Goal: Task Accomplishment & Management: Manage account settings

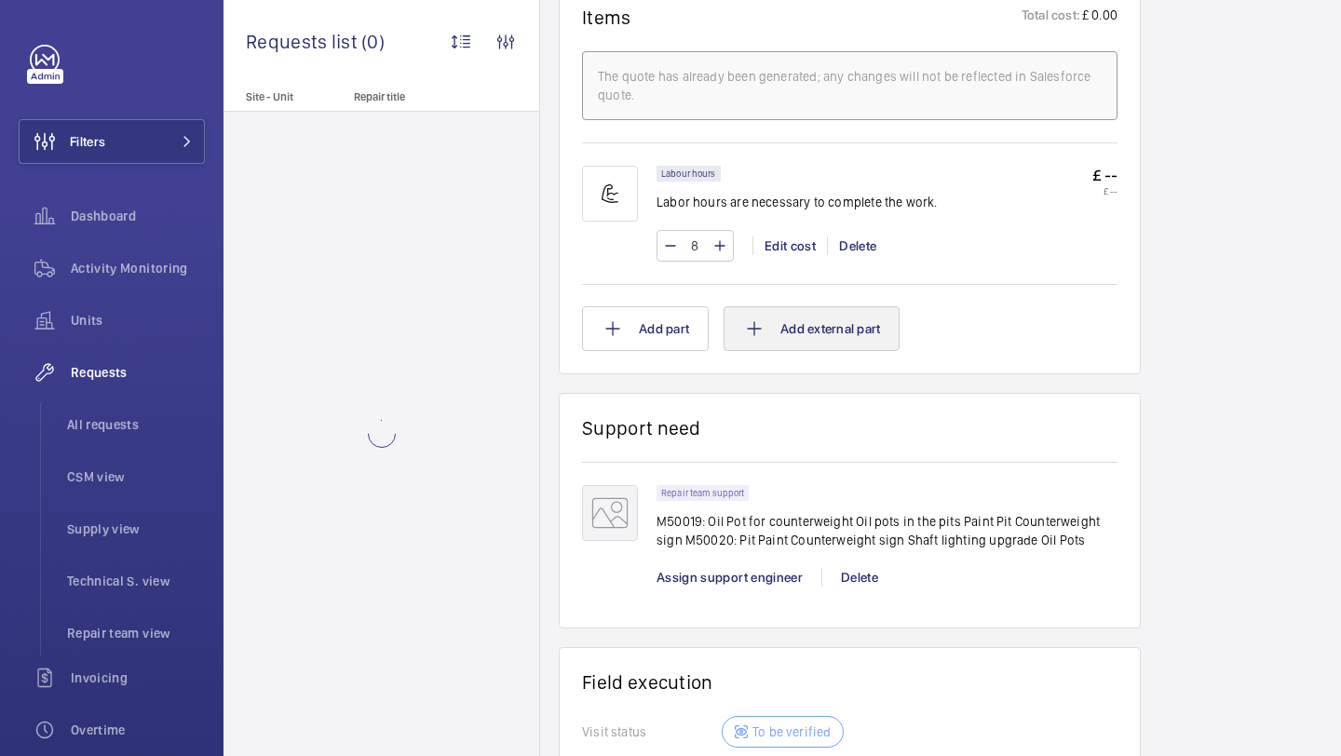
scroll to position [1221, 0]
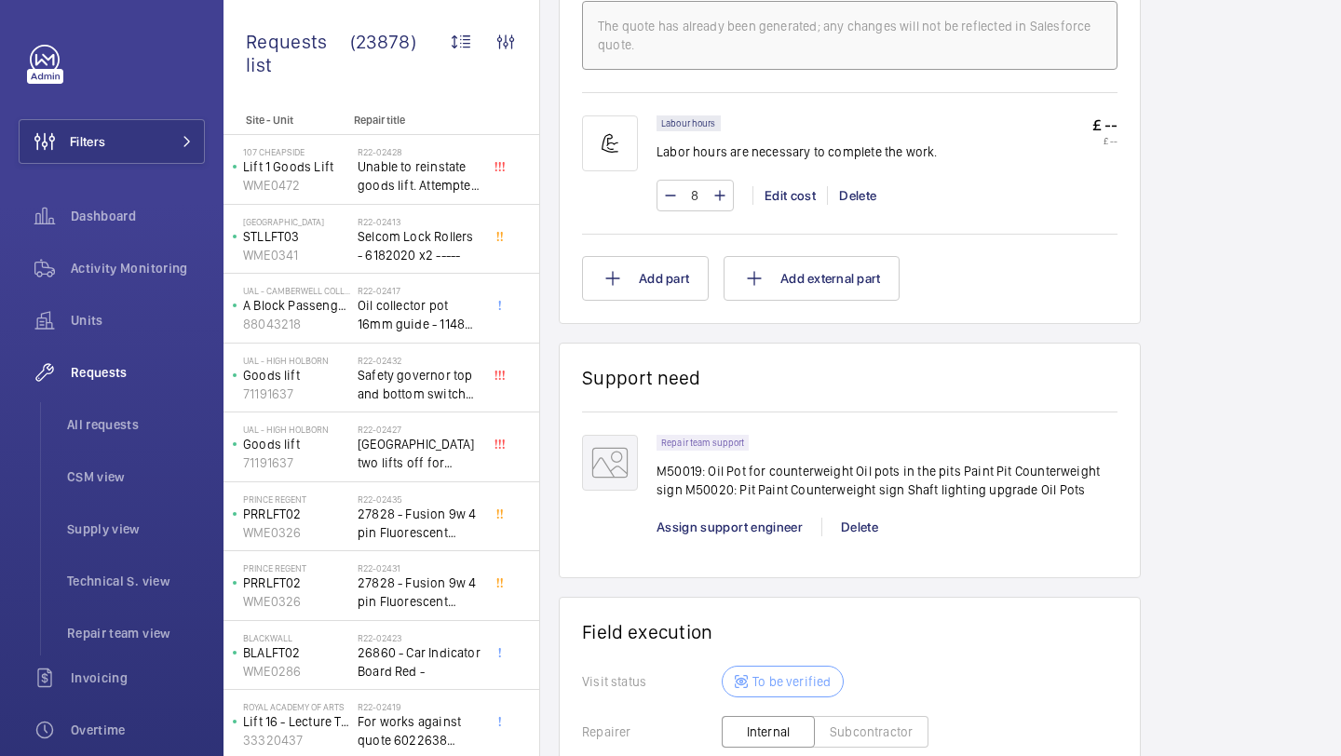
click at [803, 486] on p "M50019: Oil Pot for counterweight Oil pots in the pits Paint Pit Counterweight …" at bounding box center [886, 480] width 461 height 37
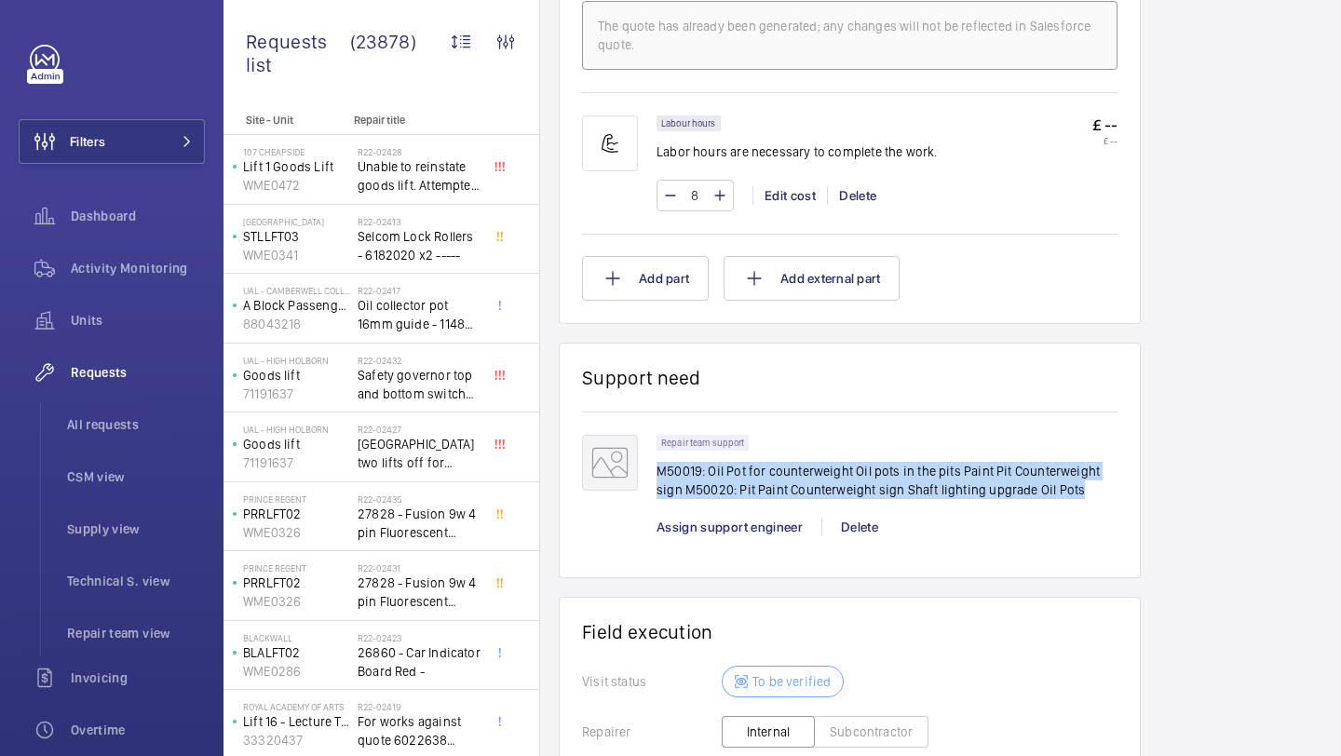
click at [803, 486] on p "M50019: Oil Pot for counterweight Oil pots in the pits Paint Pit Counterweight …" at bounding box center [886, 480] width 461 height 37
click at [841, 486] on p "M50019: Oil Pot for counterweight Oil pots in the pits Paint Pit Counterweight …" at bounding box center [886, 480] width 461 height 37
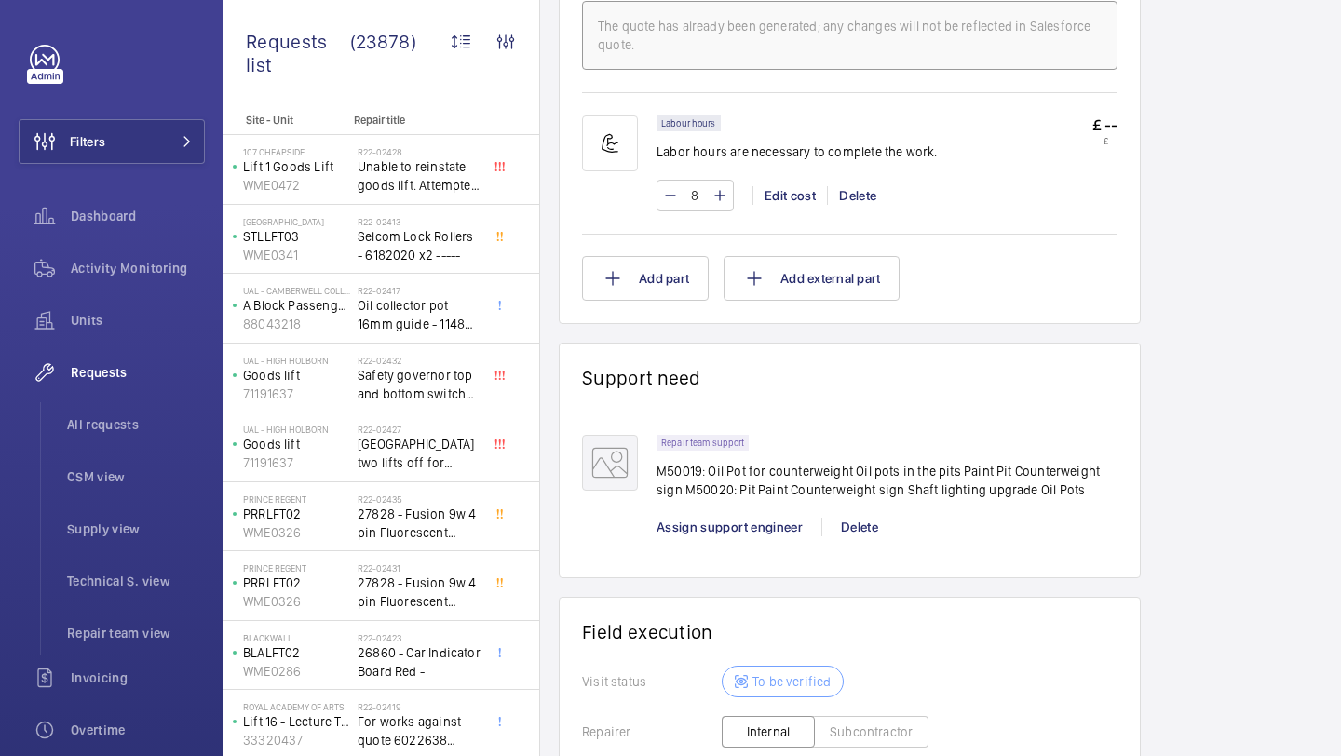
click at [947, 490] on p "M50019: Oil Pot for counterweight Oil pots in the pits Paint Pit Counterweight …" at bounding box center [886, 480] width 461 height 37
click at [959, 488] on p "M50019: Oil Pot for counterweight Oil pots in the pits Paint Pit Counterweight …" at bounding box center [886, 480] width 461 height 37
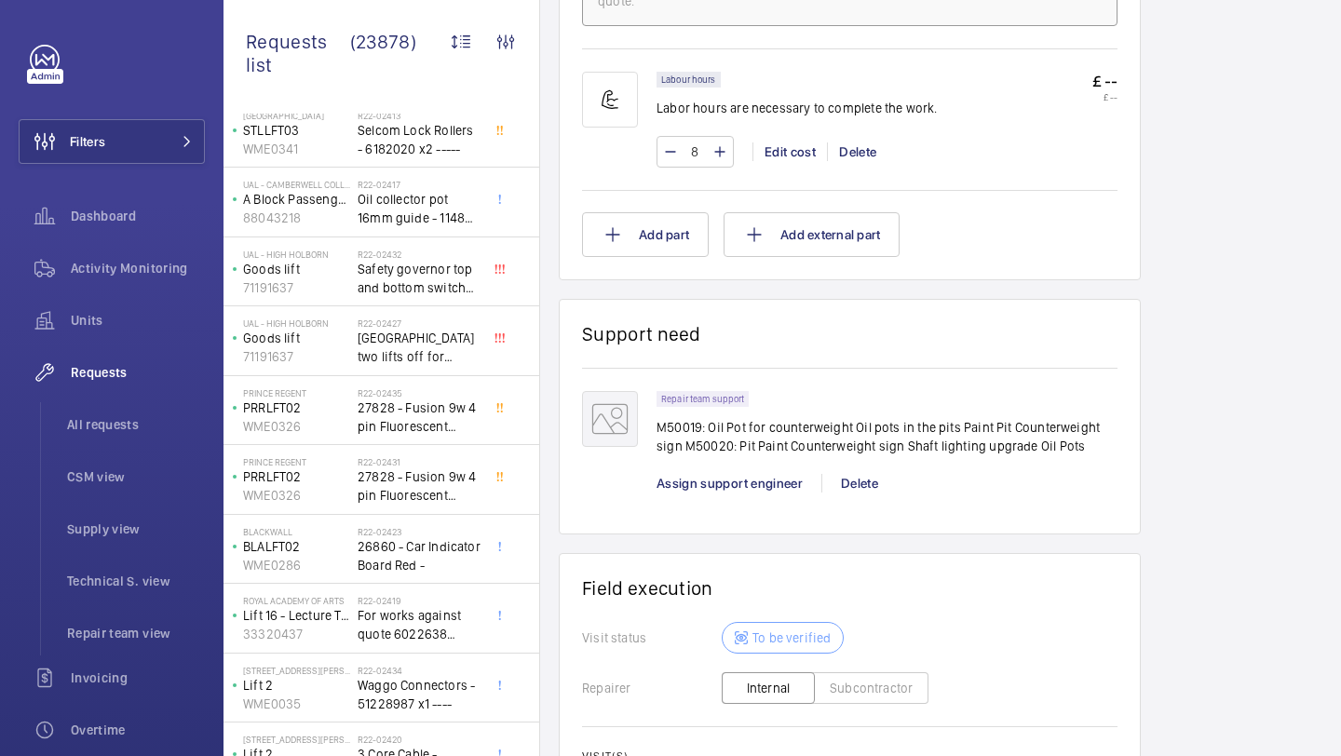
scroll to position [1269, 0]
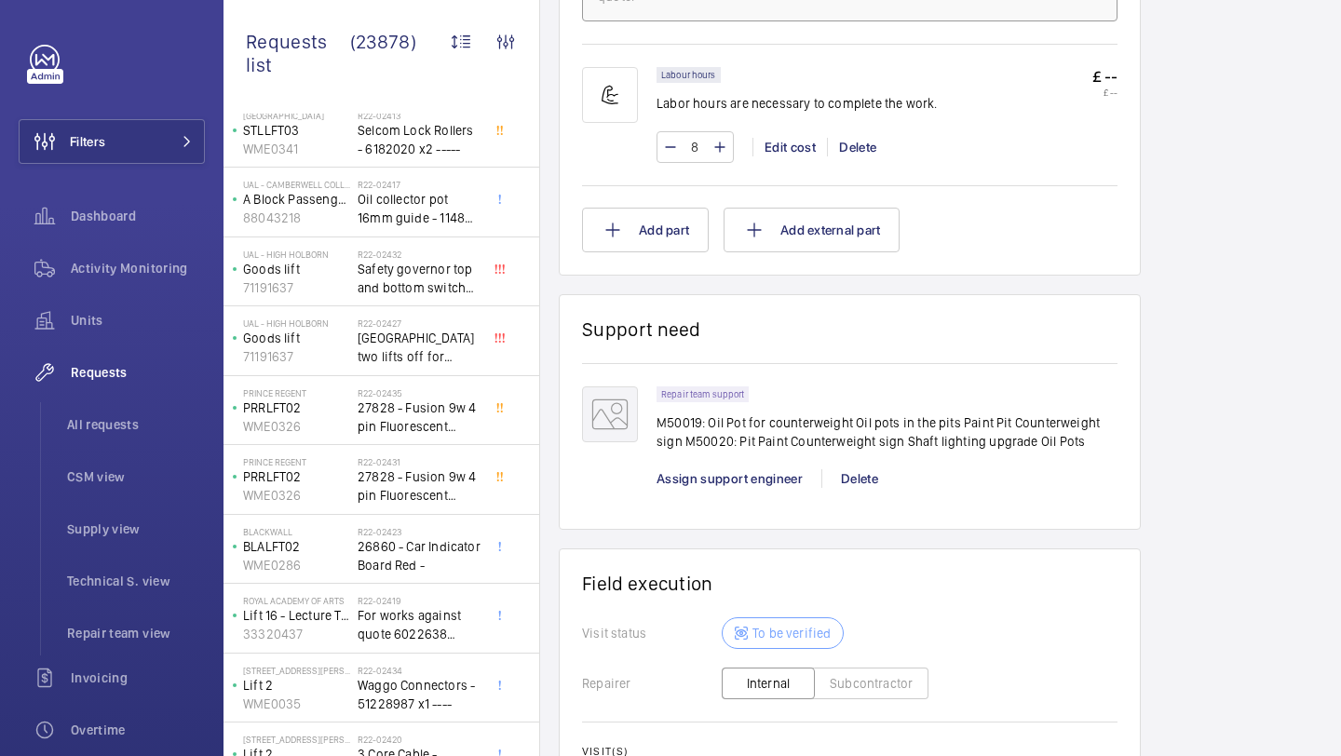
click at [744, 468] on div "Repair team support M50019: Oil Pot for counterweight Oil pots in the pits Pain…" at bounding box center [886, 446] width 461 height 120
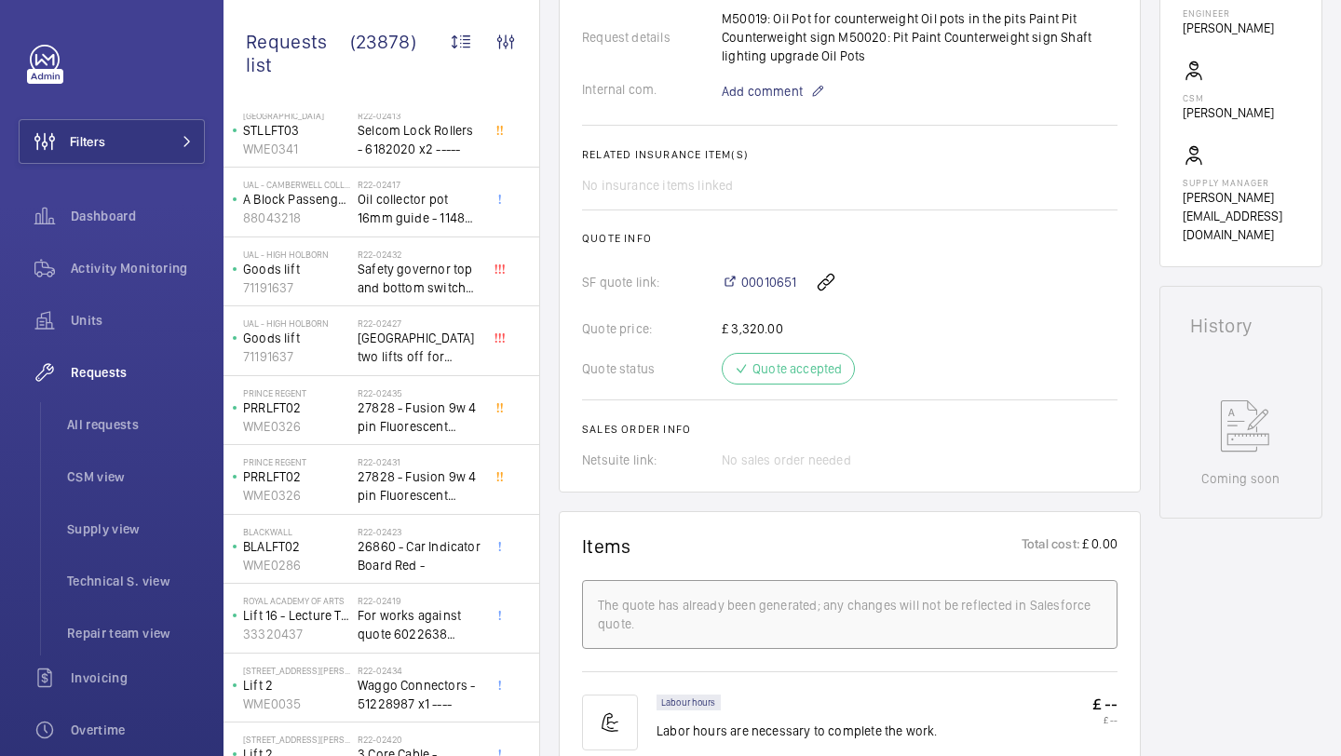
scroll to position [639, 0]
click at [777, 271] on div "00010651" at bounding box center [920, 285] width 396 height 45
click at [774, 280] on span "00010651" at bounding box center [768, 285] width 55 height 19
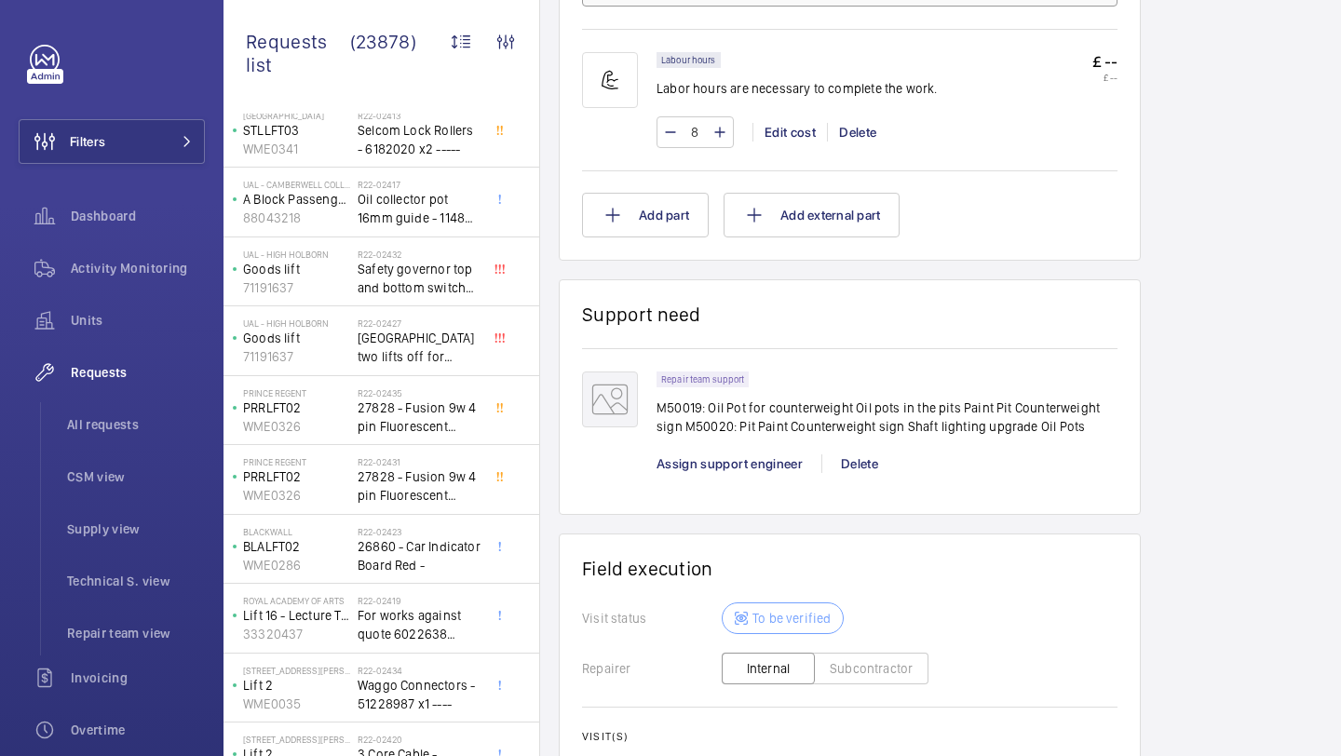
scroll to position [1292, 0]
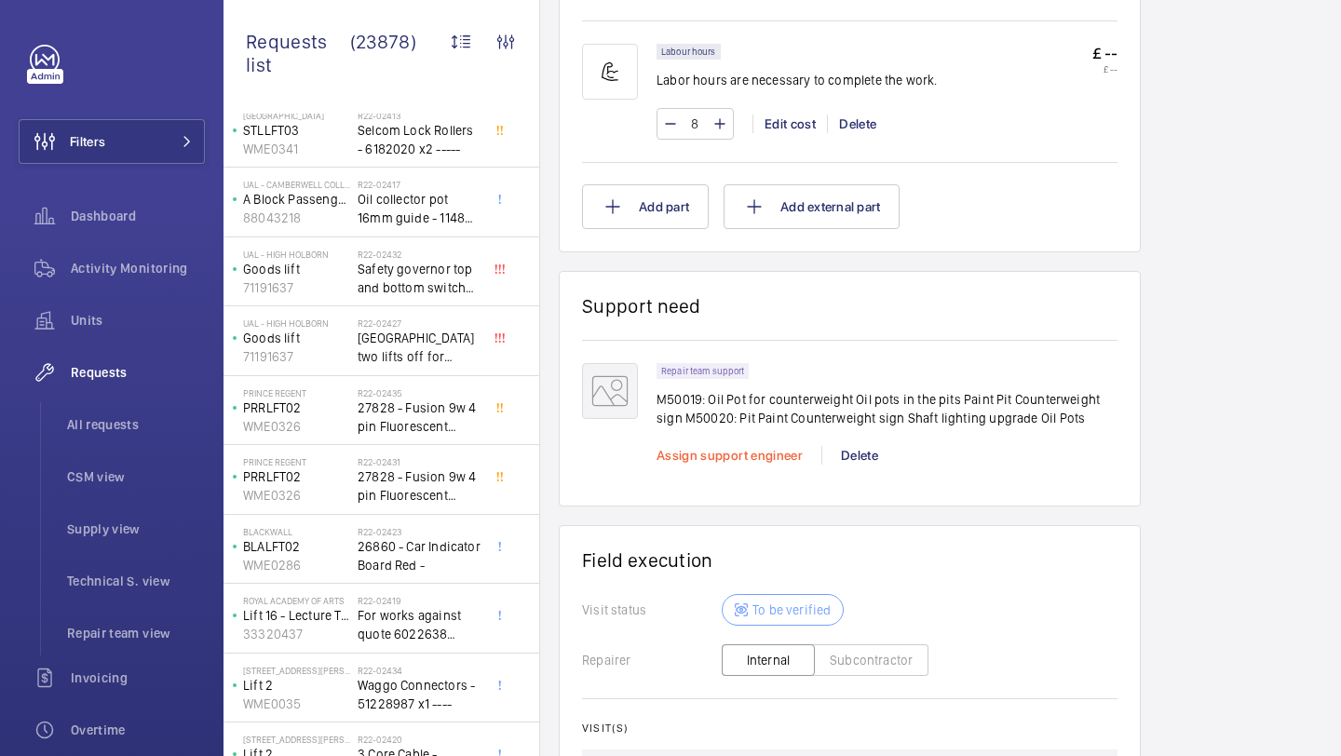
click at [732, 451] on span "Assign support engineer" at bounding box center [729, 455] width 146 height 15
click at [693, 455] on span "Assign support engineer" at bounding box center [729, 455] width 146 height 15
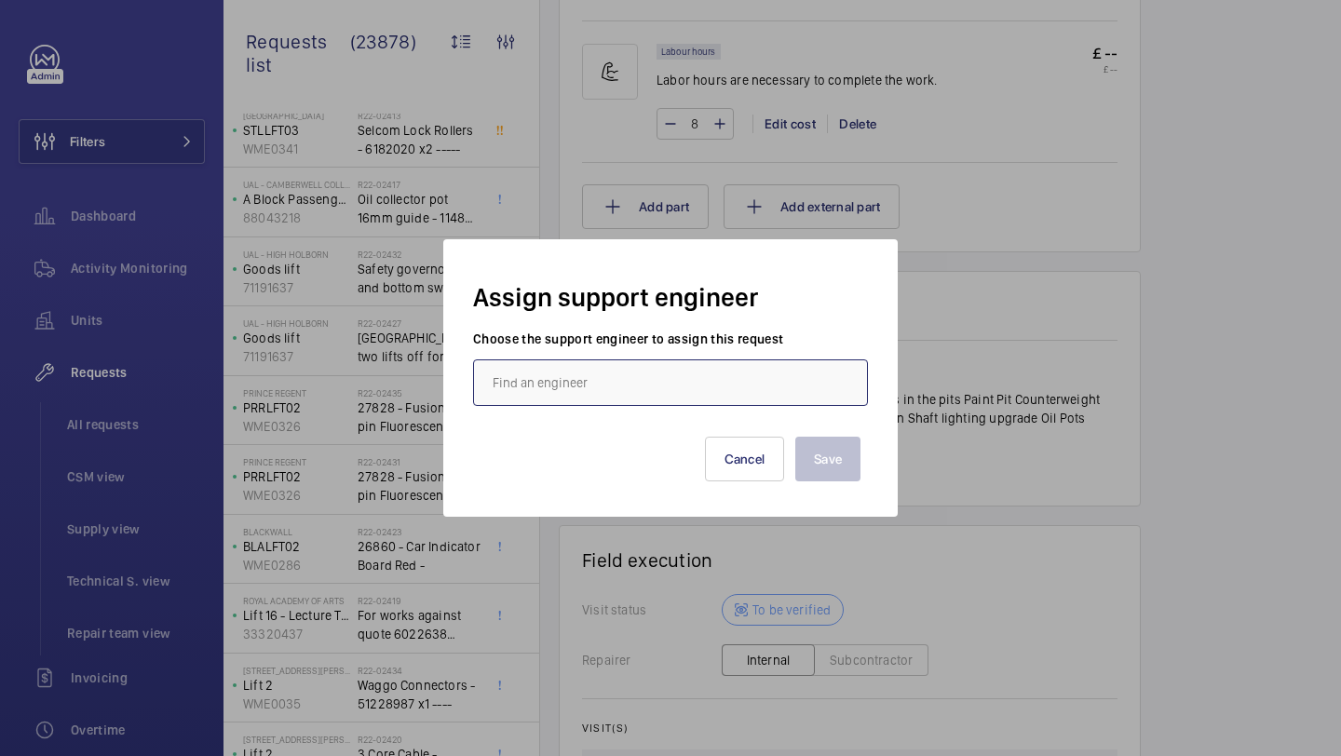
click at [618, 369] on input "text" at bounding box center [670, 382] width 395 height 47
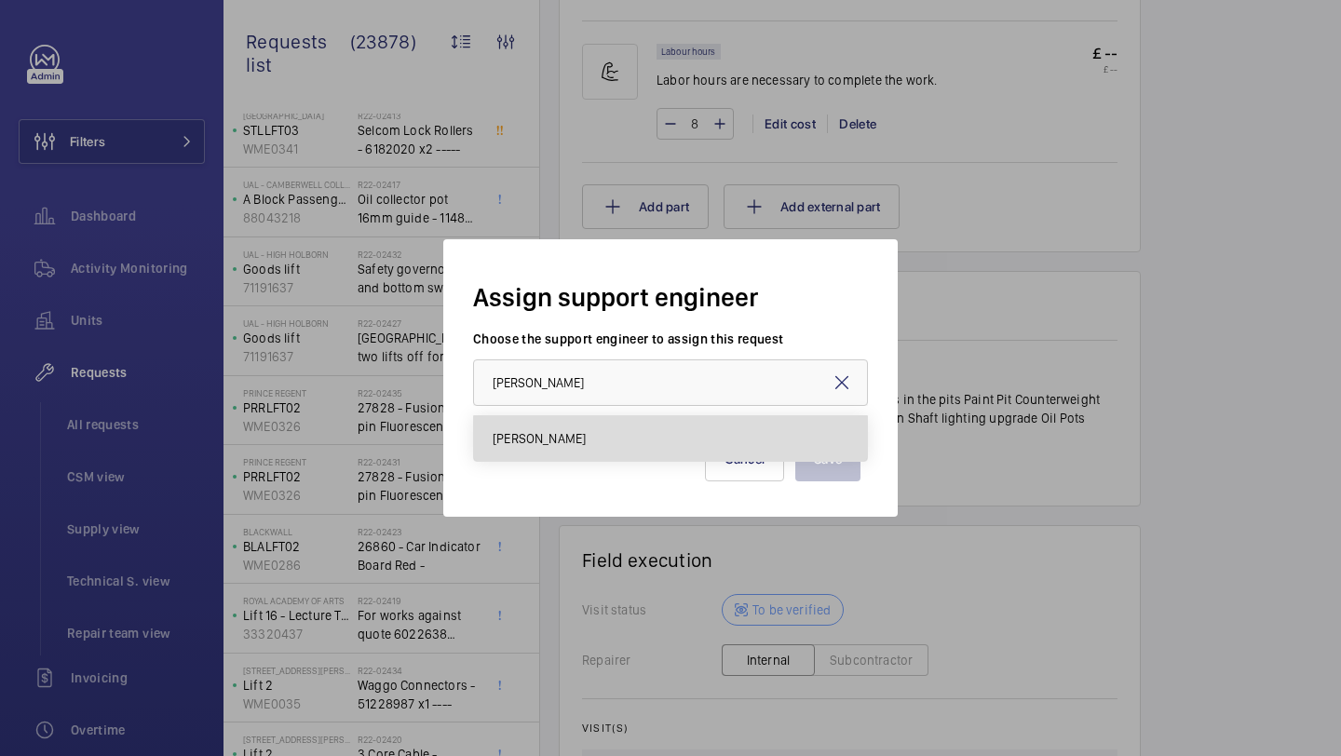
click at [597, 417] on mat-option "[PERSON_NAME]" at bounding box center [670, 438] width 393 height 45
type input "[PERSON_NAME]"
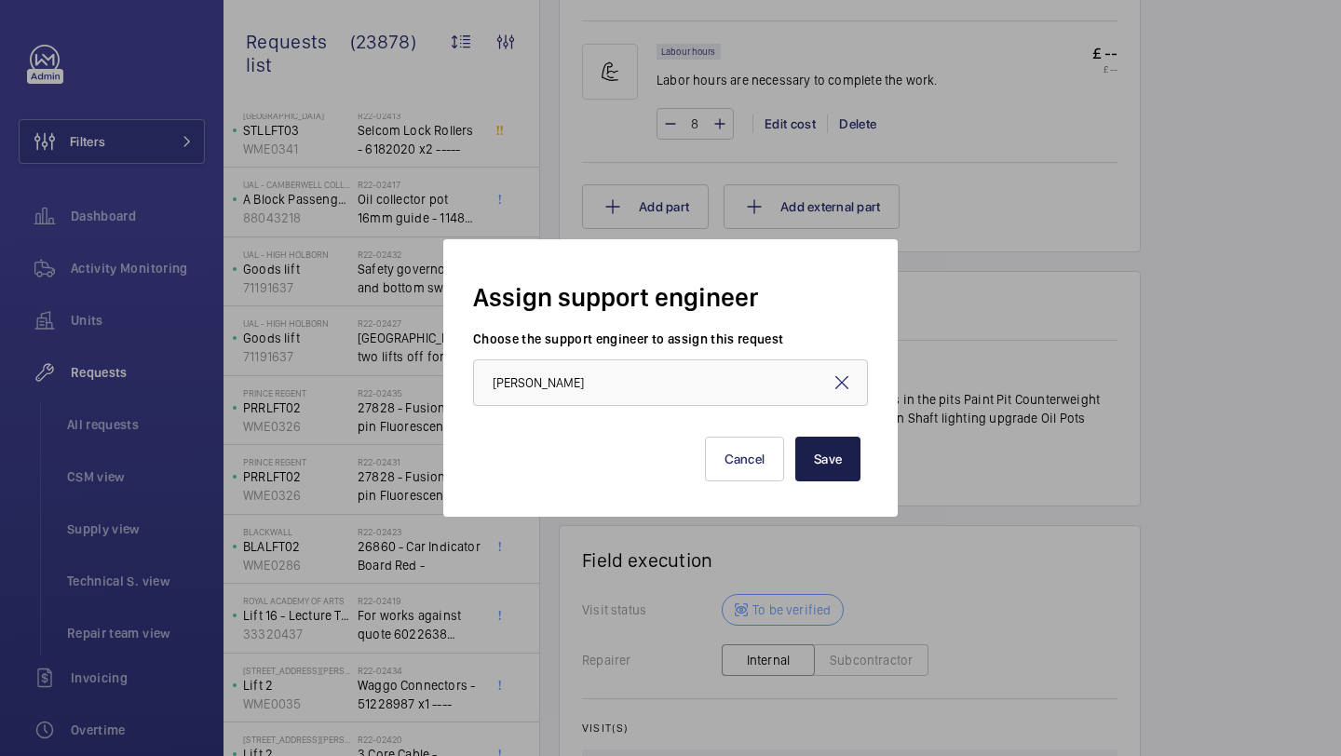
click at [812, 449] on button "Save" at bounding box center [827, 459] width 65 height 45
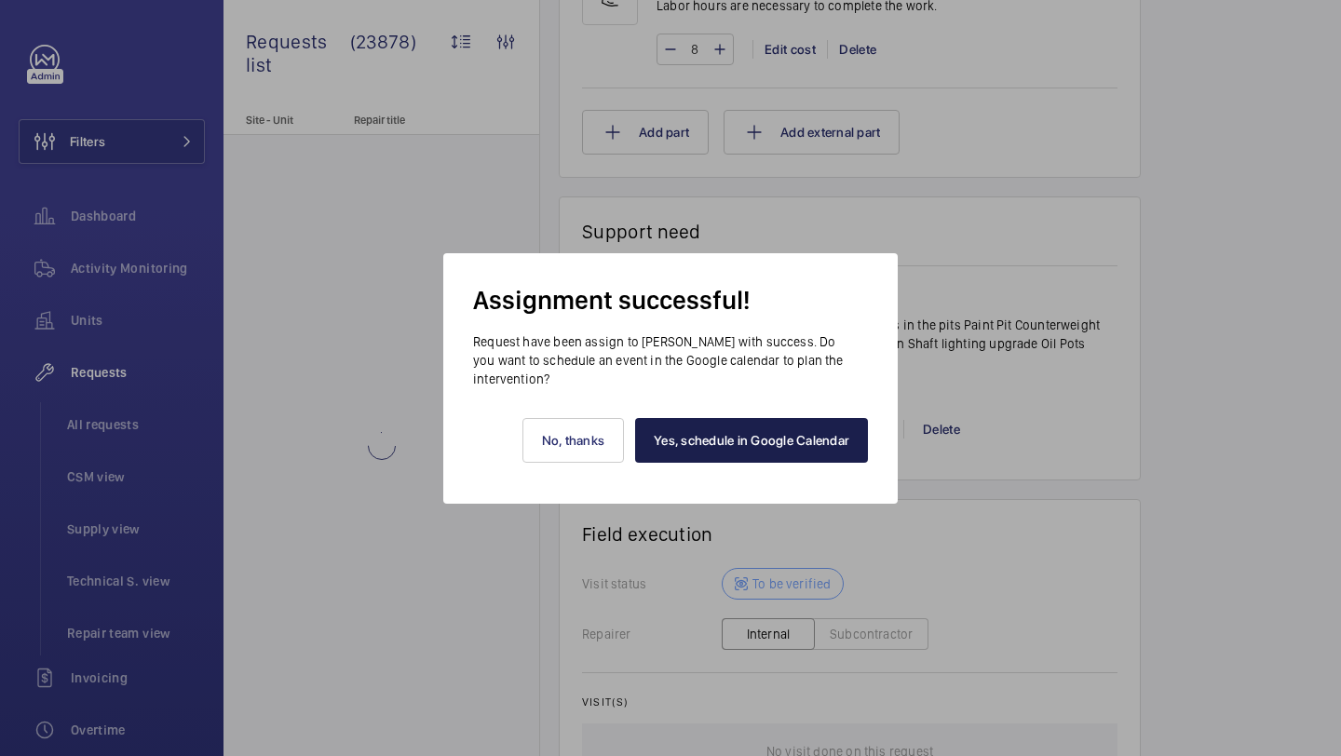
click at [741, 445] on link "Yes, schedule in Google Calendar" at bounding box center [751, 440] width 233 height 45
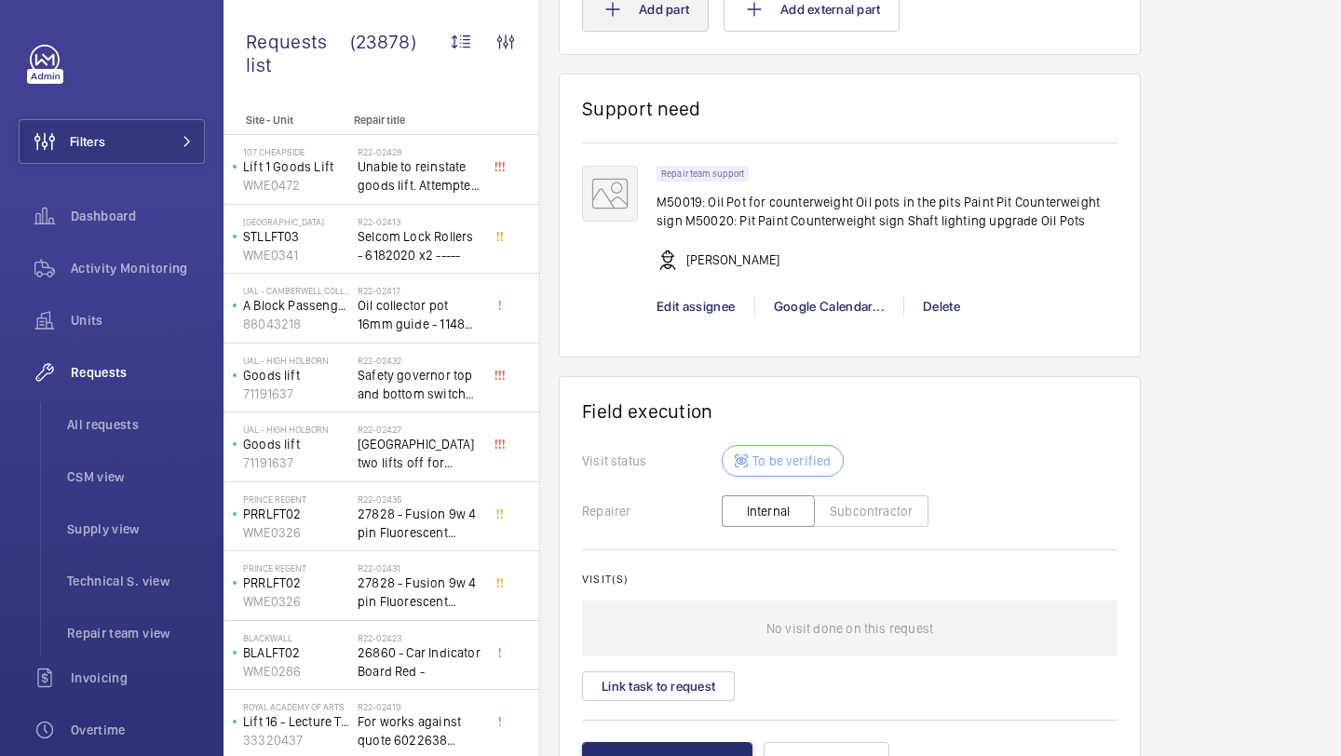
scroll to position [1588, 0]
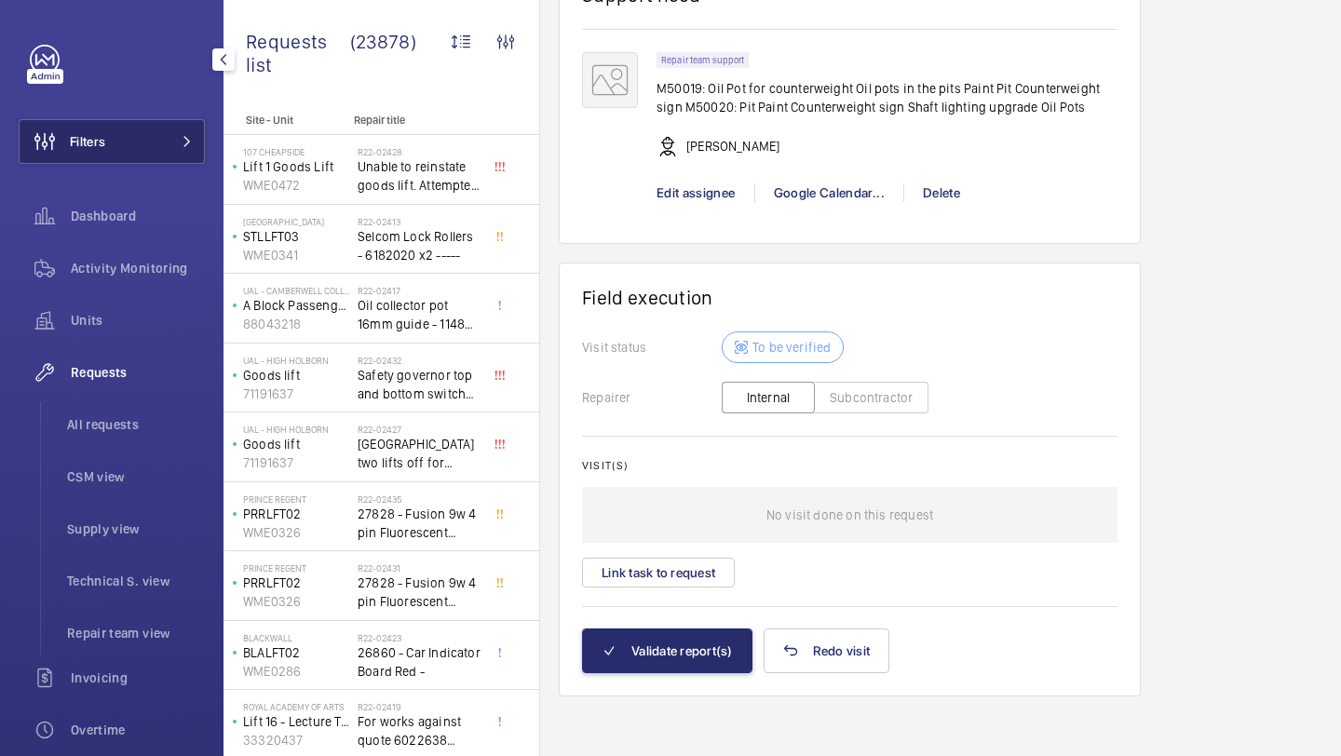
click at [183, 153] on button "Filters" at bounding box center [112, 141] width 186 height 45
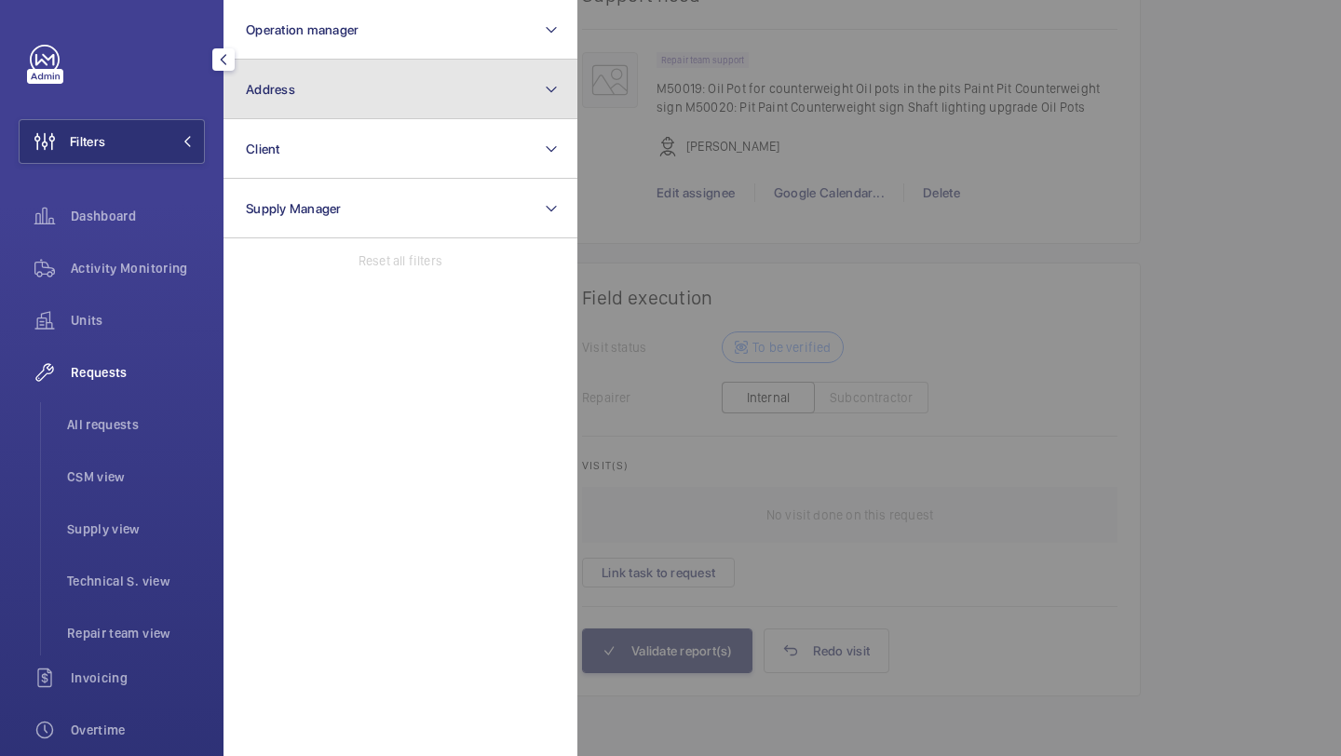
click at [310, 113] on button "Address" at bounding box center [400, 90] width 354 height 60
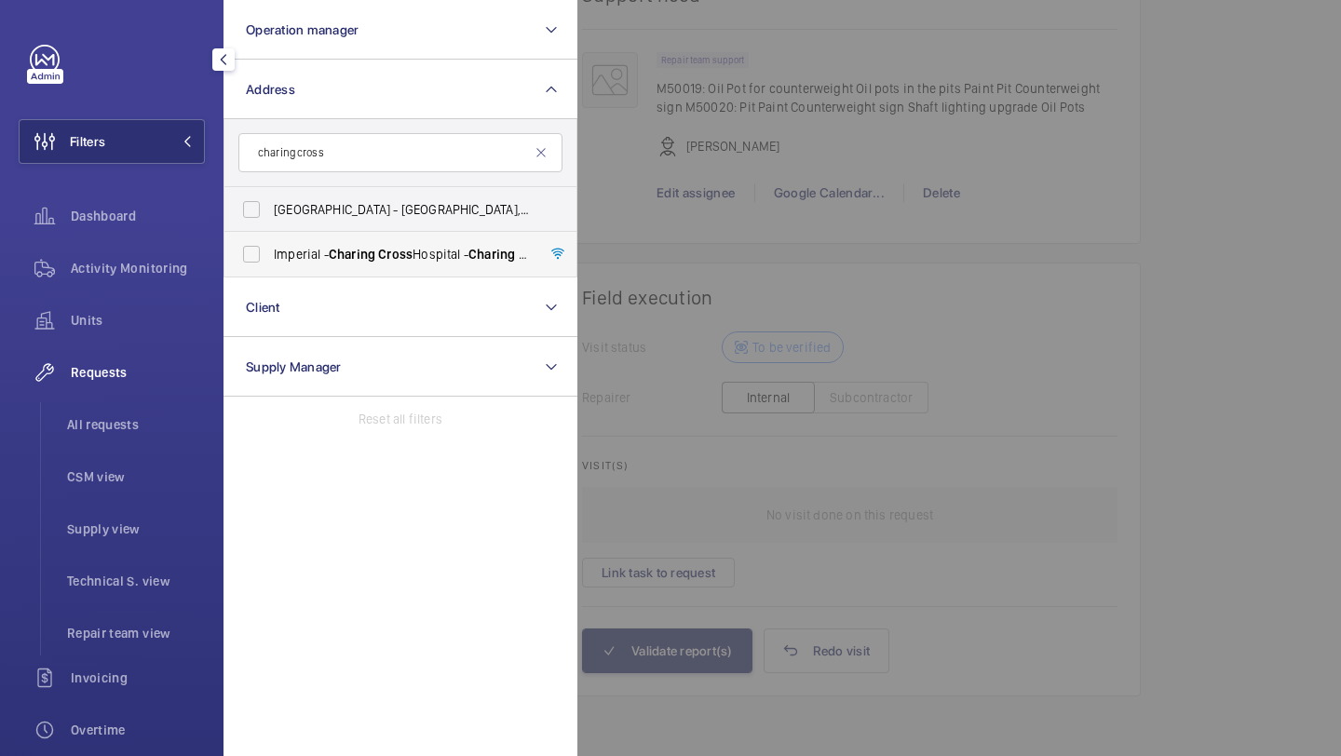
type input "charing cross"
click at [372, 250] on span "Charing" at bounding box center [352, 254] width 47 height 15
click at [270, 250] on input "[GEOGRAPHIC_DATA] - [GEOGRAPHIC_DATA]" at bounding box center [251, 254] width 37 height 37
checkbox input "true"
click at [743, 237] on div at bounding box center [1247, 378] width 1341 height 756
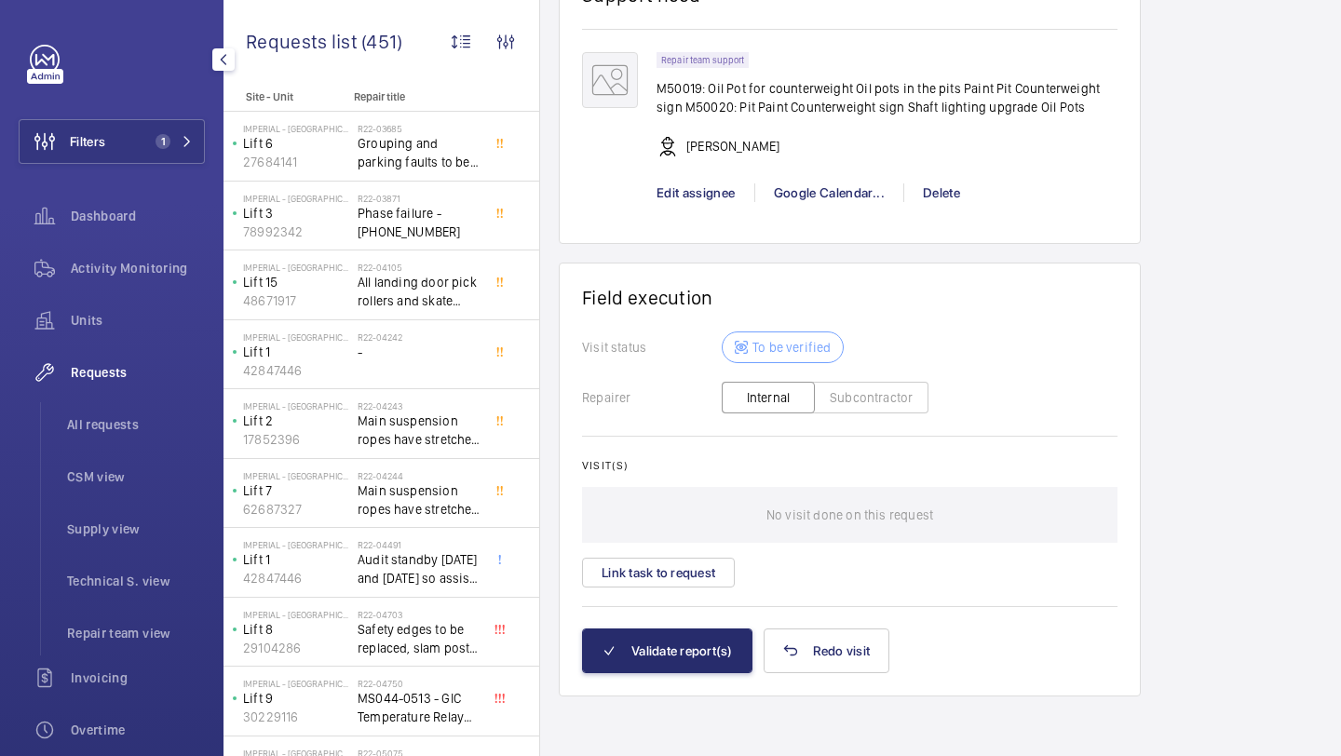
click at [208, 417] on div "Filters 1 Dashboard Activity Monitoring Units Requests All requests CSM view Su…" at bounding box center [111, 378] width 223 height 756
click at [151, 421] on span "All requests" at bounding box center [136, 424] width 138 height 19
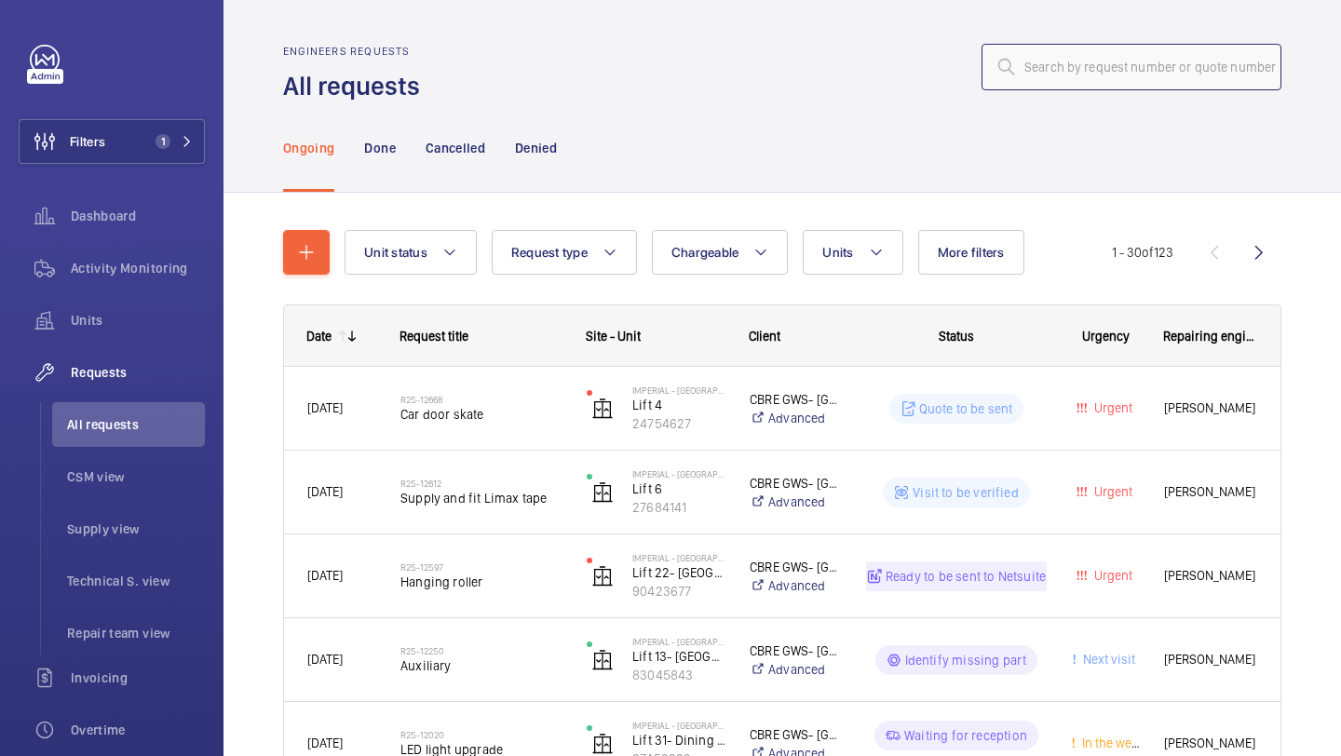
click at [1131, 47] on input "text" at bounding box center [1131, 67] width 300 height 47
click at [850, 250] on button "Units" at bounding box center [853, 252] width 100 height 45
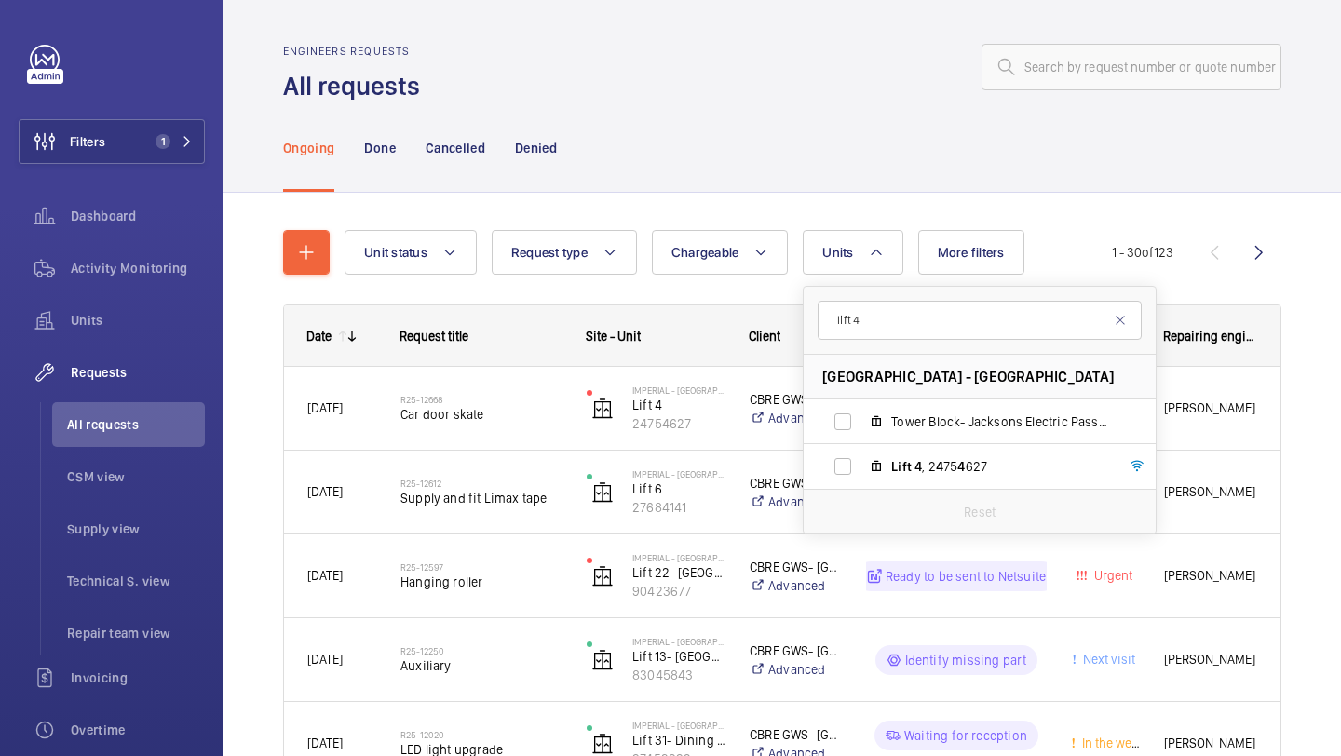
type input "lift 4"
click at [893, 494] on div "Reset" at bounding box center [980, 511] width 352 height 45
click at [902, 484] on label "Lift 4 , 2 4 75 4 627" at bounding box center [965, 466] width 322 height 45
click at [861, 484] on input "Lift 4 , 2 4 75 4 627" at bounding box center [842, 466] width 37 height 37
checkbox input "true"
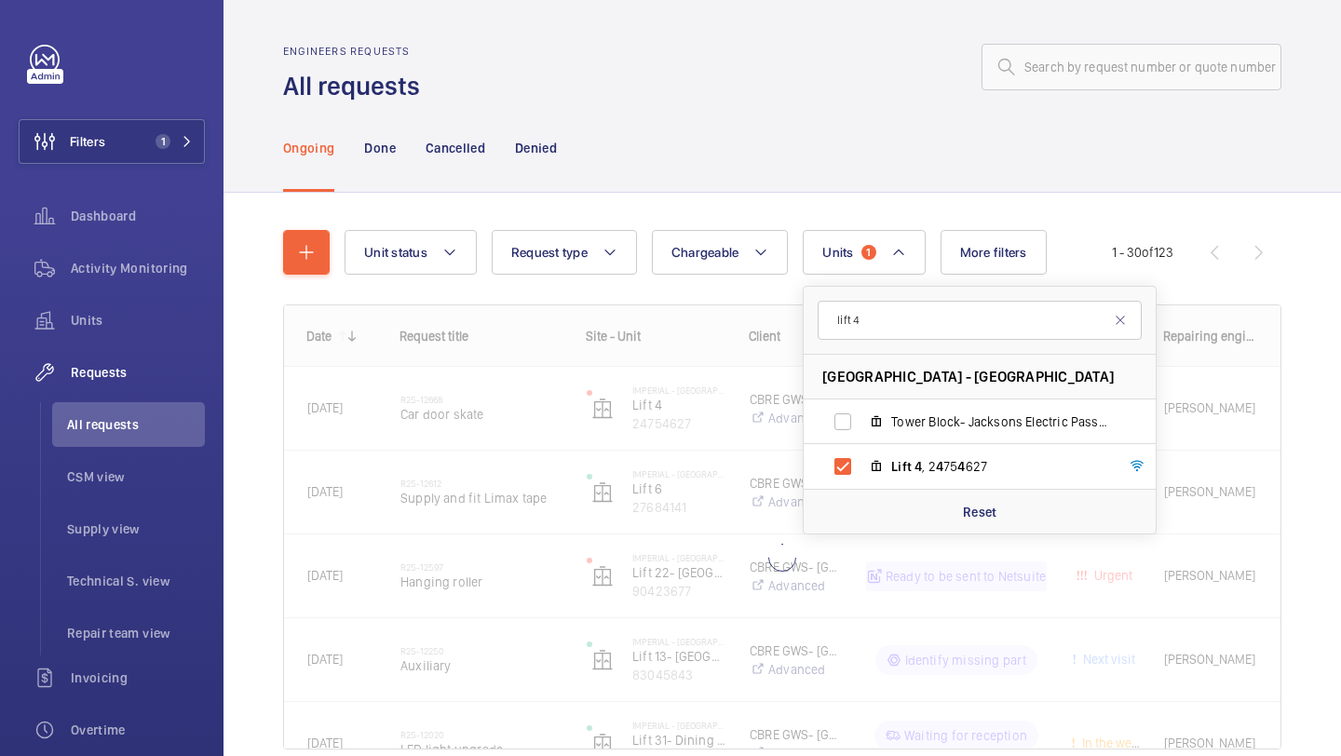
click at [1340, 356] on div "Unit status Request type Chargeable Units 1 lift 4 [GEOGRAPHIC_DATA] - [GEOGRAP…" at bounding box center [781, 516] width 1117 height 646
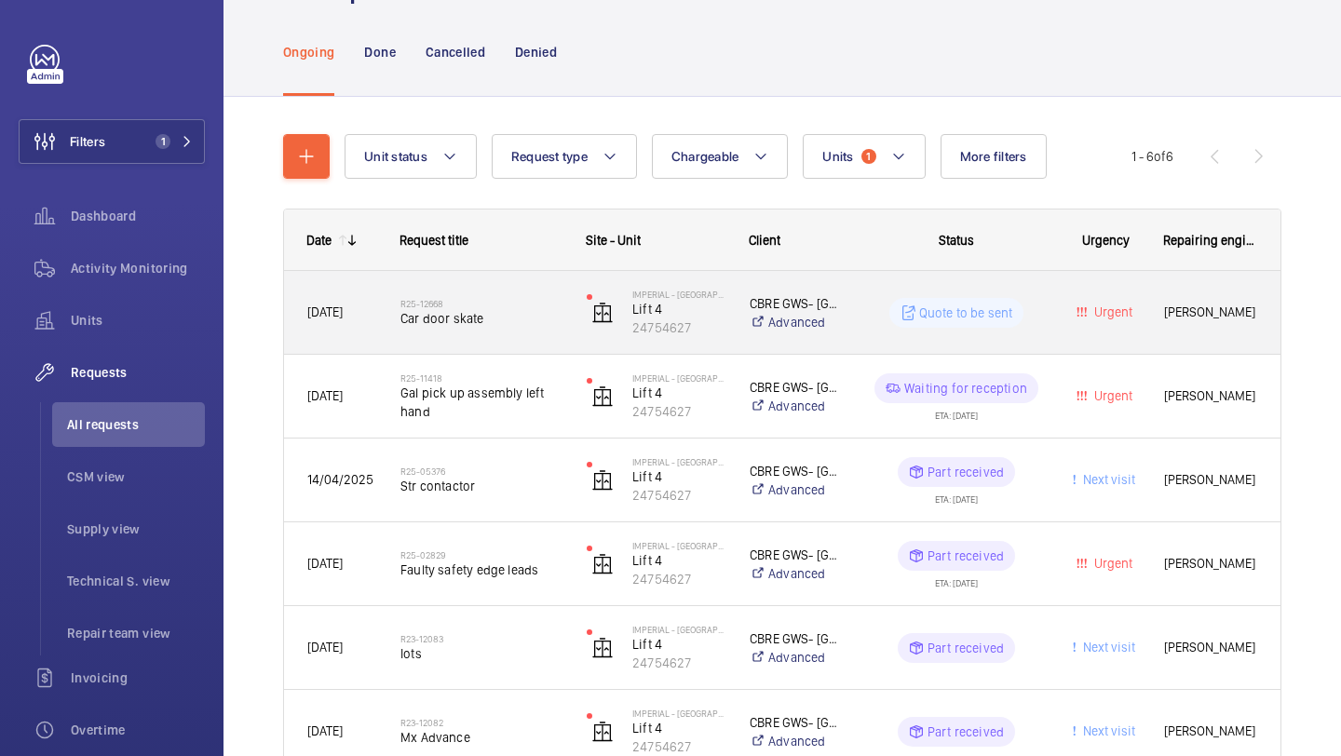
scroll to position [94, 0]
click at [534, 309] on h2 "R25-12668" at bounding box center [481, 305] width 162 height 11
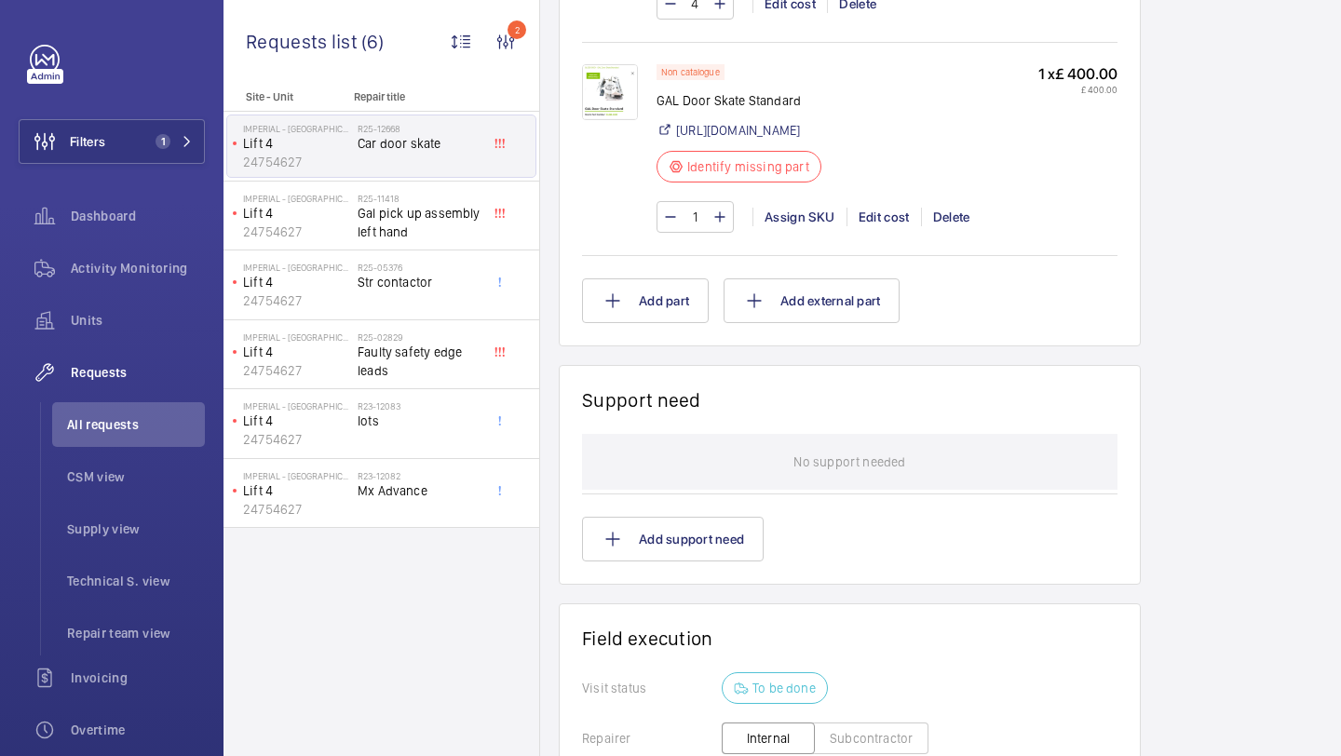
scroll to position [1390, 0]
click at [667, 578] on wm-front-card "Support need No support needed Add support need" at bounding box center [850, 471] width 582 height 220
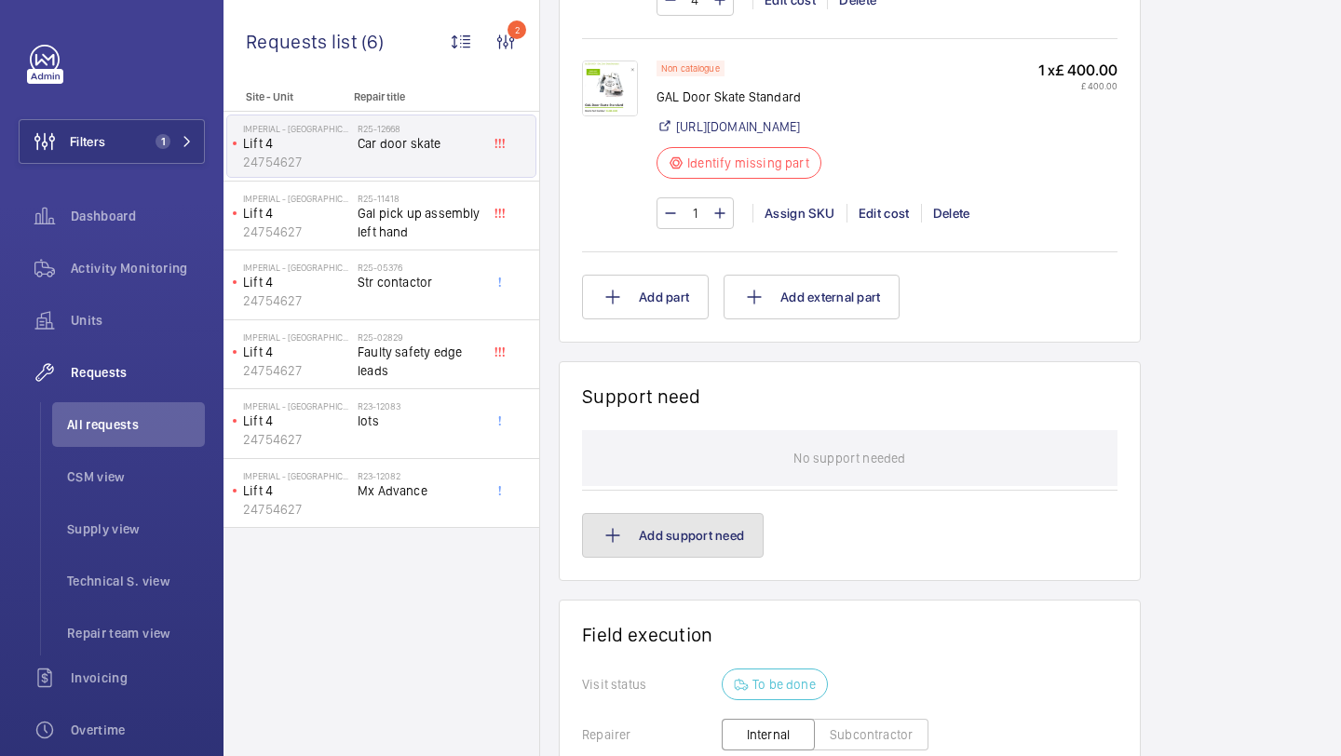
click at [669, 558] on button "Add support need" at bounding box center [673, 535] width 182 height 45
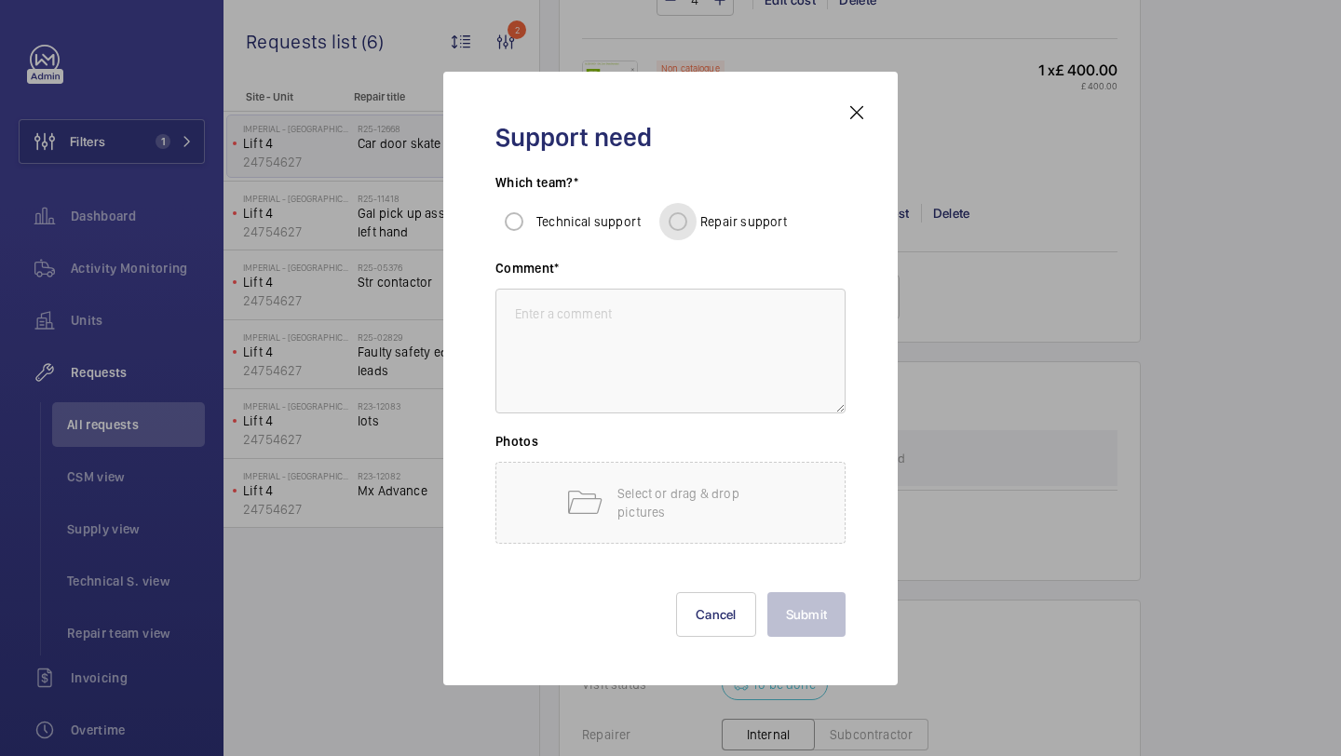
click at [683, 225] on input "Repair support" at bounding box center [677, 221] width 37 height 37
radio input "true"
click at [640, 346] on textarea at bounding box center [670, 351] width 350 height 125
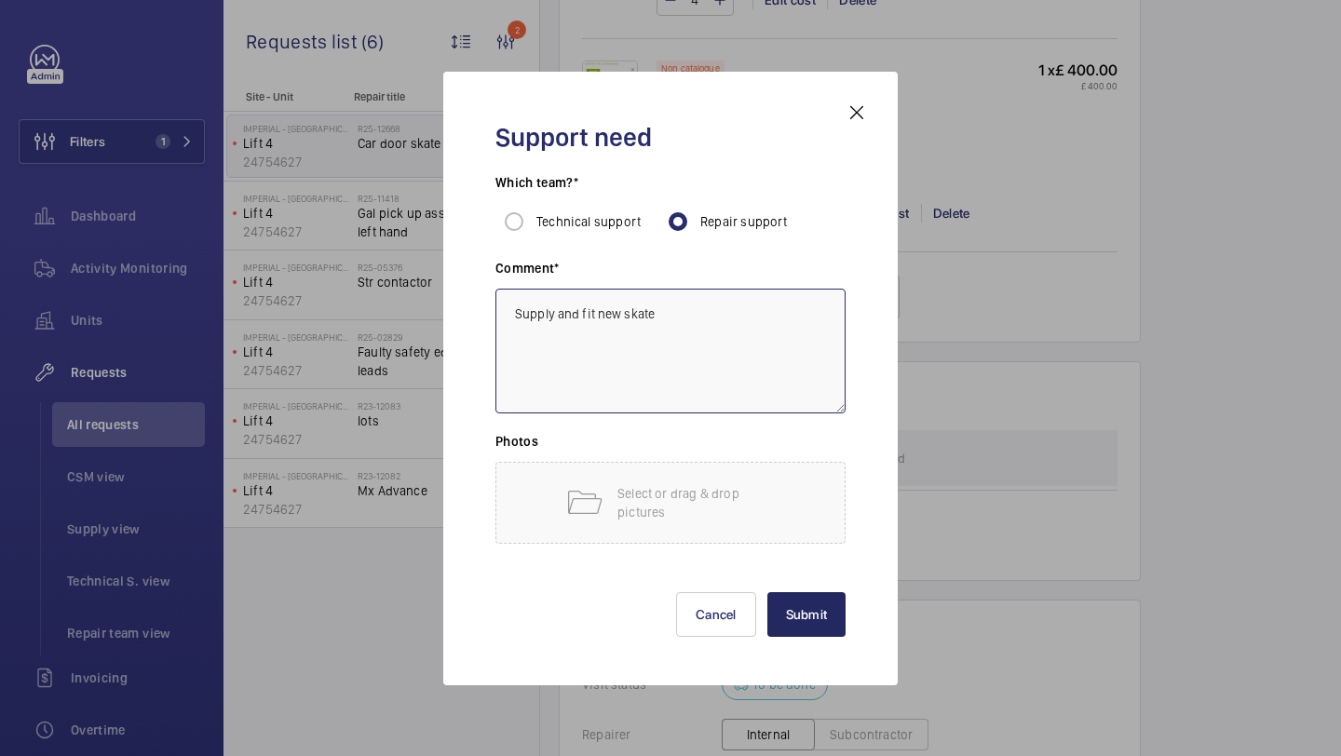
type textarea "Supply and fit new skate"
click at [806, 625] on button "Submit" at bounding box center [806, 614] width 79 height 45
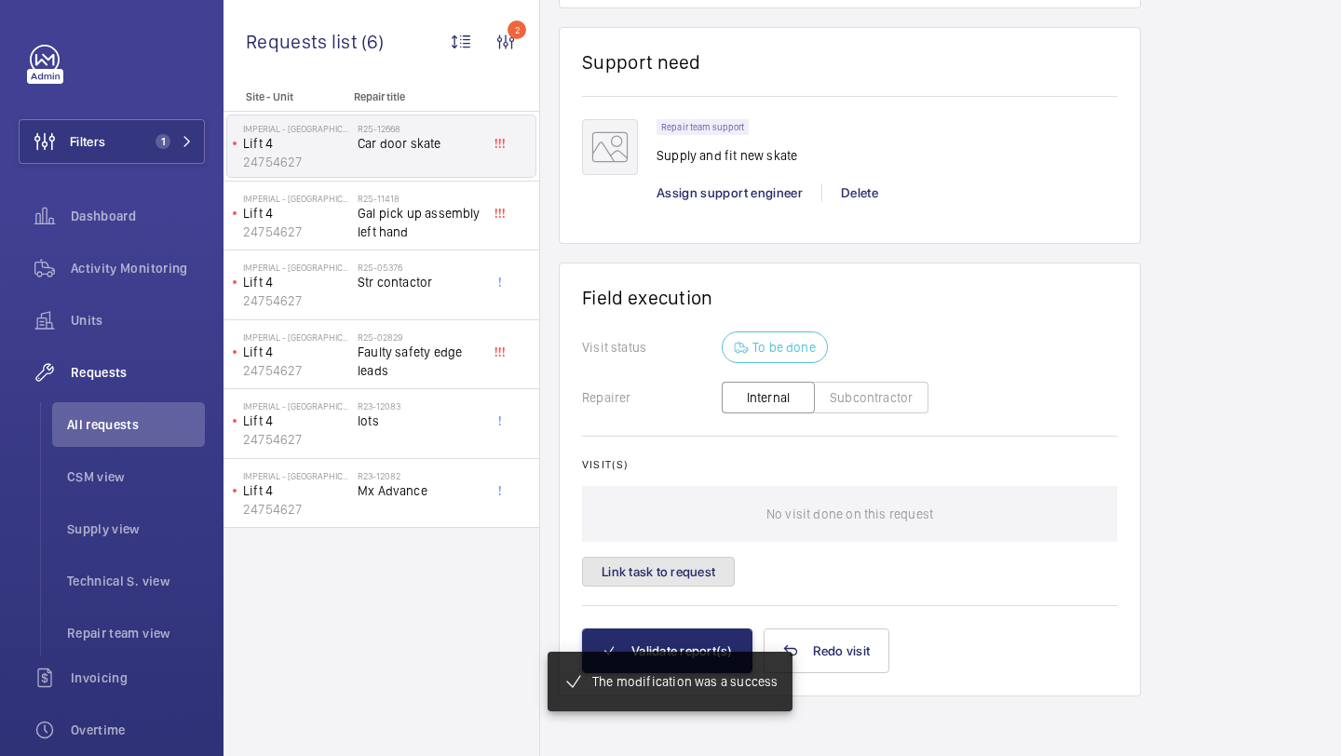
drag, startPoint x: 675, startPoint y: 562, endPoint x: 708, endPoint y: 410, distance: 156.1
click at [708, 409] on wm-front-card-body "Visit status To be done Repairer Internal Subcontractor Visit(s) No visit done …" at bounding box center [849, 479] width 535 height 297
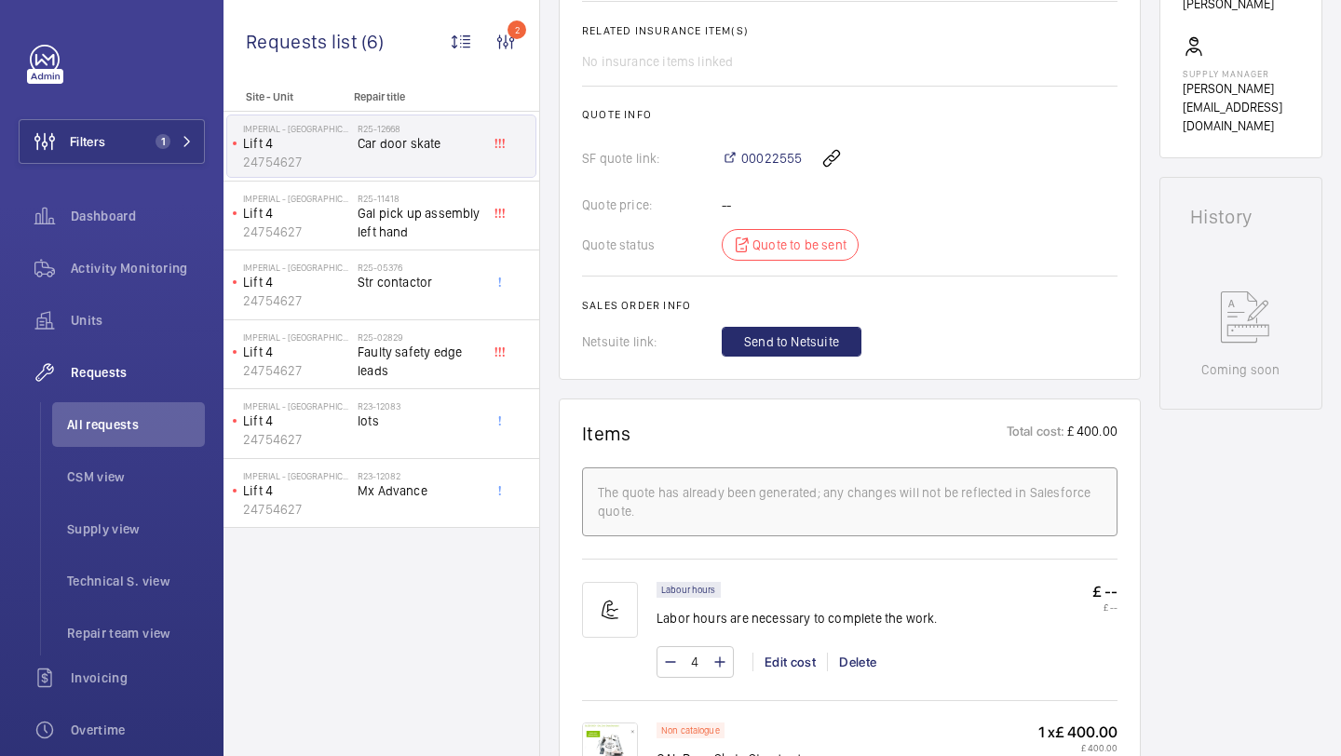
scroll to position [673, 0]
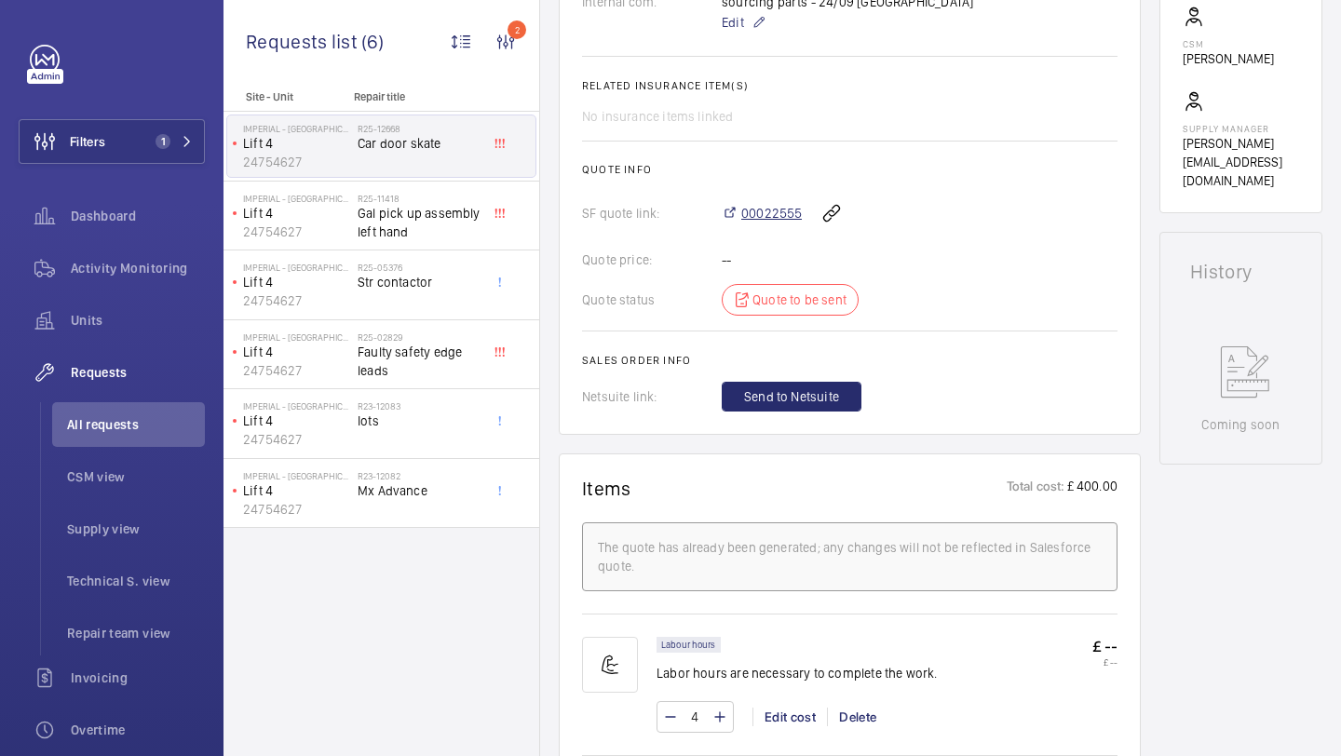
click at [769, 223] on span "00022555" at bounding box center [771, 213] width 61 height 19
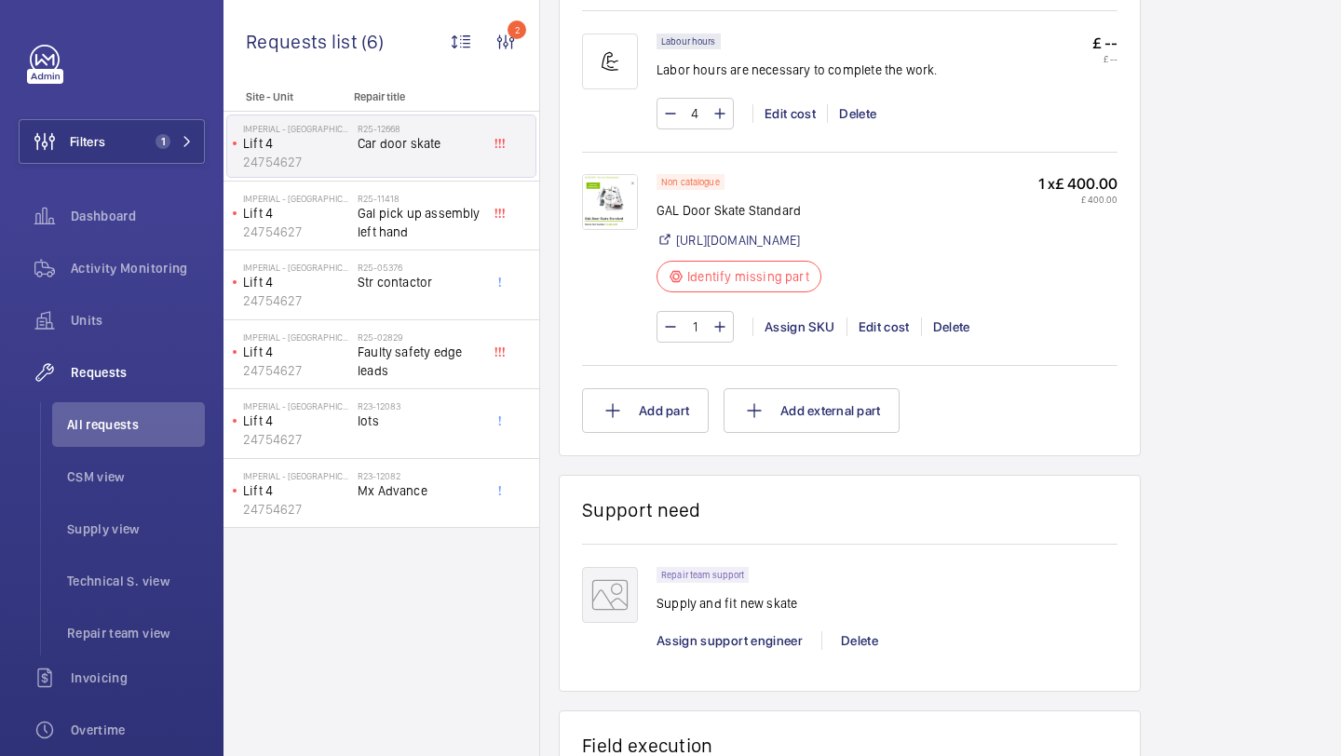
scroll to position [1285, 0]
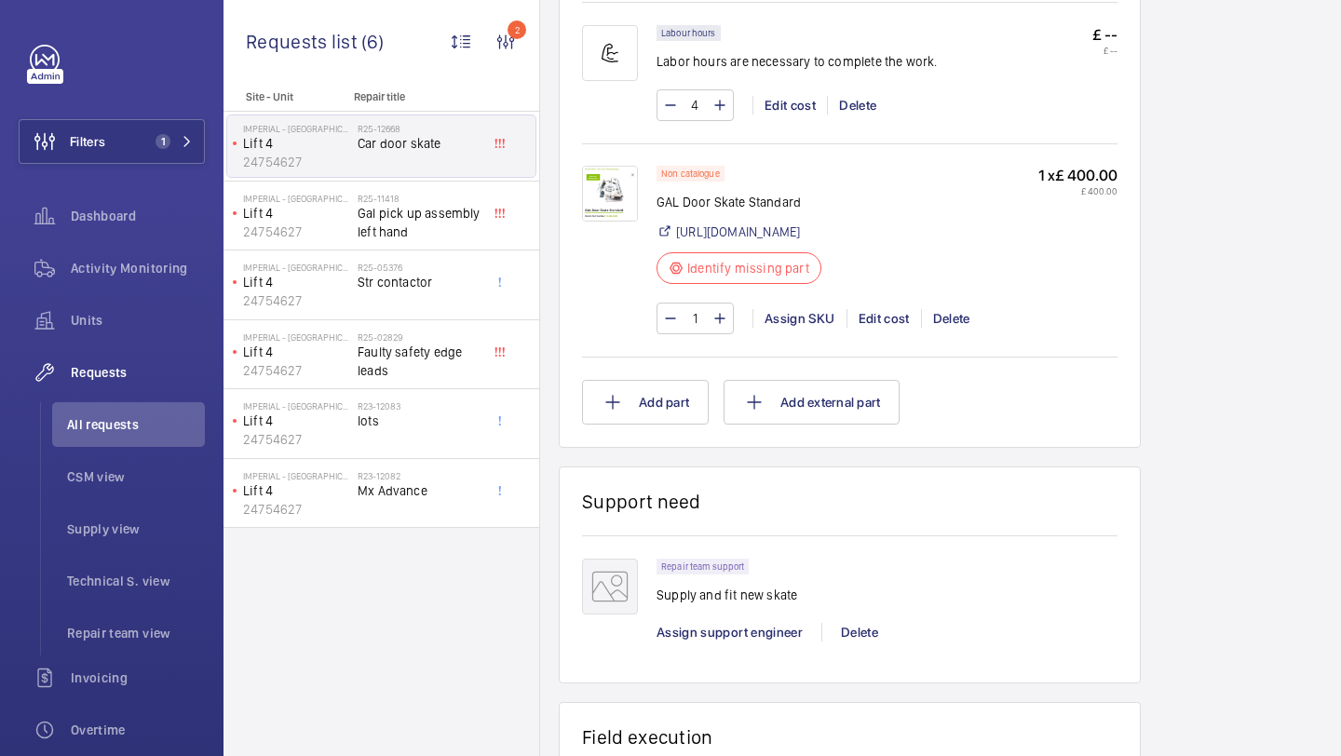
click at [622, 199] on img at bounding box center [610, 194] width 56 height 56
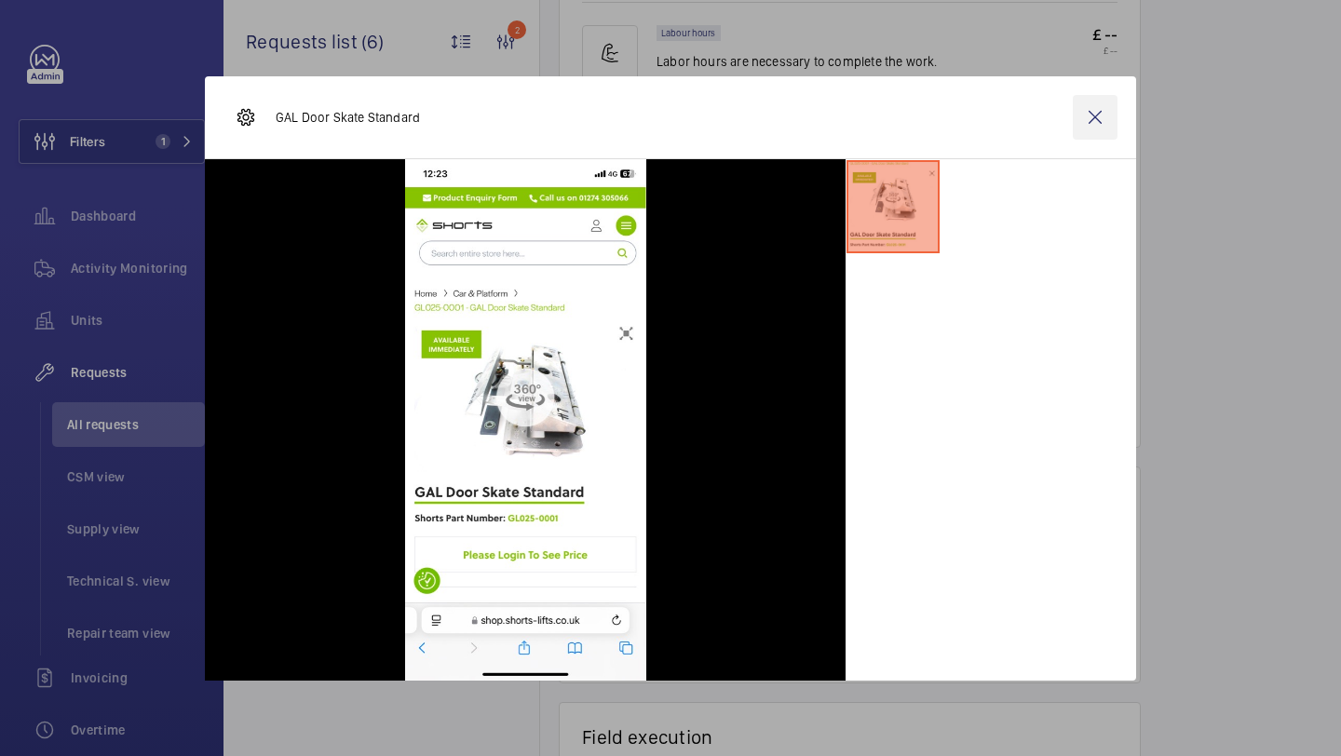
click at [1084, 129] on wm-front-icon-button at bounding box center [1095, 117] width 45 height 45
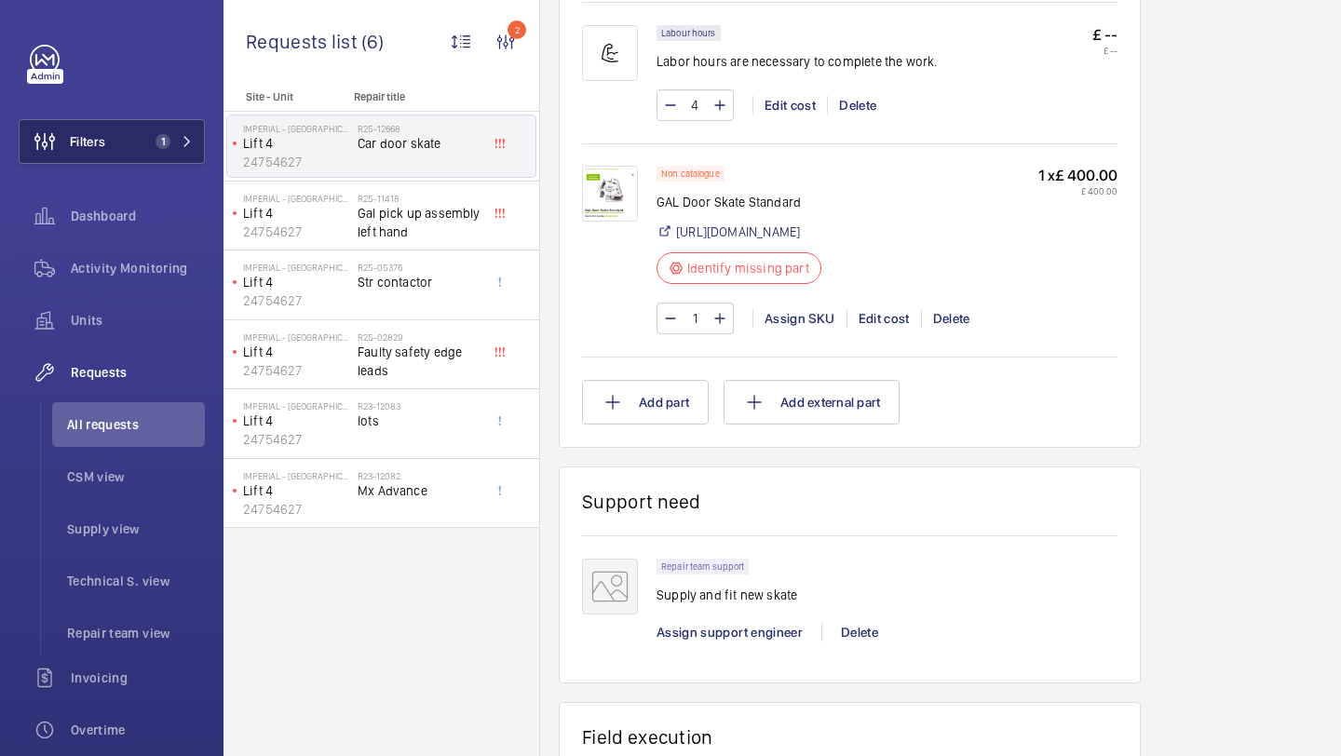
click at [188, 145] on mat-icon at bounding box center [187, 141] width 11 height 11
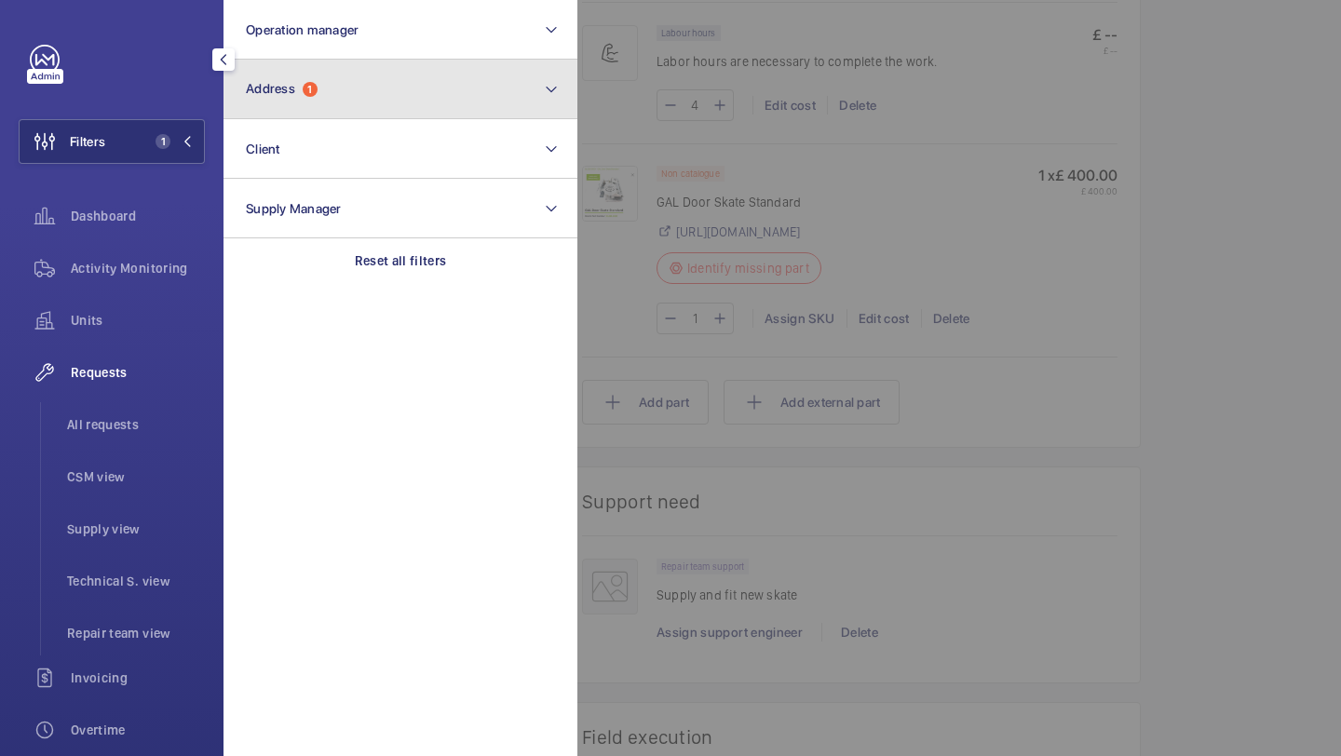
click at [290, 113] on button "Address 1" at bounding box center [400, 90] width 354 height 60
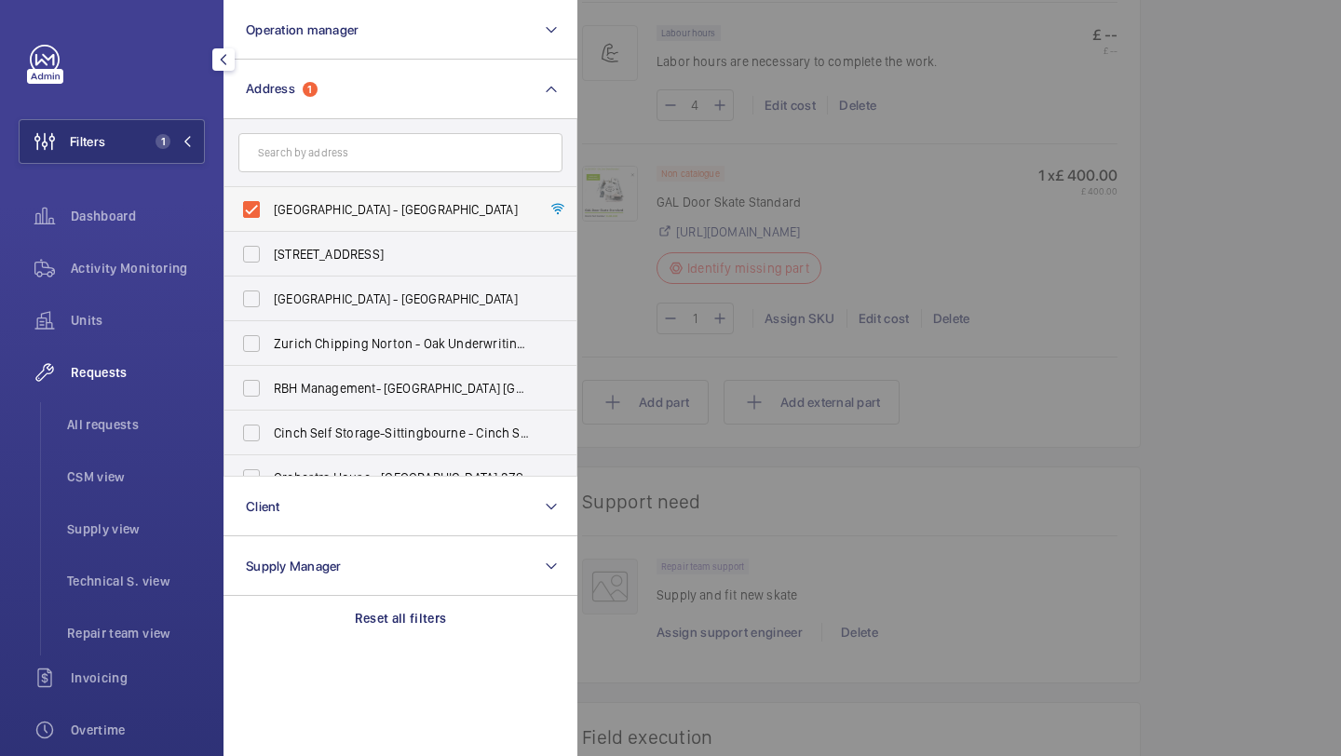
click at [304, 216] on span "[GEOGRAPHIC_DATA] - [GEOGRAPHIC_DATA]" at bounding box center [402, 209] width 256 height 19
click at [270, 216] on input "[GEOGRAPHIC_DATA] - [GEOGRAPHIC_DATA]" at bounding box center [251, 209] width 37 height 37
click at [304, 217] on span "[GEOGRAPHIC_DATA] - [GEOGRAPHIC_DATA]" at bounding box center [402, 209] width 256 height 19
click at [270, 217] on input "[GEOGRAPHIC_DATA] - [GEOGRAPHIC_DATA]" at bounding box center [251, 209] width 37 height 37
checkbox input "true"
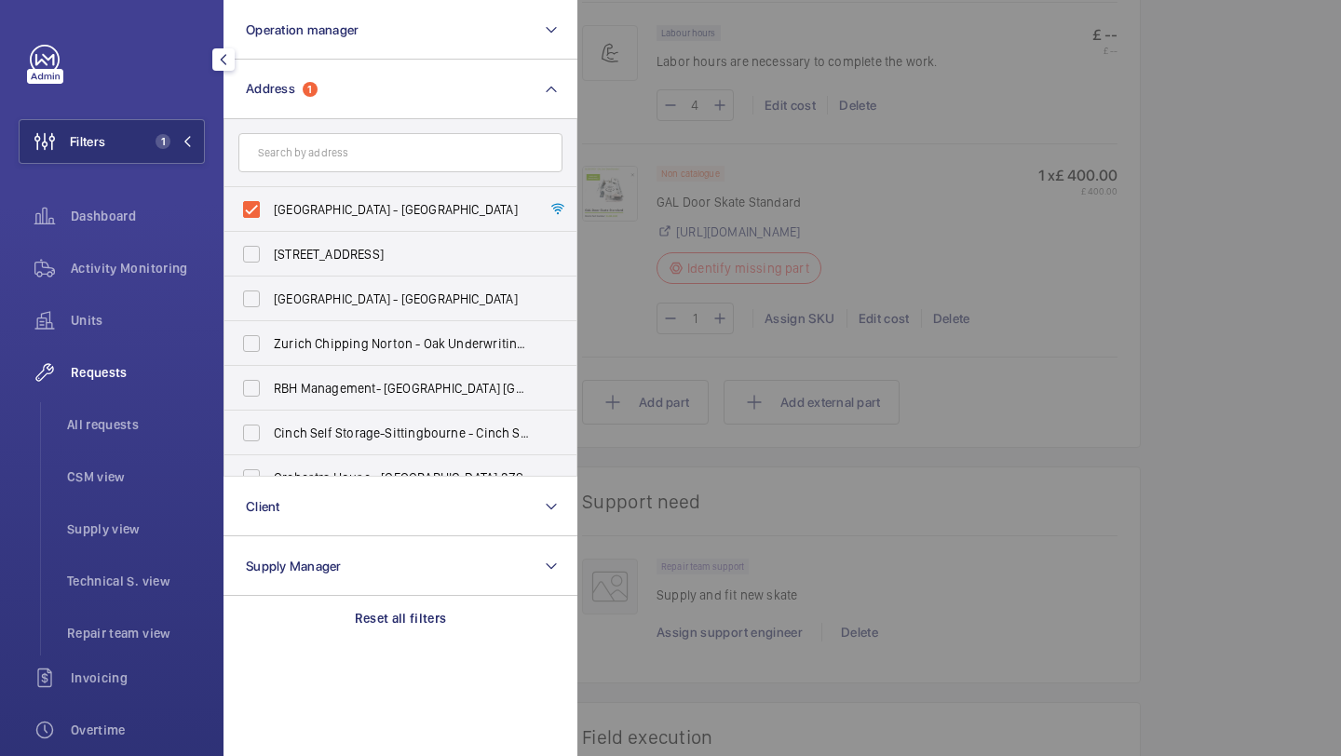
click at [680, 171] on div at bounding box center [1247, 378] width 1341 height 756
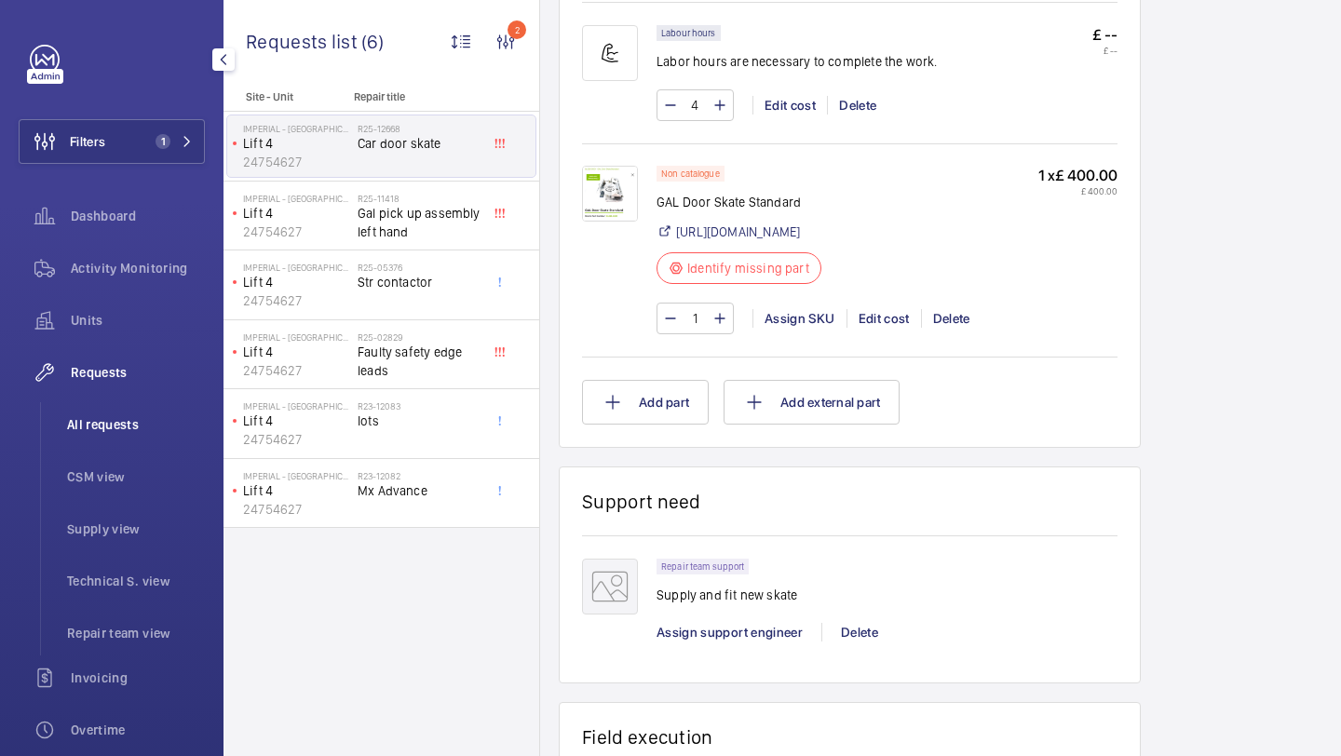
click at [111, 434] on li "All requests" at bounding box center [128, 424] width 153 height 45
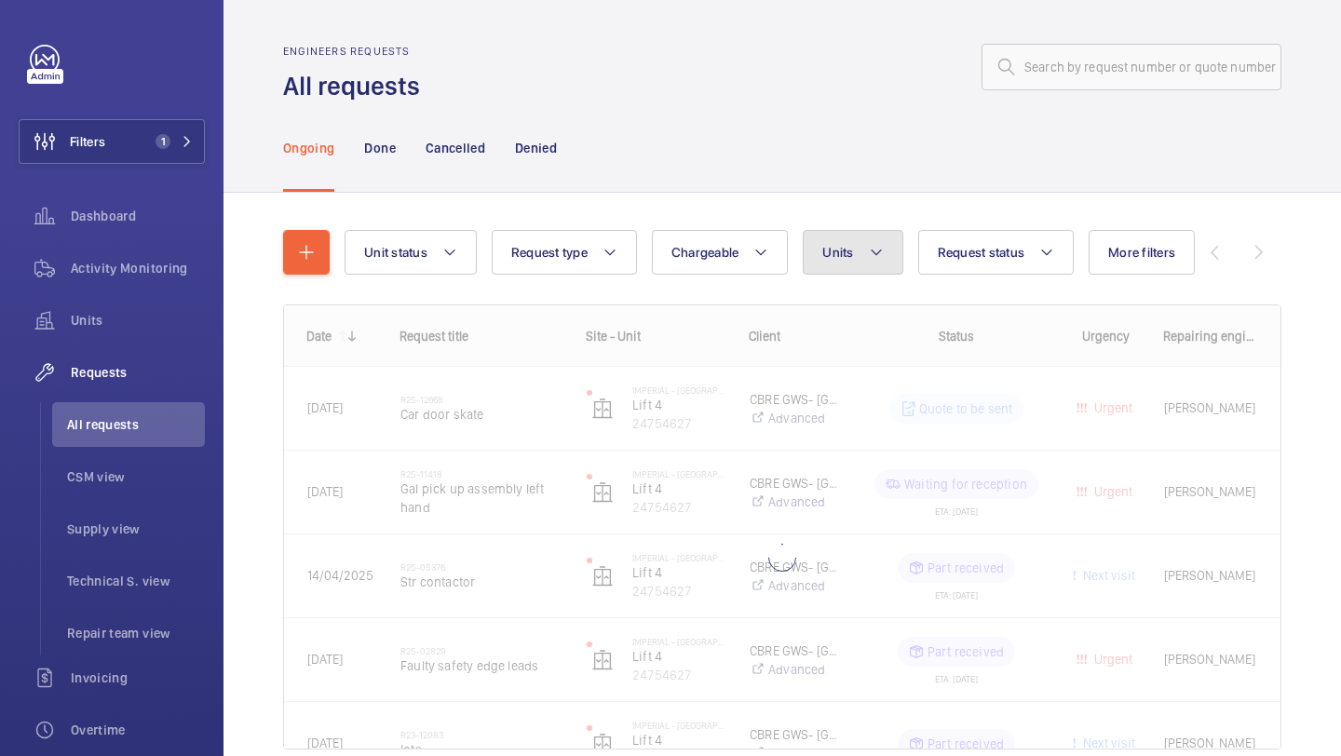
click at [823, 242] on button "Units" at bounding box center [853, 252] width 100 height 45
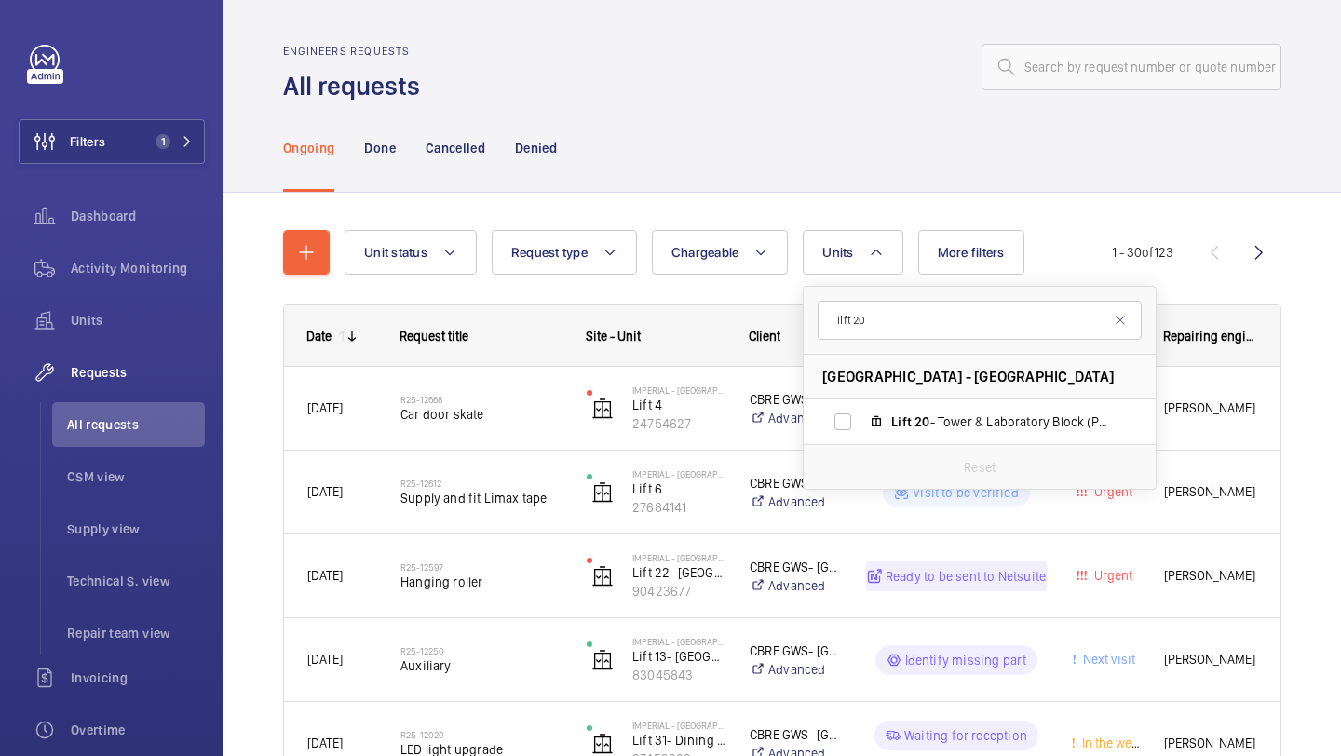
type input "lift 20"
click at [871, 444] on div "Reset" at bounding box center [980, 466] width 352 height 45
click at [919, 406] on label "Lift 20 - Tower & Laboratory Block (Passenger), 90931621" at bounding box center [965, 421] width 322 height 45
click at [861, 406] on input "Lift 20 - Tower & Laboratory Block (Passenger), 90931621" at bounding box center [842, 421] width 37 height 37
click at [919, 410] on label "Lift 20 - Tower & Laboratory Block (Passenger), 90931621" at bounding box center [965, 421] width 322 height 45
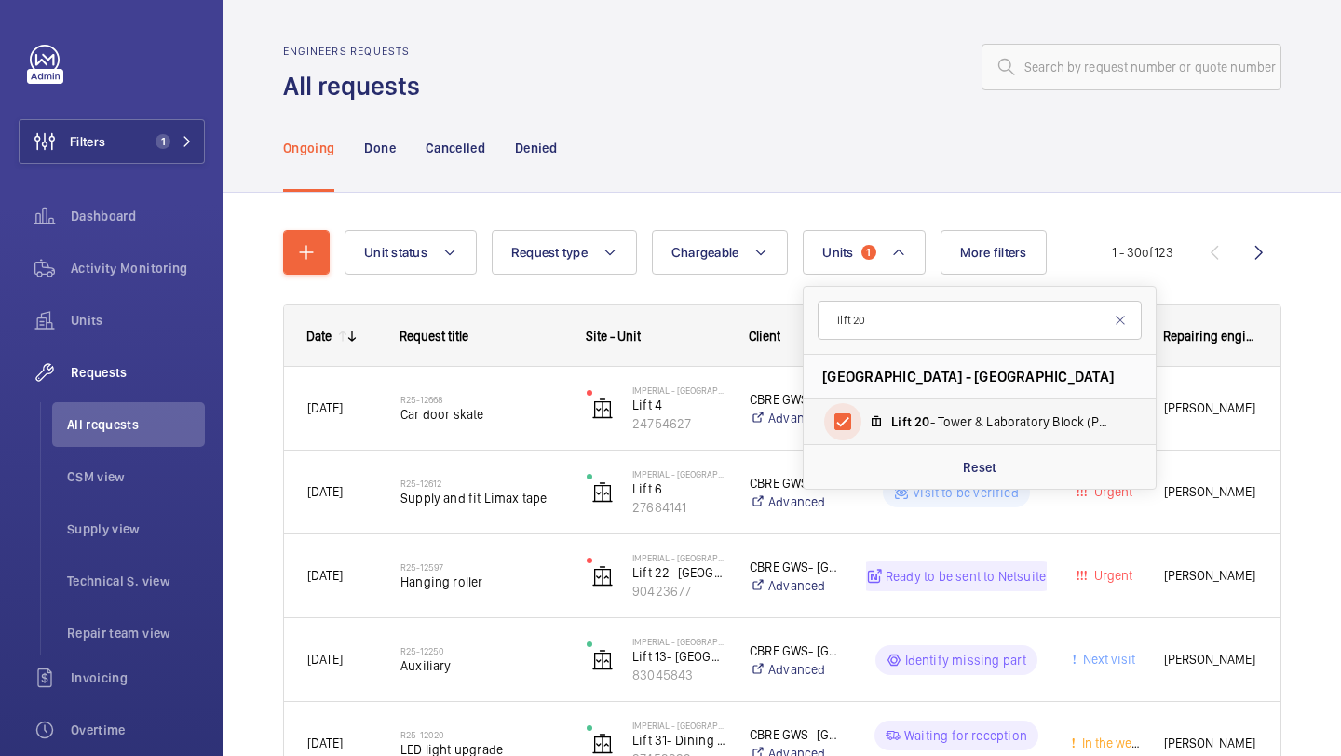
click at [861, 410] on input "Lift 20 - Tower & Laboratory Block (Passenger), 90931621" at bounding box center [842, 421] width 37 height 37
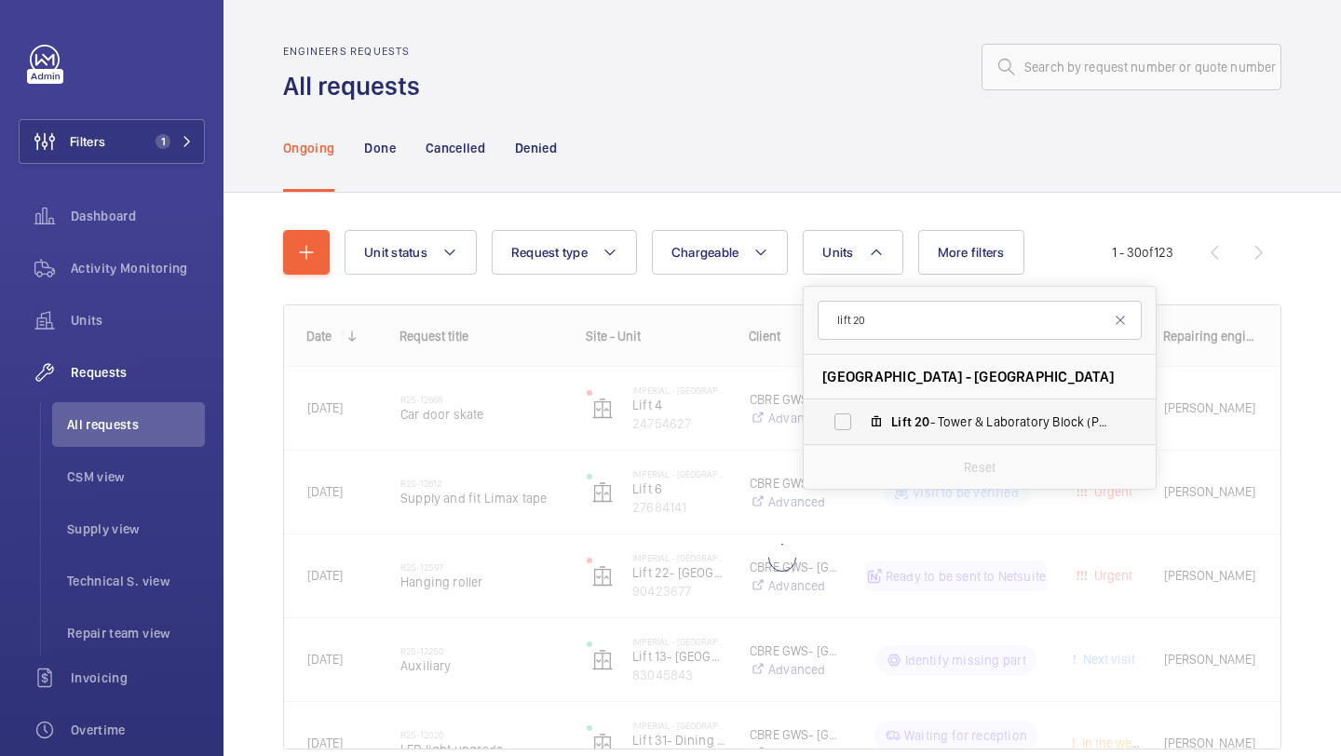
click at [1032, 413] on span "Lift 20 - Tower & Laboratory Block (Passenger), 90931621" at bounding box center [999, 421] width 216 height 19
click at [861, 413] on input "Lift 20 - Tower & Laboratory Block (Passenger), 90931621" at bounding box center [842, 421] width 37 height 37
checkbox input "true"
click at [1340, 335] on div "Engineers requests All requests Ongoing Done Cancelled Denied Unit status Reque…" at bounding box center [781, 378] width 1117 height 756
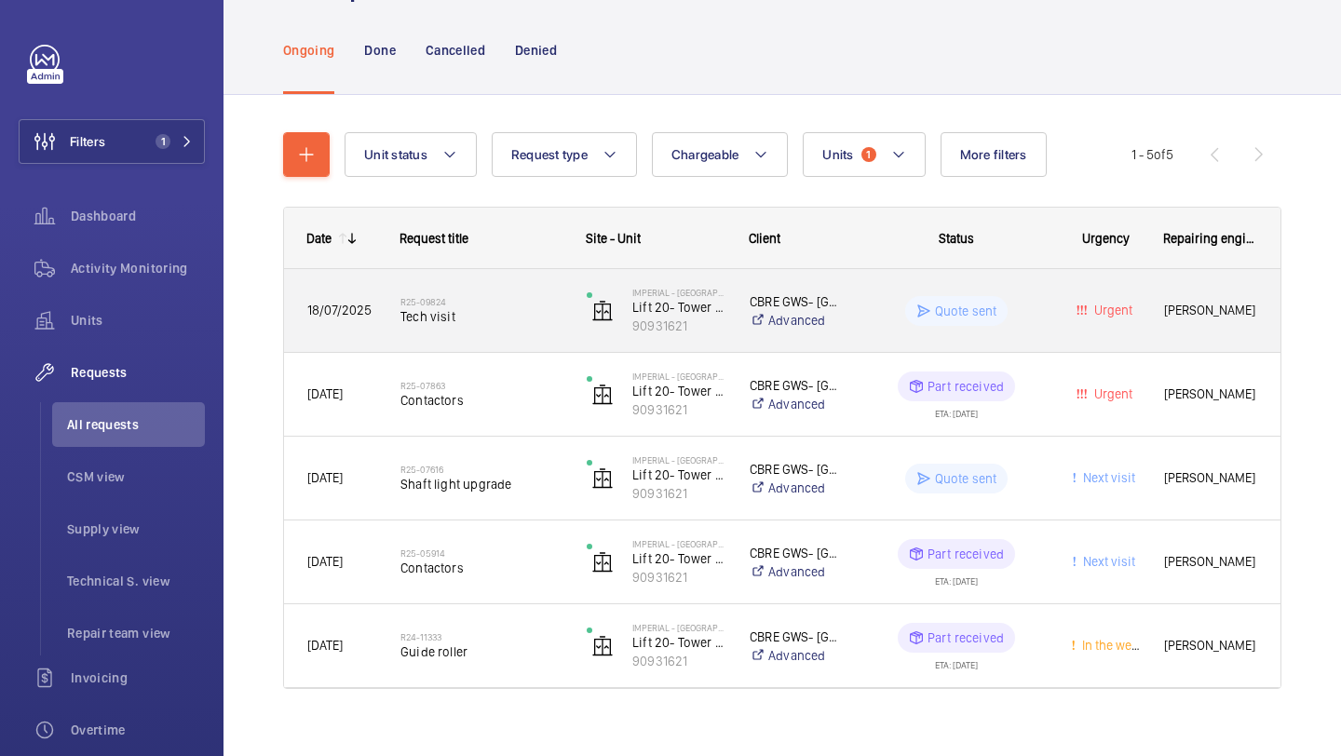
scroll to position [100, 0]
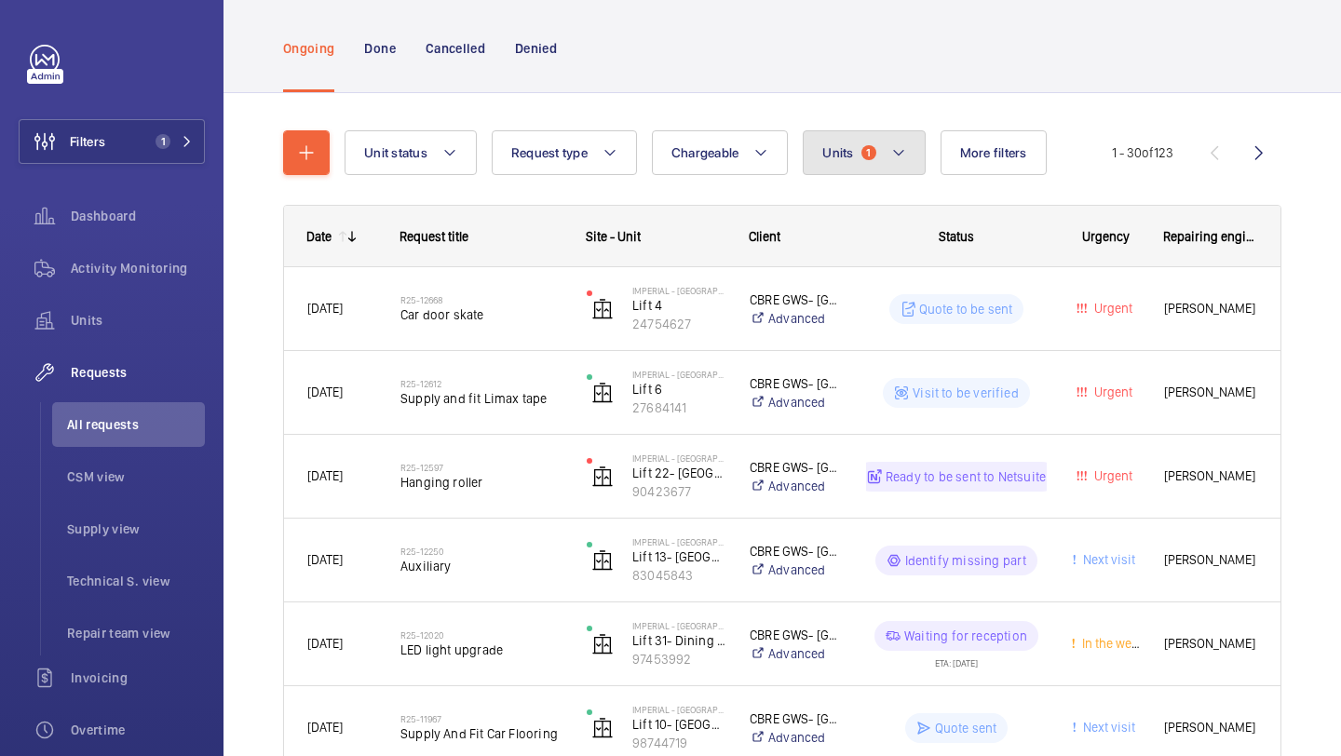
click at [847, 143] on button "Units 1" at bounding box center [864, 152] width 122 height 45
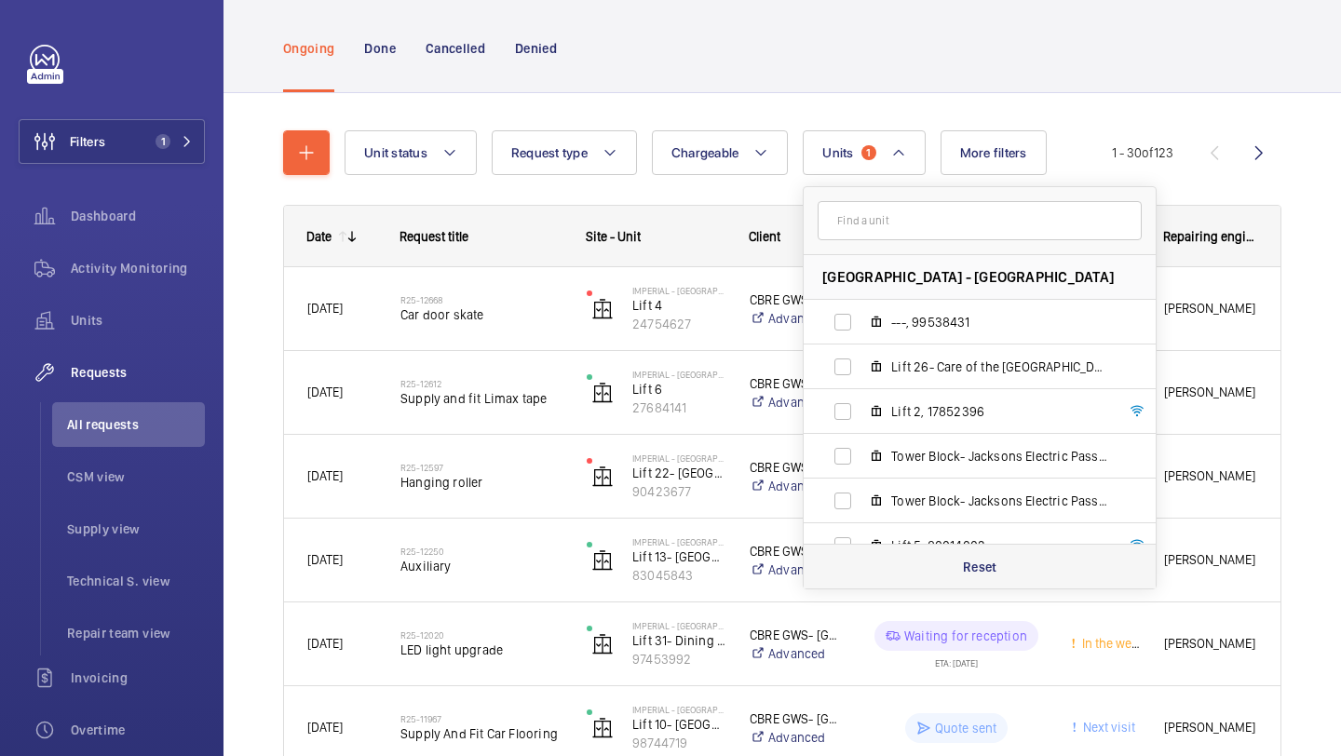
click at [1030, 560] on div "Reset" at bounding box center [980, 566] width 352 height 45
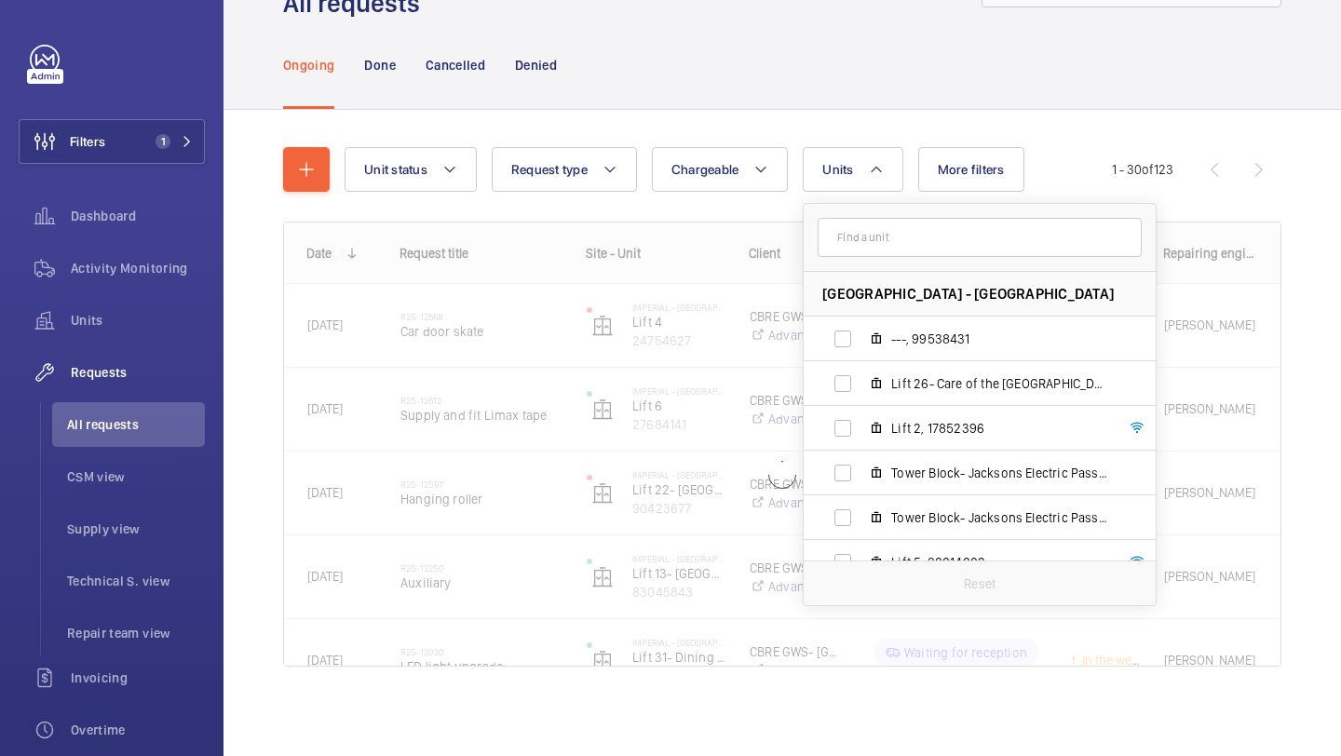
scroll to position [83, 0]
click at [930, 251] on input "text" at bounding box center [980, 237] width 324 height 39
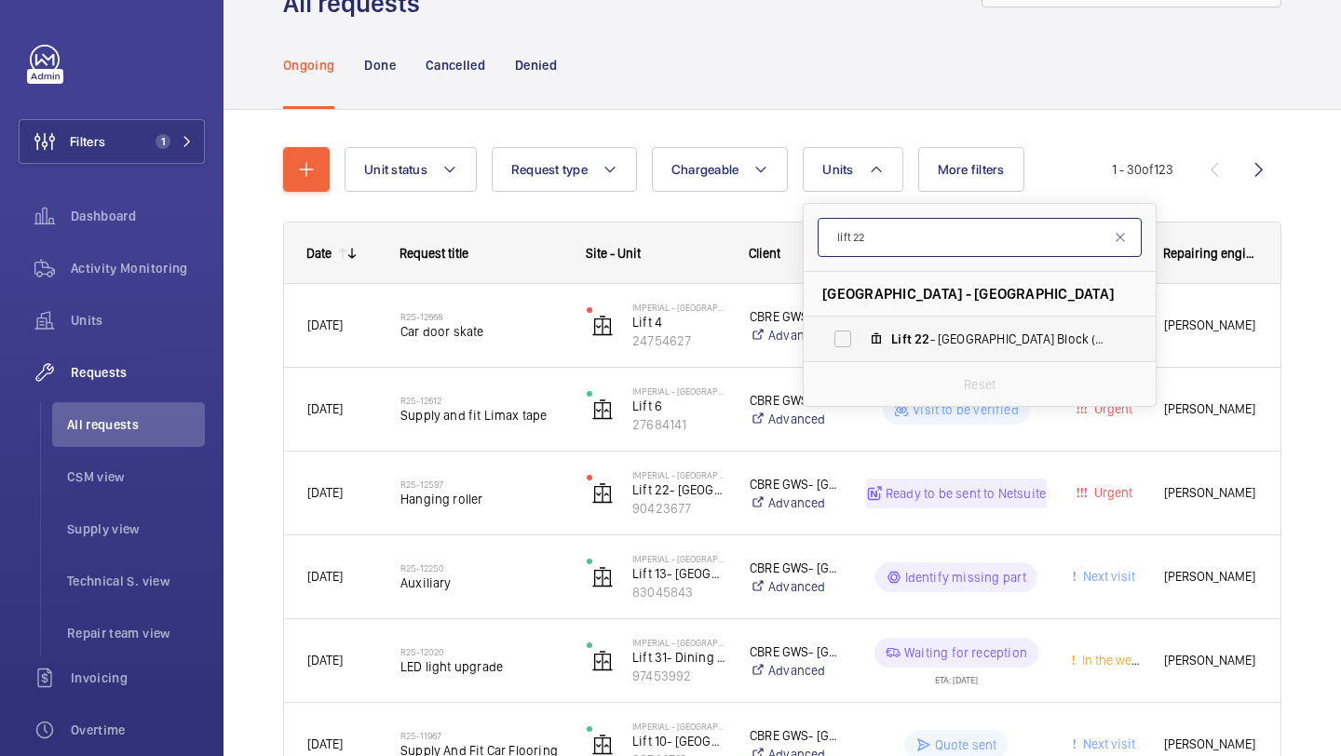
type input "lift 22"
click at [879, 358] on label "Lift 22 - Tower & Laboratory Block (Passenger), 90423677" at bounding box center [965, 339] width 322 height 45
click at [861, 358] on input "Lift 22 - Tower & Laboratory Block (Passenger), 90423677" at bounding box center [842, 338] width 37 height 37
checkbox input "true"
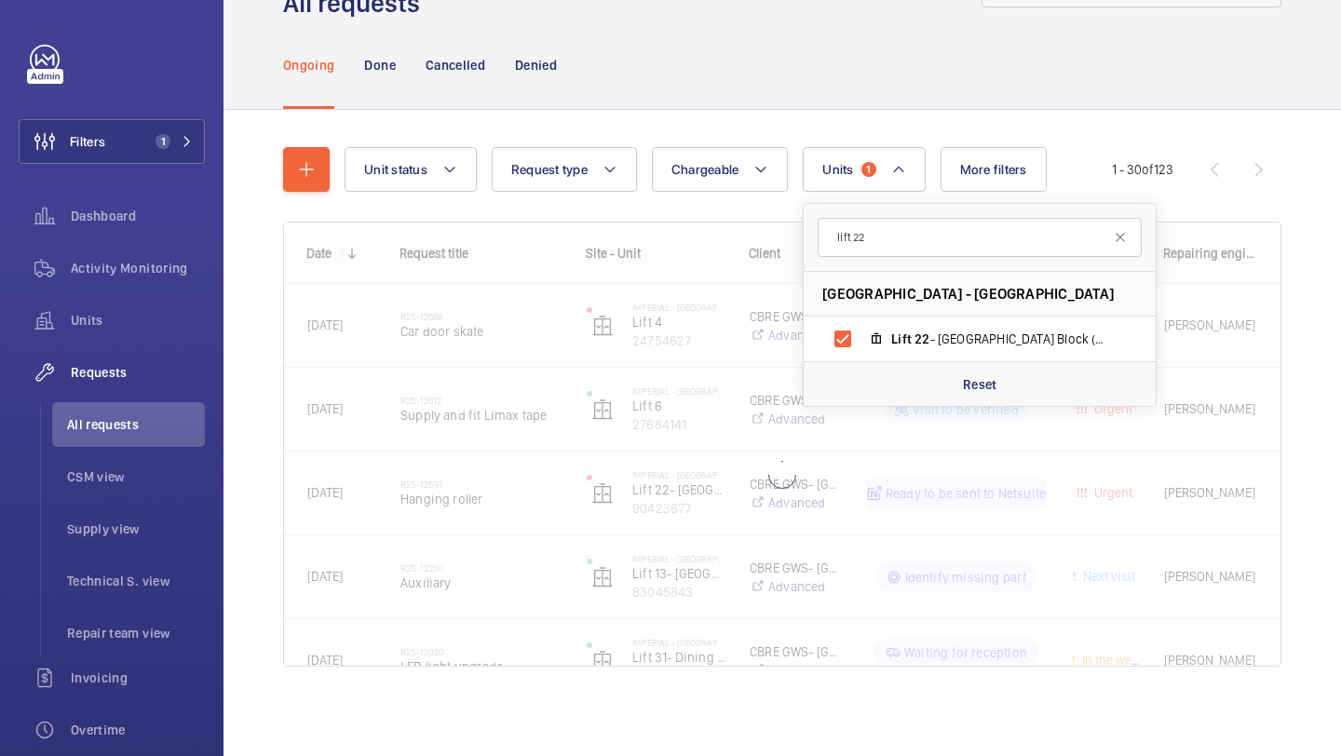
click at [1338, 351] on div "Unit status Request type Chargeable Units 1 lift 22 [GEOGRAPHIC_DATA] - [GEOGRA…" at bounding box center [781, 433] width 1117 height 646
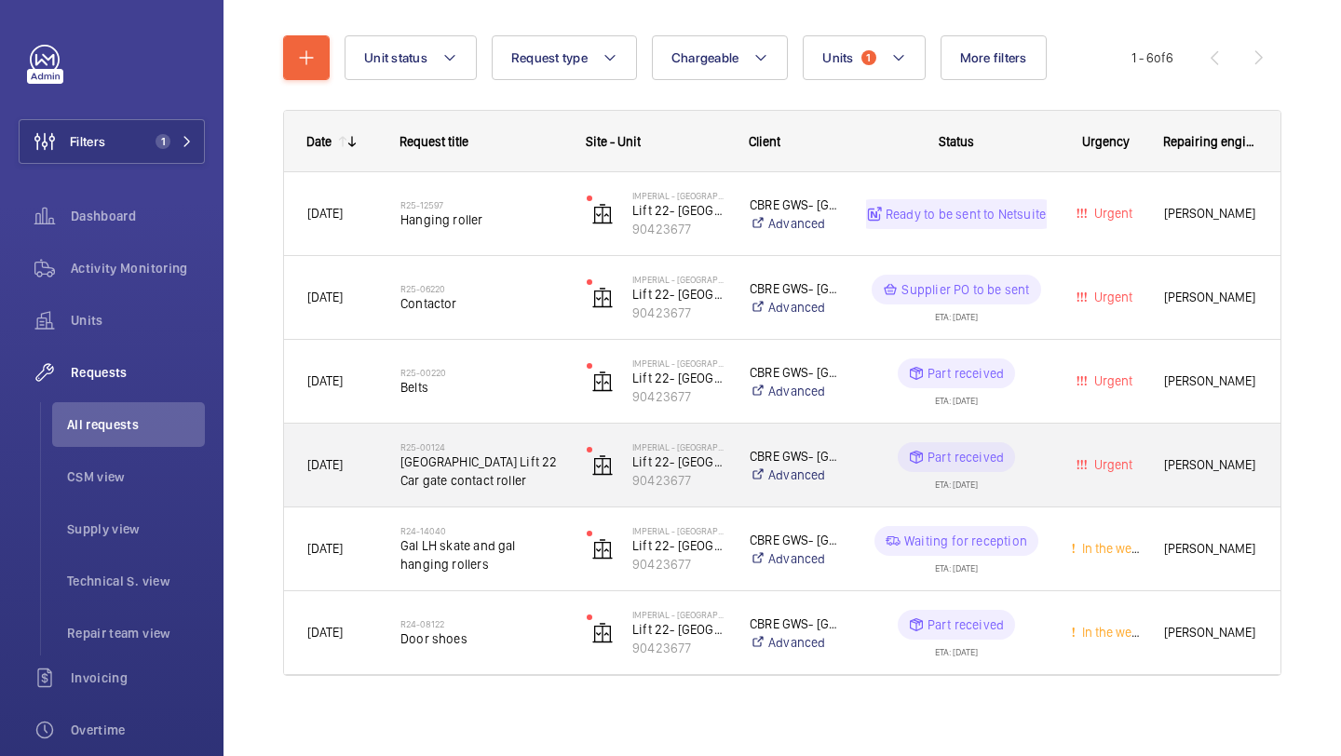
scroll to position [203, 0]
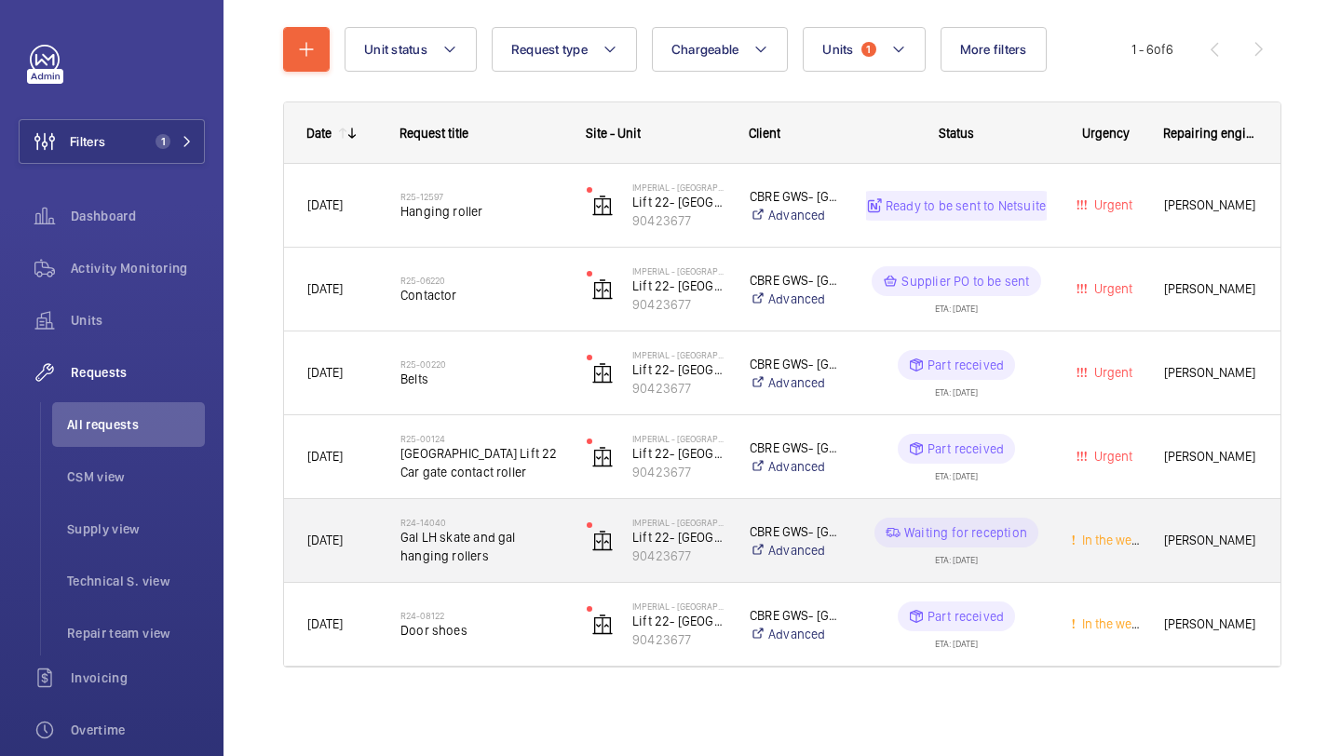
click at [530, 562] on span "Gal LH skate and gal hanging rollers" at bounding box center [481, 546] width 162 height 37
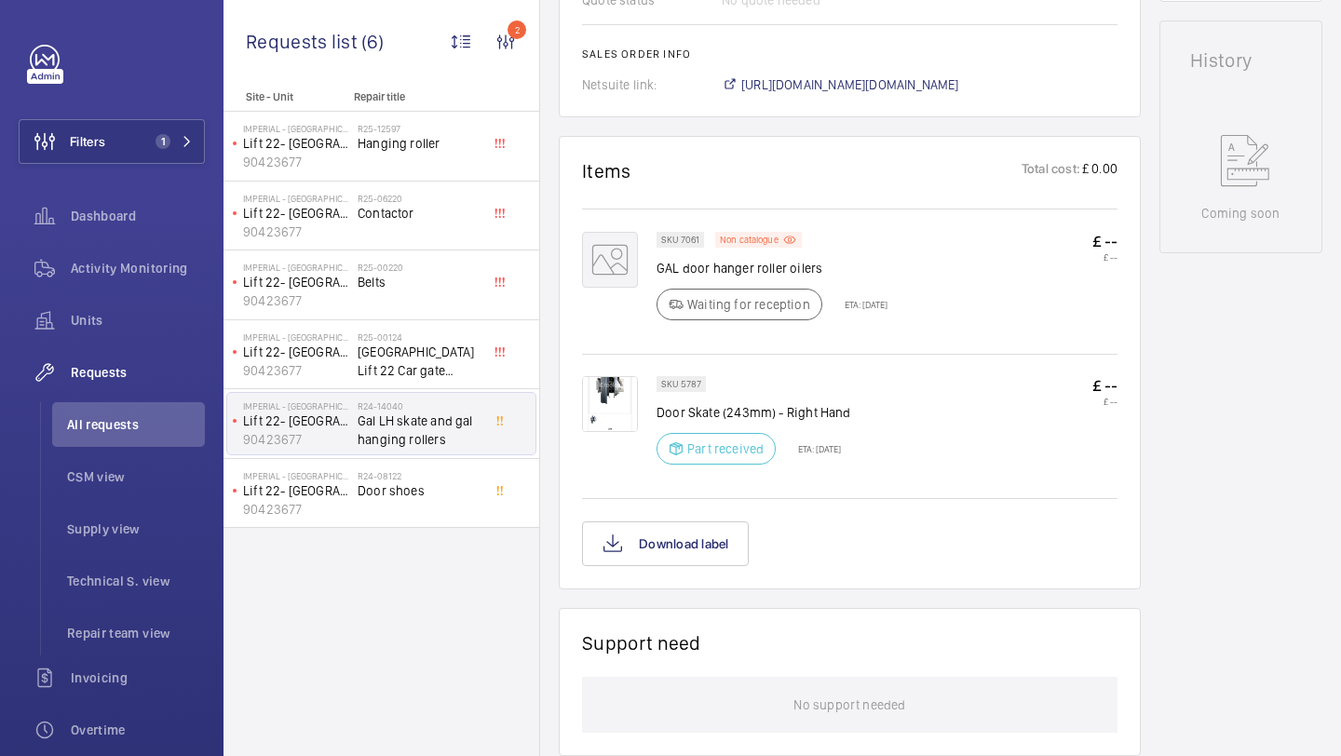
scroll to position [923, 0]
click at [421, 167] on div "R25-12597 Hanging roller" at bounding box center [419, 150] width 123 height 54
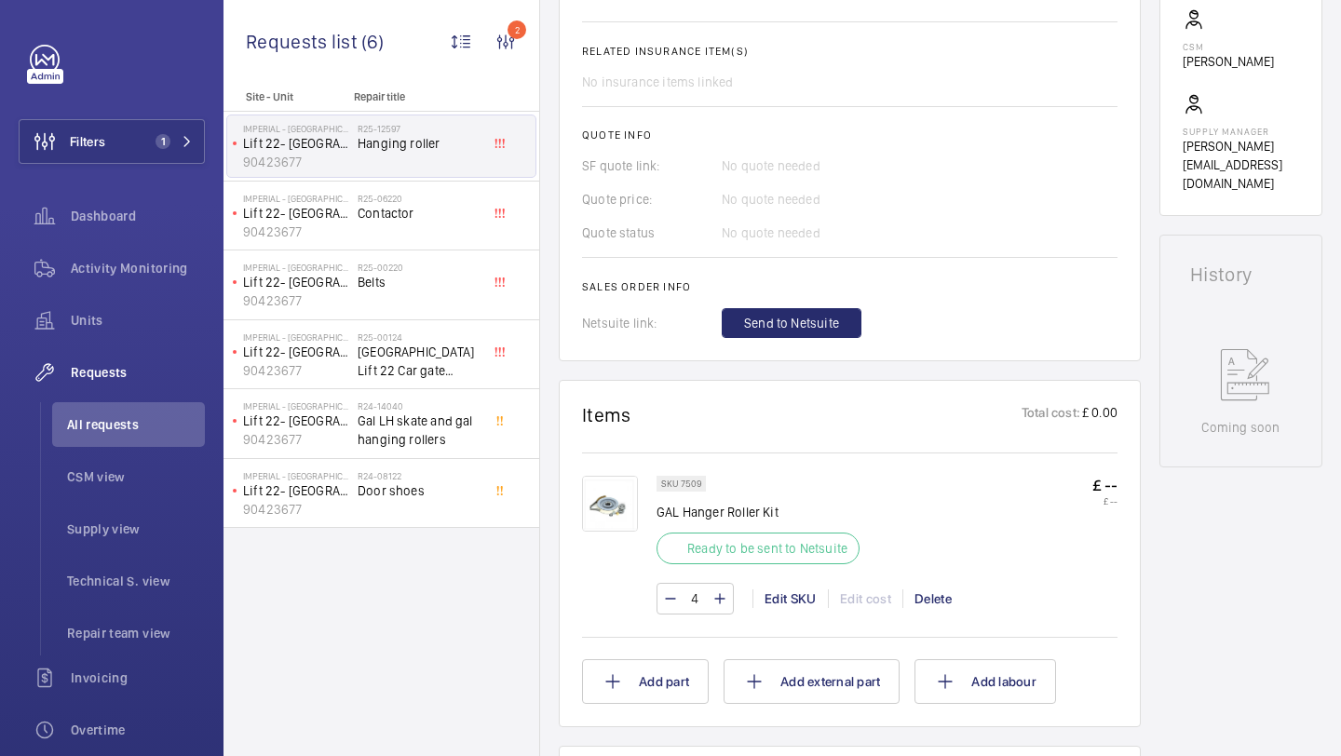
scroll to position [1161, 0]
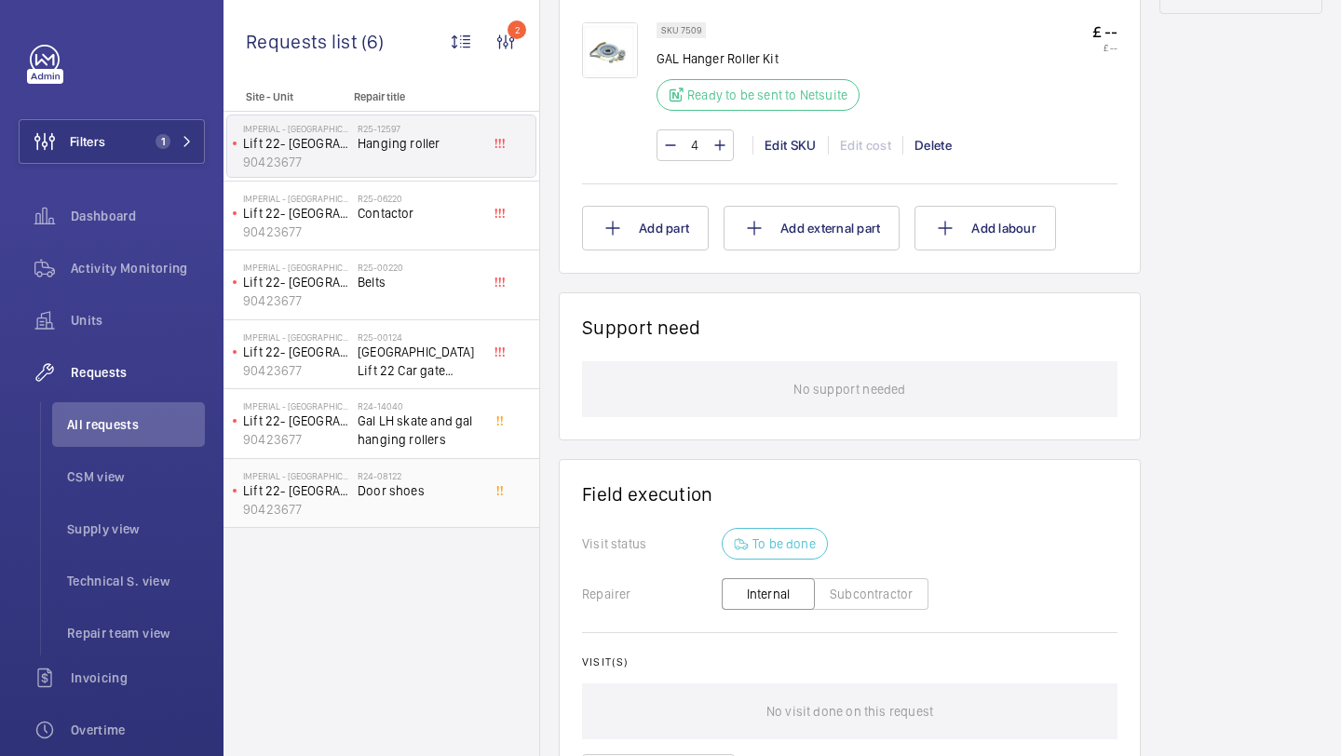
click at [442, 490] on span "Door shoes" at bounding box center [419, 490] width 123 height 19
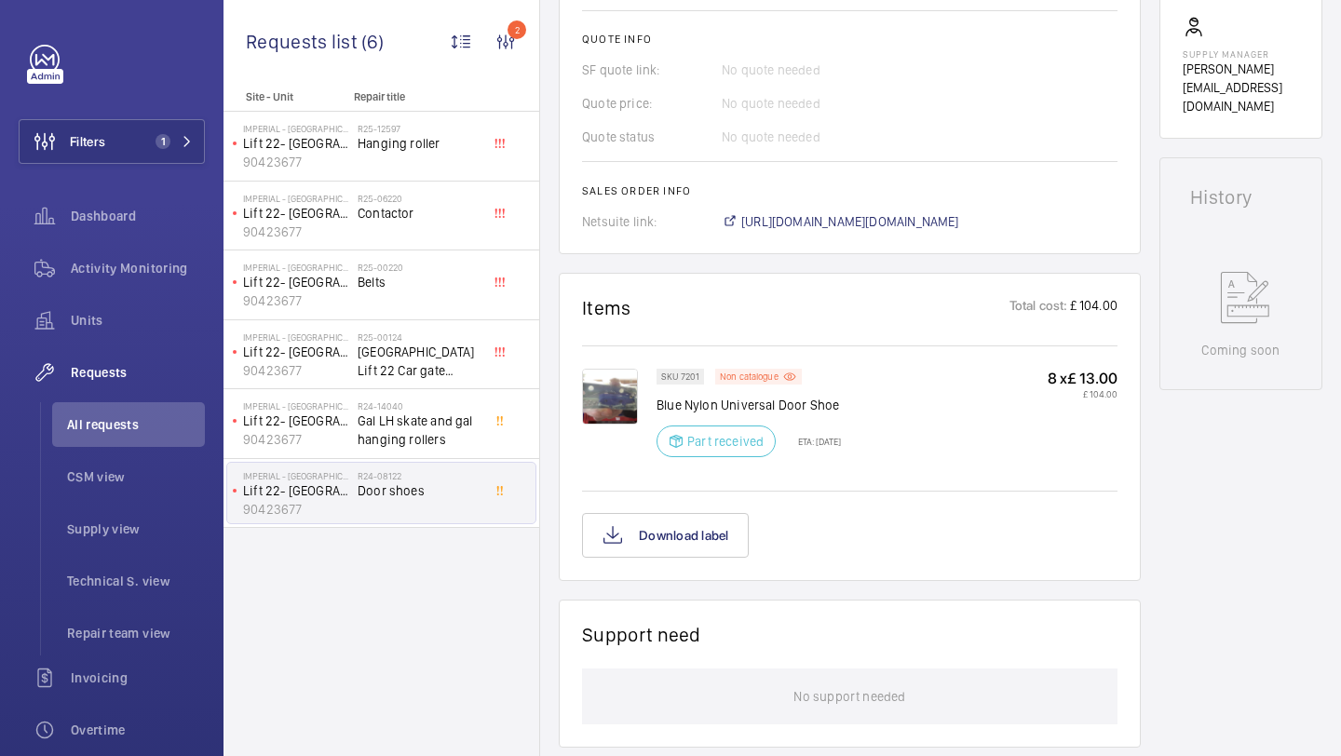
scroll to position [804, 0]
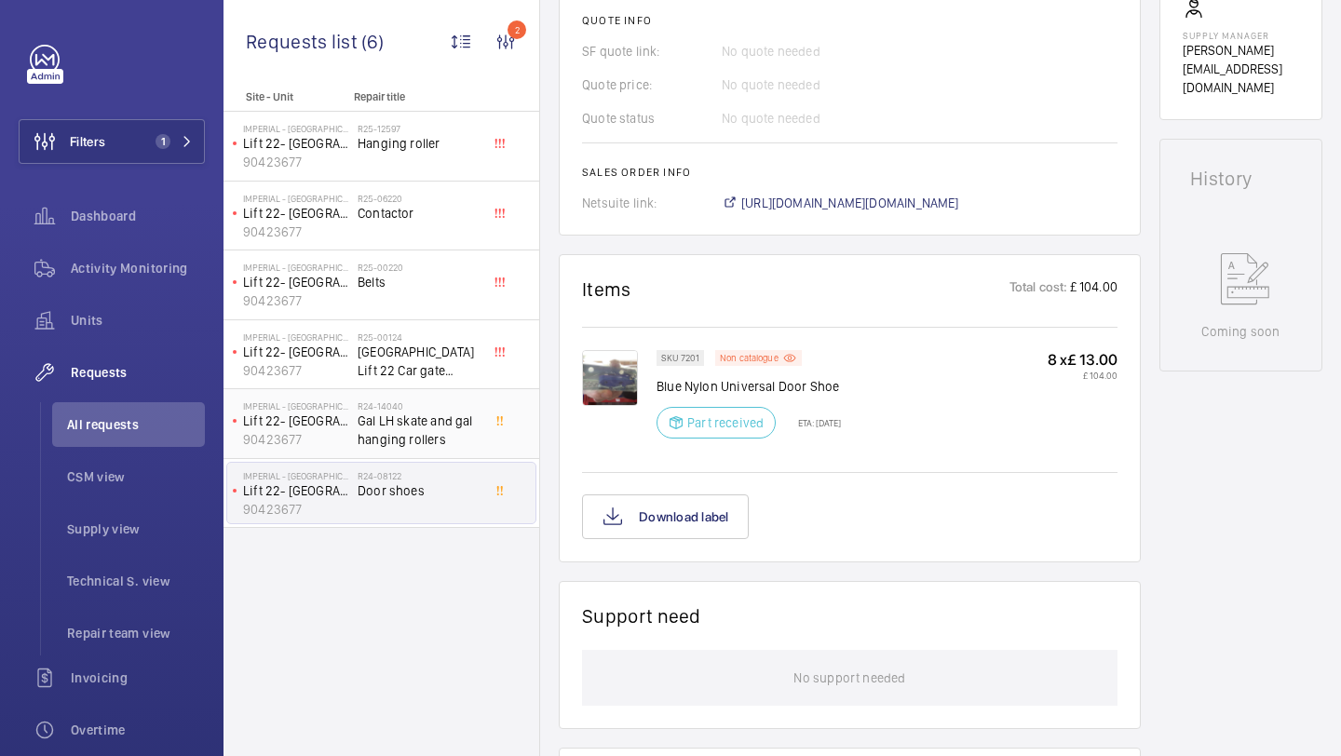
click at [364, 405] on h2 "R24-14040" at bounding box center [419, 405] width 123 height 11
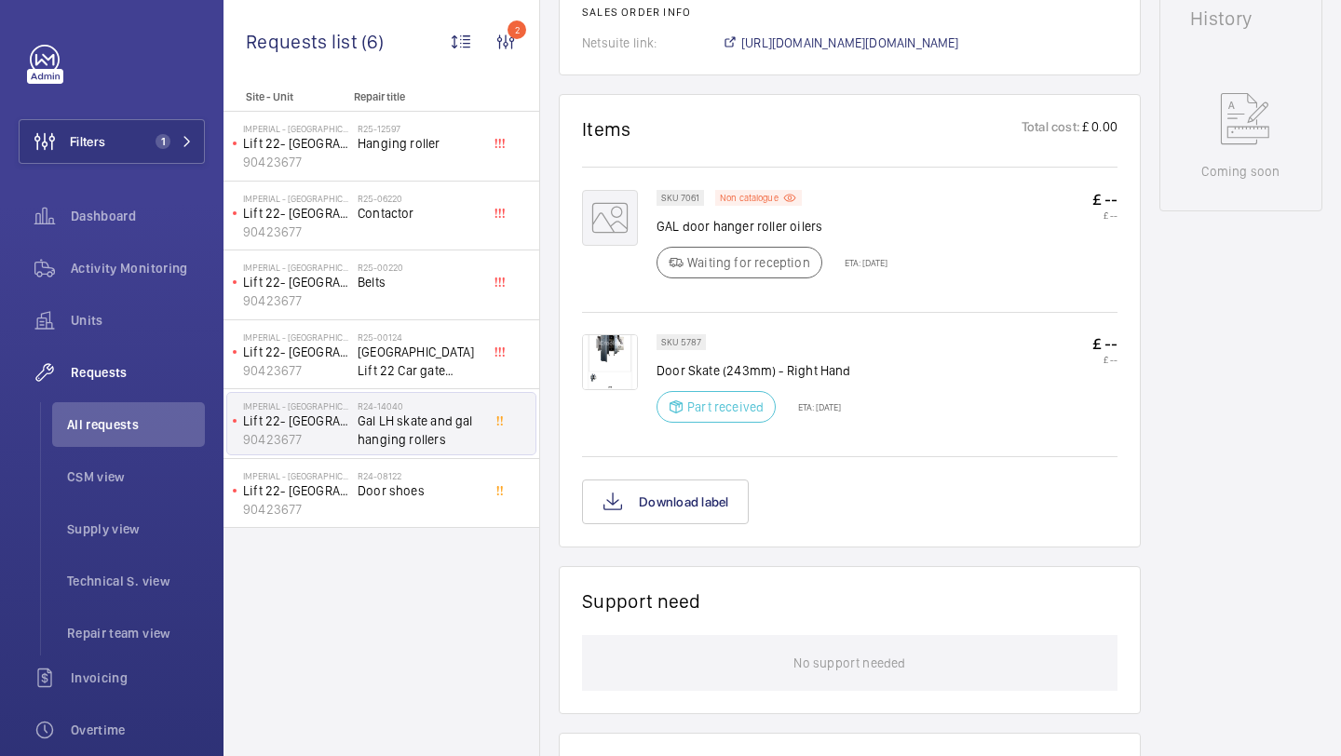
scroll to position [1260, 0]
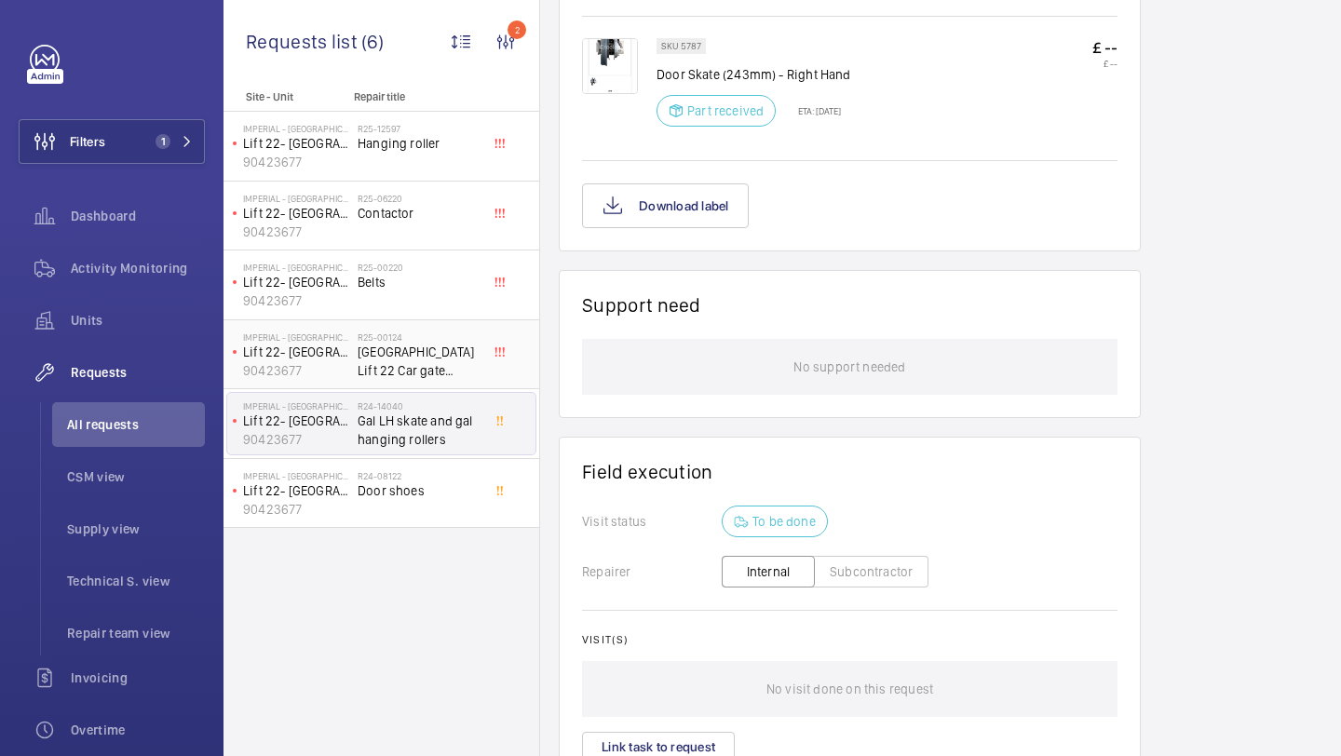
click at [402, 341] on h2 "R25-00124" at bounding box center [419, 336] width 123 height 11
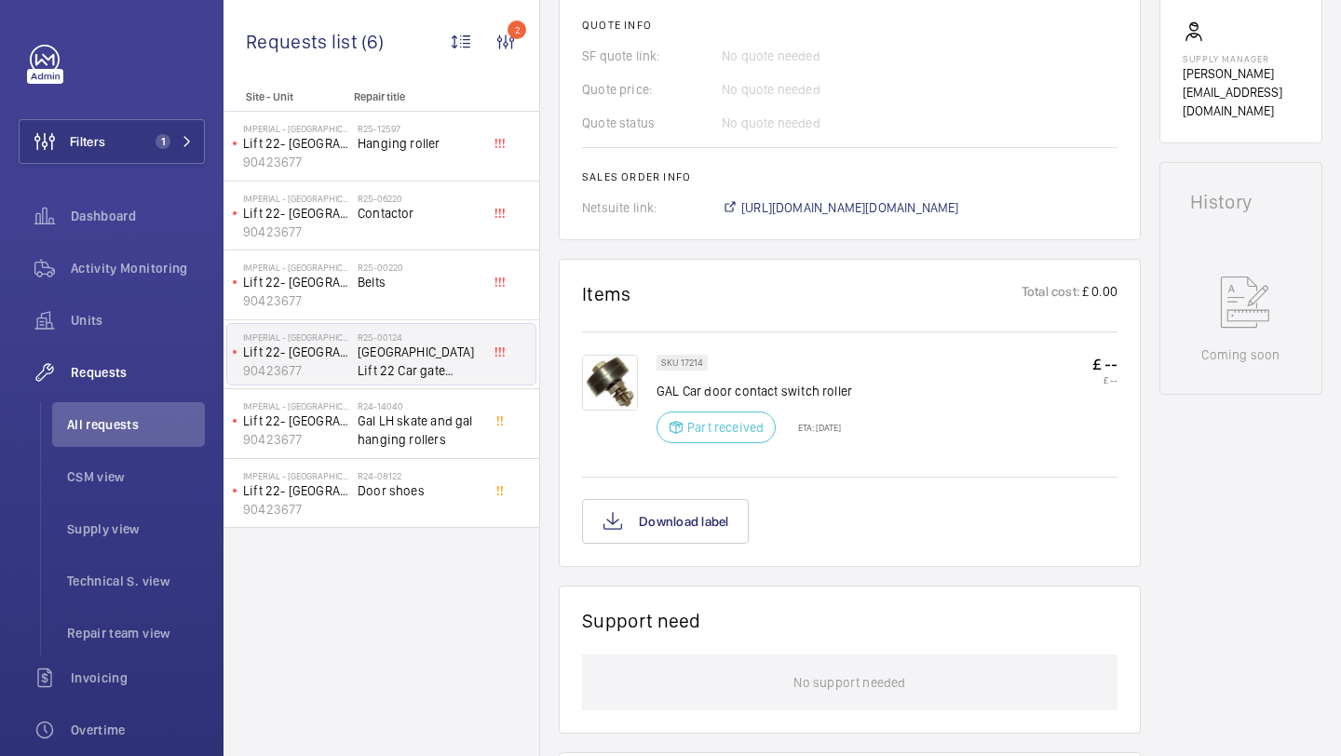
scroll to position [749, 0]
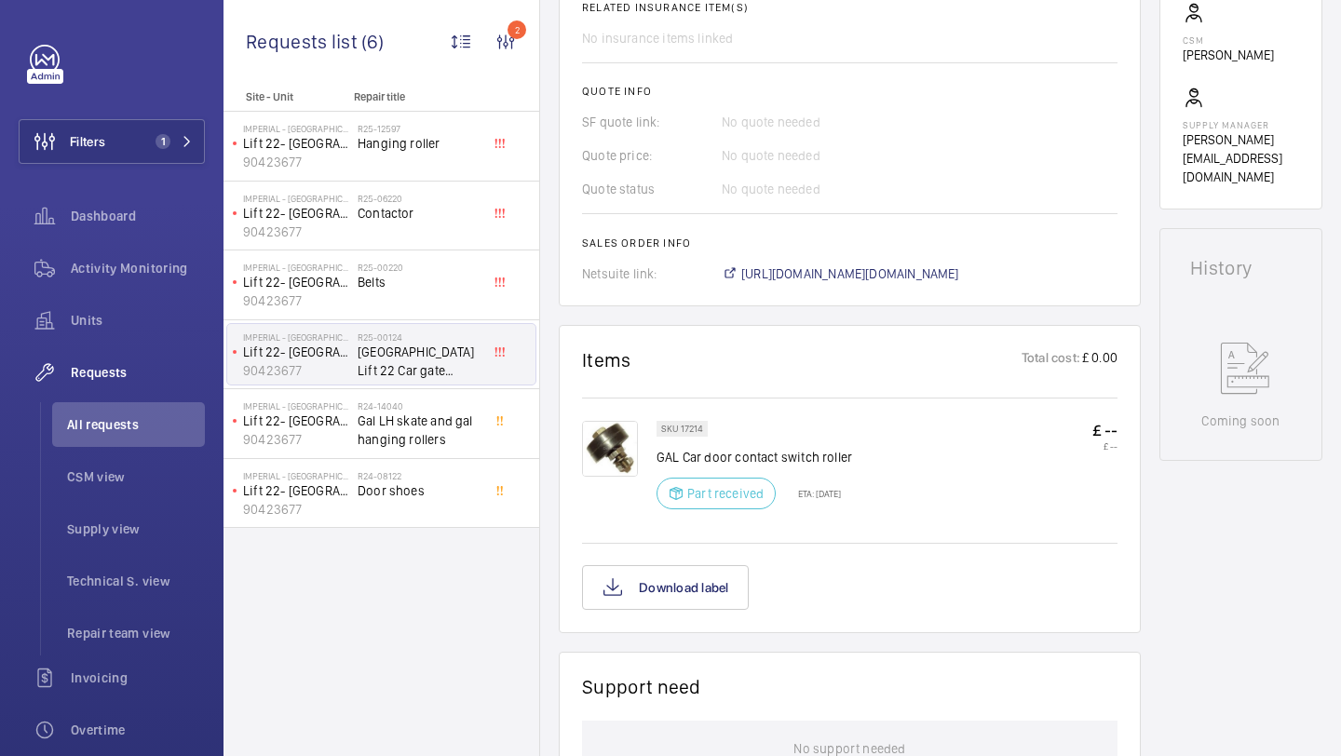
click at [433, 353] on span "[GEOGRAPHIC_DATA] Lift 22 Car gate contact roller" at bounding box center [419, 361] width 123 height 37
click at [422, 209] on span "Contactor" at bounding box center [419, 213] width 123 height 19
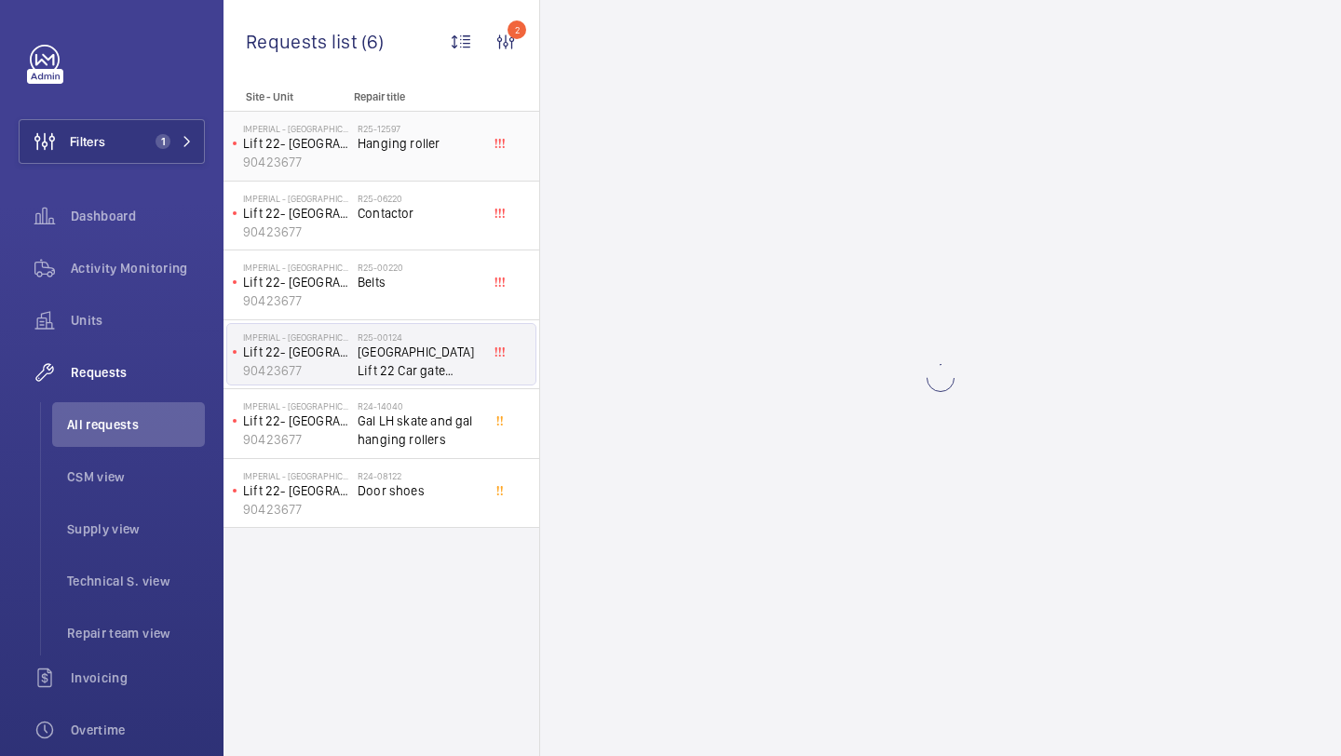
click at [423, 159] on div "R25-12597 Hanging roller" at bounding box center [419, 150] width 123 height 54
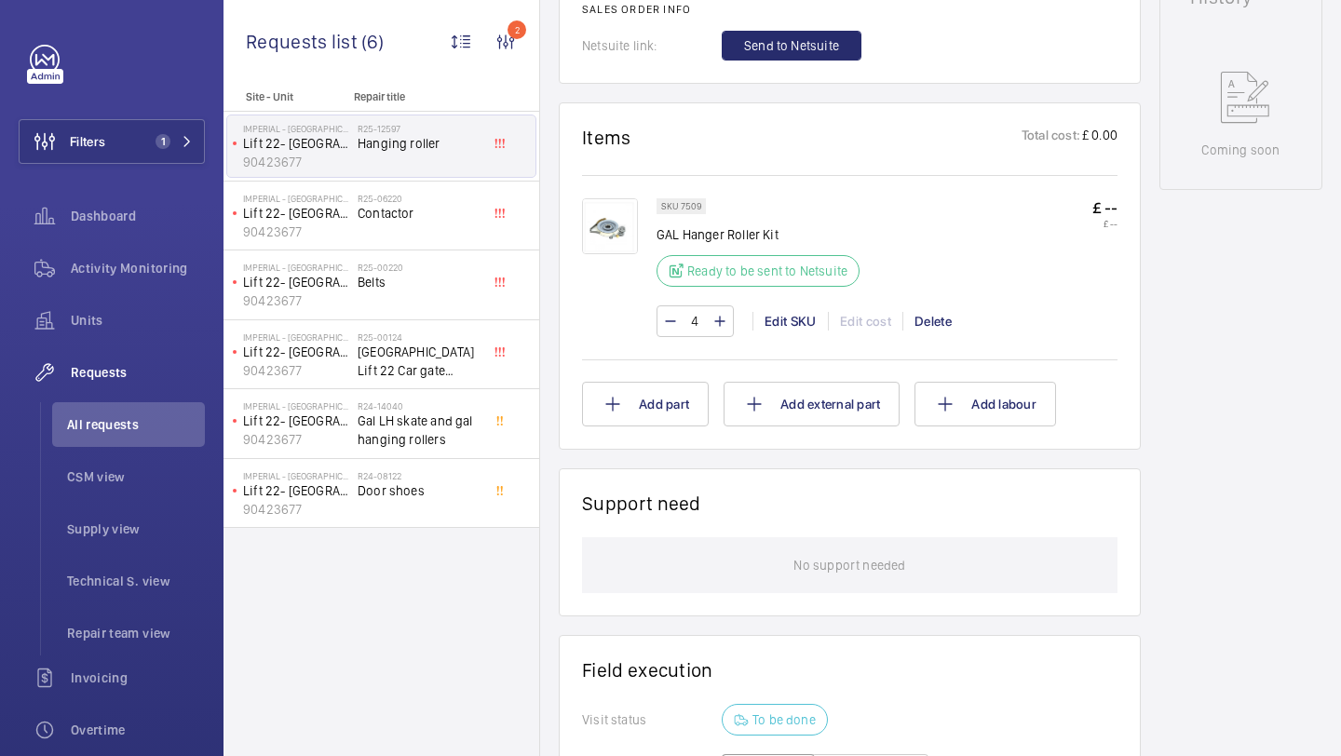
scroll to position [1006, 0]
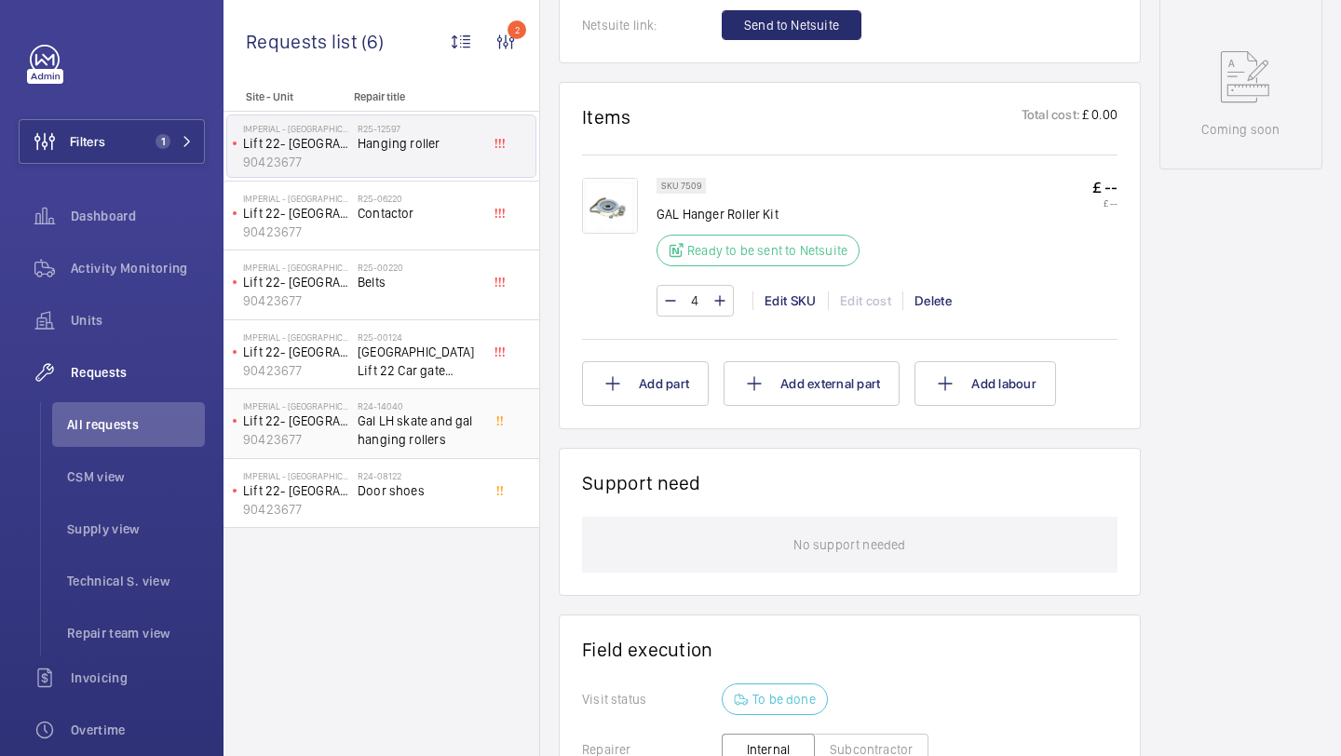
click at [442, 431] on span "Gal LH skate and gal hanging rollers" at bounding box center [419, 430] width 123 height 37
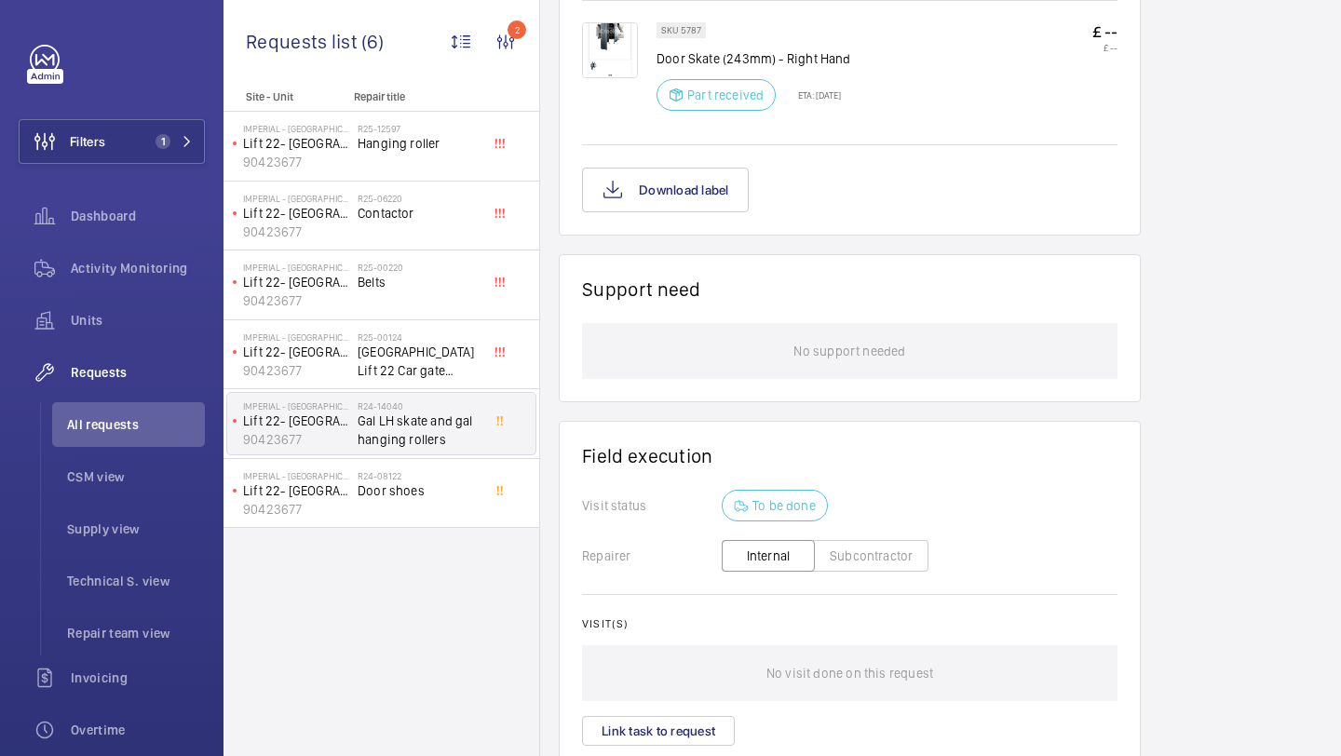
scroll to position [884, 0]
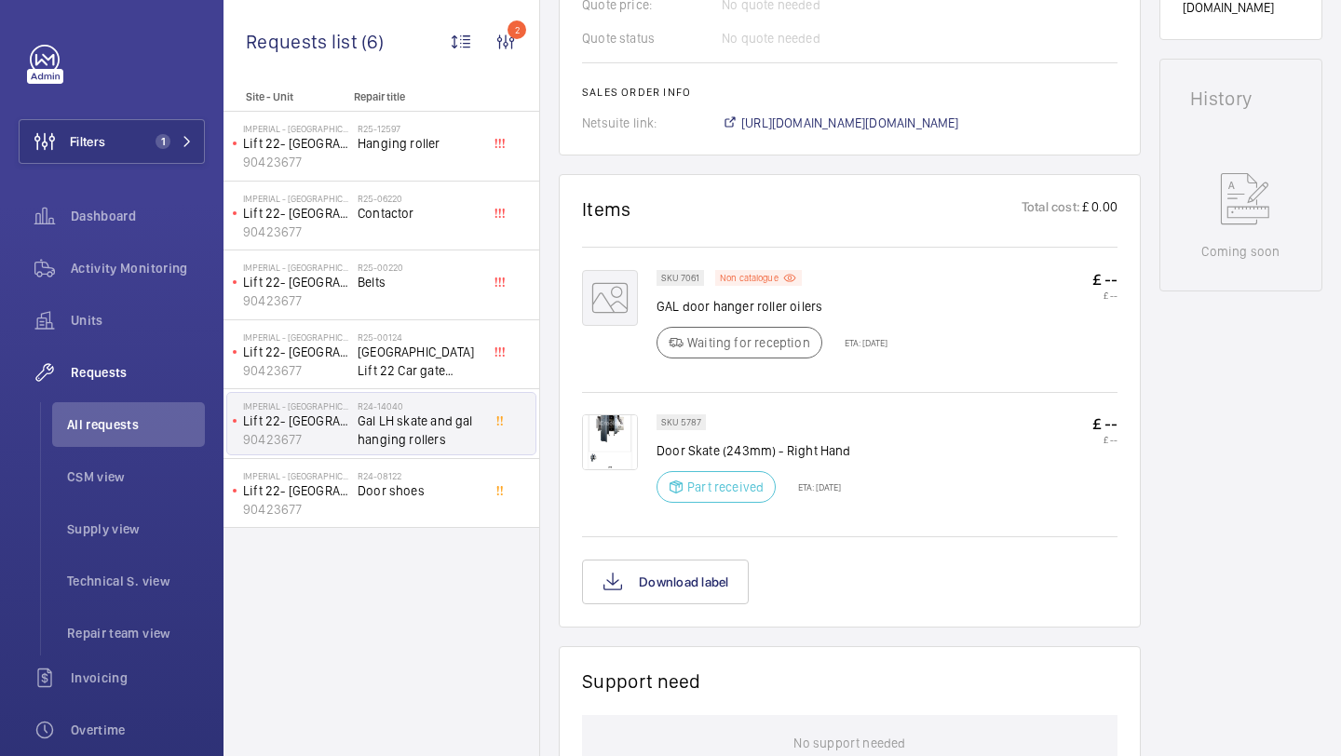
click at [731, 294] on div "SKU 7061 Non catalogue GAL door hanger roller oilers Waiting for reception ETA:…" at bounding box center [771, 320] width 231 height 100
click at [731, 295] on div "SKU 7061 Non catalogue GAL door hanger roller oilers Waiting for reception ETA:…" at bounding box center [771, 320] width 231 height 100
click at [726, 312] on p "GAL door hanger roller oilers" at bounding box center [771, 306] width 231 height 19
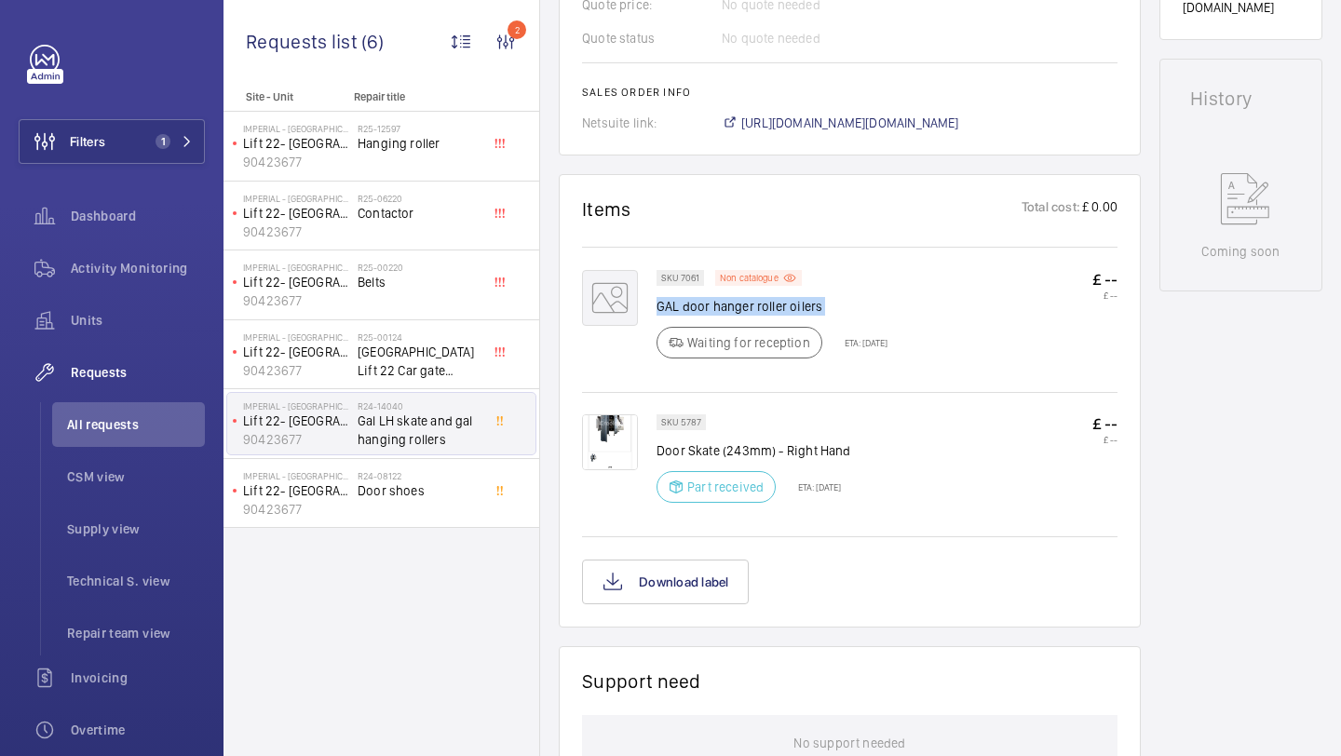
click at [759, 306] on p "GAL door hanger roller oilers" at bounding box center [771, 306] width 231 height 19
click at [106, 413] on li "All requests" at bounding box center [128, 424] width 153 height 45
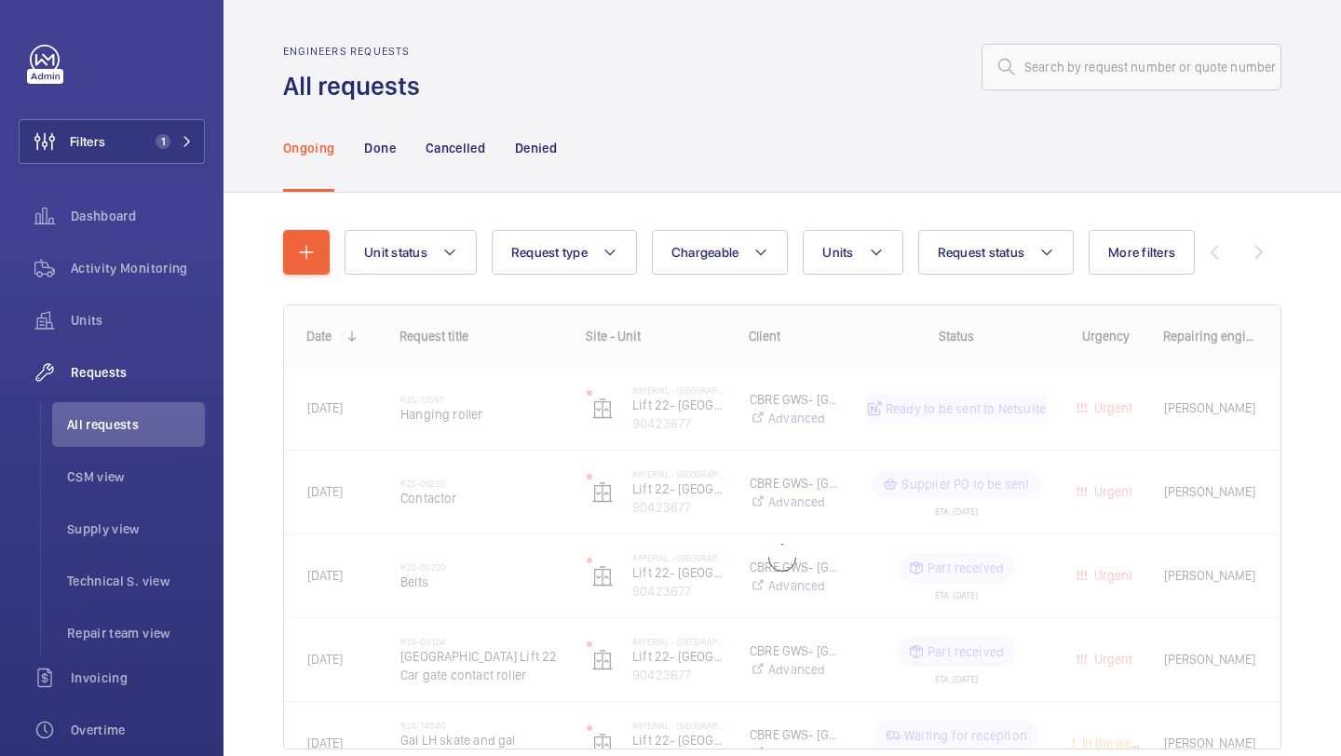
click at [333, 232] on div "Unit status Request type Chargeable Units Request status More filters Urgency R…" at bounding box center [782, 252] width 998 height 45
click at [330, 232] on div "Unit status Request type Chargeable Units Request status More filters Urgency R…" at bounding box center [782, 252] width 998 height 45
click at [320, 235] on button "button" at bounding box center [306, 252] width 47 height 45
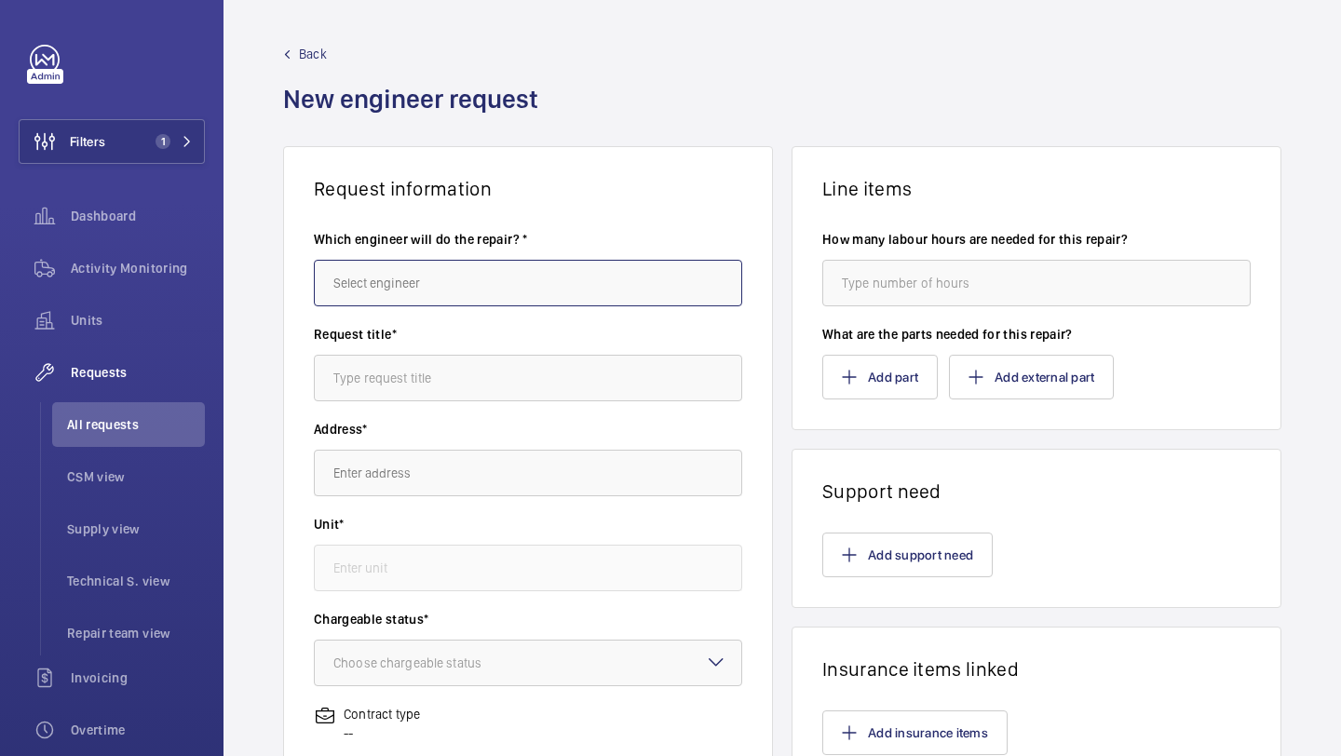
click at [412, 280] on input "text" at bounding box center [528, 283] width 428 height 47
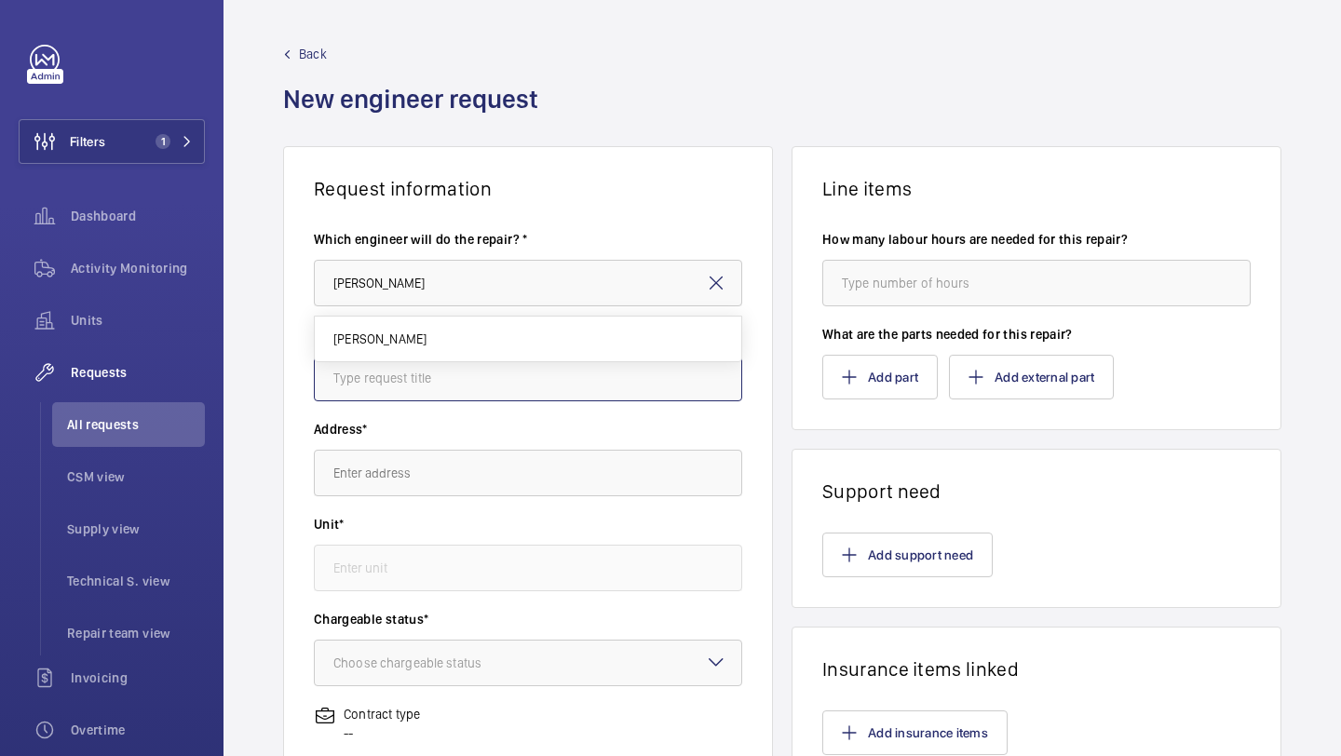
click at [423, 365] on input "text" at bounding box center [528, 378] width 428 height 47
click at [453, 314] on div "Which engineer will do the repair? * [PERSON_NAME]" at bounding box center [528, 277] width 428 height 95
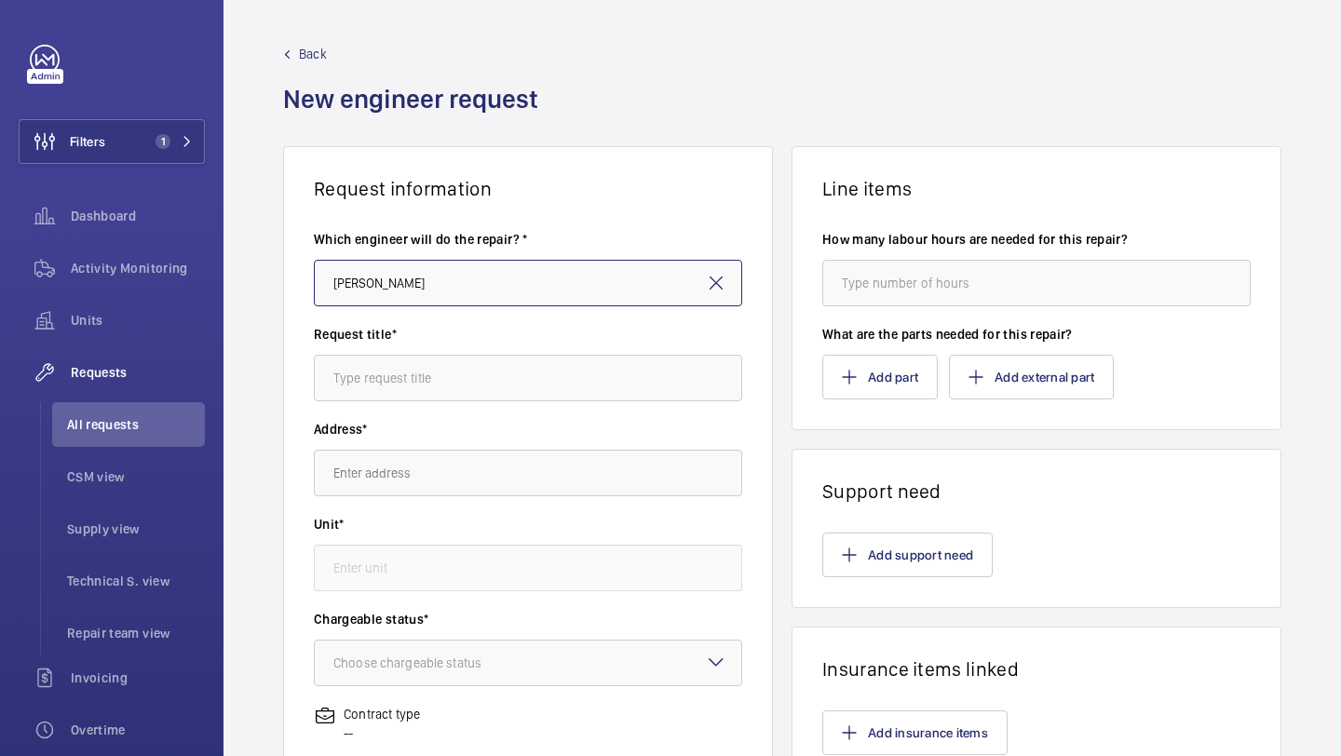
click at [471, 277] on input "[PERSON_NAME]" at bounding box center [528, 283] width 428 height 47
click at [448, 340] on mat-option "[PERSON_NAME]" at bounding box center [528, 339] width 426 height 45
type input "[PERSON_NAME]"
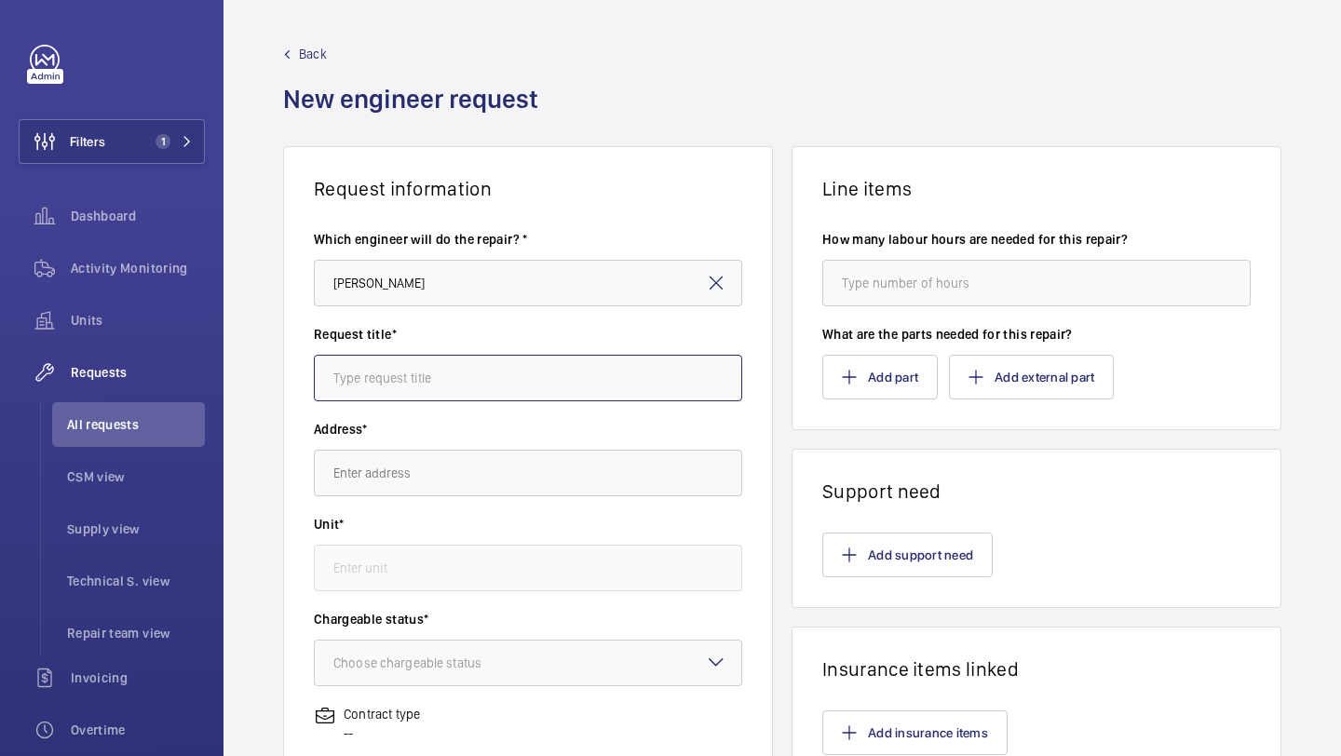
click at [440, 390] on input "text" at bounding box center [528, 378] width 428 height 47
type input "GAL Door Equipment Replacement"
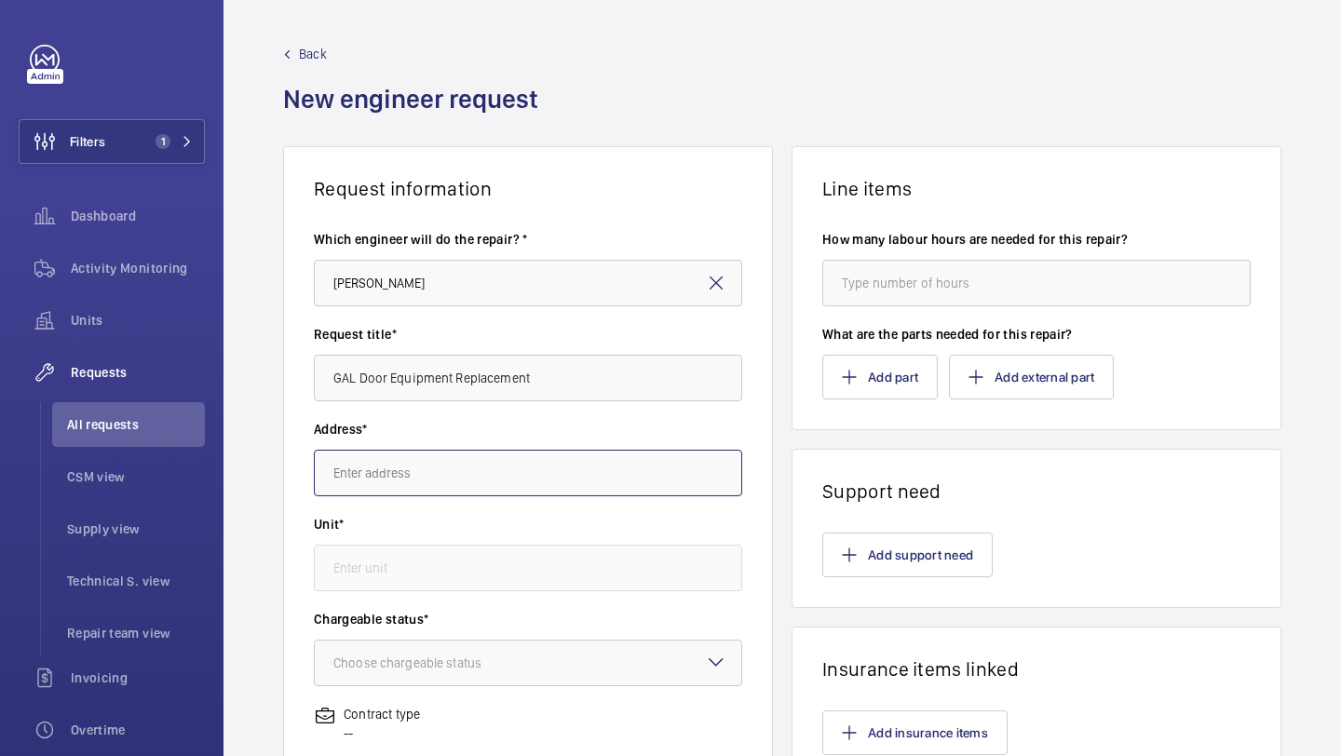
click at [453, 467] on input "text" at bounding box center [528, 473] width 428 height 47
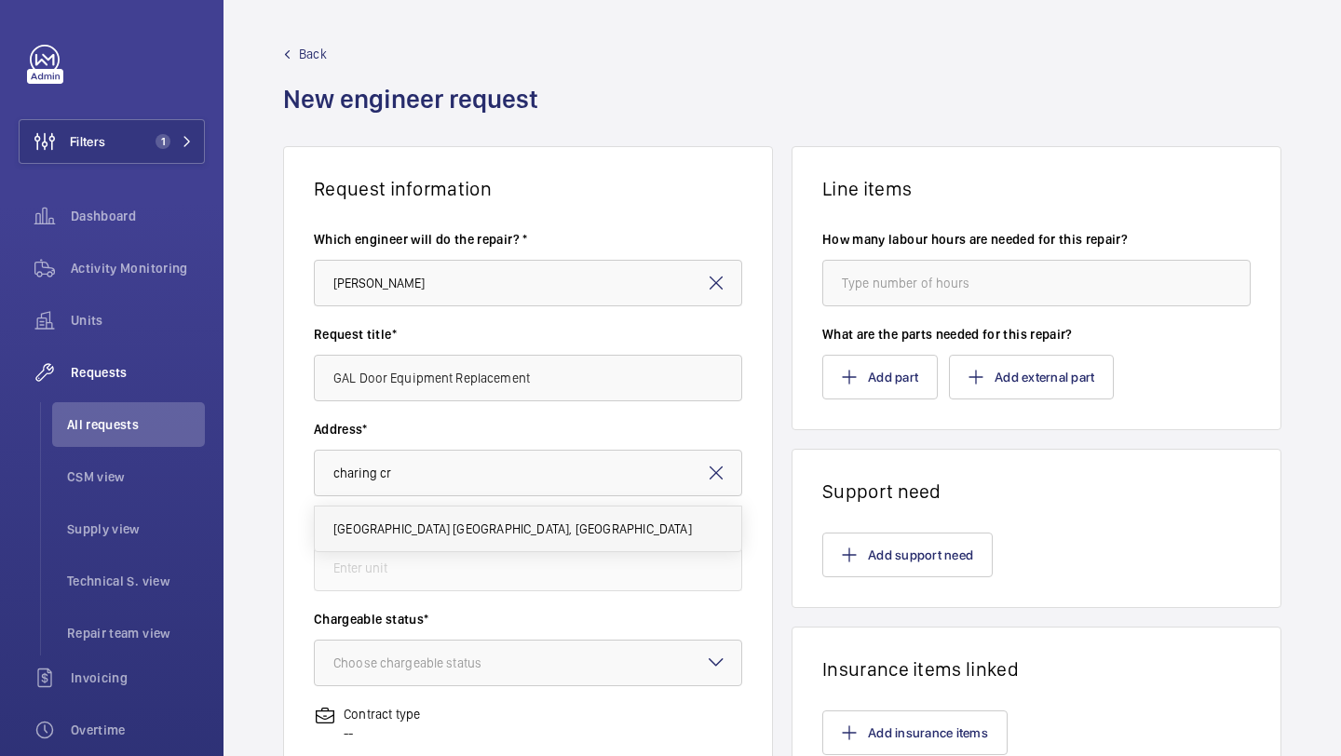
click at [469, 519] on mat-option "[GEOGRAPHIC_DATA] [GEOGRAPHIC_DATA], [GEOGRAPHIC_DATA]" at bounding box center [528, 529] width 426 height 45
type input "[GEOGRAPHIC_DATA] [GEOGRAPHIC_DATA], [GEOGRAPHIC_DATA]"
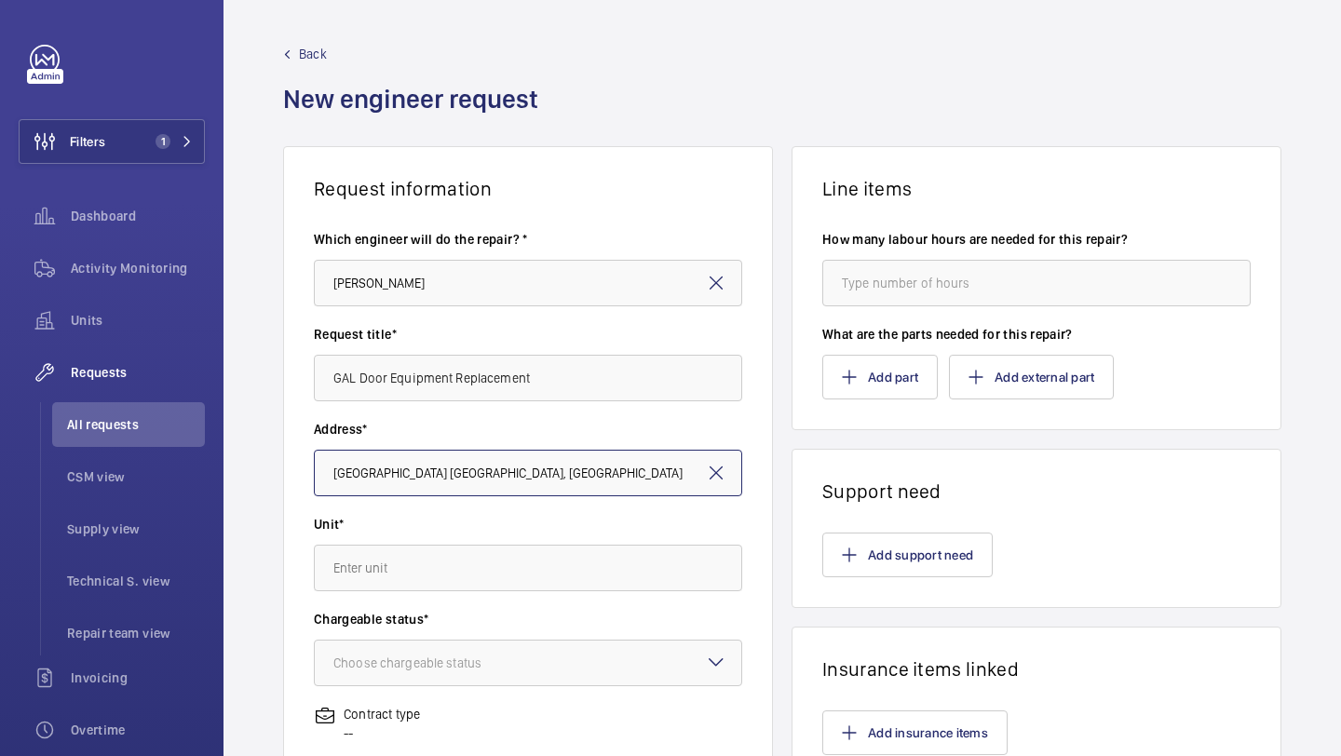
scroll to position [0, 44]
drag, startPoint x: 470, startPoint y: 531, endPoint x: 470, endPoint y: 547, distance: 15.8
click at [470, 536] on wm-front-autocomplete-dropdown-select "Unit*" at bounding box center [528, 553] width 428 height 76
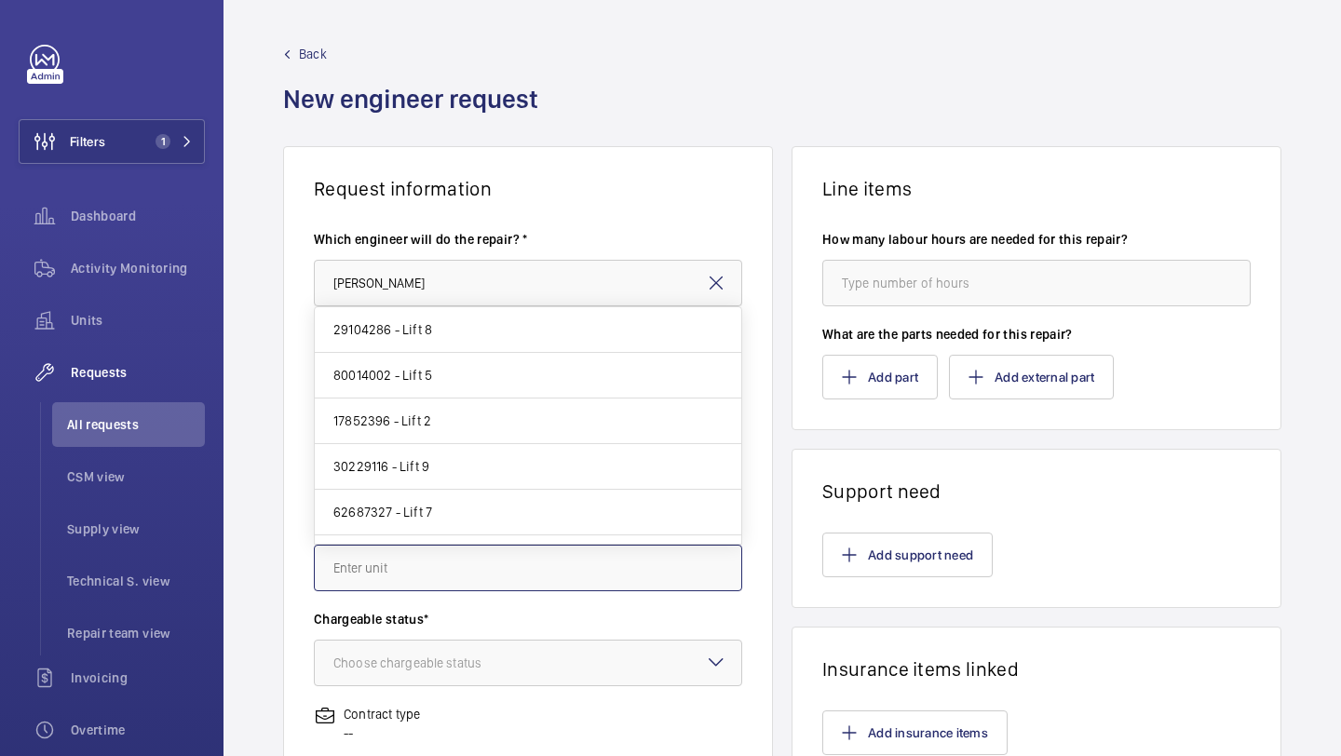
click at [470, 547] on input "text" at bounding box center [528, 568] width 428 height 47
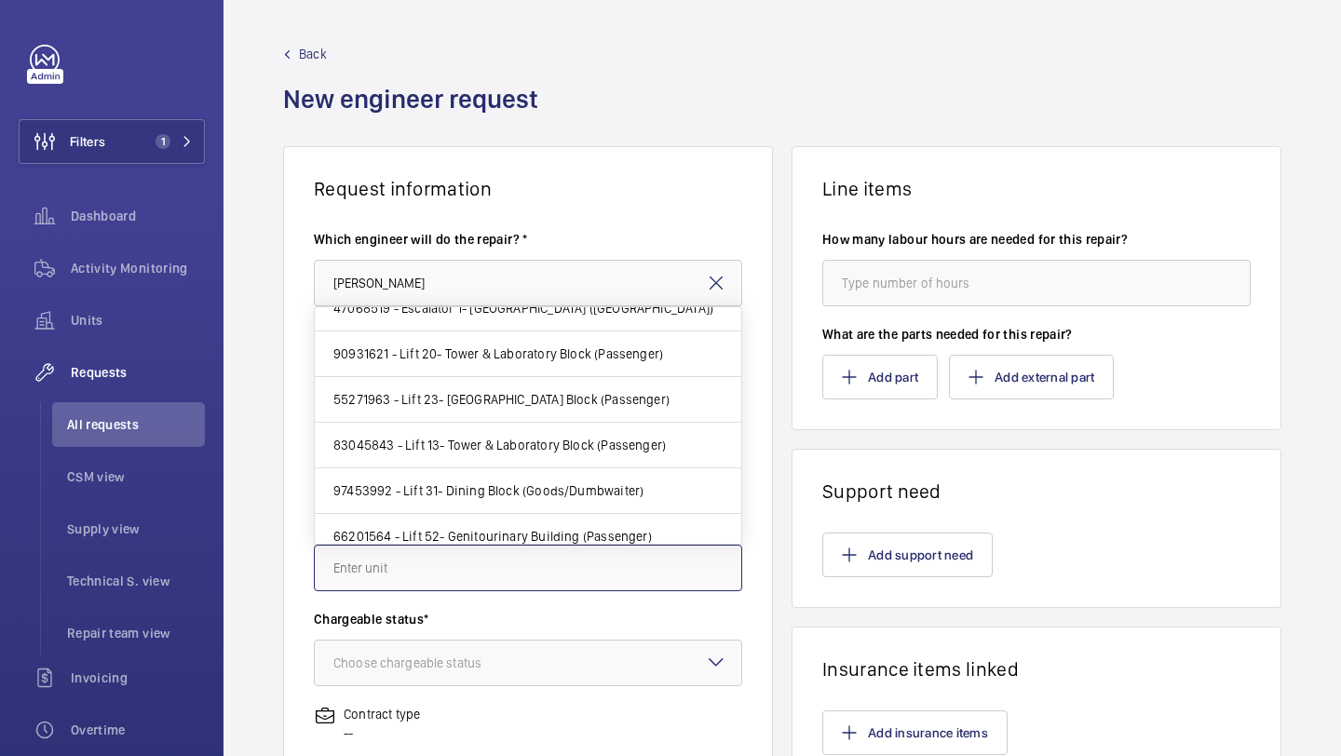
scroll to position [708, 0]
click at [508, 588] on input "text" at bounding box center [528, 568] width 428 height 47
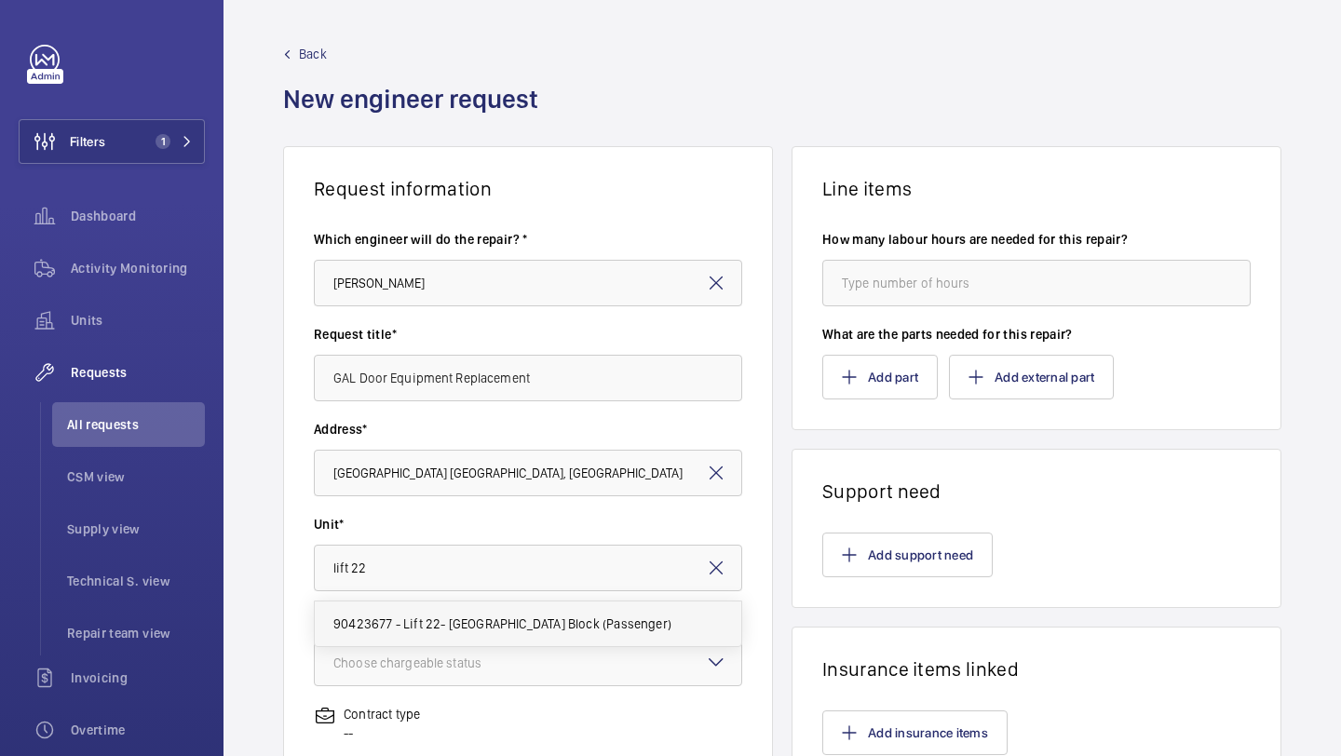
click at [526, 633] on mat-option "90423677 - Lift 22- [GEOGRAPHIC_DATA] Block (Passenger)" at bounding box center [528, 624] width 426 height 45
type input "90423677 - Lift 22- [GEOGRAPHIC_DATA] Block (Passenger)"
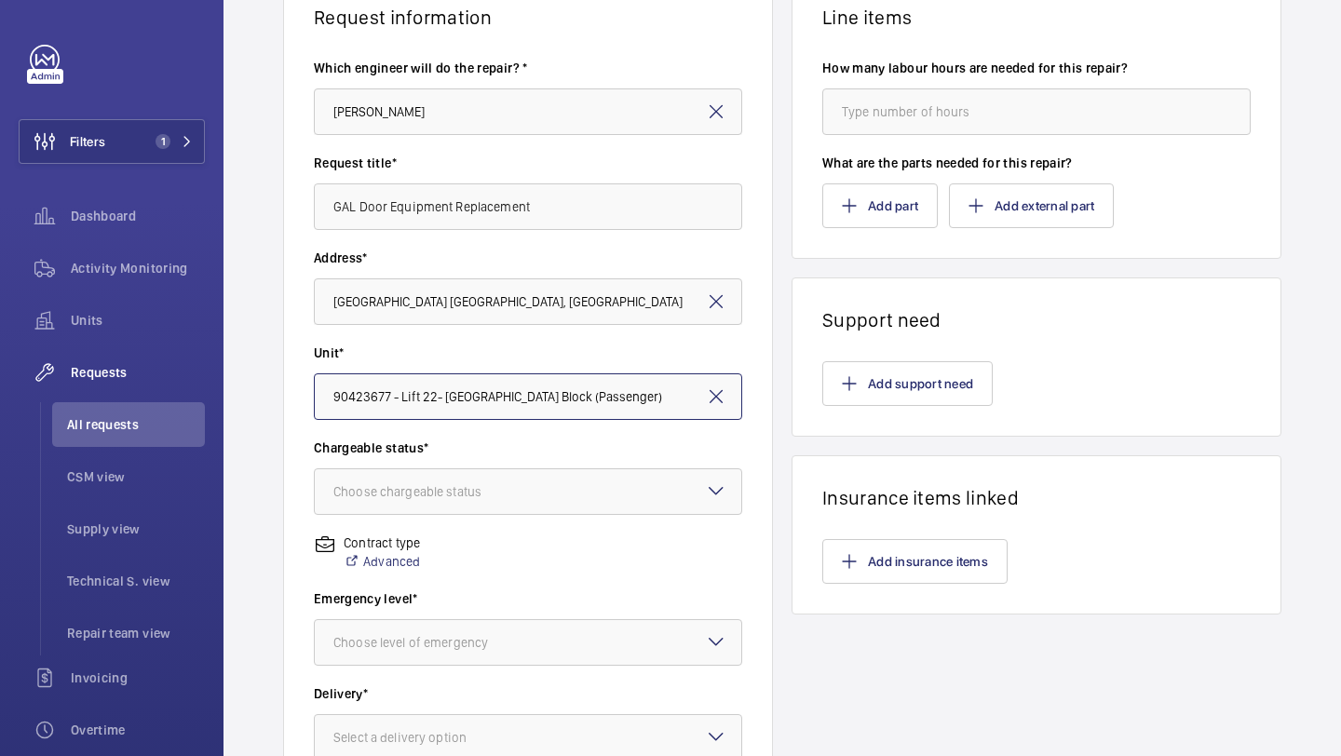
scroll to position [218, 0]
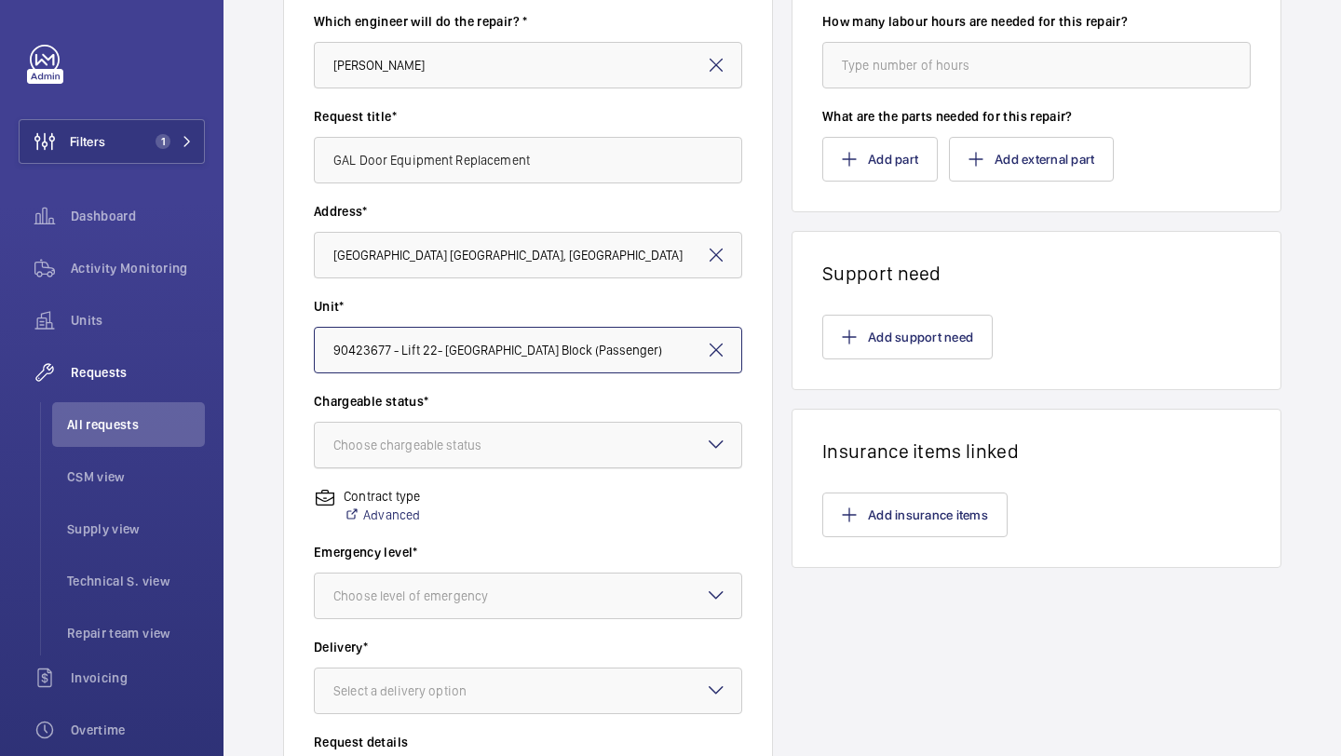
click at [548, 465] on div at bounding box center [528, 445] width 426 height 45
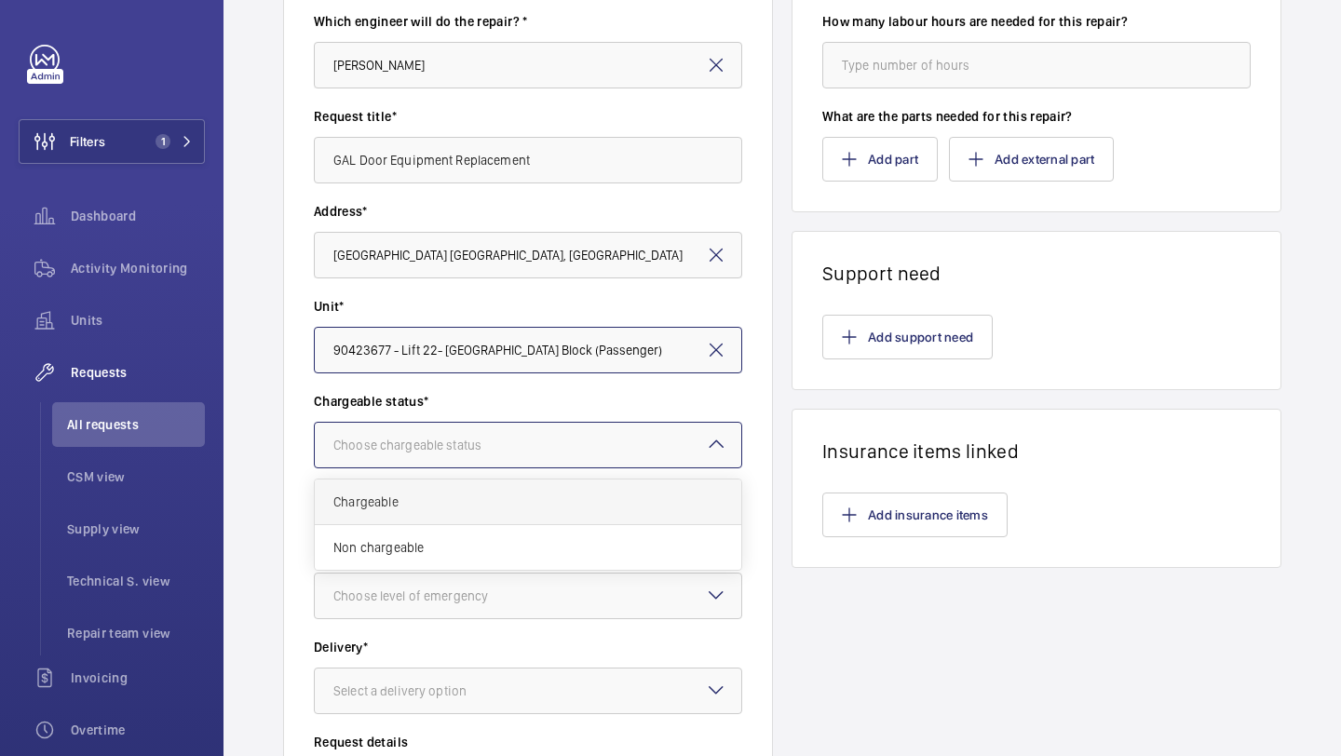
click at [523, 489] on div "Chargeable" at bounding box center [528, 503] width 426 height 46
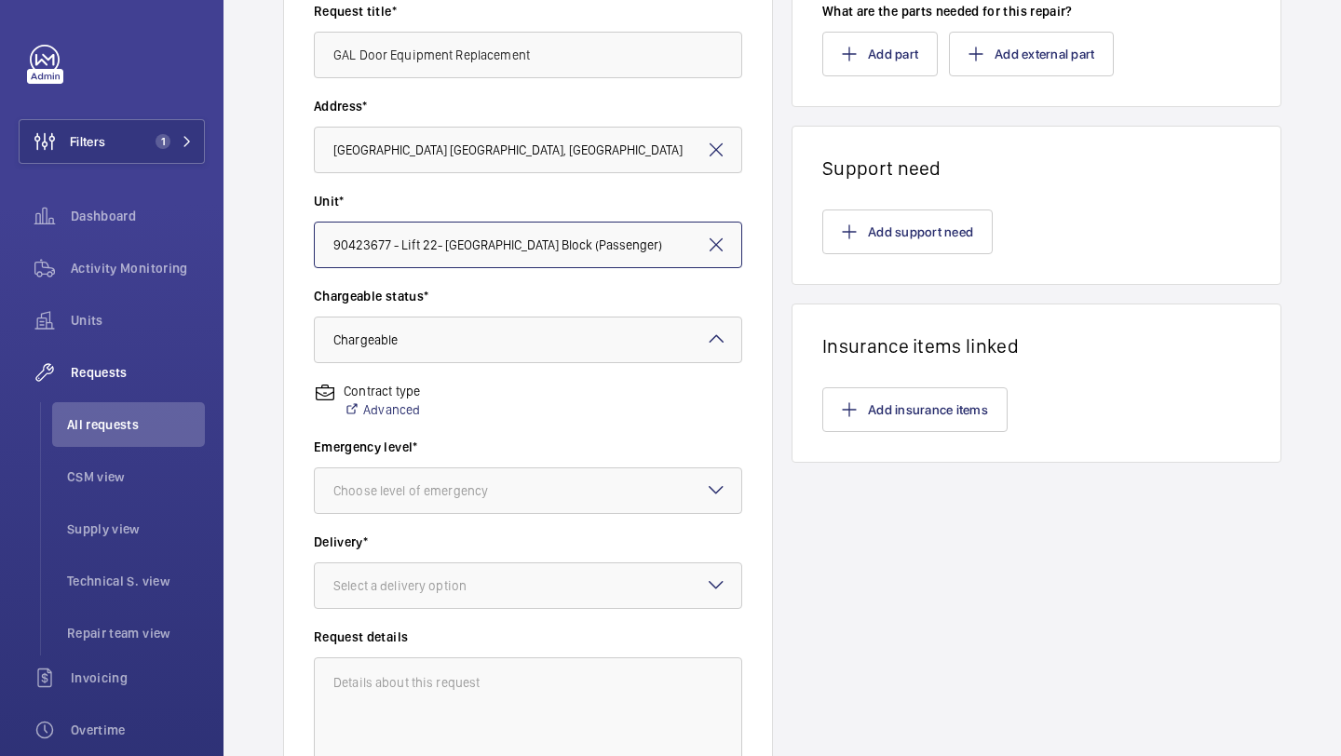
scroll to position [337, 0]
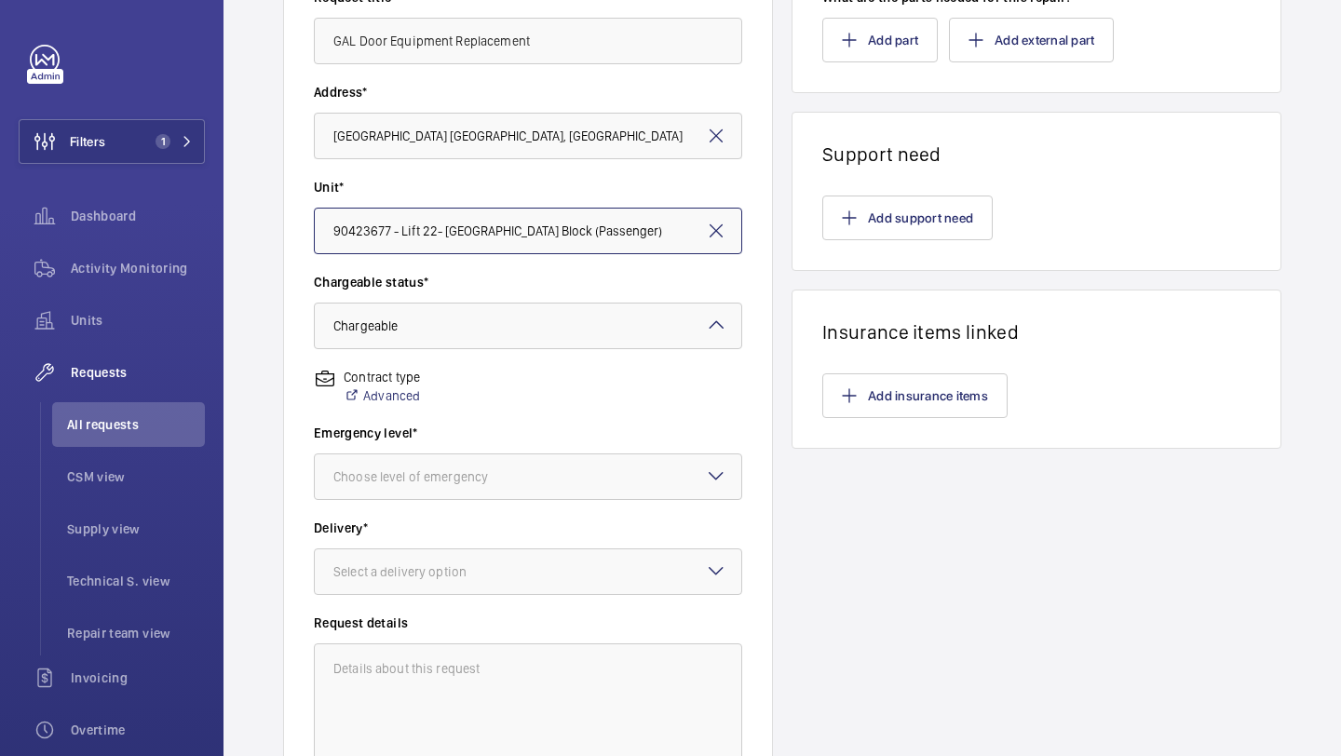
click at [528, 487] on div at bounding box center [528, 476] width 426 height 45
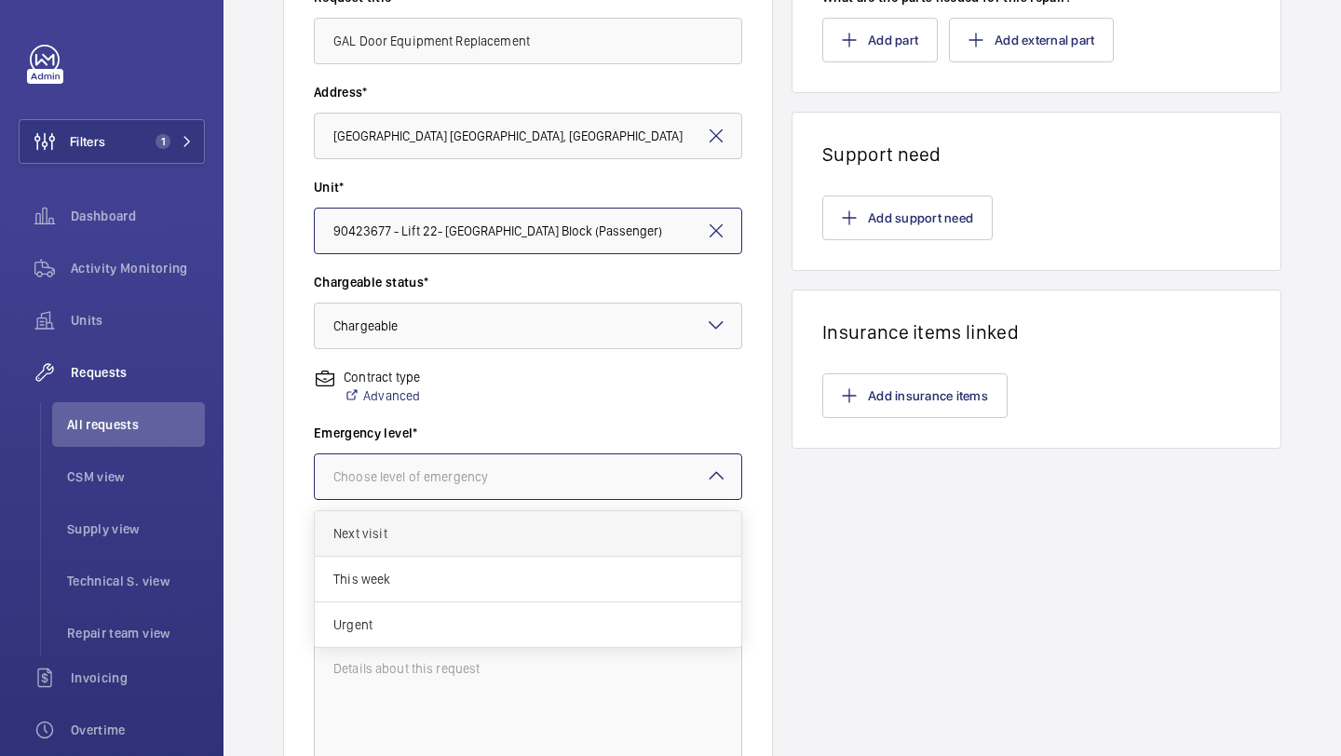
click at [495, 555] on div "Next visit" at bounding box center [528, 534] width 426 height 46
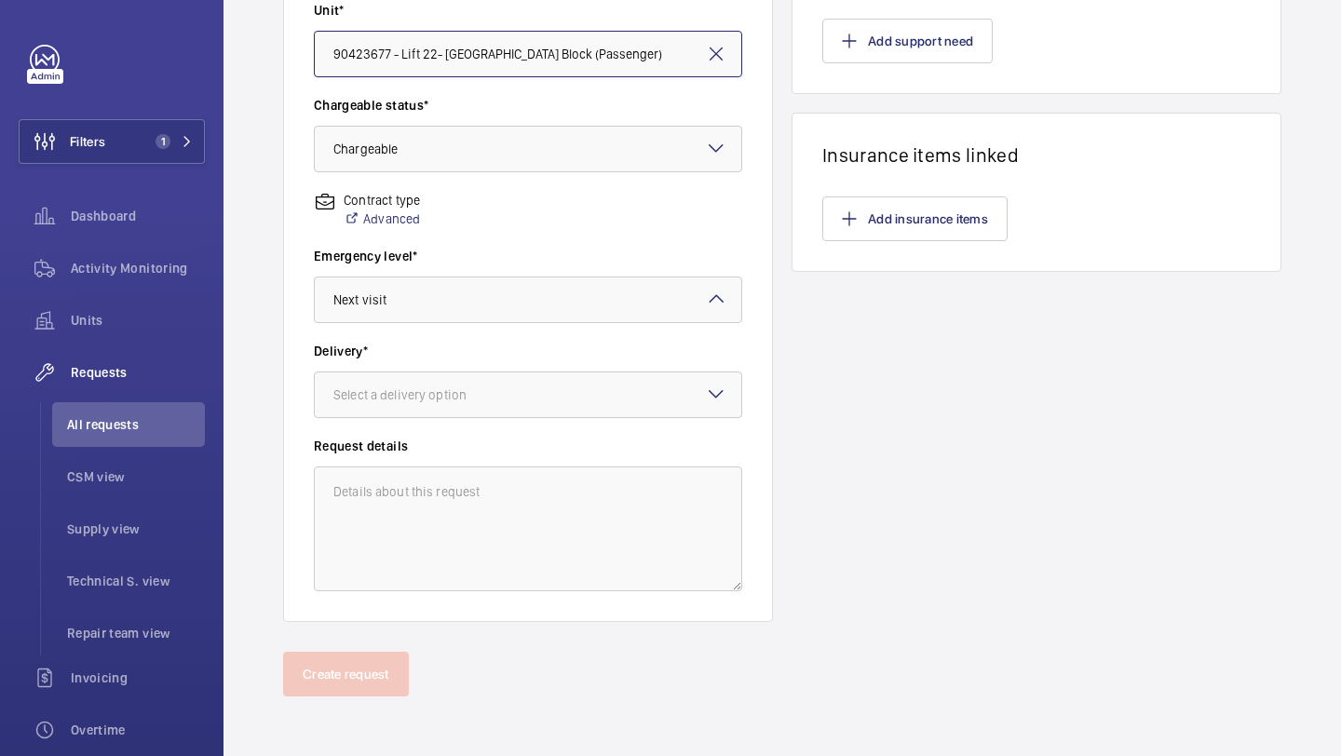
scroll to position [512, 0]
click at [521, 352] on label "Delivery*" at bounding box center [528, 353] width 428 height 19
click at [513, 375] on div at bounding box center [528, 396] width 426 height 45
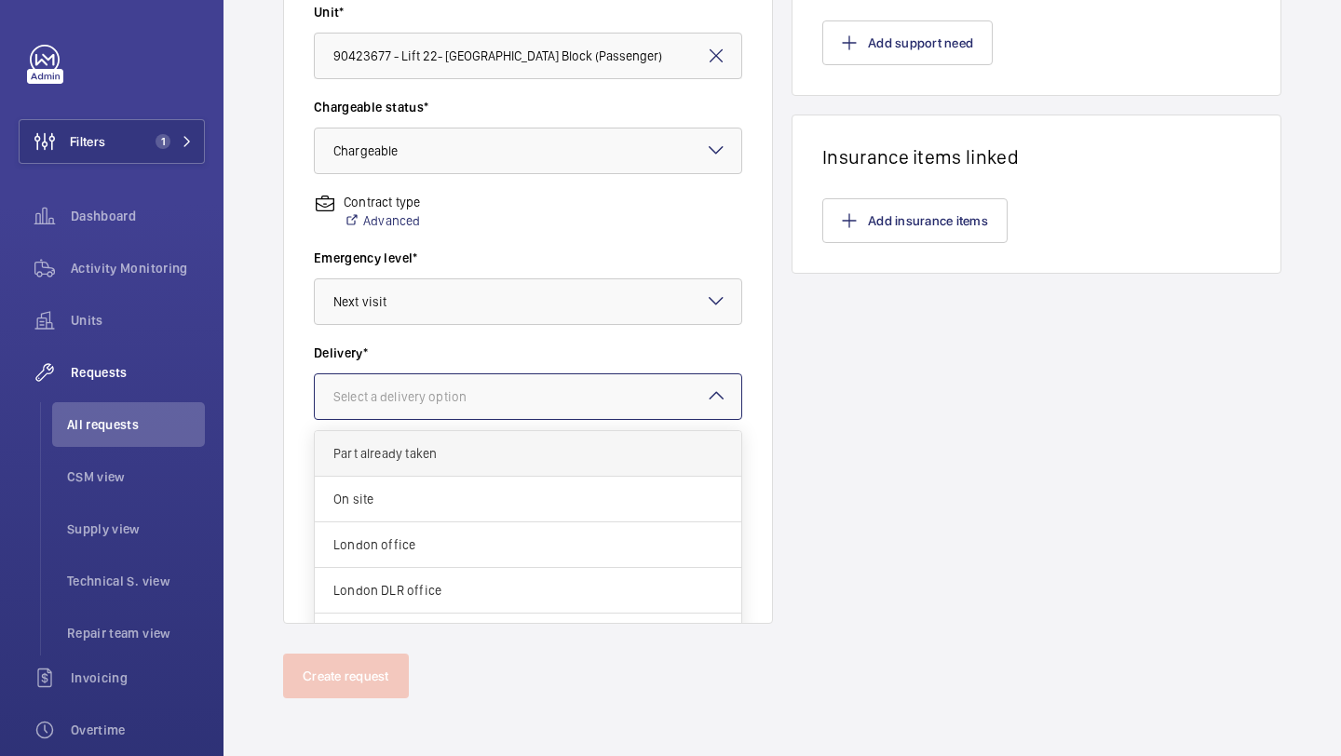
scroll to position [22, 0]
click at [475, 476] on span "On site" at bounding box center [527, 476] width 389 height 19
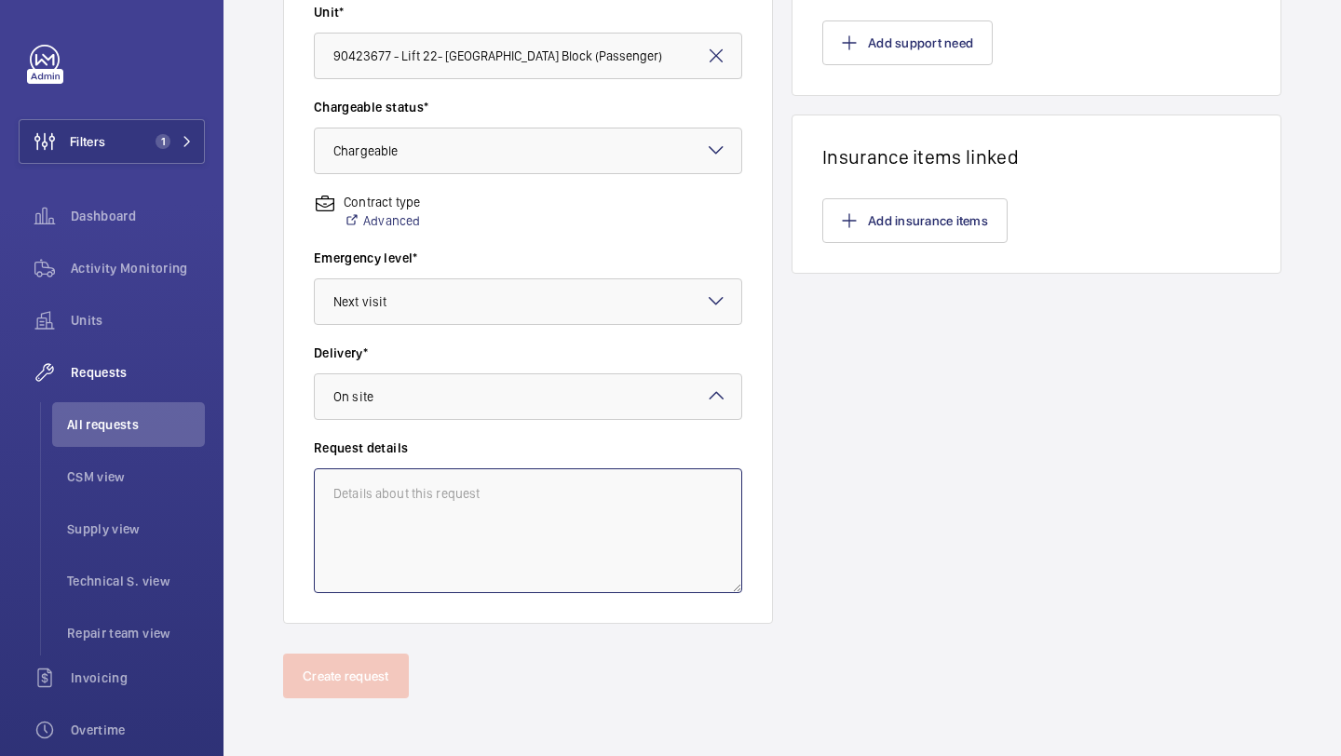
click at [456, 519] on textarea at bounding box center [528, 530] width 428 height 125
drag, startPoint x: 450, startPoint y: 585, endPoint x: 294, endPoint y: 466, distance: 195.9
click at [294, 466] on wm-front-card-body "Which engineer will do the repair? * [PERSON_NAME] Request title* GAL Door Equi…" at bounding box center [528, 155] width 488 height 935
paste textarea "[URL][DOMAIN_NAME]"
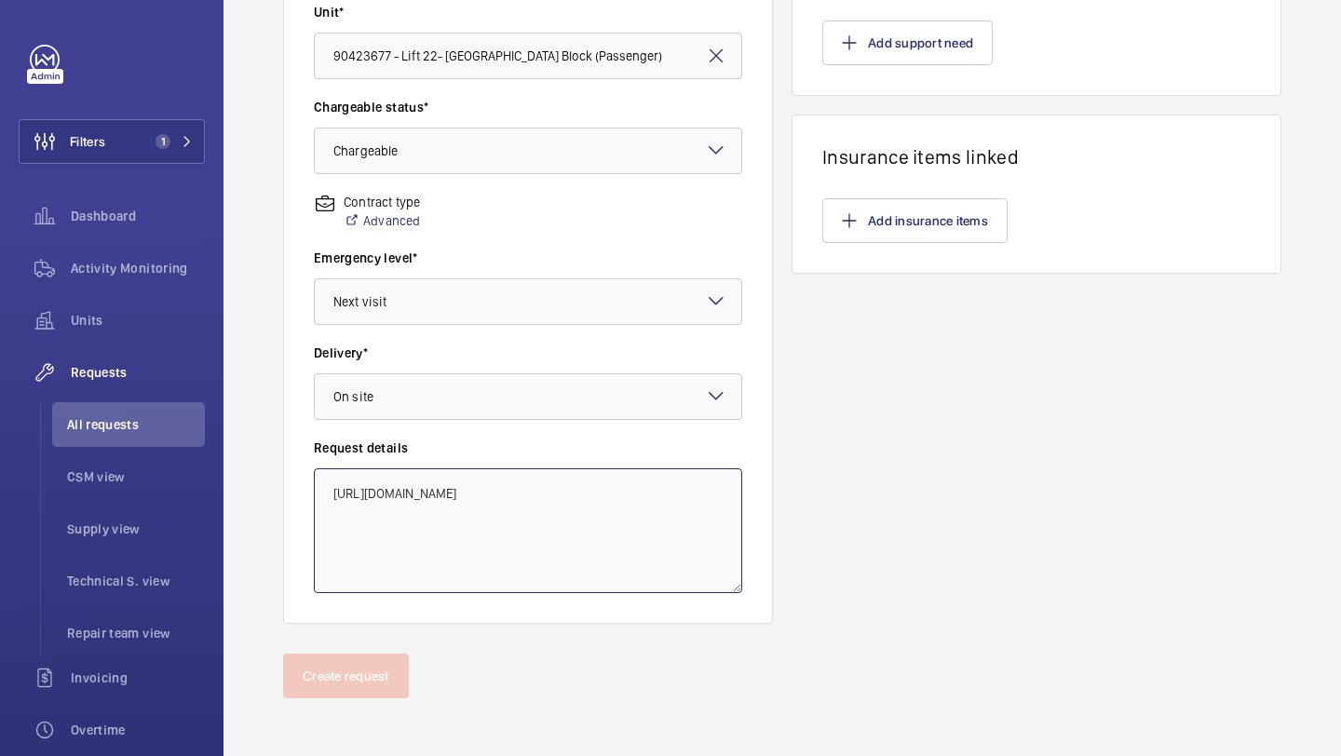
scroll to position [0, 0]
type textarea "[URL][DOMAIN_NAME]"
drag, startPoint x: 508, startPoint y: 530, endPoint x: 291, endPoint y: 470, distance: 225.9
click at [291, 470] on wm-front-card-body "Which engineer will do the repair? * [PERSON_NAME] Request title* GAL Door Equi…" at bounding box center [528, 155] width 488 height 935
click at [332, 485] on textarea "Supply and fit Gal equipment: Hanging rollers. Door closers. Pick up rollers. D…" at bounding box center [528, 530] width 428 height 125
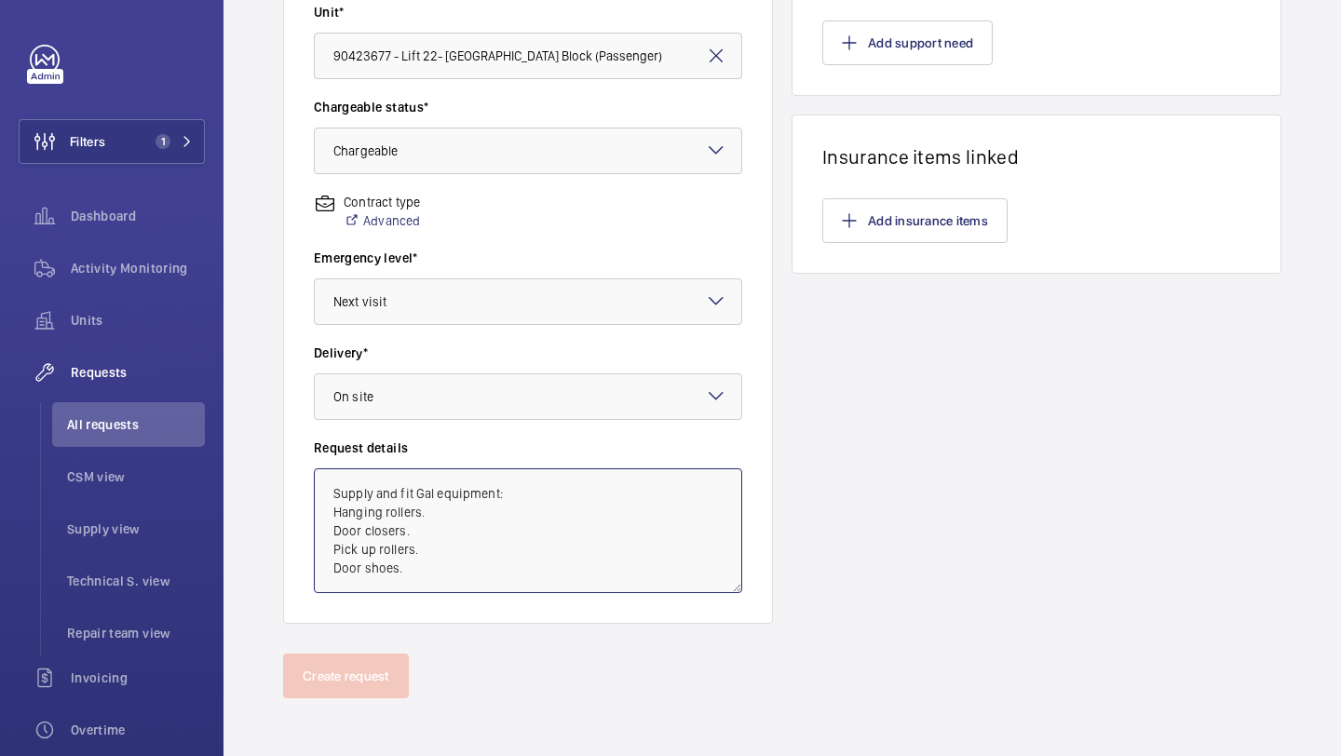
click at [510, 499] on textarea "Supply and fit Gal equipment: Hanging rollers. Door closers. Pick up rollers. D…" at bounding box center [528, 530] width 428 height 125
drag, startPoint x: 454, startPoint y: 575, endPoint x: 311, endPoint y: 494, distance: 164.7
click at [311, 494] on wm-front-card-body "Which engineer will do the repair? * [PERSON_NAME] Request title* GAL Door Equi…" at bounding box center [528, 153] width 488 height 935
type textarea "Supply and fit Gal equipment: Hanging rollers. Door closers. Pick up rollers. D…"
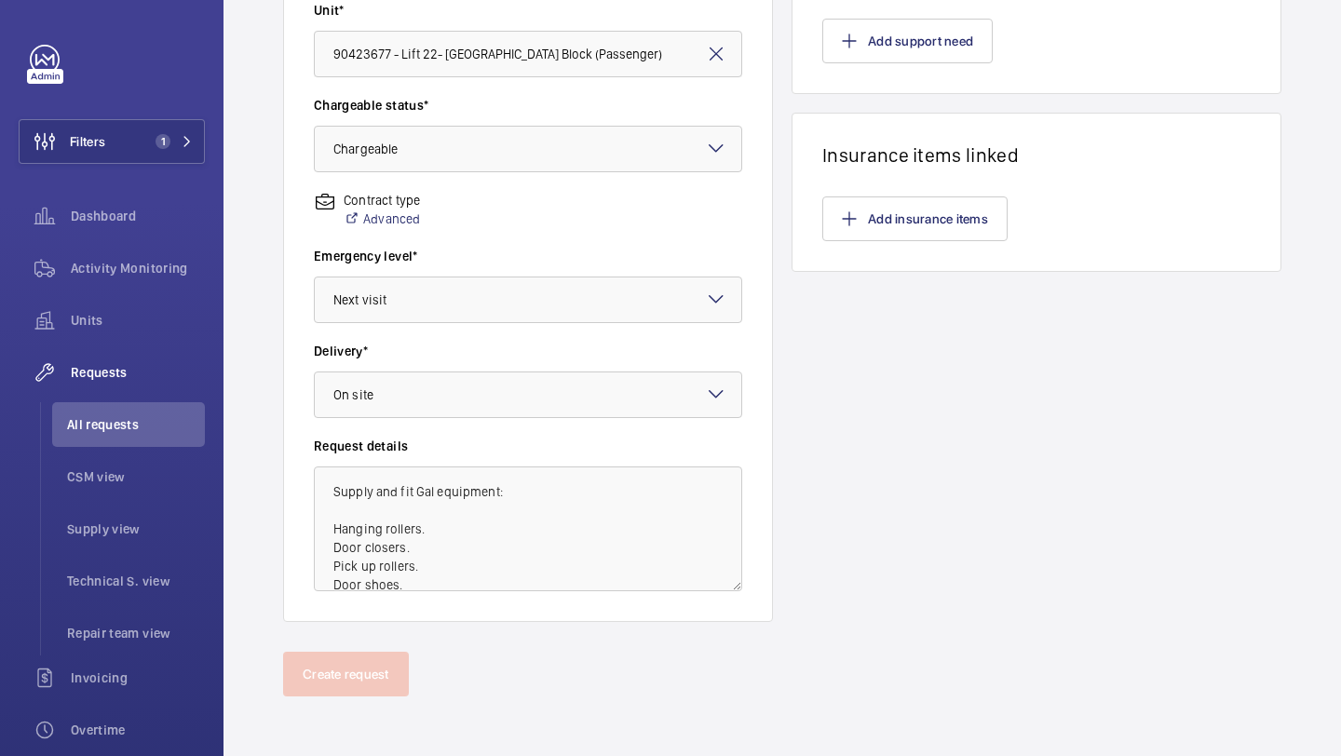
scroll to position [0, 0]
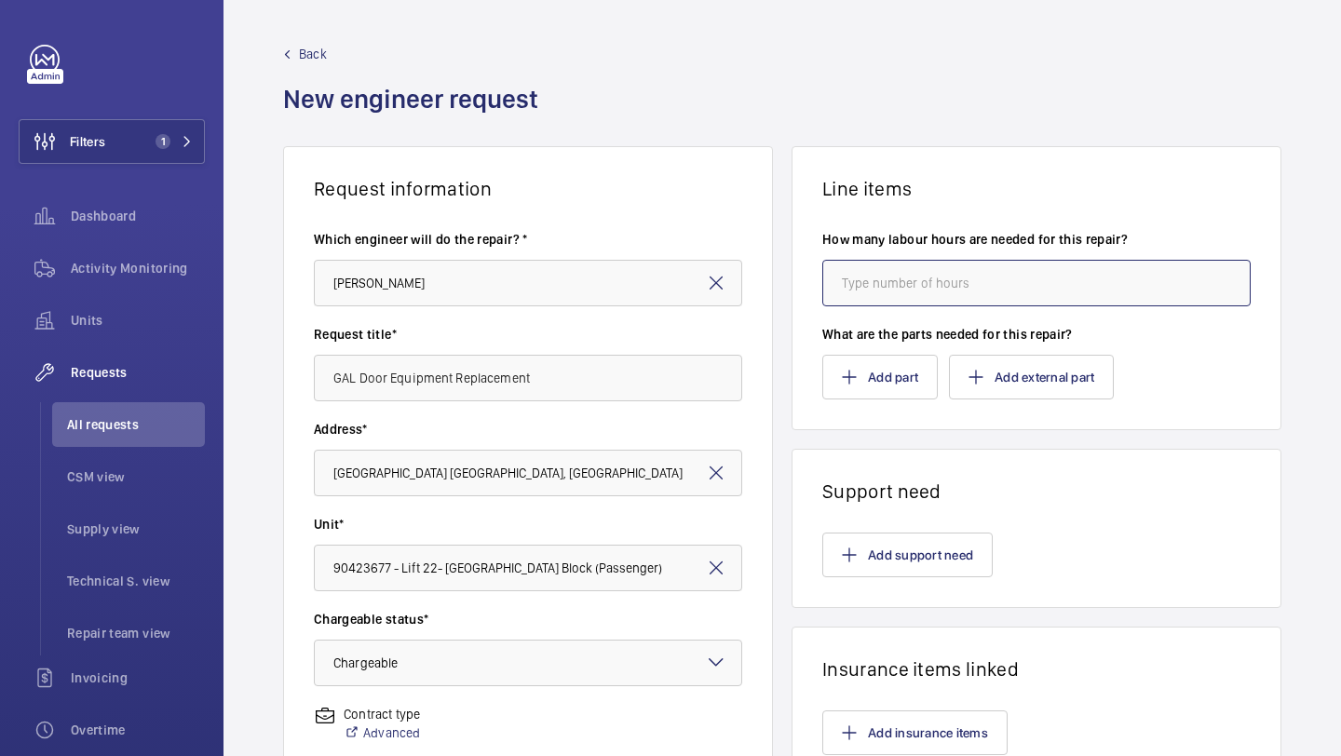
click at [999, 298] on input "number" at bounding box center [1036, 283] width 428 height 47
type input "34"
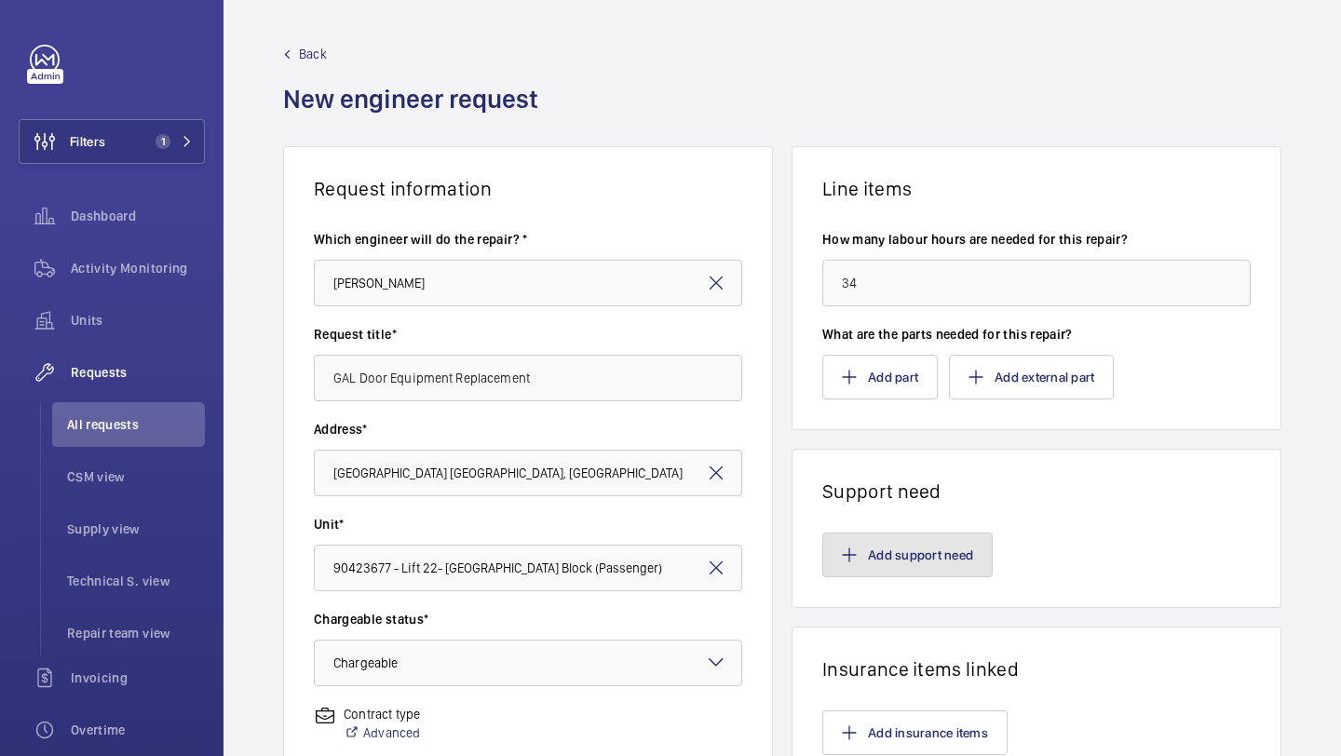
click at [941, 556] on button "Add support need" at bounding box center [907, 555] width 170 height 45
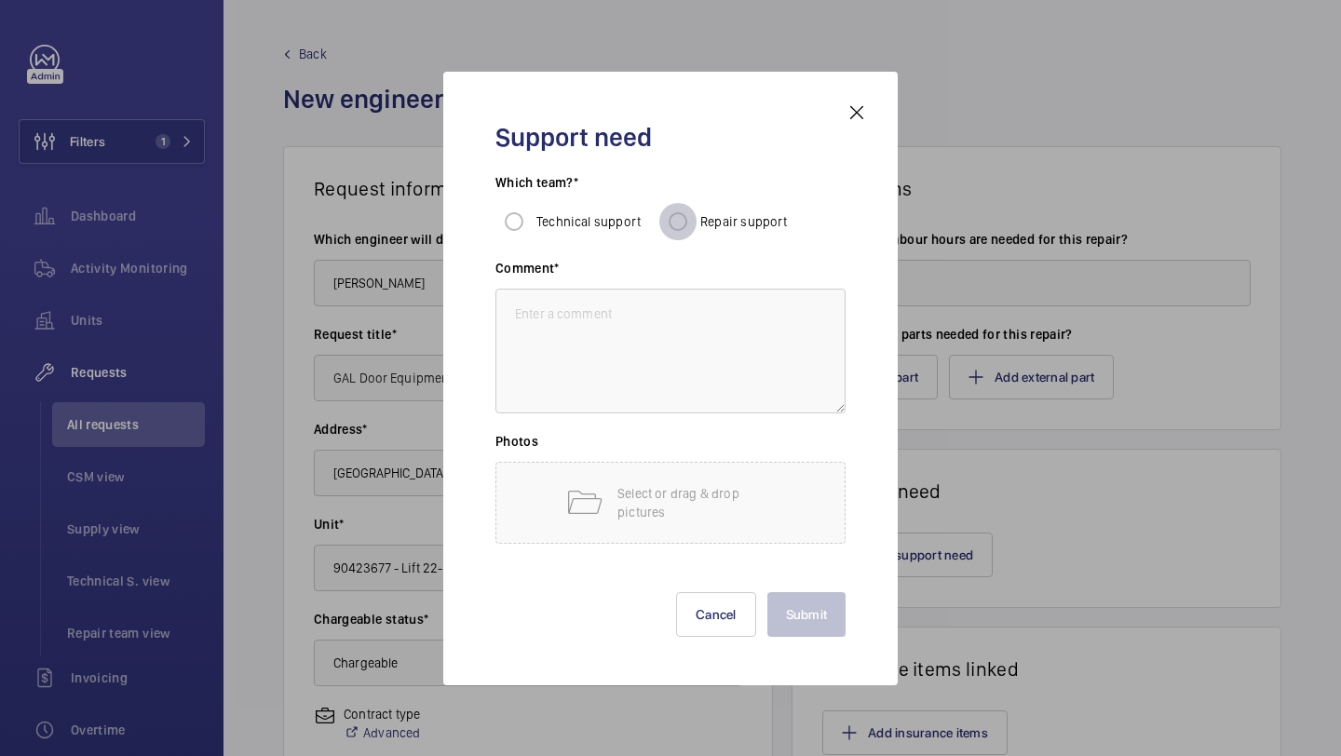
click at [688, 210] on input "Repair support" at bounding box center [677, 221] width 37 height 37
radio input "true"
click at [655, 305] on textarea at bounding box center [670, 351] width 350 height 125
paste textarea "Supply and fit Gal equipment: Hanging rollers. Door closers. Pick up rollers. D…"
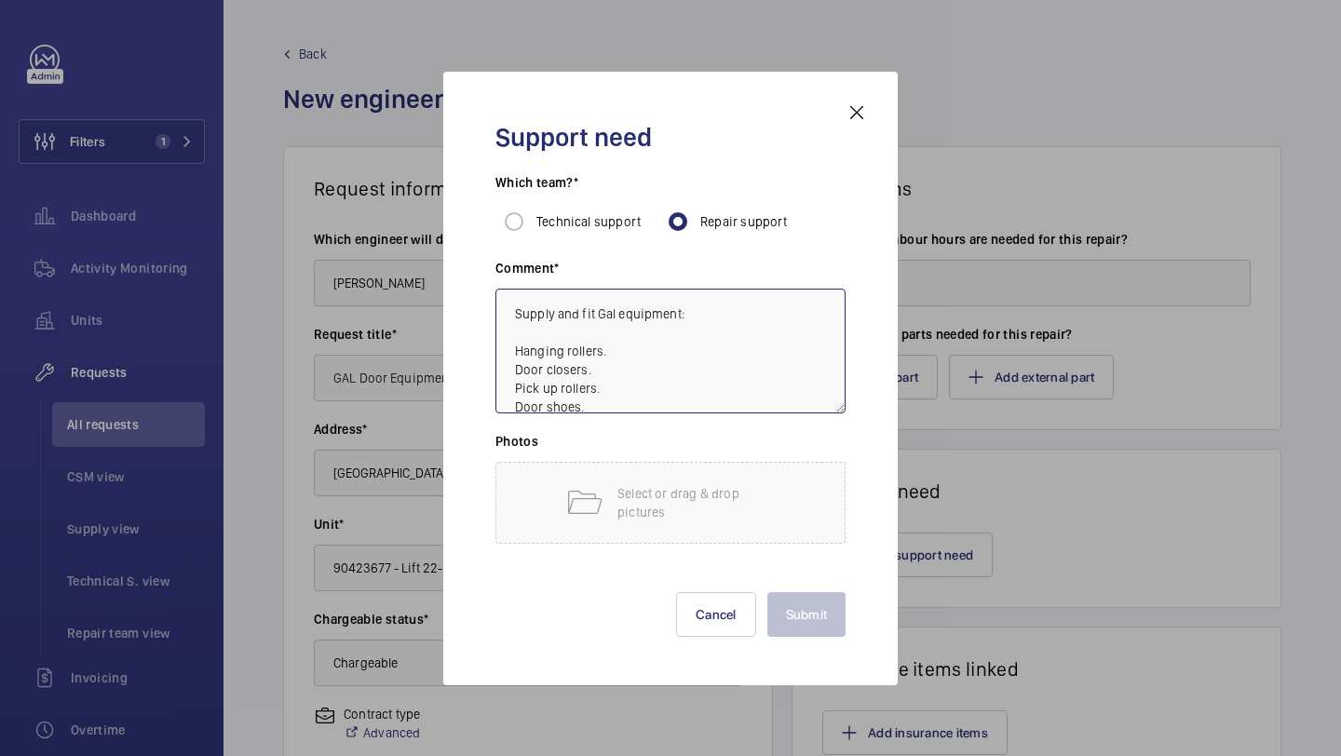
scroll to position [2, 0]
type textarea "Supply and fit Gal equipment: Hanging rollers. Door closers. Pick up rollers. D…"
click at [808, 616] on button "Submit" at bounding box center [806, 614] width 79 height 45
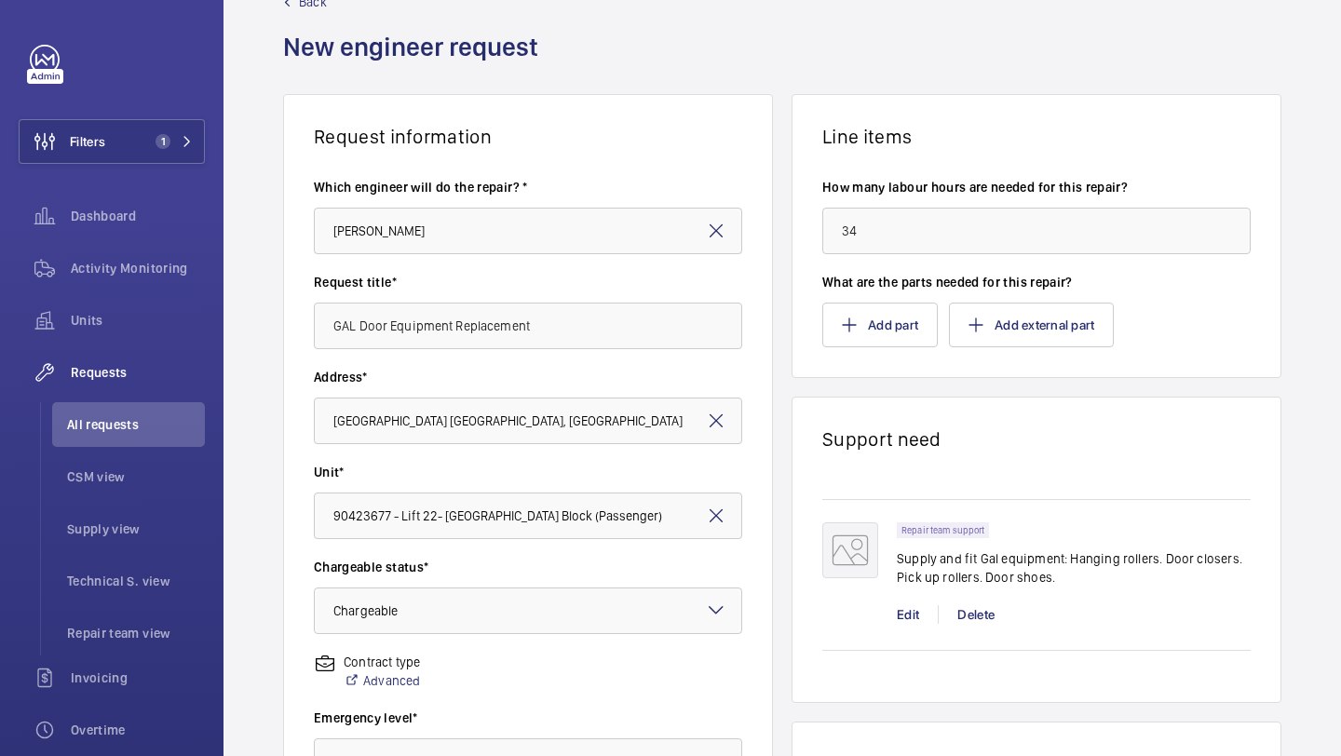
scroll to position [514, 0]
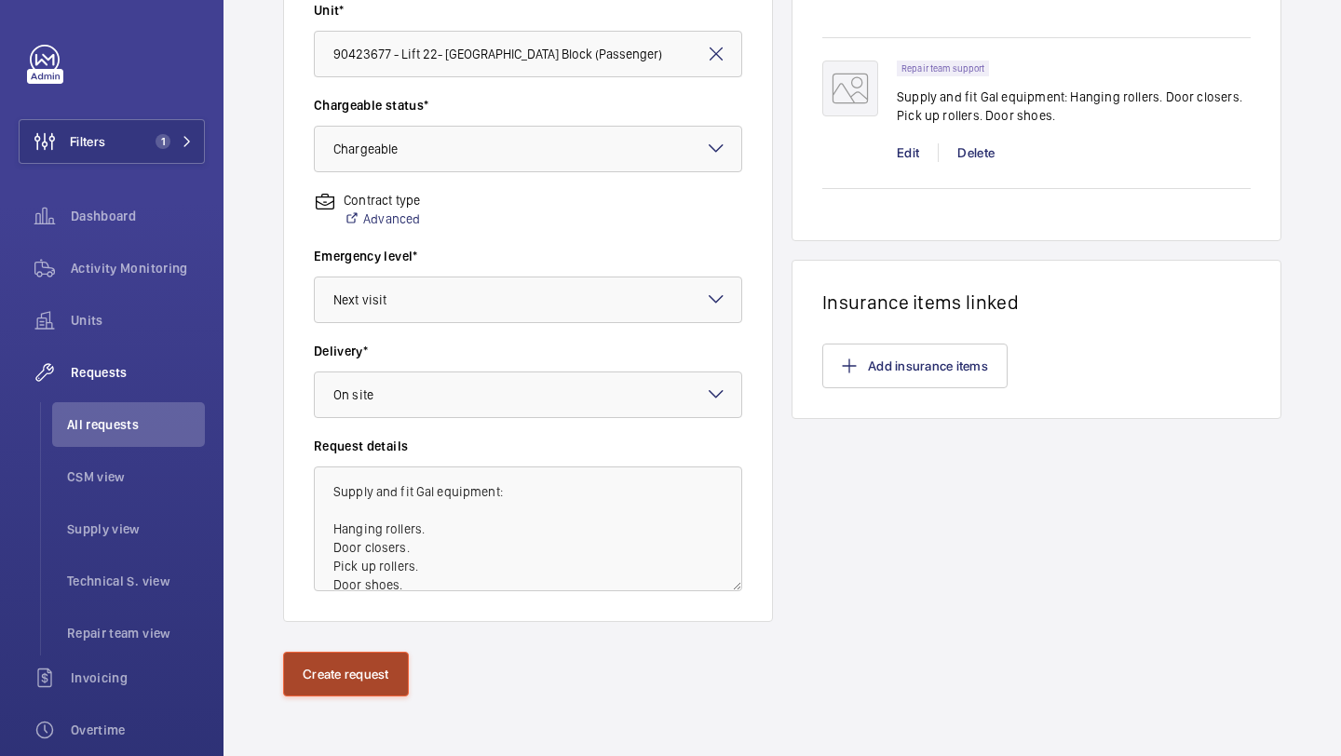
click at [371, 653] on button "Create request" at bounding box center [346, 674] width 126 height 45
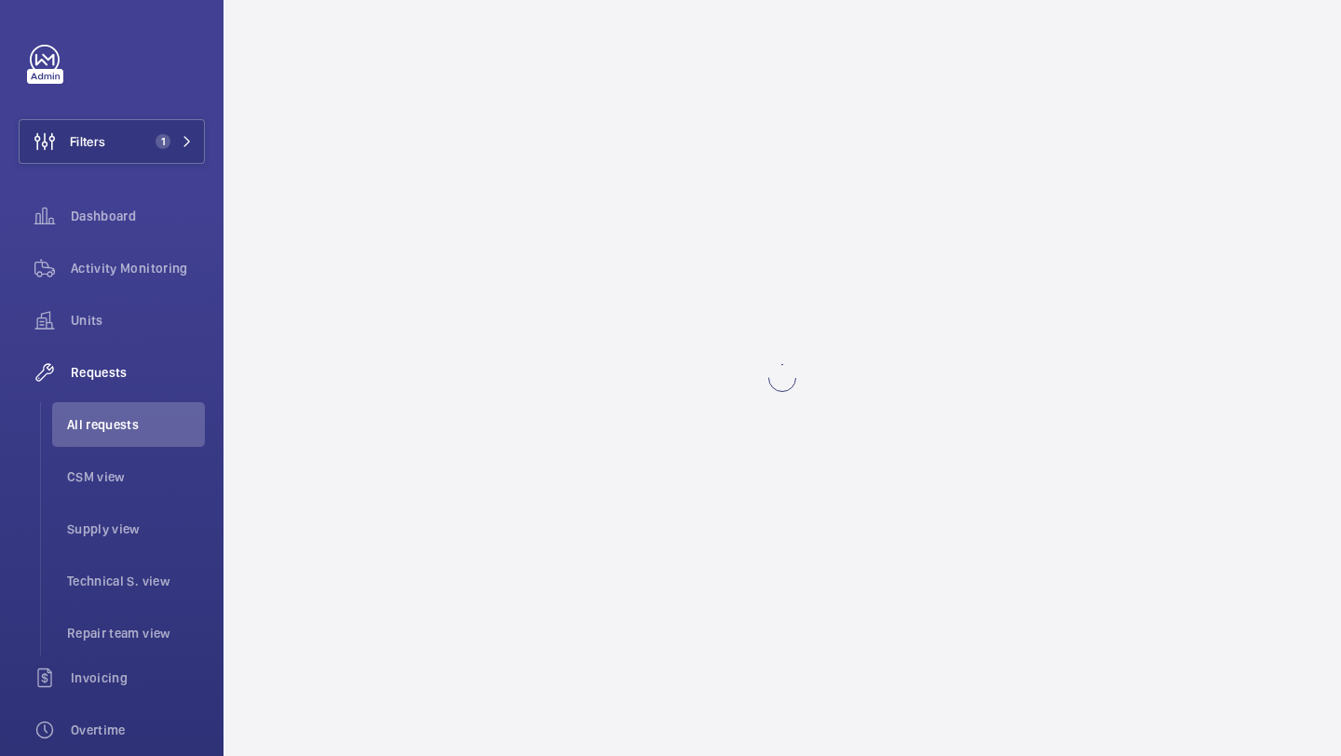
scroll to position [0, 0]
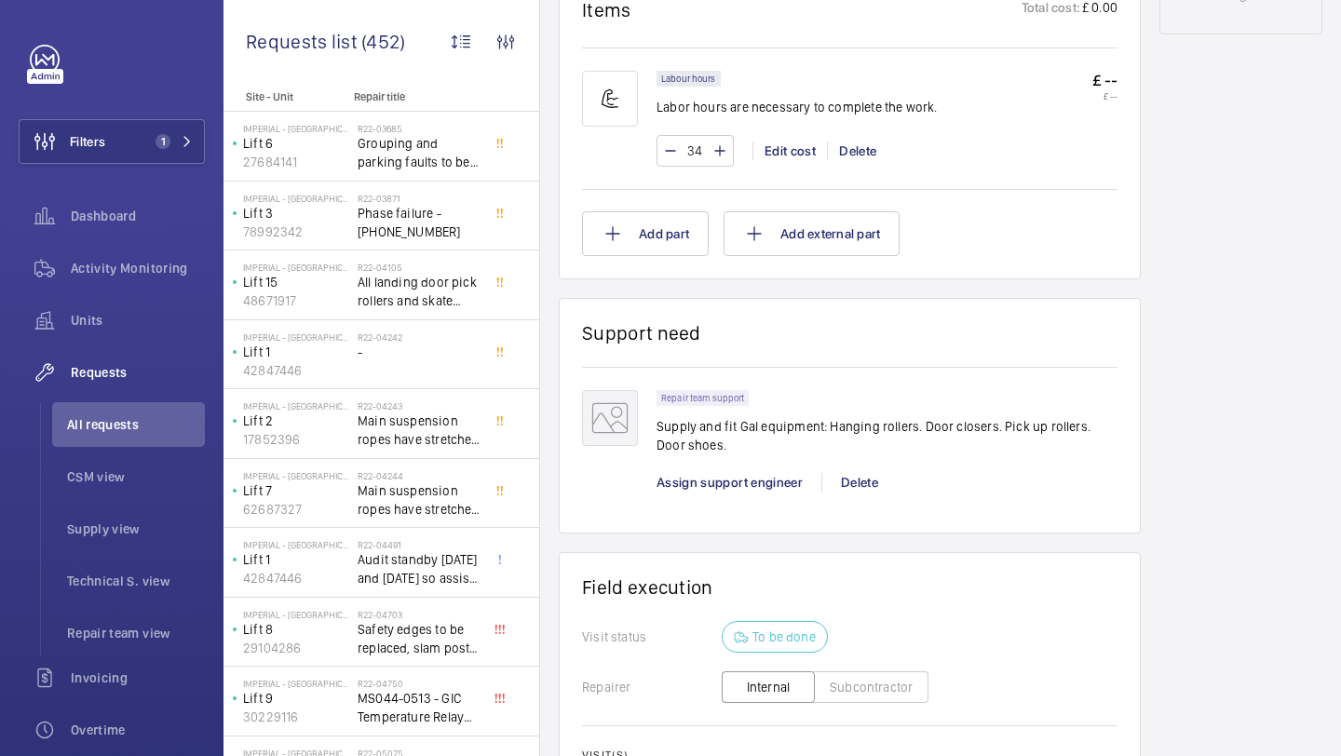
scroll to position [1120, 0]
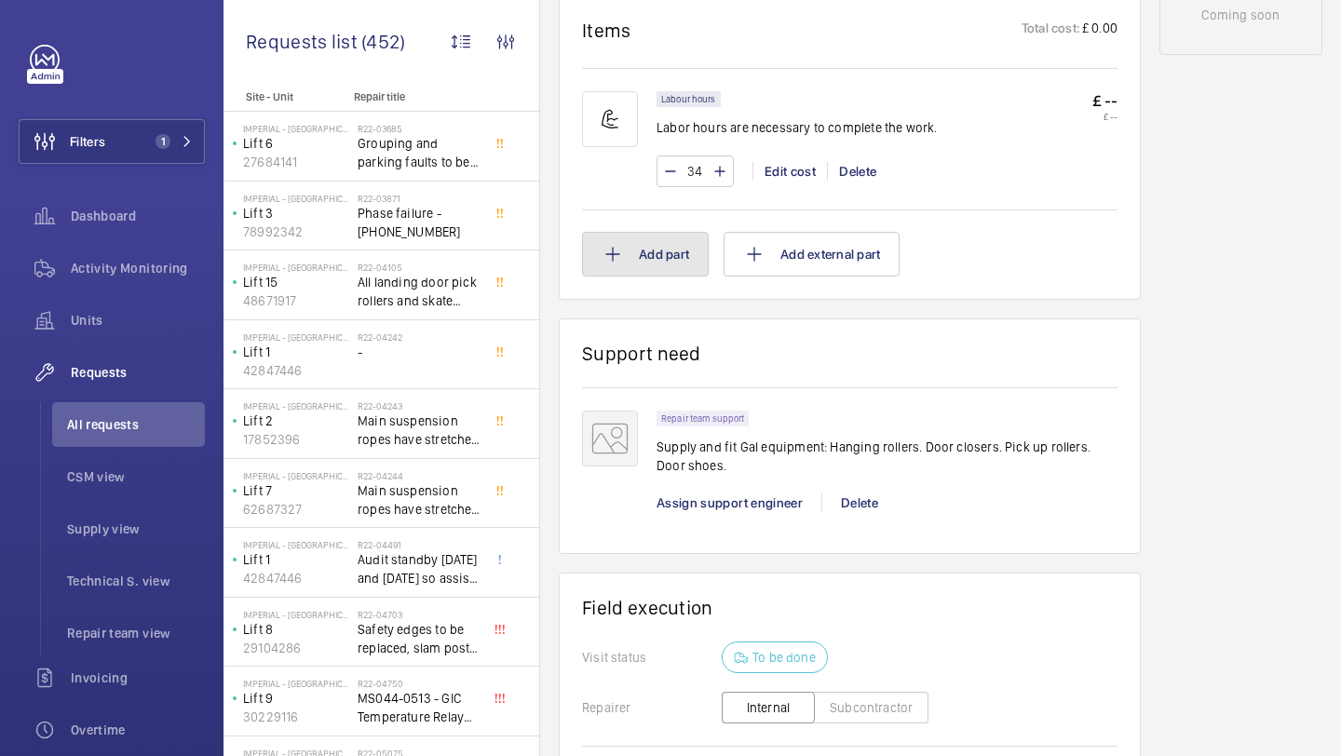
click at [667, 236] on button "Add part" at bounding box center [645, 254] width 127 height 45
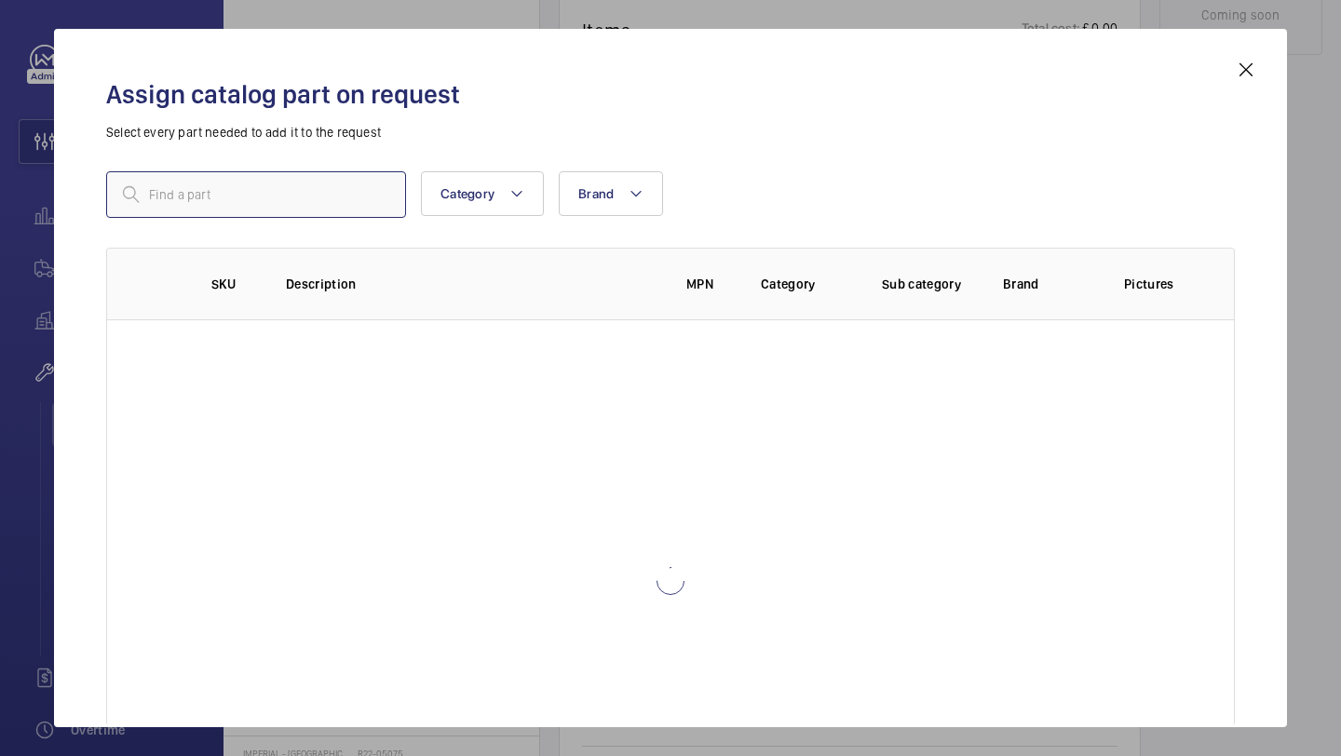
click at [303, 199] on input "text" at bounding box center [256, 194] width 300 height 47
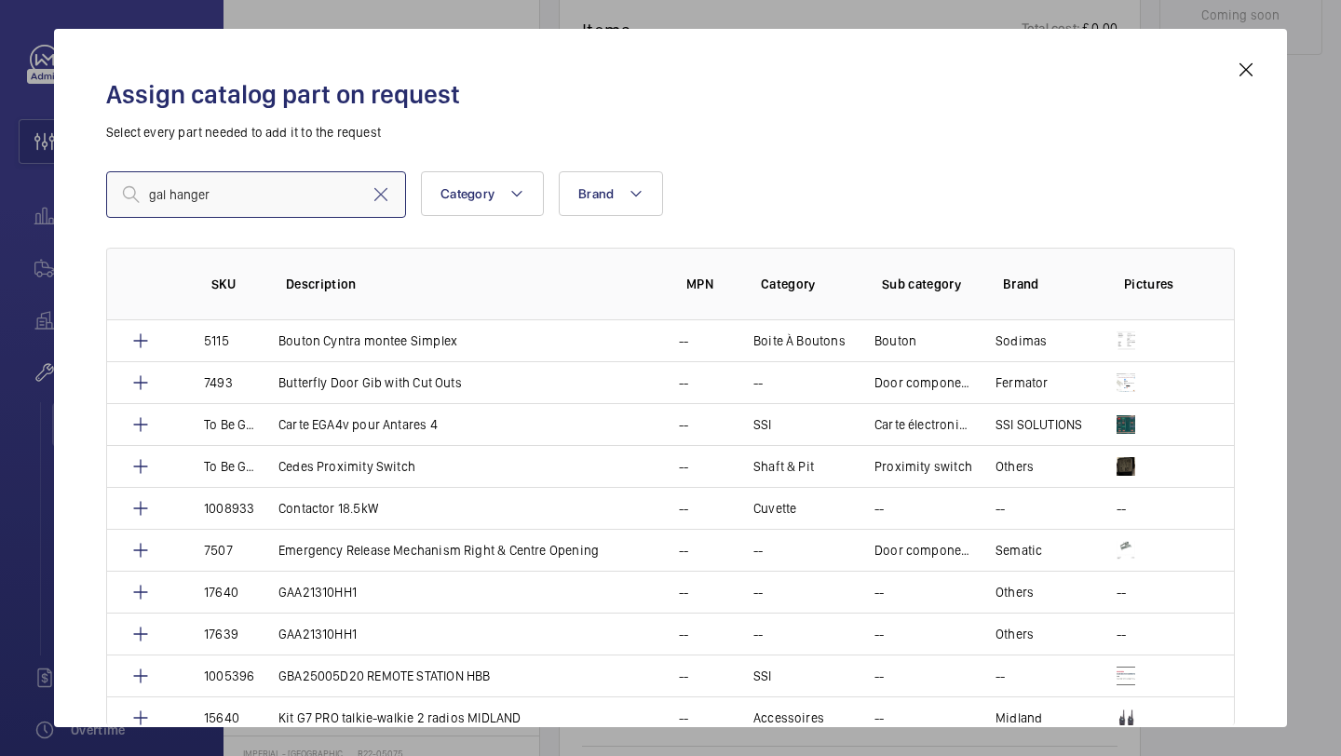
click at [264, 193] on input "gal hanger" at bounding box center [256, 194] width 300 height 47
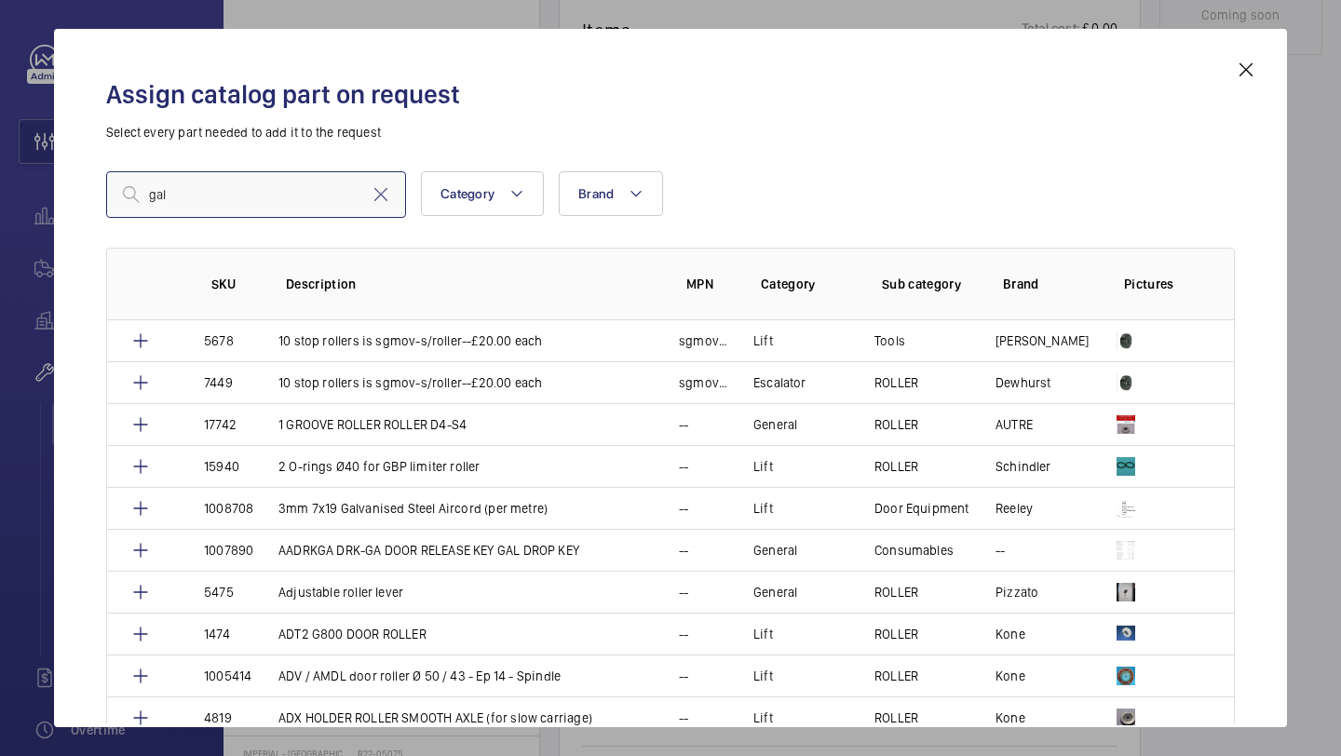
click at [301, 188] on input "gal" at bounding box center [256, 194] width 300 height 47
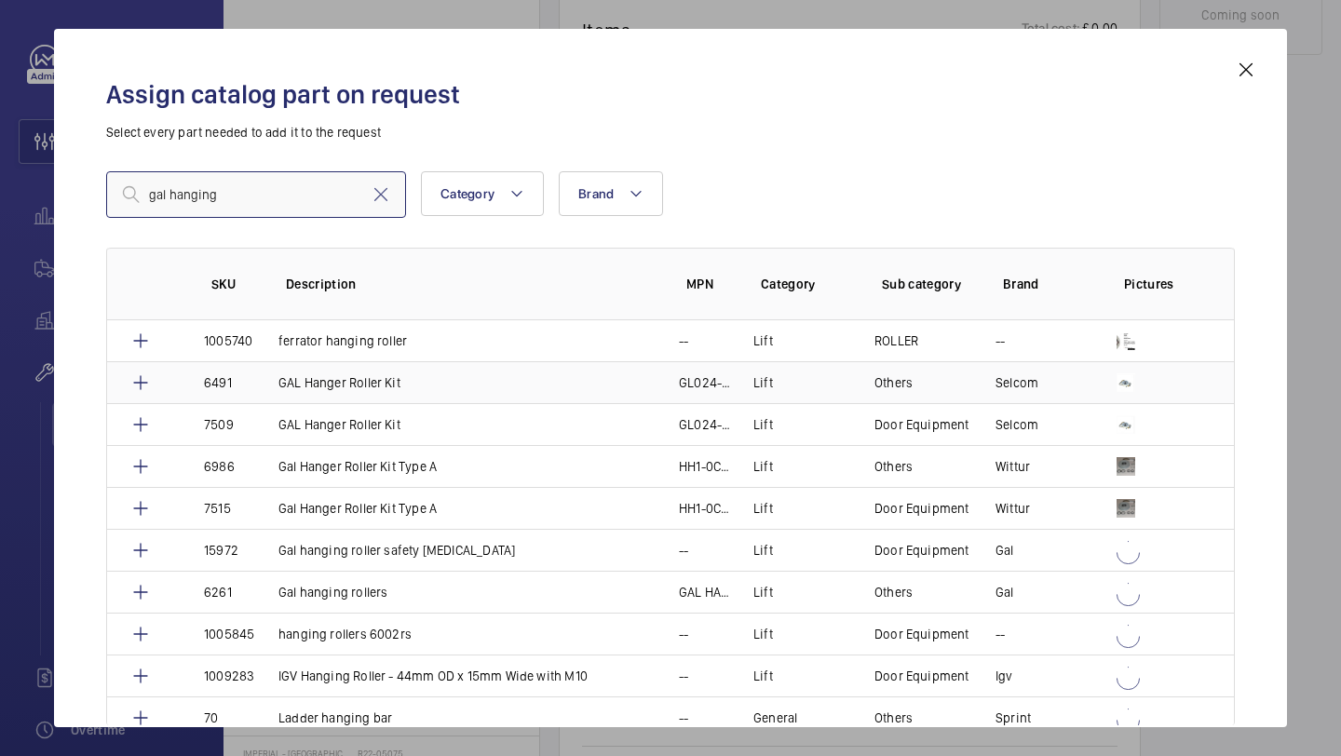
type input "gal hanging"
click at [147, 372] on mat-icon at bounding box center [140, 383] width 22 height 22
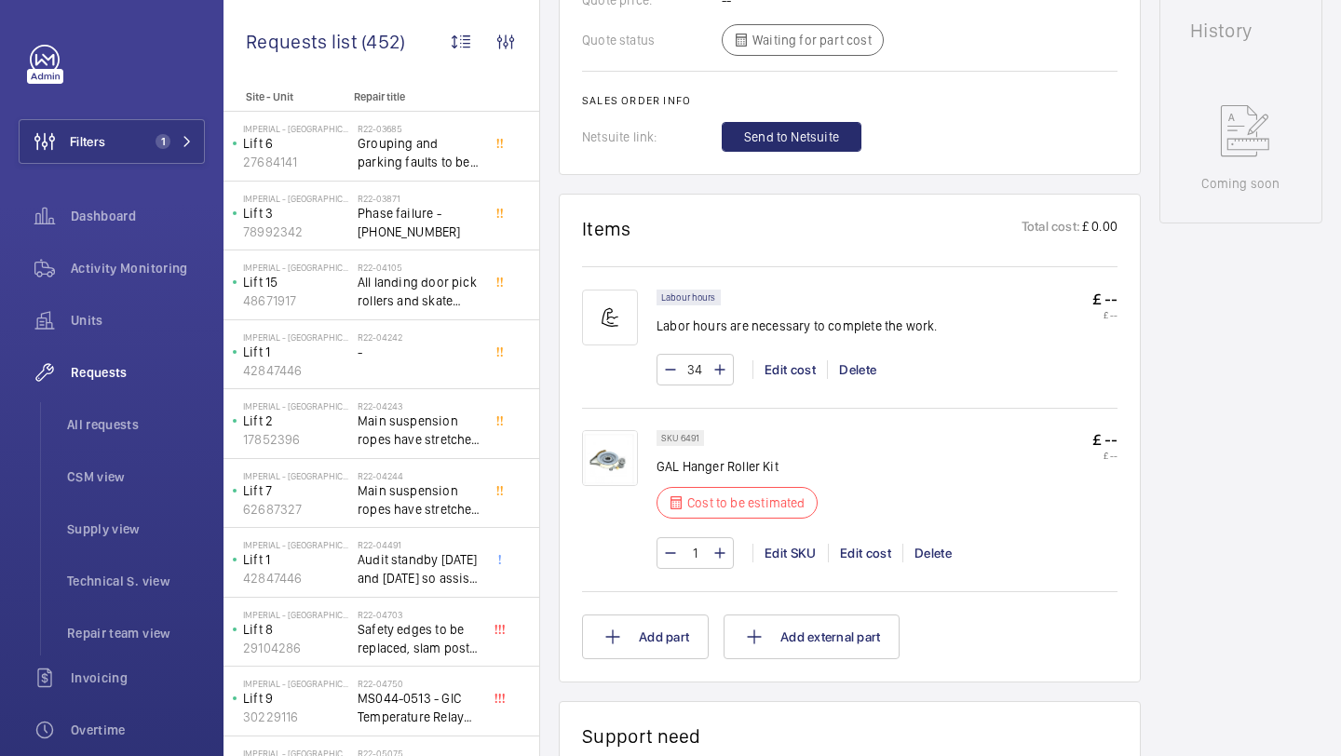
scroll to position [993, 0]
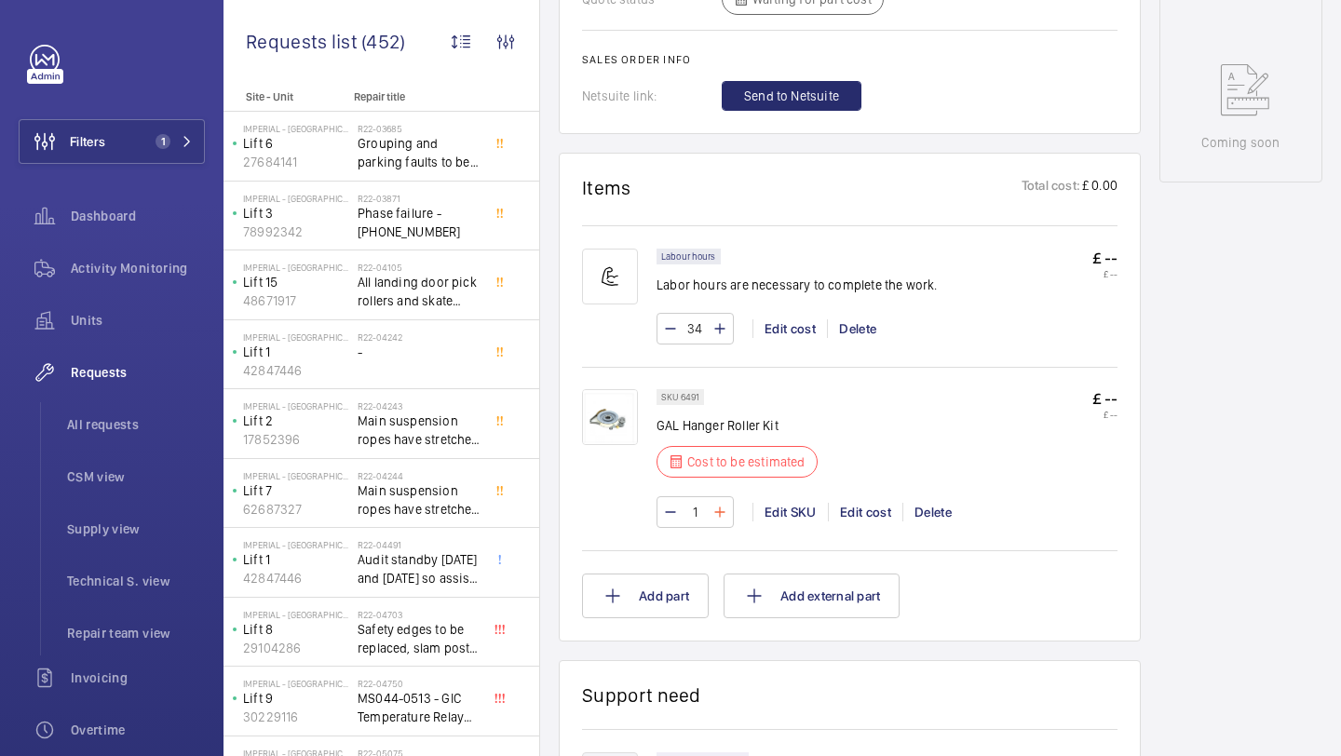
click at [719, 501] on mat-icon at bounding box center [719, 512] width 15 height 22
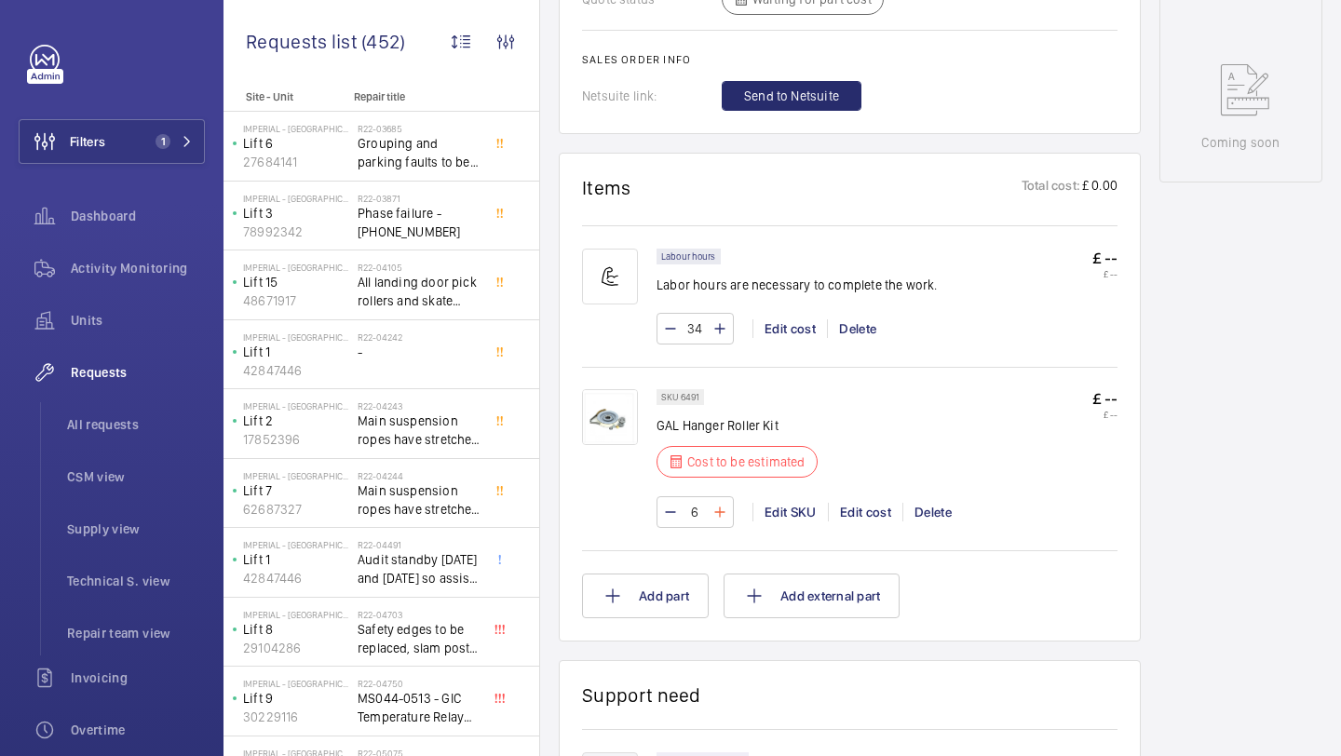
click at [719, 501] on mat-icon at bounding box center [719, 512] width 15 height 22
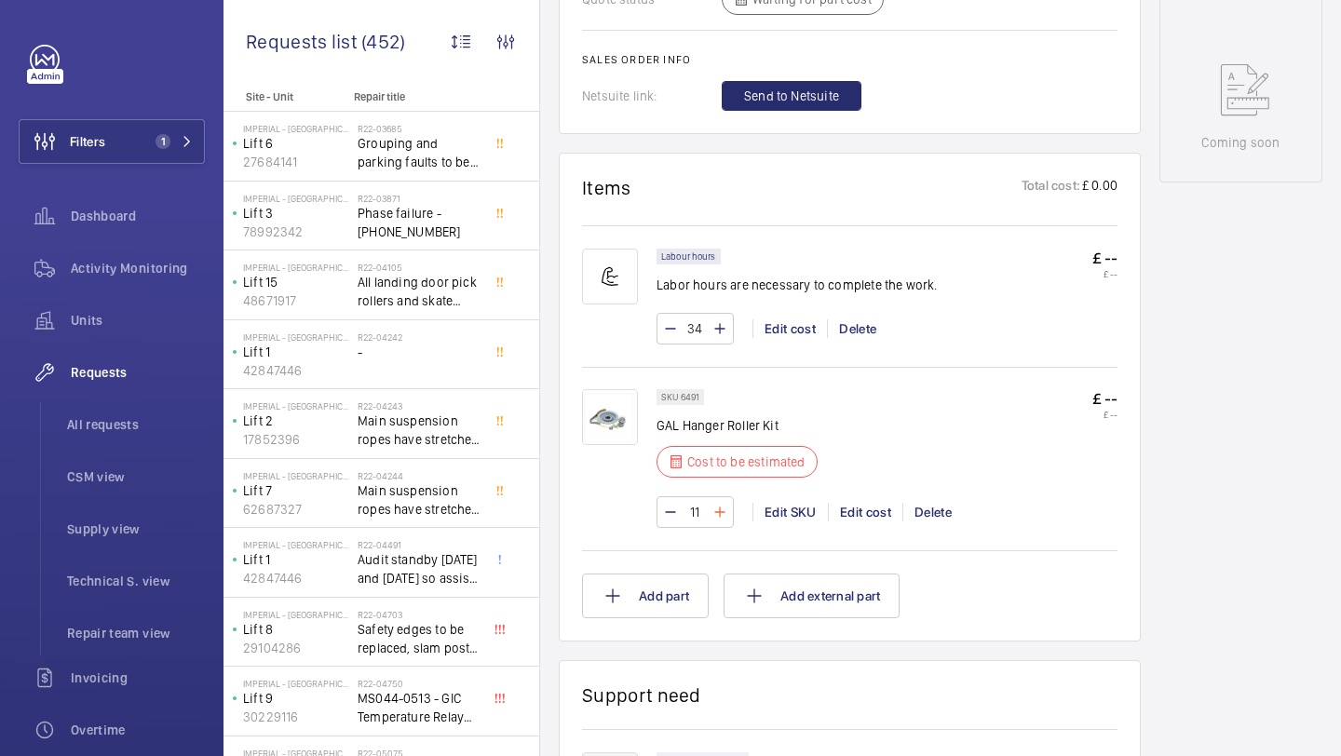
click at [719, 501] on mat-icon at bounding box center [719, 512] width 15 height 22
type input "15"
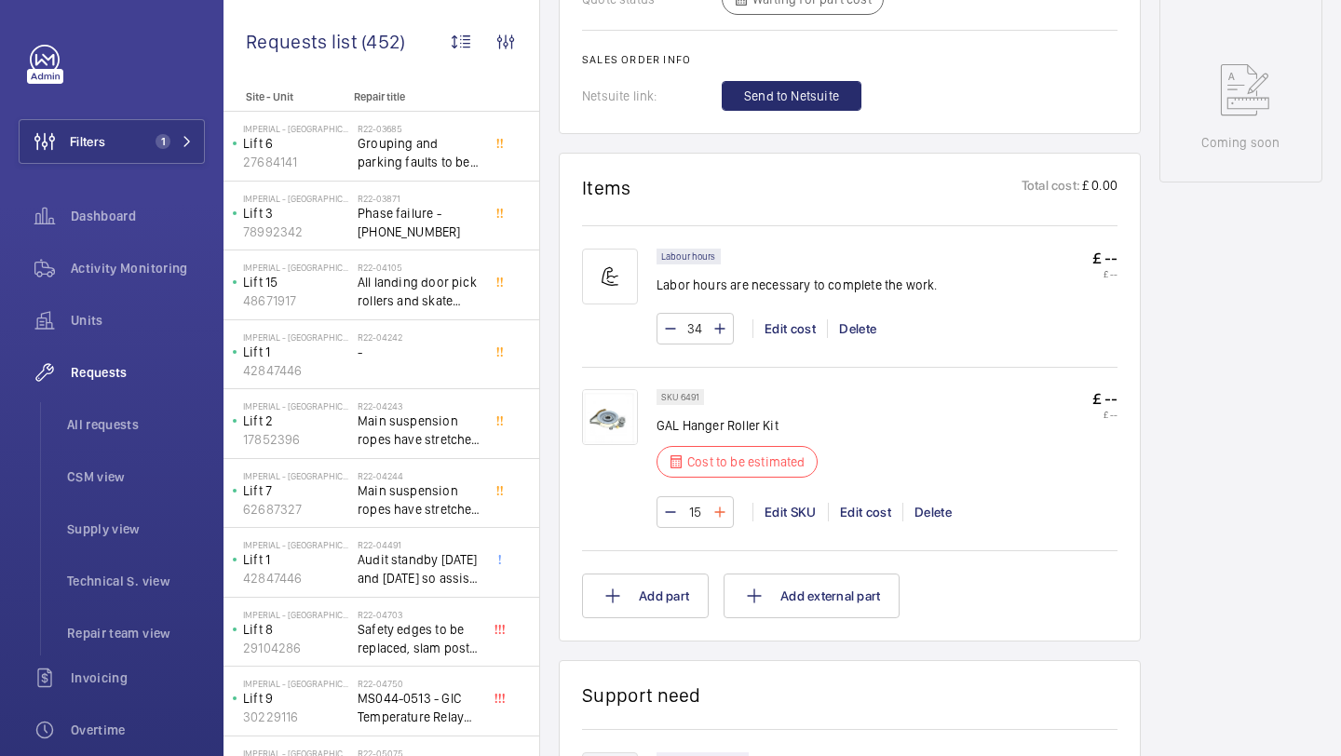
click at [719, 496] on wm-front-input-numeric-stepper "15" at bounding box center [694, 512] width 77 height 32
click at [719, 501] on mat-icon at bounding box center [719, 512] width 15 height 22
type input "17"
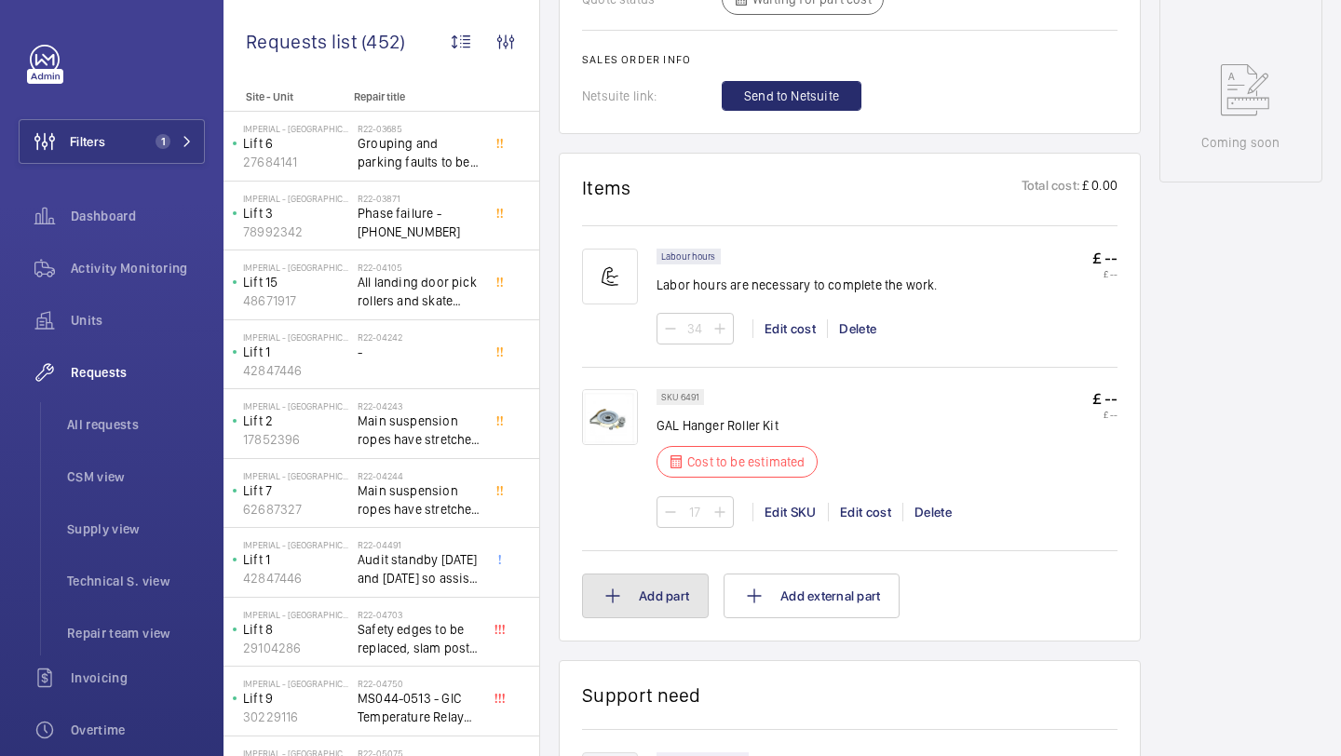
click at [668, 574] on button "Add part" at bounding box center [645, 596] width 127 height 45
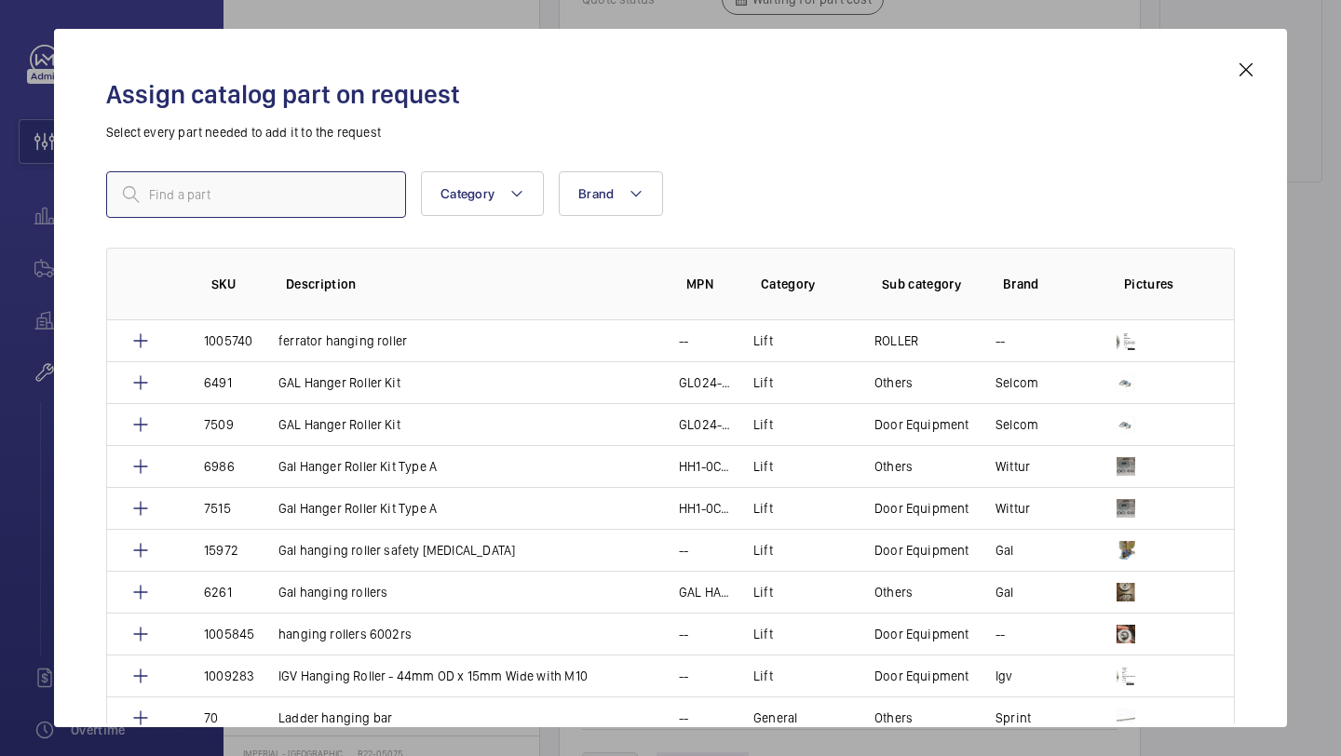
click at [226, 189] on input "text" at bounding box center [256, 194] width 300 height 47
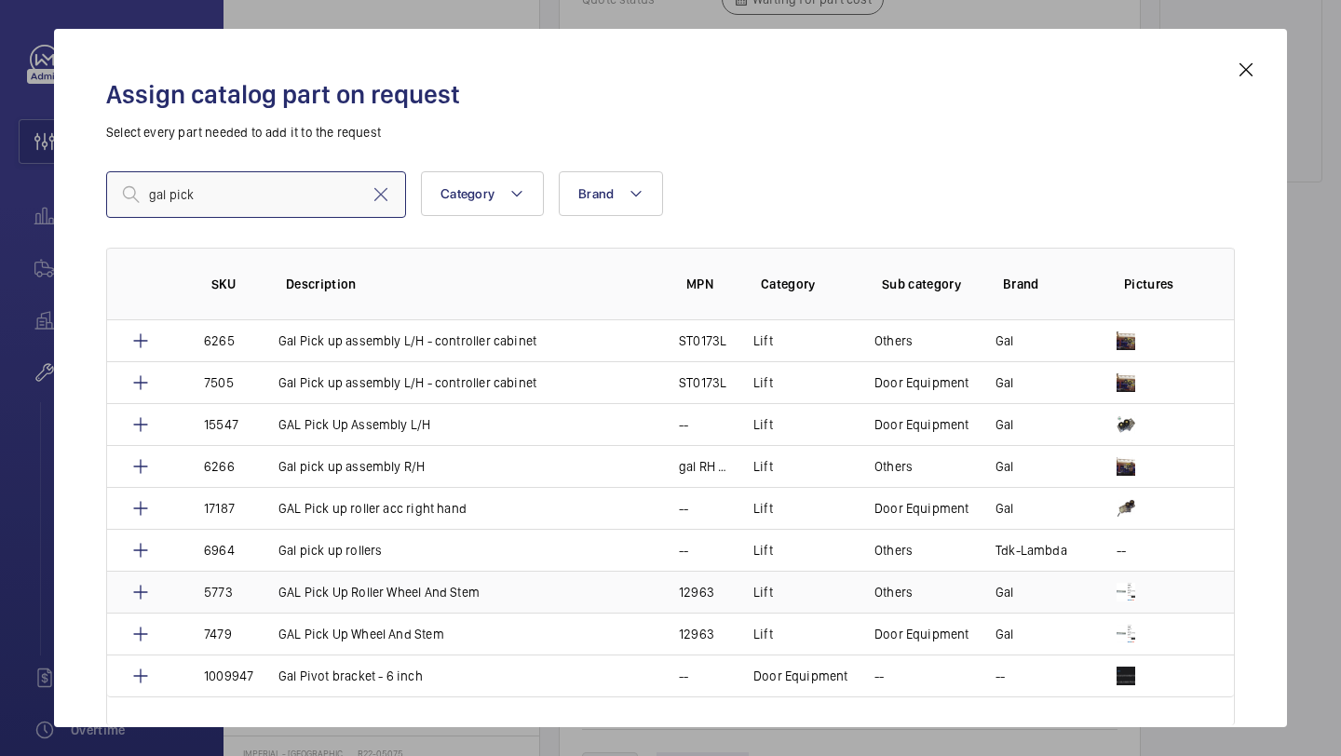
type input "gal pick"
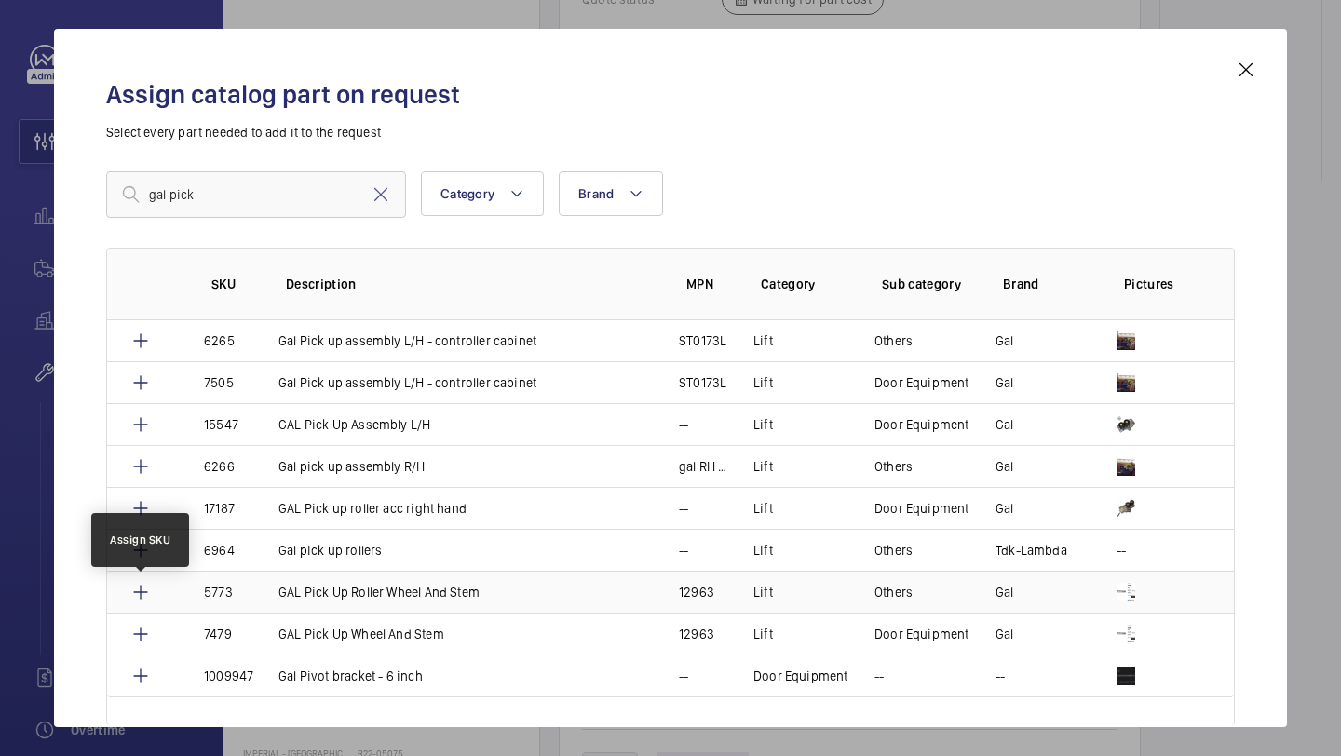
click at [138, 599] on mat-icon at bounding box center [140, 592] width 22 height 22
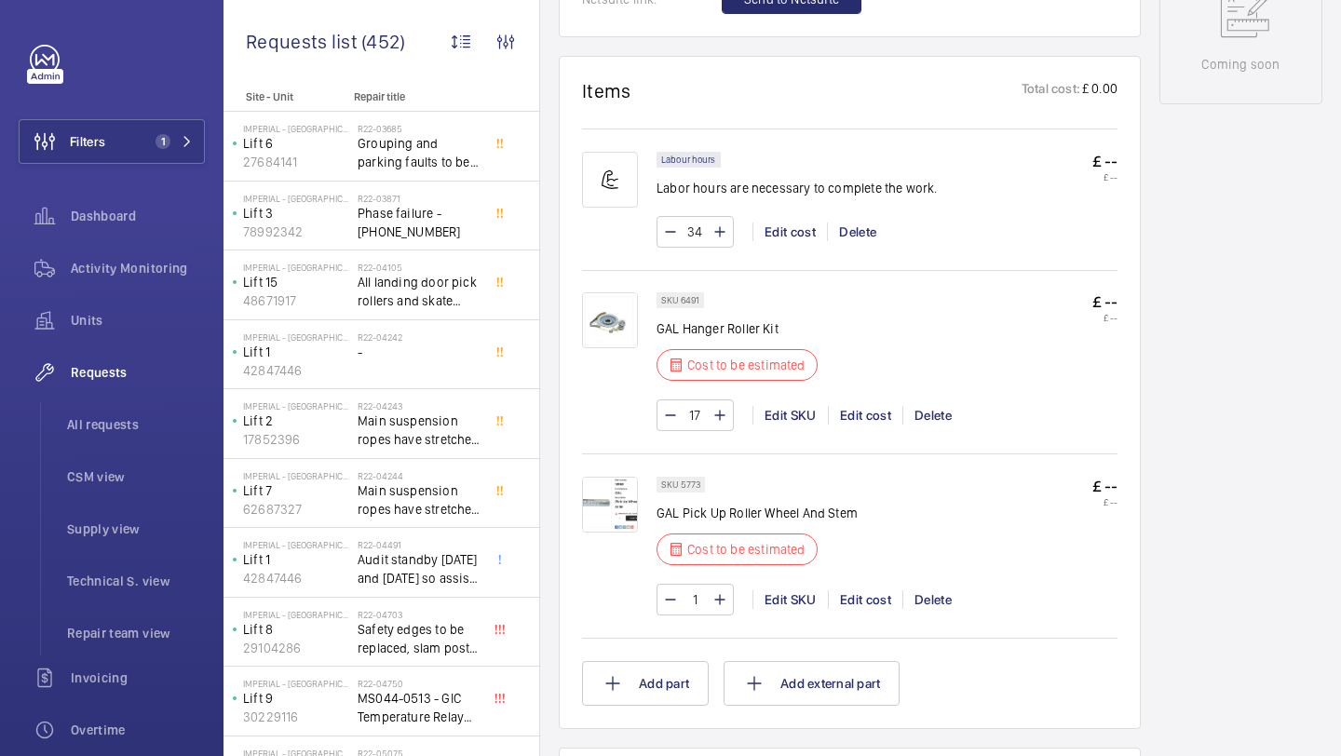
scroll to position [1096, 0]
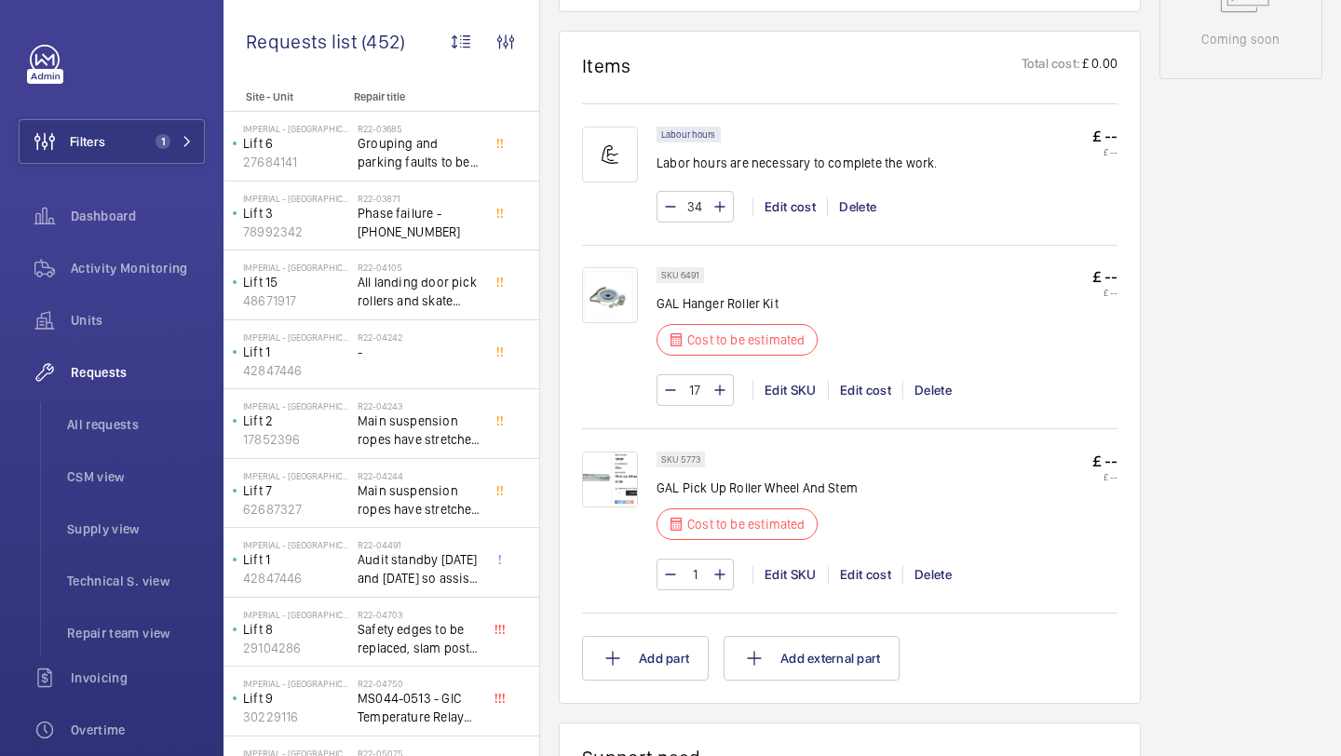
click at [705, 576] on input "1" at bounding box center [695, 575] width 34 height 30
type input "34"
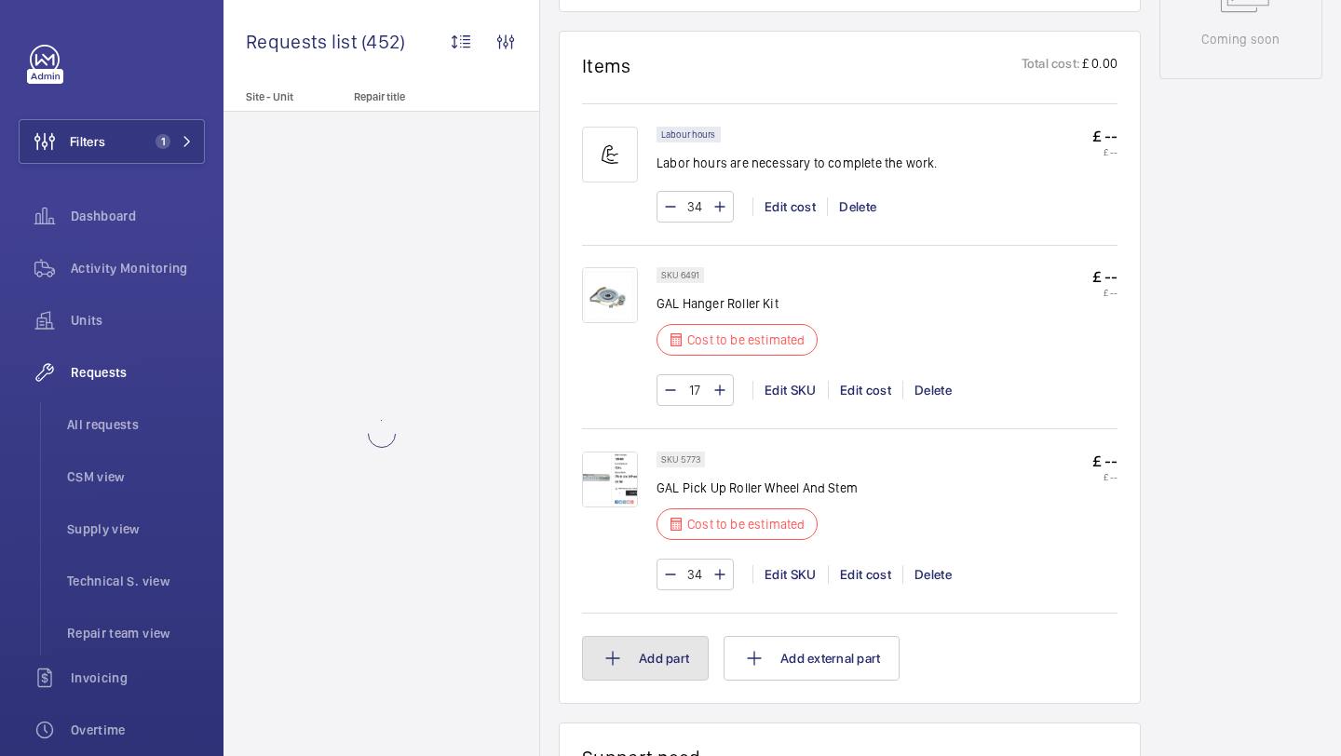
click at [662, 656] on button "Add part" at bounding box center [645, 658] width 127 height 45
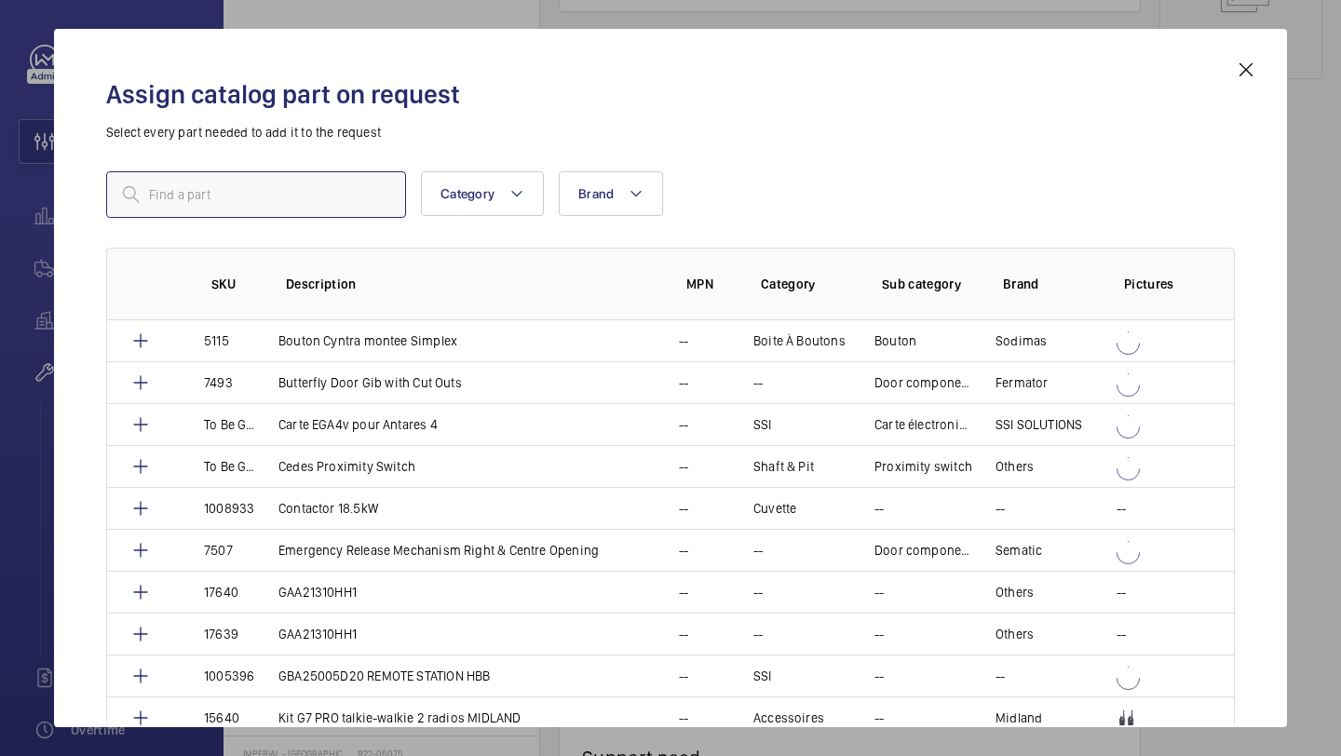
click at [325, 214] on input "text" at bounding box center [256, 194] width 300 height 47
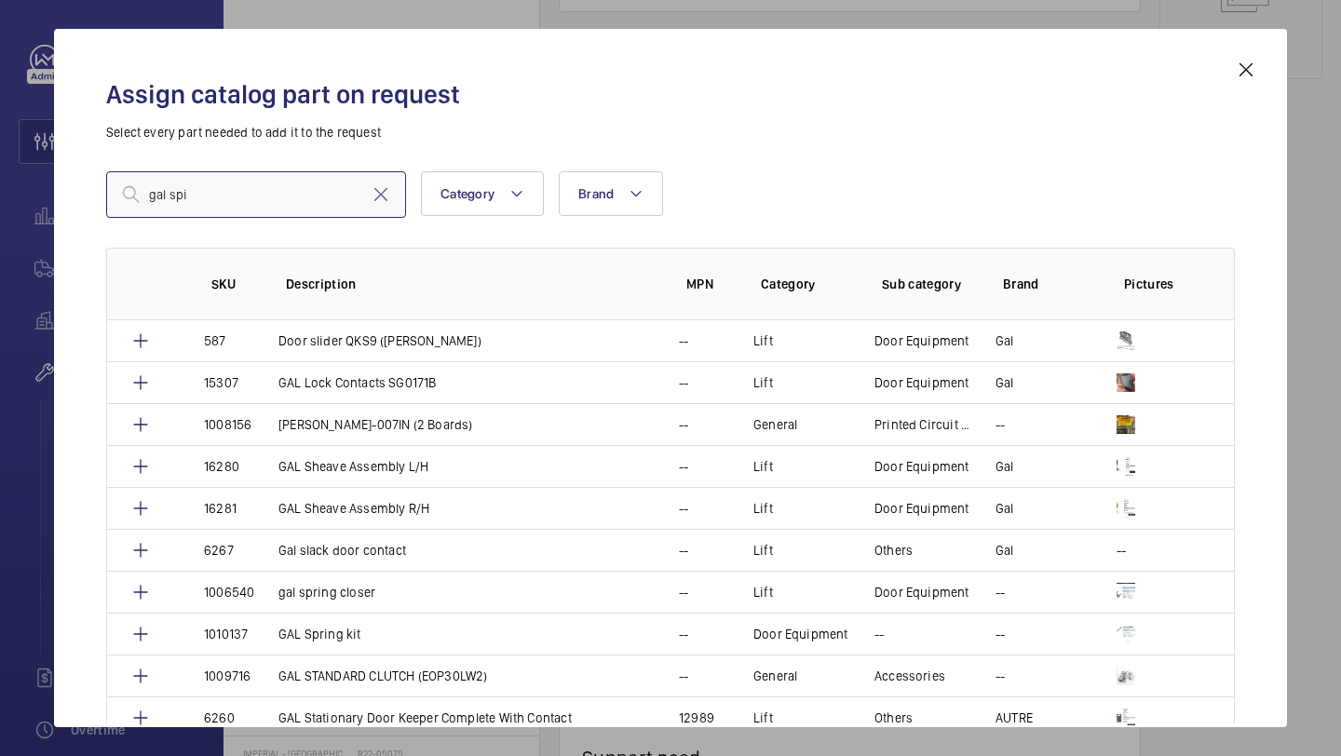
click at [214, 192] on input "gal spi" at bounding box center [256, 194] width 300 height 47
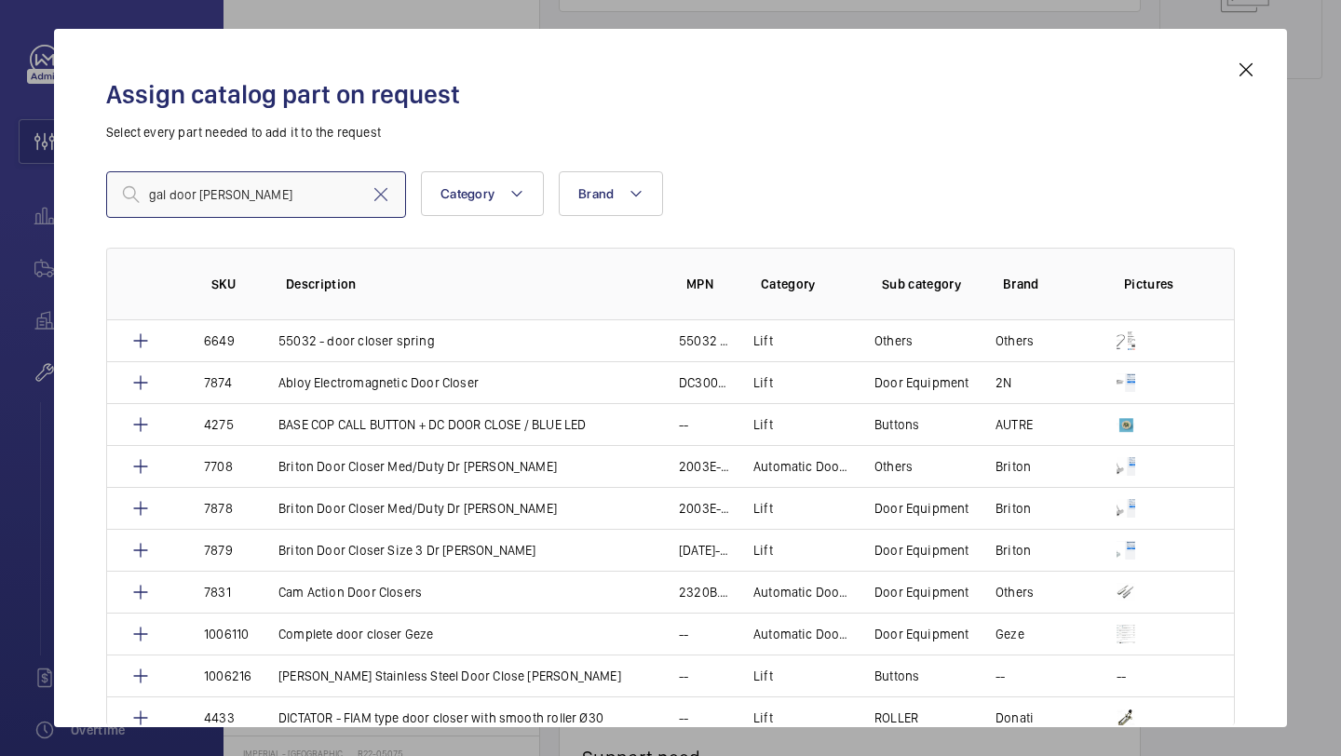
click at [340, 185] on input "gal door [PERSON_NAME]" at bounding box center [256, 194] width 300 height 47
click at [345, 204] on input "gal door [PERSON_NAME]" at bounding box center [256, 194] width 300 height 47
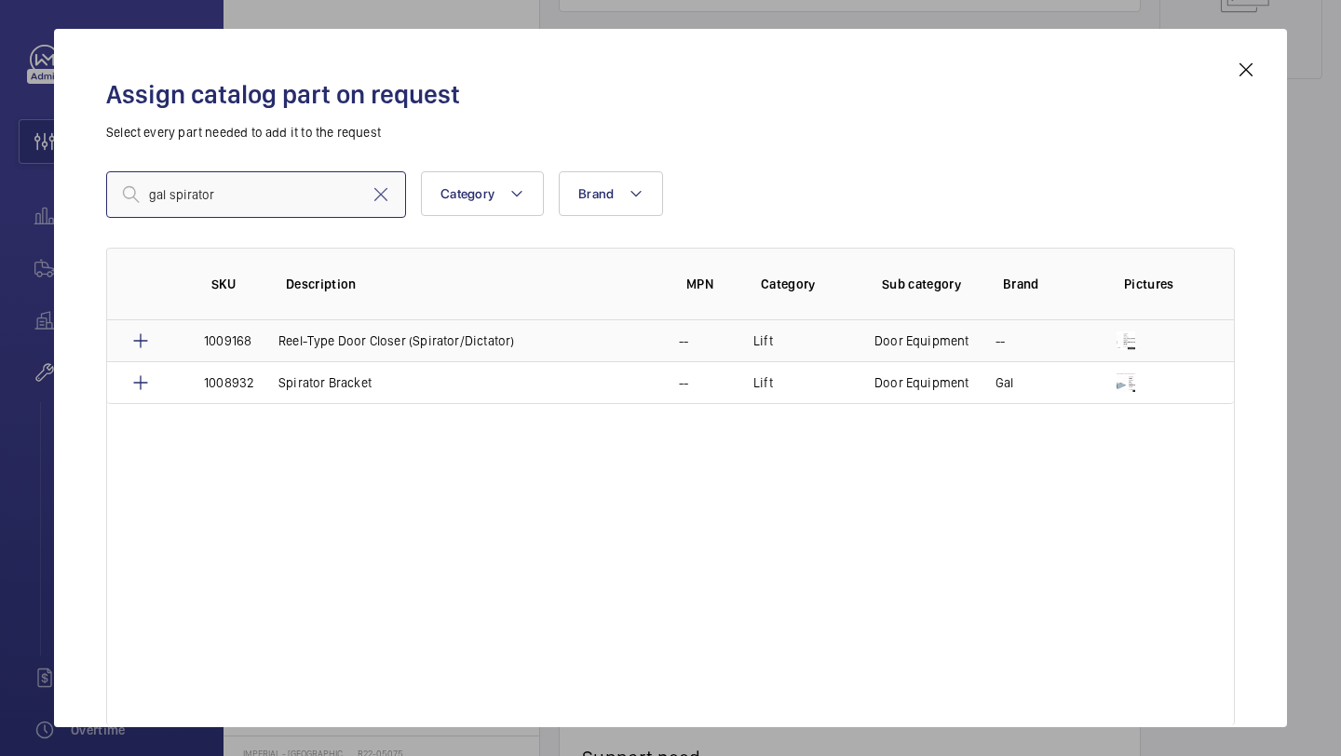
type input "gal spirator"
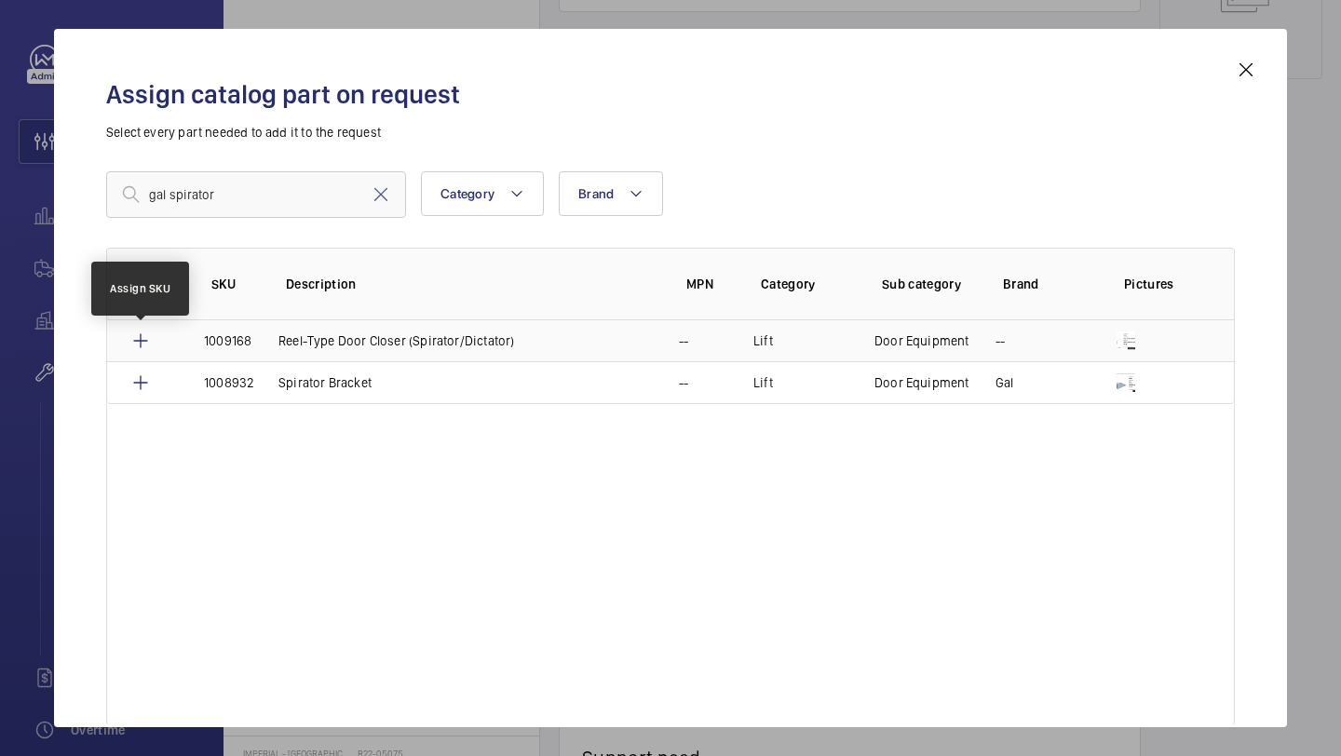
click at [136, 337] on mat-icon at bounding box center [140, 341] width 22 height 22
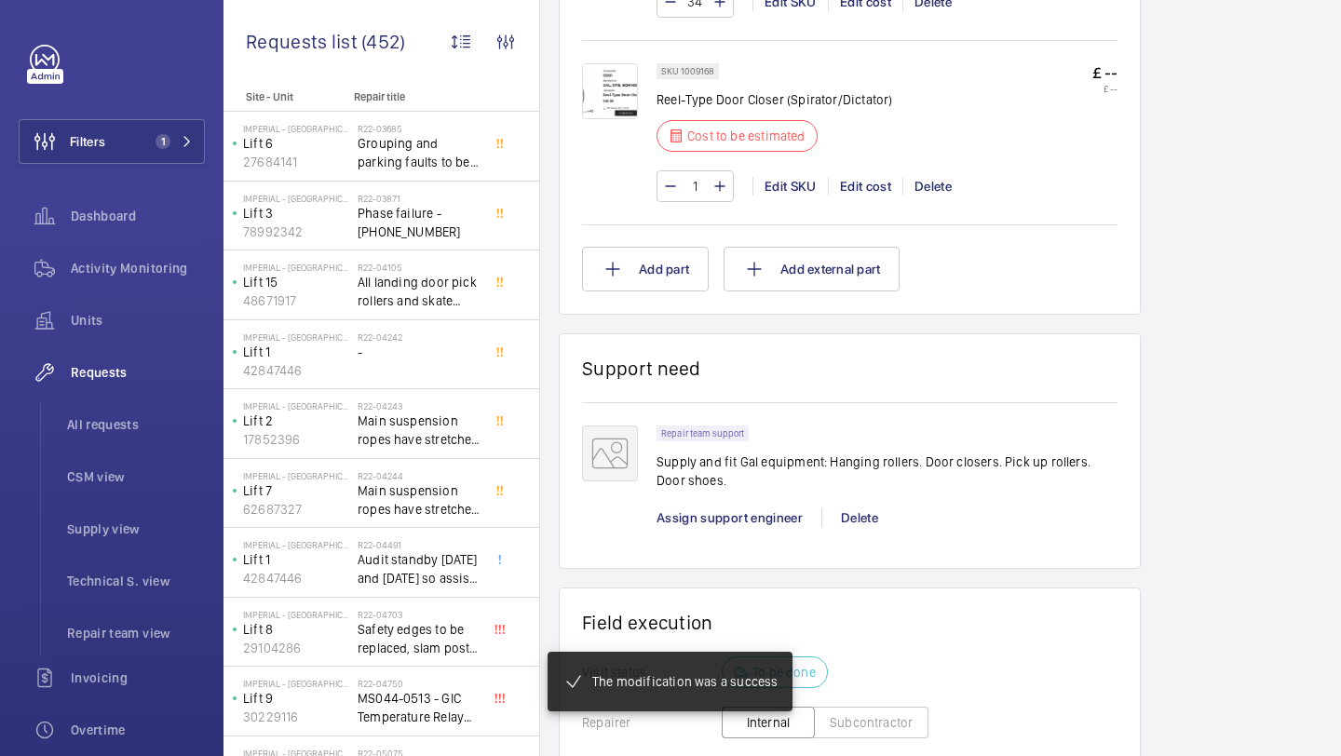
scroll to position [1338, 0]
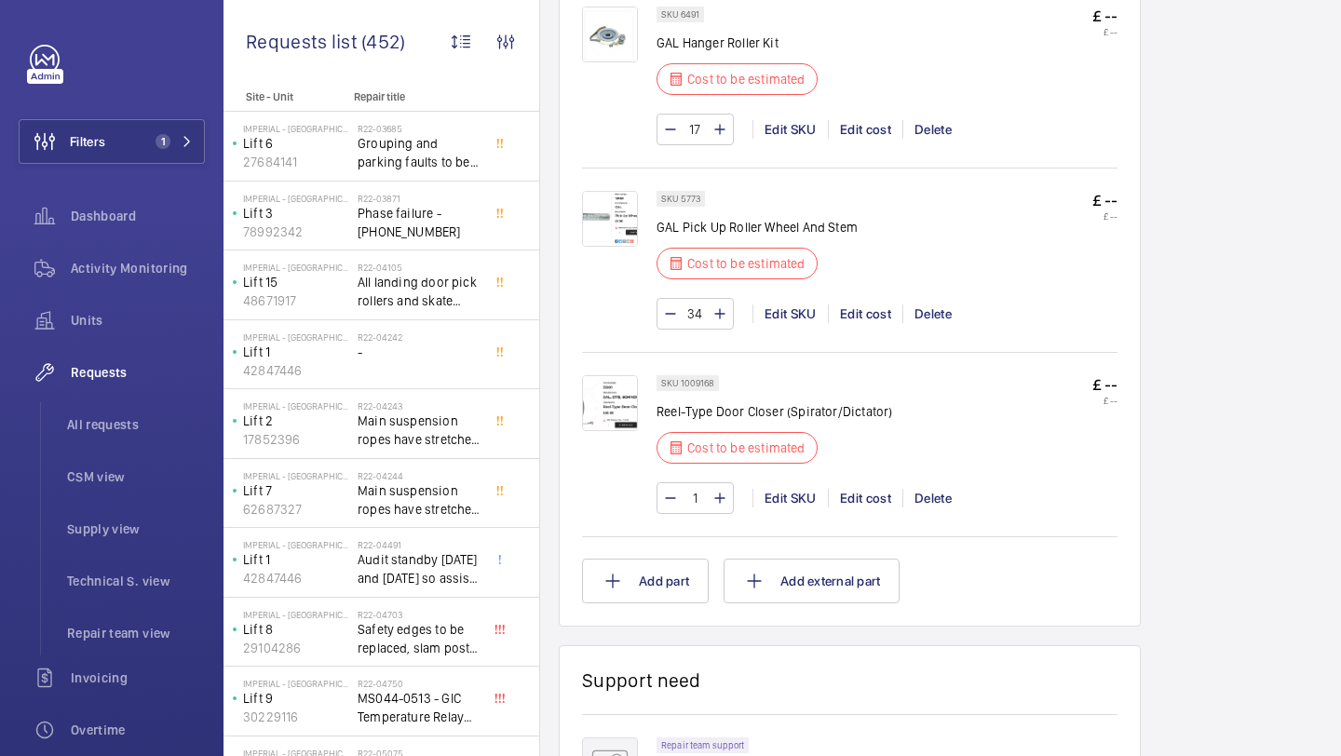
click at [608, 402] on img at bounding box center [610, 403] width 56 height 56
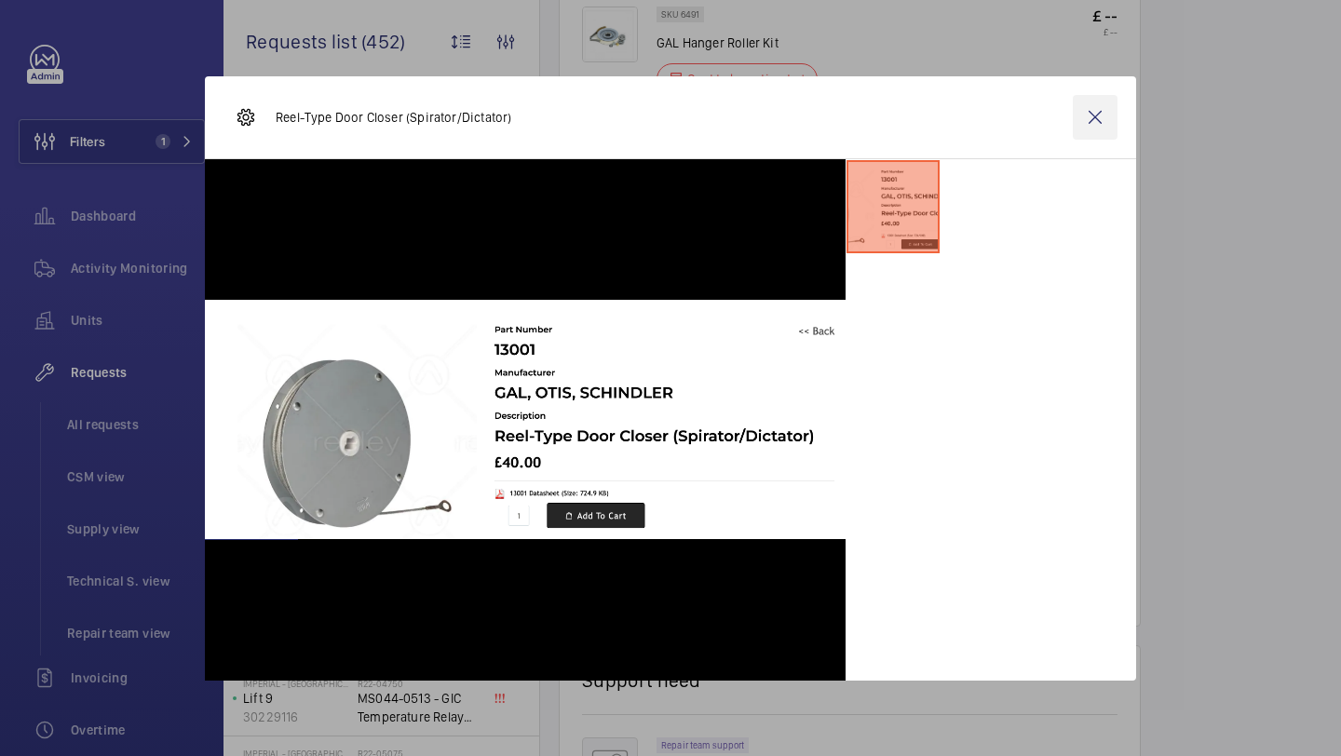
click at [1100, 125] on wm-front-icon-button at bounding box center [1095, 117] width 45 height 45
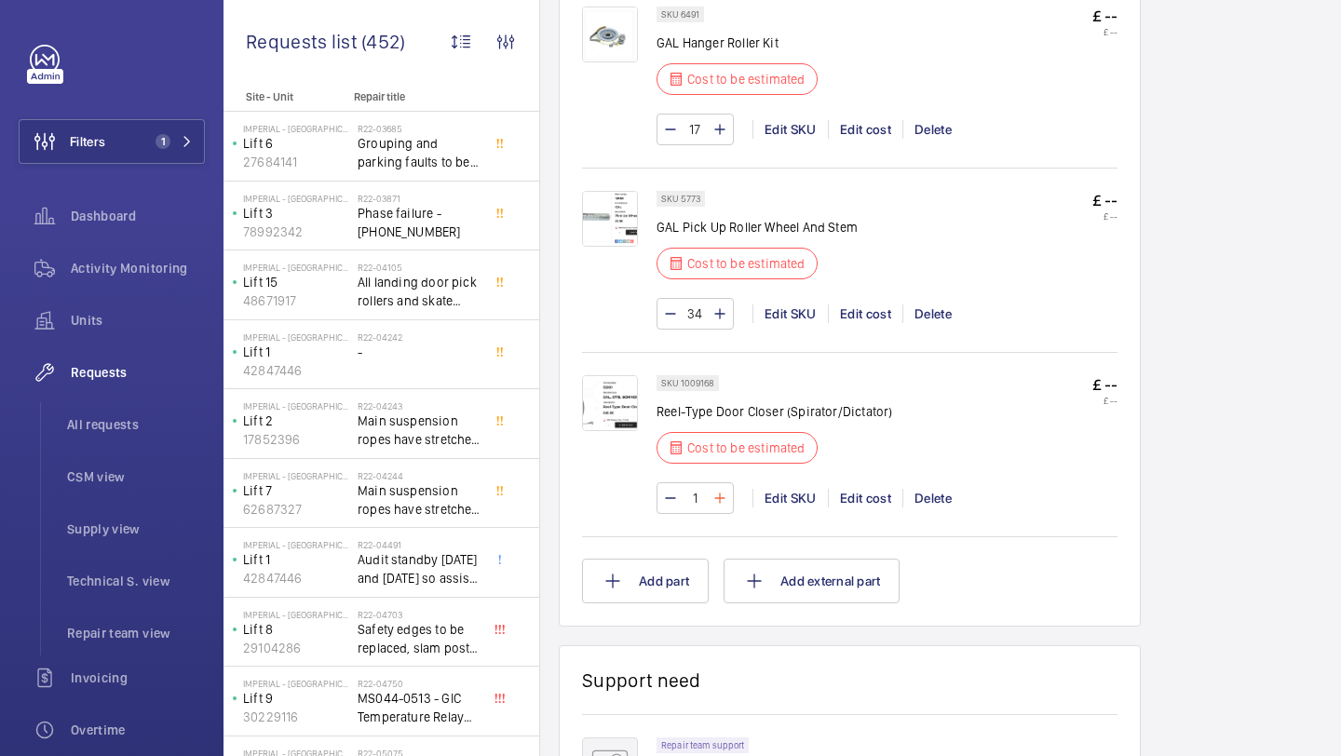
click at [720, 496] on mat-icon at bounding box center [719, 498] width 15 height 22
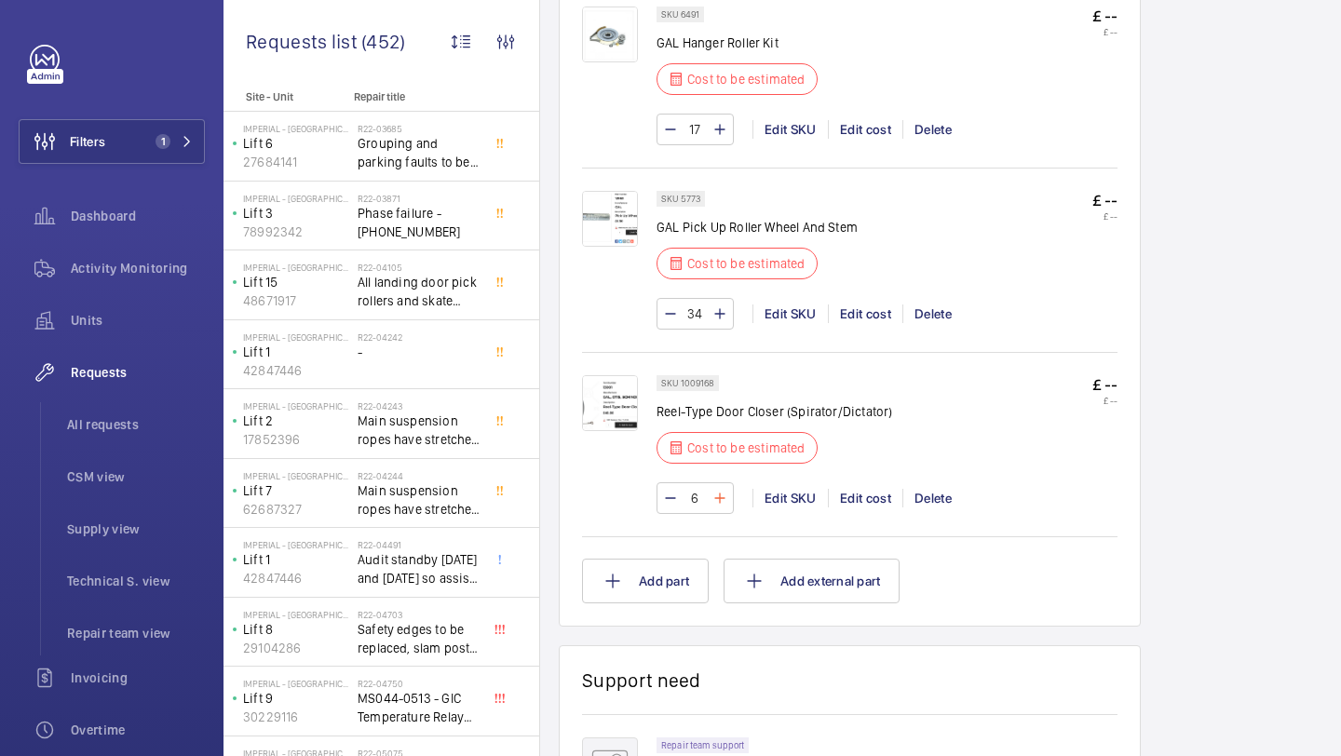
click at [720, 496] on mat-icon at bounding box center [719, 498] width 15 height 22
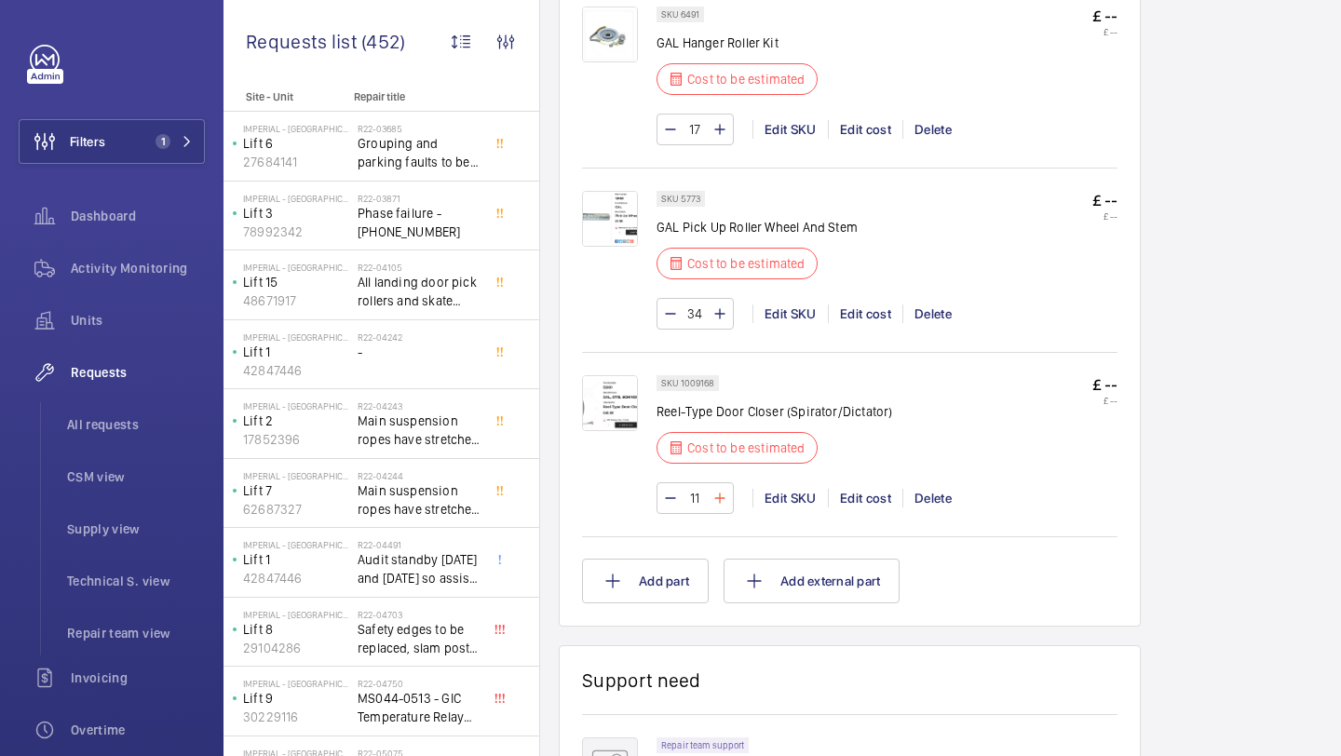
click at [720, 496] on mat-icon at bounding box center [719, 498] width 15 height 22
type input "15"
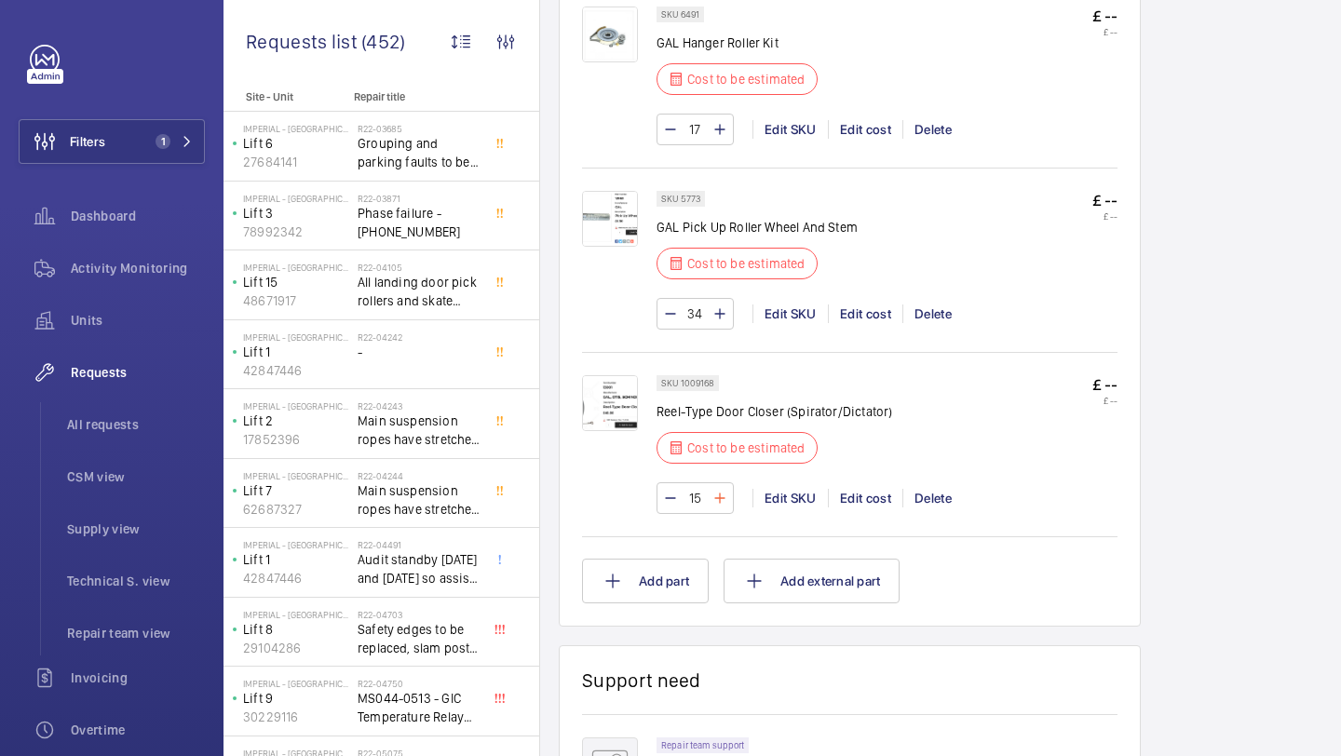
click at [720, 496] on wm-front-input-numeric-stepper "15" at bounding box center [694, 498] width 77 height 32
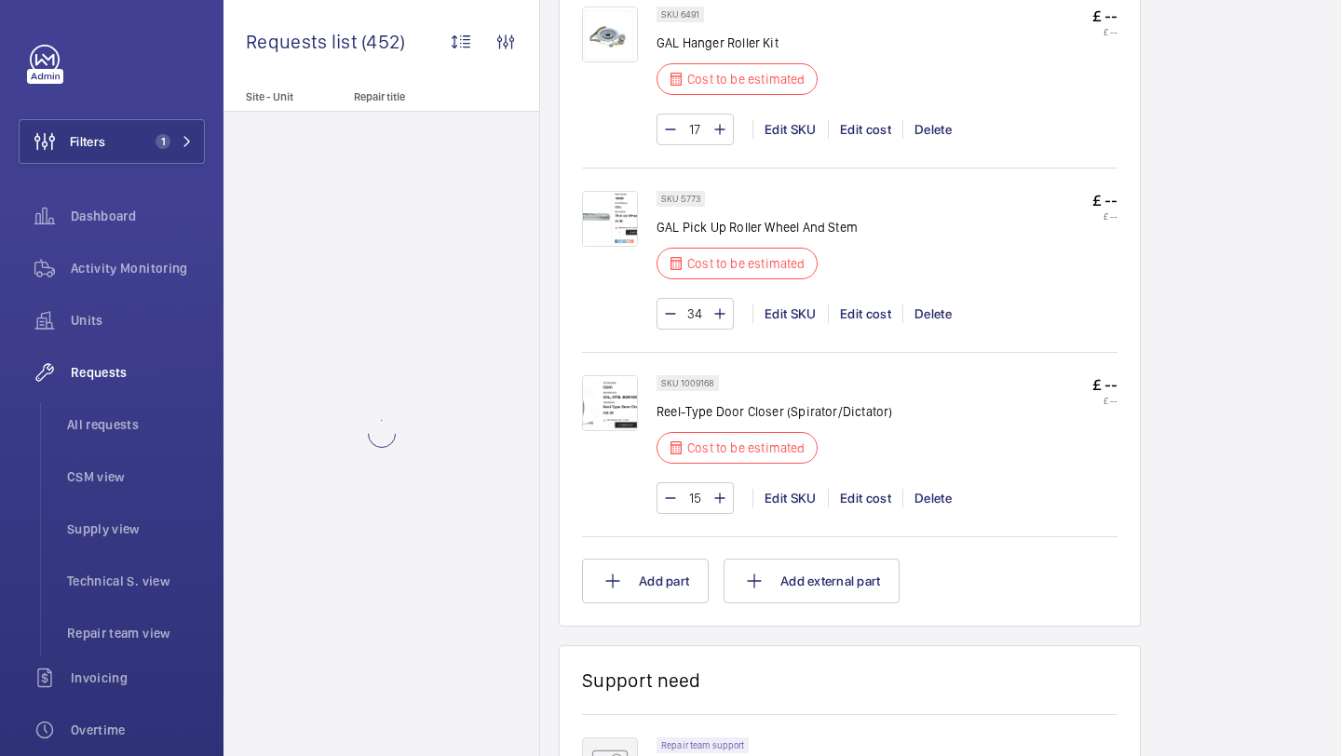
click at [720, 496] on mat-icon at bounding box center [719, 498] width 15 height 22
type input "17"
click at [684, 562] on button "Add part" at bounding box center [645, 581] width 127 height 45
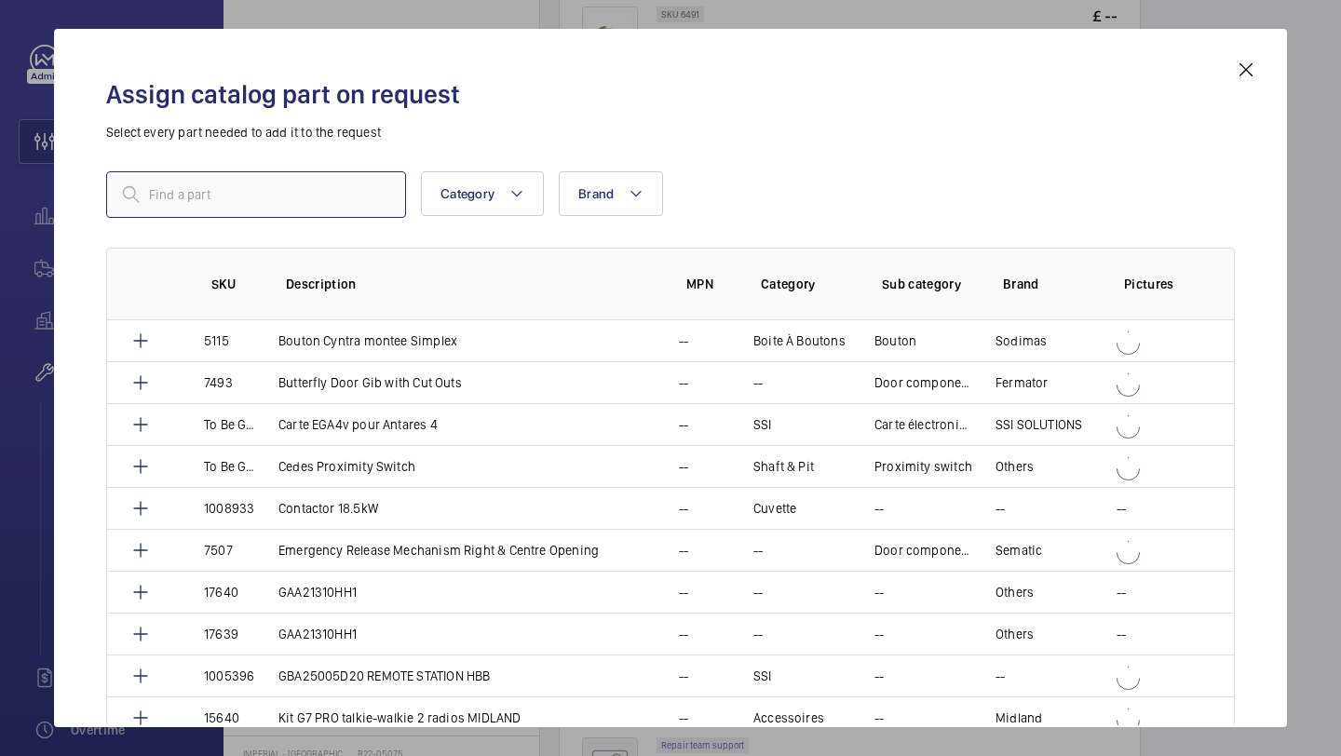
click at [237, 191] on input "text" at bounding box center [256, 194] width 300 height 47
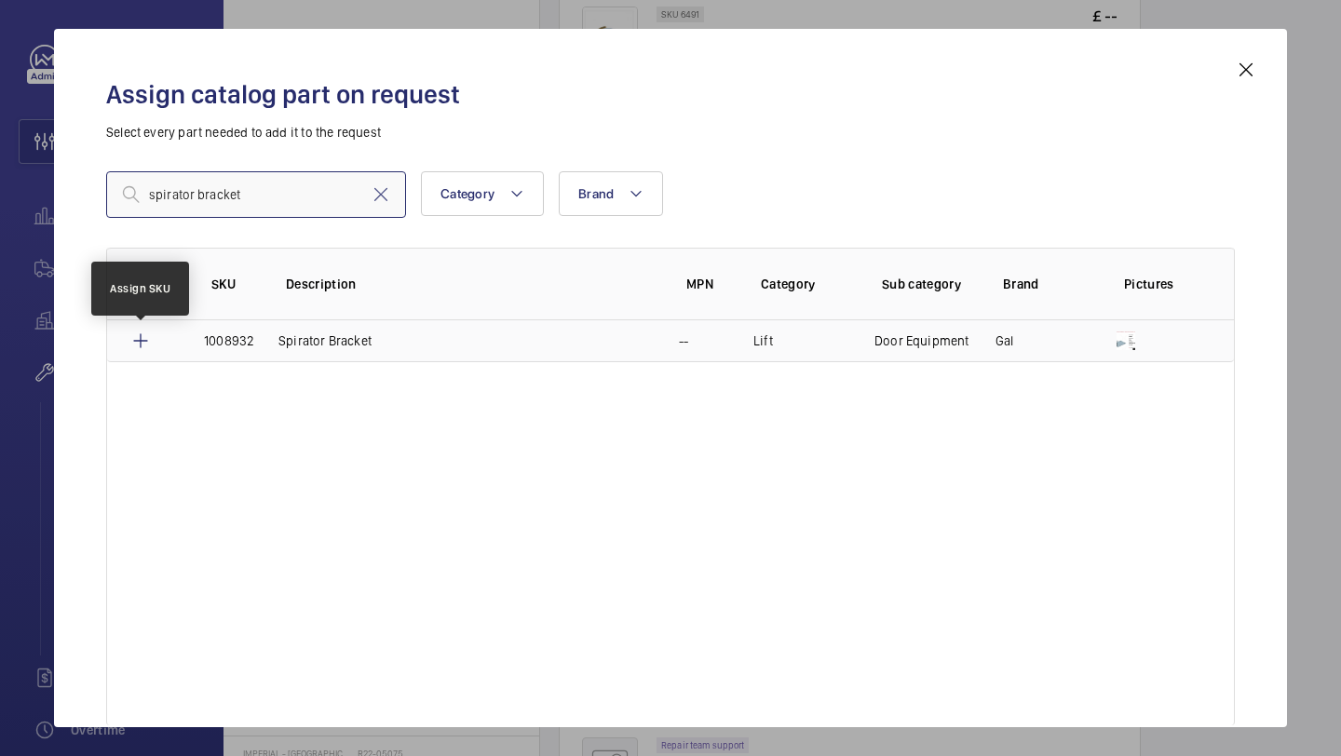
type input "spirator bracket"
click at [133, 339] on mat-icon at bounding box center [140, 341] width 22 height 22
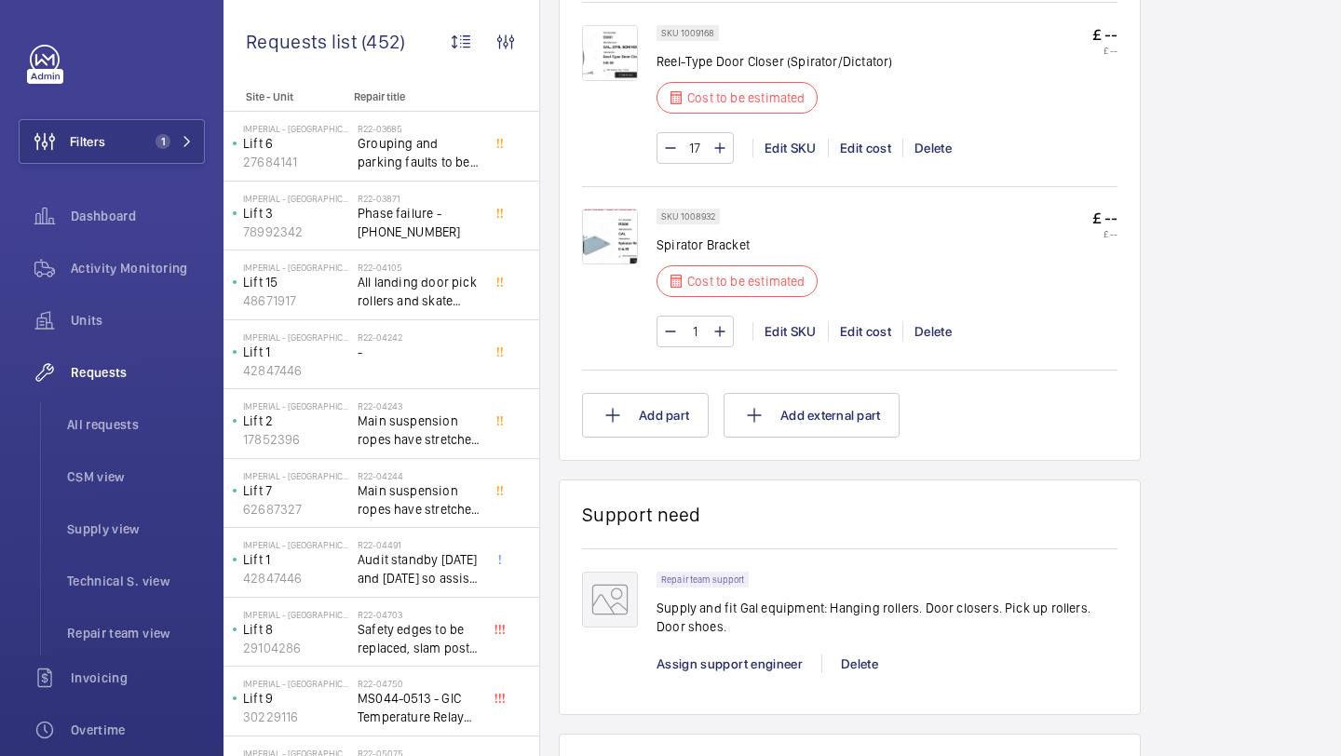
scroll to position [1699, 0]
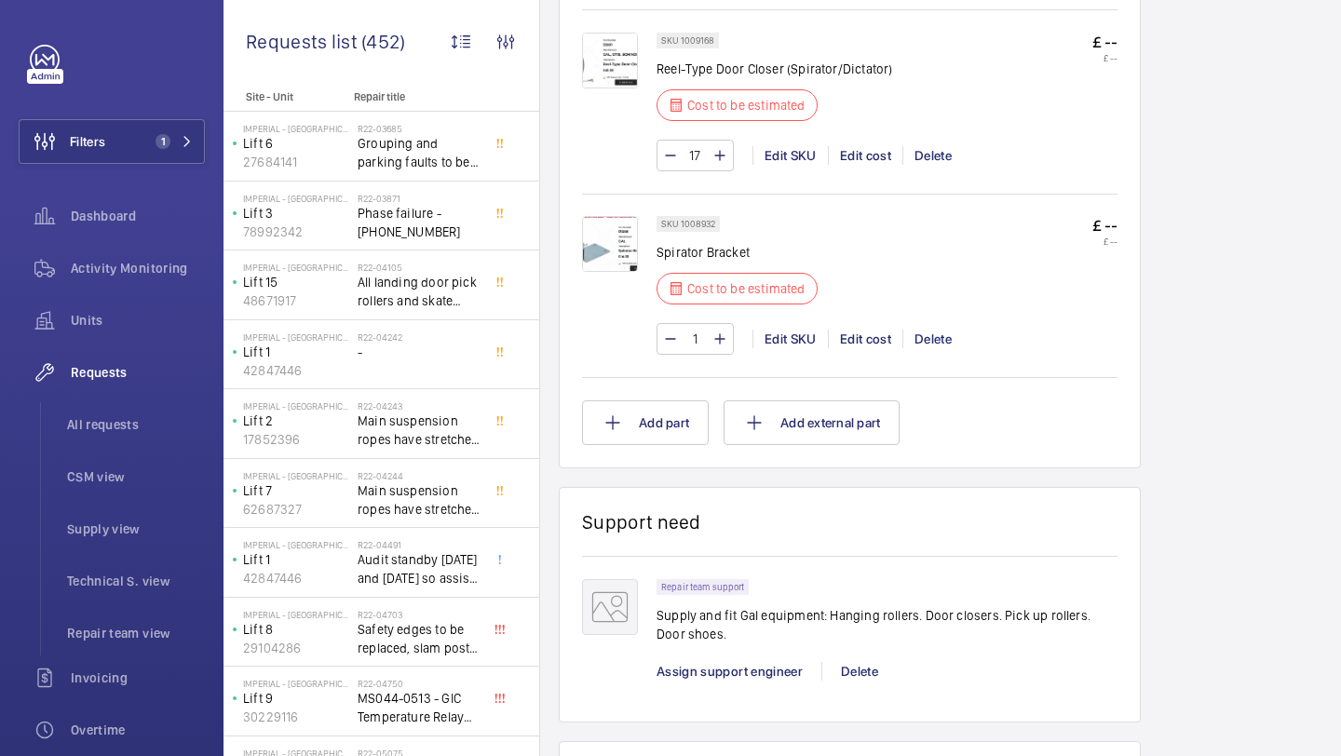
click at [705, 345] on input "1" at bounding box center [695, 339] width 34 height 30
type input "17"
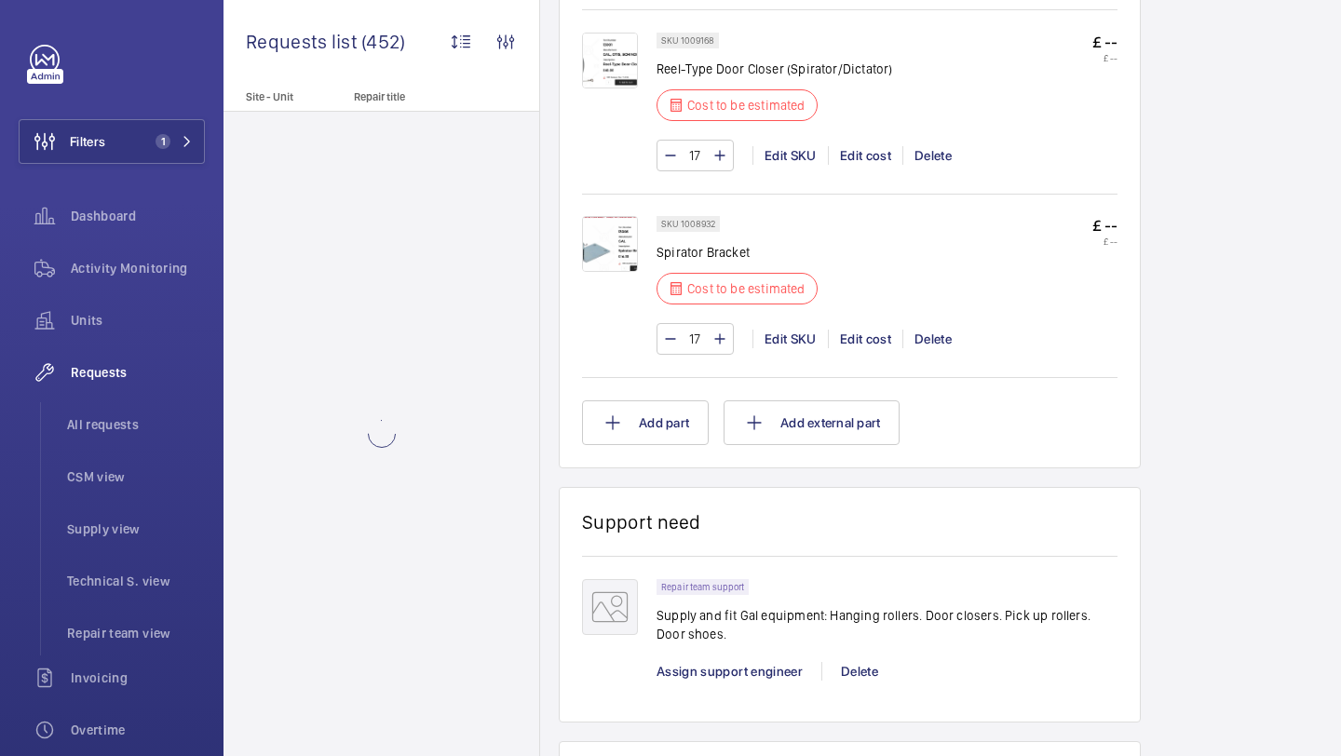
click at [1075, 361] on div "SKU 1008932 Spirator Bracket Cost to be estimated £ -- £ -- 17 Edit SKU Edit co…" at bounding box center [886, 294] width 461 height 157
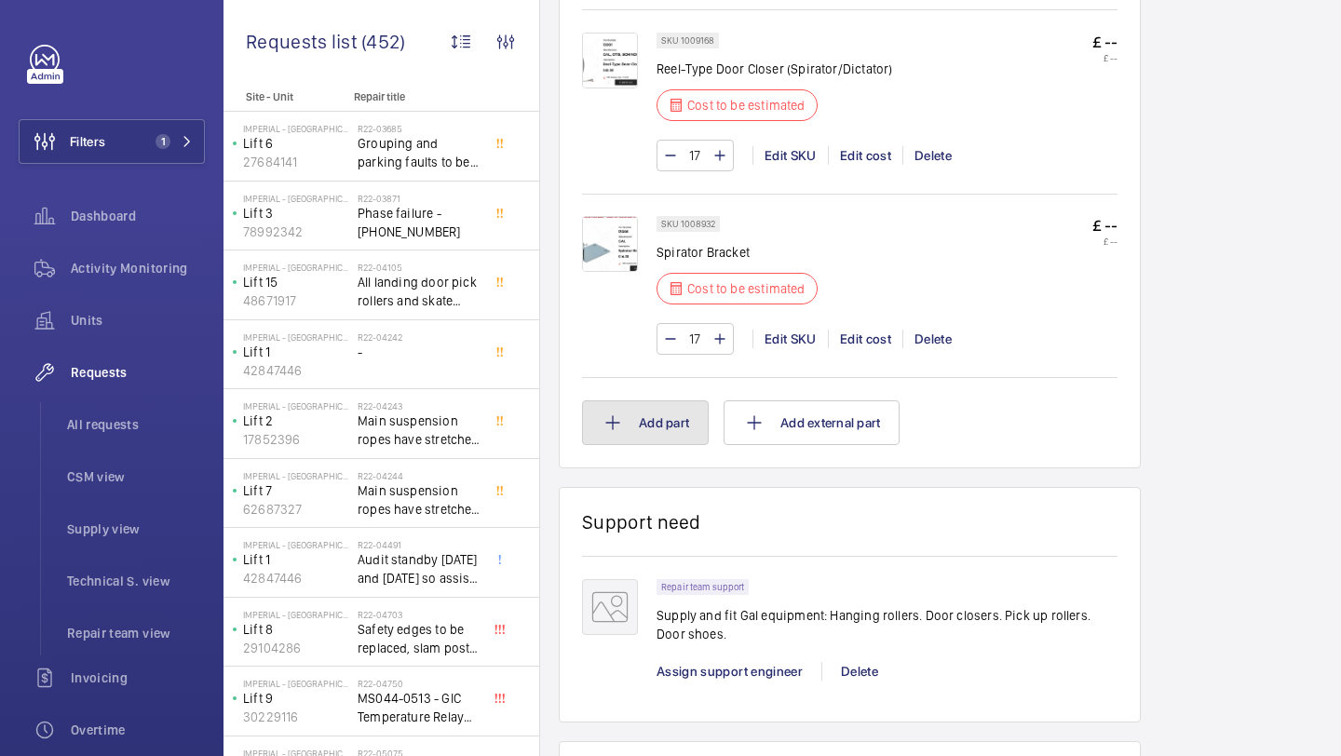
click at [694, 412] on button "Add part" at bounding box center [645, 422] width 127 height 45
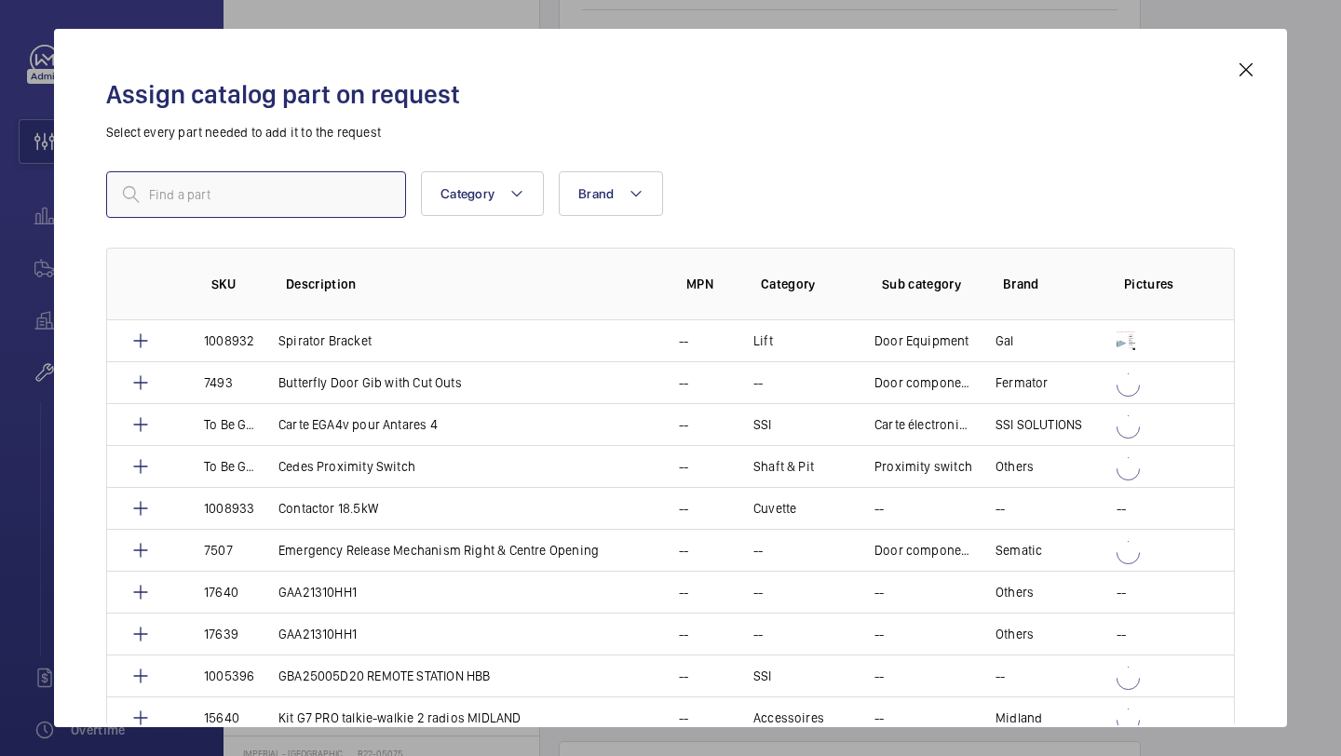
click at [266, 183] on input "text" at bounding box center [256, 194] width 300 height 47
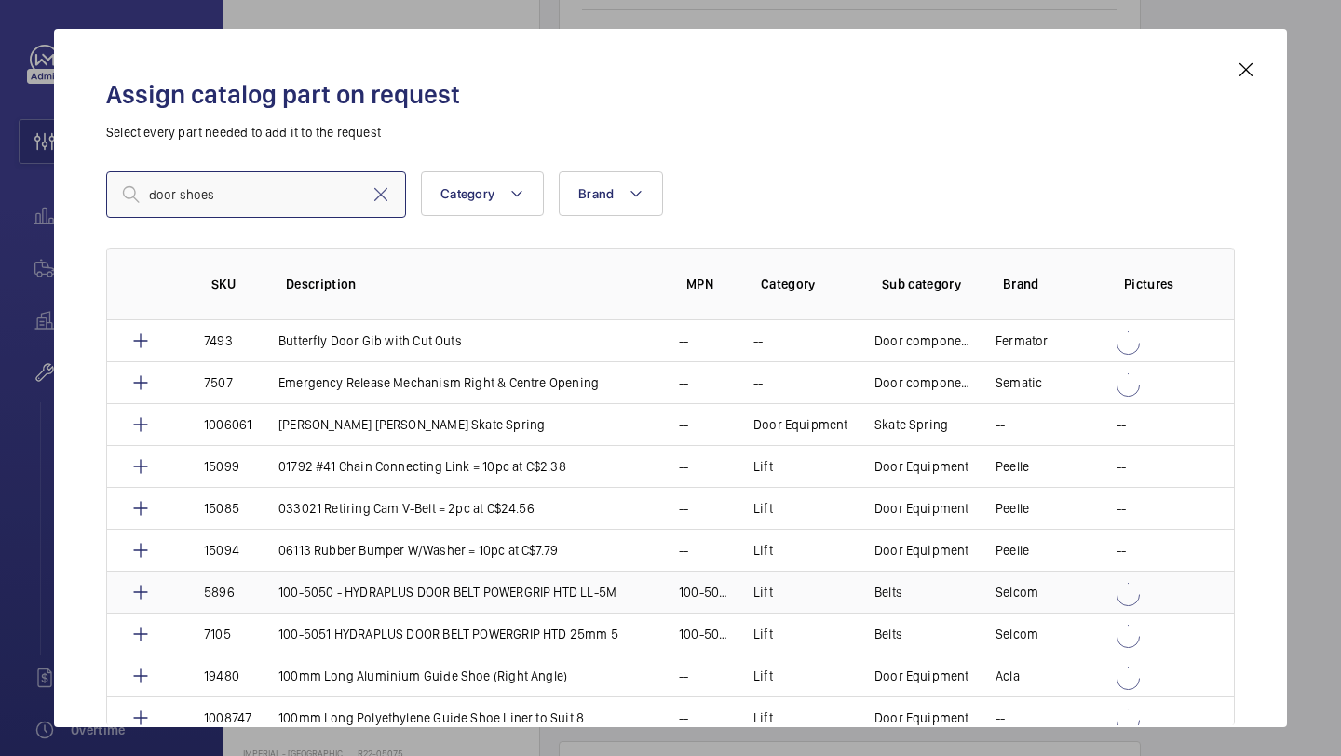
scroll to position [23, 0]
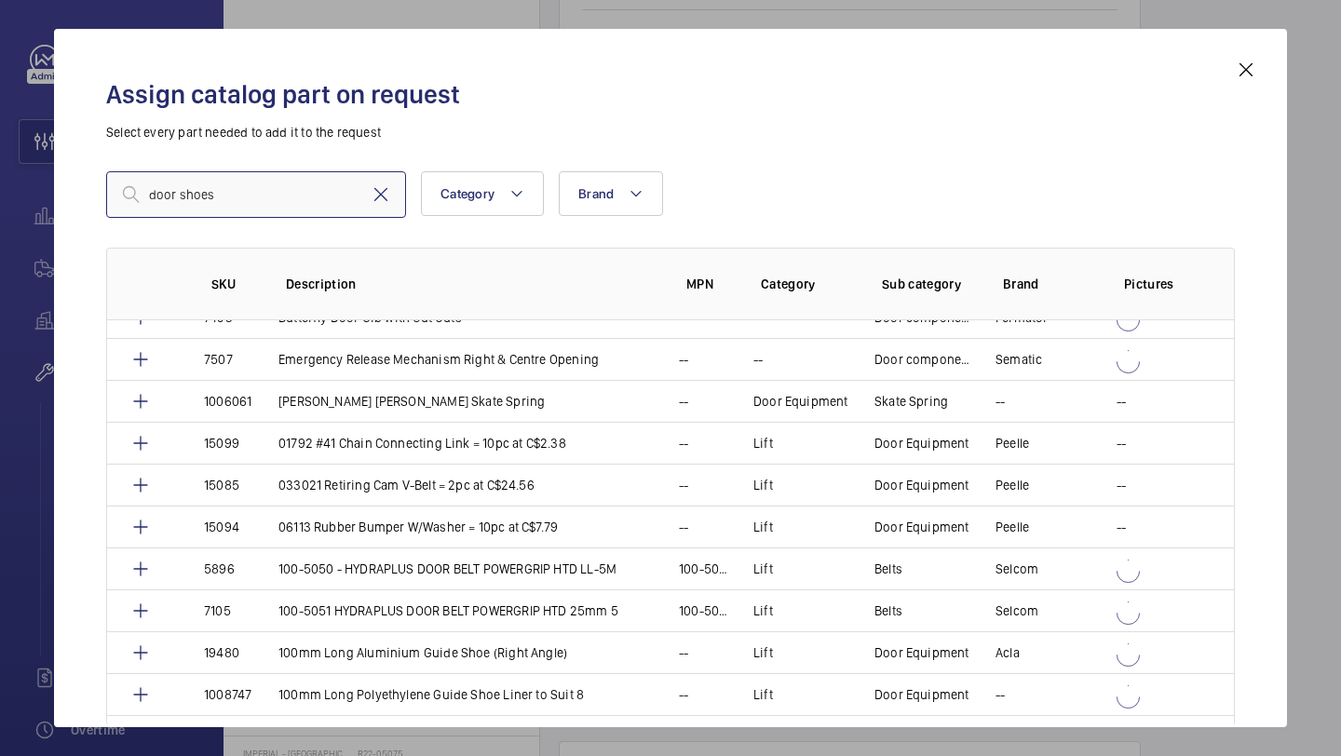
type input "door shoes"
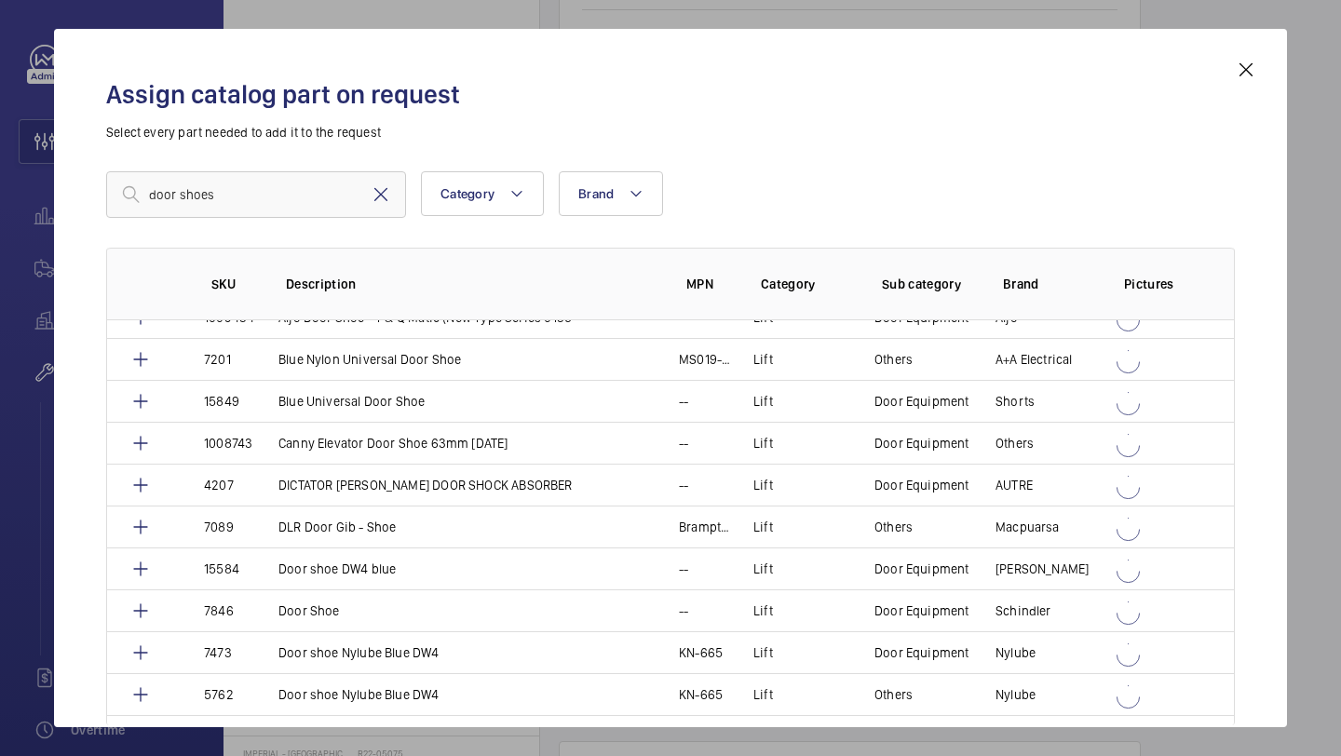
click at [376, 195] on mat-icon at bounding box center [381, 194] width 22 height 22
click at [1256, 66] on mat-icon at bounding box center [1246, 70] width 22 height 22
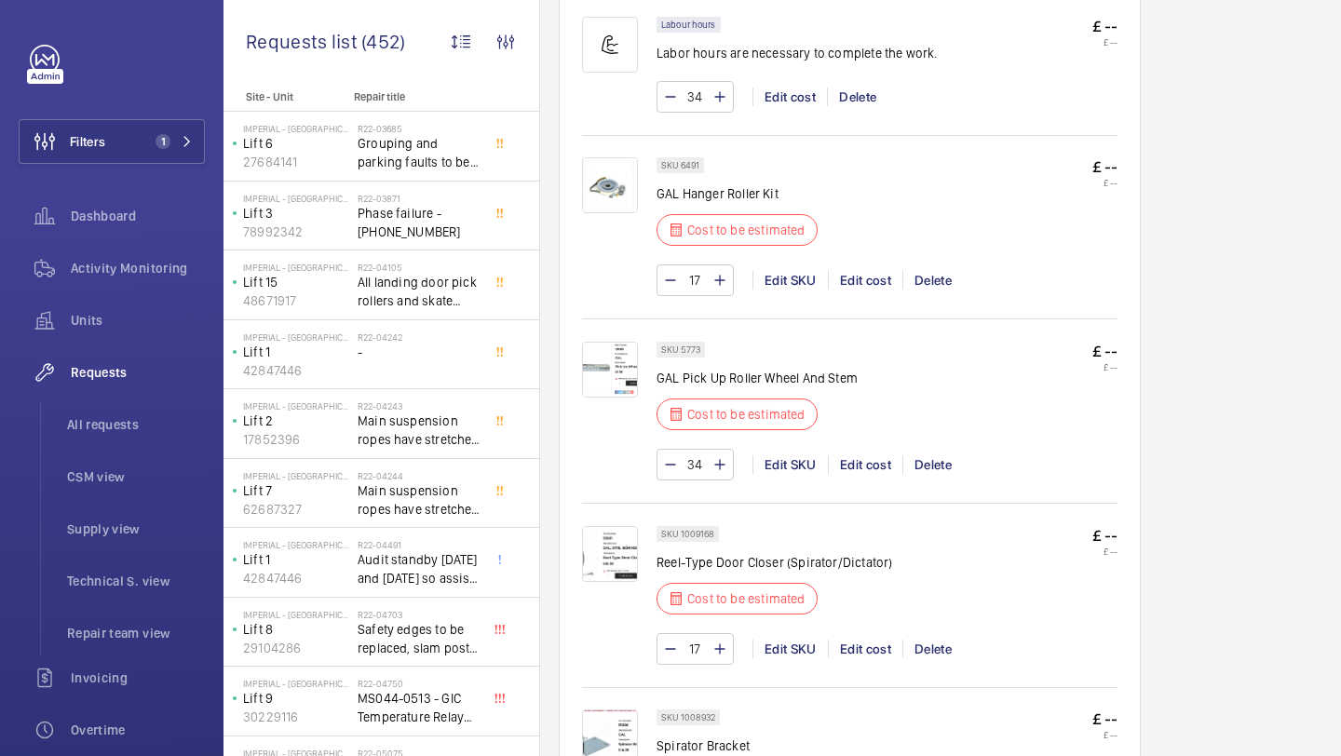
scroll to position [992, 0]
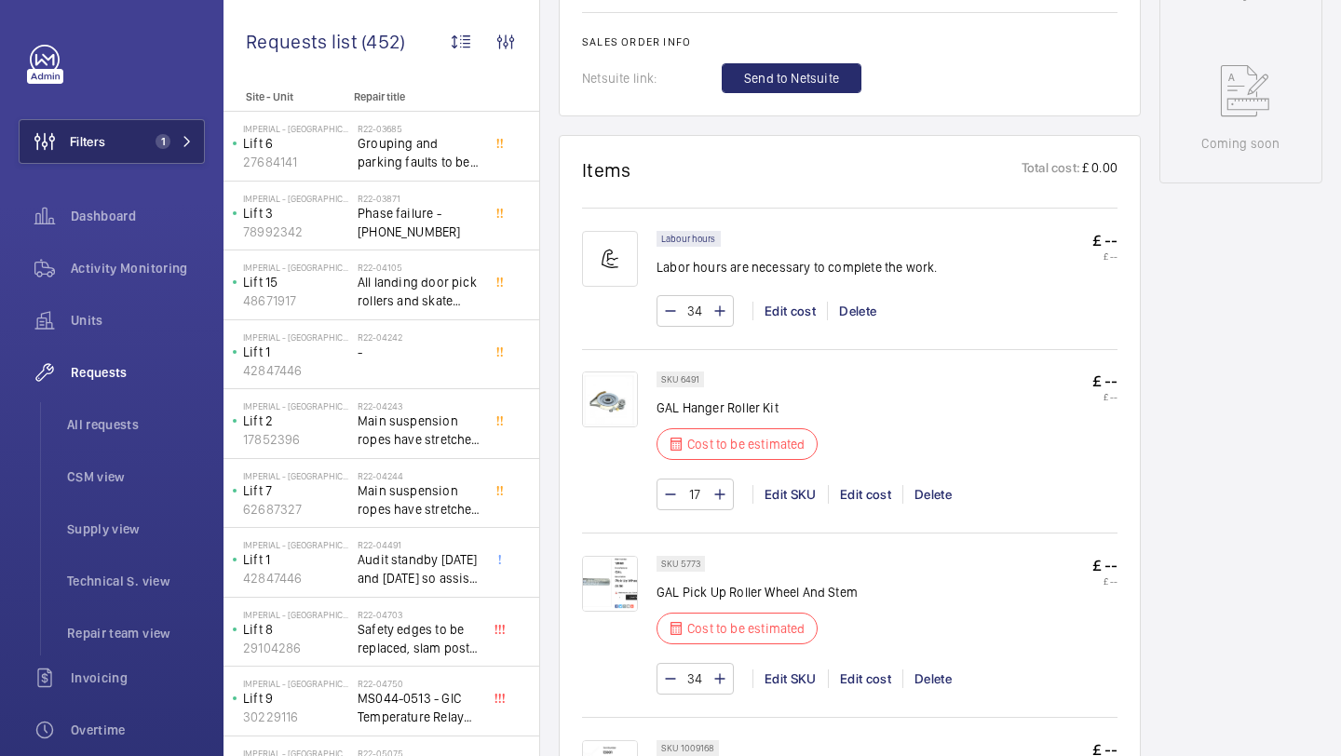
click at [176, 115] on div "Filters 1 Dashboard Activity Monitoring Units Requests All requests CSM view Su…" at bounding box center [112, 507] width 186 height 924
click at [168, 127] on button "Filters 1" at bounding box center [112, 141] width 186 height 45
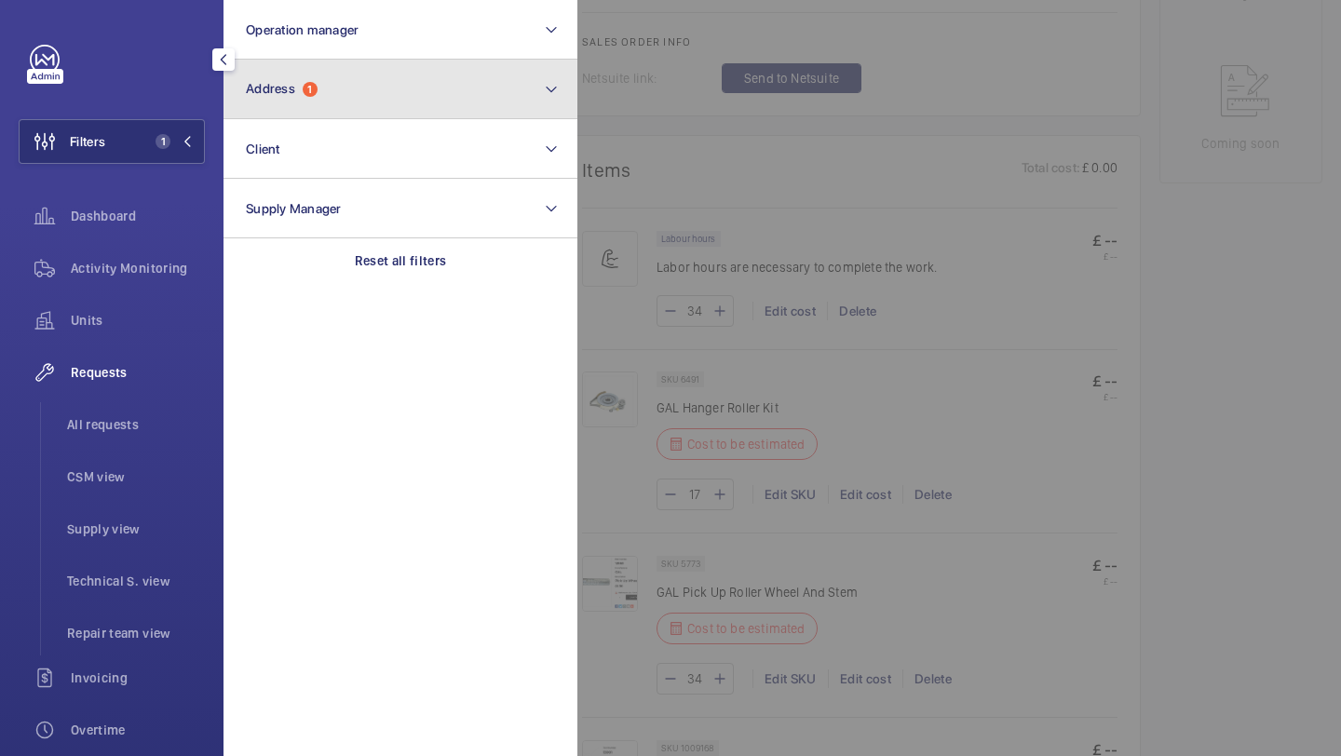
click at [276, 101] on button "Address 1" at bounding box center [400, 90] width 354 height 60
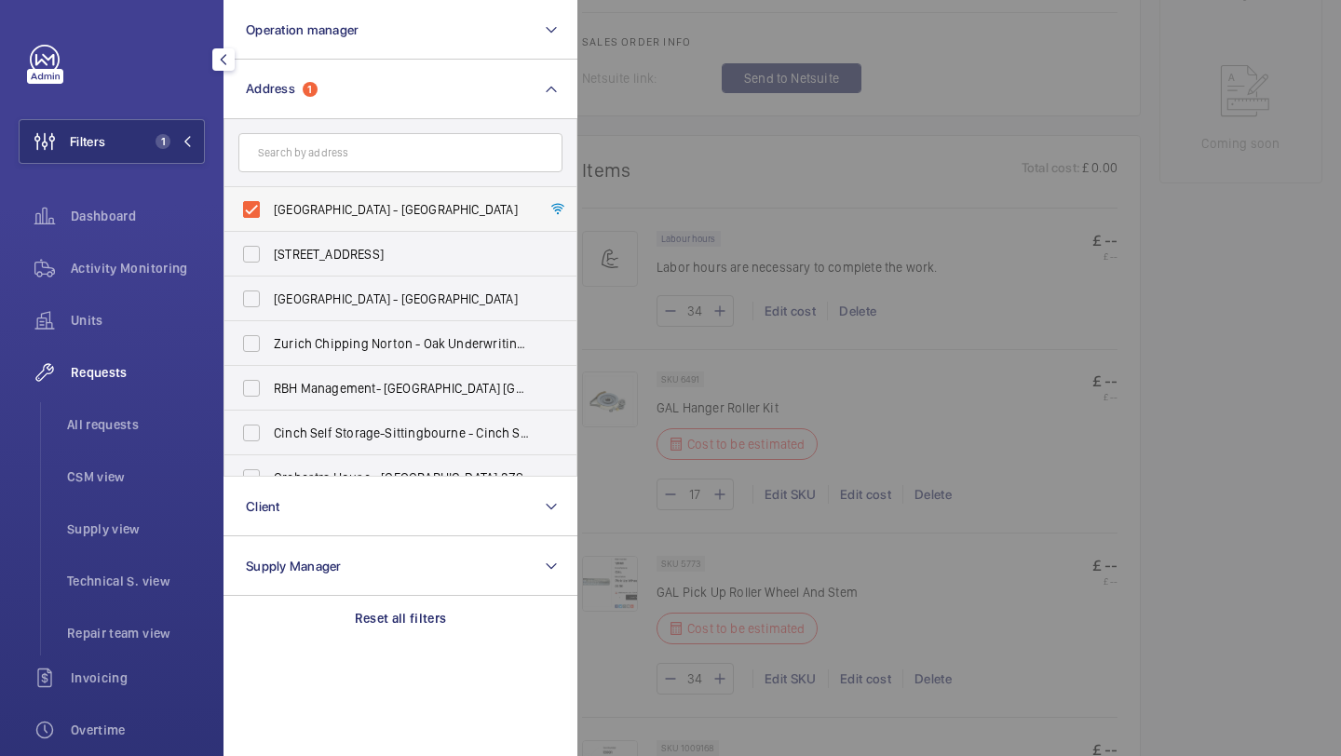
click at [296, 215] on span "[GEOGRAPHIC_DATA] - [GEOGRAPHIC_DATA]" at bounding box center [402, 209] width 256 height 19
click at [270, 215] on input "[GEOGRAPHIC_DATA] - [GEOGRAPHIC_DATA]" at bounding box center [251, 209] width 37 height 37
checkbox input "false"
click at [326, 161] on input "text" at bounding box center [400, 152] width 324 height 39
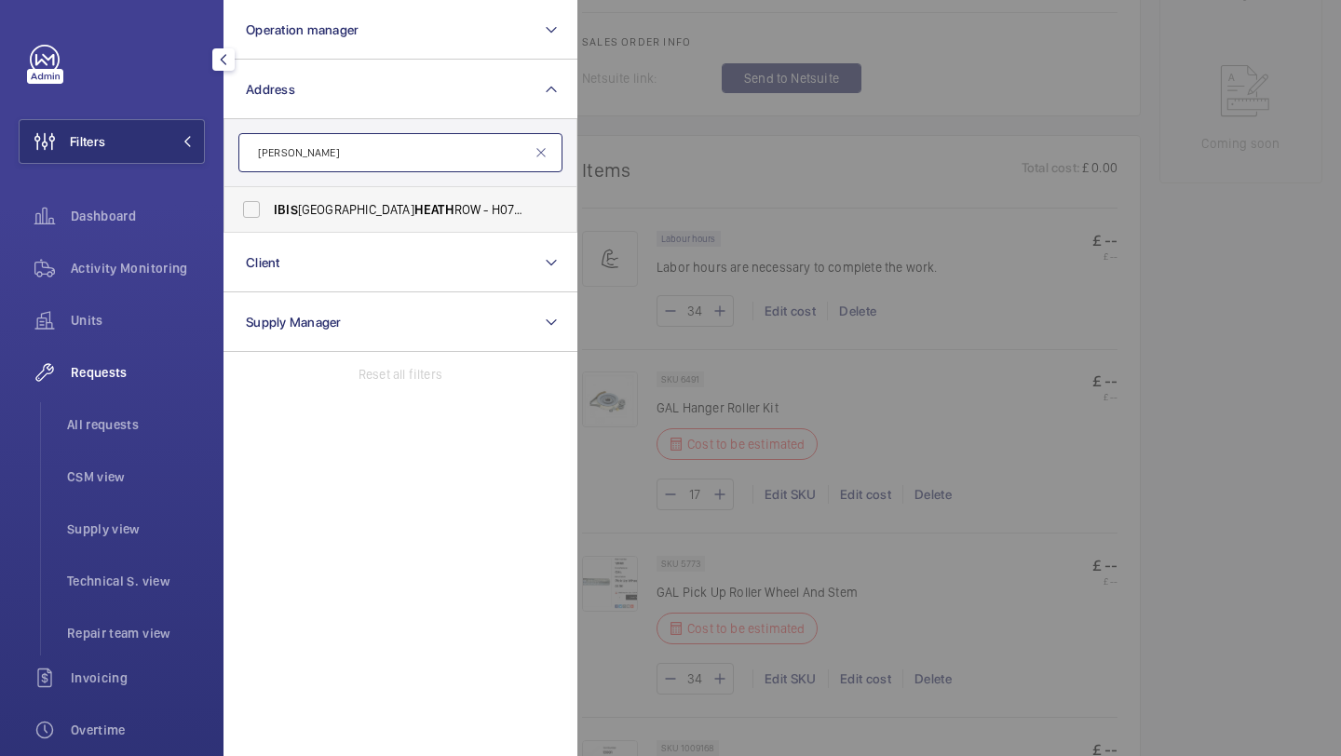
type input "[PERSON_NAME]"
click at [299, 196] on label "IBIS [GEOGRAPHIC_DATA] - H0794, [GEOGRAPHIC_DATA], [STREET_ADDRESS][PERSON_NAME]" at bounding box center [386, 209] width 324 height 45
click at [270, 196] on input "IBIS [GEOGRAPHIC_DATA] - H0794, [GEOGRAPHIC_DATA], [STREET_ADDRESS][PERSON_NAME]" at bounding box center [251, 209] width 37 height 37
checkbox input "true"
click at [721, 187] on div at bounding box center [1247, 378] width 1341 height 756
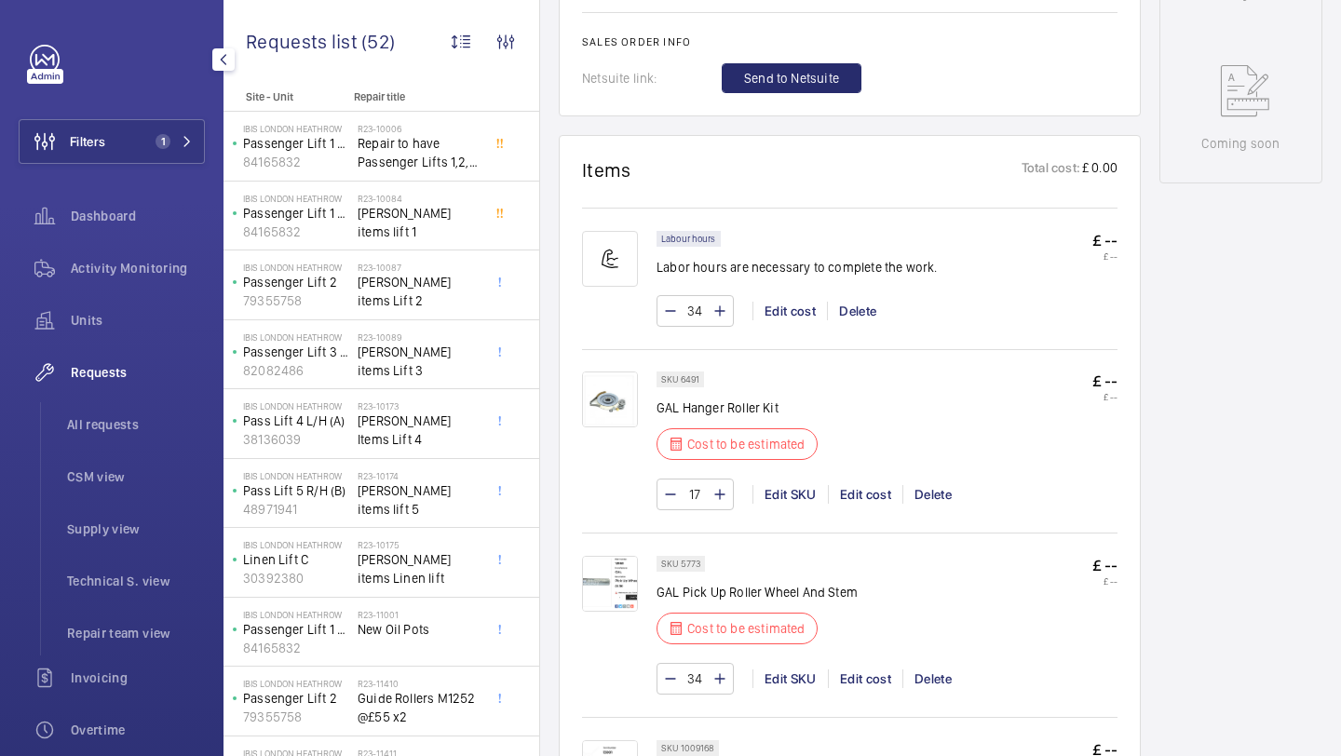
click at [126, 398] on div "Requests All requests CSM view Supply view Technical S. view Repair team view" at bounding box center [112, 502] width 186 height 305
click at [115, 432] on span "All requests" at bounding box center [136, 424] width 138 height 19
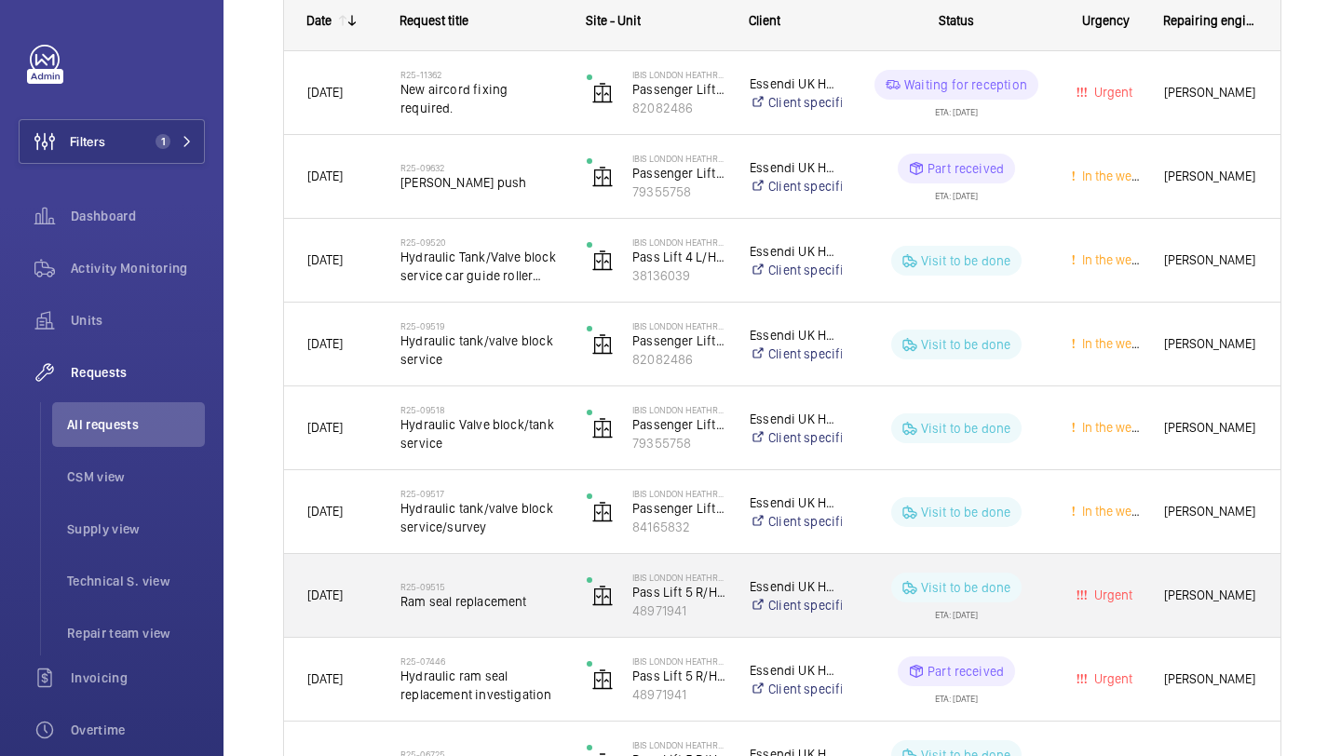
scroll to position [424, 0]
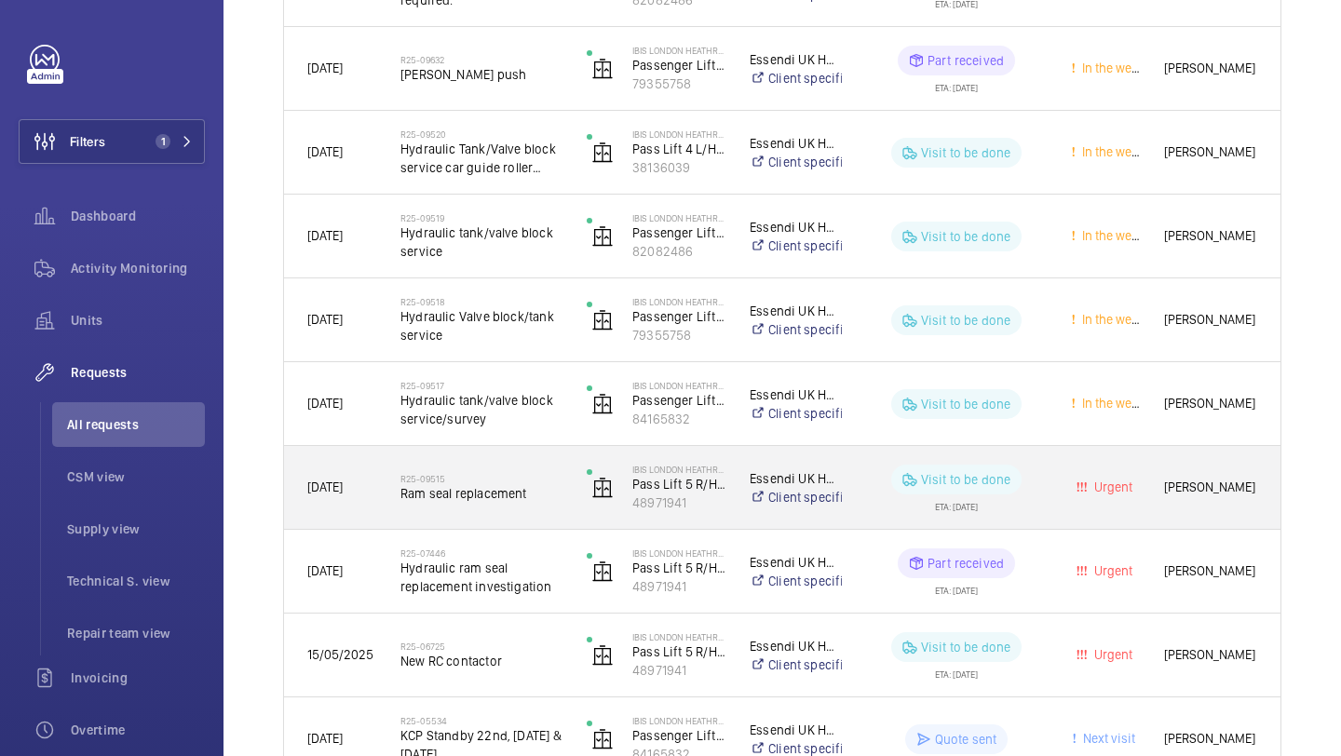
click at [545, 484] on span "Ram seal replacement" at bounding box center [481, 493] width 162 height 19
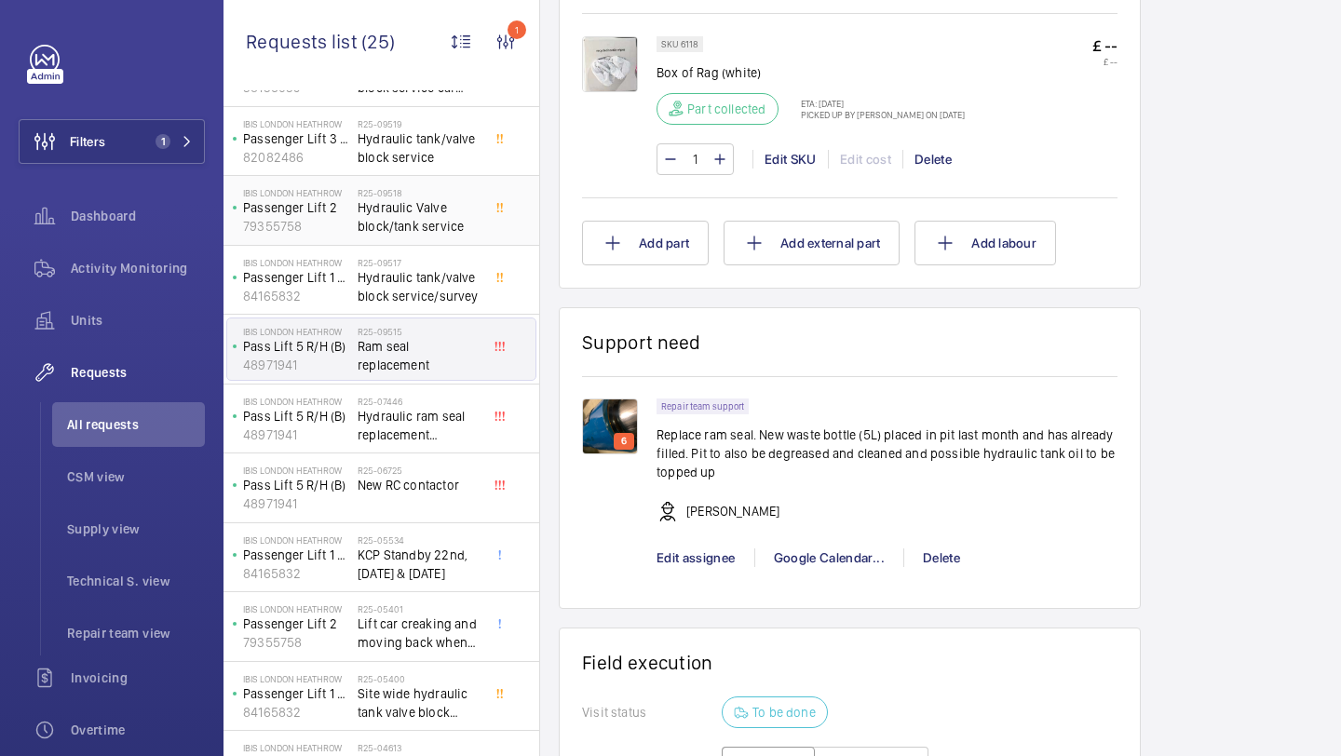
scroll to position [217, 0]
click at [445, 405] on span "Hydraulic ram seal replacement investigation" at bounding box center [419, 421] width 123 height 37
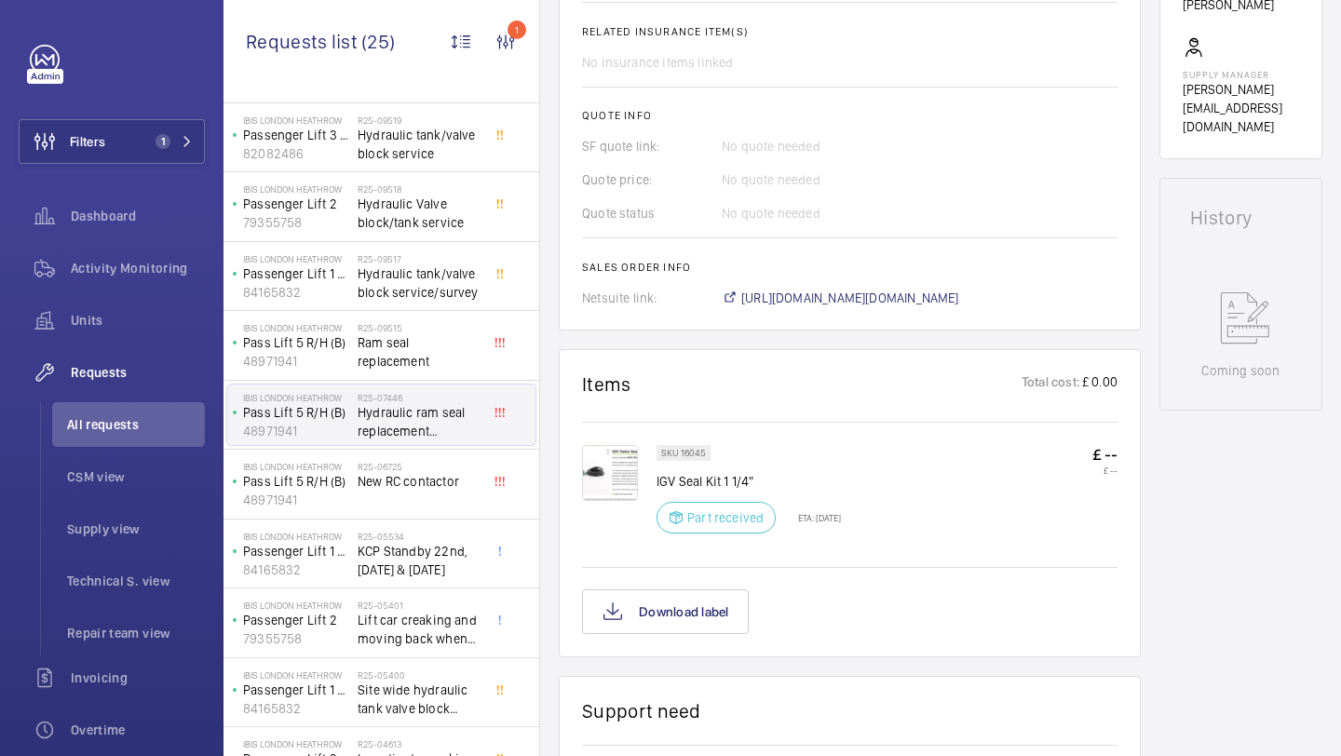
scroll to position [747, 0]
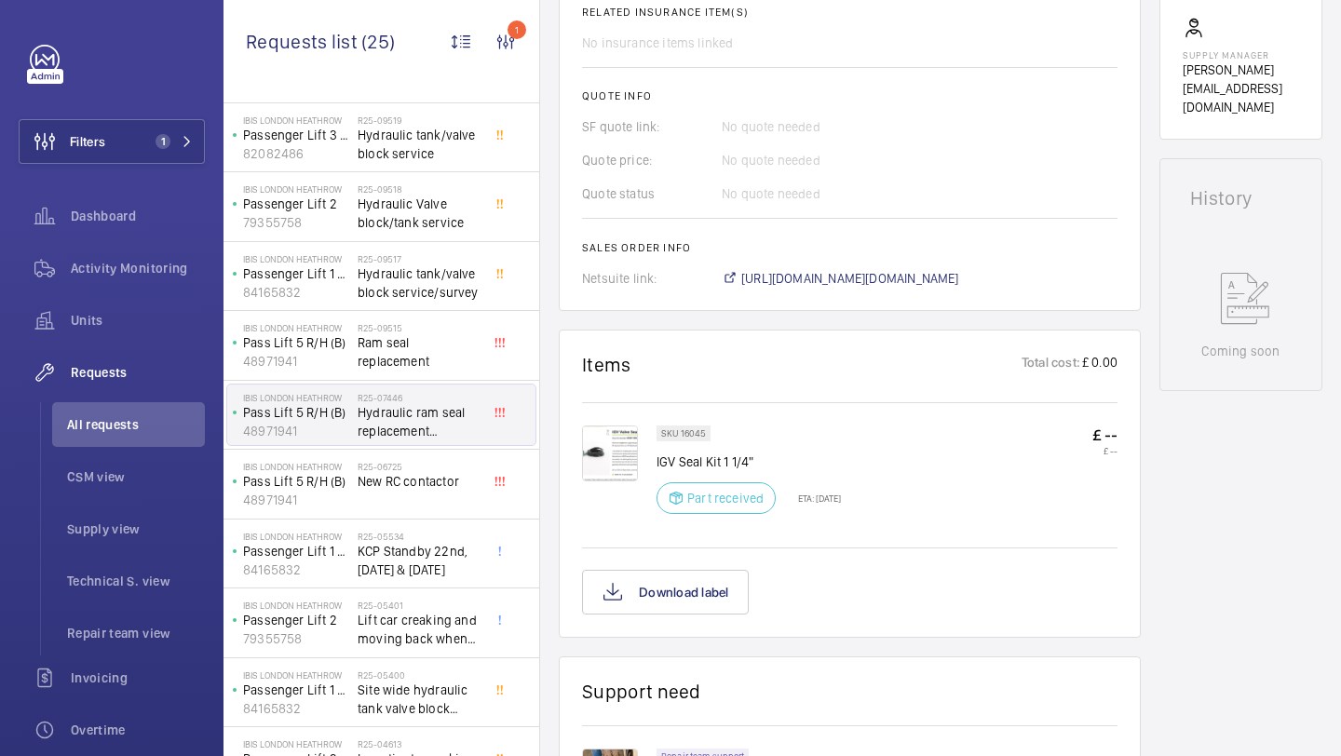
click at [624, 438] on img at bounding box center [610, 454] width 56 height 56
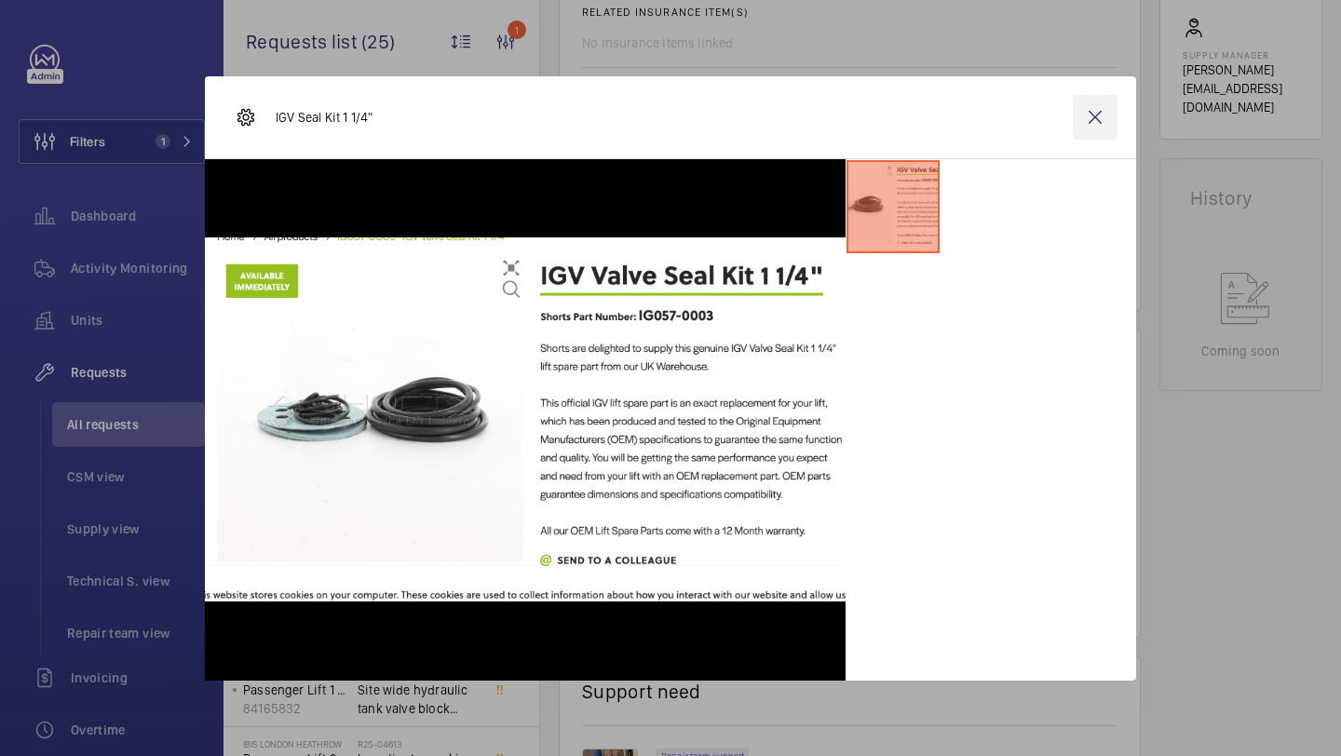
click at [1098, 117] on wm-front-icon-button at bounding box center [1095, 117] width 45 height 45
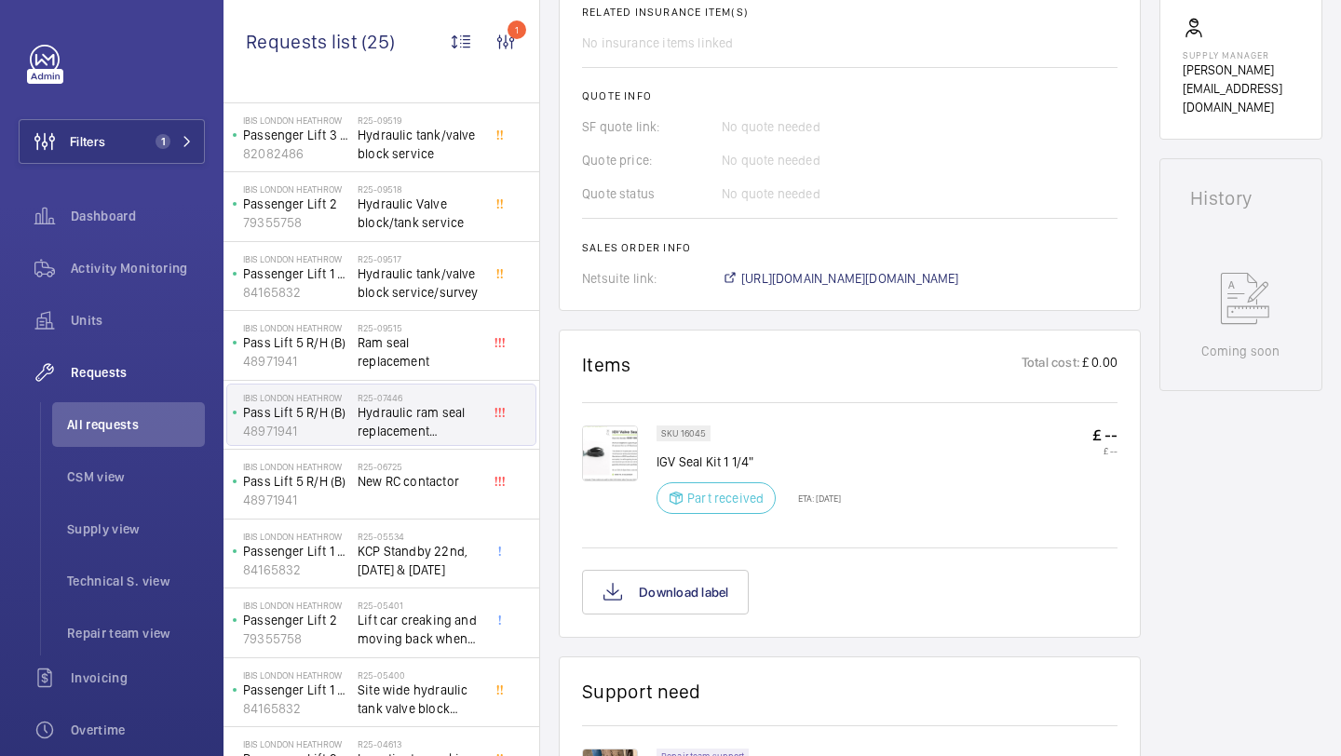
scroll to position [0, 0]
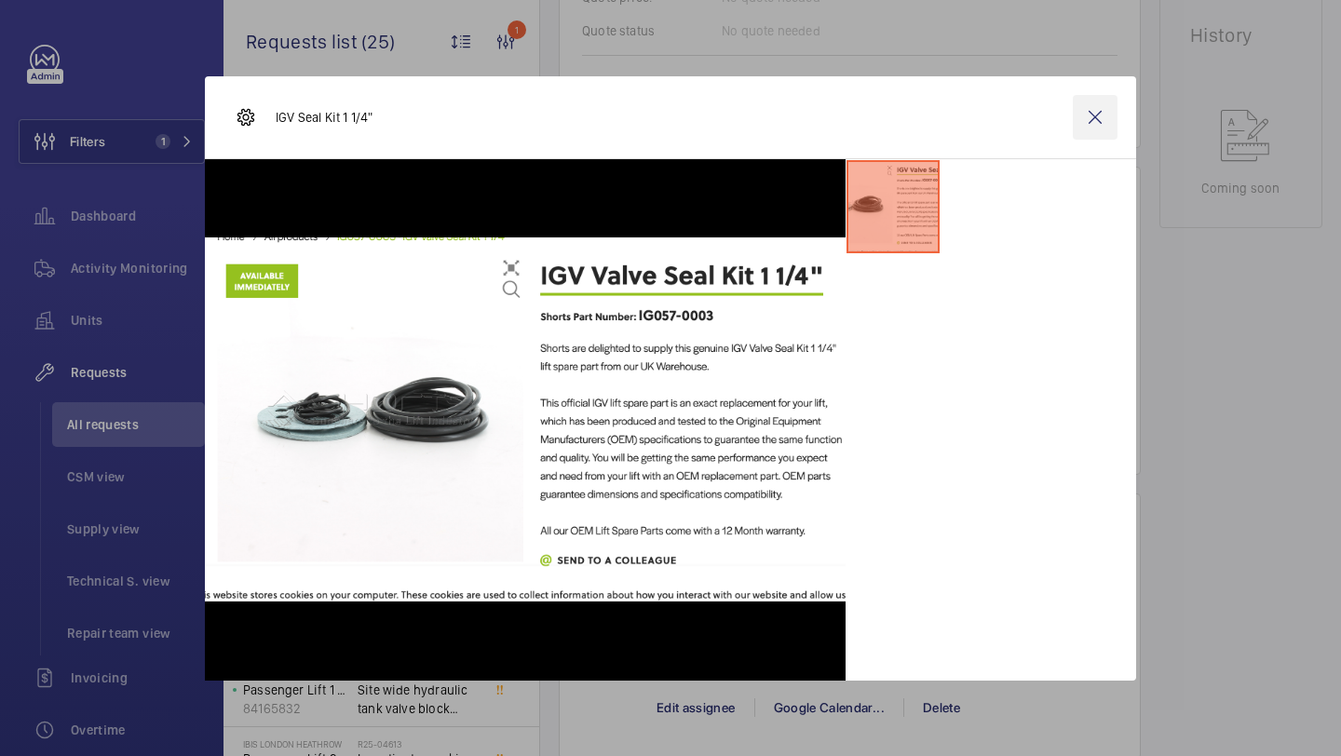
click at [1087, 115] on wm-front-icon-button at bounding box center [1095, 117] width 45 height 45
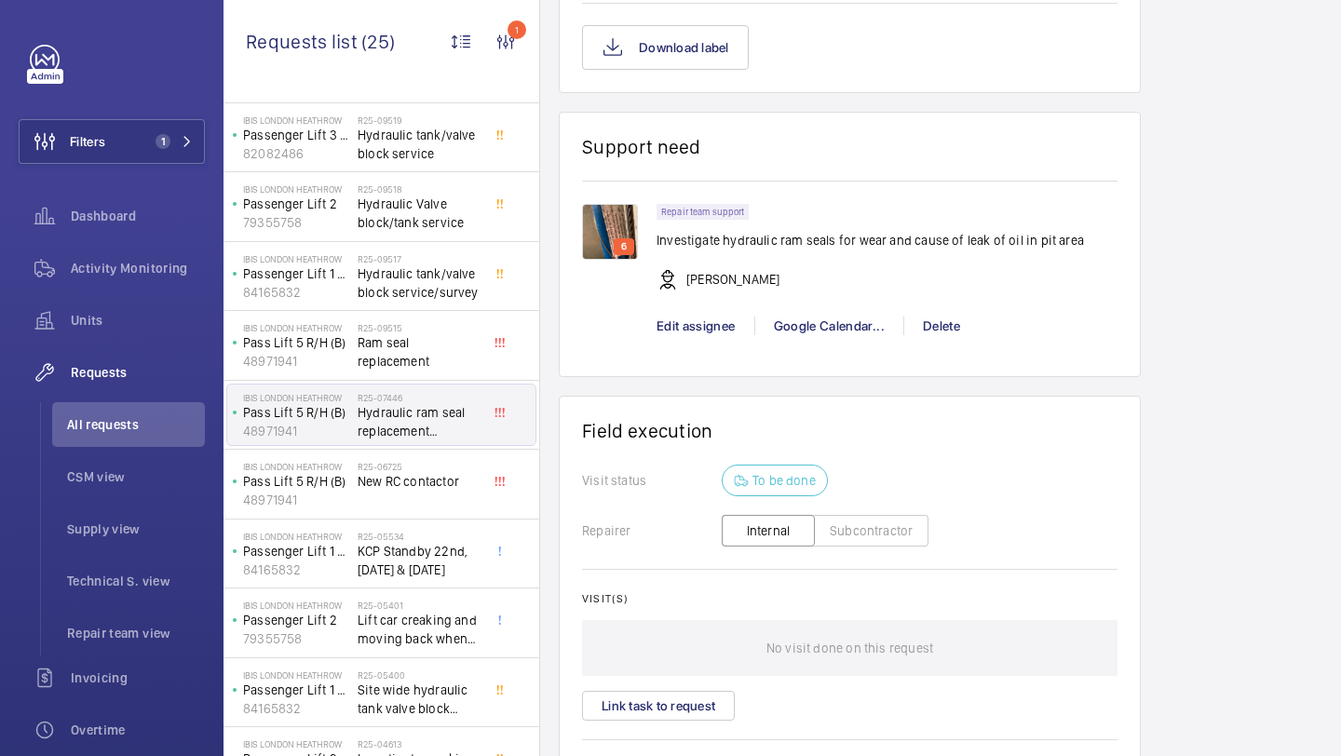
scroll to position [1427, 0]
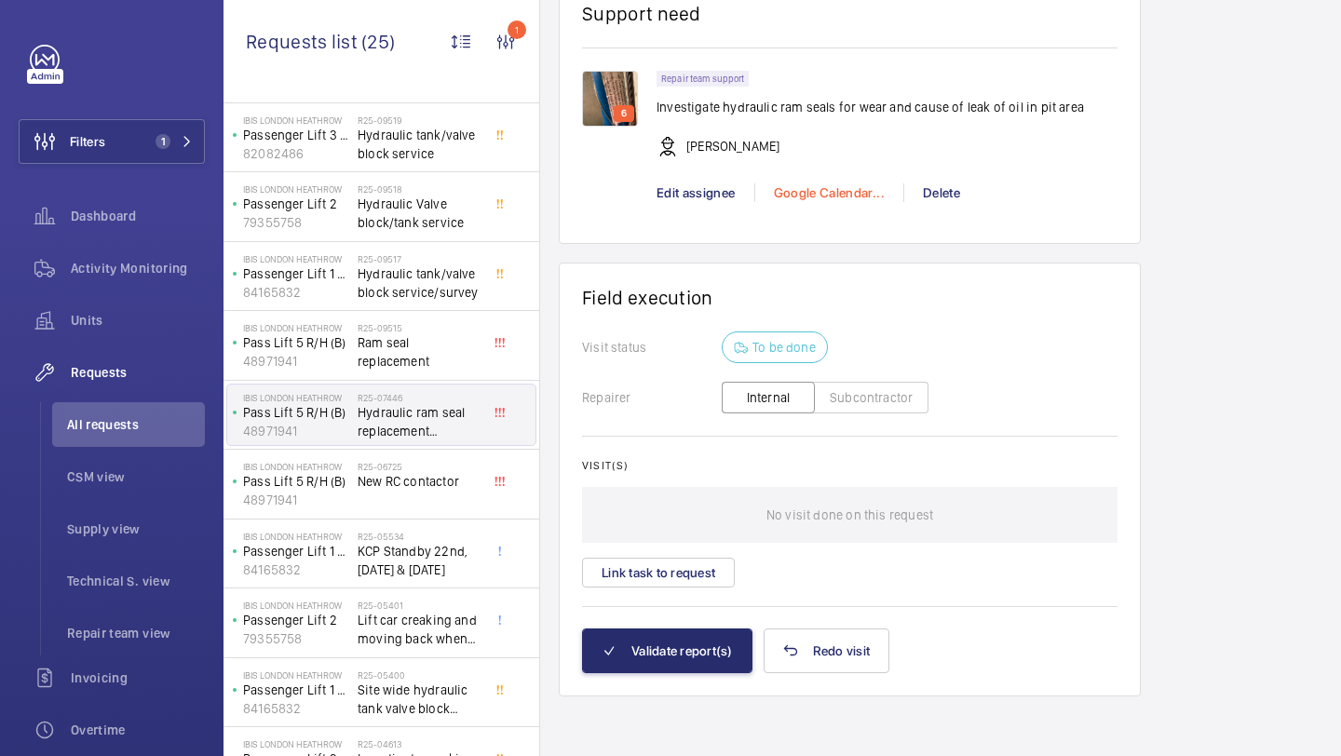
click at [792, 196] on div "Google Calendar..." at bounding box center [828, 192] width 149 height 19
click at [820, 222] on span "Schedule this event" at bounding box center [837, 225] width 129 height 19
click at [878, 115] on div at bounding box center [670, 378] width 1341 height 756
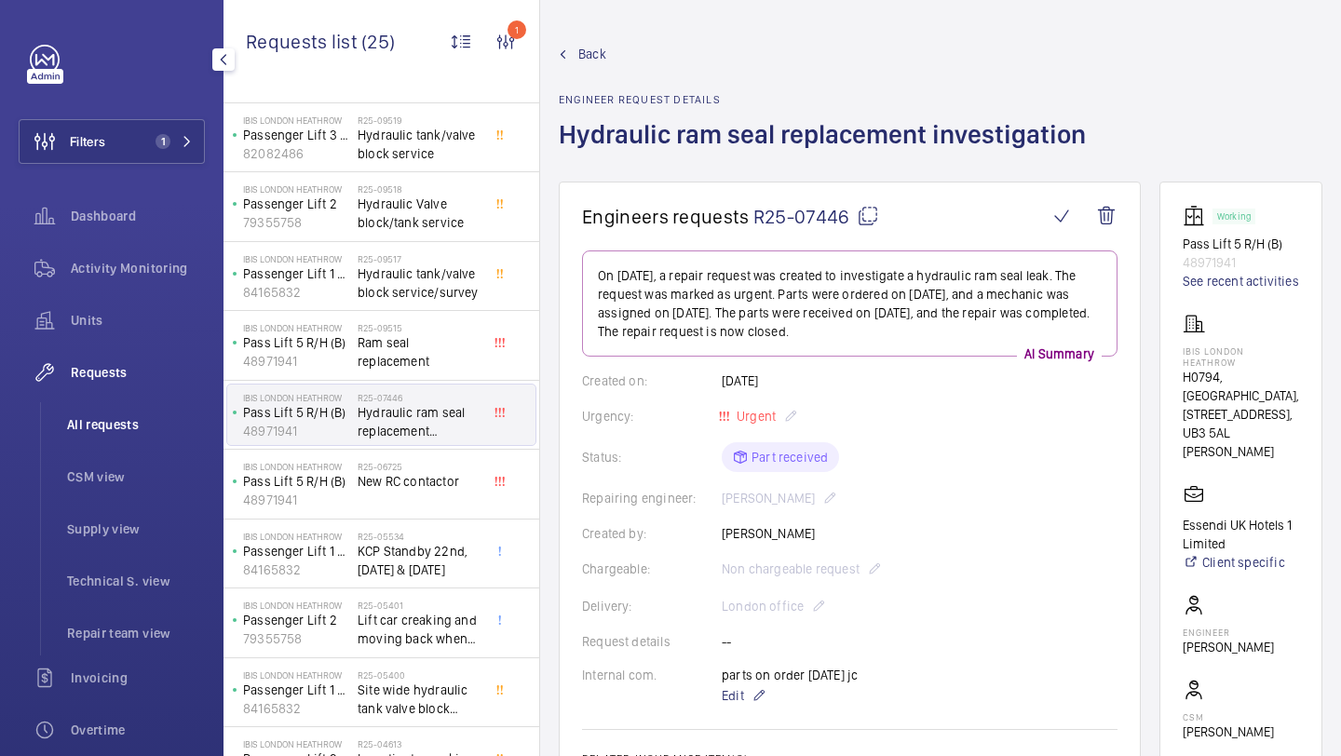
click at [100, 417] on span "All requests" at bounding box center [136, 424] width 138 height 19
click at [142, 413] on li "All requests" at bounding box center [128, 424] width 153 height 45
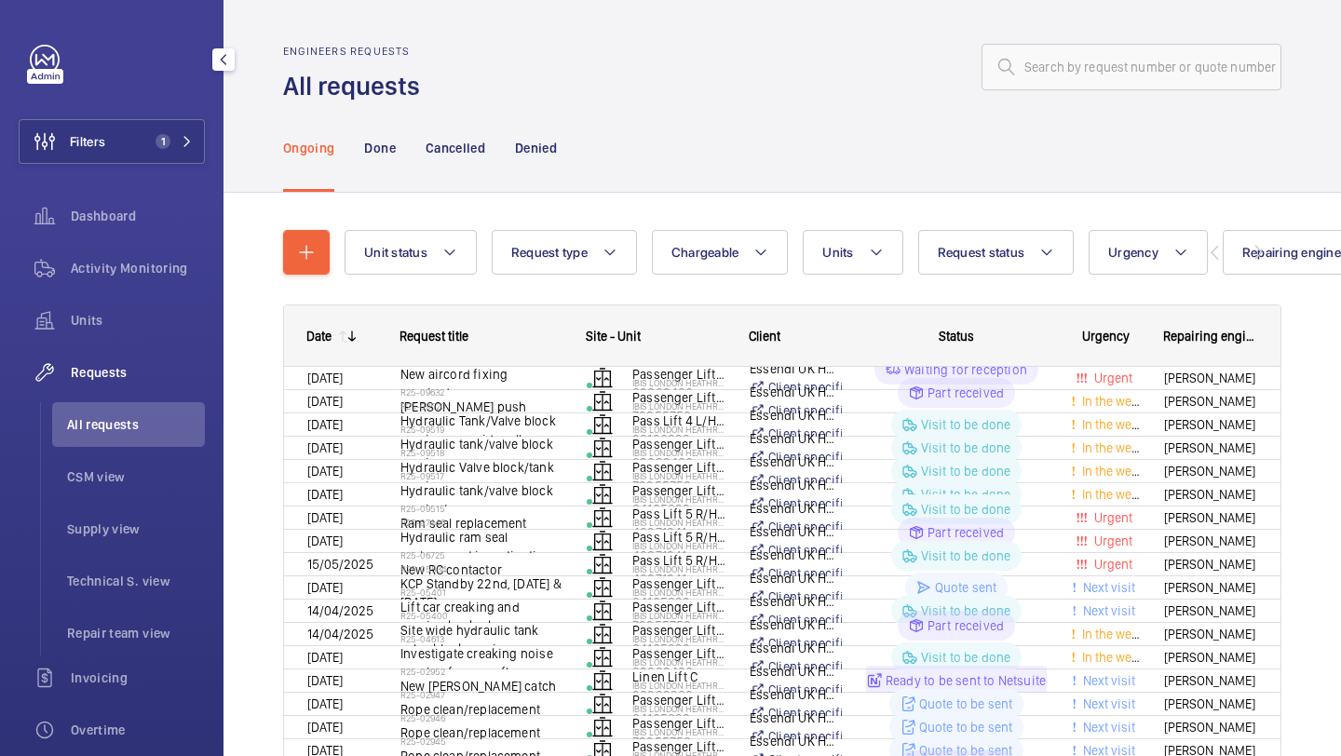
click at [112, 428] on span "All requests" at bounding box center [136, 424] width 138 height 19
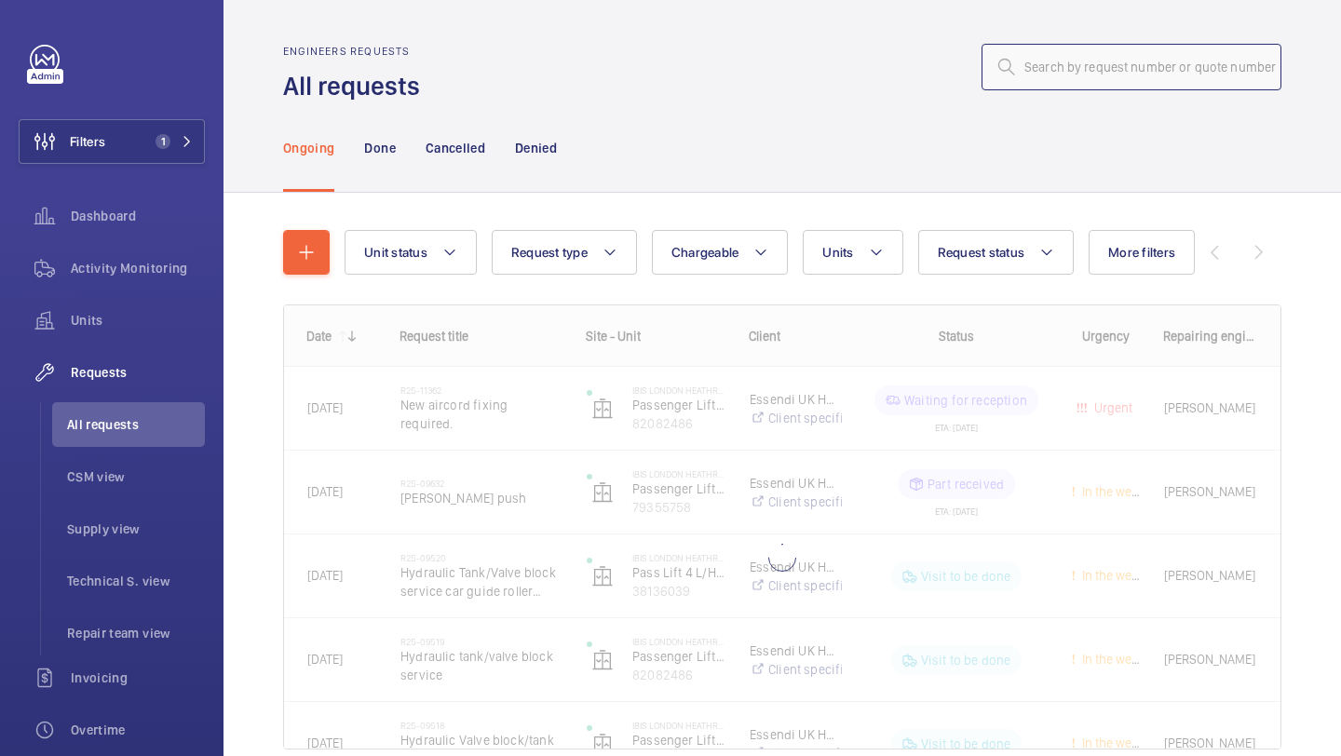
click at [1061, 60] on input "text" at bounding box center [1131, 67] width 300 height 47
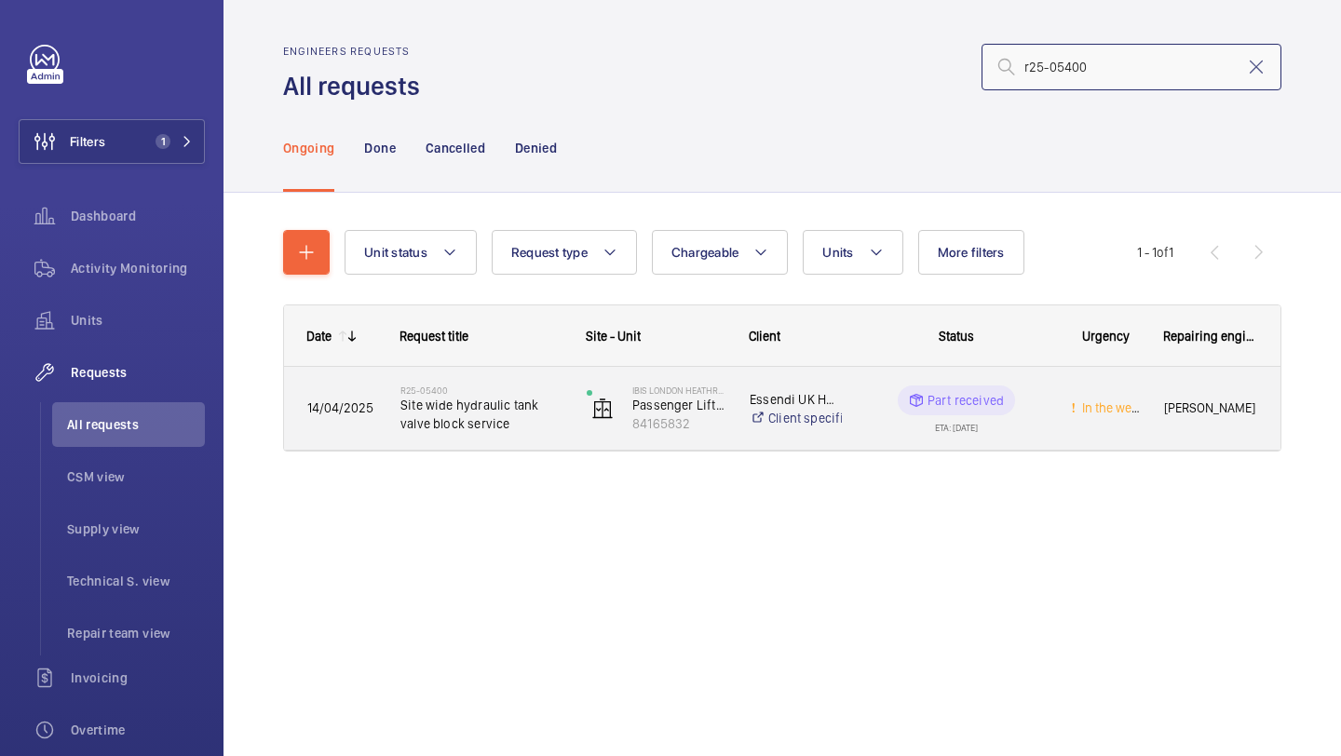
type input "r25-05400"
click at [515, 409] on span "Site wide hydraulic tank valve block service" at bounding box center [481, 414] width 162 height 37
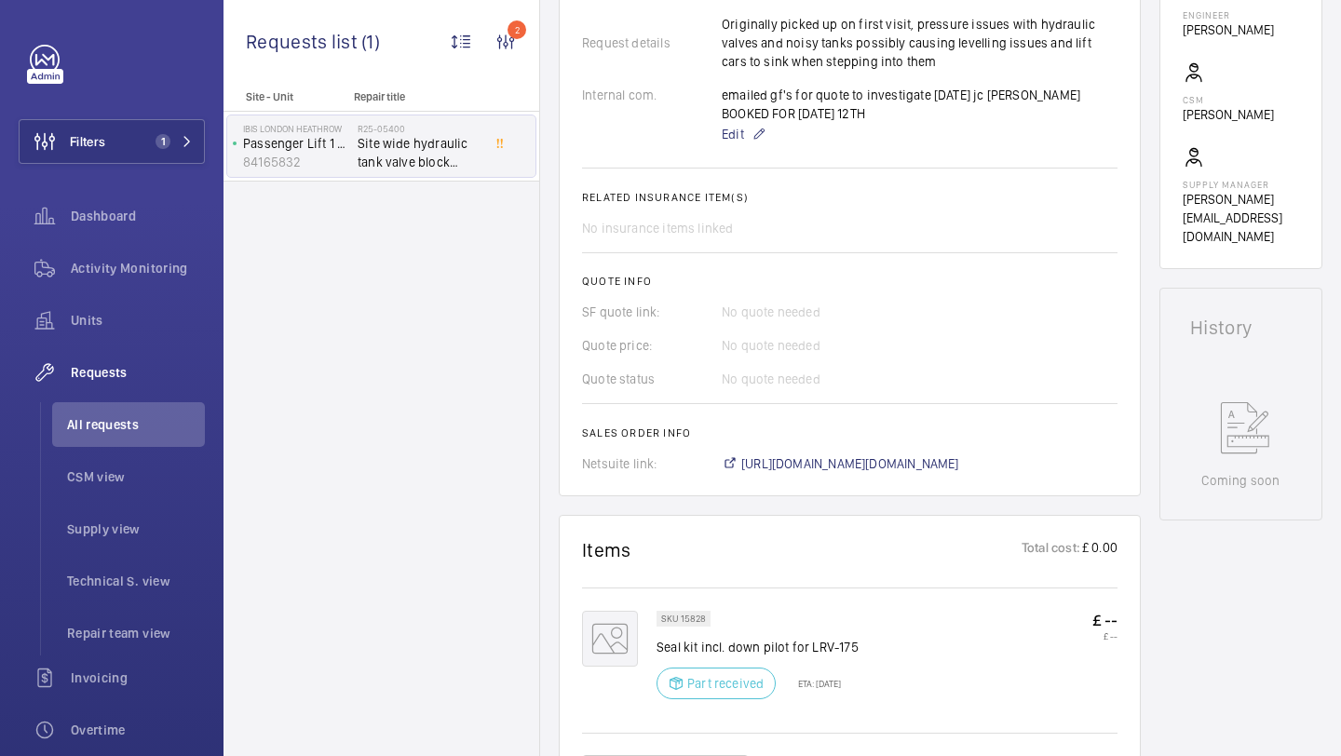
scroll to position [949, 0]
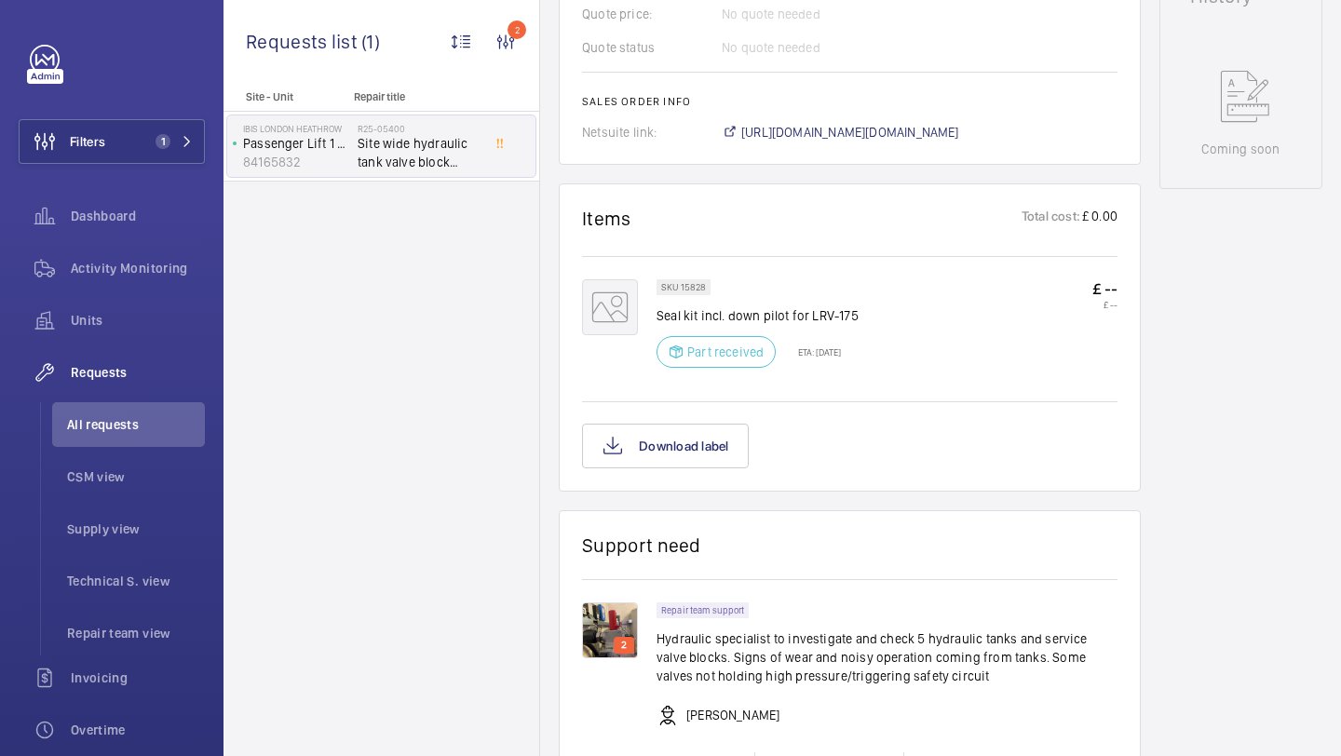
click at [620, 633] on img at bounding box center [610, 630] width 56 height 56
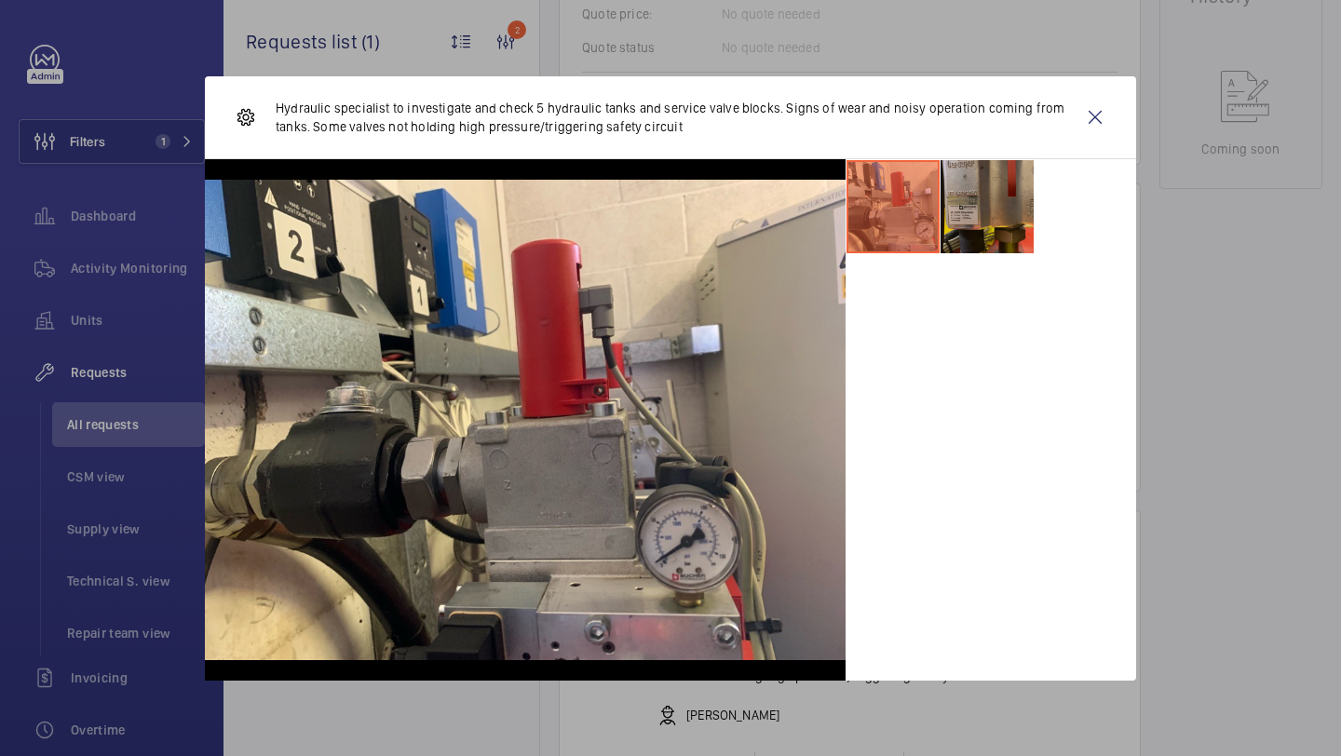
click at [981, 196] on li at bounding box center [986, 206] width 93 height 93
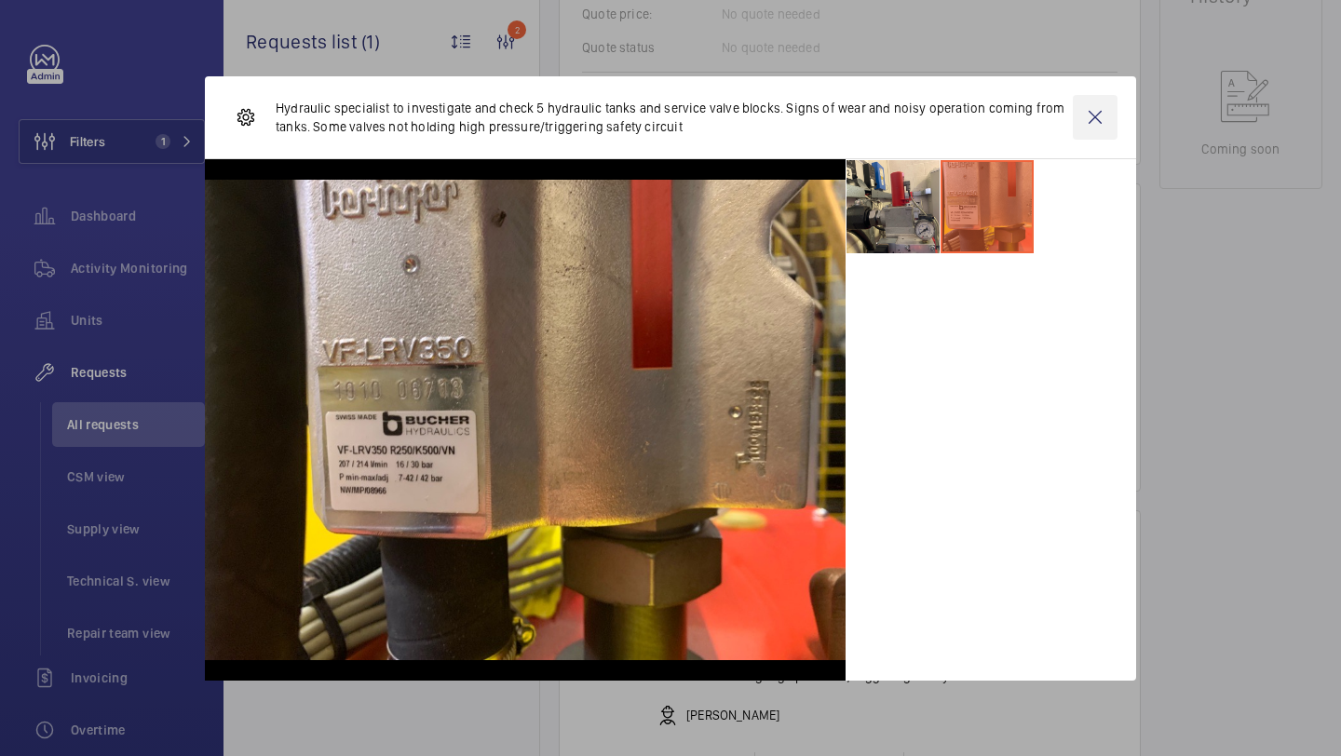
click at [1086, 117] on wm-front-icon-button at bounding box center [1095, 117] width 45 height 45
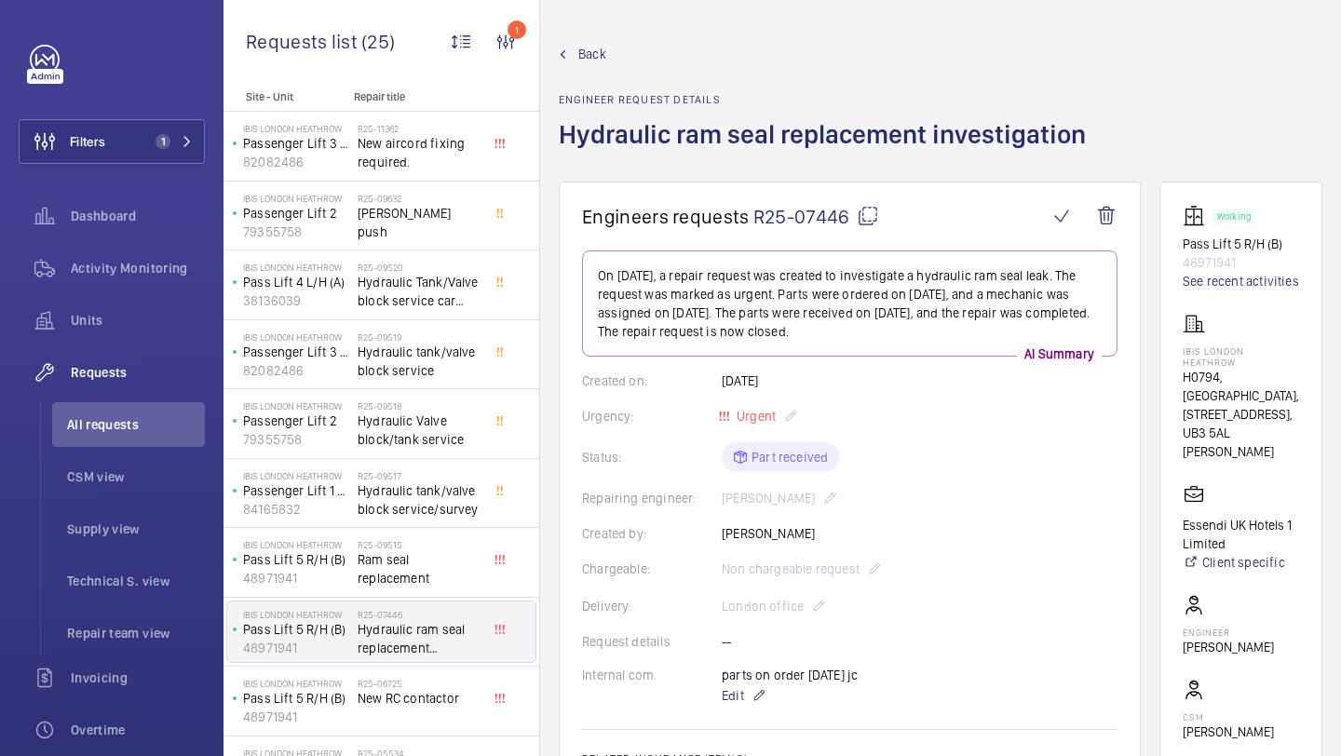
scroll to position [365, 0]
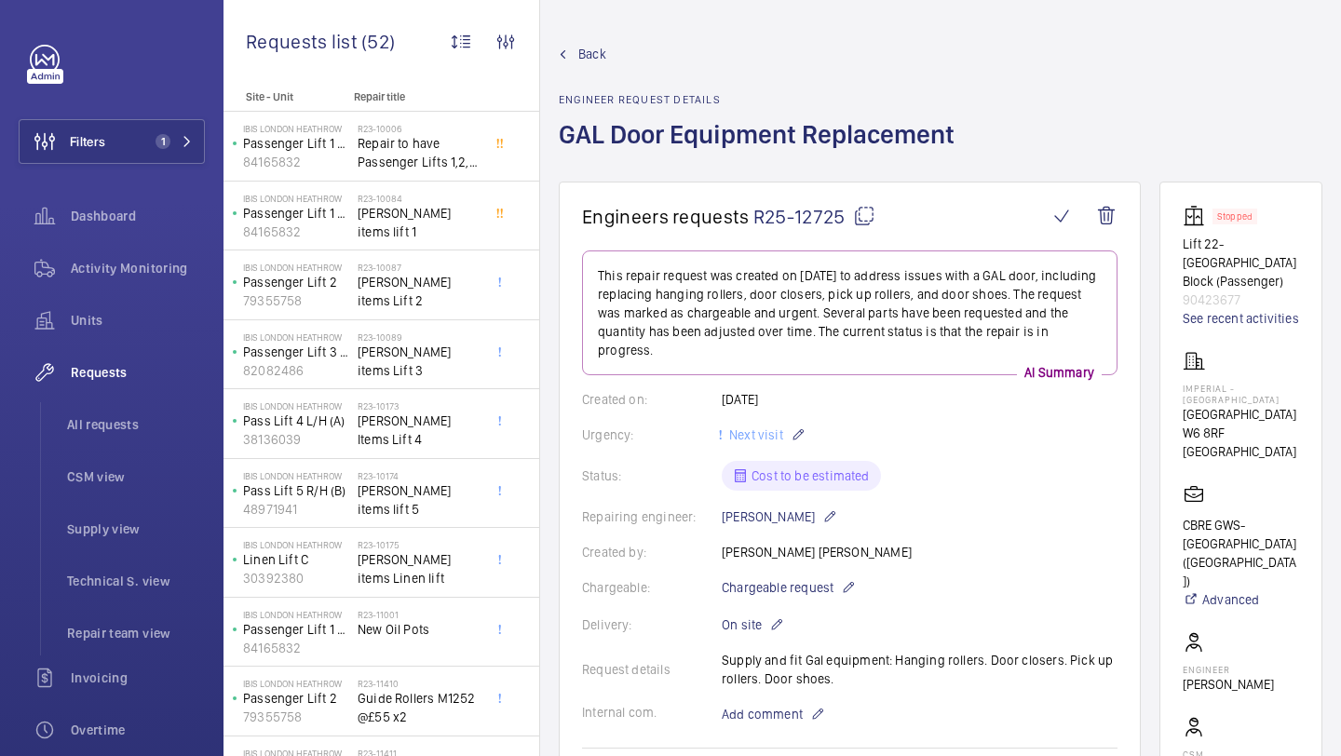
scroll to position [1402, 0]
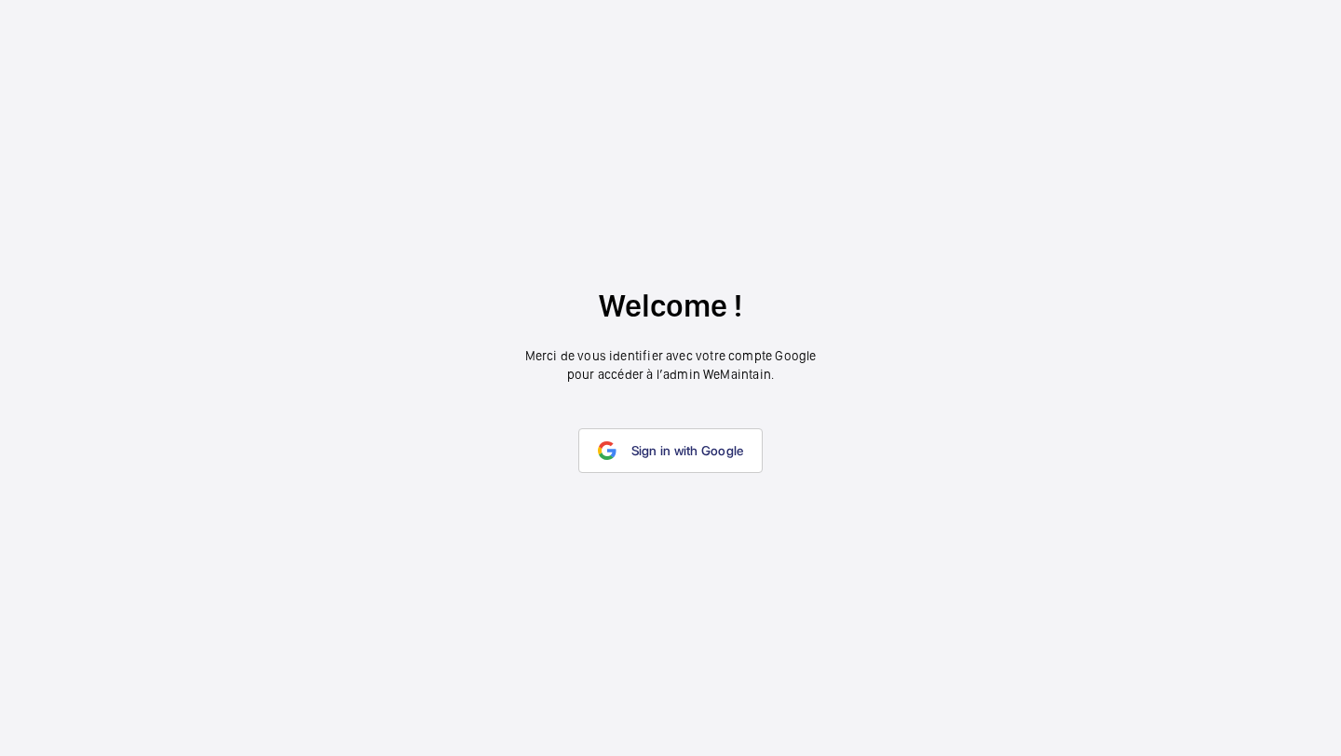
click at [631, 447] on span "Sign in with Google" at bounding box center [687, 450] width 113 height 15
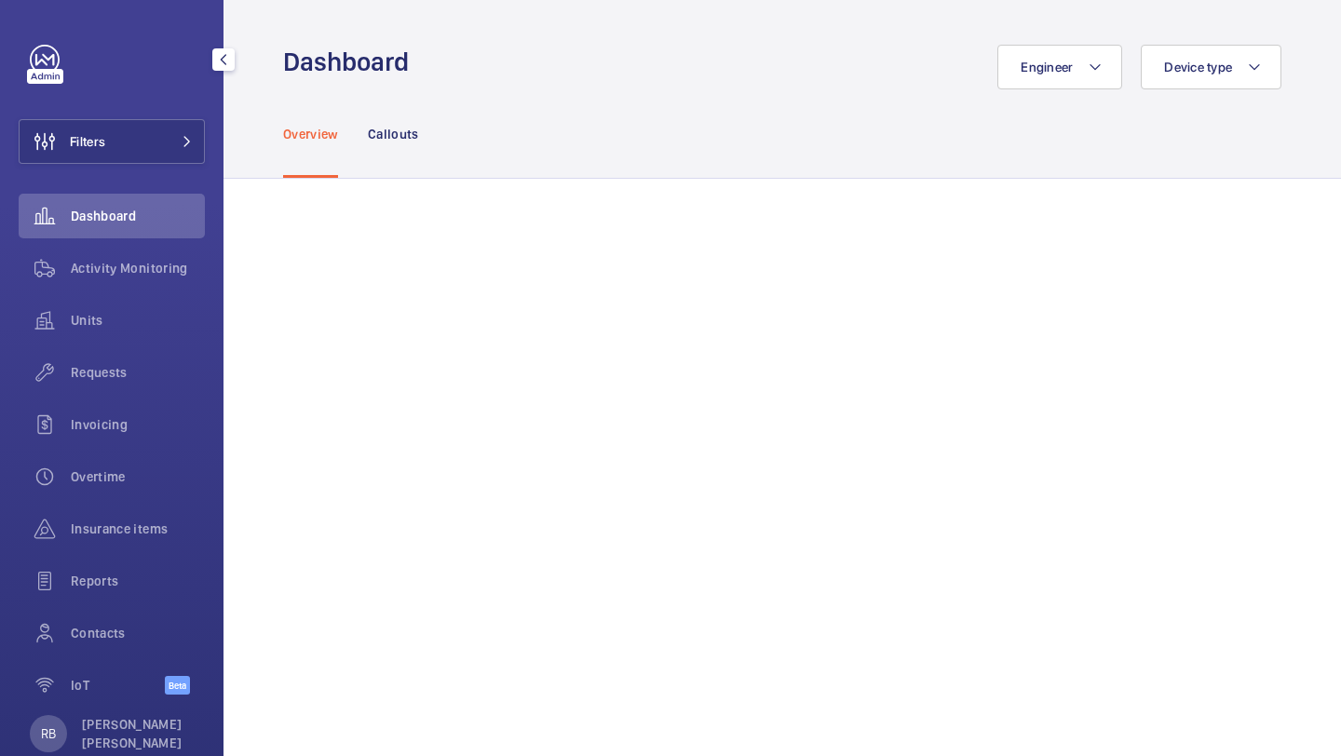
click at [157, 107] on div "Filters Dashboard Activity Monitoring Units Requests Invoicing Overtime Insuran…" at bounding box center [112, 380] width 186 height 670
click at [157, 127] on button "Filters" at bounding box center [112, 141] width 186 height 45
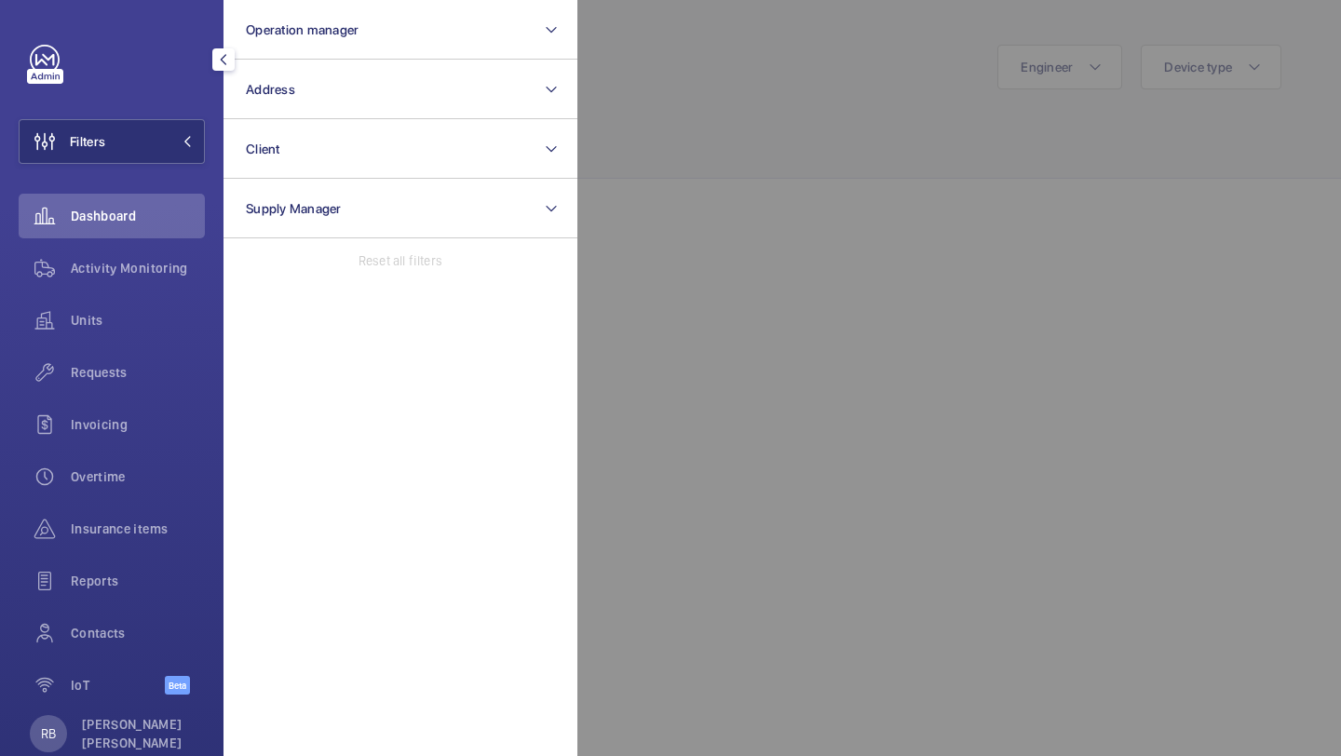
click at [688, 329] on div at bounding box center [1247, 378] width 1341 height 756
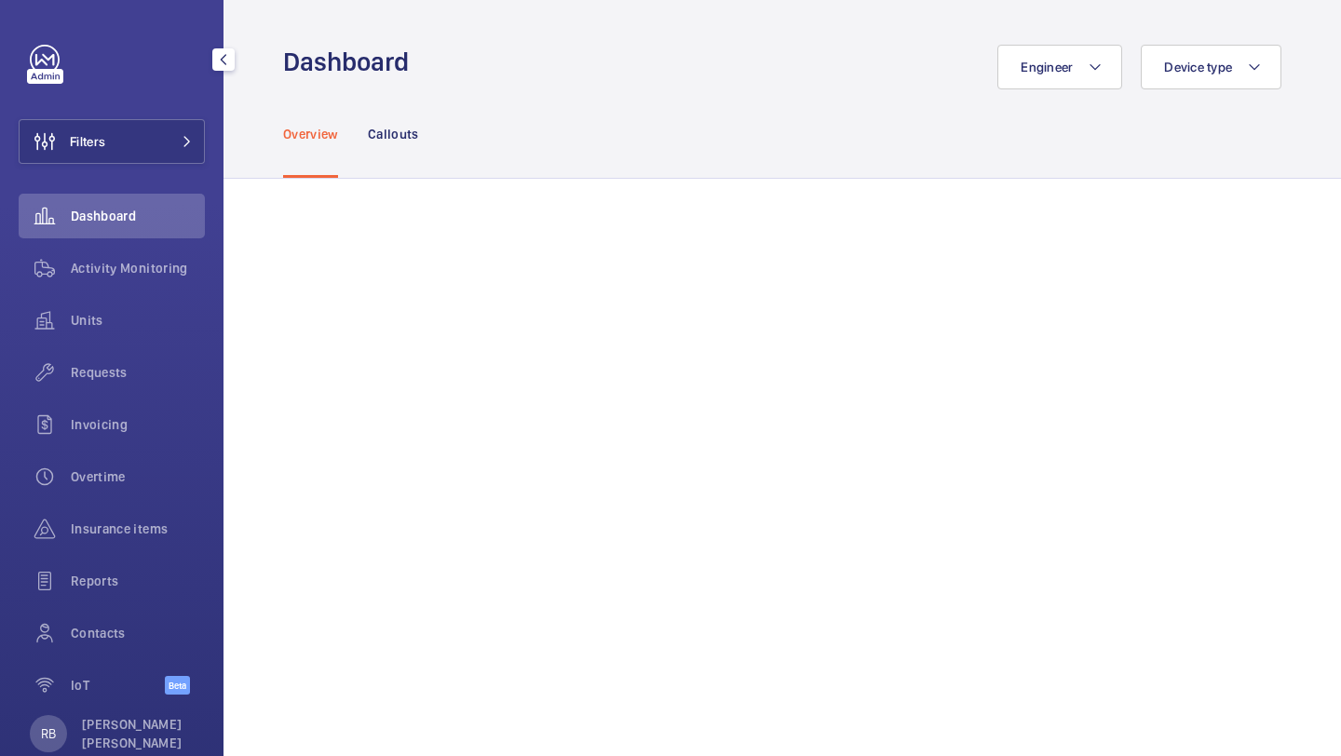
click at [113, 113] on div "Filters Dashboard Activity Monitoring Units Requests Invoicing Overtime Insuran…" at bounding box center [112, 380] width 186 height 670
click at [115, 124] on button "Filters" at bounding box center [112, 141] width 186 height 45
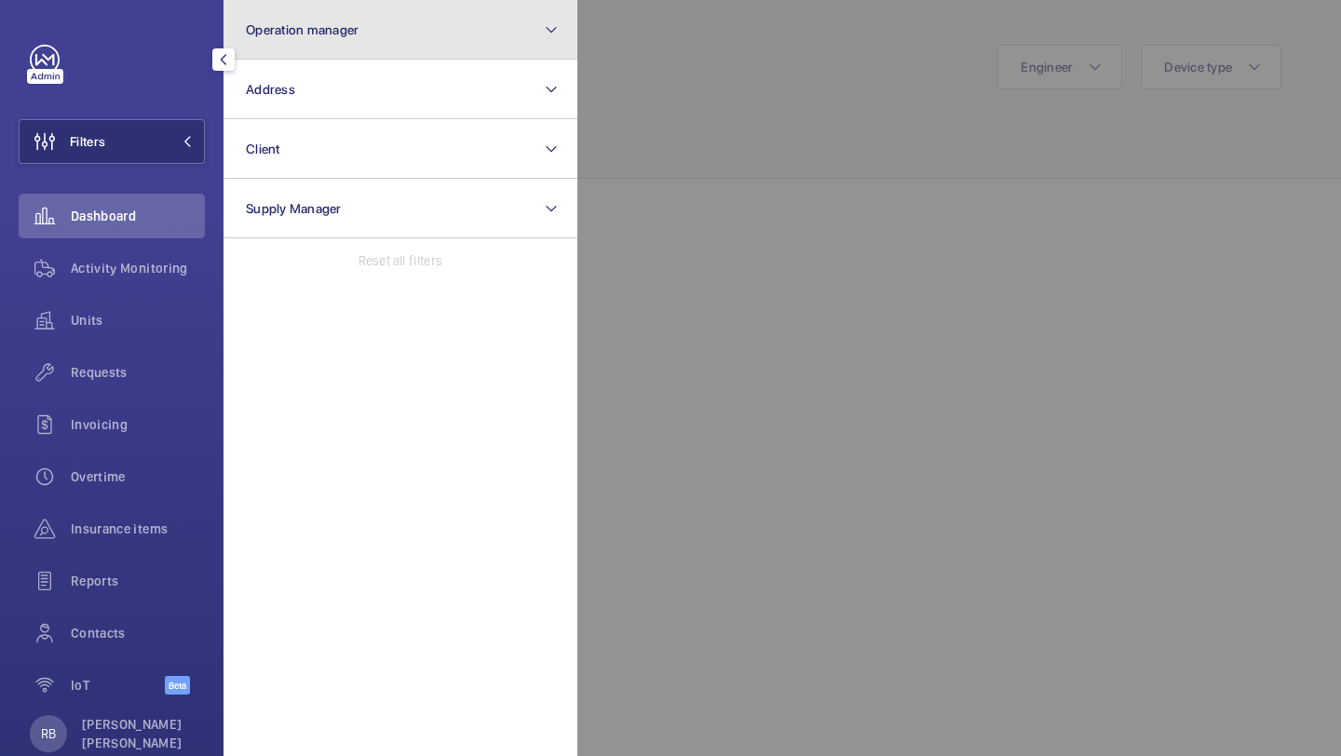
click at [338, 41] on button "Operation manager" at bounding box center [400, 30] width 354 height 60
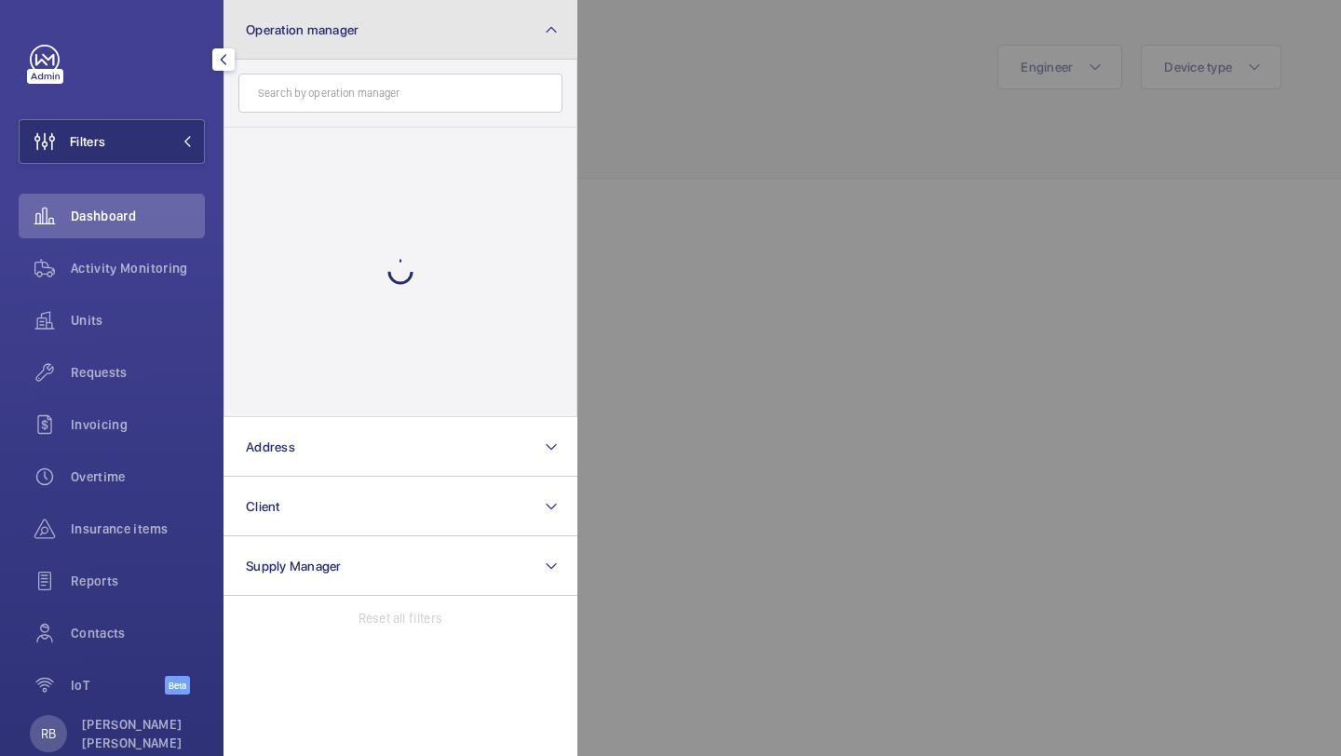
click at [338, 41] on button "Operation manager" at bounding box center [400, 30] width 354 height 60
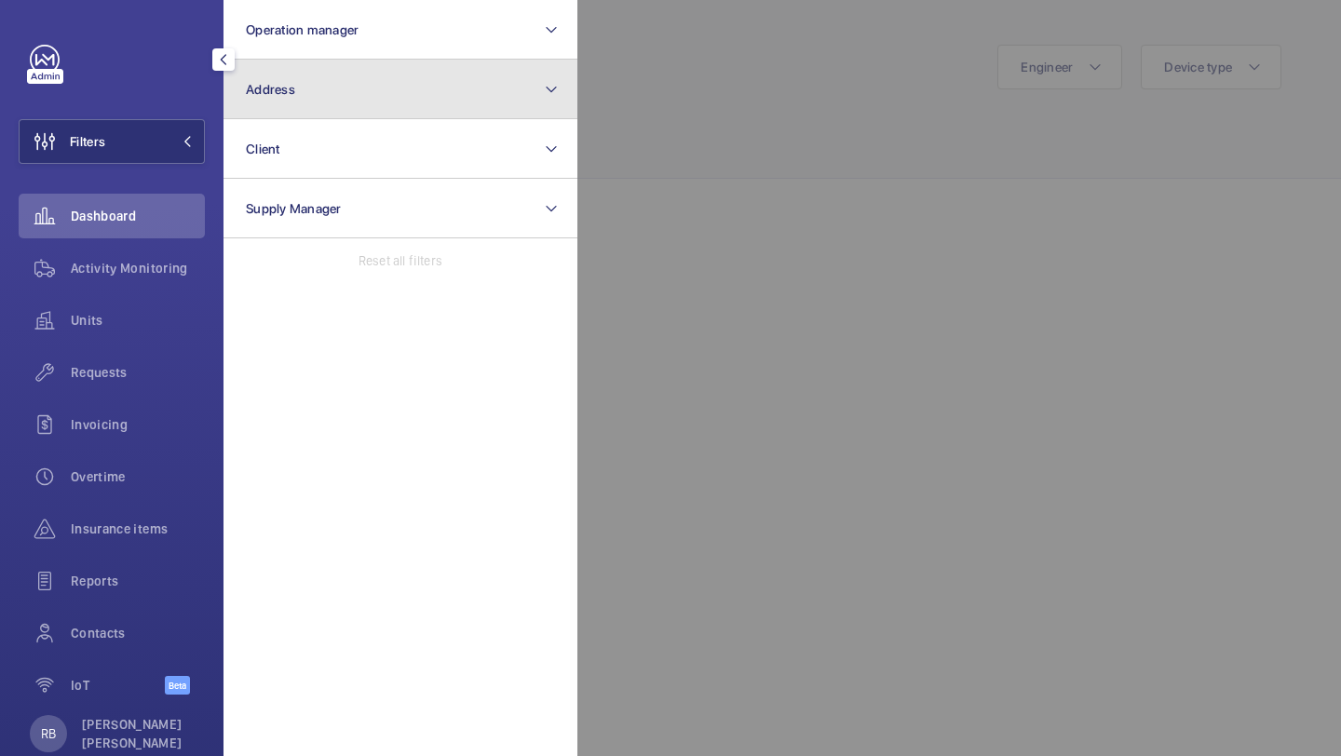
click at [326, 99] on button "Address" at bounding box center [400, 90] width 354 height 60
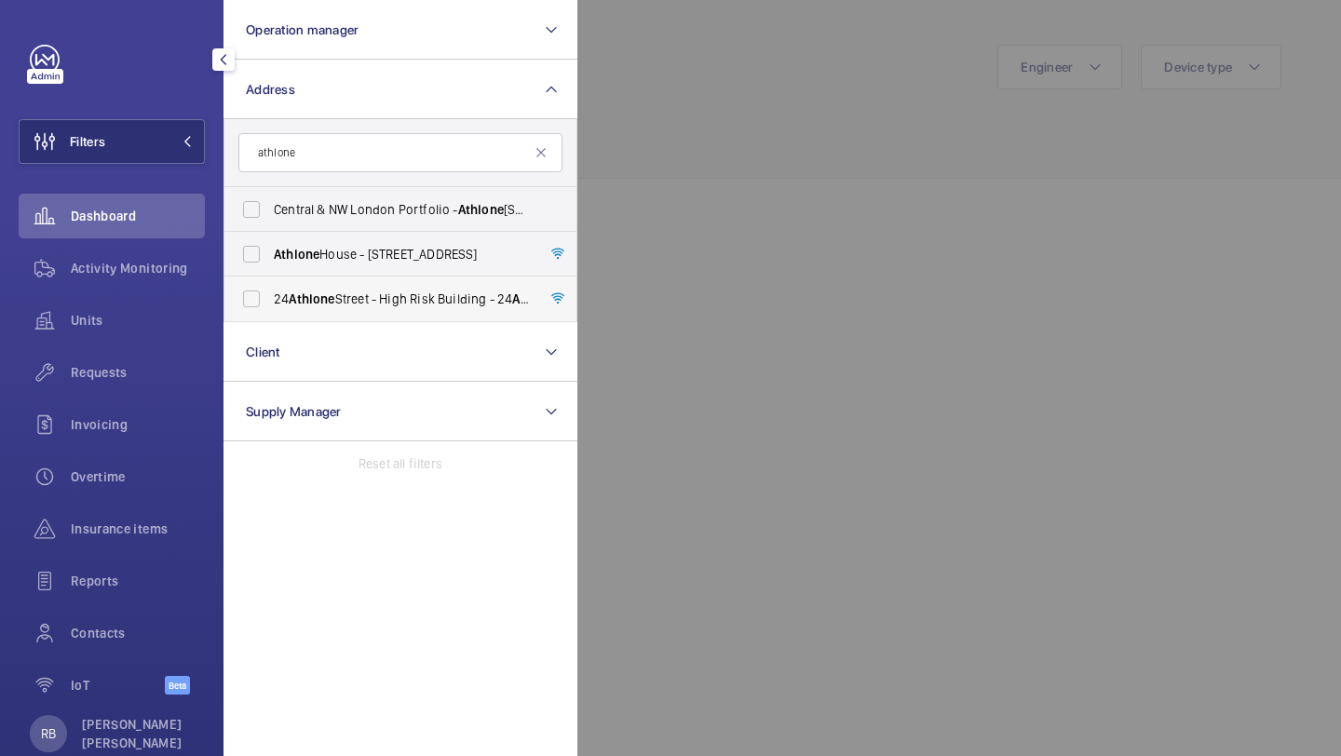
type input "athlone"
click at [377, 310] on label "24 Athlone Street - High Risk Building - 24 Athlone Street, LONDON NW5 4LJ" at bounding box center [386, 299] width 324 height 45
click at [270, 310] on input "24 Athlone Street - High Risk Building - 24 Athlone Street, LONDON NW5 4LJ" at bounding box center [251, 298] width 37 height 37
checkbox input "true"
click at [858, 214] on div at bounding box center [1247, 378] width 1341 height 756
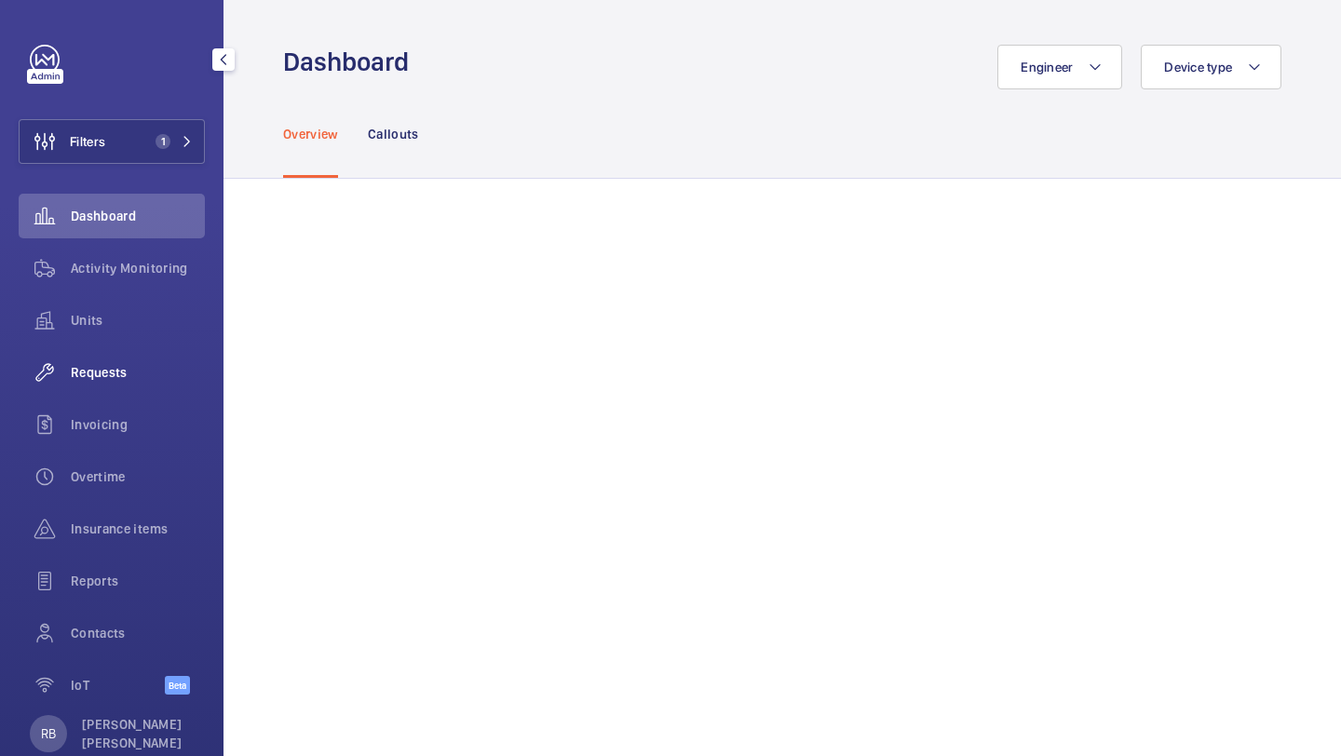
click at [142, 377] on span "Requests" at bounding box center [138, 372] width 134 height 19
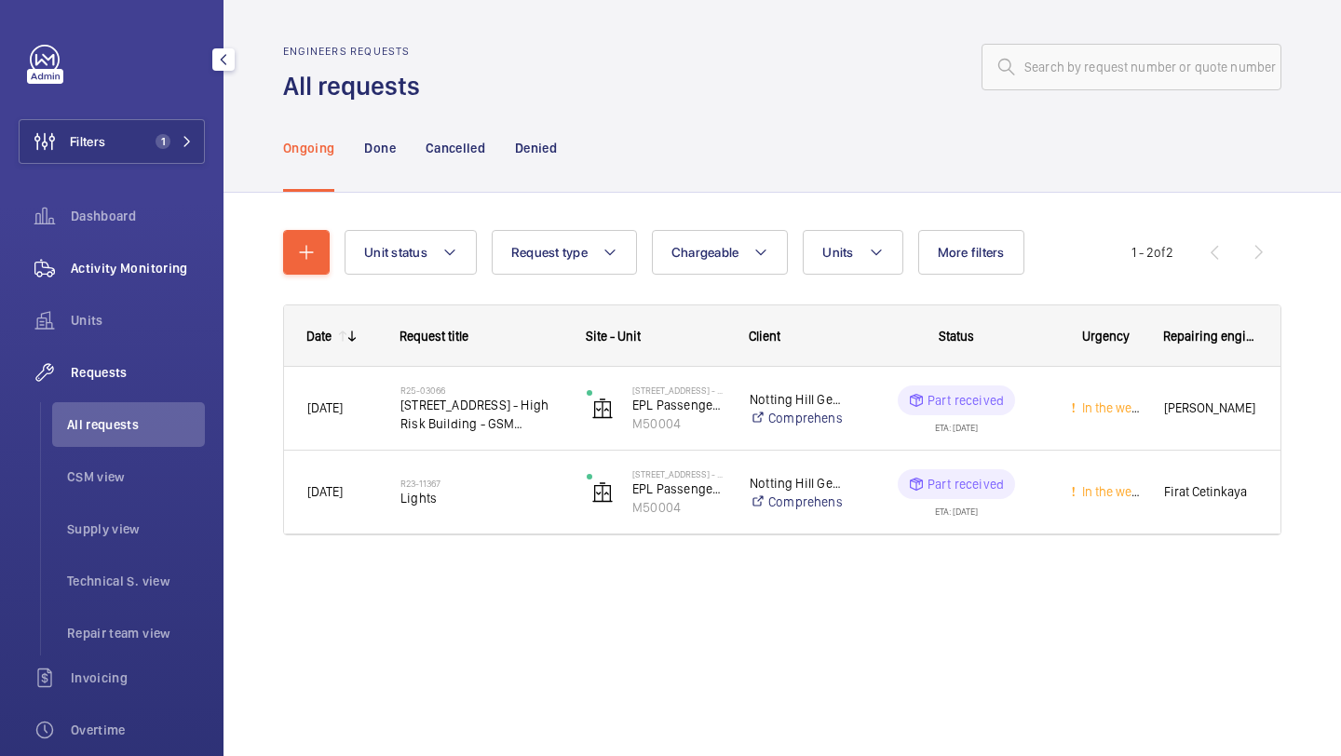
click at [116, 248] on div "Activity Monitoring" at bounding box center [112, 268] width 186 height 45
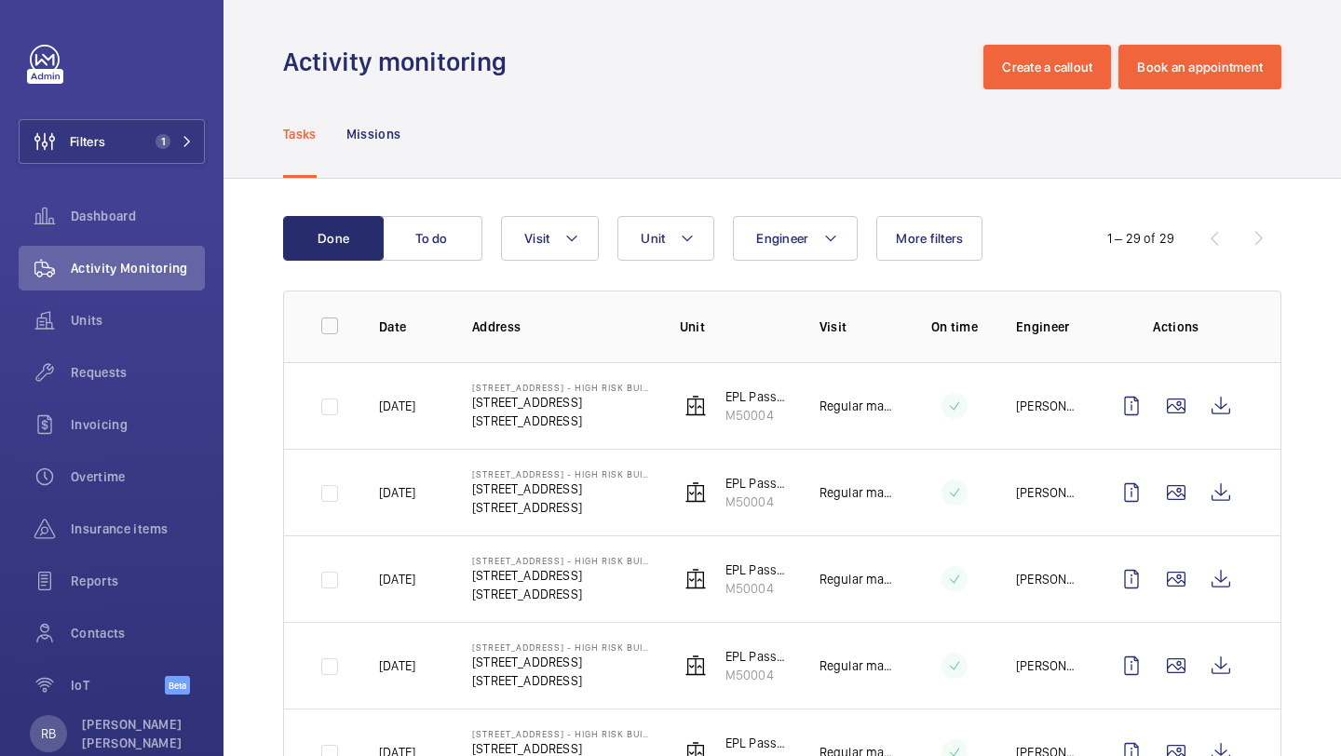
click at [678, 236] on button "Unit" at bounding box center [665, 238] width 97 height 45
click at [603, 223] on div "Engineer Unit 24 Athlone Street - High Risk Building - 24 Athlone Street, NW5 4…" at bounding box center [779, 238] width 557 height 45
click at [558, 241] on button "Visit" at bounding box center [550, 238] width 98 height 45
type input "repair"
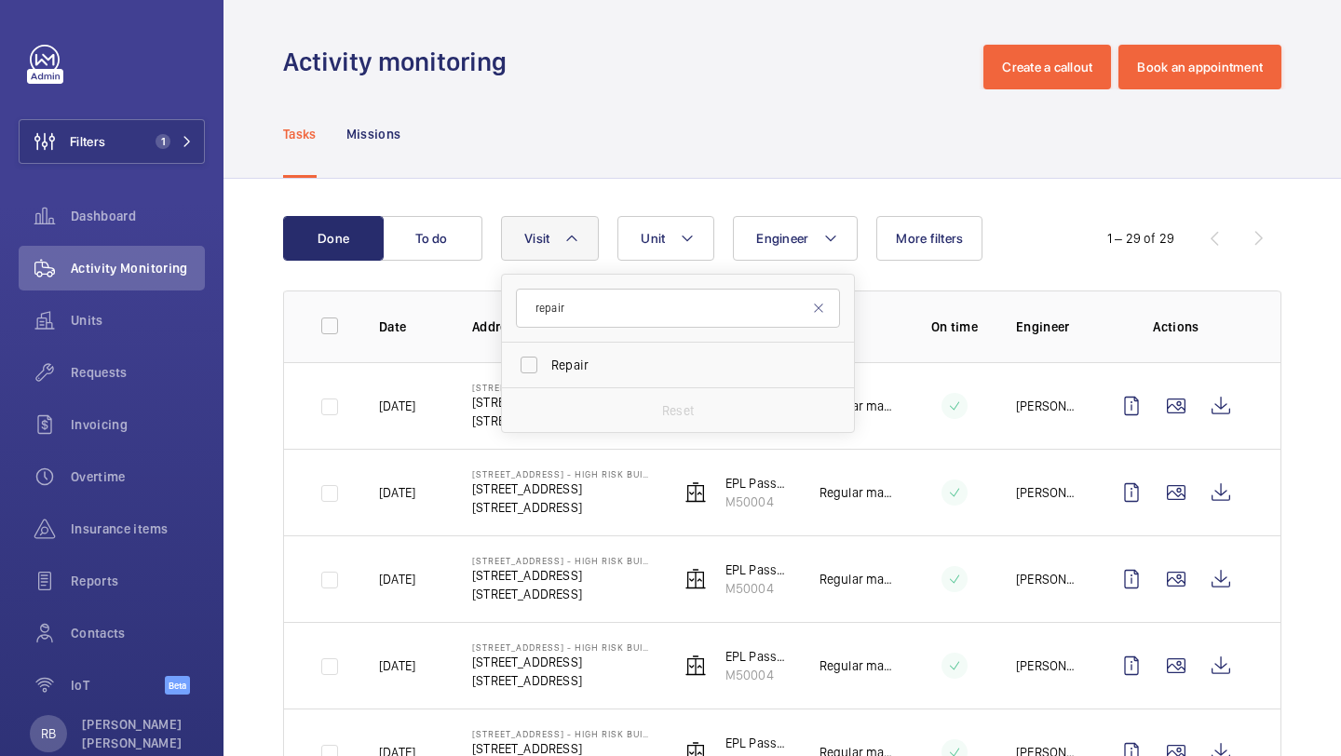
click at [566, 329] on form "repair" at bounding box center [678, 309] width 352 height 68
click at [563, 356] on span "Repair" at bounding box center [679, 365] width 256 height 19
click at [548, 356] on input "Repair" at bounding box center [528, 364] width 37 height 37
checkbox input "true"
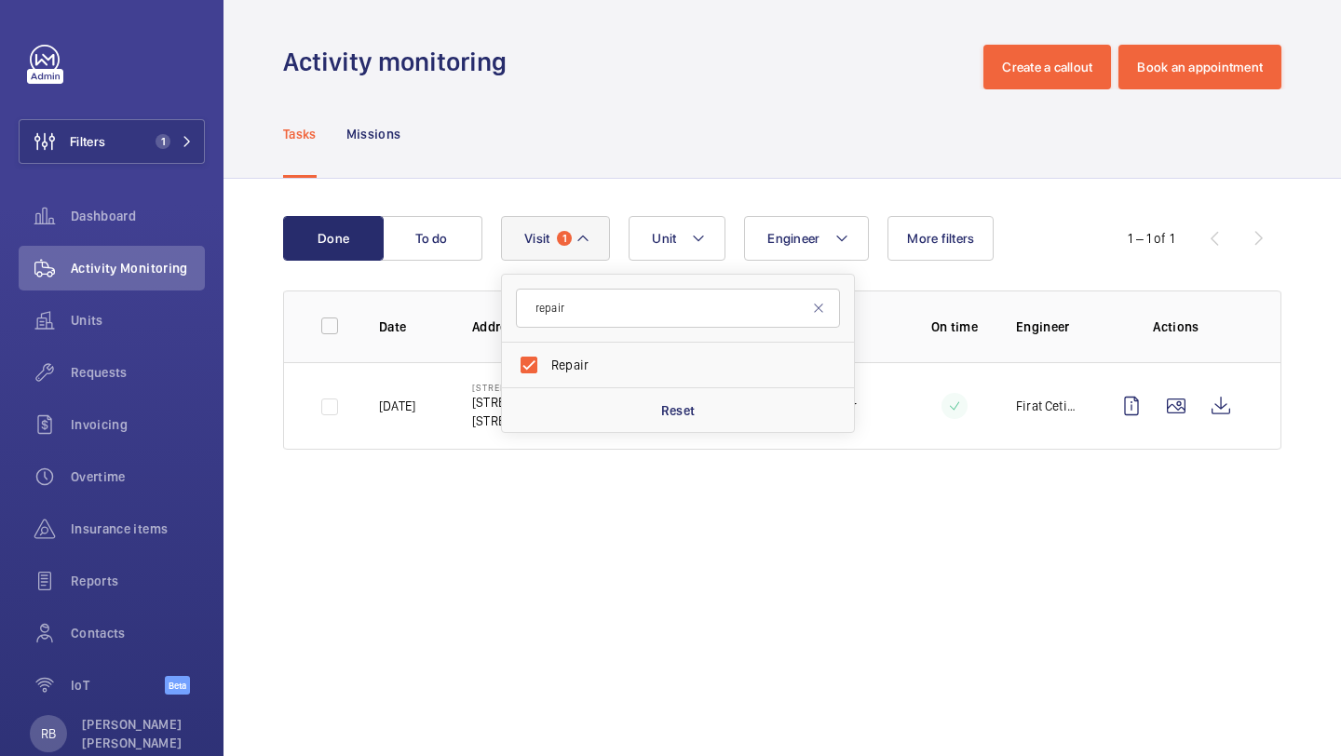
click at [1328, 282] on div "Done To do Engineer Unit Visit 1 repair Repair Reset More filters 1 – 1 of 1 Da…" at bounding box center [781, 337] width 1117 height 316
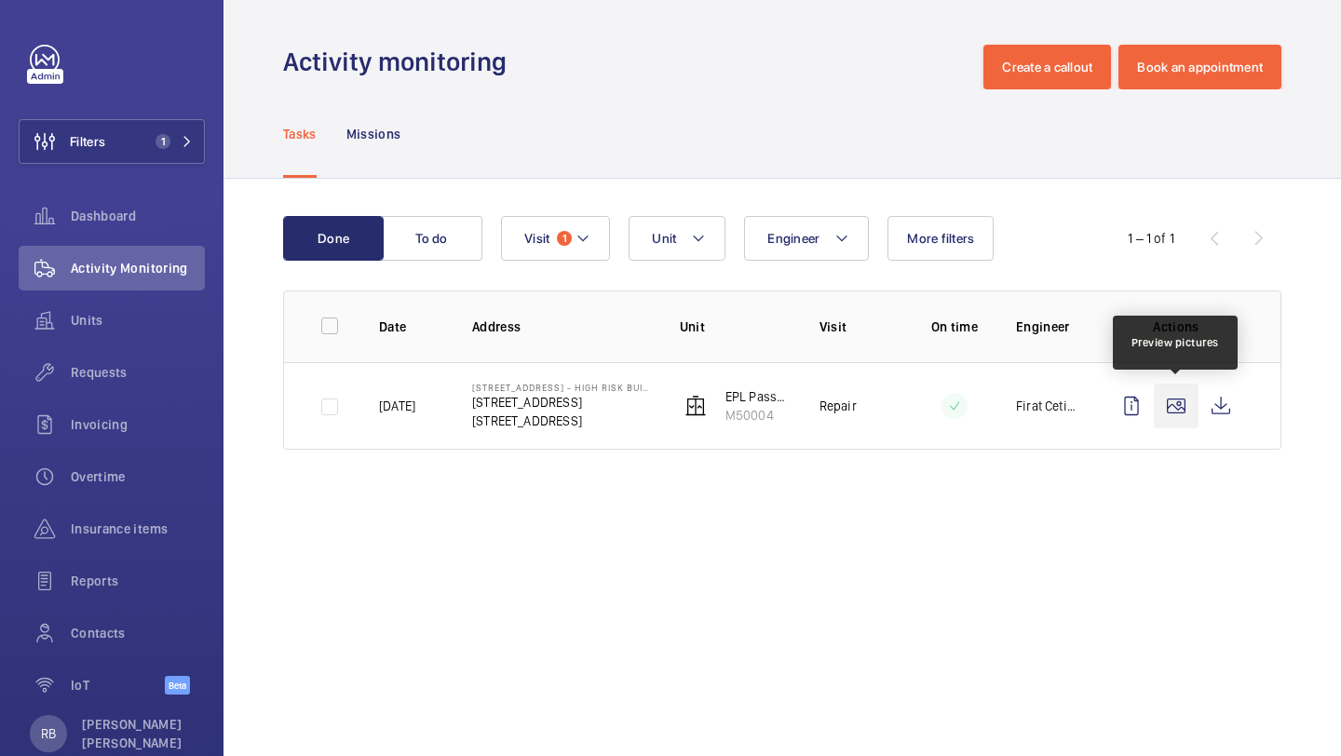
click at [1179, 386] on wm-front-icon-button at bounding box center [1176, 406] width 45 height 45
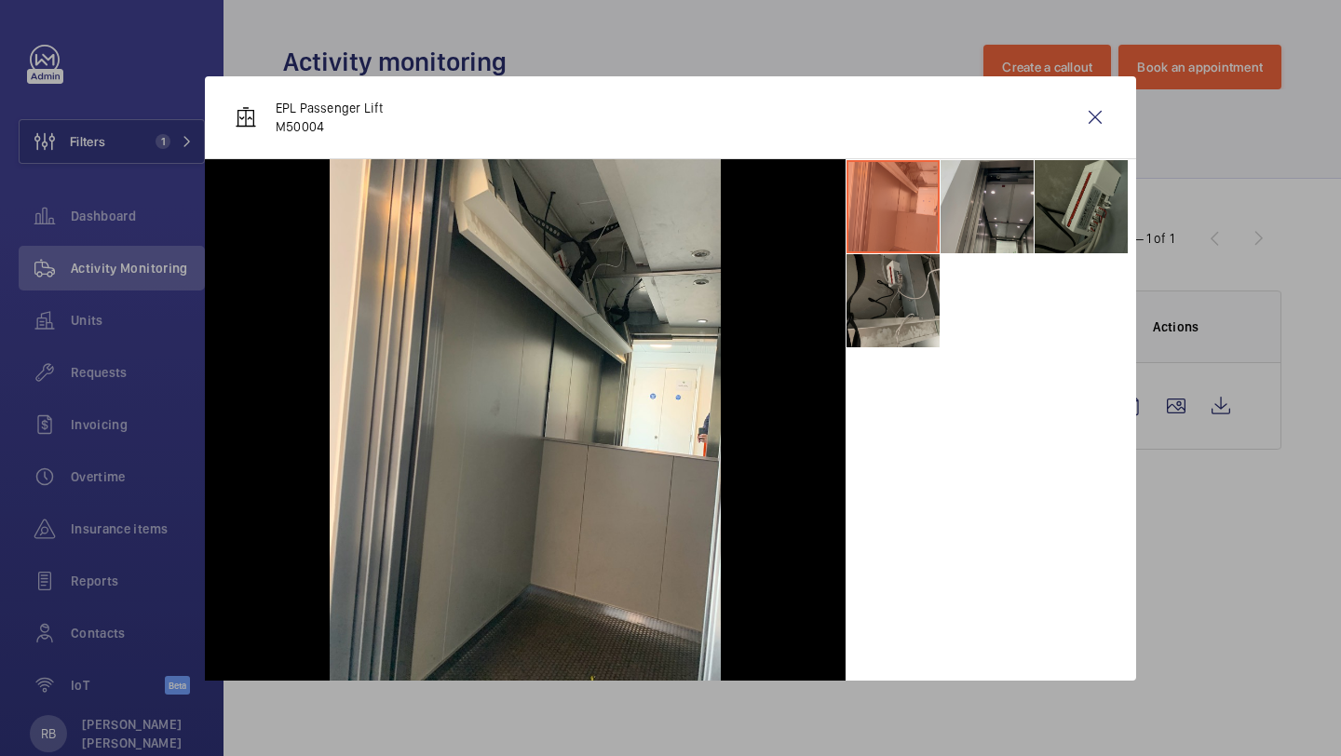
click at [978, 195] on li at bounding box center [986, 206] width 93 height 93
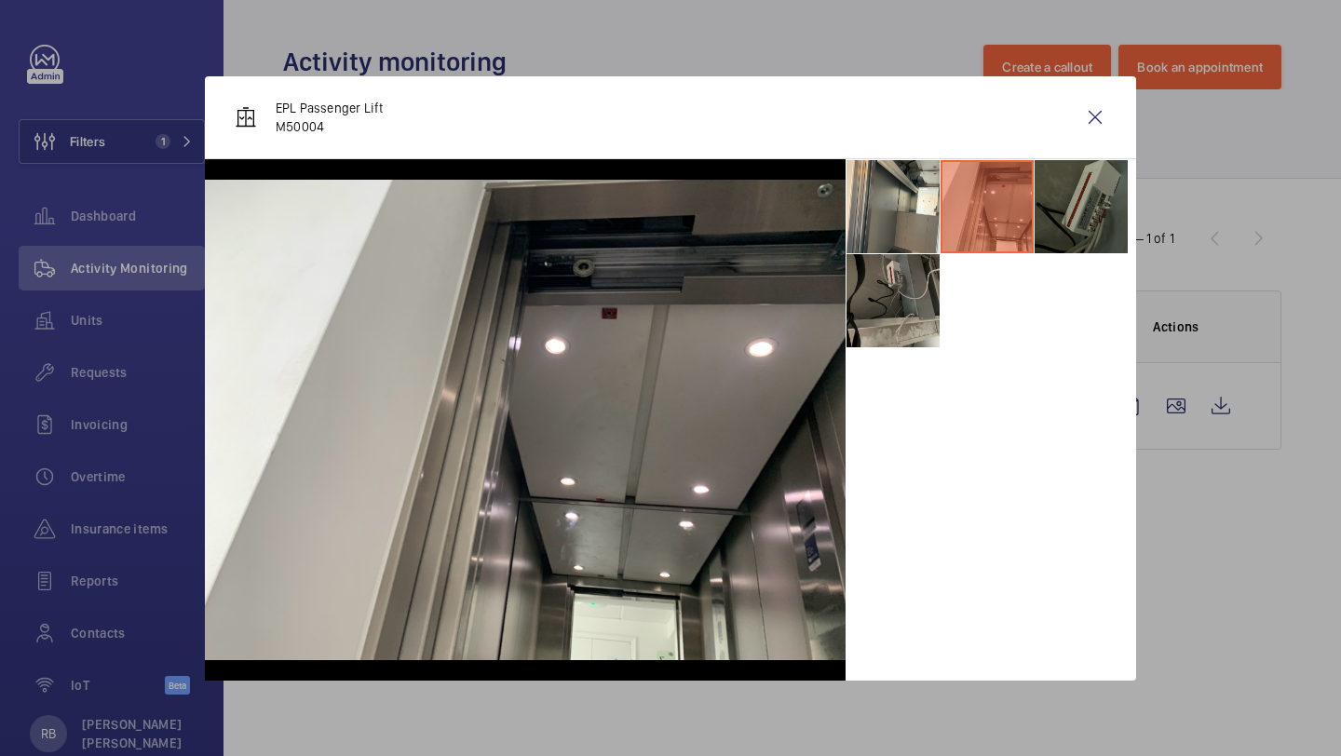
click at [1072, 191] on li at bounding box center [1080, 206] width 93 height 93
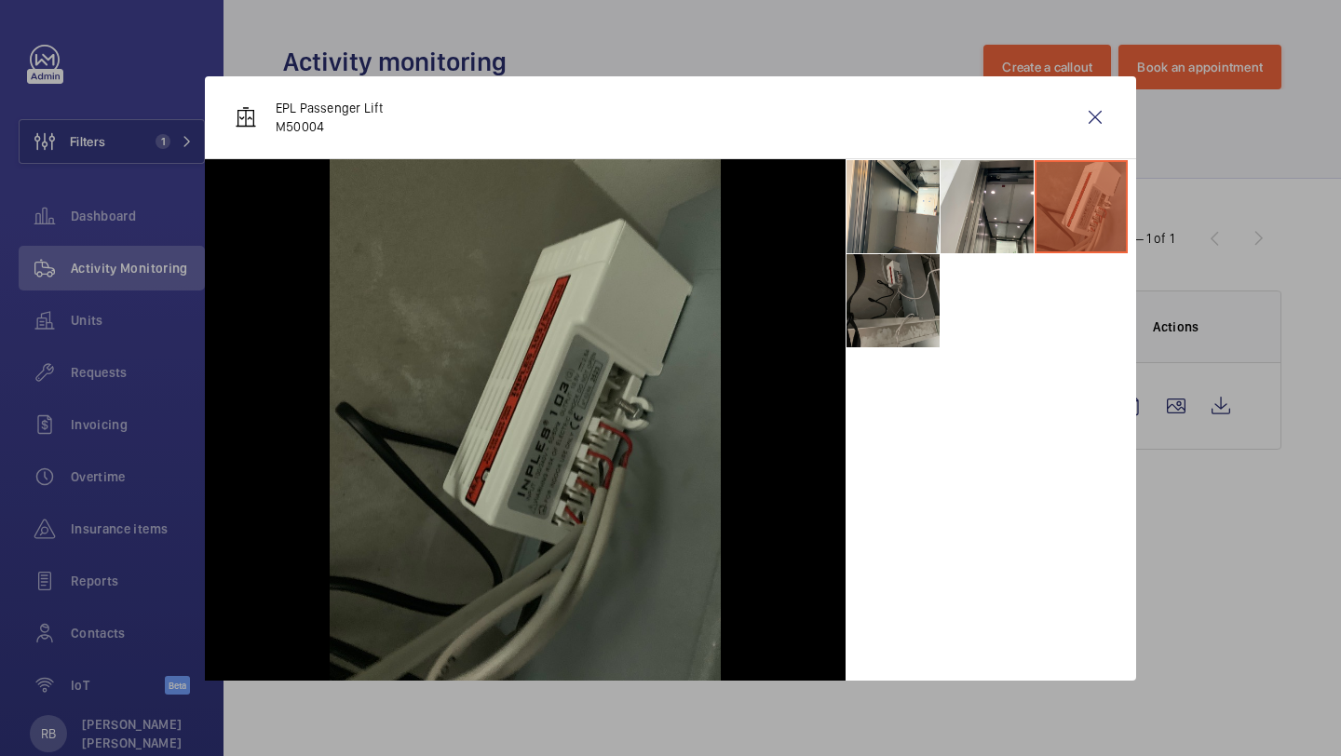
click at [939, 255] on li at bounding box center [892, 300] width 93 height 93
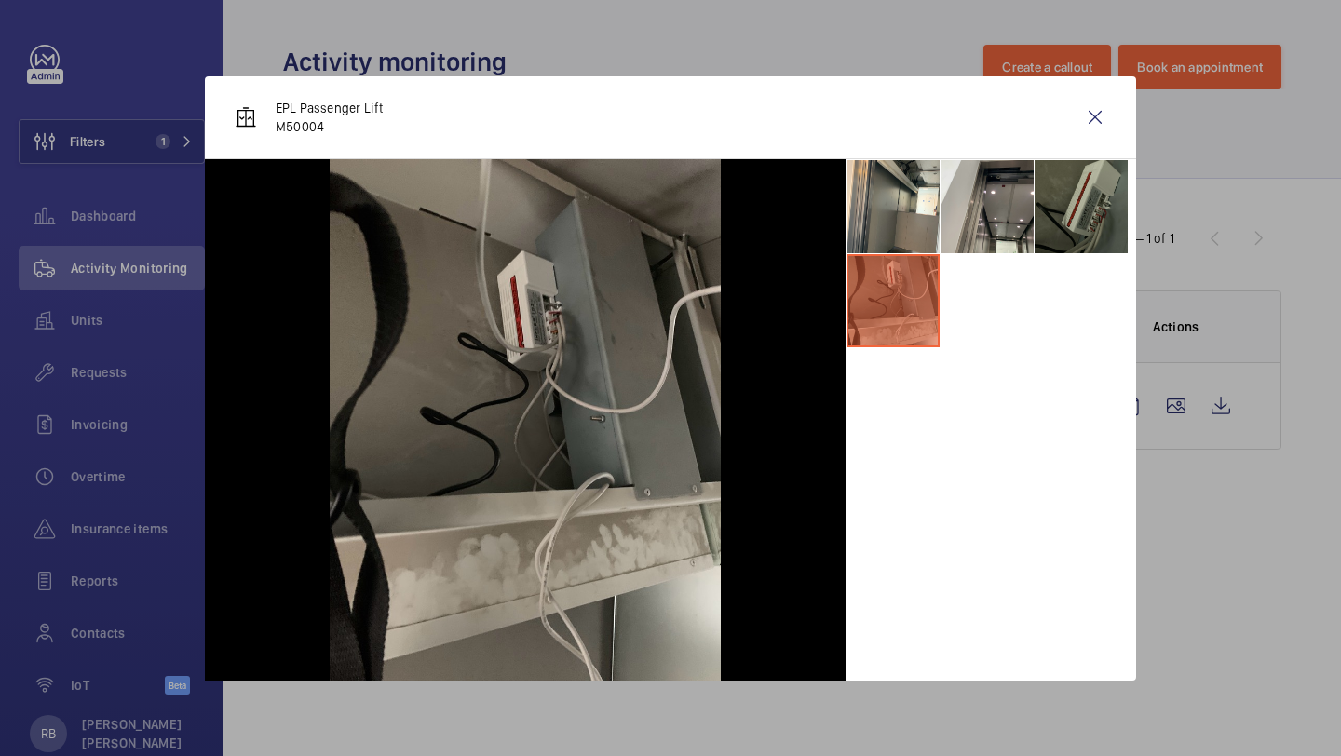
click at [896, 274] on li at bounding box center [892, 300] width 93 height 93
click at [895, 232] on li at bounding box center [892, 206] width 93 height 93
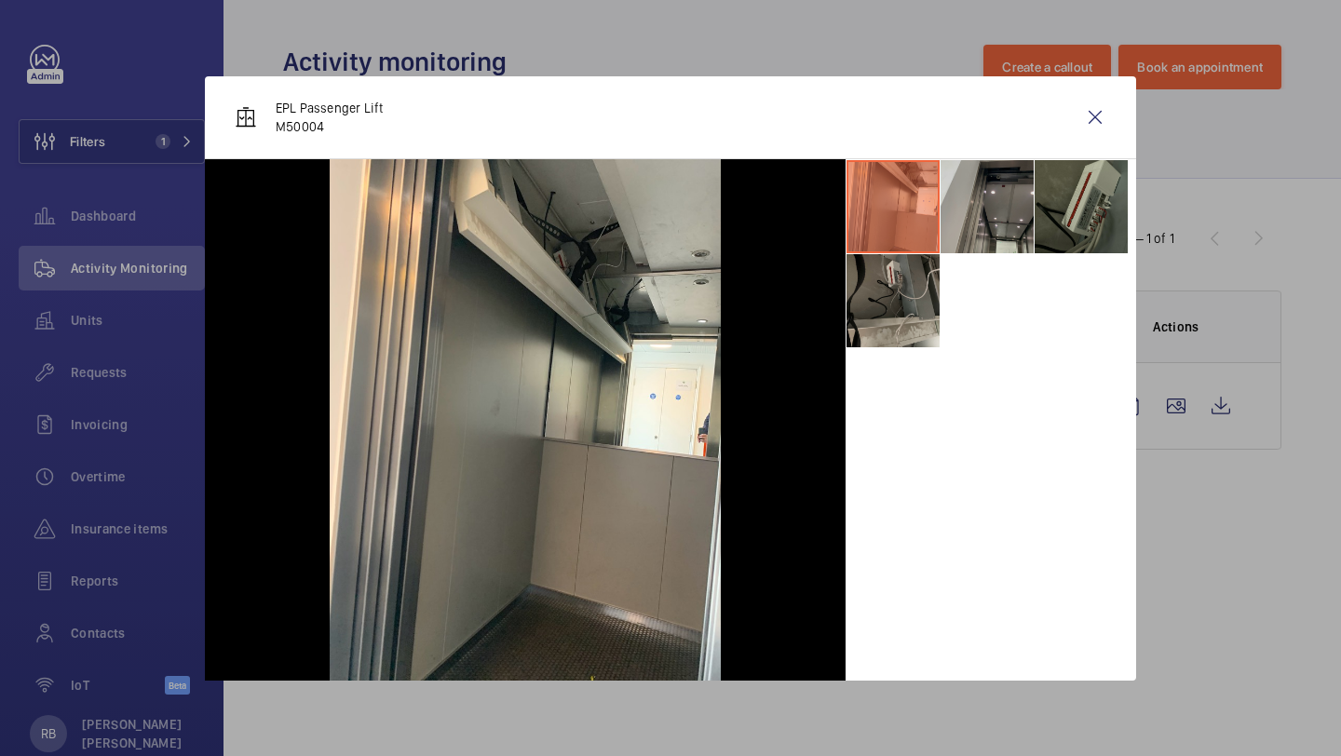
click at [999, 209] on li at bounding box center [986, 206] width 93 height 93
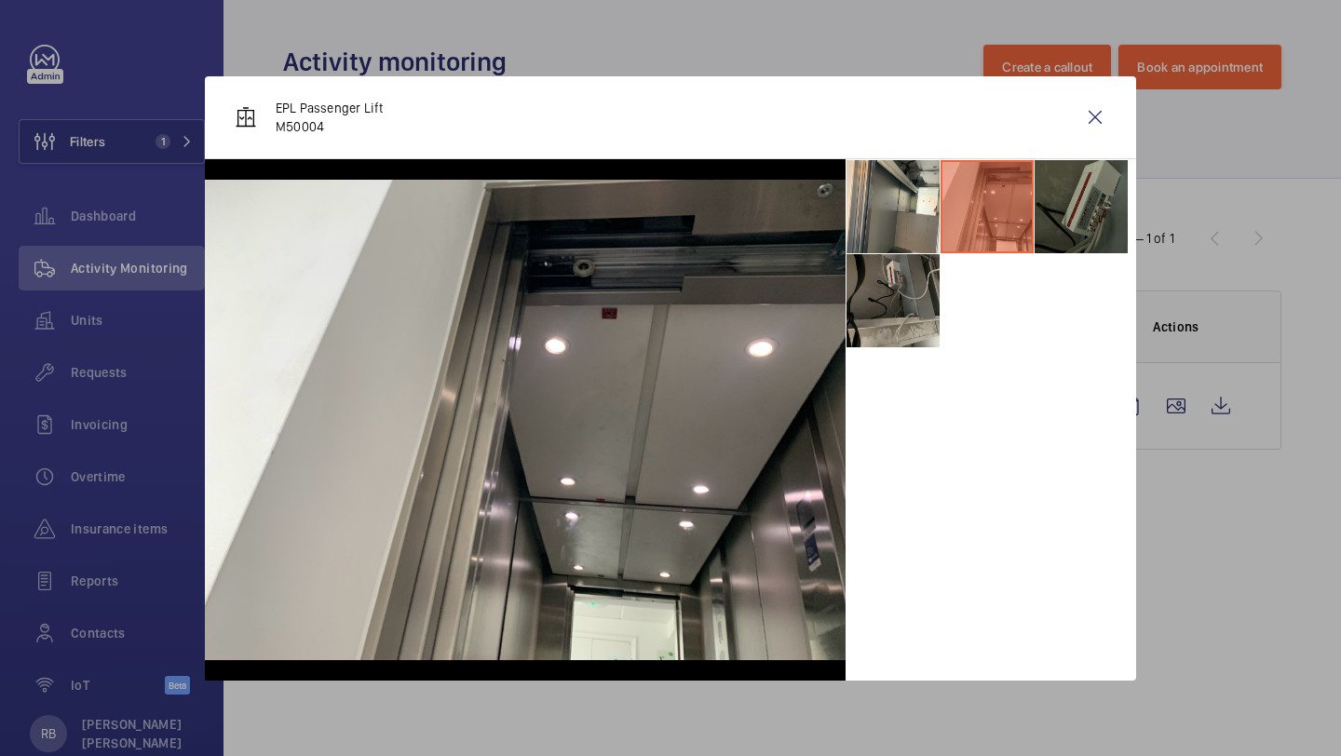
click at [1077, 192] on li at bounding box center [1080, 206] width 93 height 93
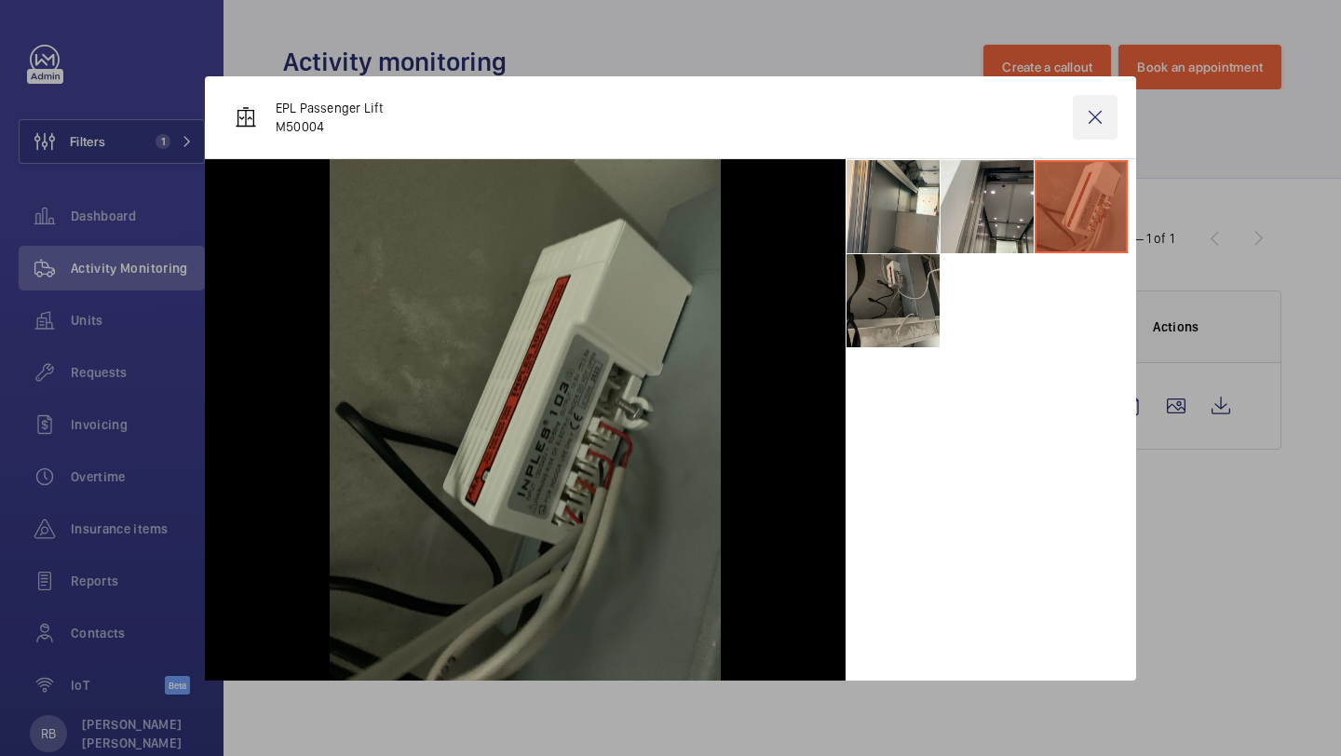
click at [1099, 123] on wm-front-icon-button at bounding box center [1095, 117] width 45 height 45
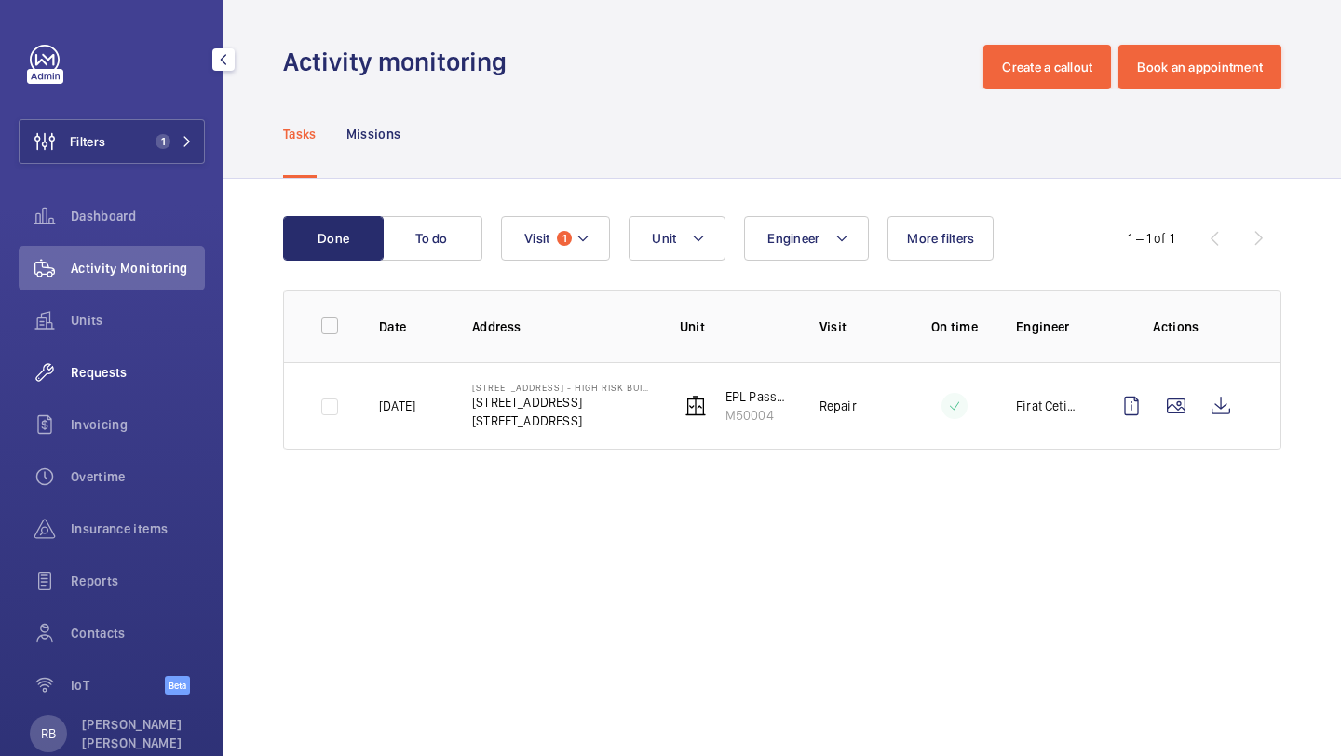
click at [159, 384] on div "Requests" at bounding box center [112, 372] width 186 height 45
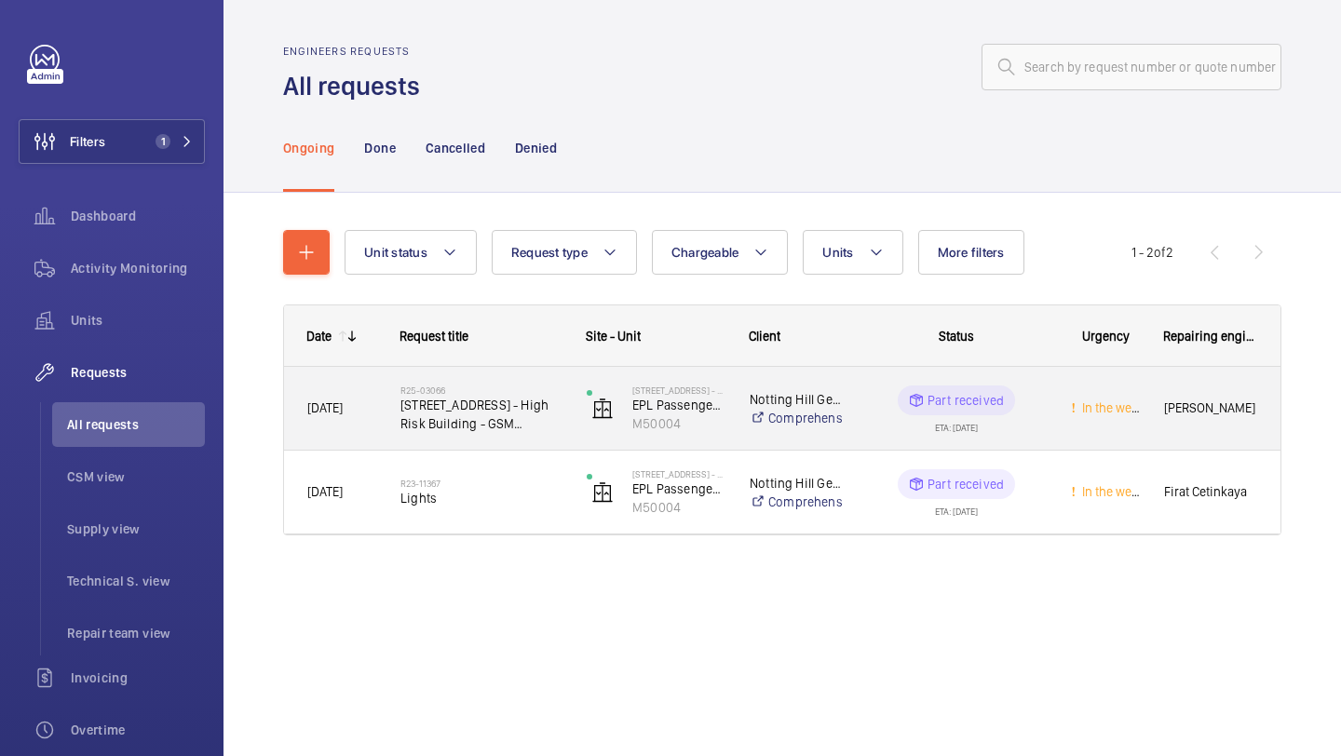
click at [503, 405] on span "24 Athlone Street - High Risk Building - GSM Upgrade" at bounding box center [481, 414] width 162 height 37
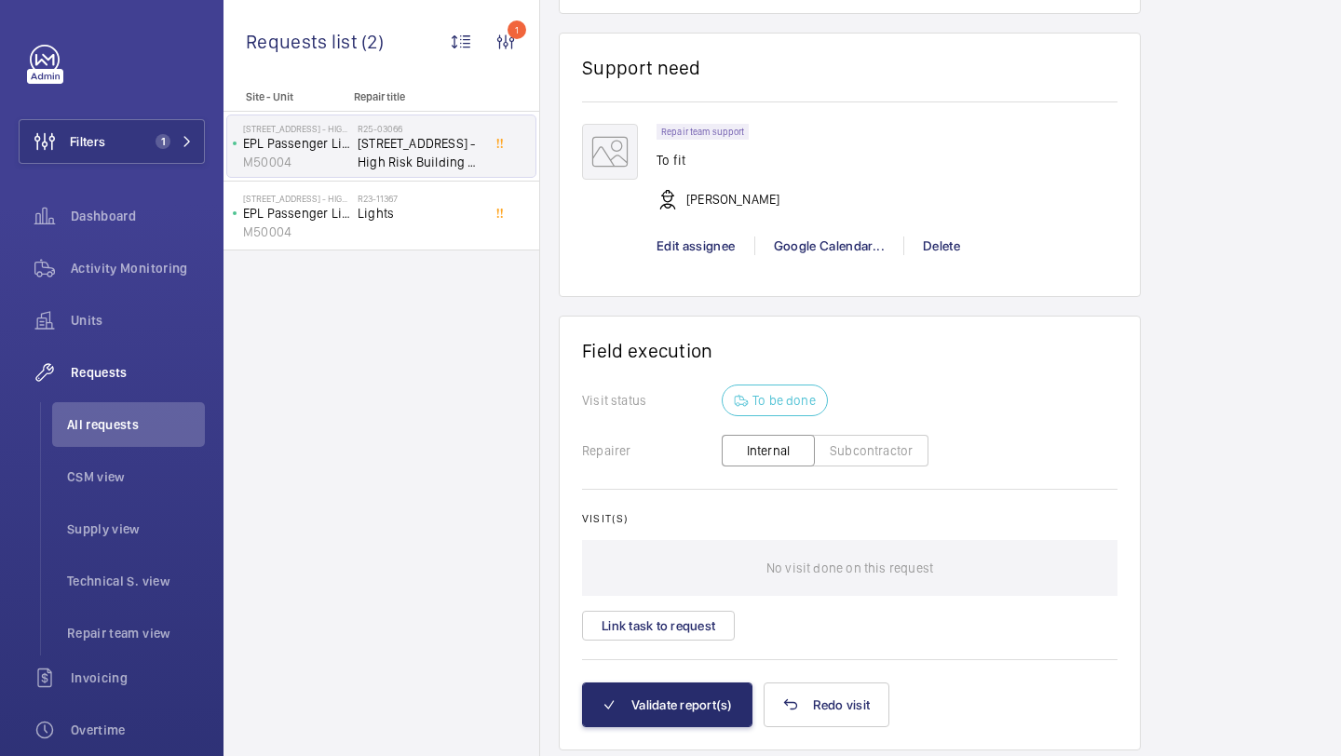
scroll to position [1793, 0]
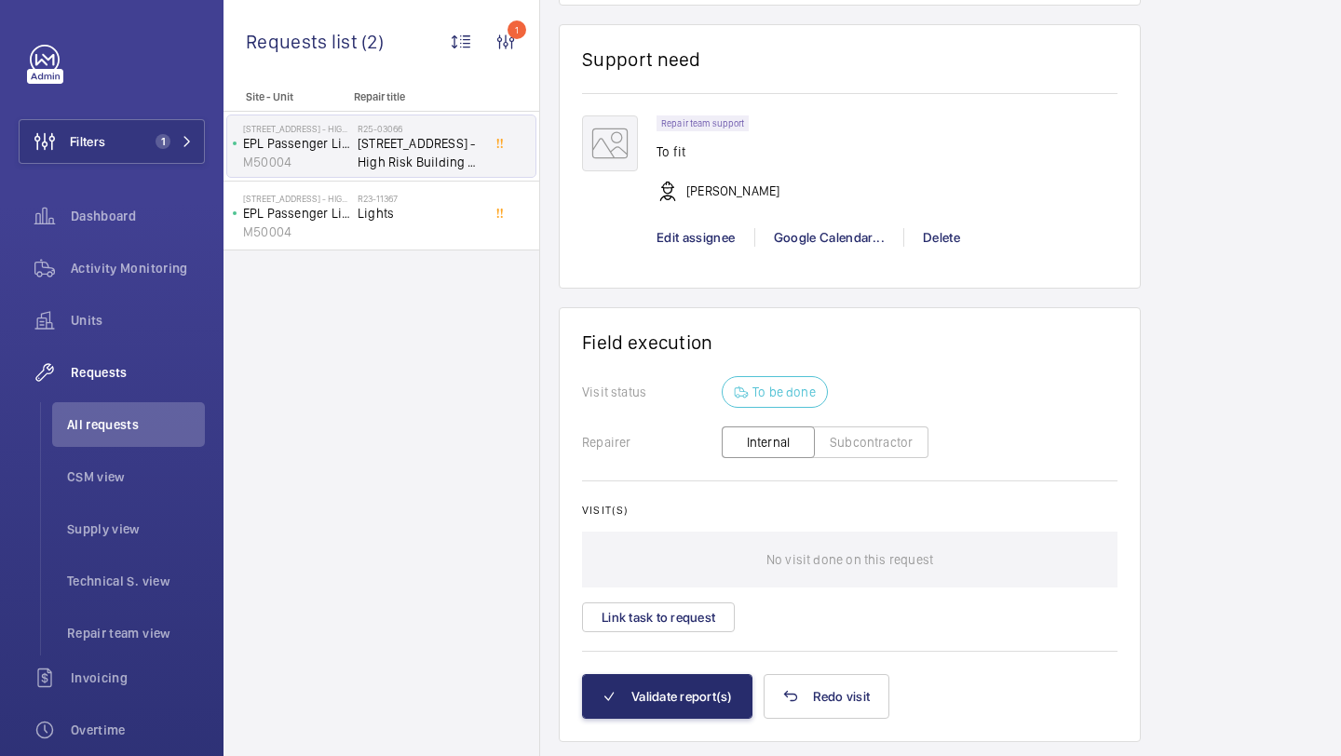
click at [723, 601] on div "Visit(s) No visit done on this request Link task to request" at bounding box center [849, 568] width 535 height 128
click at [723, 603] on div "Visit(s) No visit done on this request Link task to request" at bounding box center [849, 568] width 535 height 128
click at [711, 619] on button "Link task to request" at bounding box center [658, 617] width 153 height 30
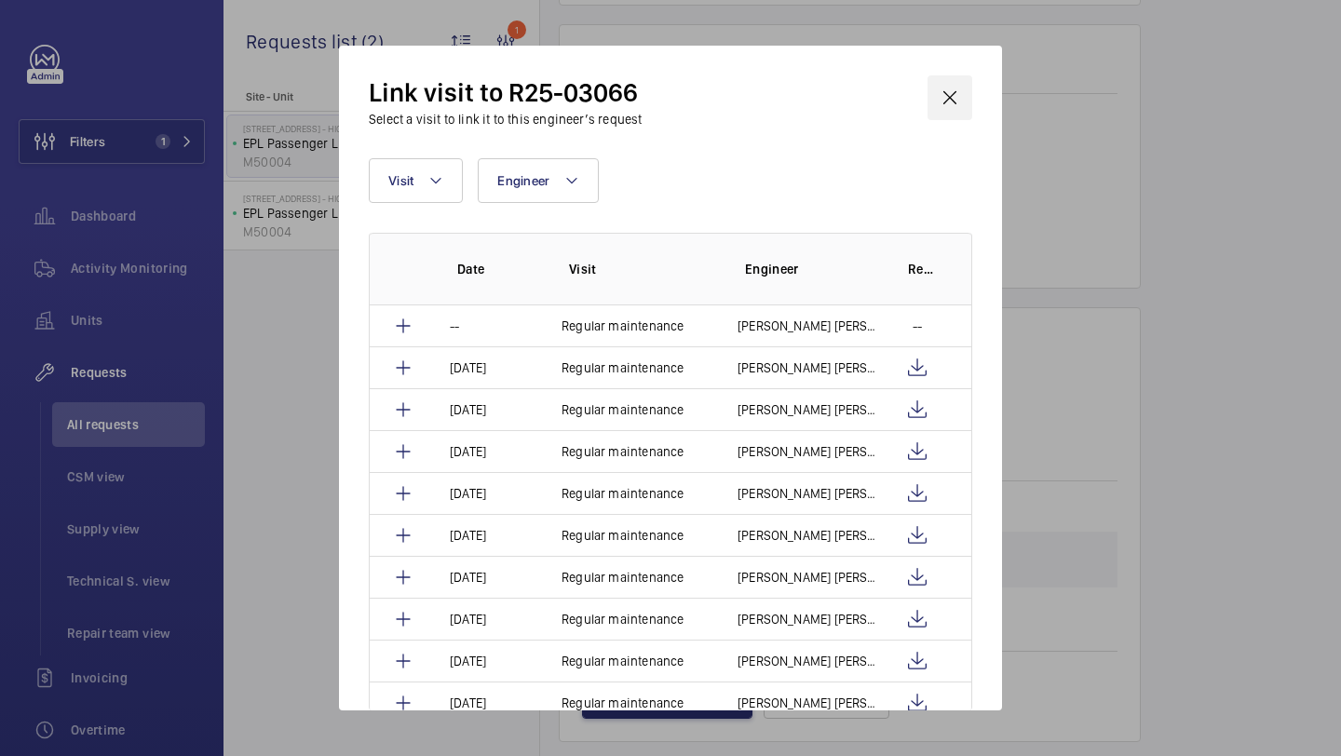
click at [953, 81] on wm-front-icon-button at bounding box center [949, 97] width 45 height 45
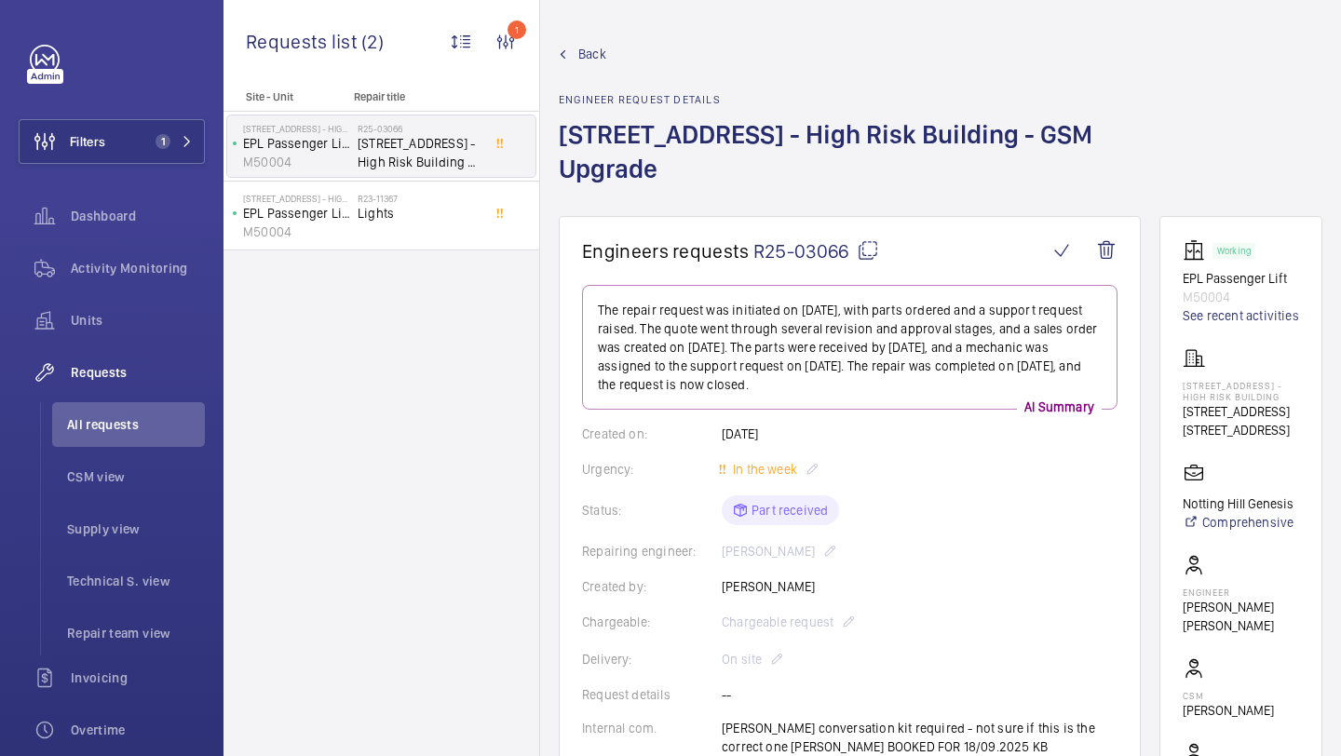
click at [764, 428] on div "Created on: 27/02/2025" at bounding box center [849, 434] width 535 height 19
click at [778, 429] on div "Created on: 27/02/2025" at bounding box center [849, 434] width 535 height 19
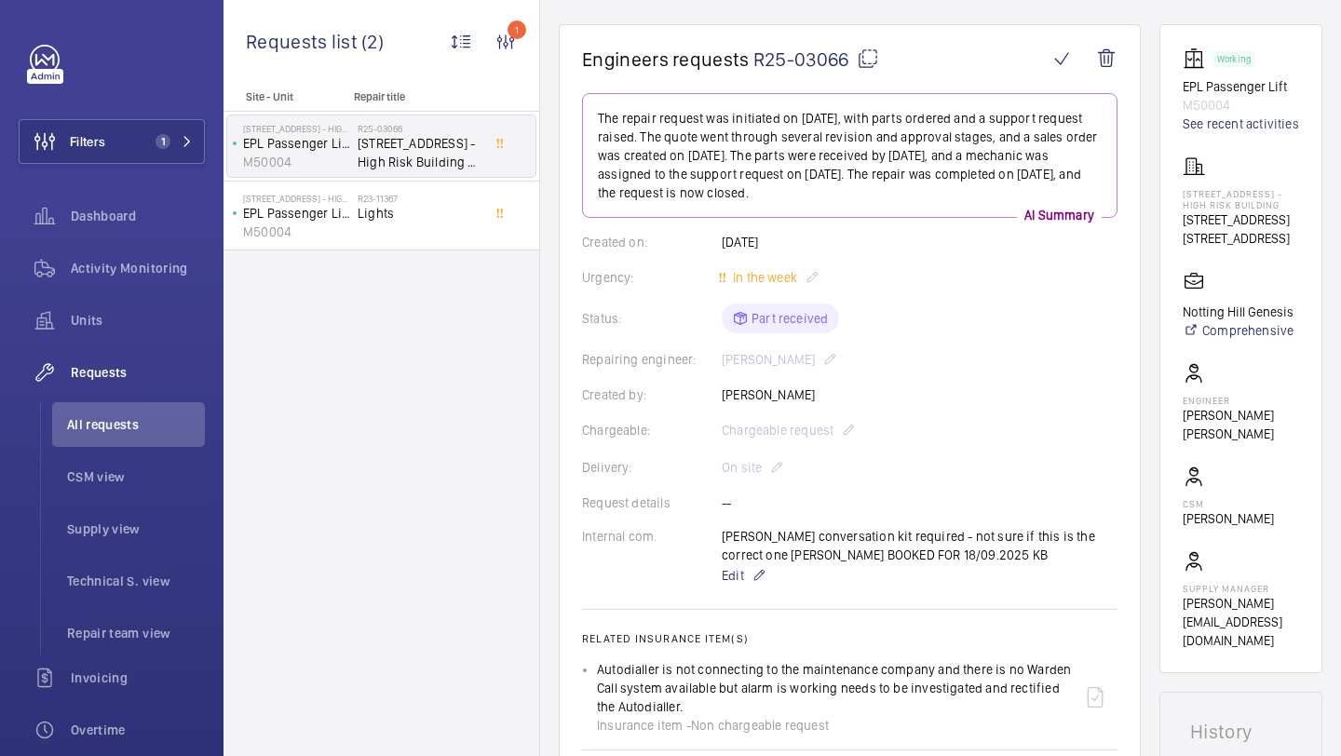
scroll to position [174, 0]
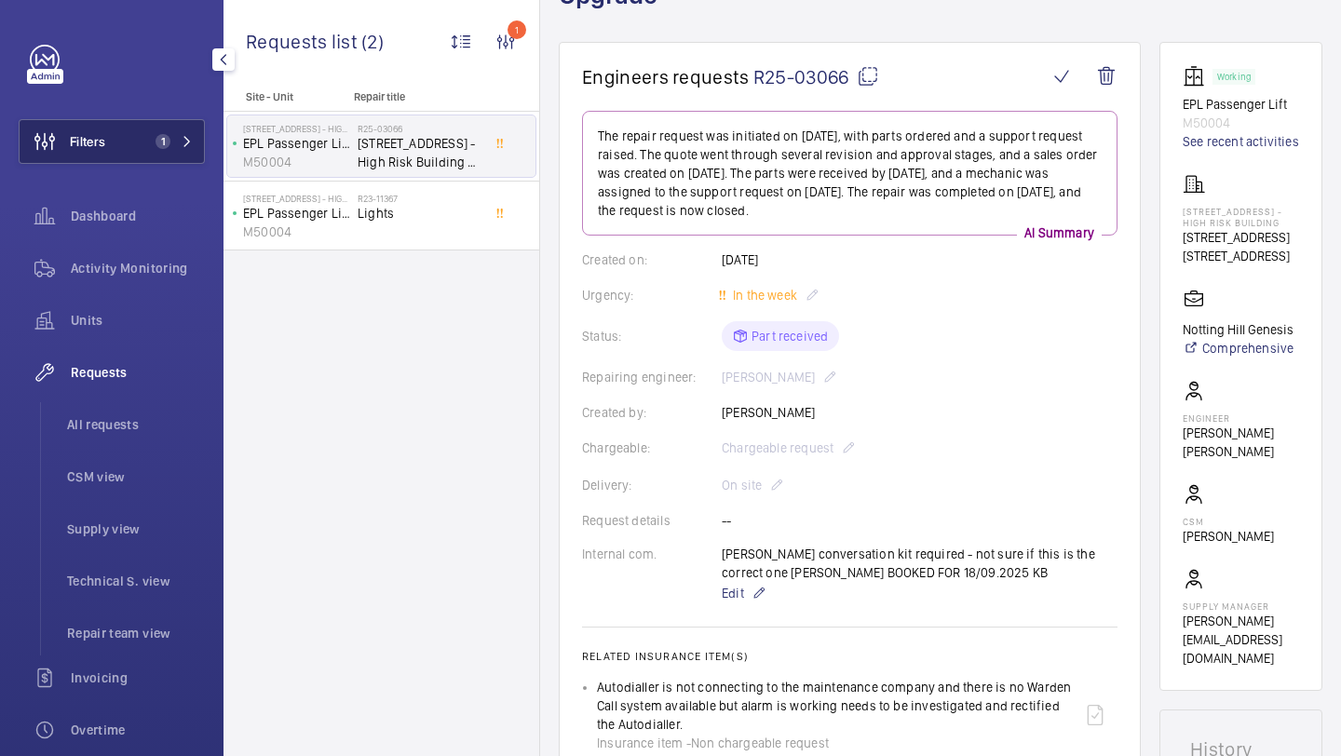
click at [132, 129] on button "Filters 1" at bounding box center [112, 141] width 186 height 45
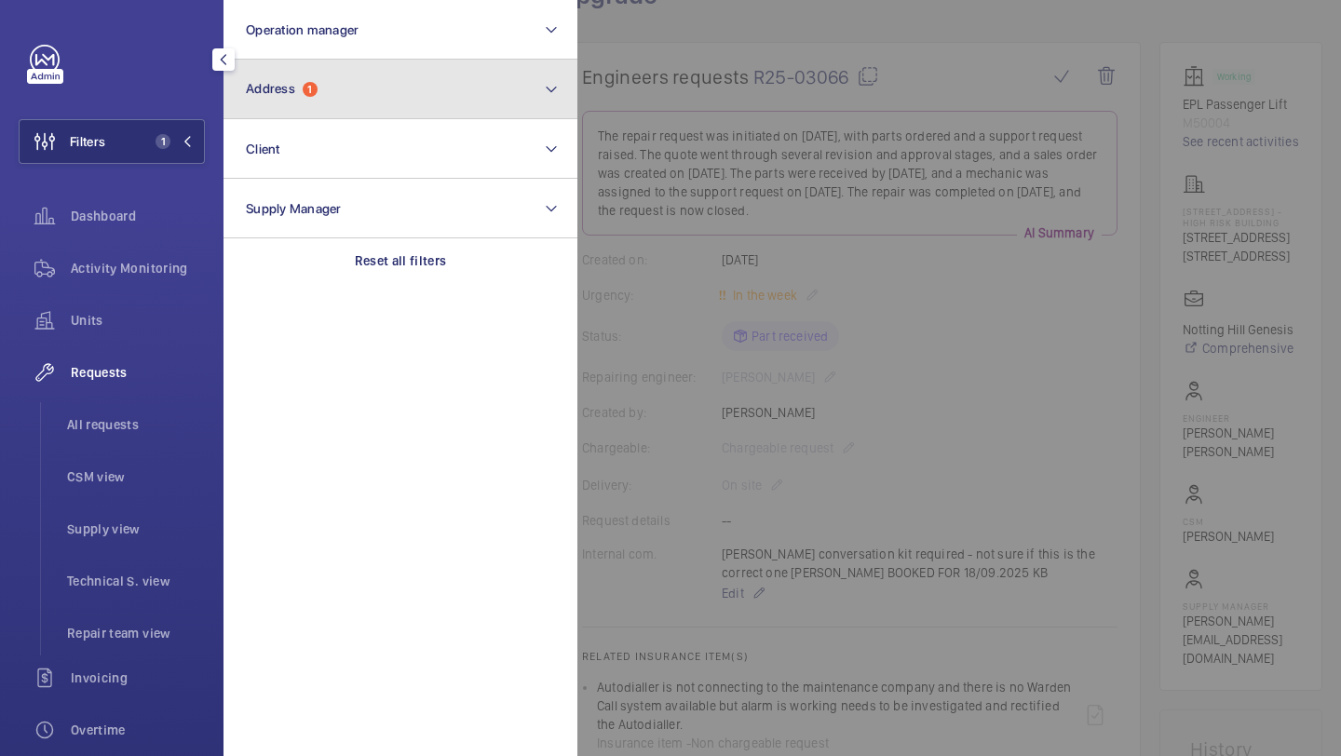
click at [311, 81] on span "Address 1" at bounding box center [282, 89] width 72 height 16
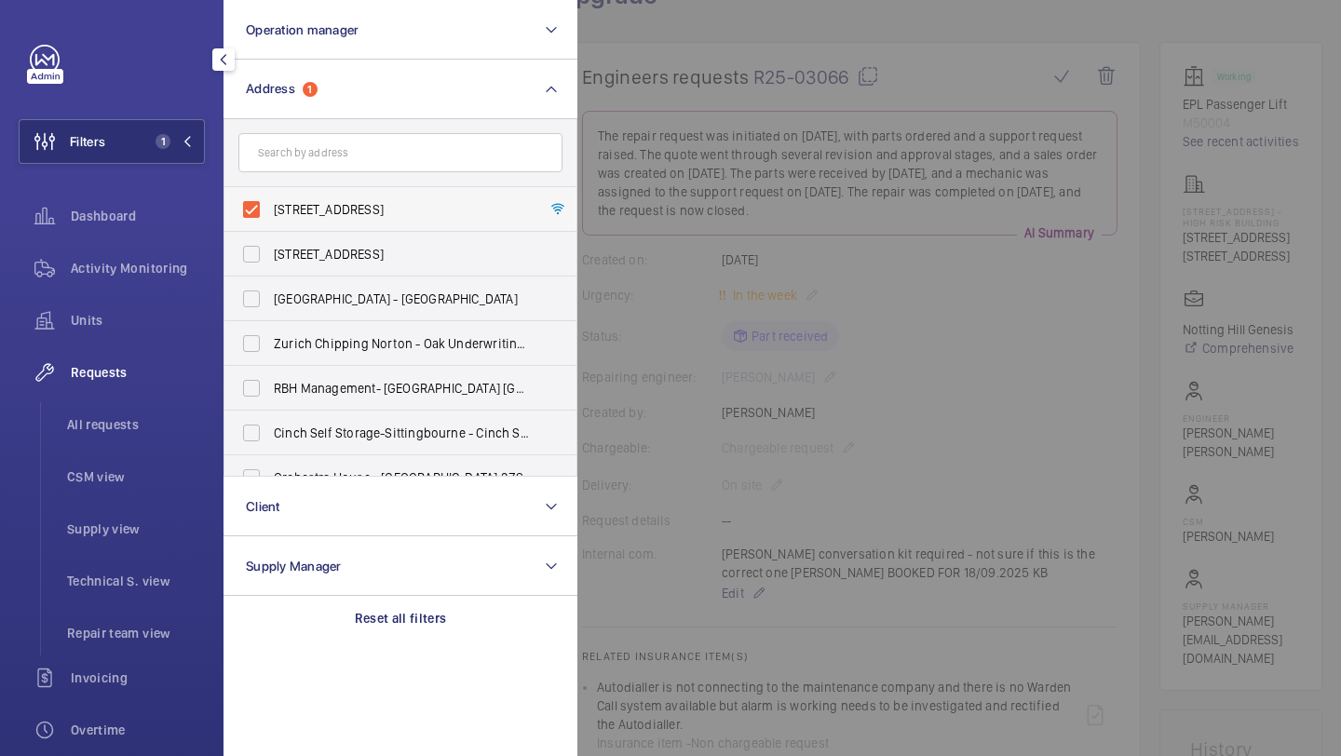
click at [296, 201] on span "24 Athlone Street - High Risk Building - 24 Athlone Street, LONDON NW5 4LJ" at bounding box center [402, 209] width 256 height 19
click at [270, 201] on input "24 Athlone Street - High Risk Building - 24 Athlone Street, LONDON NW5 4LJ" at bounding box center [251, 209] width 37 height 37
checkbox input "false"
click at [327, 146] on input "text" at bounding box center [400, 152] width 324 height 39
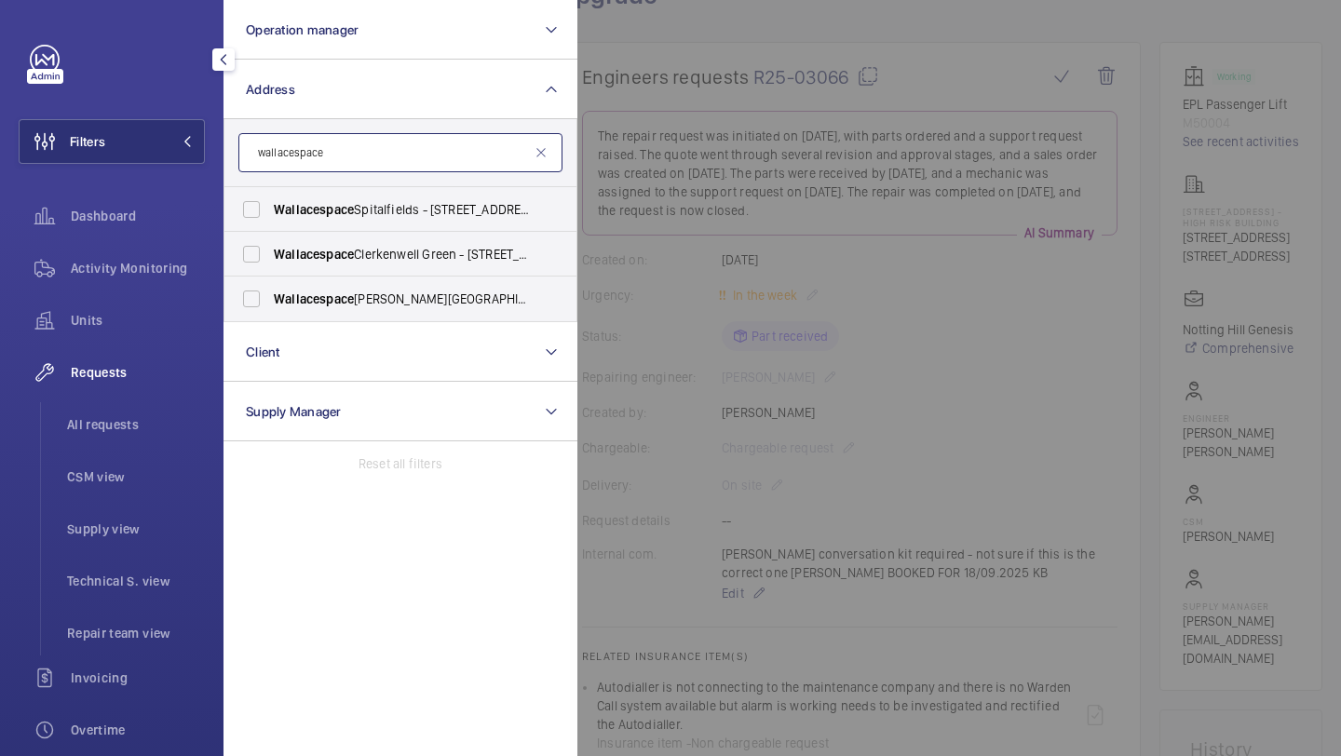
click at [414, 152] on input "wallacespace" at bounding box center [400, 152] width 324 height 39
type input "wallacespace"
click at [396, 260] on span "Wallacespace Clerkenwell Green - 18 Clerkenwell Grn, LONDON EC1R 0DP" at bounding box center [402, 254] width 256 height 19
click at [270, 260] on input "Wallacespace Clerkenwell Green - 18 Clerkenwell Grn, LONDON EC1R 0DP" at bounding box center [251, 254] width 37 height 37
checkbox input "true"
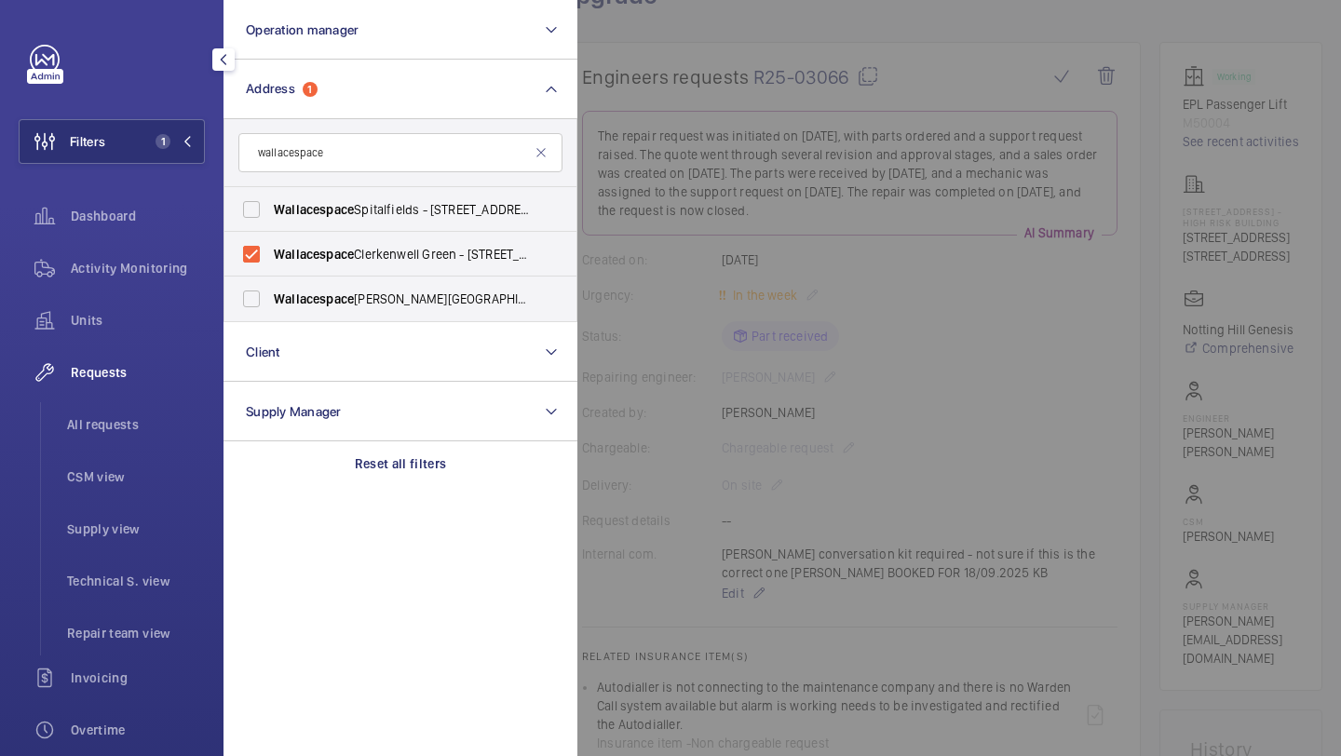
click at [679, 179] on div at bounding box center [1247, 378] width 1341 height 756
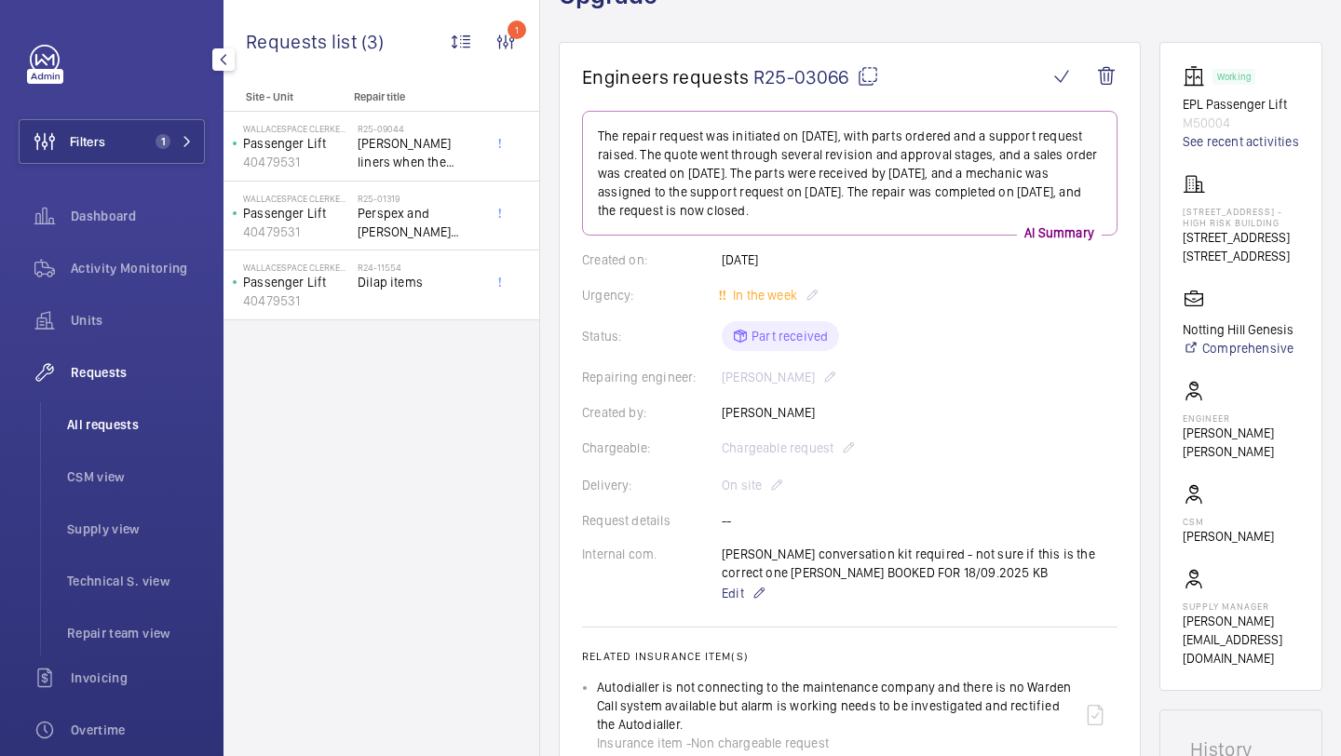
click at [110, 417] on span "All requests" at bounding box center [136, 424] width 138 height 19
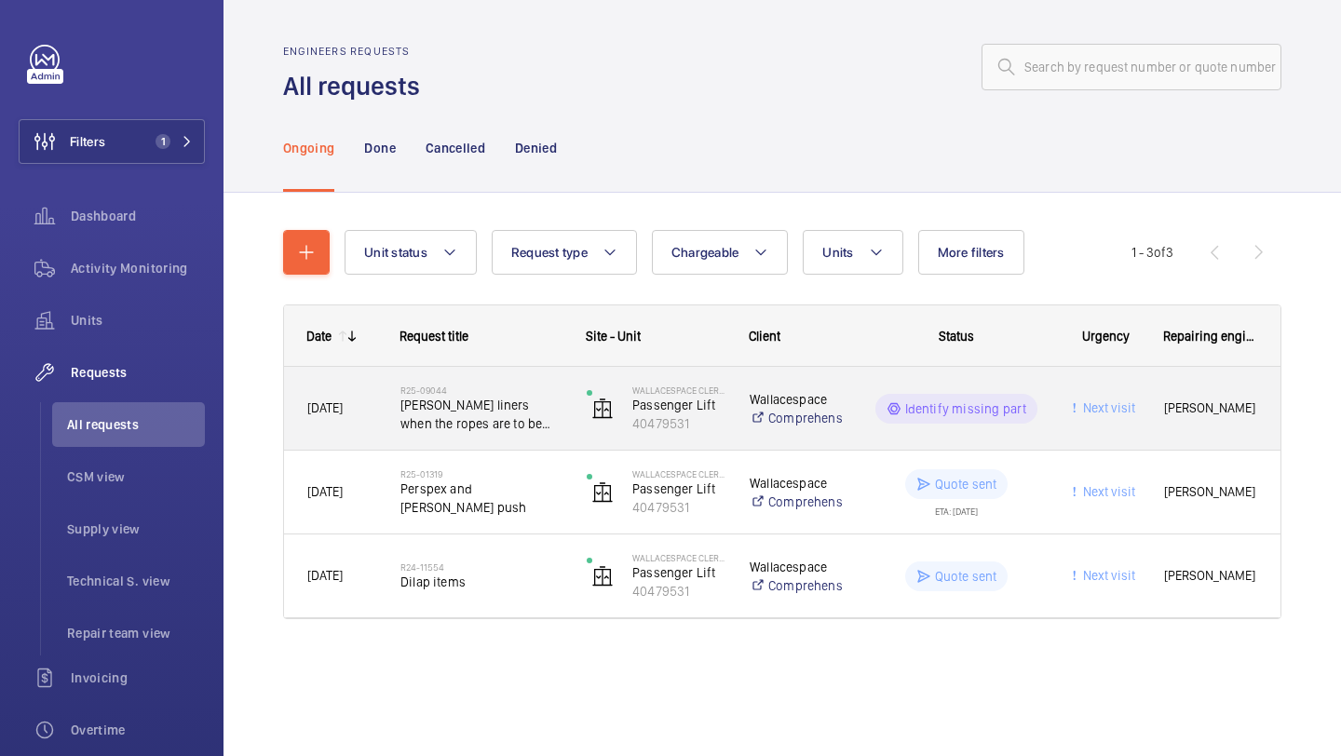
click at [526, 423] on span "Car shoe liners when the ropes are to be changed" at bounding box center [481, 414] width 162 height 37
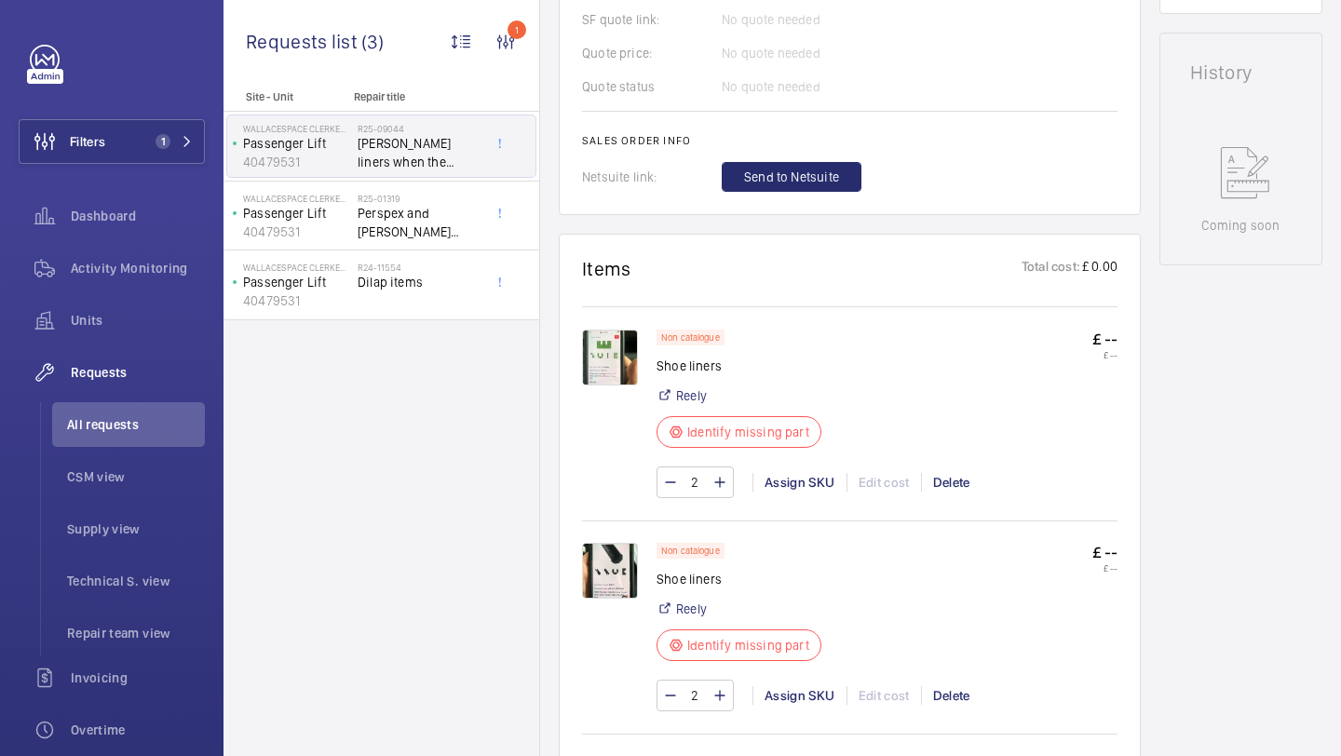
click at [604, 330] on img at bounding box center [610, 358] width 56 height 56
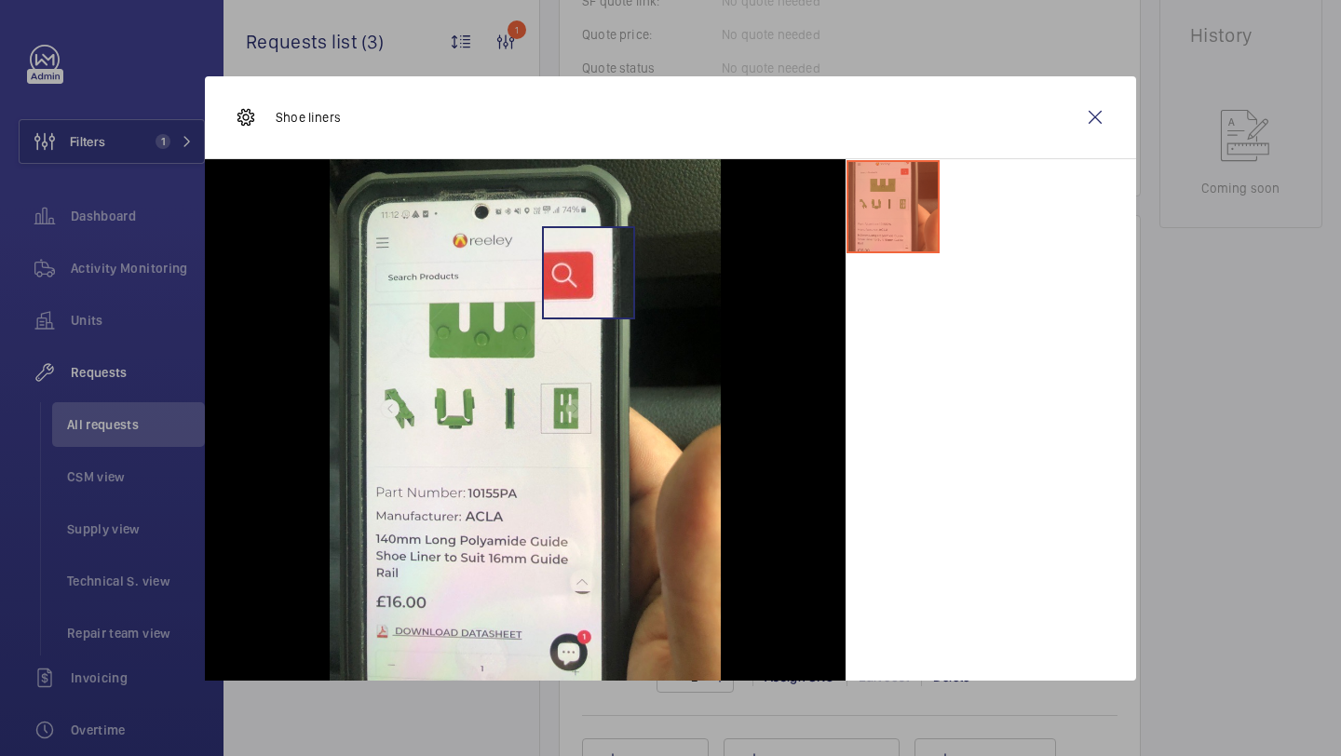
scroll to position [926, 0]
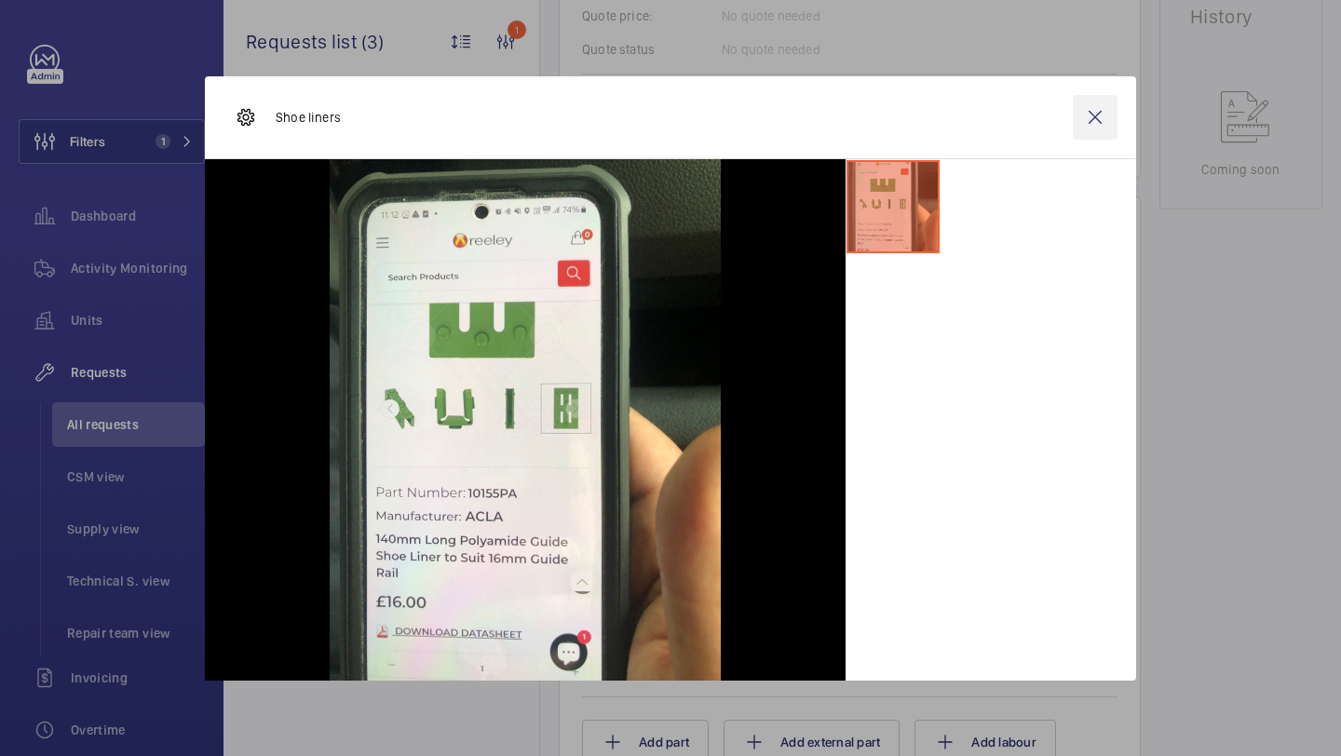
click at [1100, 118] on wm-front-icon-button at bounding box center [1095, 117] width 45 height 45
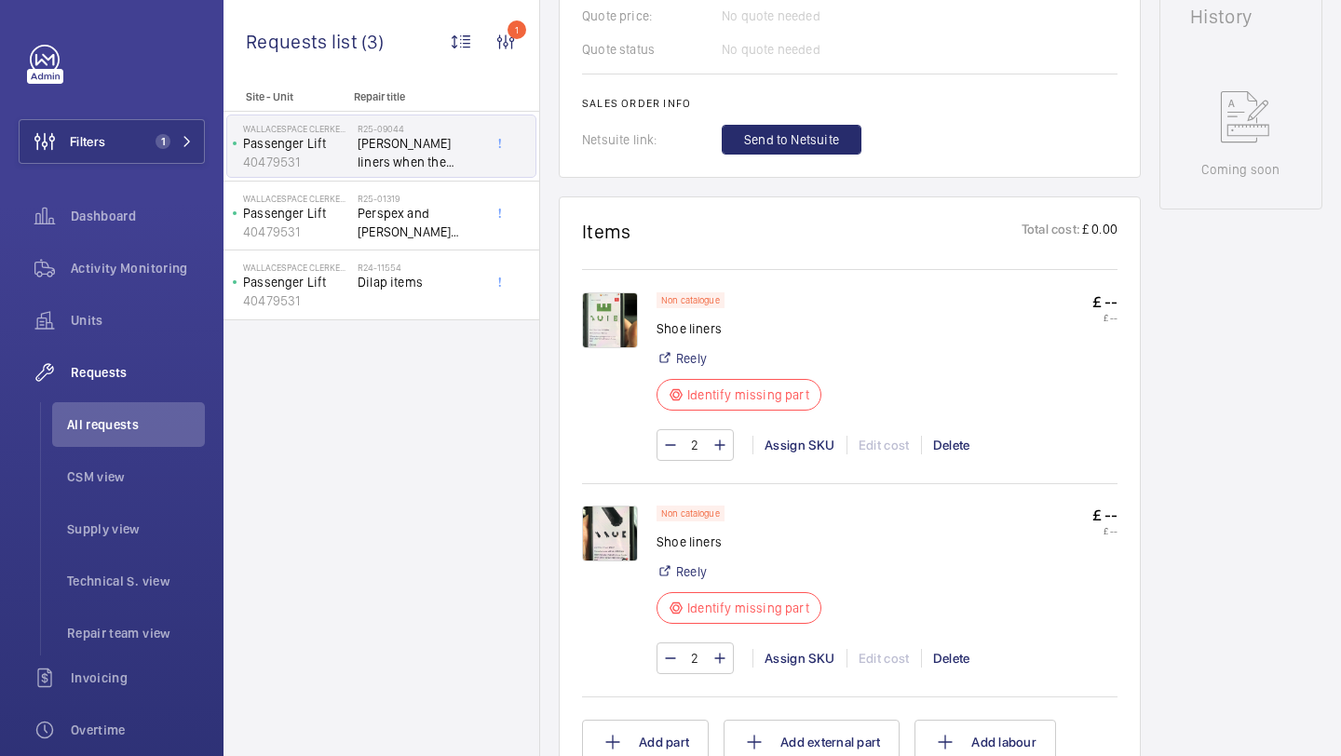
click at [630, 292] on img at bounding box center [610, 320] width 56 height 56
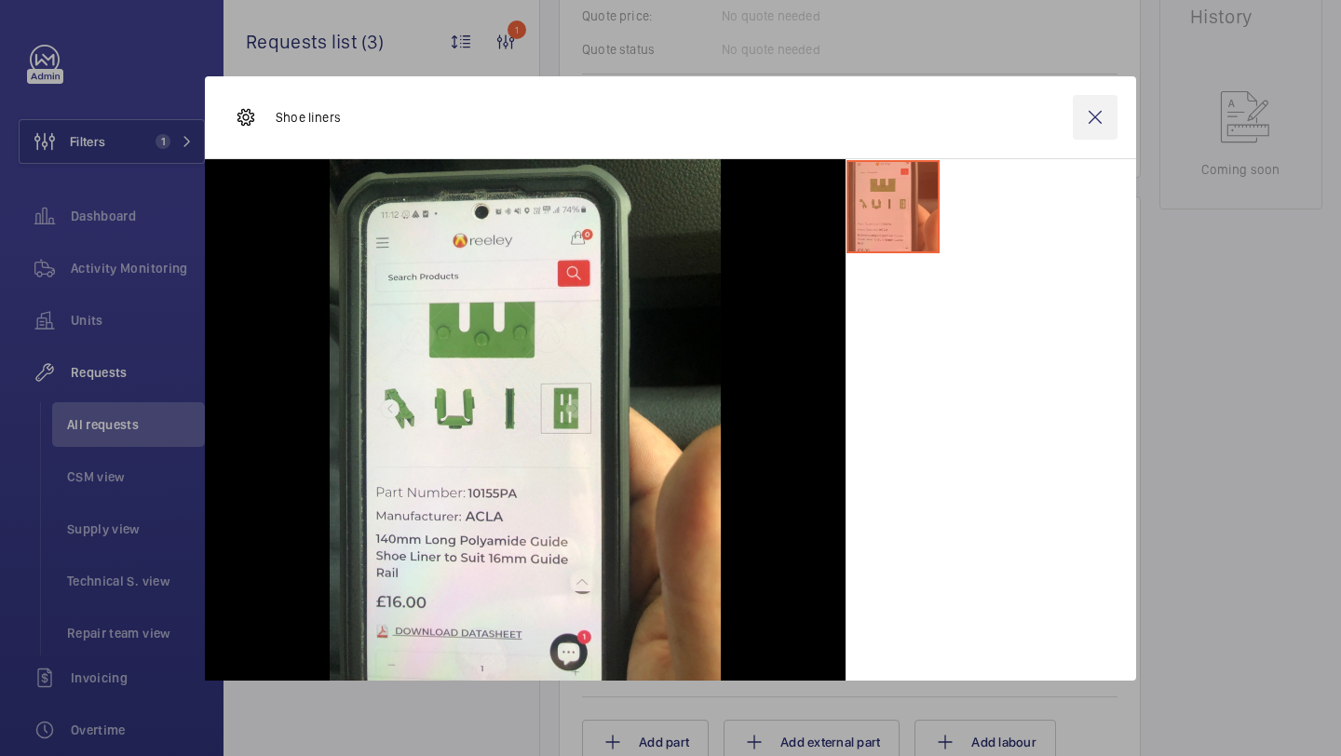
click at [1102, 116] on wm-front-icon-button at bounding box center [1095, 117] width 45 height 45
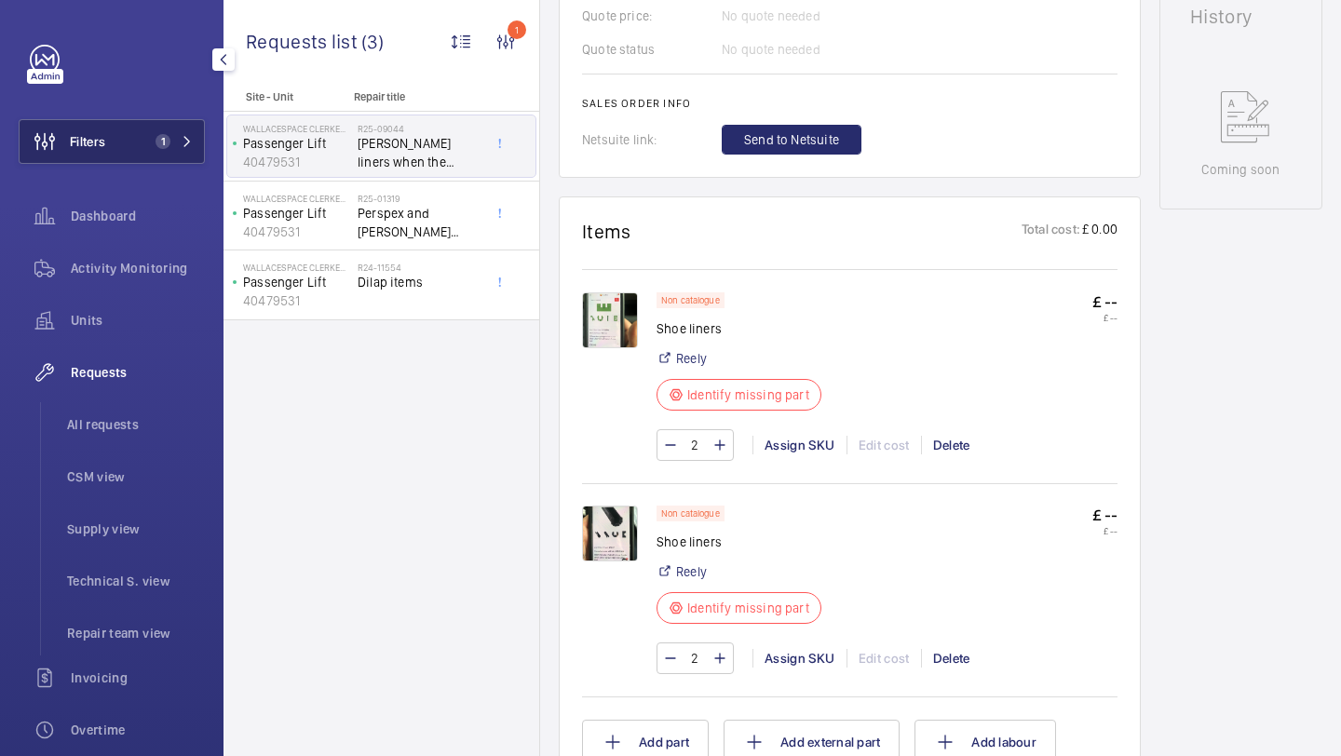
click at [193, 141] on button "Filters 1" at bounding box center [112, 141] width 186 height 45
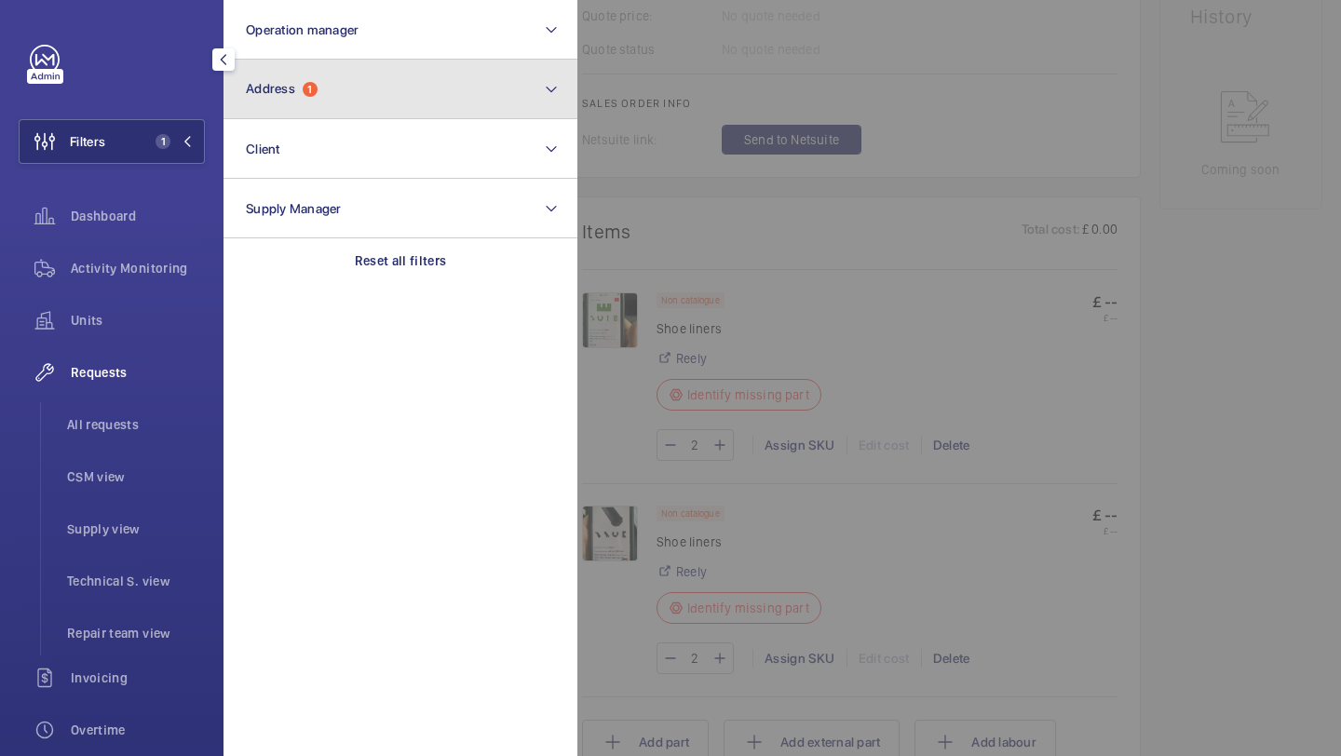
click at [308, 115] on button "Address 1" at bounding box center [400, 90] width 354 height 60
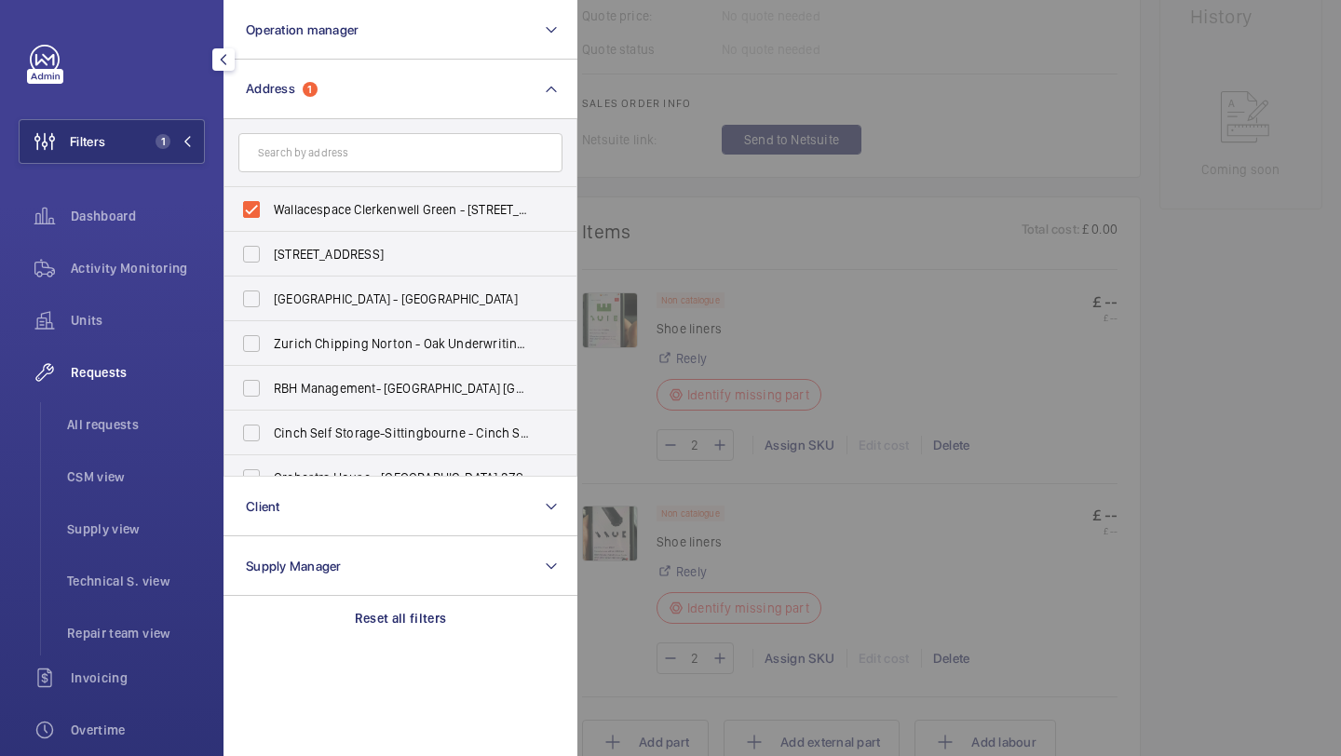
click at [672, 200] on div at bounding box center [1247, 378] width 1341 height 756
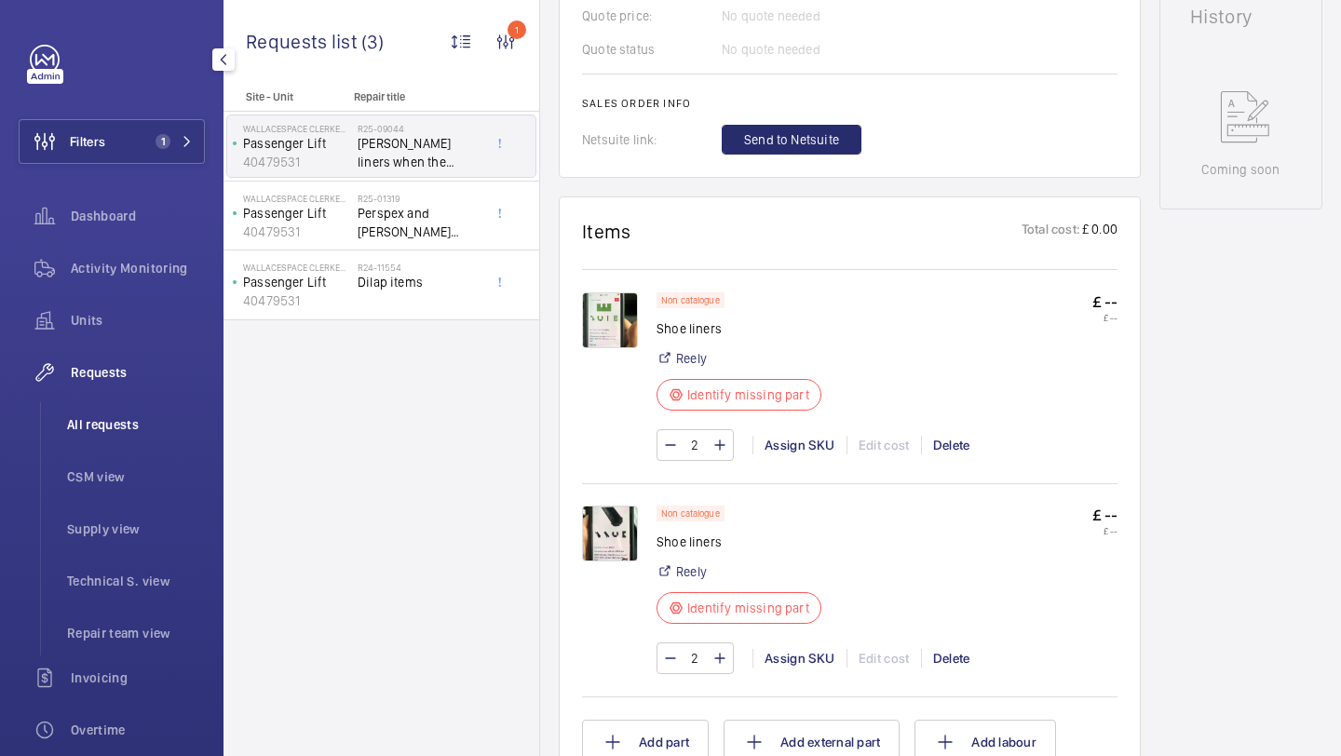
click at [139, 435] on li "All requests" at bounding box center [128, 424] width 153 height 45
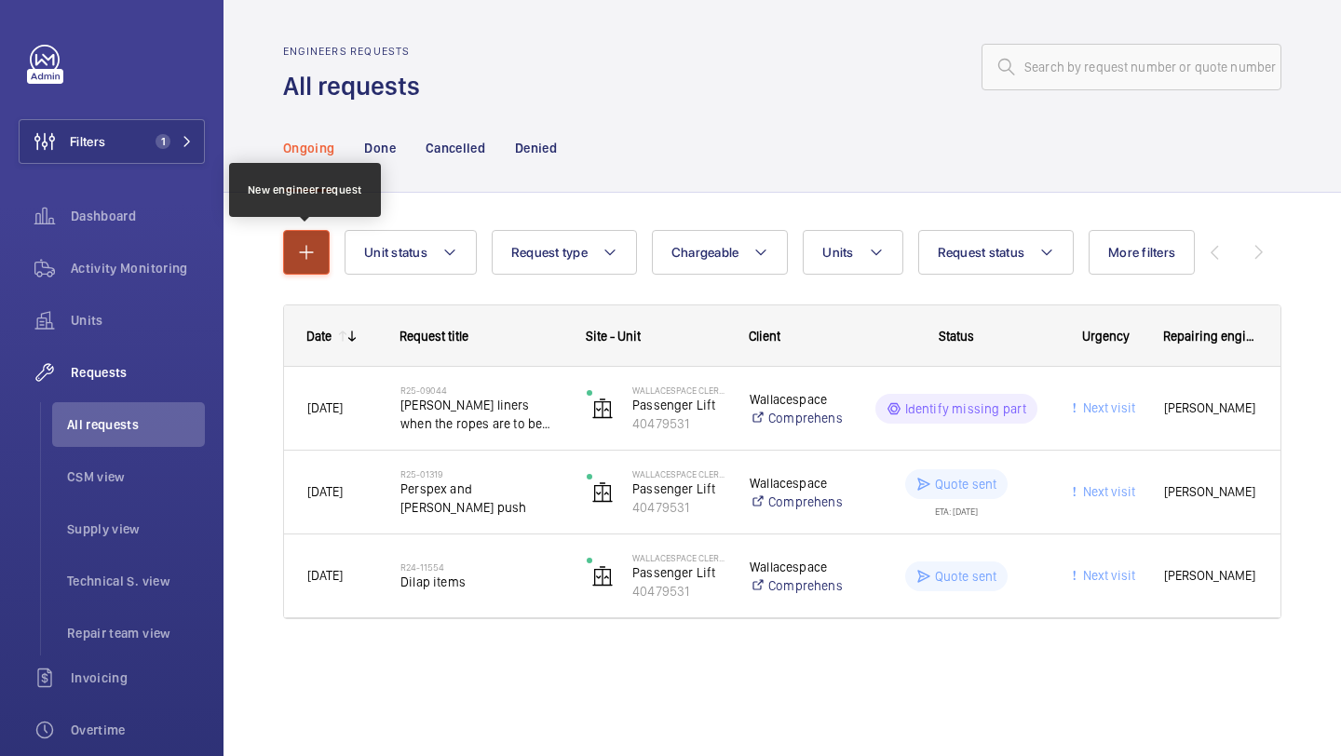
click at [313, 265] on button "button" at bounding box center [306, 252] width 47 height 45
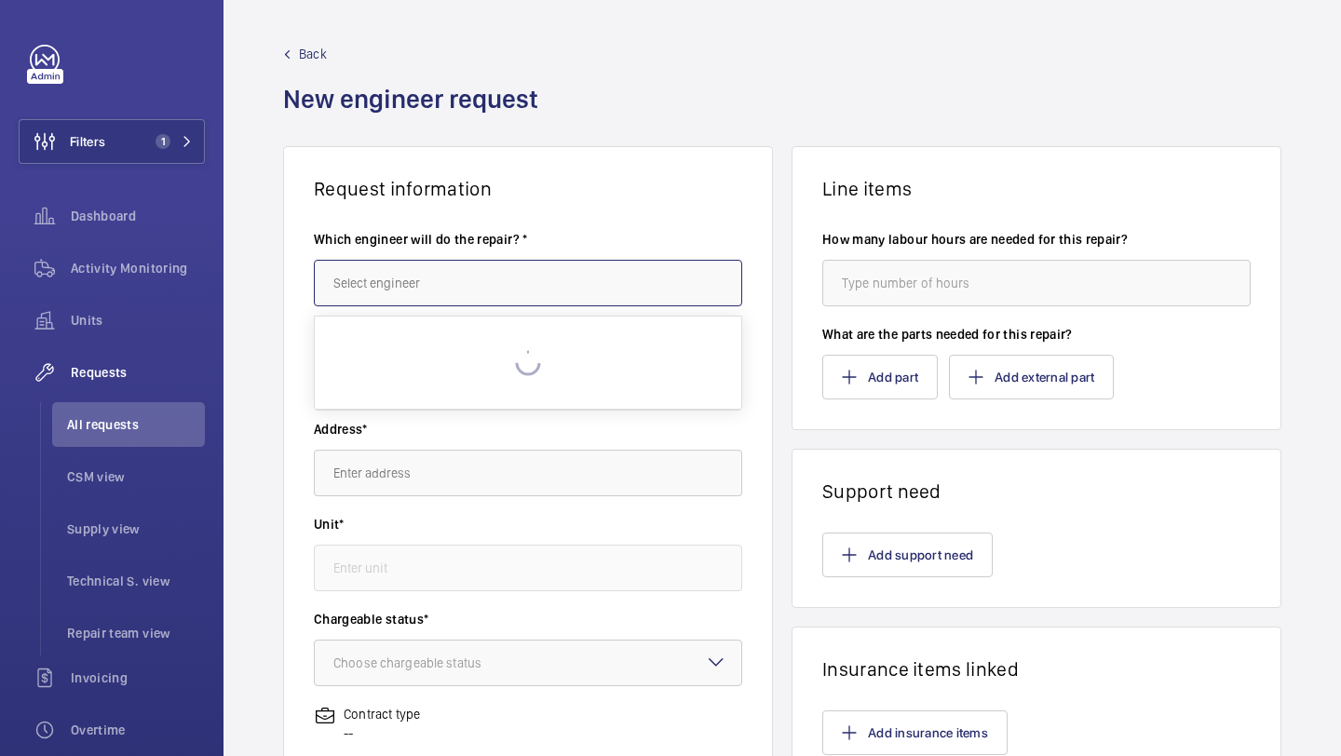
click at [363, 281] on input "text" at bounding box center [528, 283] width 428 height 47
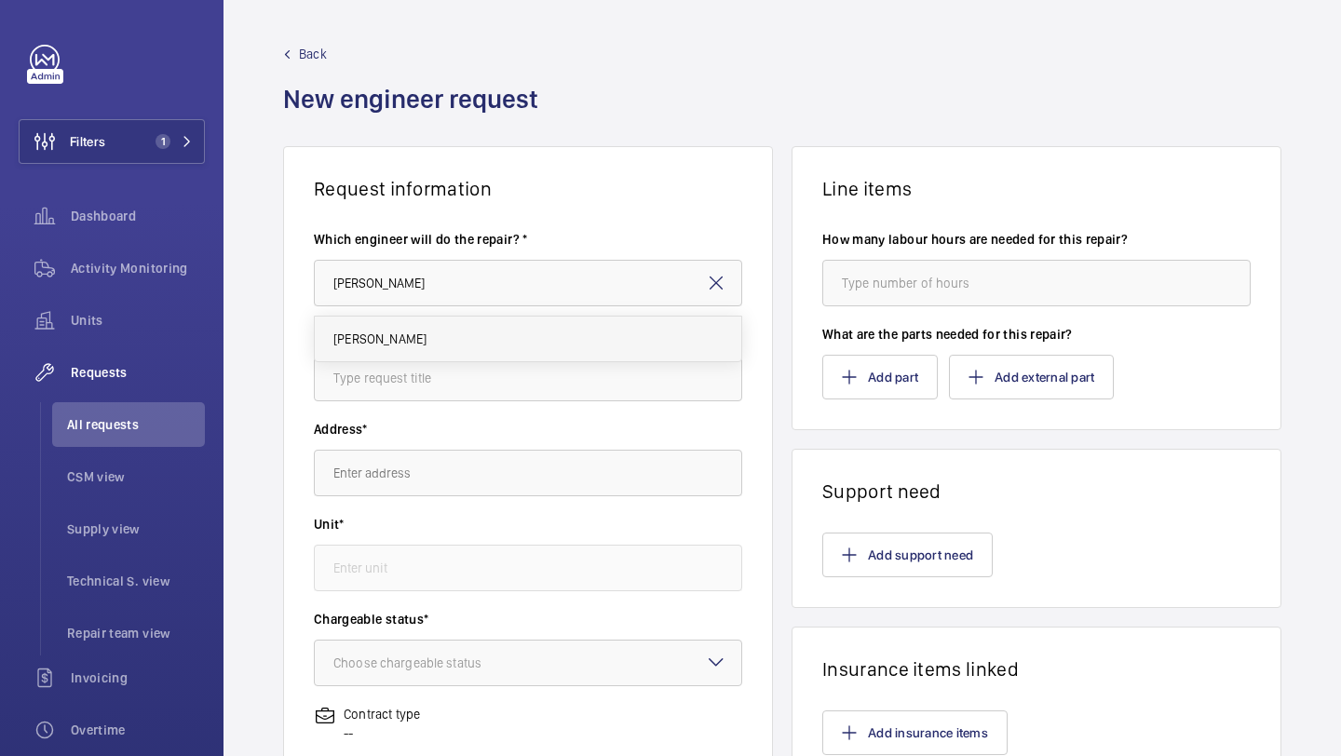
click at [367, 331] on span "[PERSON_NAME]" at bounding box center [379, 339] width 93 height 19
type input "[PERSON_NAME]"
click at [374, 419] on div "Request title*" at bounding box center [528, 372] width 428 height 95
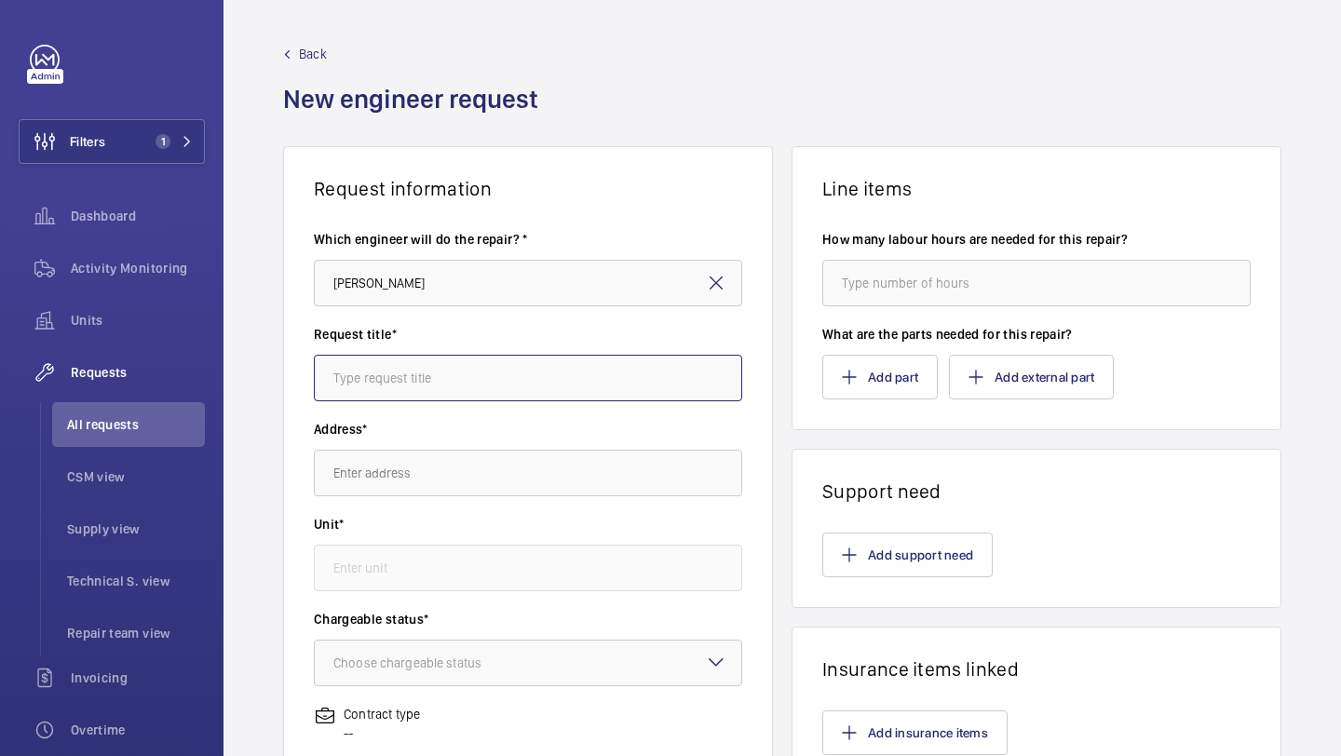
click at [394, 385] on input "text" at bounding box center [528, 378] width 428 height 47
type input "Supply and fit main hoist ropes, clean down & shoe liners"
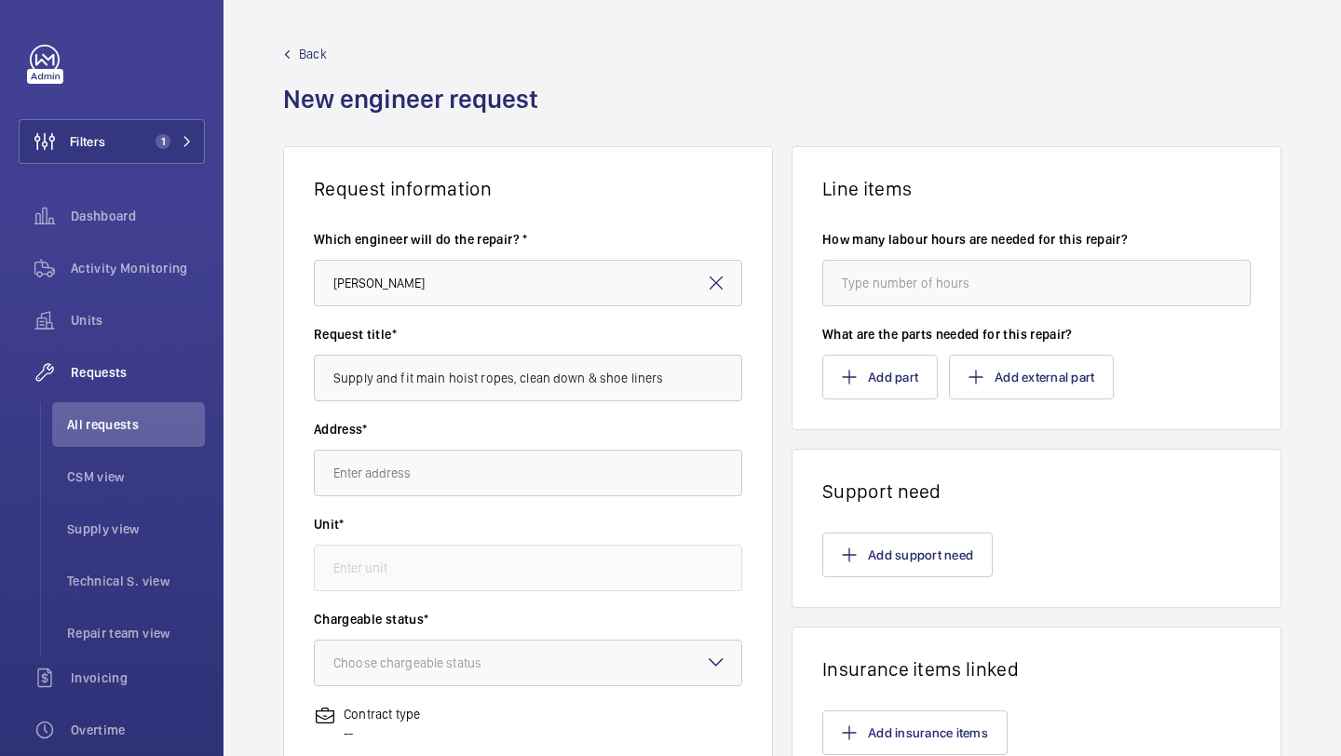
click at [490, 445] on wm-front-autocomplete-dropdown-select "Address*" at bounding box center [528, 458] width 428 height 76
click at [472, 471] on input "text" at bounding box center [528, 473] width 428 height 47
click at [471, 473] on input "text" at bounding box center [528, 473] width 428 height 47
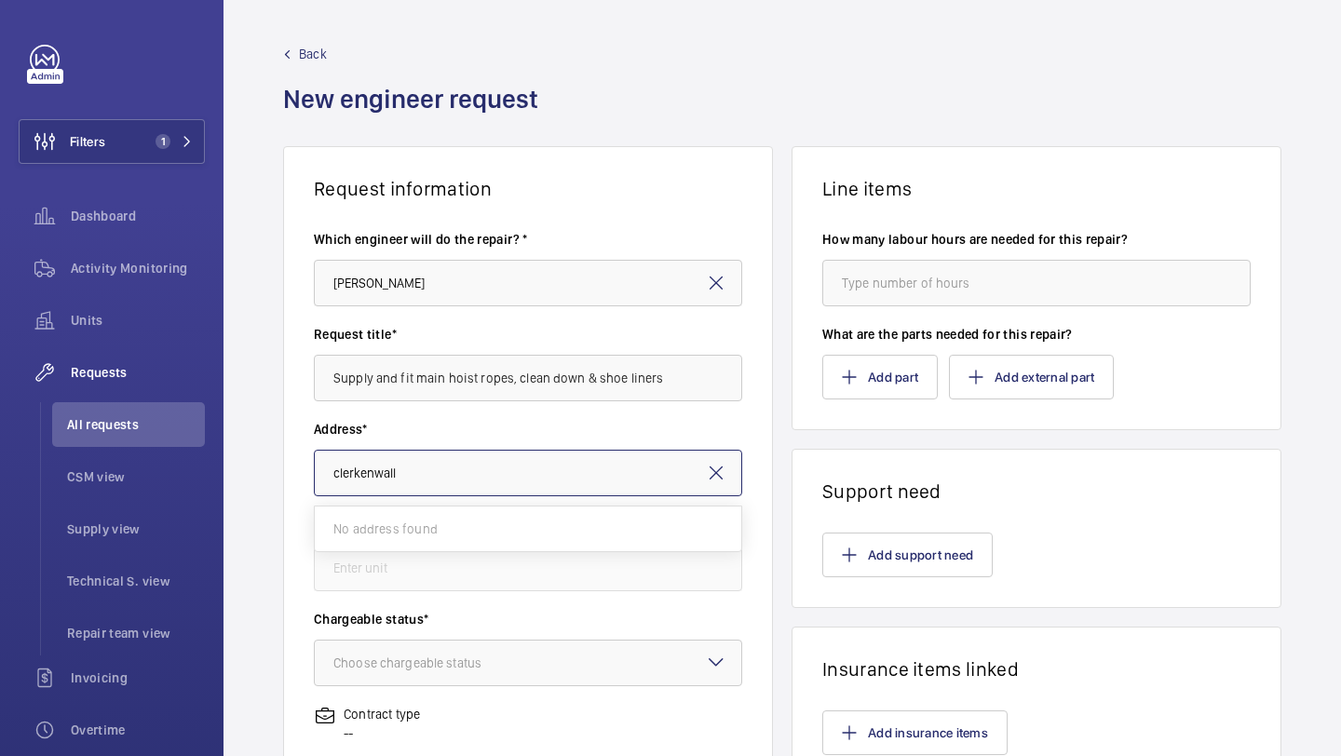
click at [462, 472] on input "clerkenwall" at bounding box center [528, 473] width 428 height 47
click at [601, 415] on div "Request title* Supply and fit main hoist ropes, clean down & shoe liners" at bounding box center [528, 372] width 428 height 95
click at [487, 470] on input "clerkenwall" at bounding box center [528, 473] width 428 height 47
click at [496, 480] on input "clerkenwall" at bounding box center [528, 473] width 428 height 47
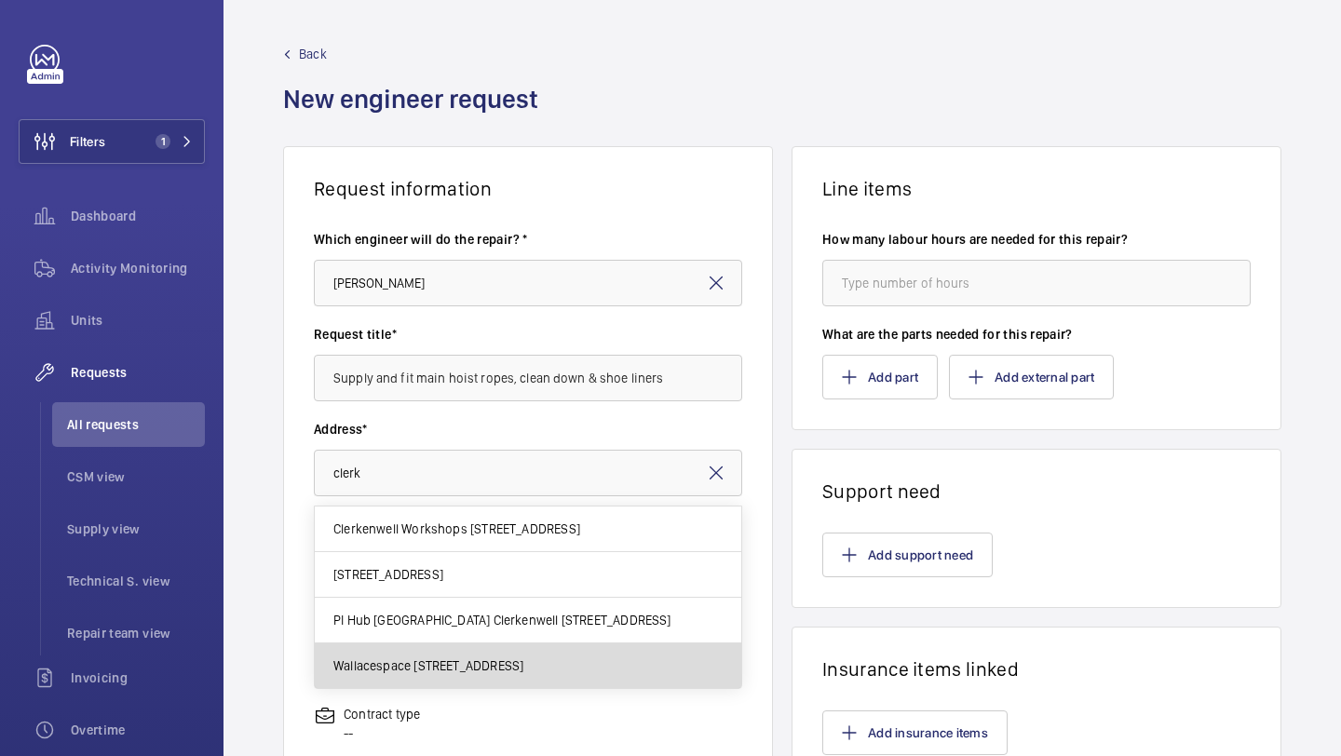
click at [426, 661] on span "Wallacespace Clerkenwell Green 18 Clerkenwell Grn, EC1R 0DP LONDON" at bounding box center [428, 665] width 190 height 19
type input "Wallacespace Clerkenwell Green 18 Clerkenwell Grn, EC1R 0DP LONDON"
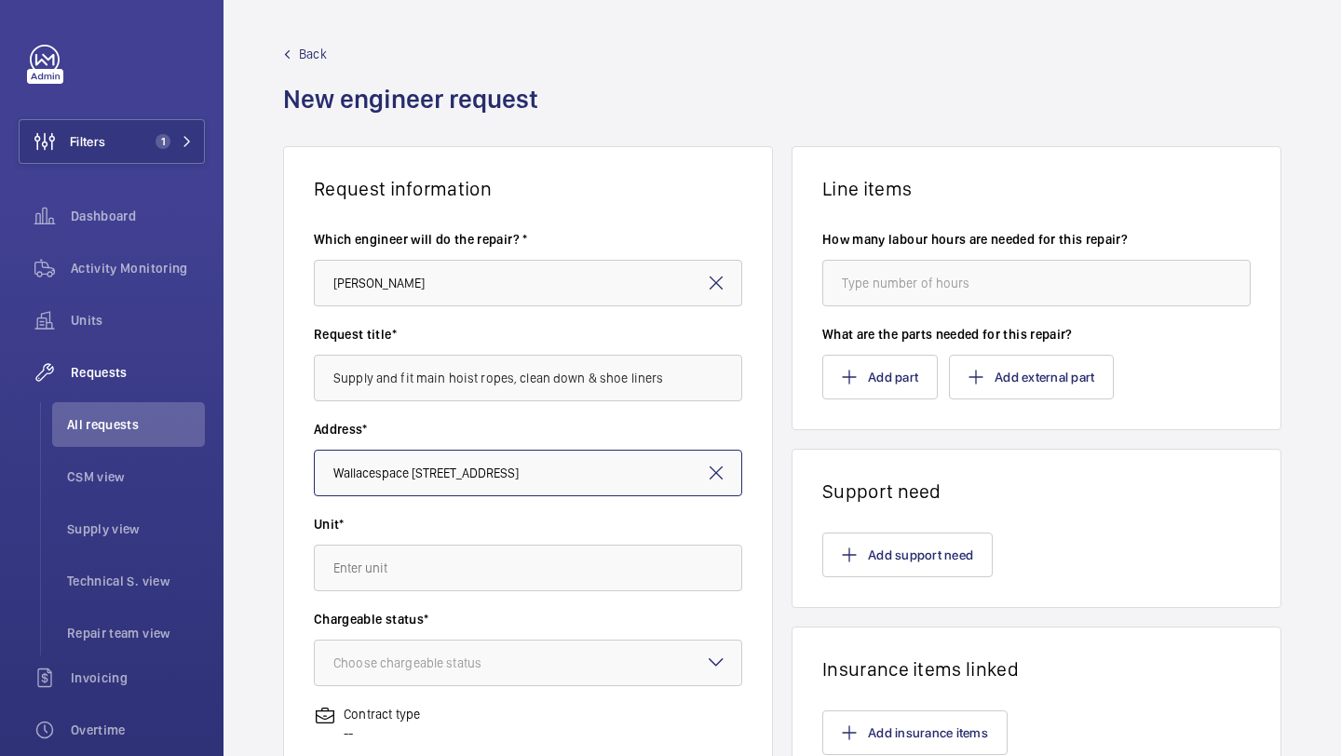
scroll to position [194, 0]
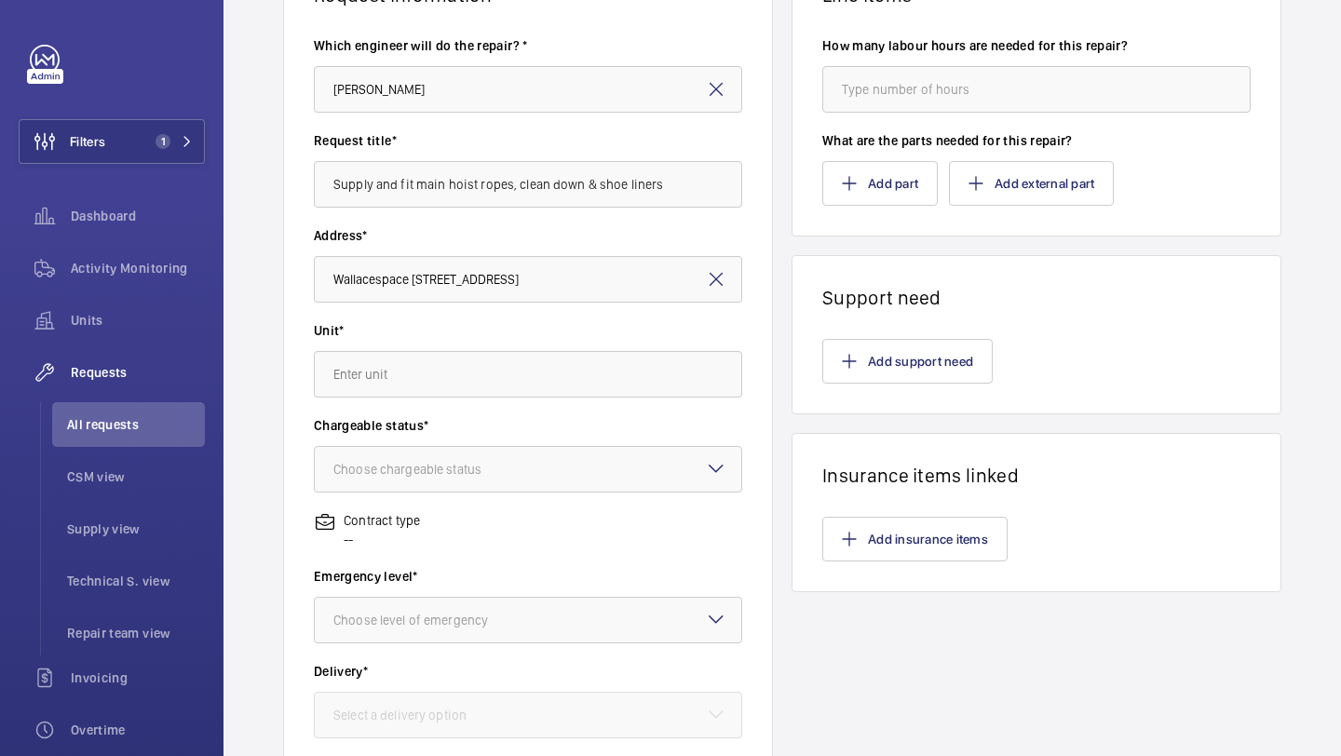
click at [498, 399] on div "Unit*" at bounding box center [528, 368] width 428 height 95
click at [506, 382] on input "text" at bounding box center [528, 374] width 428 height 47
click at [487, 435] on mat-option "40479531 - Passenger Lift" at bounding box center [528, 430] width 426 height 45
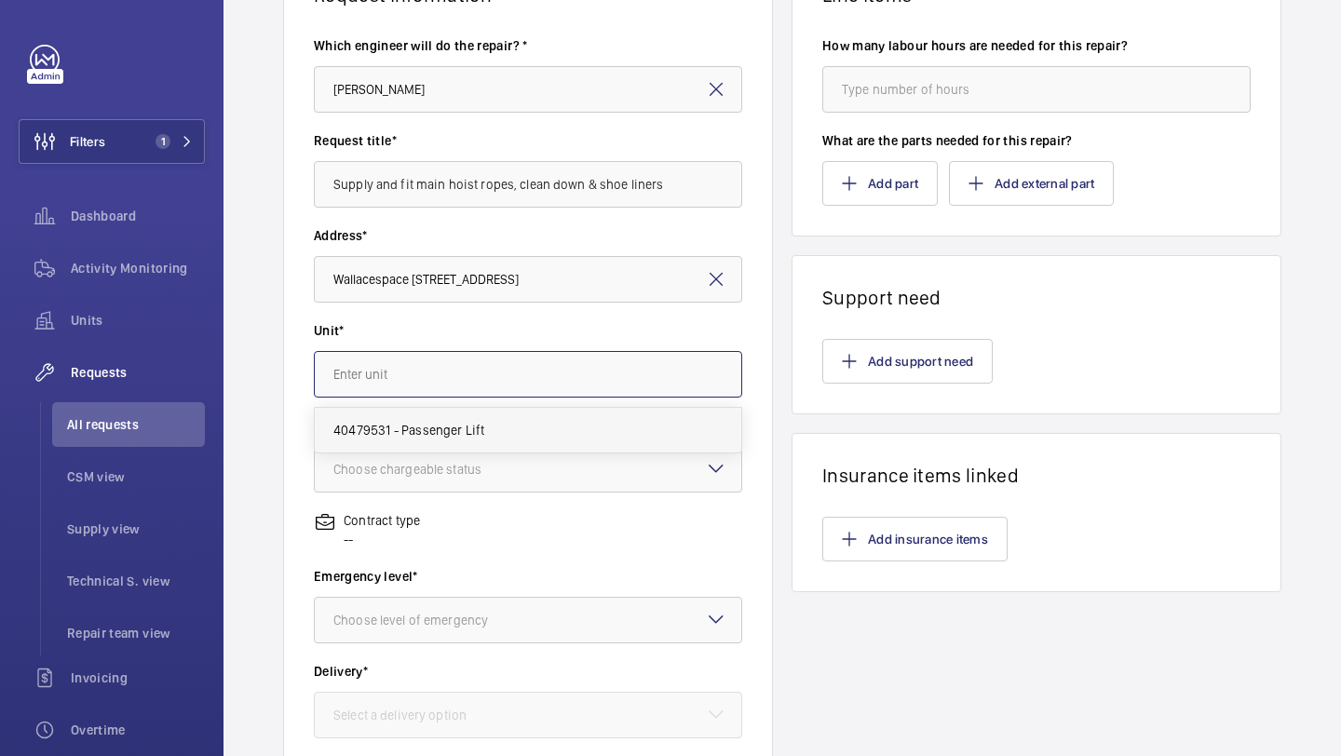
type input "40479531 - Passenger Lift"
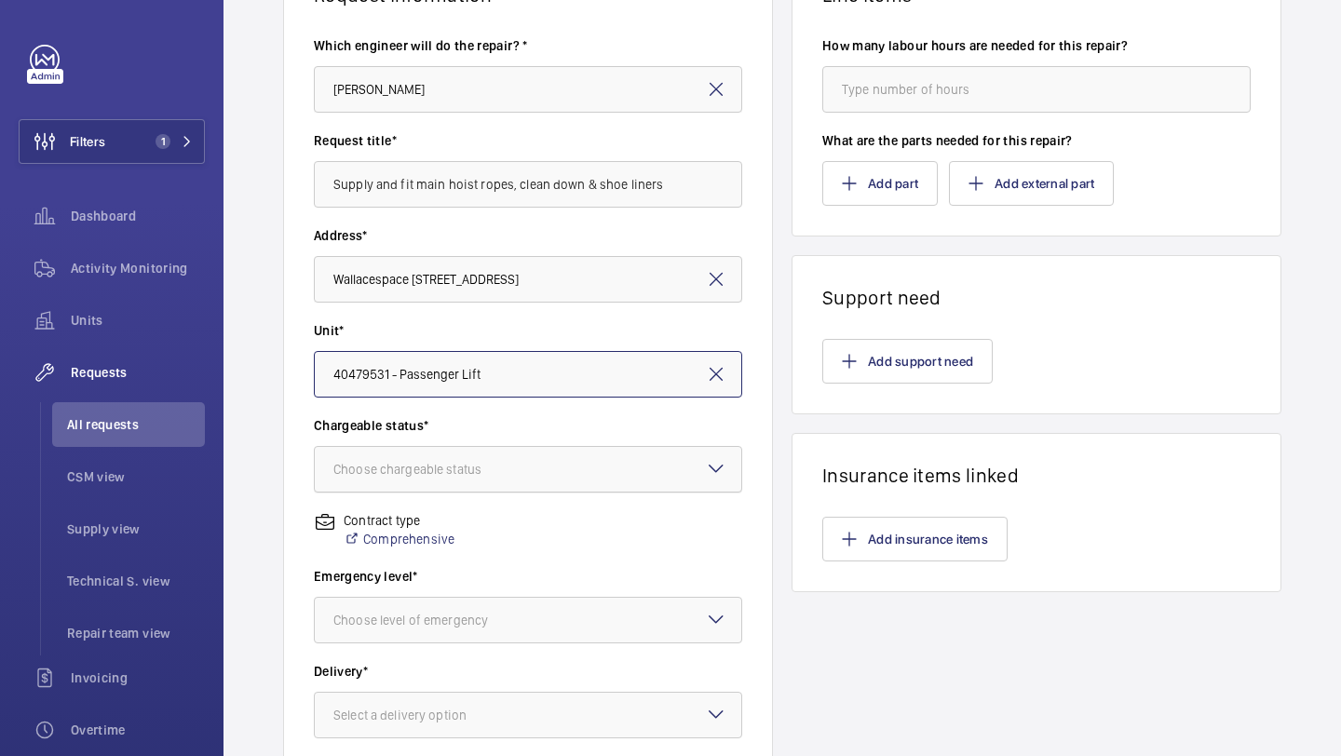
click at [485, 459] on div at bounding box center [528, 469] width 426 height 45
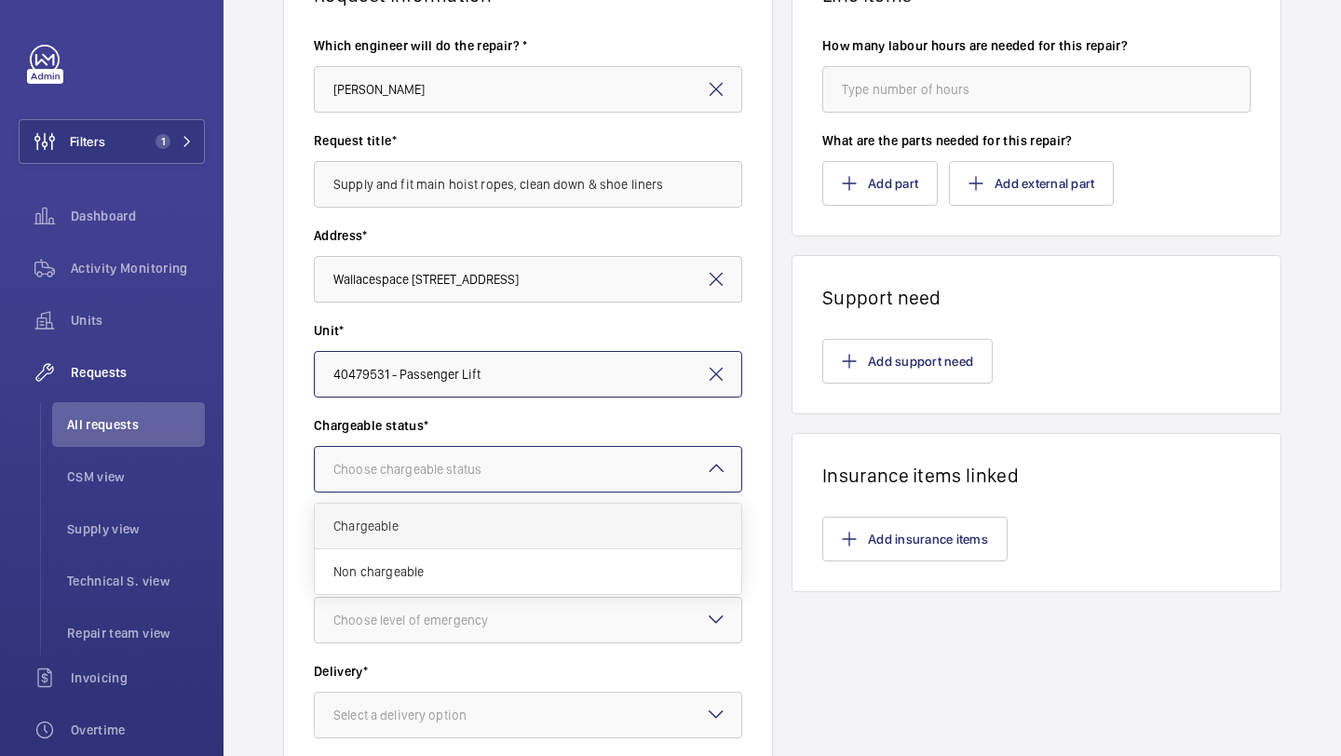
click at [448, 533] on span "Chargeable" at bounding box center [527, 526] width 389 height 19
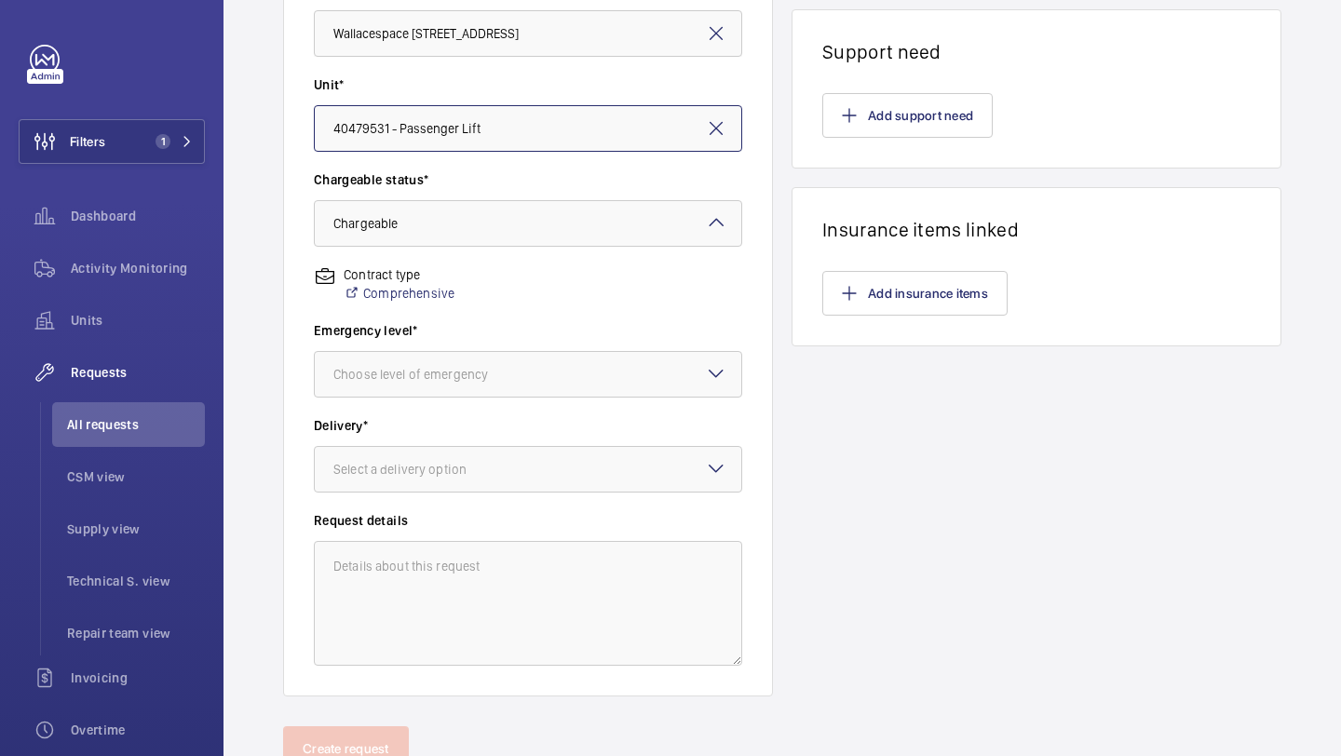
scroll to position [440, 0]
click at [538, 359] on div at bounding box center [528, 373] width 426 height 45
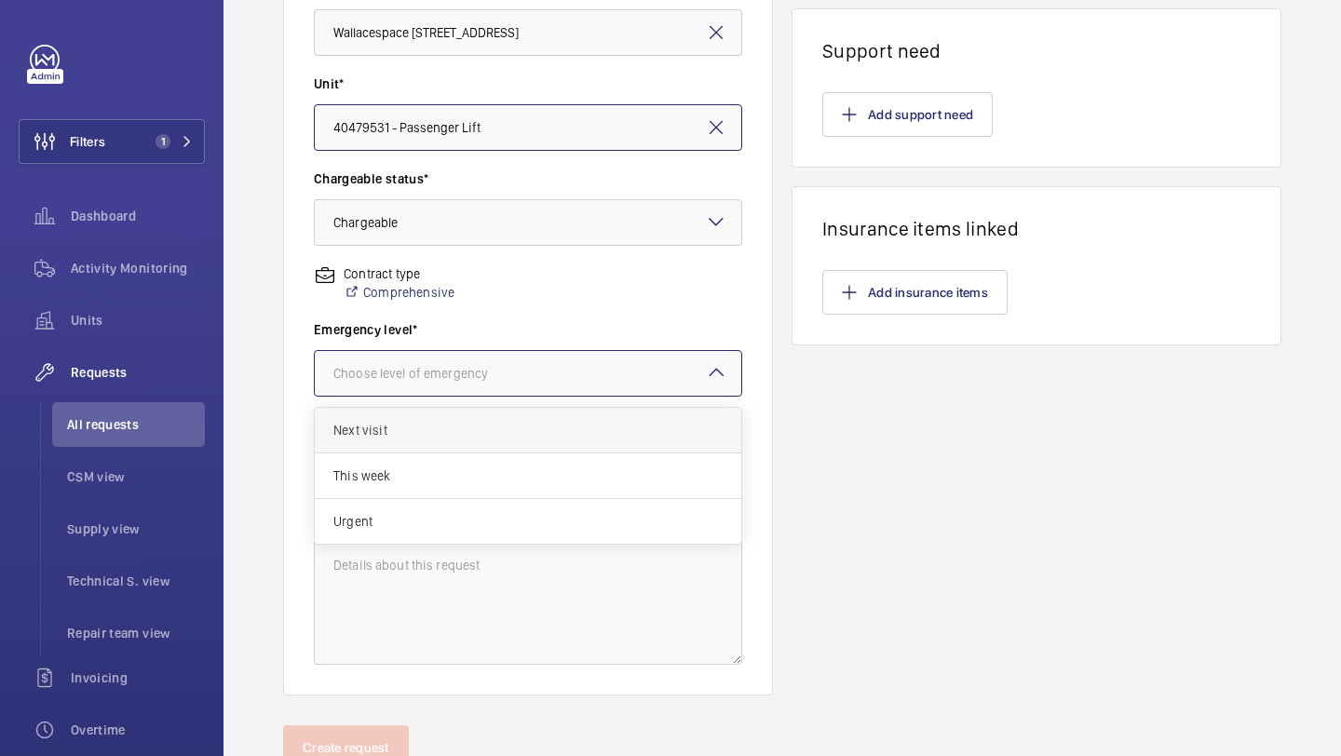
click at [475, 437] on span "Next visit" at bounding box center [527, 430] width 389 height 19
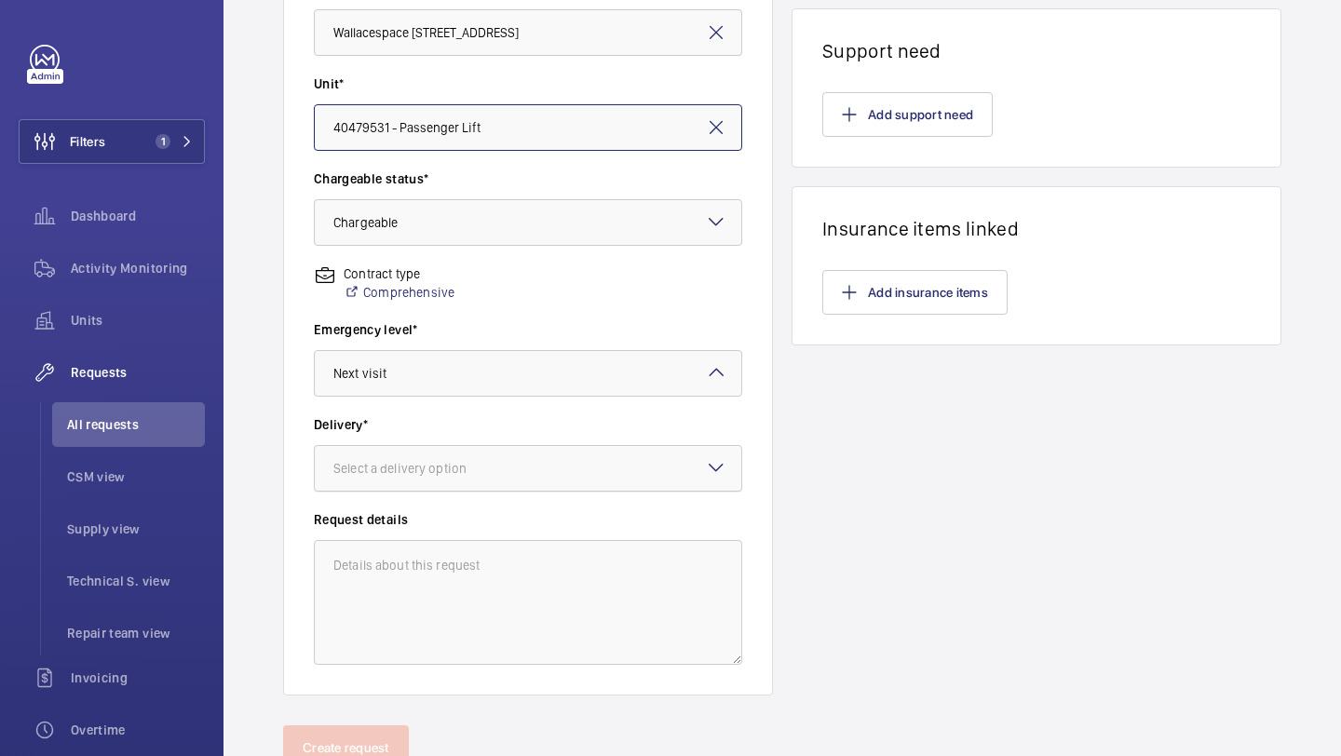
click at [468, 463] on div "Select a delivery option" at bounding box center [423, 468] width 180 height 19
click at [440, 603] on div "London office" at bounding box center [528, 617] width 426 height 46
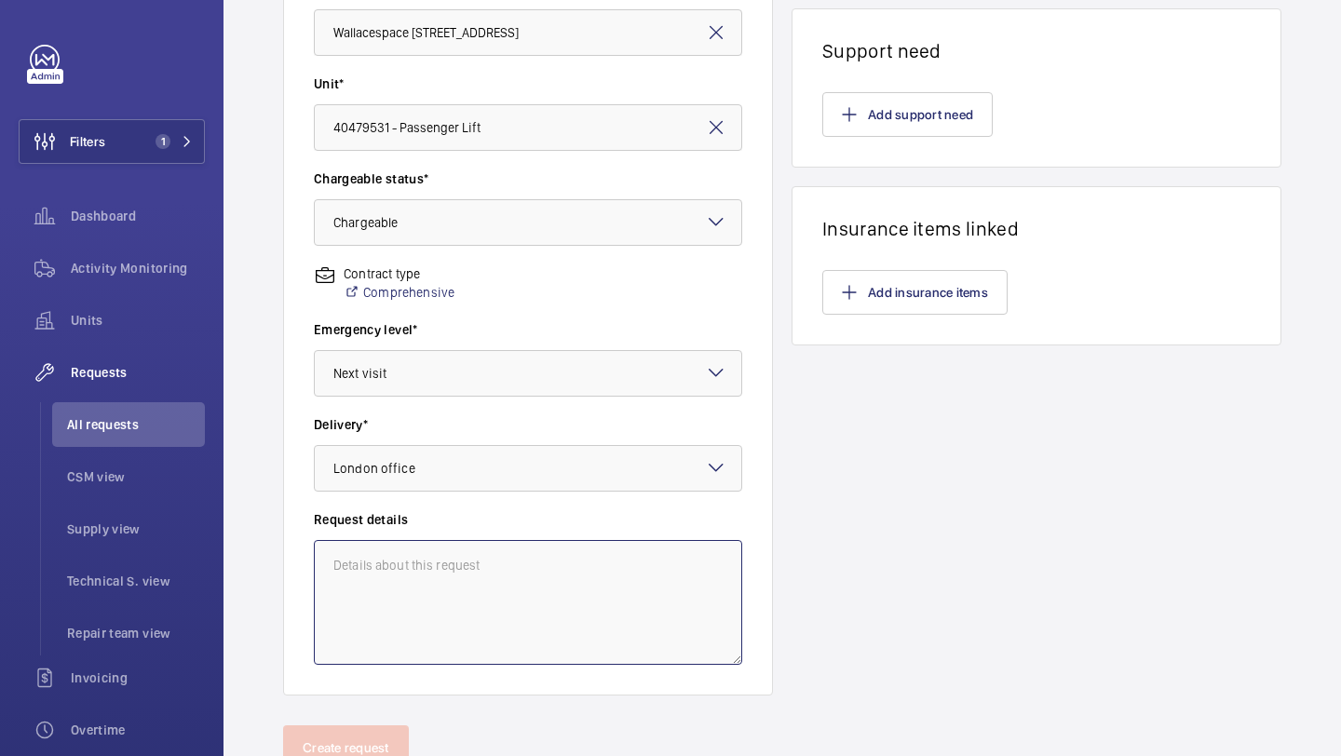
click at [462, 573] on textarea at bounding box center [528, 602] width 428 height 125
click at [388, 580] on textarea "Supply and fit main hoist ropes." at bounding box center [528, 602] width 428 height 125
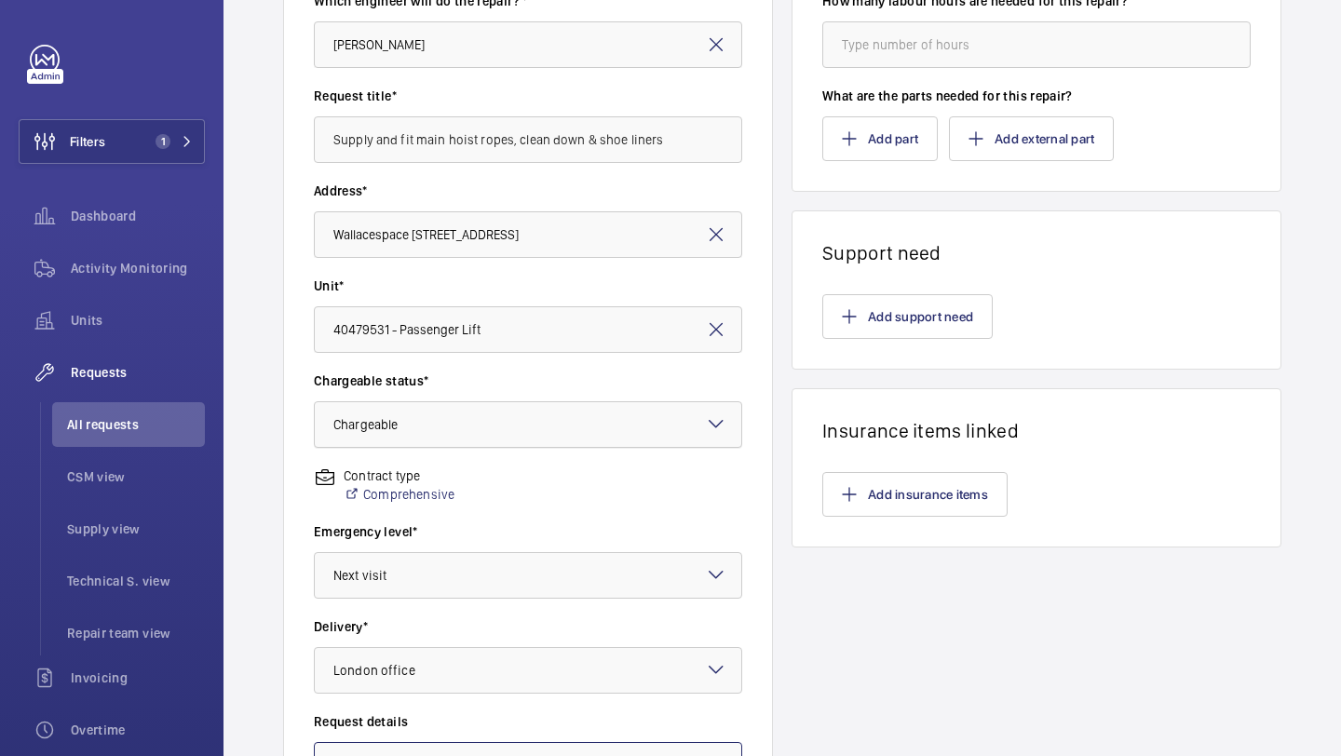
scroll to position [0, 0]
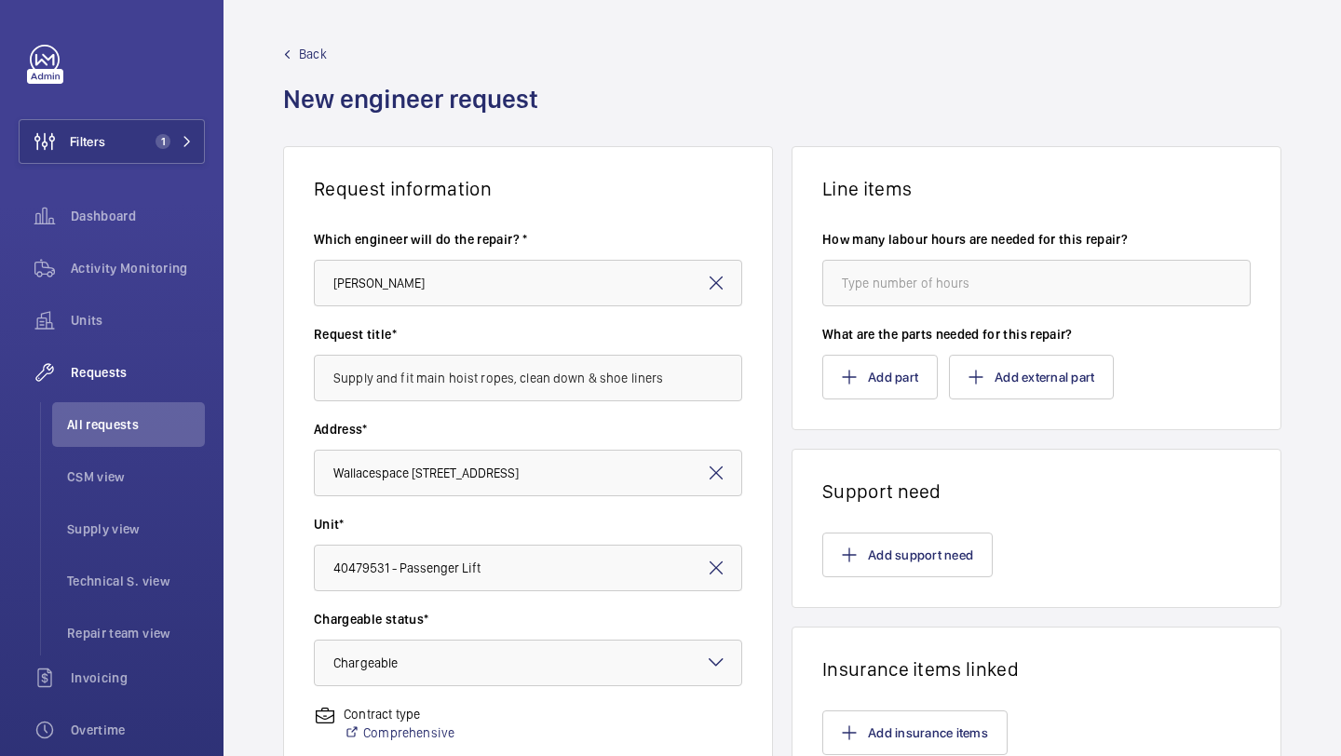
type textarea "Supply and fit main hoist ropes. Supply and fit shoe liners. Carry out a full s…"
click at [903, 320] on div "How many labour hours are needed for this repair?" at bounding box center [1036, 277] width 428 height 95
click at [924, 296] on input "number" at bounding box center [1036, 283] width 428 height 47
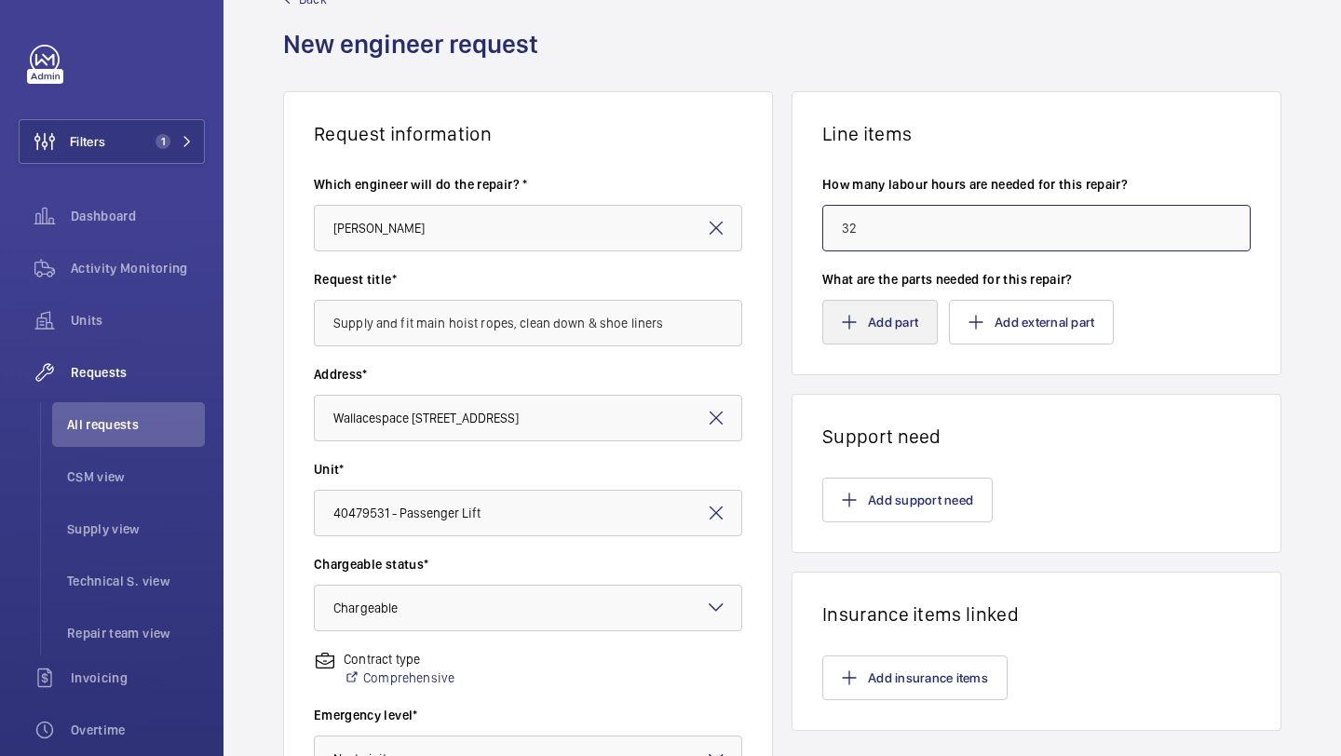
scroll to position [59, 0]
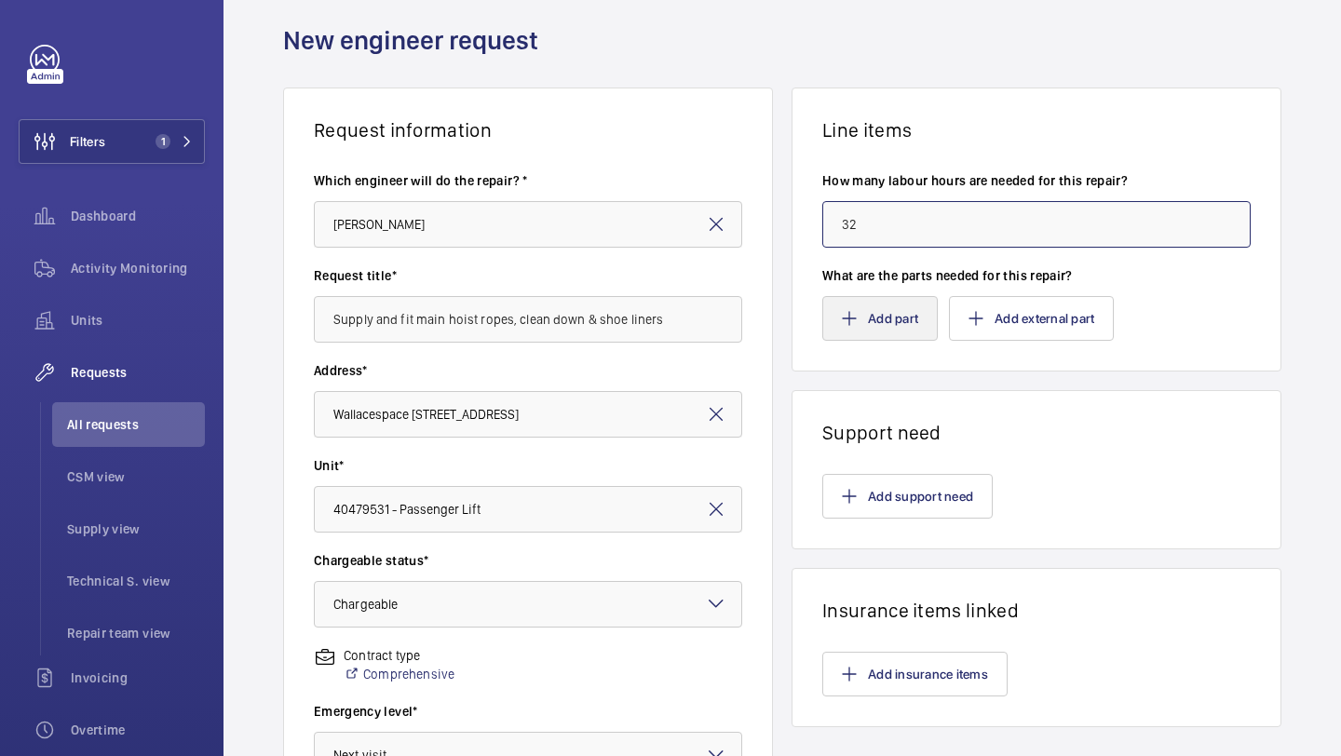
type input "32"
click at [897, 326] on button "Add part" at bounding box center [879, 318] width 115 height 45
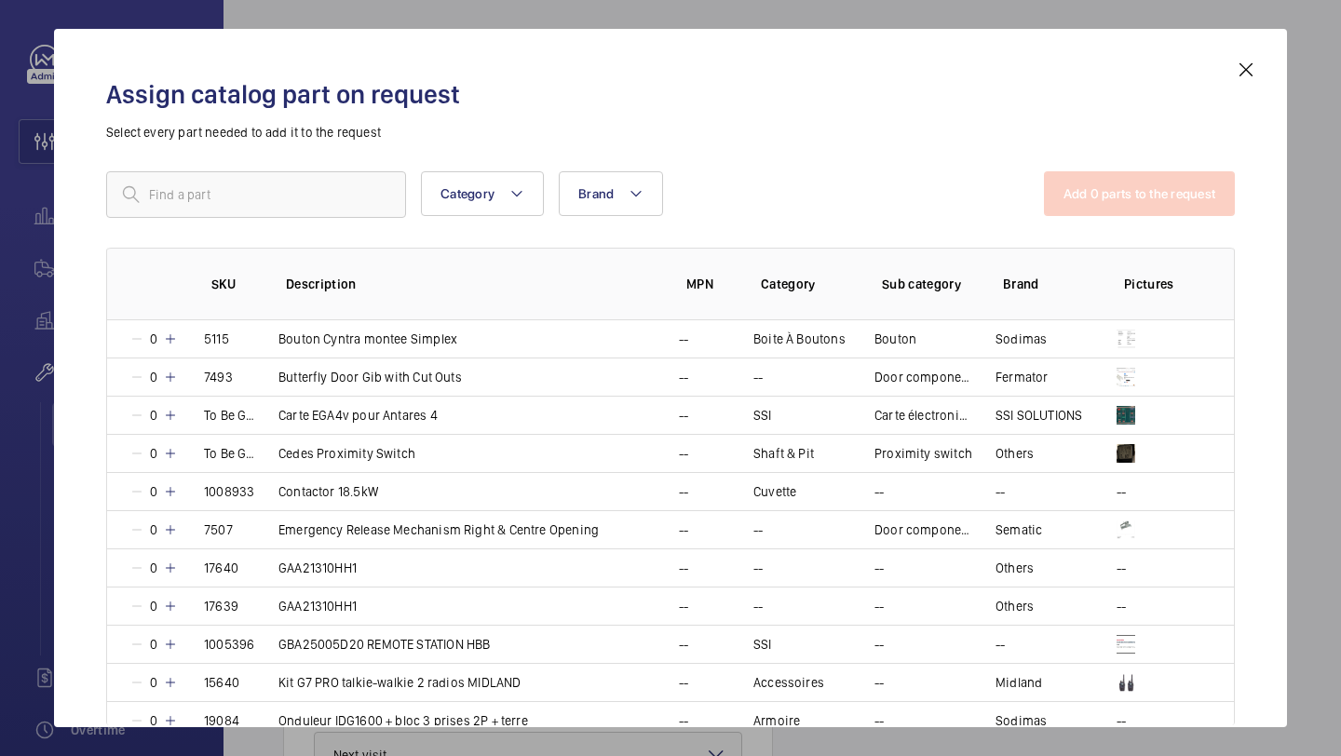
click at [1228, 77] on h2 "Assign catalog part on request" at bounding box center [670, 94] width 1129 height 34
click at [1244, 74] on mat-icon at bounding box center [1246, 70] width 22 height 22
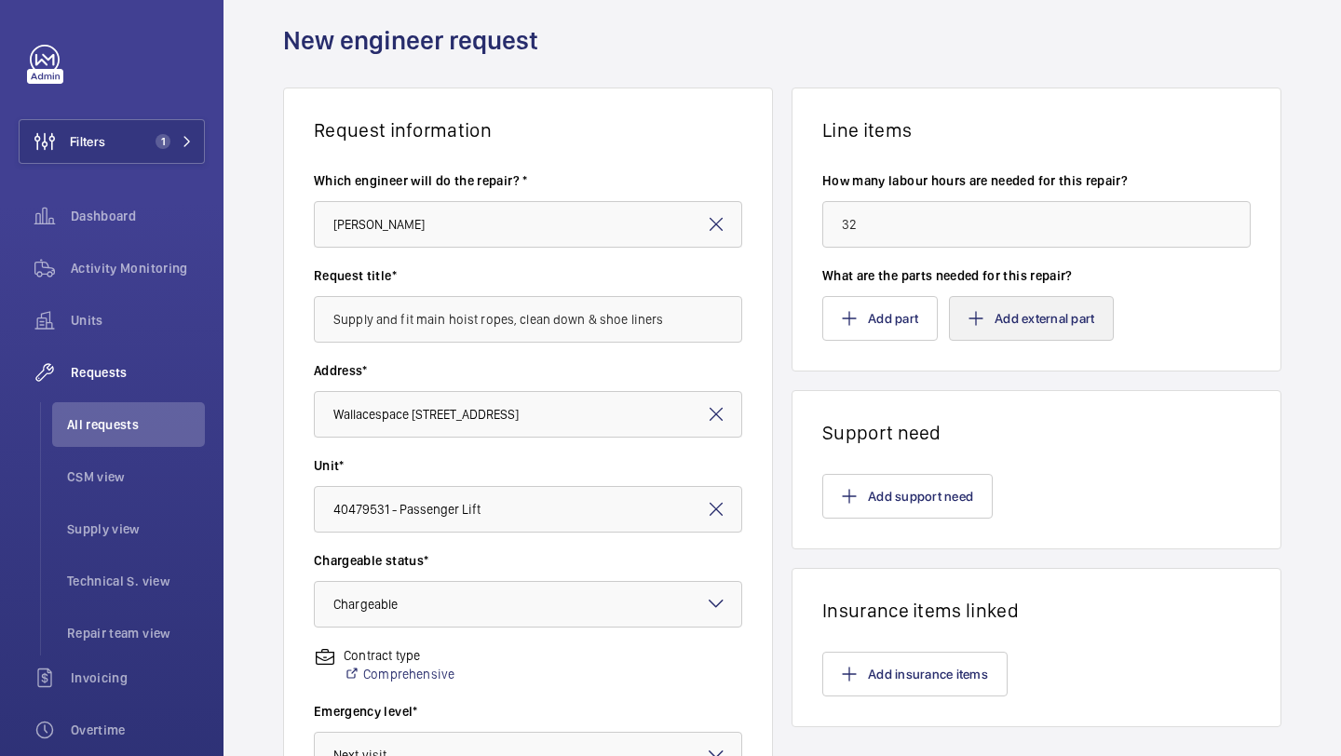
scroll to position [137, 0]
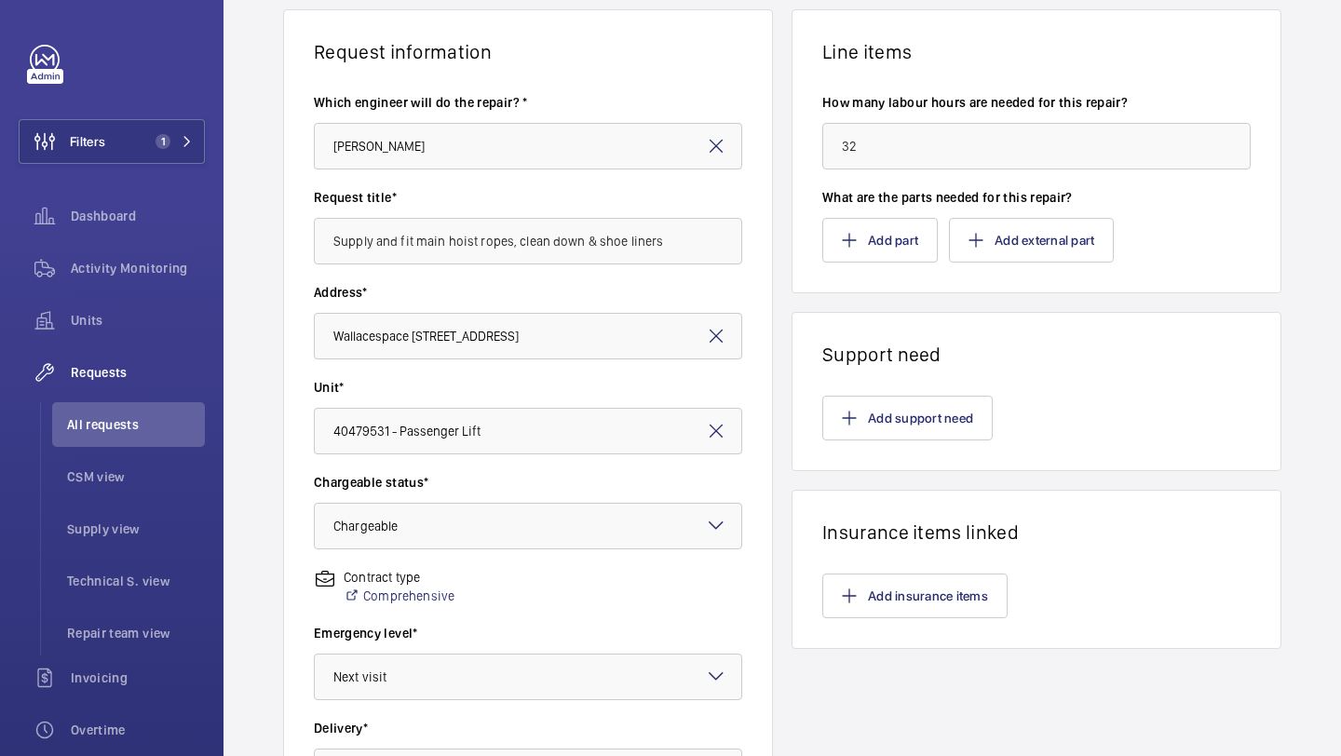
click at [915, 445] on wm-front-card-body "Add support need" at bounding box center [1036, 418] width 488 height 104
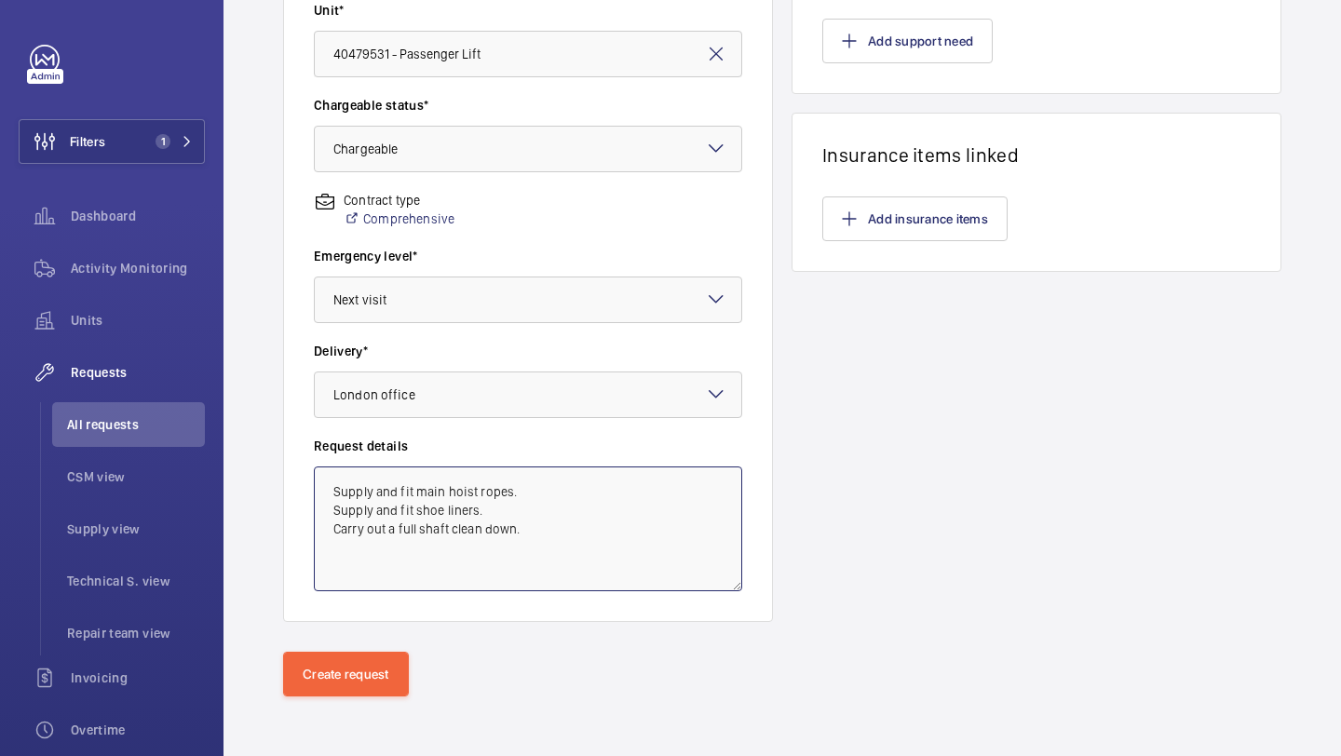
drag, startPoint x: 574, startPoint y: 531, endPoint x: 312, endPoint y: 493, distance: 264.3
click at [312, 493] on wm-front-card-body "Which engineer will do the repair? * Keith Bishop Request title* Supply and fit…" at bounding box center [528, 153] width 488 height 935
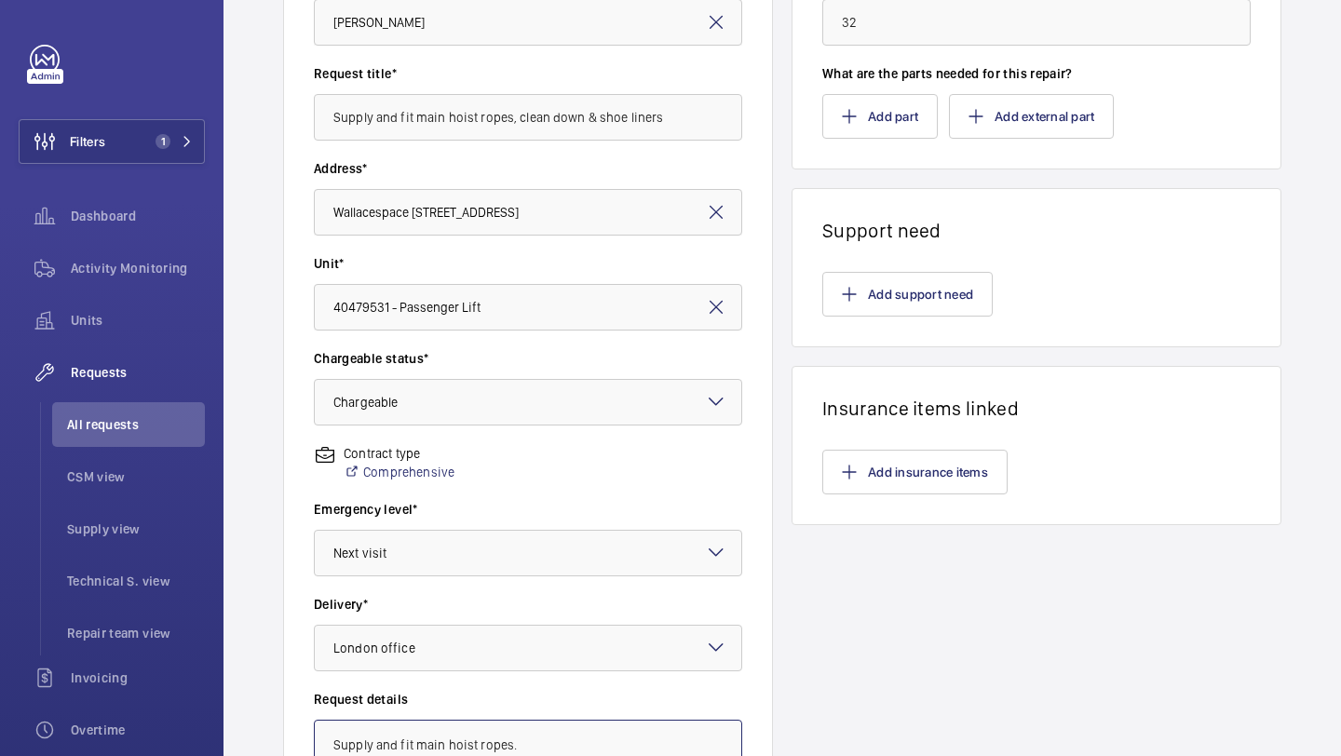
scroll to position [25, 0]
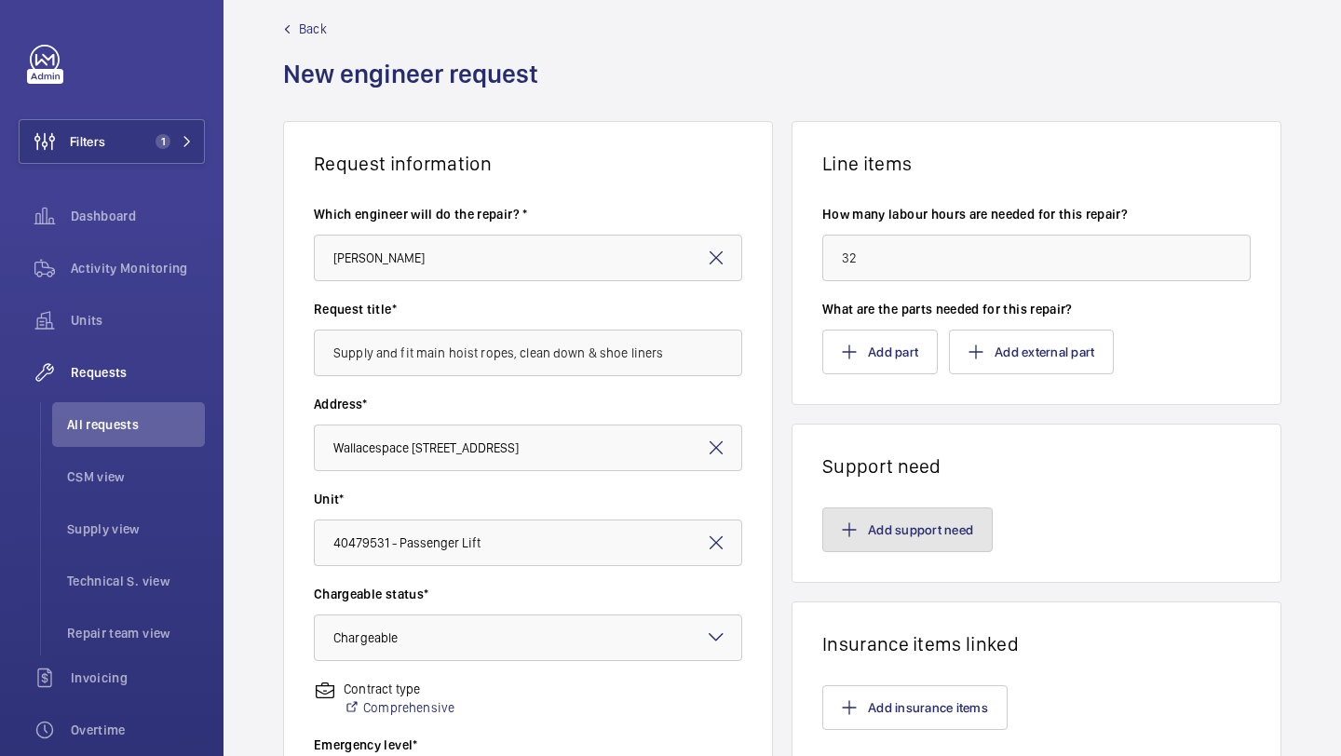
click at [918, 531] on button "Add support need" at bounding box center [907, 529] width 170 height 45
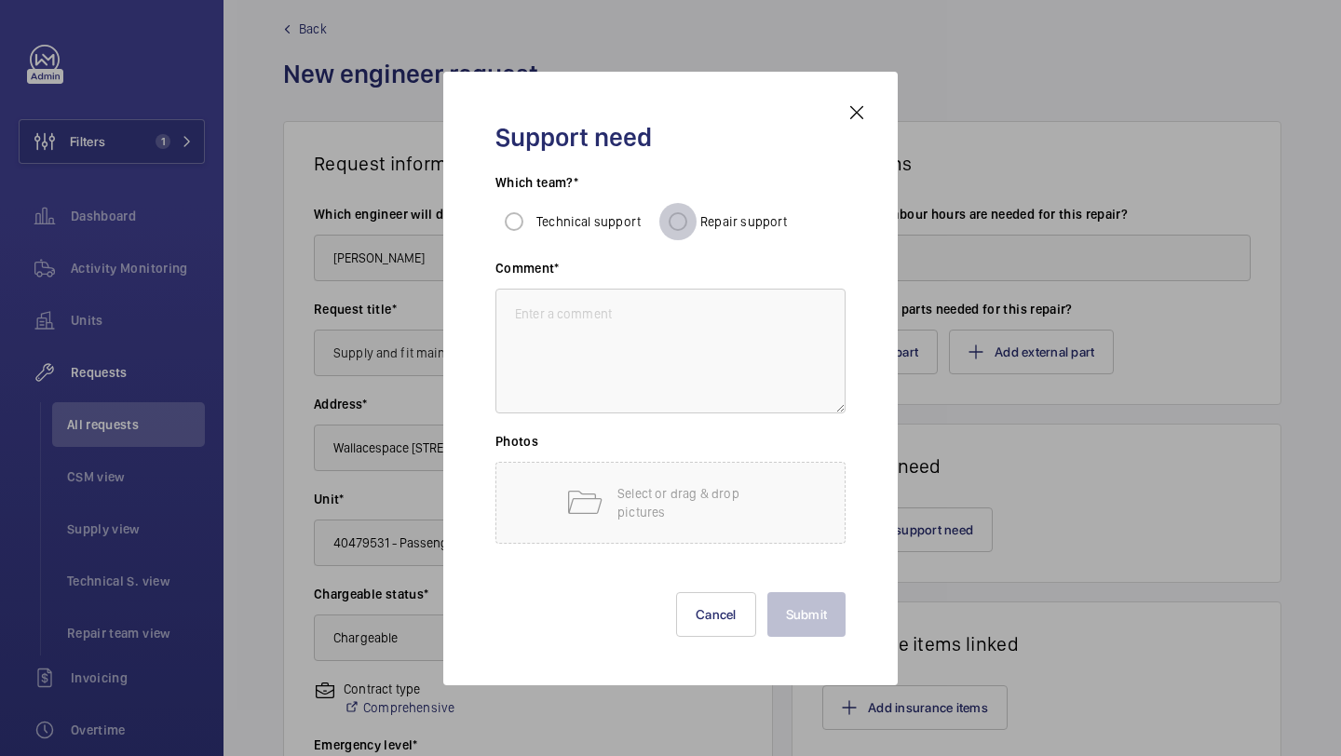
click at [688, 216] on input "Repair support" at bounding box center [677, 221] width 37 height 37
radio input "true"
click at [674, 329] on textarea at bounding box center [670, 351] width 350 height 125
paste textarea "Supply and fit main hoist ropes. Supply and fit shoe liners. Carry out a full s…"
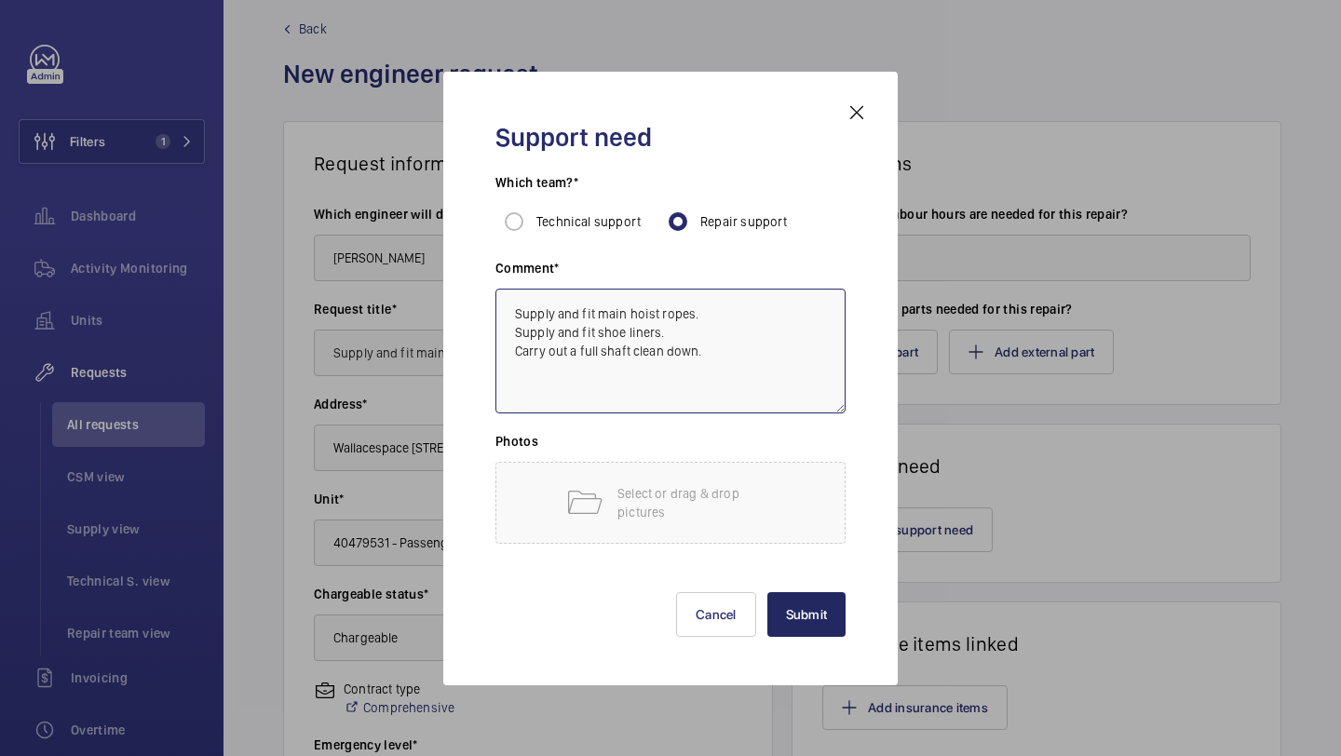
type textarea "Supply and fit main hoist ropes. Supply and fit shoe liners. Carry out a full s…"
click at [796, 621] on button "Submit" at bounding box center [806, 614] width 79 height 45
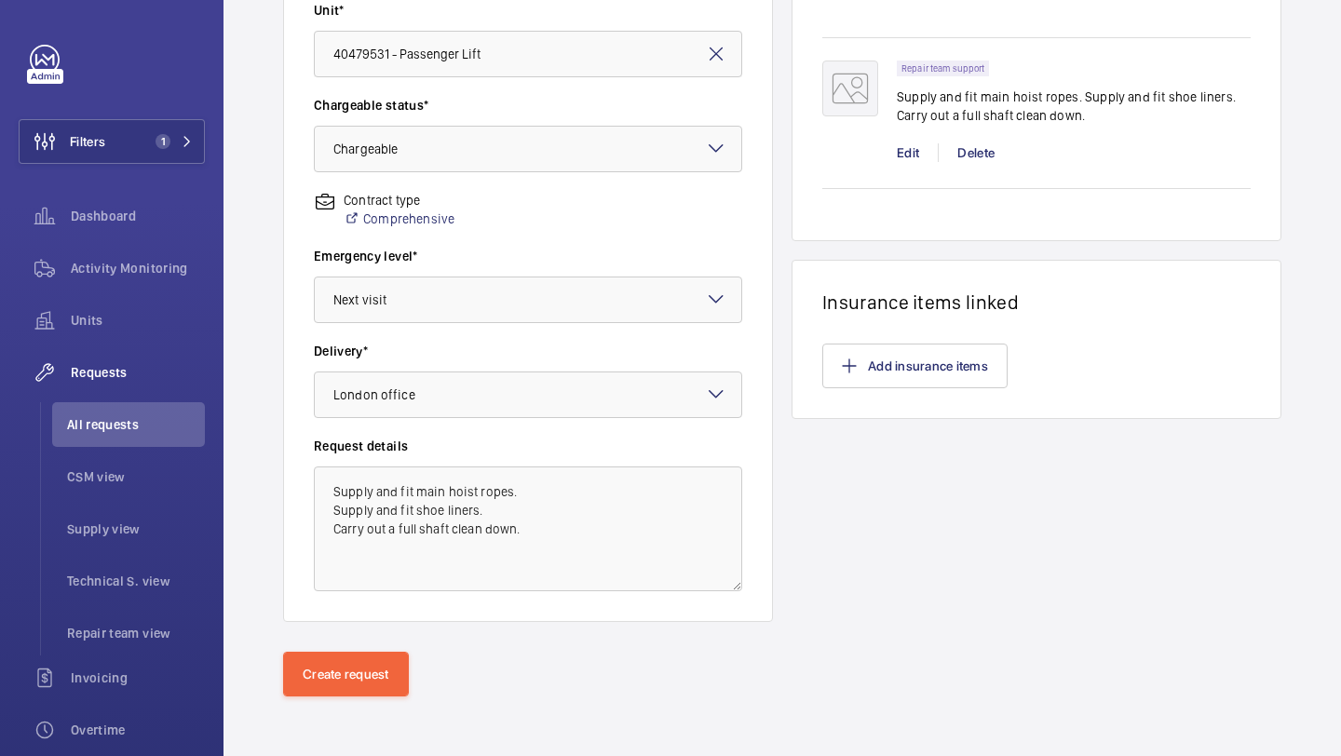
scroll to position [68, 0]
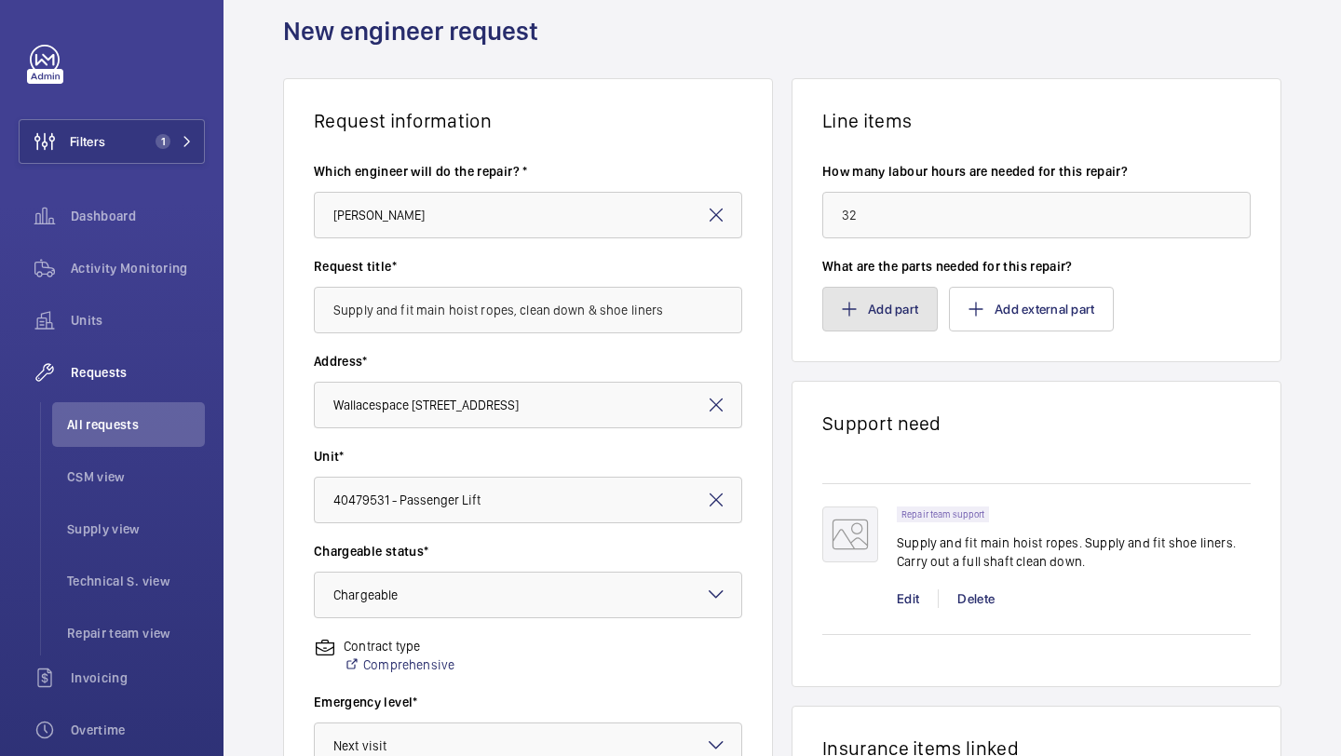
click at [889, 306] on button "Add part" at bounding box center [879, 309] width 115 height 45
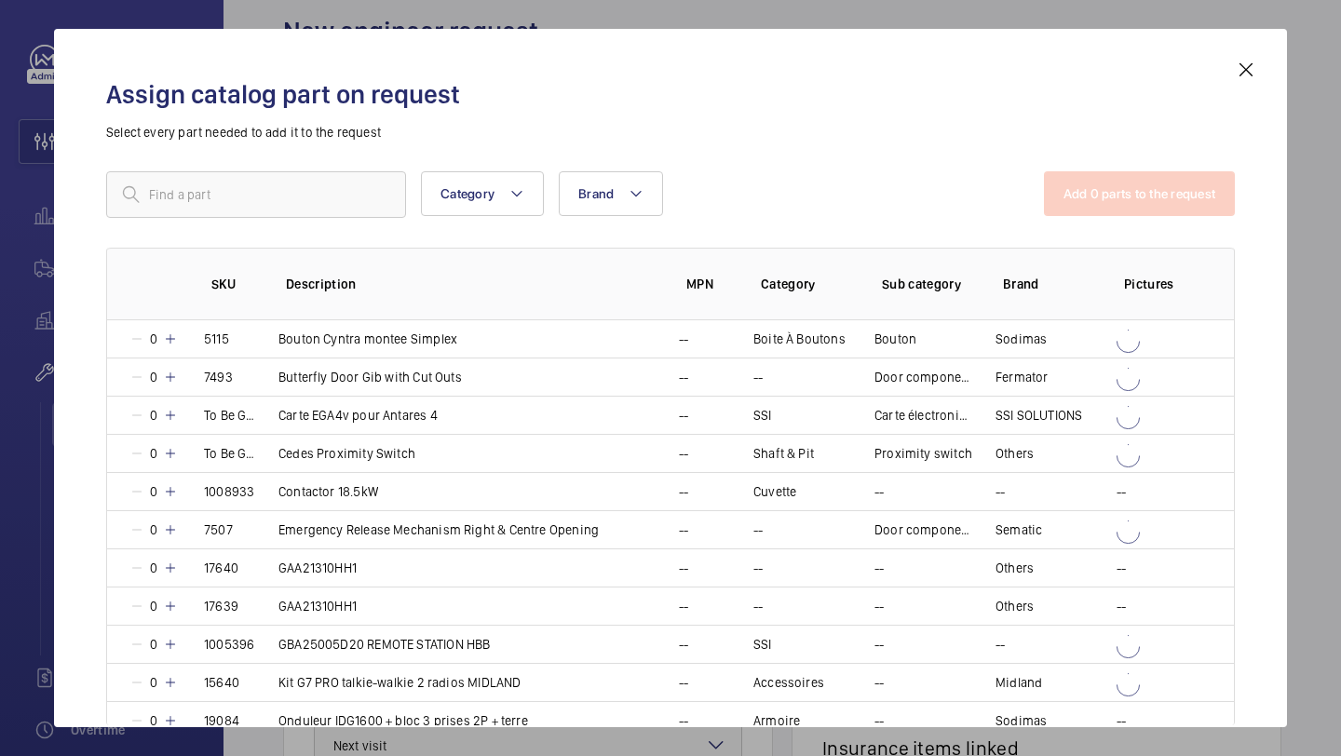
click at [277, 223] on div "Category Brand More filters Reset all filters Add 0 parts to the request SKU De…" at bounding box center [670, 404] width 1129 height 466
click at [294, 171] on input "text" at bounding box center [256, 194] width 300 height 47
click at [278, 197] on input "text" at bounding box center [256, 194] width 300 height 47
type input "ropes"
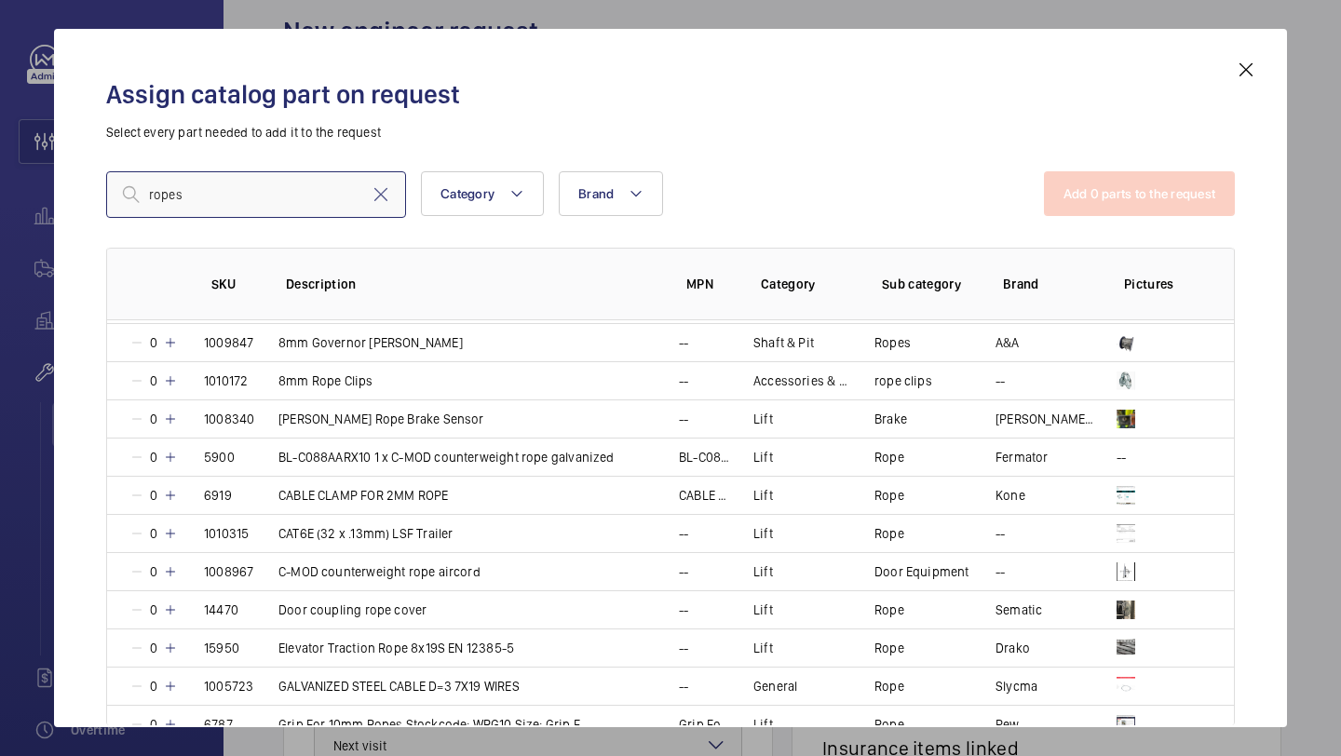
scroll to position [226, 0]
click at [258, 189] on input "ropes" at bounding box center [256, 194] width 300 height 47
click at [258, 190] on input "ropes" at bounding box center [256, 194] width 300 height 47
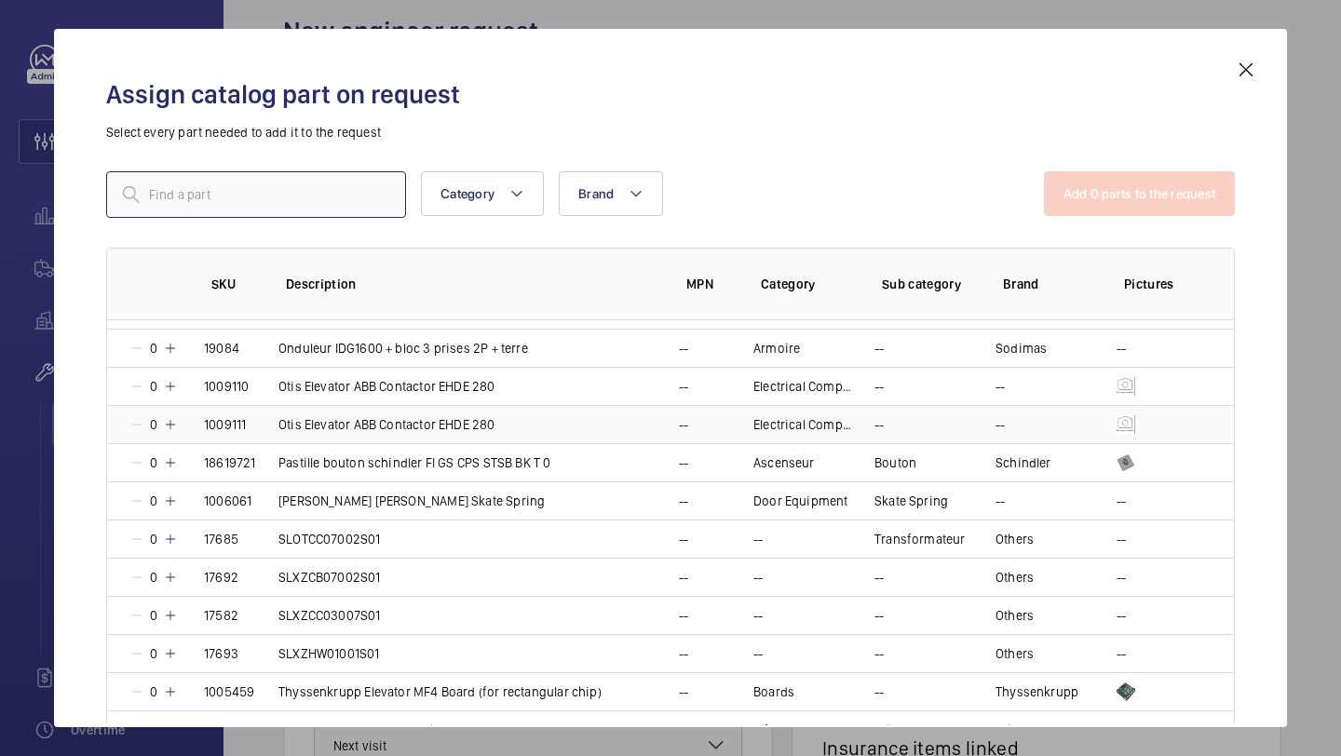
scroll to position [290, 0]
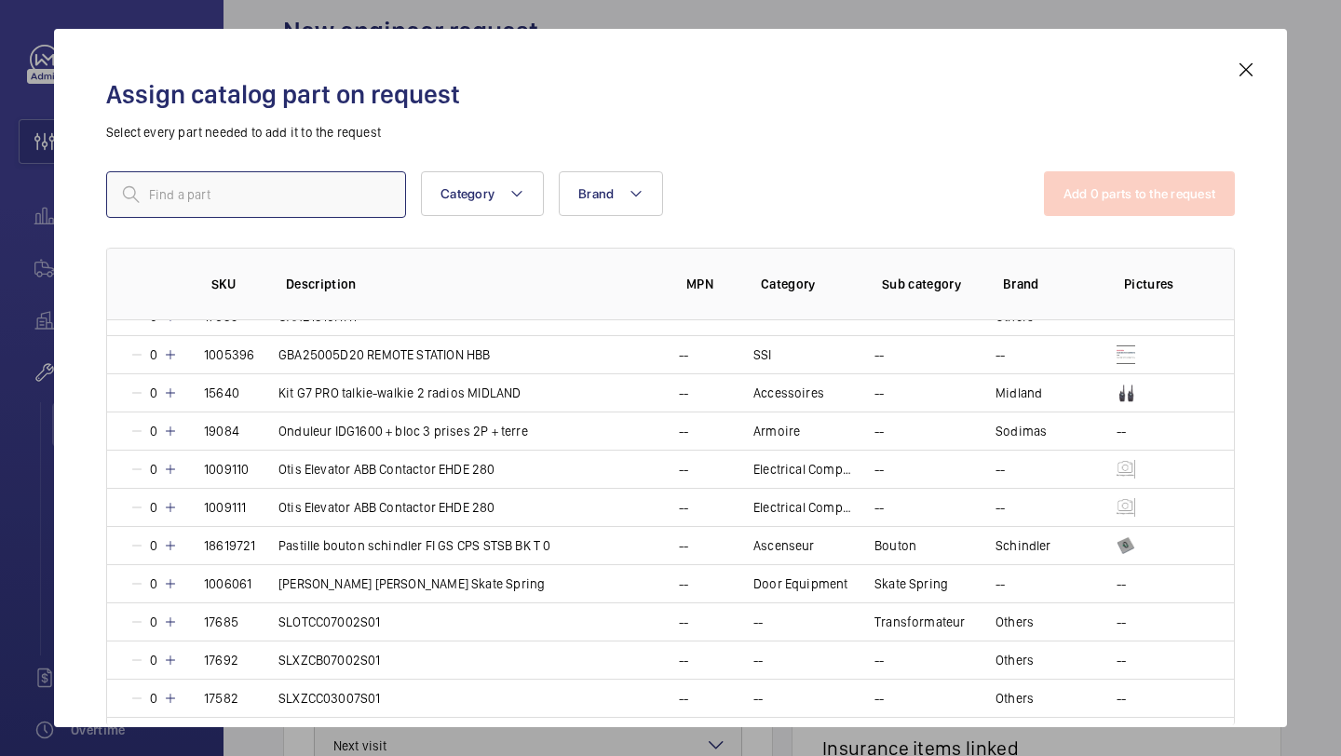
click at [286, 208] on input "text" at bounding box center [256, 194] width 300 height 47
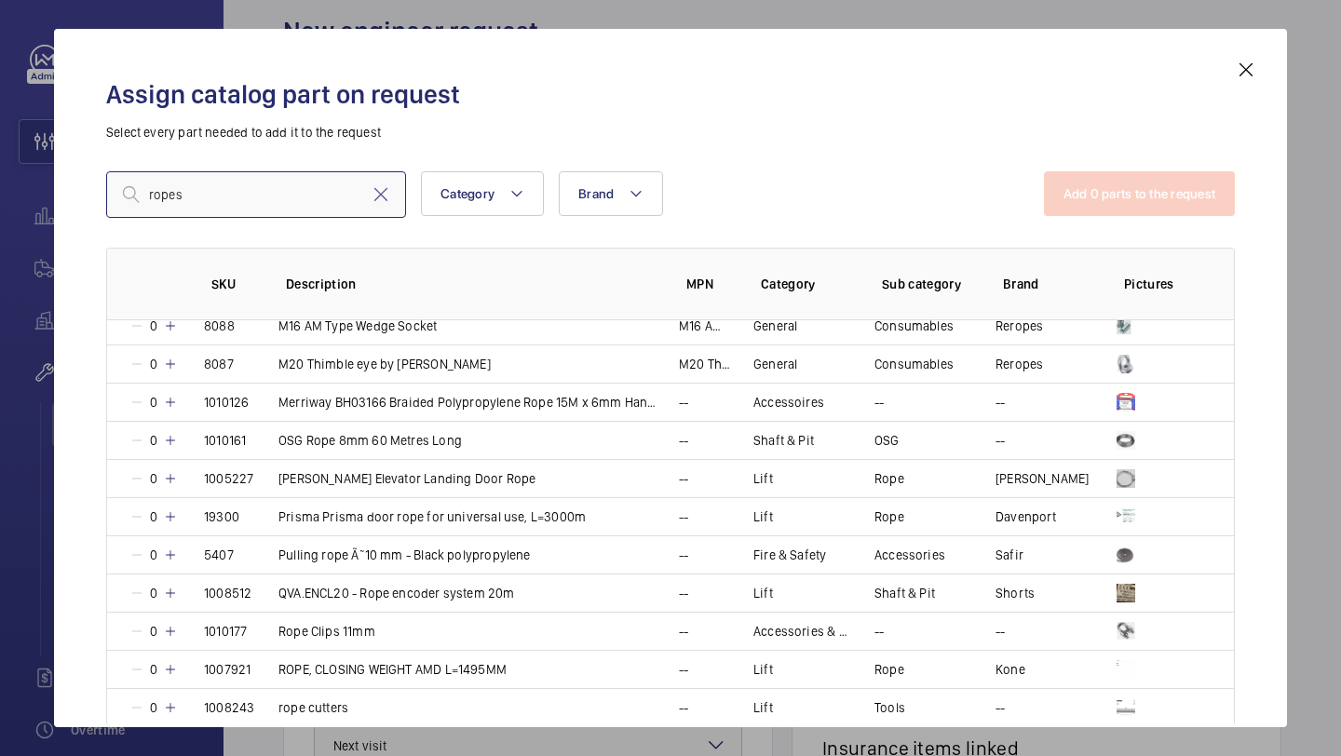
scroll to position [1394, 0]
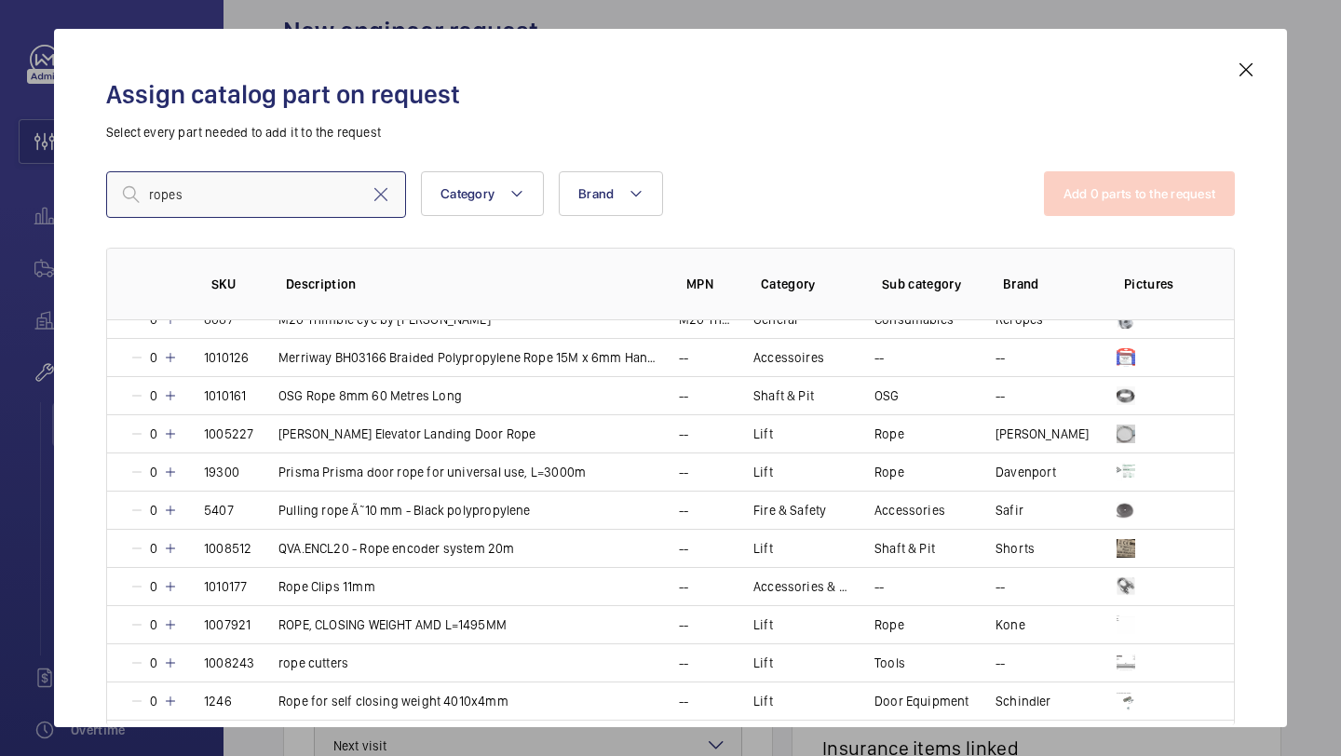
click at [282, 192] on input "ropes" at bounding box center [256, 194] width 300 height 47
type input "hoist ropes"
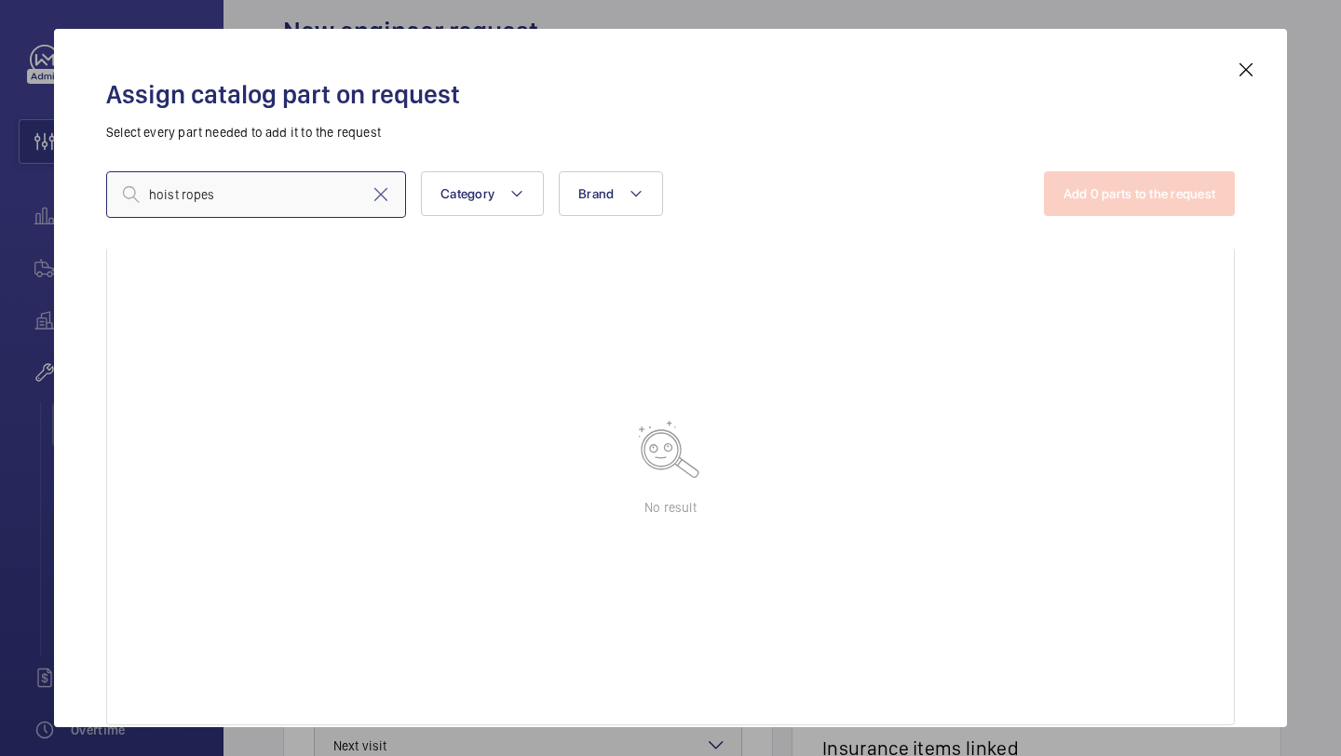
scroll to position [116, 0]
click at [282, 192] on input "hoist ropes" at bounding box center [256, 194] width 300 height 47
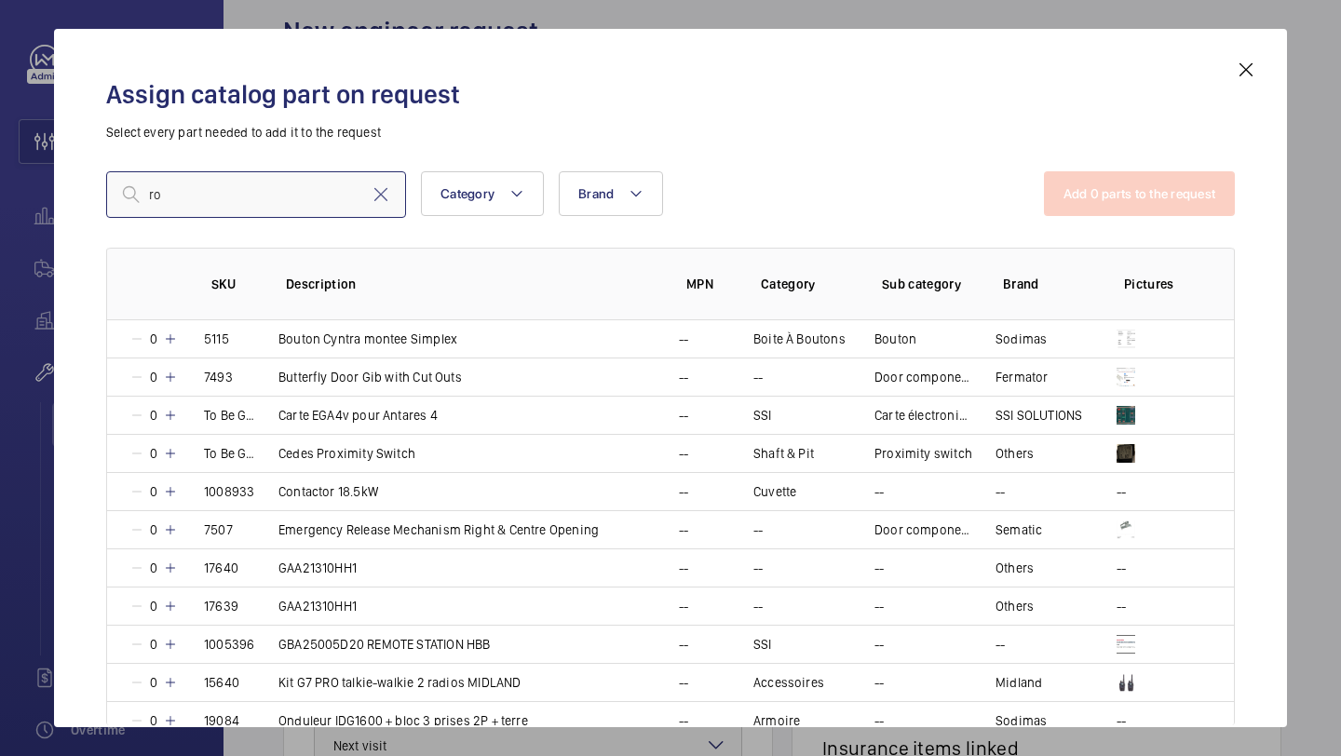
type input "r"
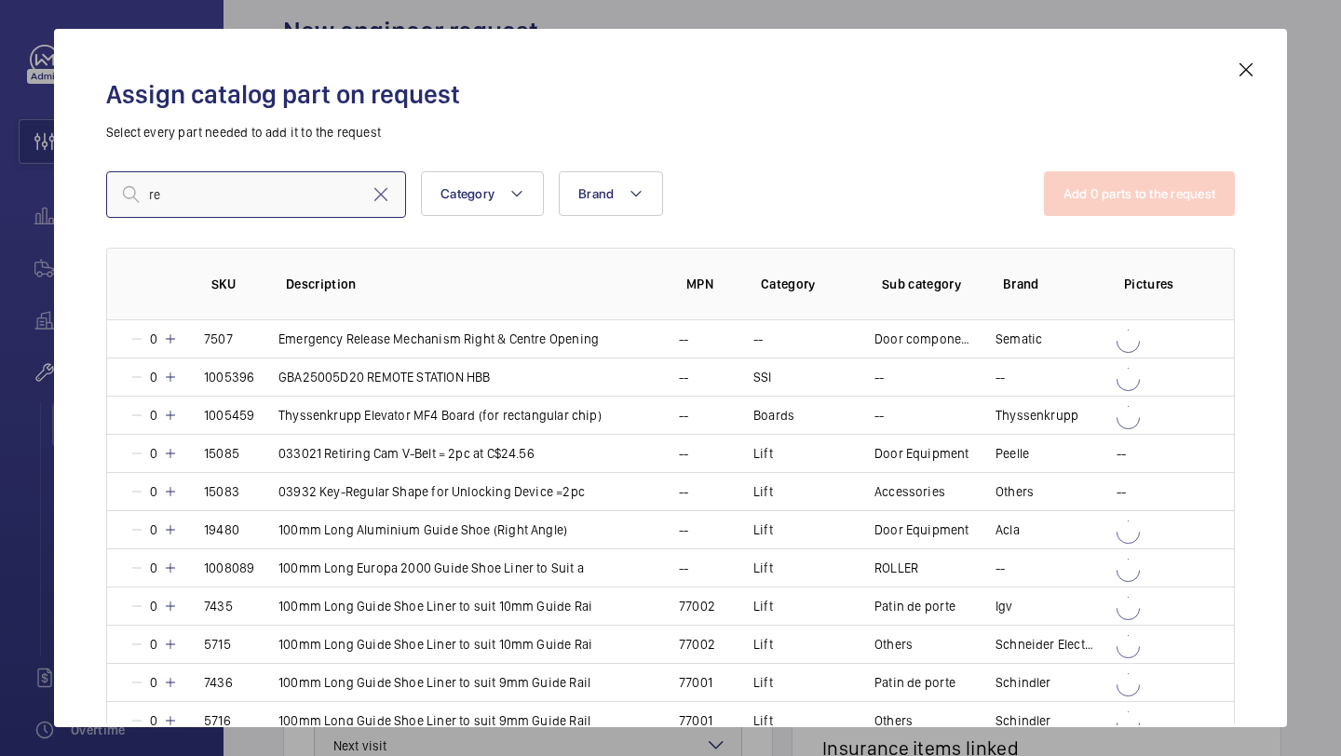
type input "r"
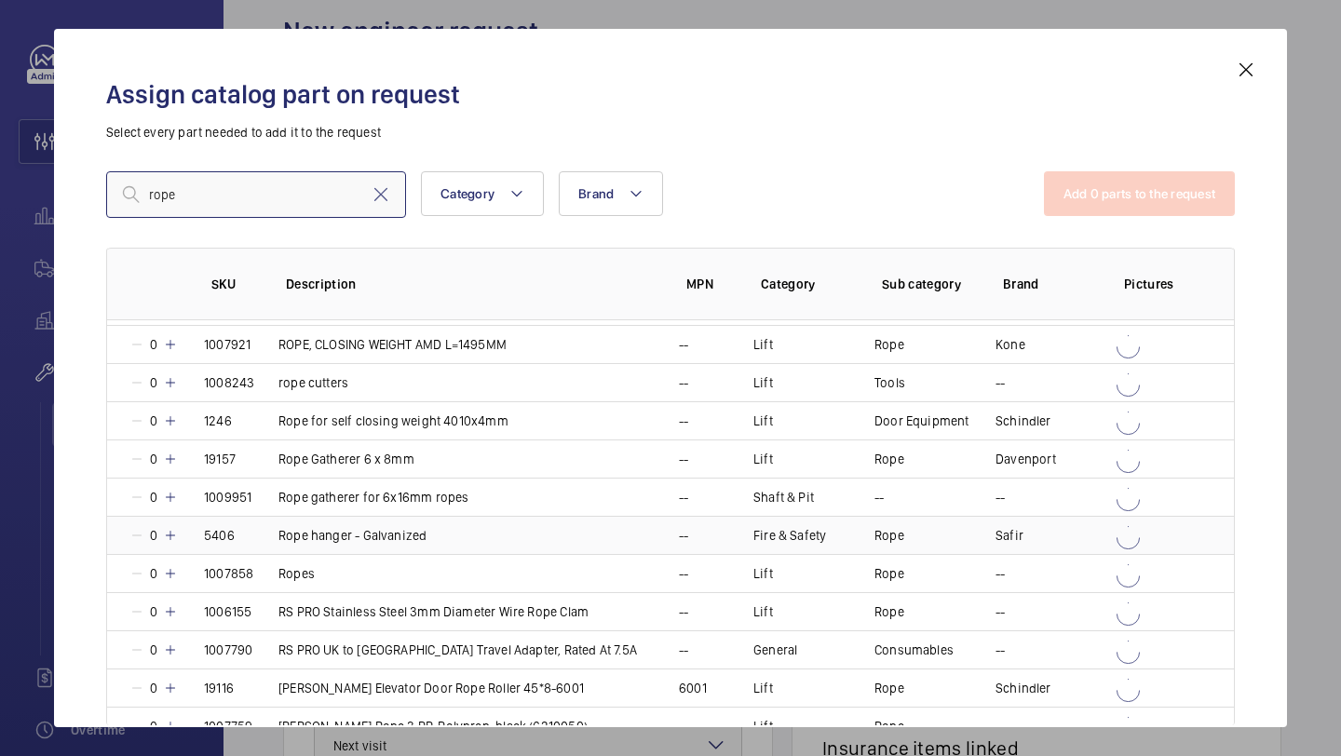
scroll to position [1635, 0]
type input "rope"
click at [166, 570] on mat-icon at bounding box center [170, 574] width 15 height 15
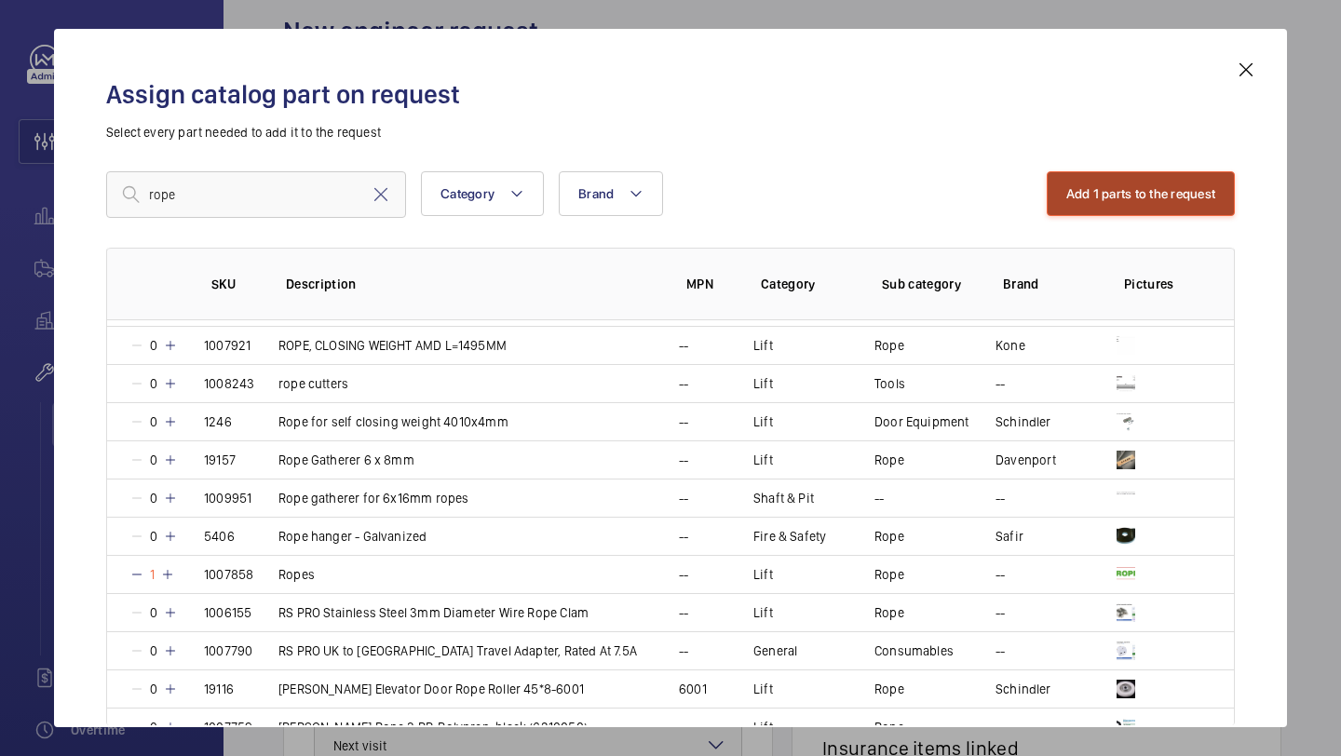
click at [1083, 173] on button "Add 1 parts to the request" at bounding box center [1141, 193] width 189 height 45
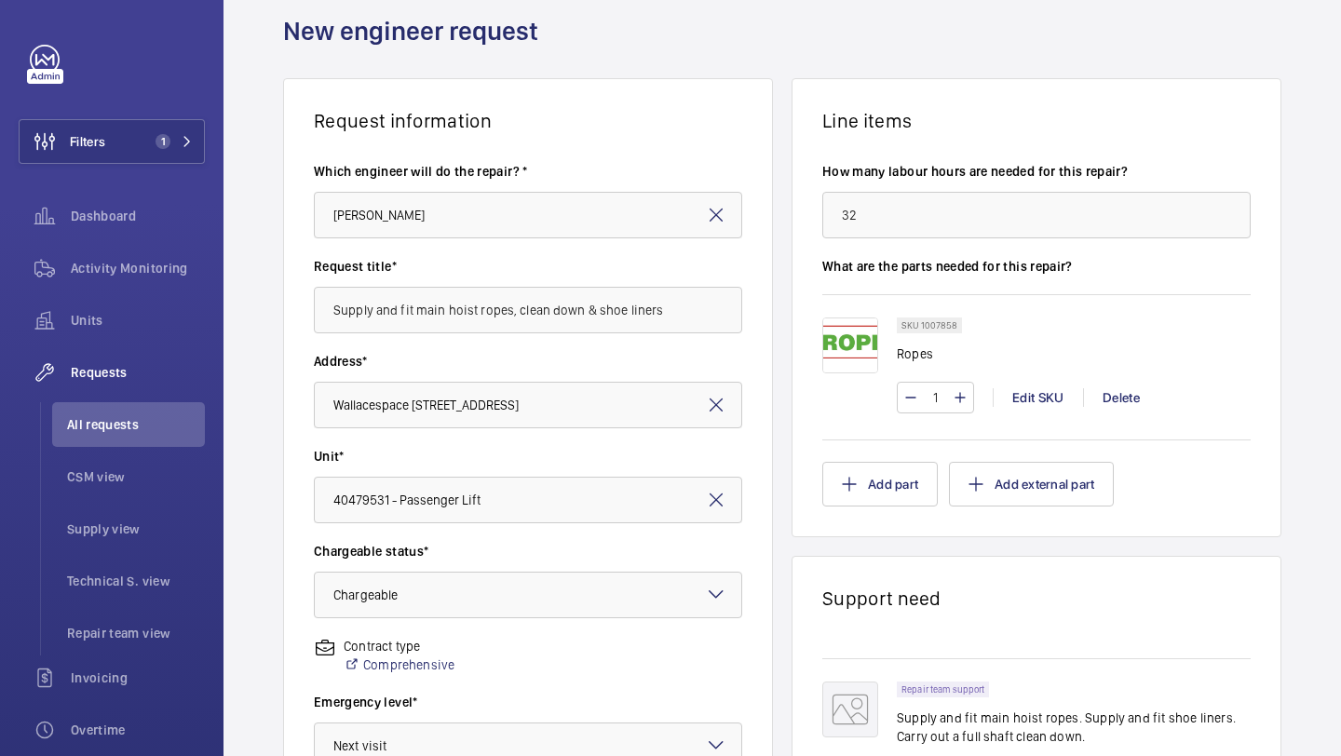
scroll to position [80, 0]
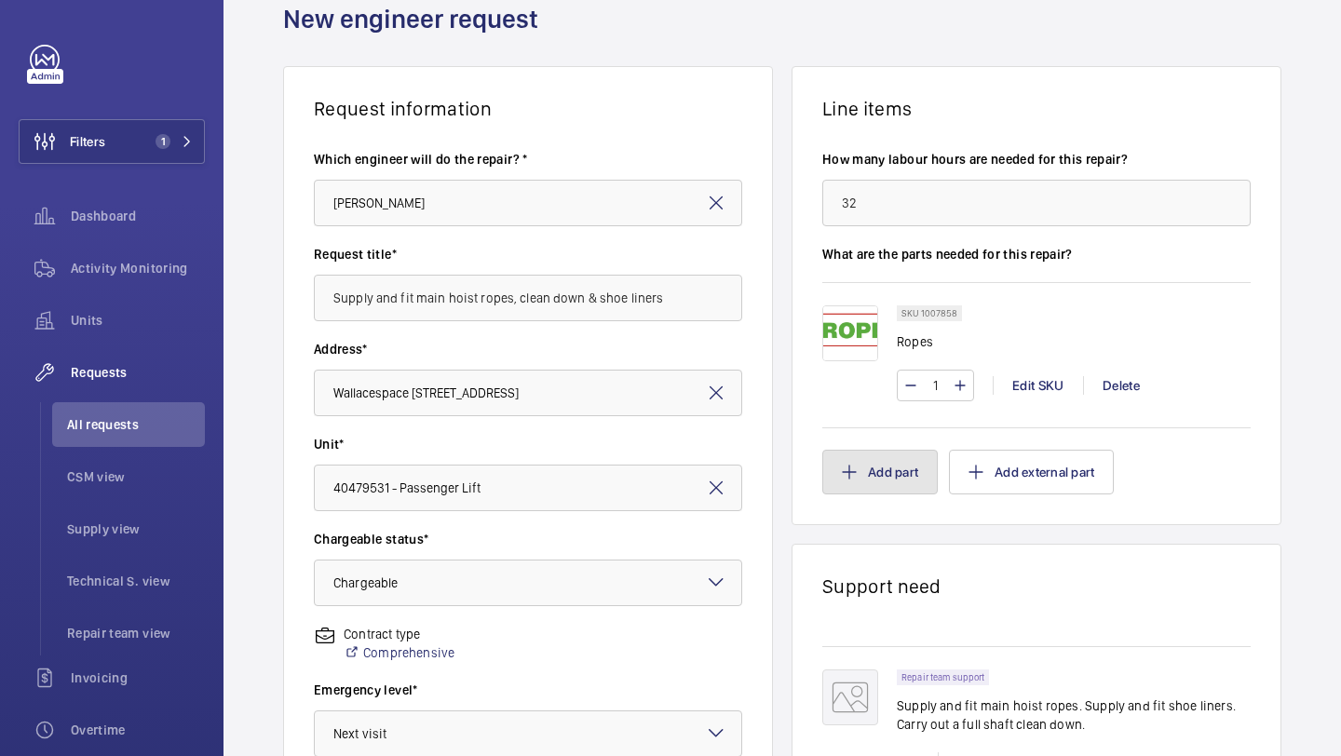
click at [883, 458] on button "Add part" at bounding box center [879, 472] width 115 height 45
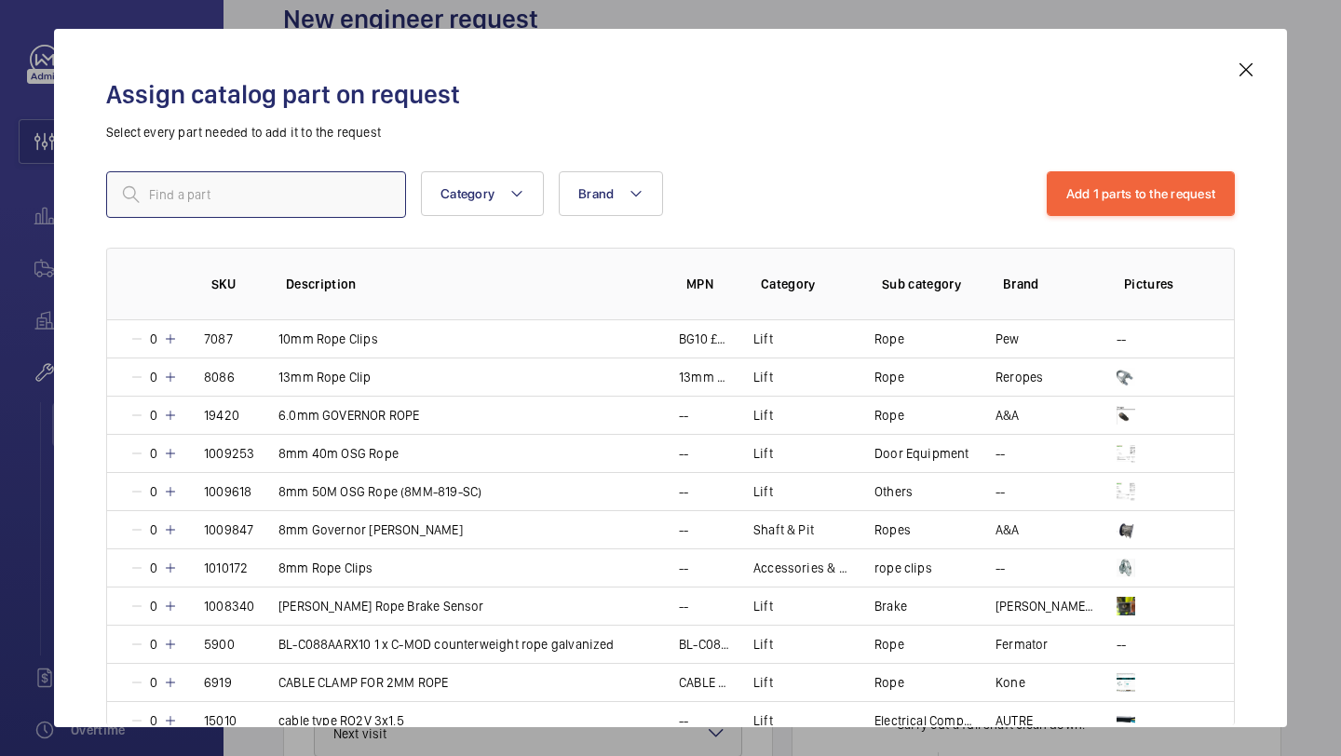
click at [258, 189] on input "text" at bounding box center [256, 194] width 300 height 47
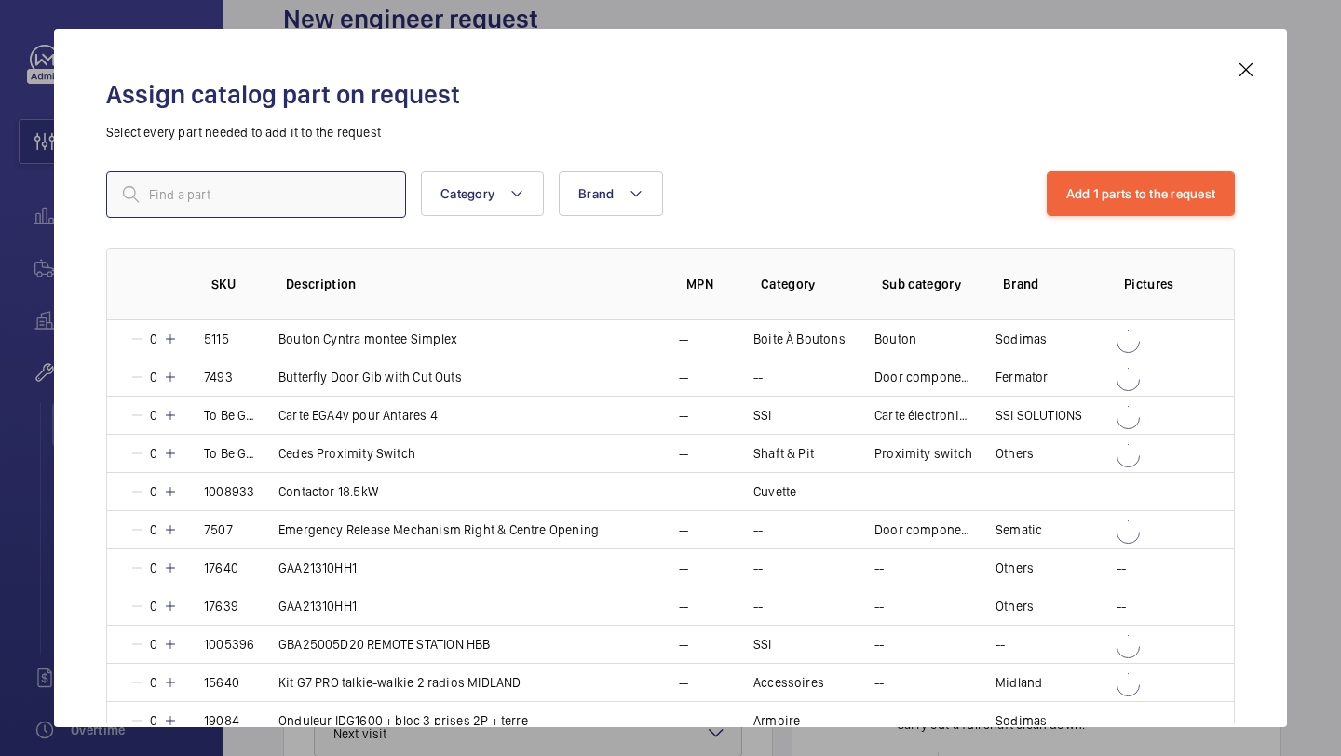
click at [318, 195] on input "text" at bounding box center [256, 194] width 300 height 47
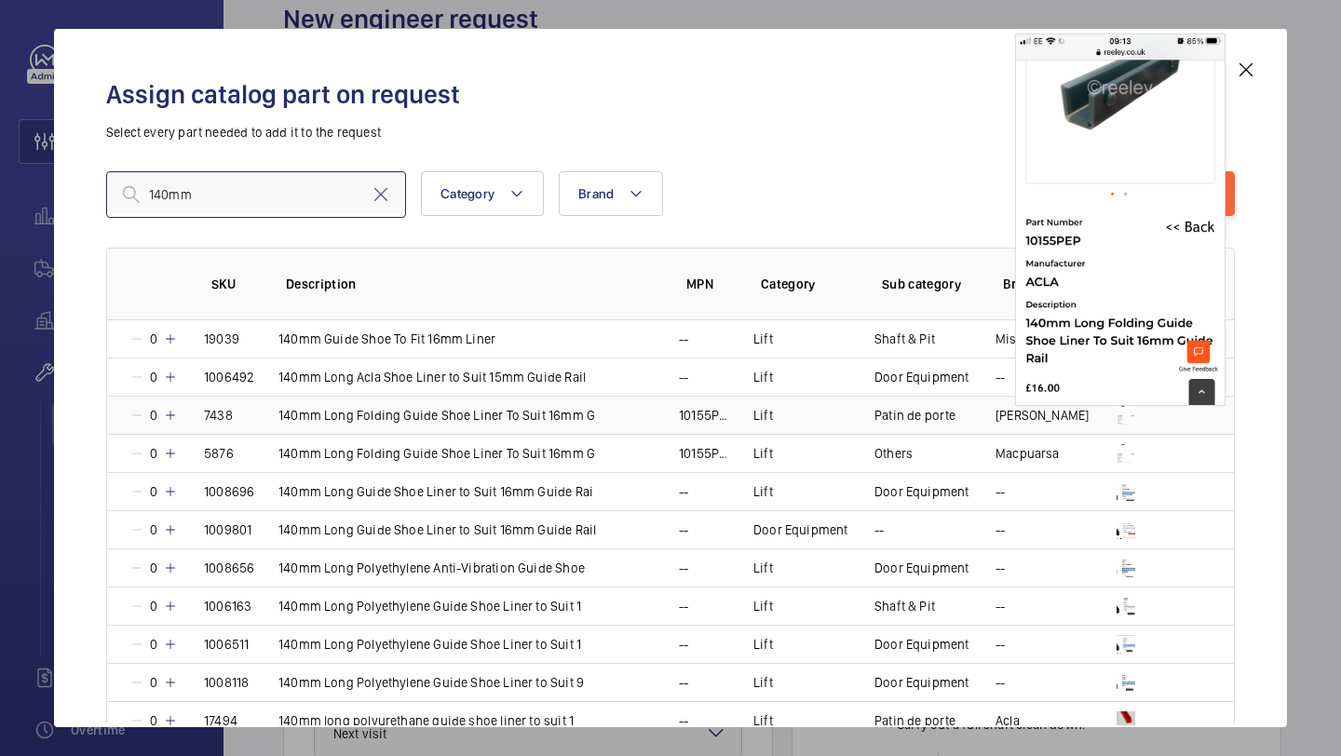
type input "140mm"
click at [1123, 419] on img at bounding box center [1125, 415] width 19 height 19
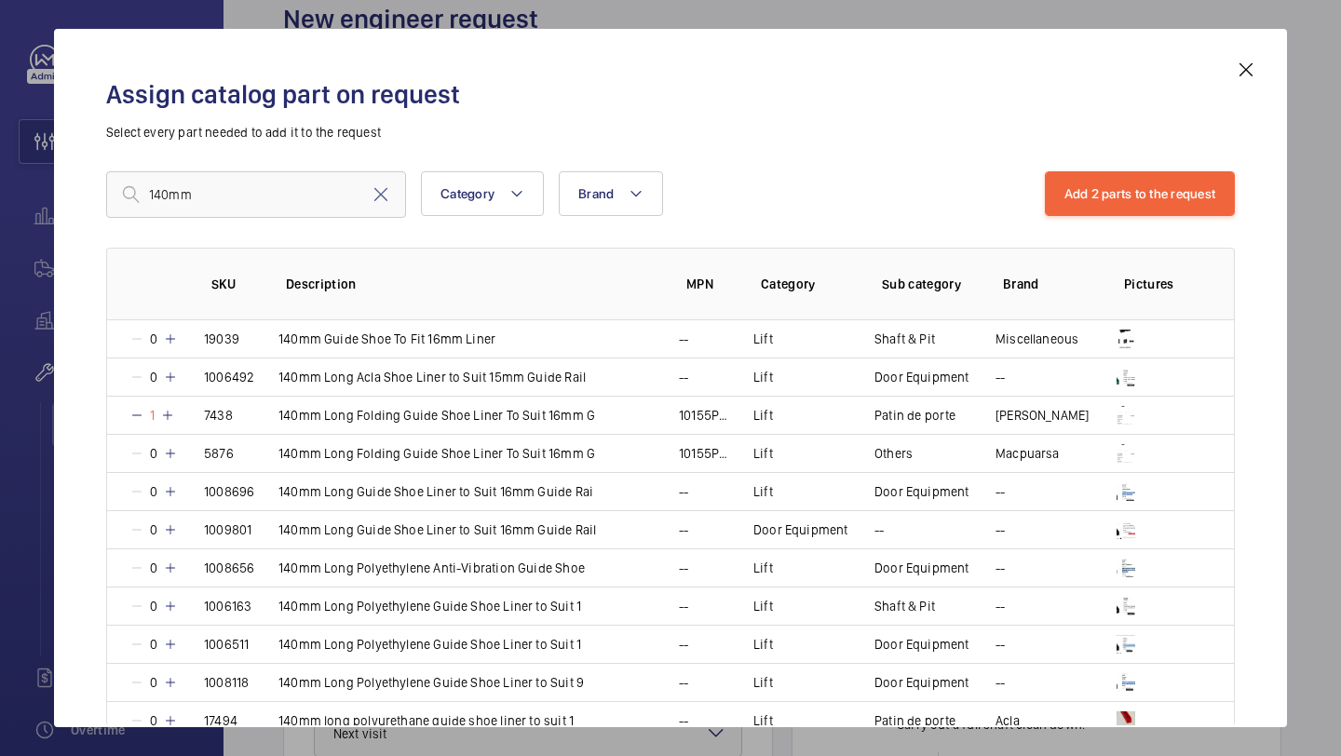
click at [1120, 142] on div "Assign catalog part on request Select every part needed to add it to the reques…" at bounding box center [670, 393] width 1173 height 669
click at [1115, 186] on button "Add 2 parts to the request" at bounding box center [1140, 193] width 191 height 45
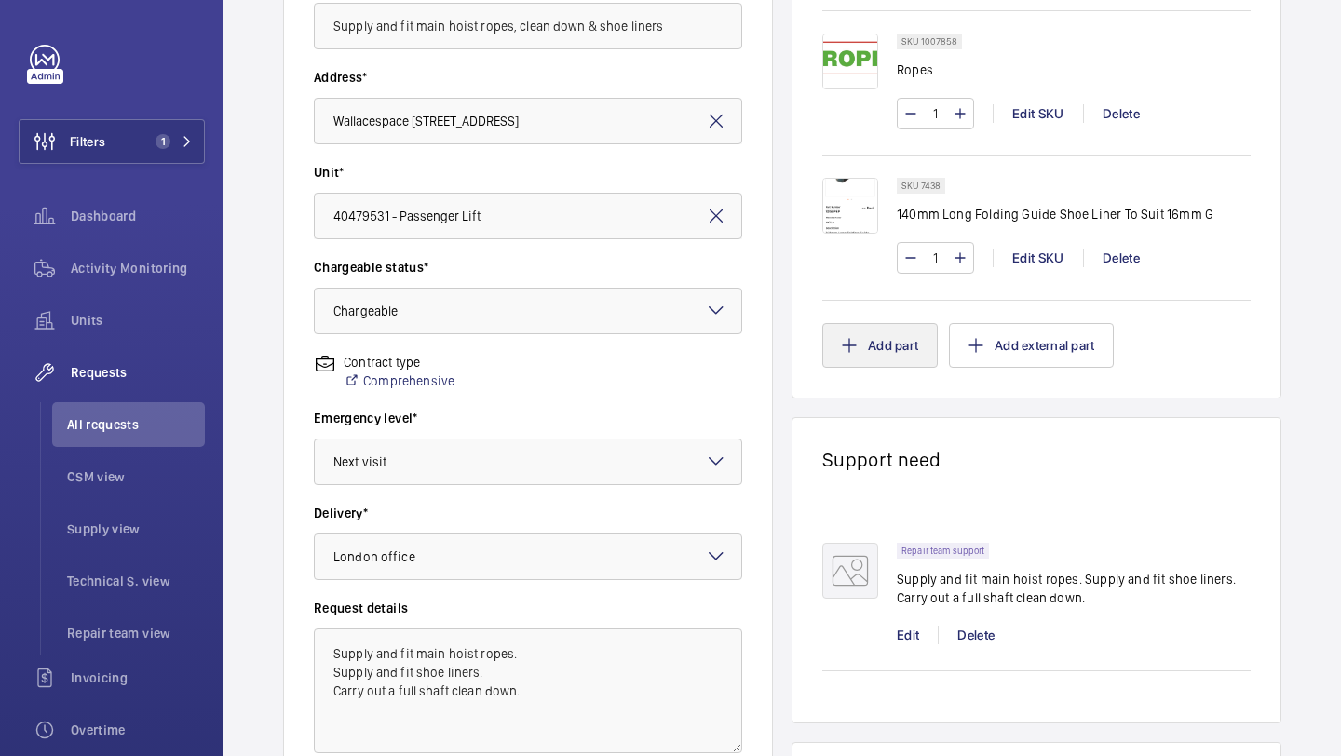
scroll to position [356, 0]
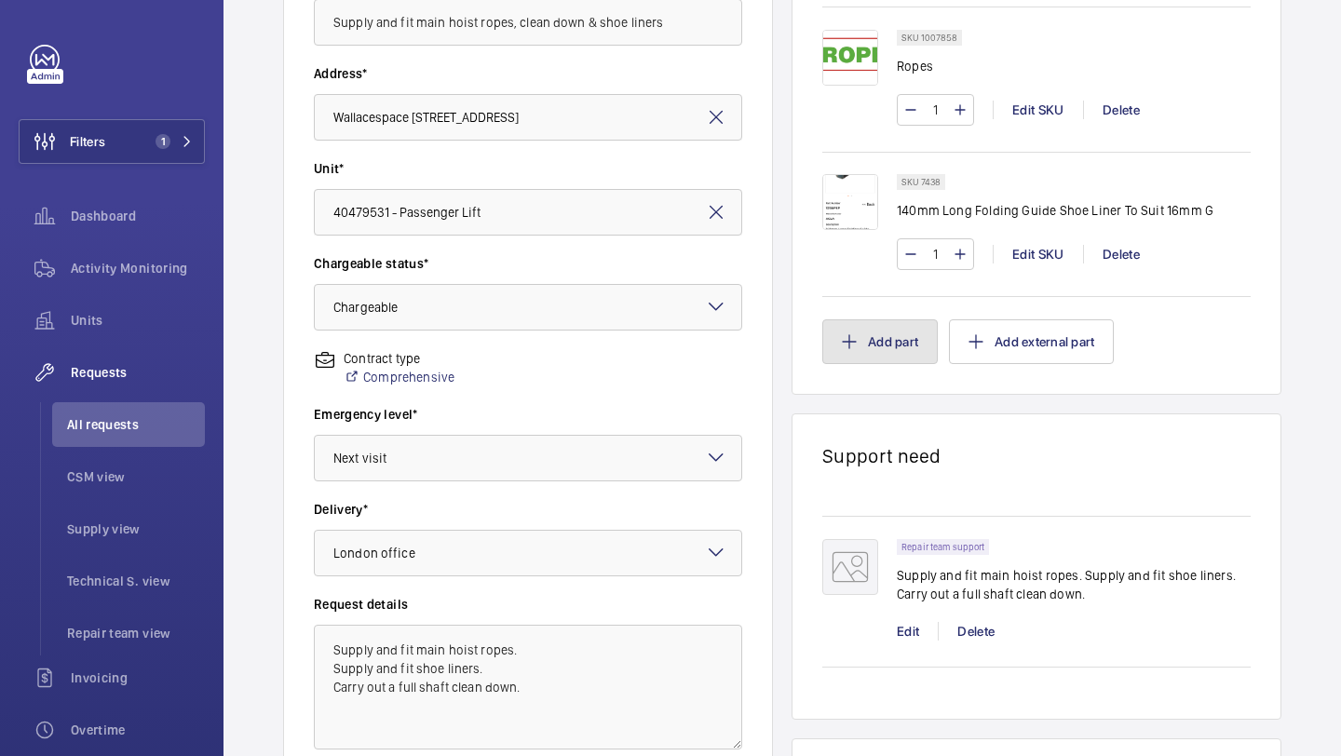
click at [881, 327] on button "Add part" at bounding box center [879, 341] width 115 height 45
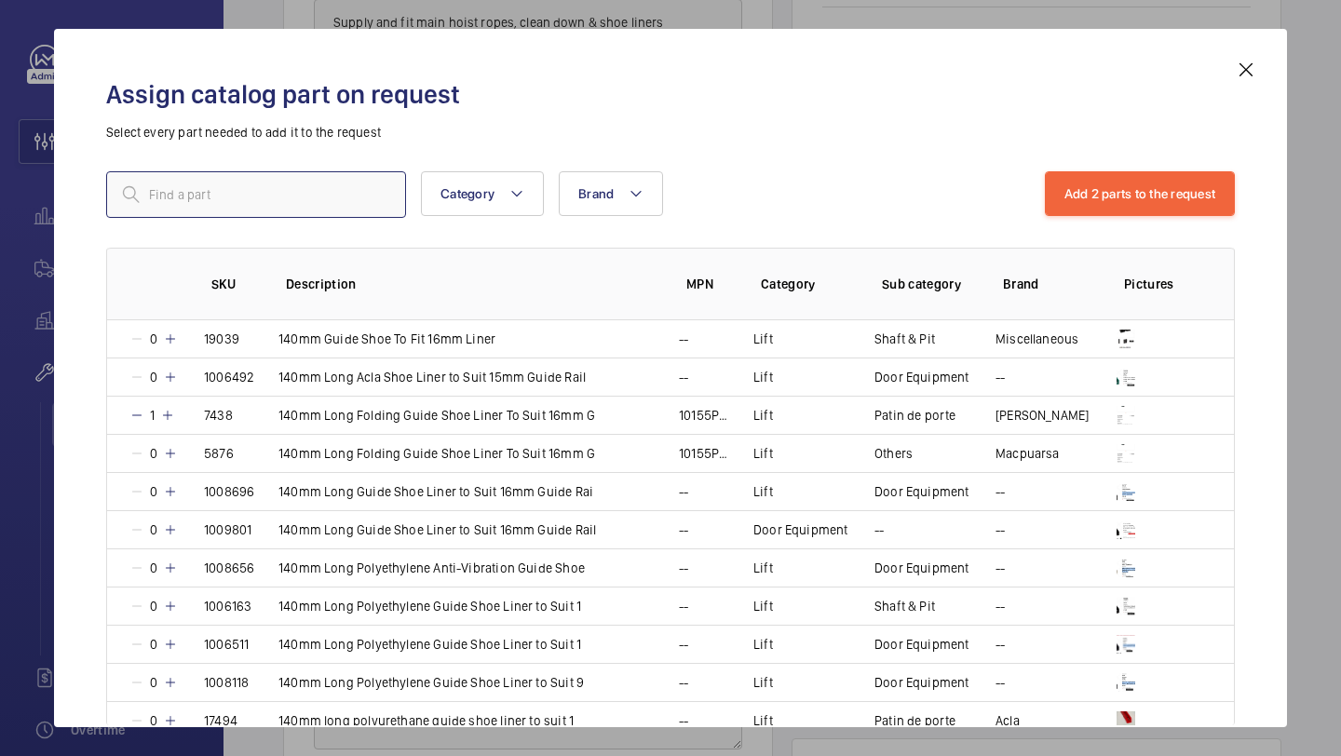
click at [257, 198] on input "text" at bounding box center [256, 194] width 300 height 47
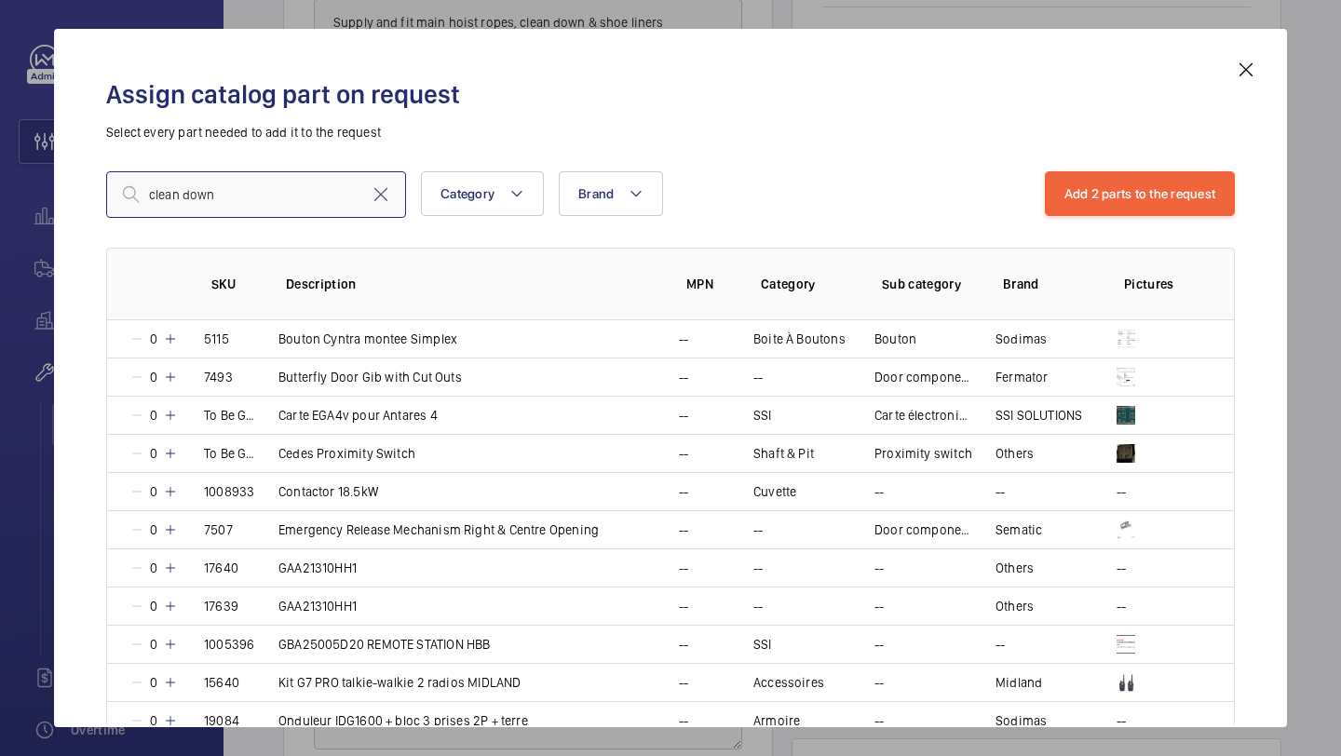
type input "clean down"
click at [1250, 65] on mat-icon at bounding box center [1246, 70] width 22 height 22
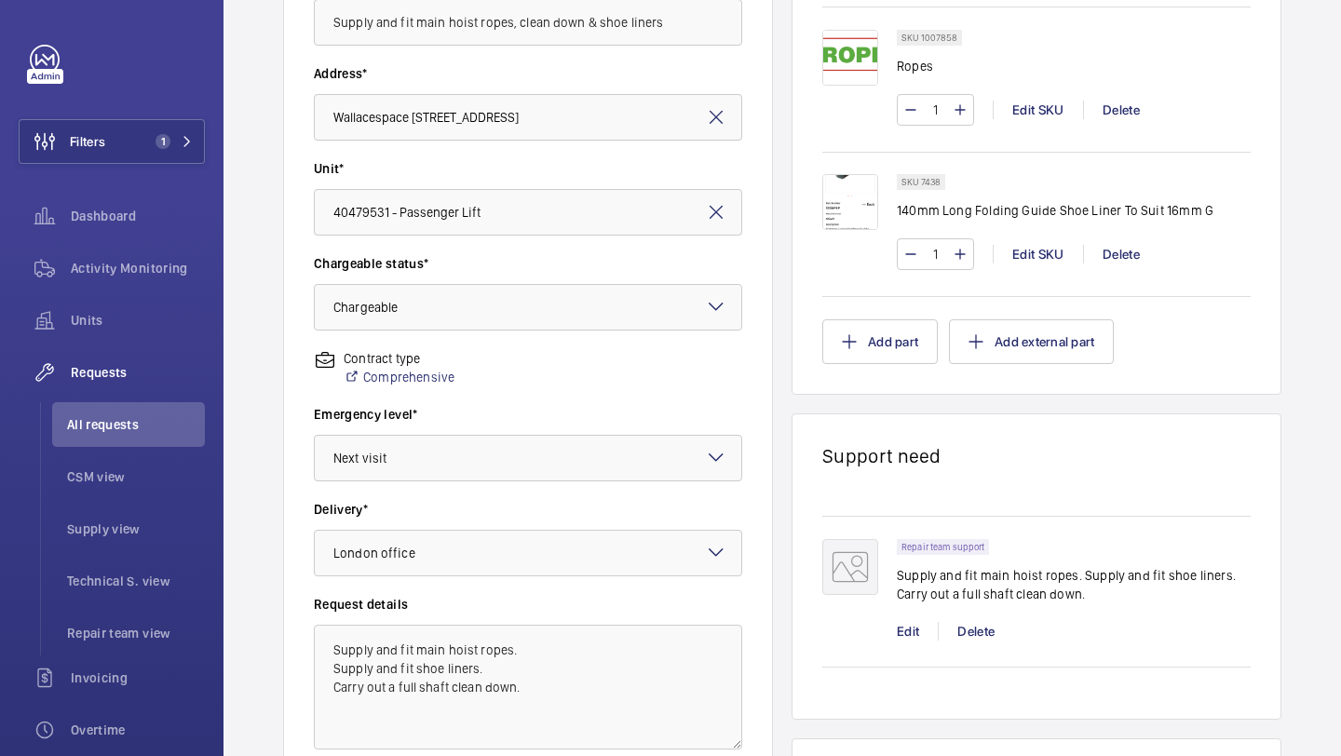
scroll to position [631, 0]
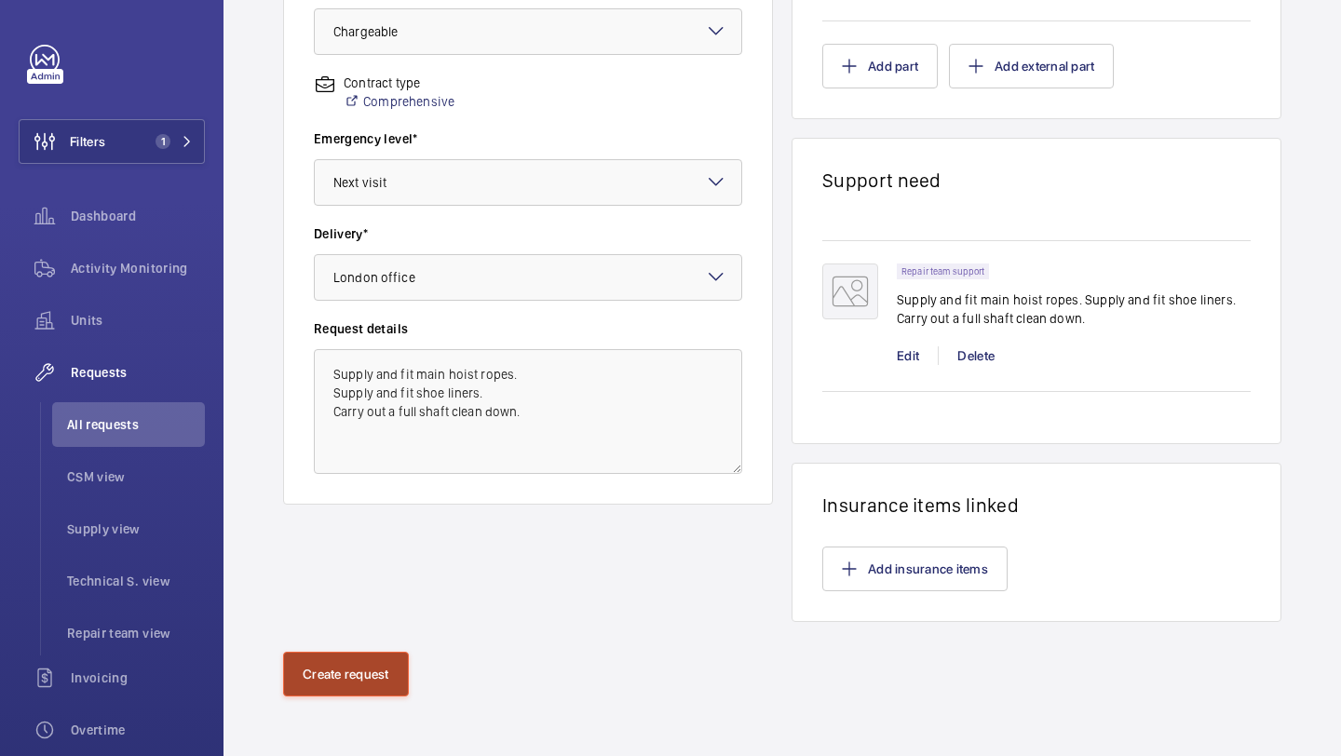
click at [369, 683] on button "Create request" at bounding box center [346, 674] width 126 height 45
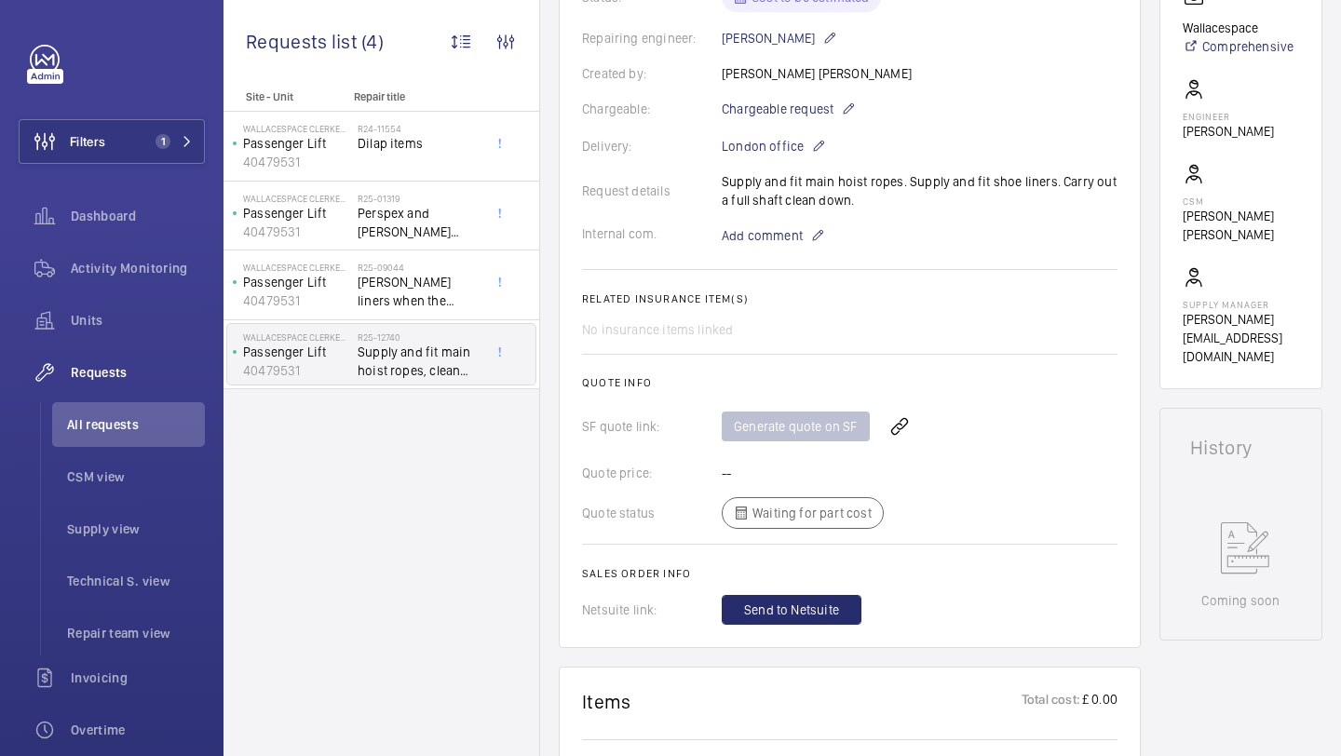
scroll to position [1137, 0]
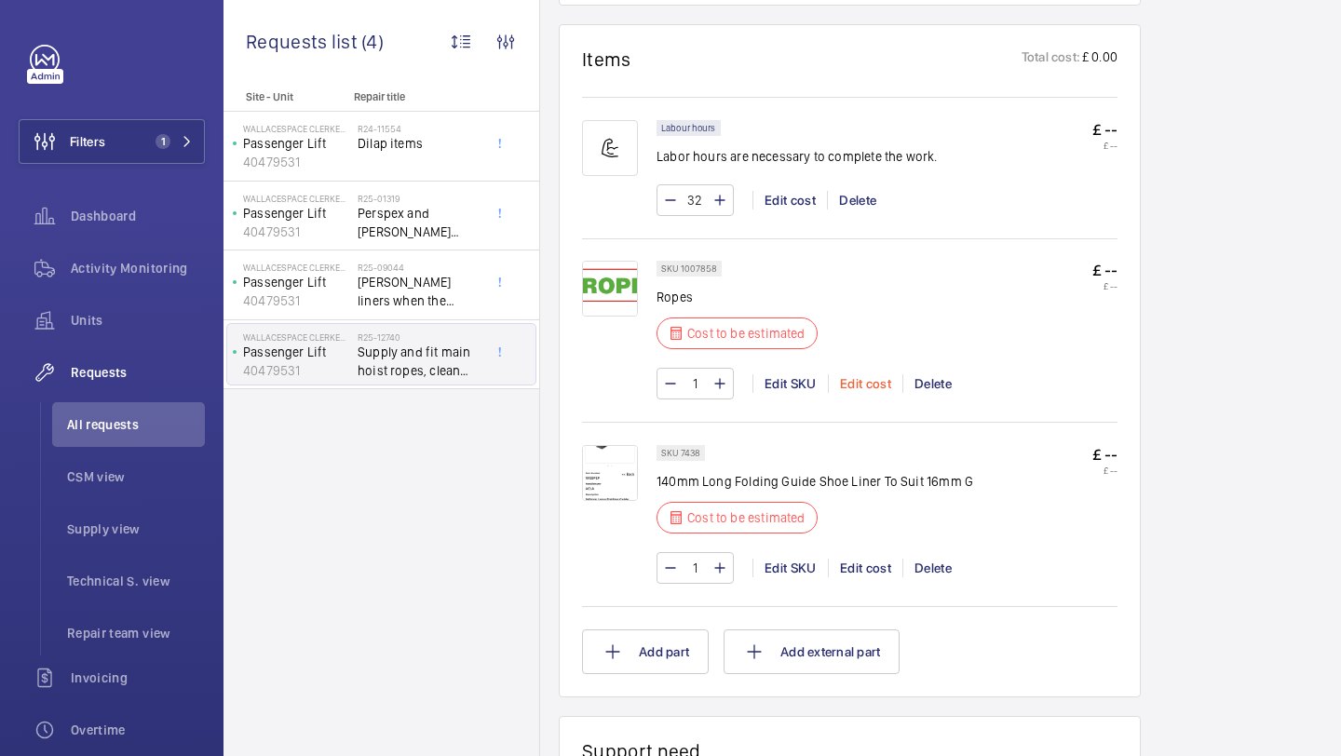
click at [880, 384] on div "Edit cost" at bounding box center [865, 383] width 74 height 19
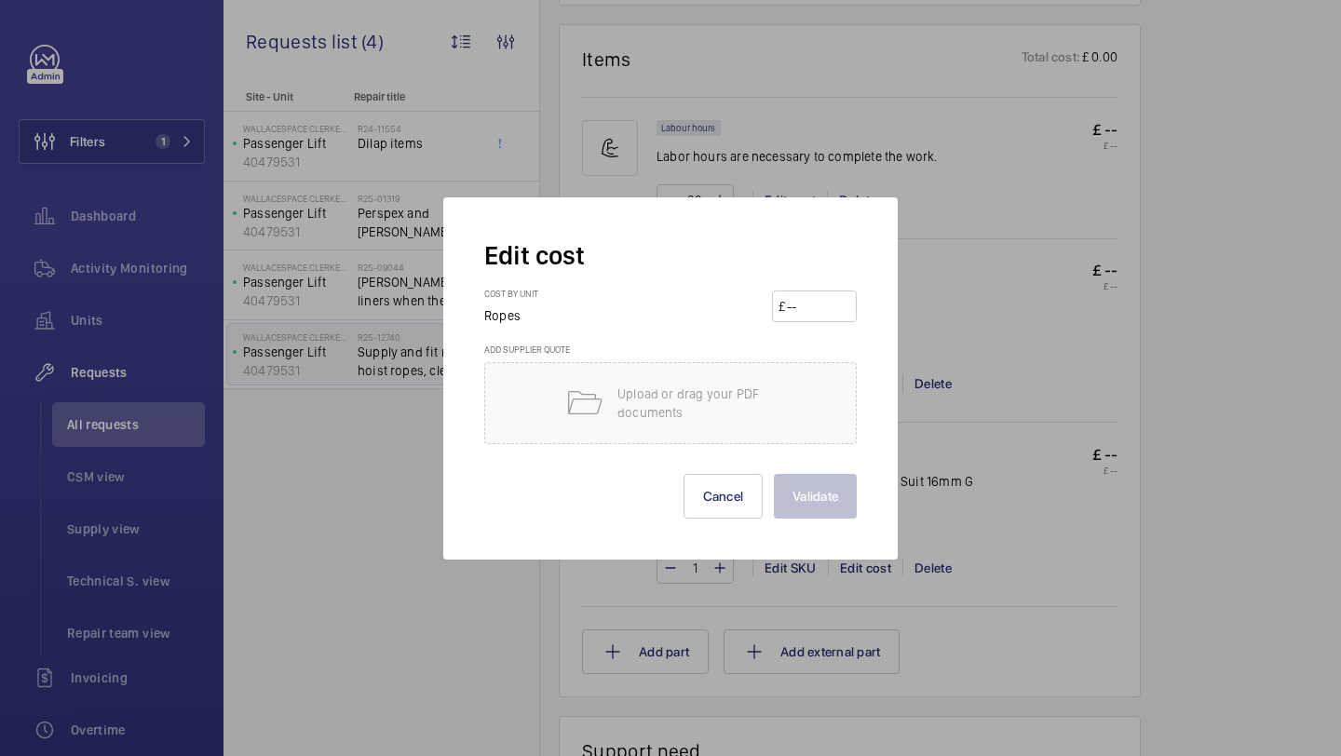
click at [818, 304] on input "number" at bounding box center [817, 306] width 65 height 30
type input "900"
click at [824, 483] on button "Validate" at bounding box center [815, 496] width 83 height 45
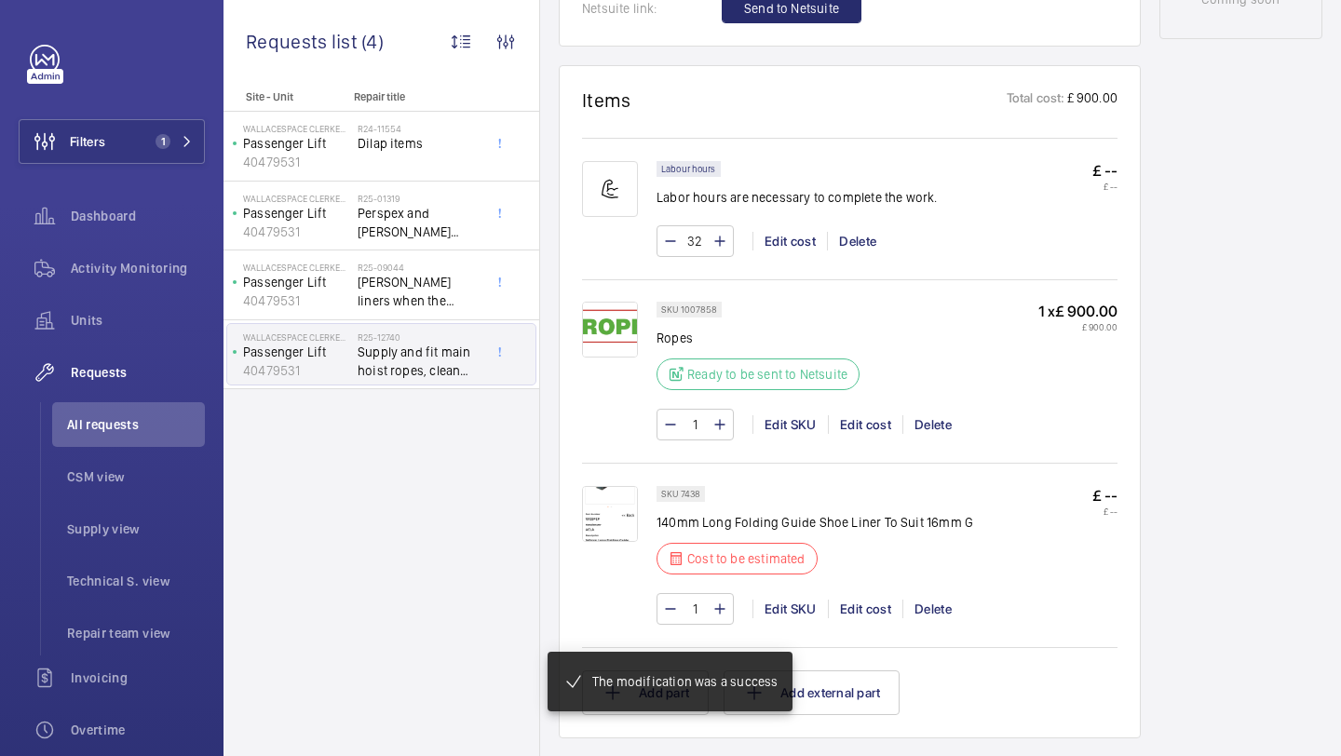
scroll to position [1156, 0]
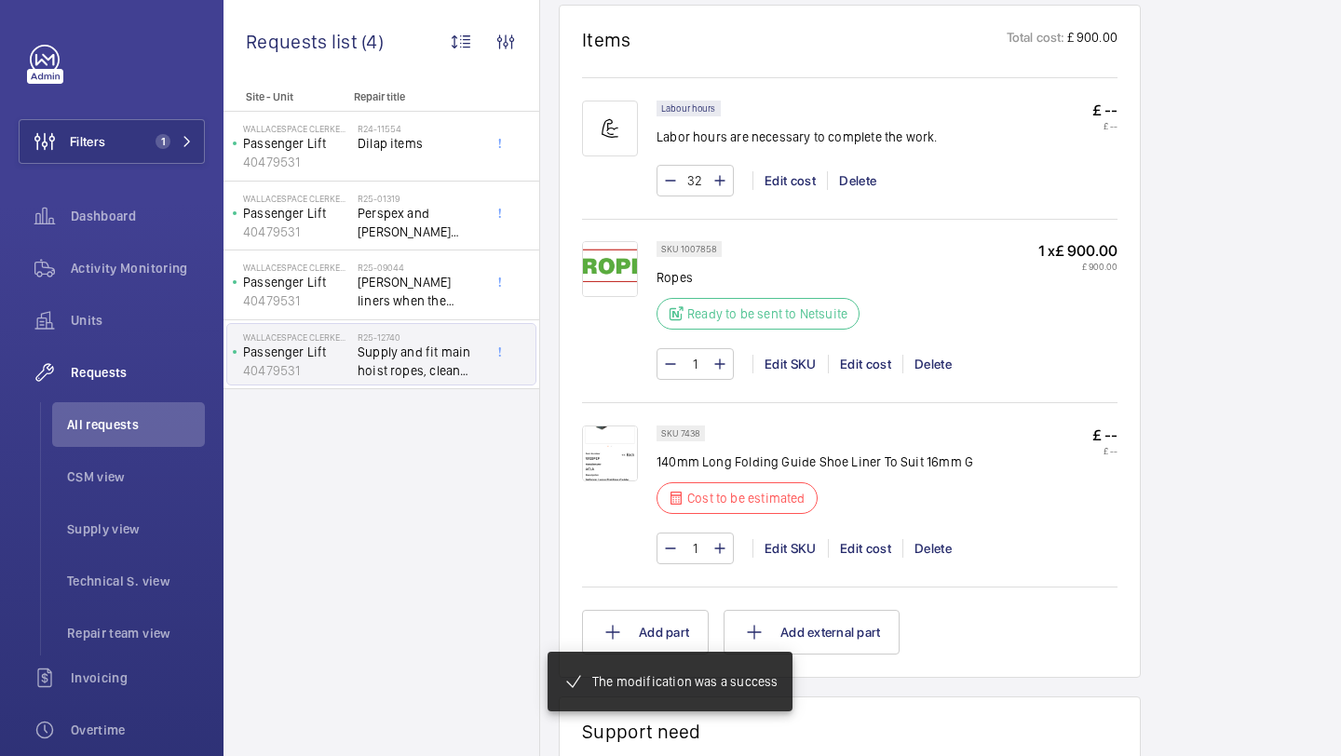
click at [625, 466] on img at bounding box center [610, 454] width 56 height 56
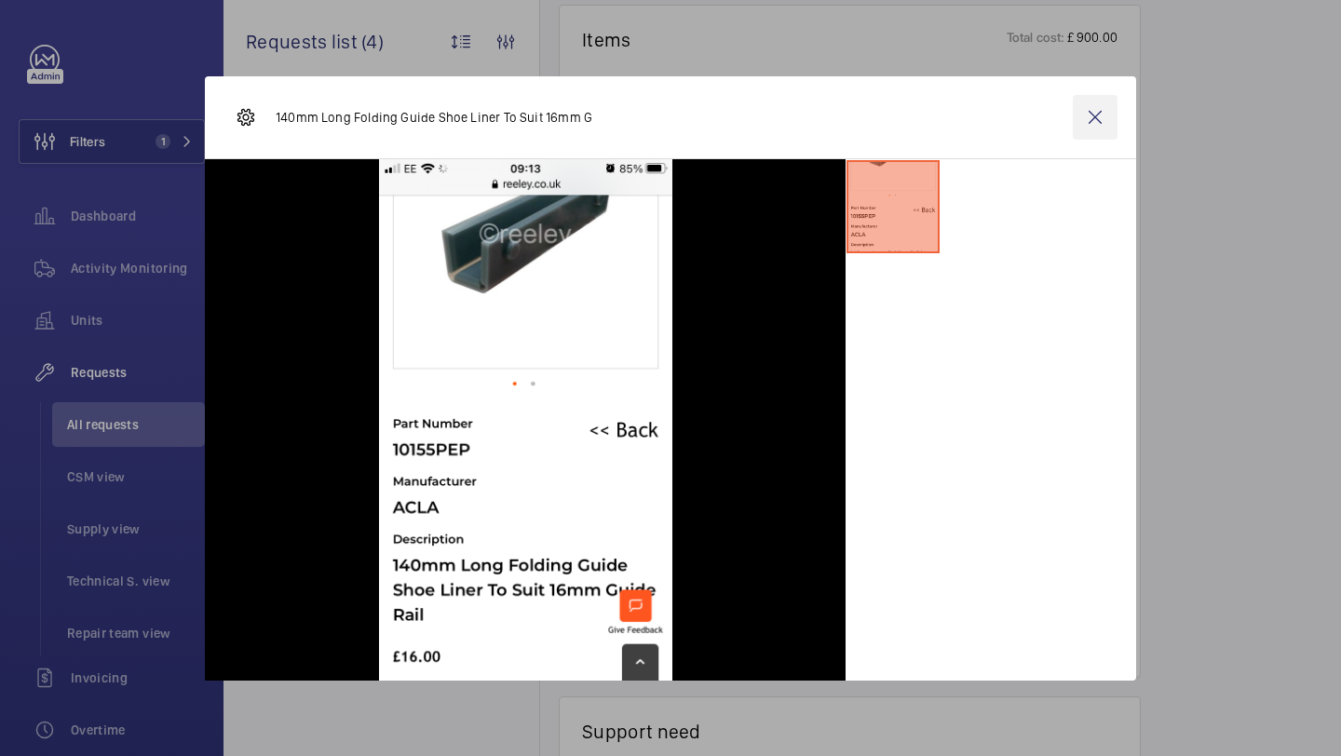
click at [1095, 122] on wm-front-icon-button at bounding box center [1095, 117] width 45 height 45
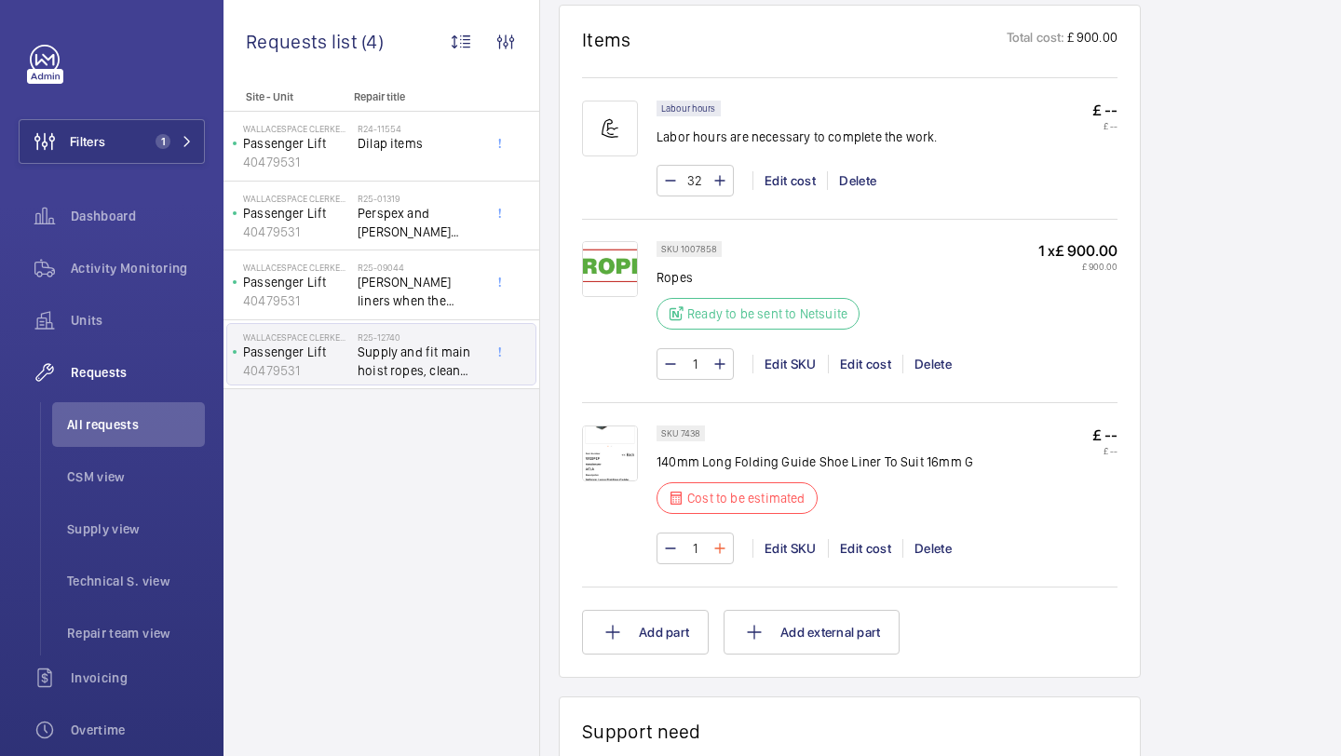
click at [723, 551] on mat-icon at bounding box center [719, 548] width 15 height 22
type input "4"
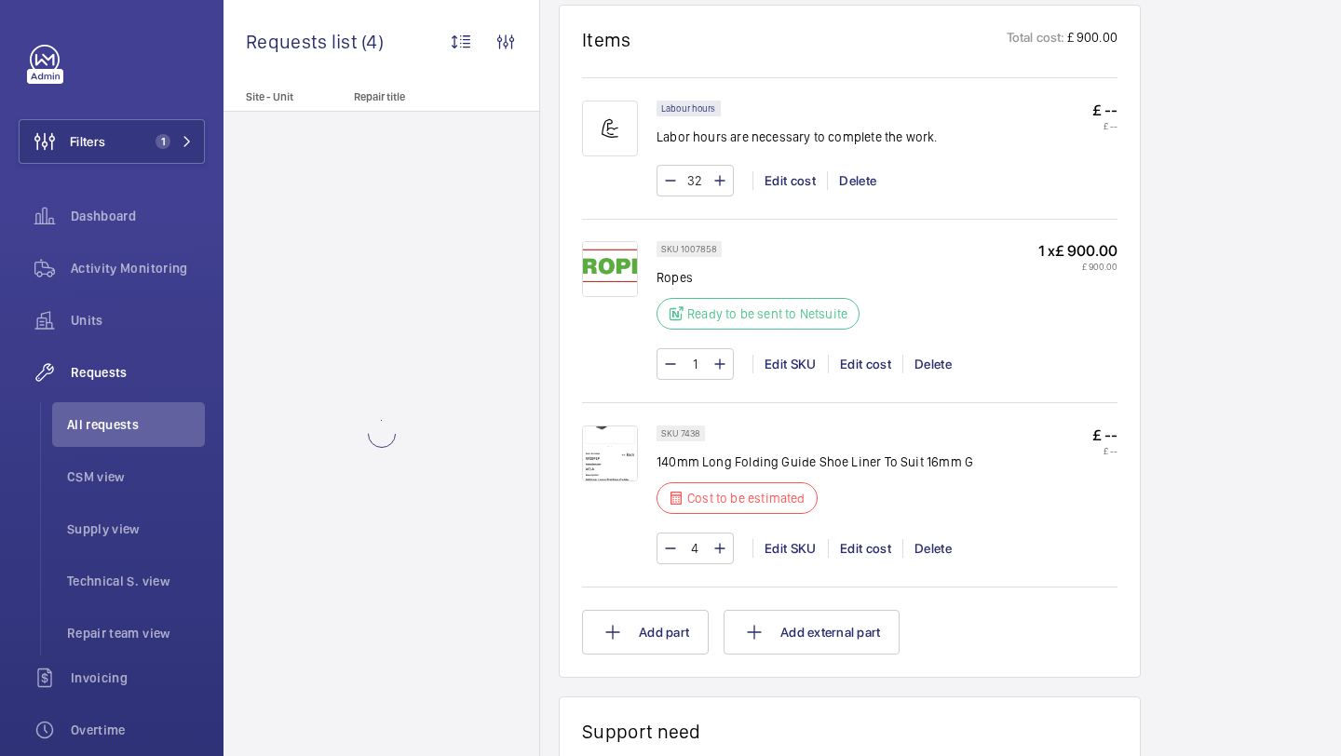
click at [862, 551] on div "Edit cost" at bounding box center [865, 548] width 74 height 19
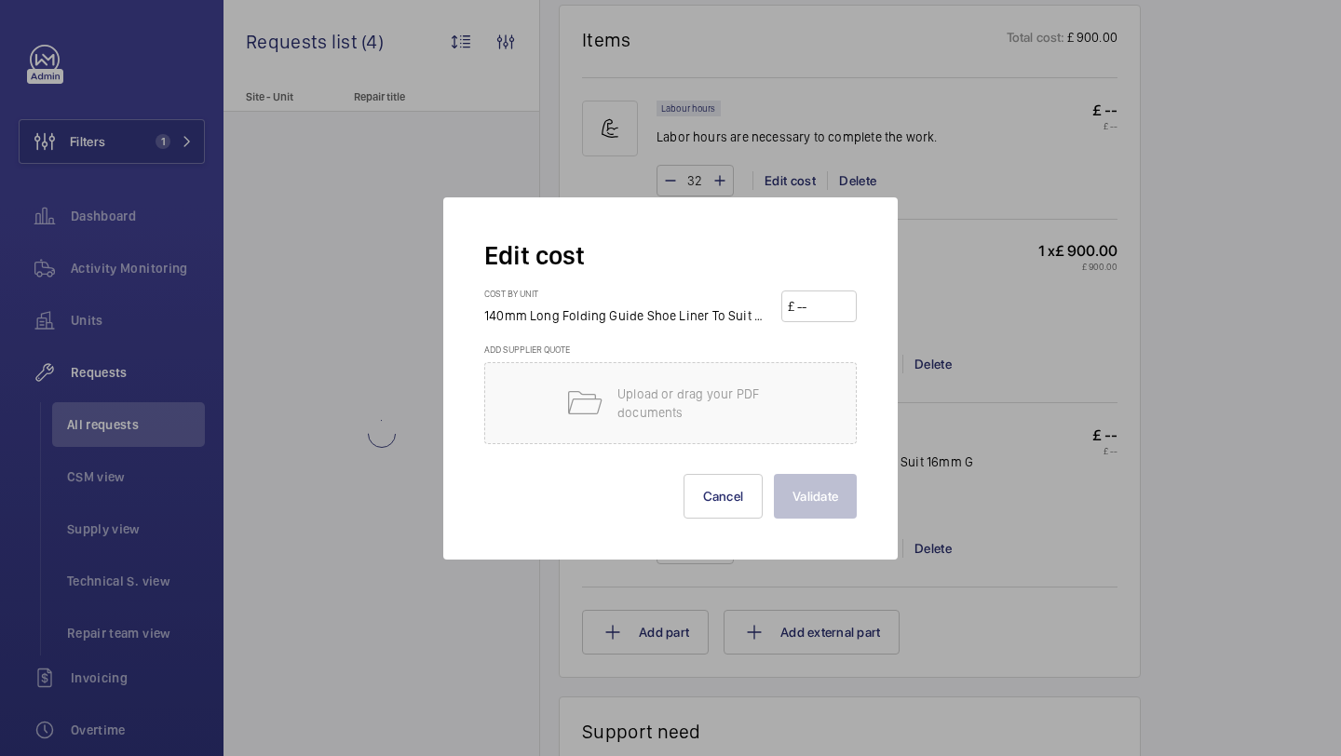
click at [841, 284] on form "Edit cost Cost by unit 140mm Long Folding Guide Shoe Liner To Suit 16mm G £ Add…" at bounding box center [670, 378] width 372 height 280
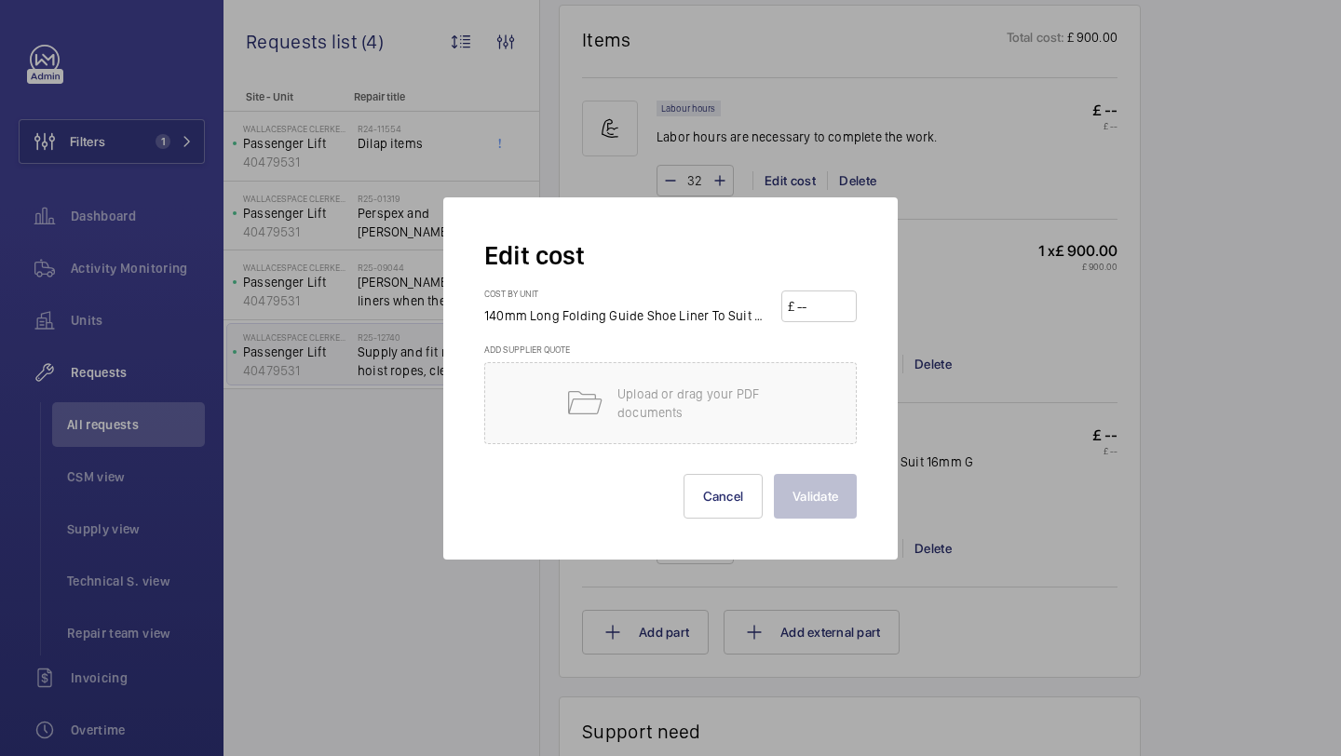
click at [818, 313] on input "number" at bounding box center [823, 306] width 56 height 30
type input "4"
type input "16"
click at [832, 490] on button "Validate" at bounding box center [815, 496] width 83 height 45
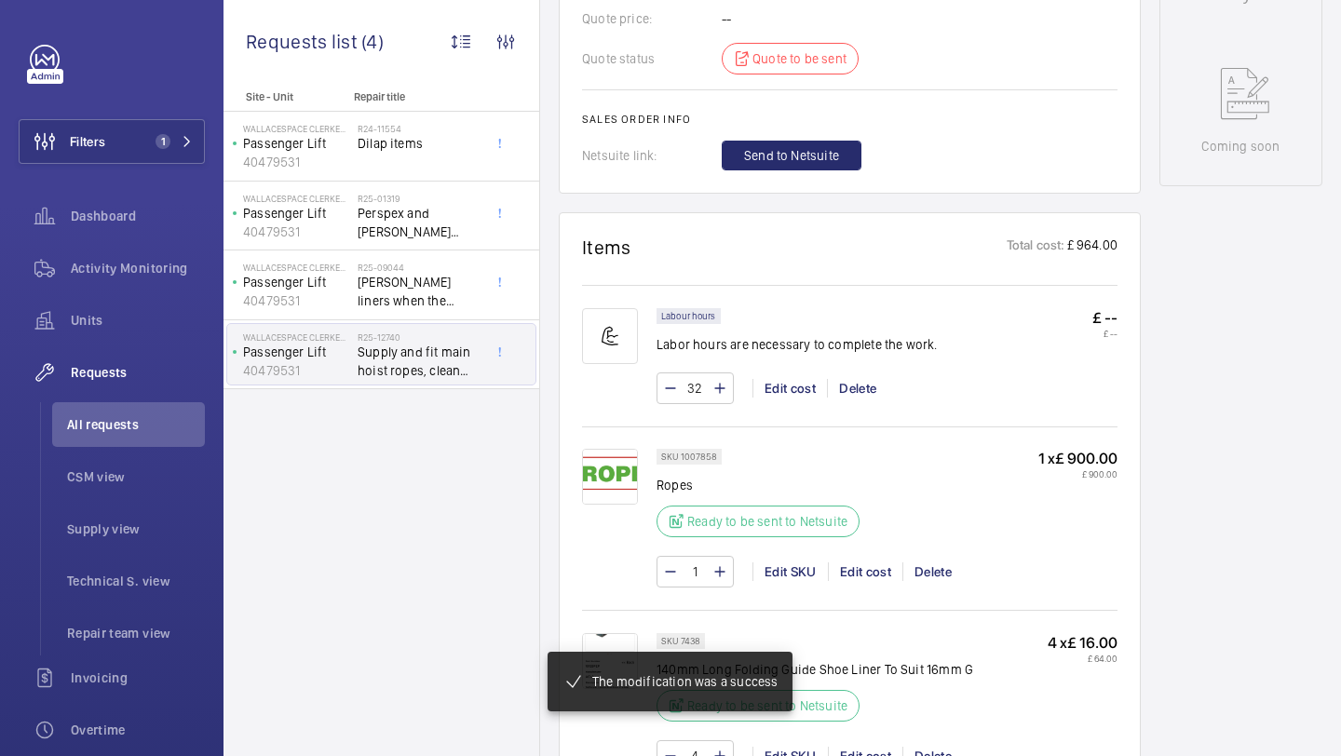
scroll to position [1611, 0]
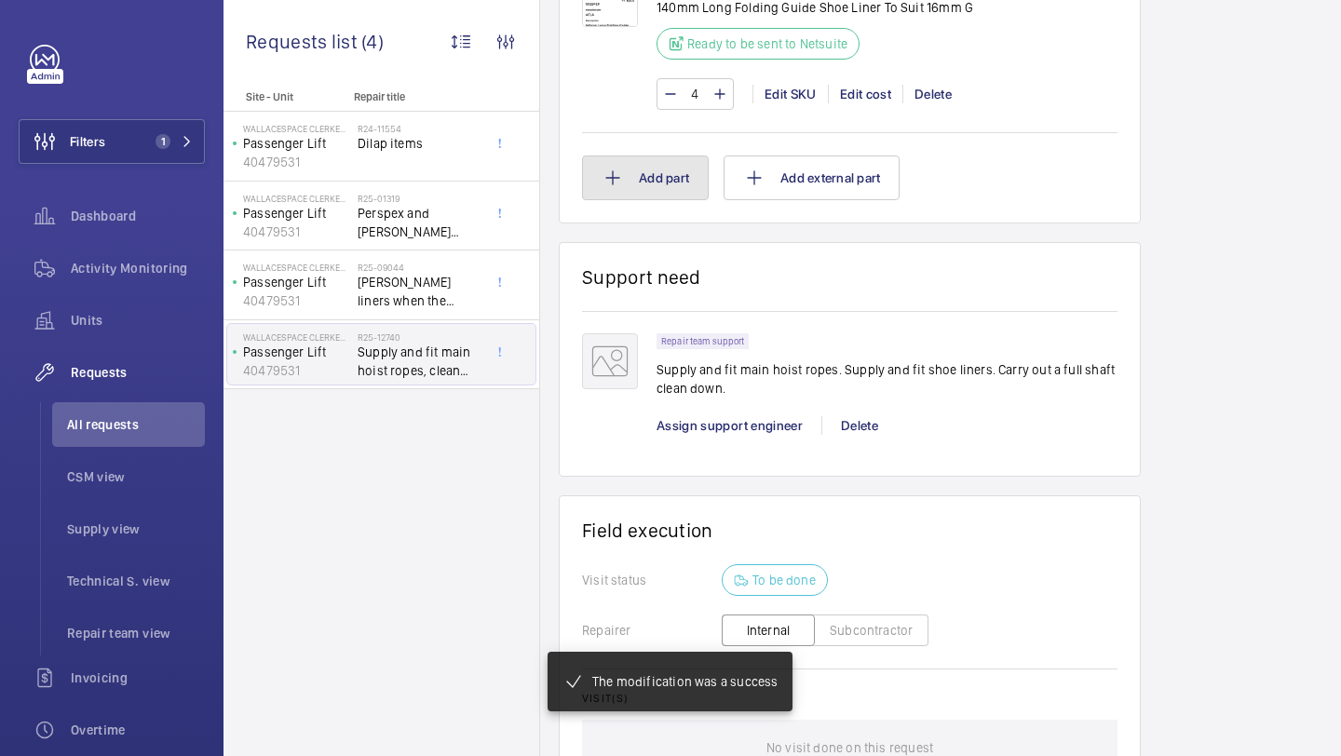
click at [660, 188] on button "Add part" at bounding box center [645, 177] width 127 height 45
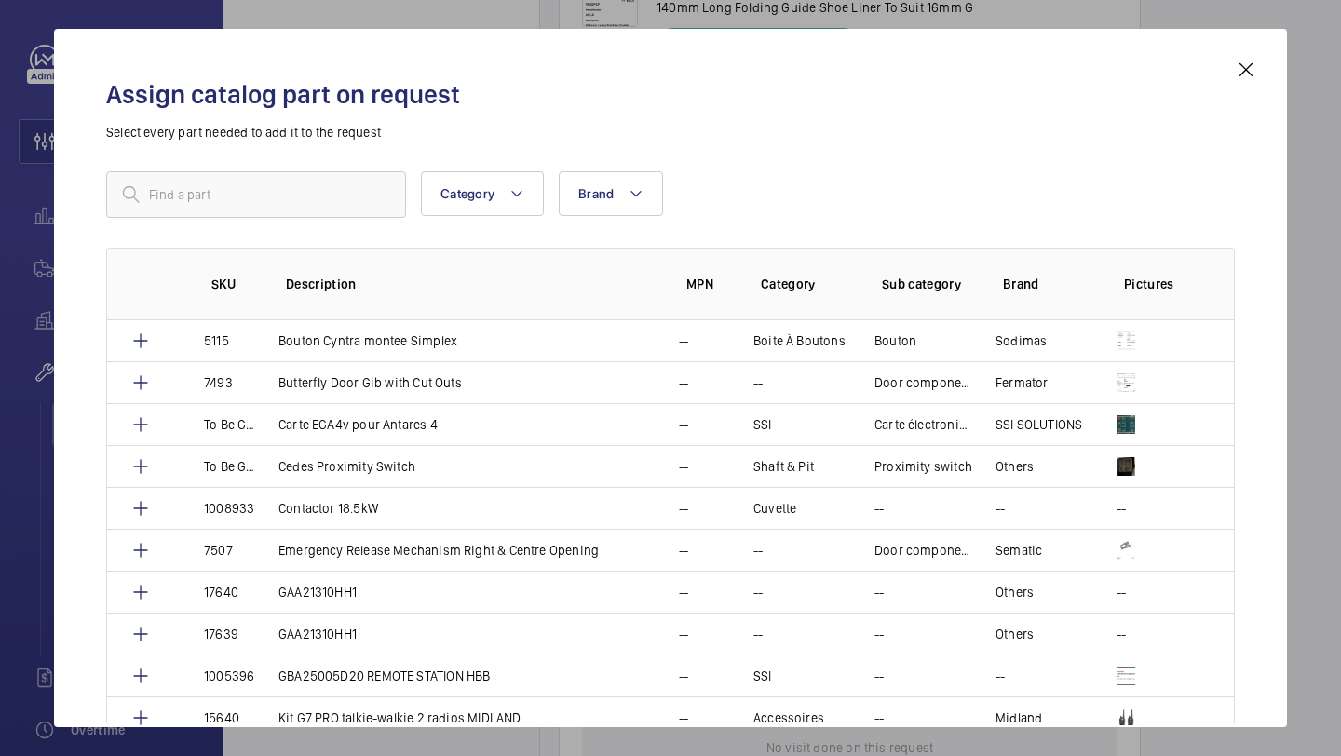
click at [1282, 83] on div "Assign catalog part on request Select every part needed to add it to the reques…" at bounding box center [670, 378] width 1233 height 698
click at [1233, 82] on h2 "Assign catalog part on request" at bounding box center [670, 94] width 1129 height 34
click at [1246, 81] on div "Assign catalog part on request Select every part needed to add it to the reques…" at bounding box center [670, 393] width 1173 height 669
click at [1255, 59] on mat-icon at bounding box center [1246, 70] width 22 height 22
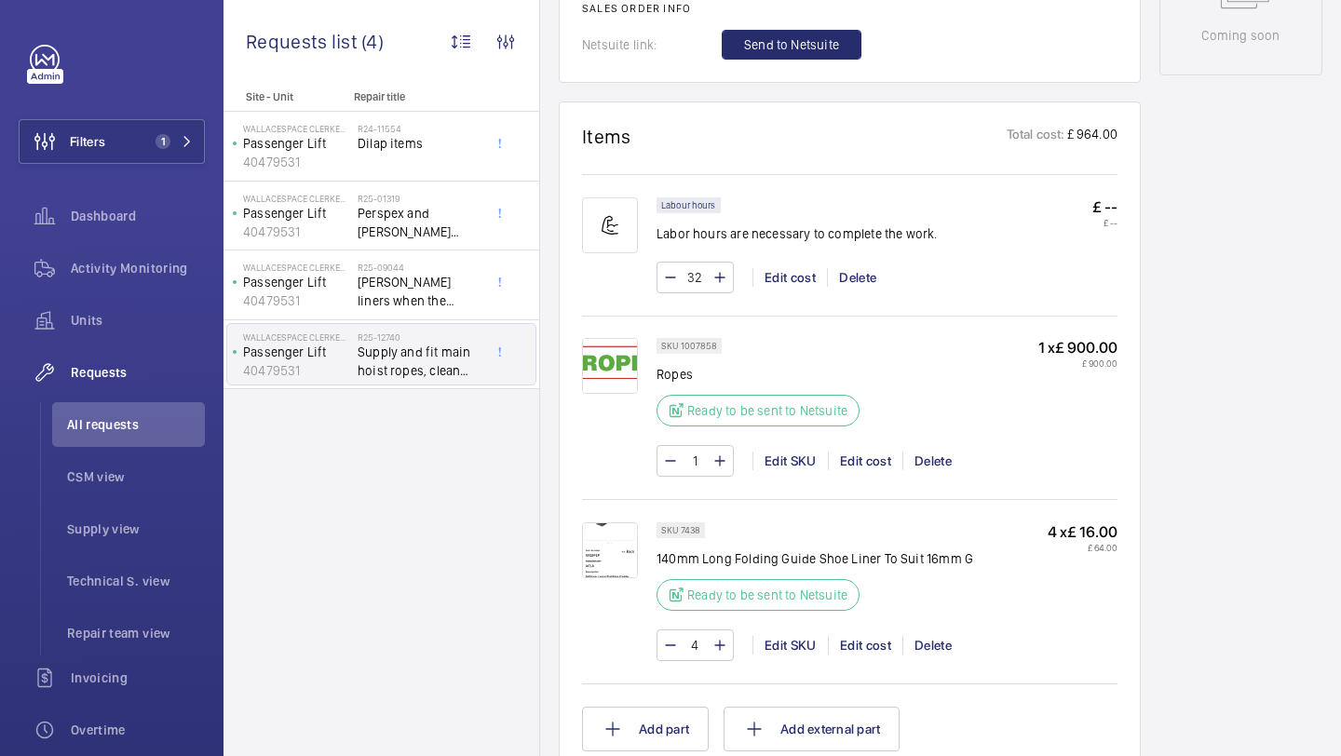
scroll to position [596, 0]
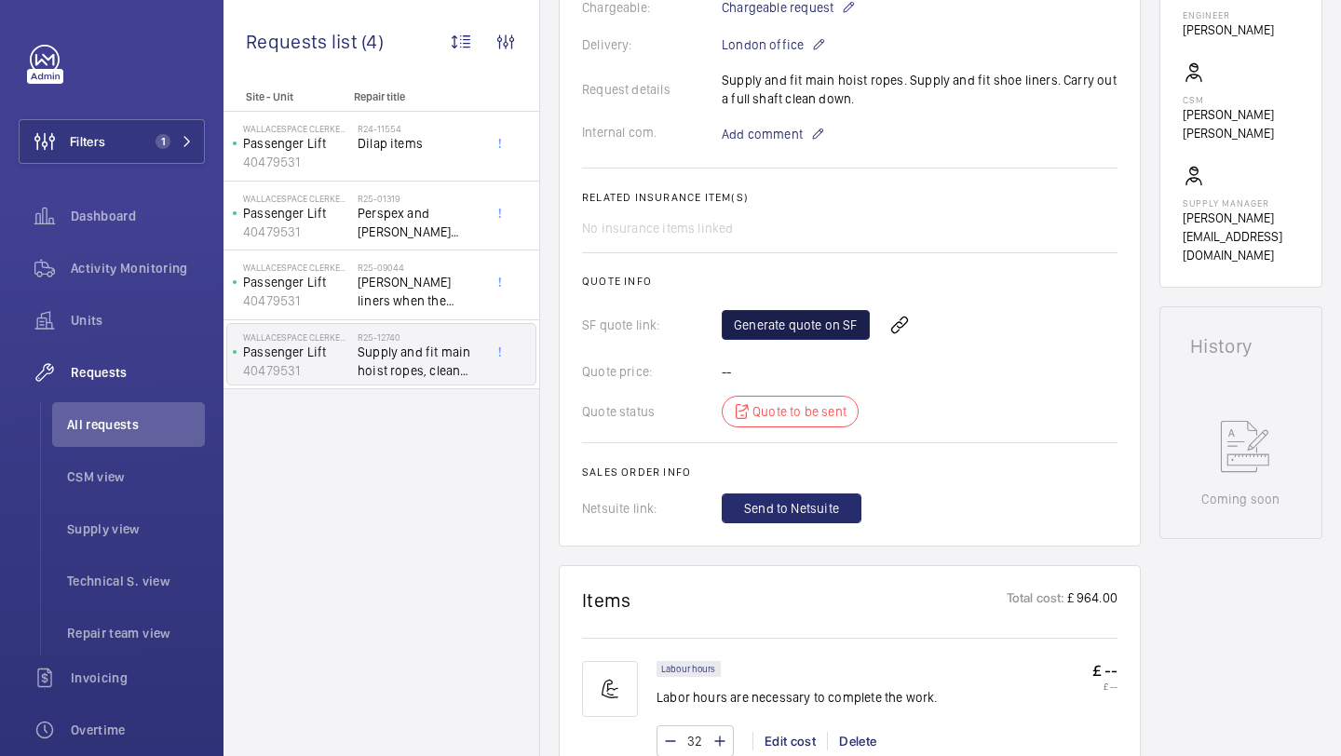
click at [810, 324] on link "Generate quote on SF" at bounding box center [796, 325] width 148 height 30
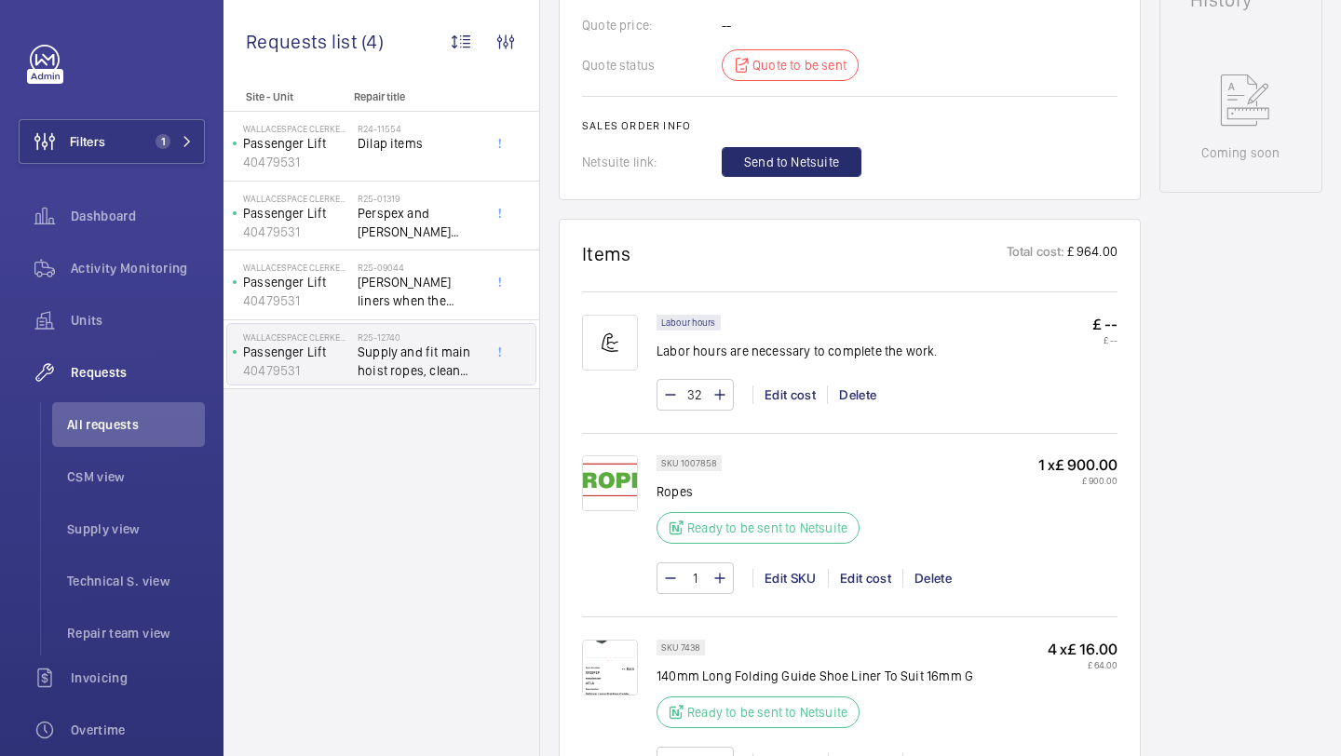
scroll to position [1057, 0]
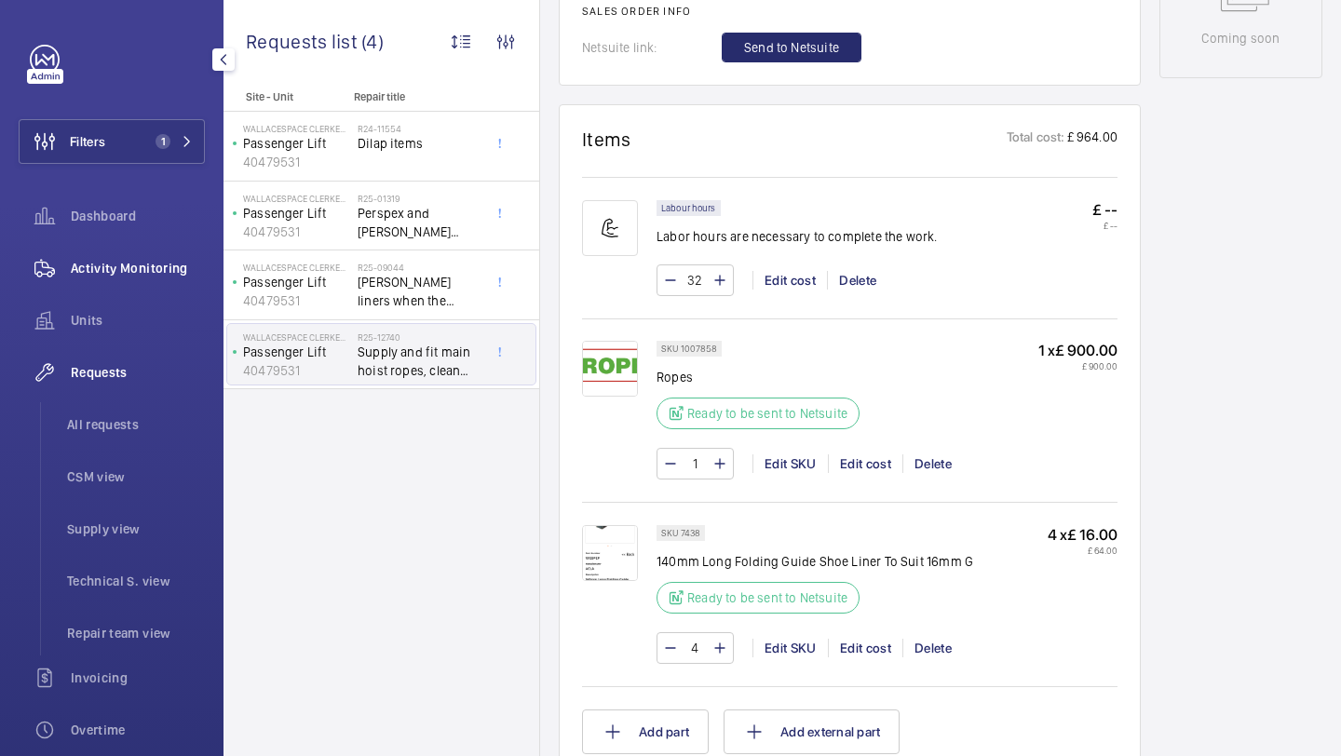
click at [153, 273] on span "Activity Monitoring" at bounding box center [138, 268] width 134 height 19
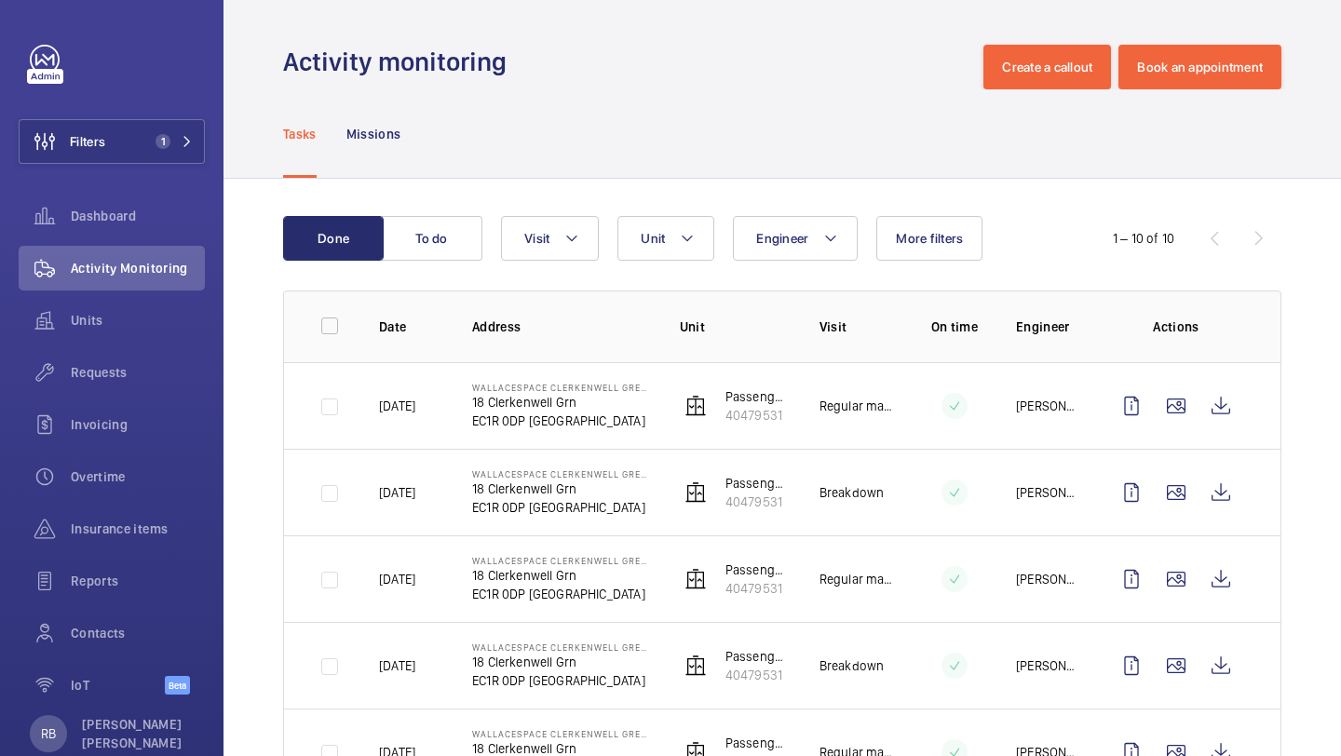
click at [965, 272] on wm-front-table "Done To do Engineer Unit Visit More filters 1 – 10 of 10 Date Address Unit Visi…" at bounding box center [782, 722] width 998 height 1013
click at [1172, 402] on wm-front-icon-button at bounding box center [1176, 406] width 45 height 45
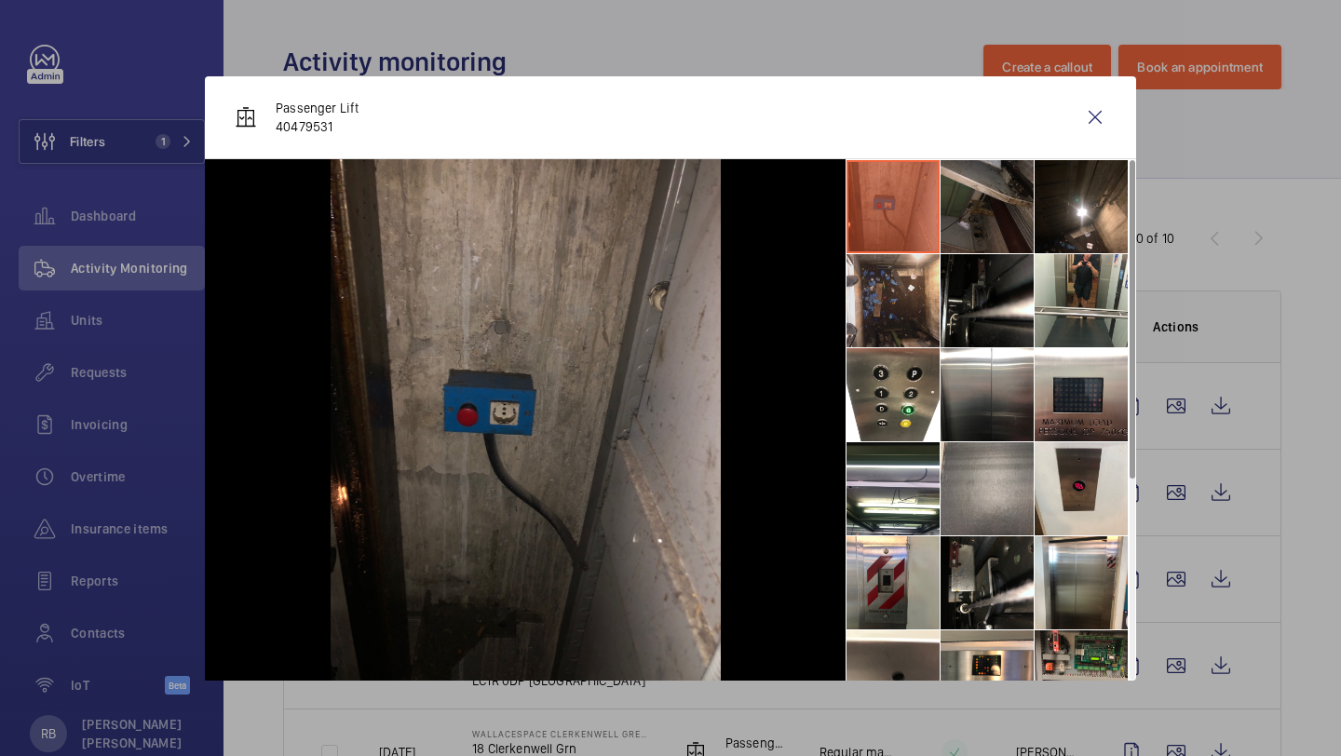
click at [897, 332] on li at bounding box center [892, 300] width 93 height 93
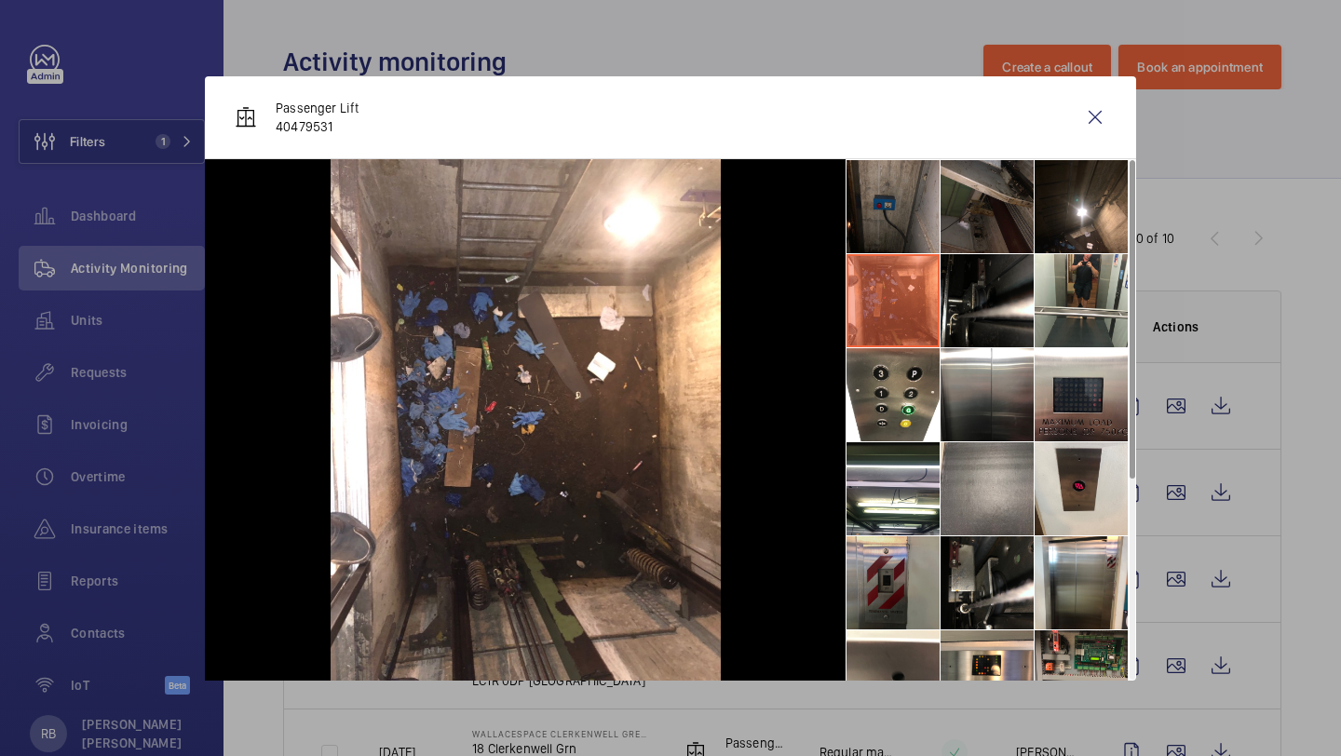
click at [892, 567] on li at bounding box center [892, 582] width 93 height 93
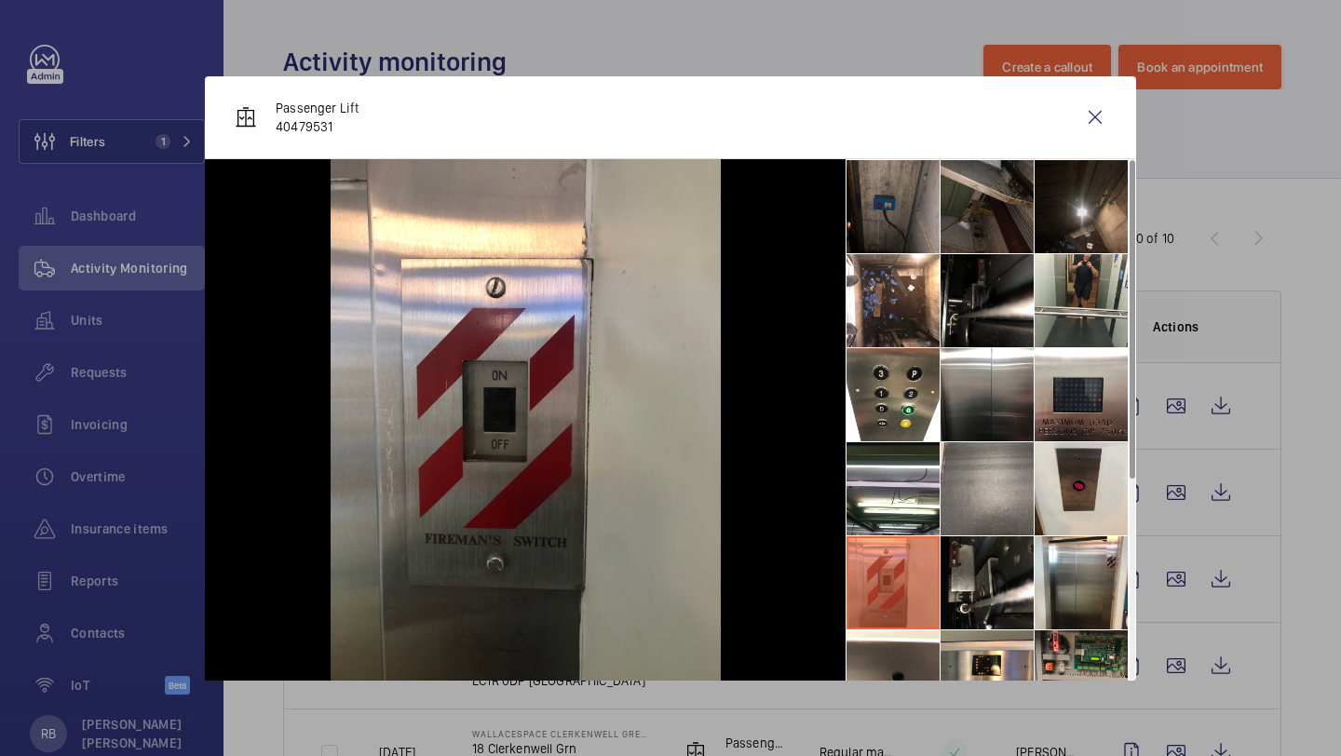
click at [1068, 192] on li at bounding box center [1080, 206] width 93 height 93
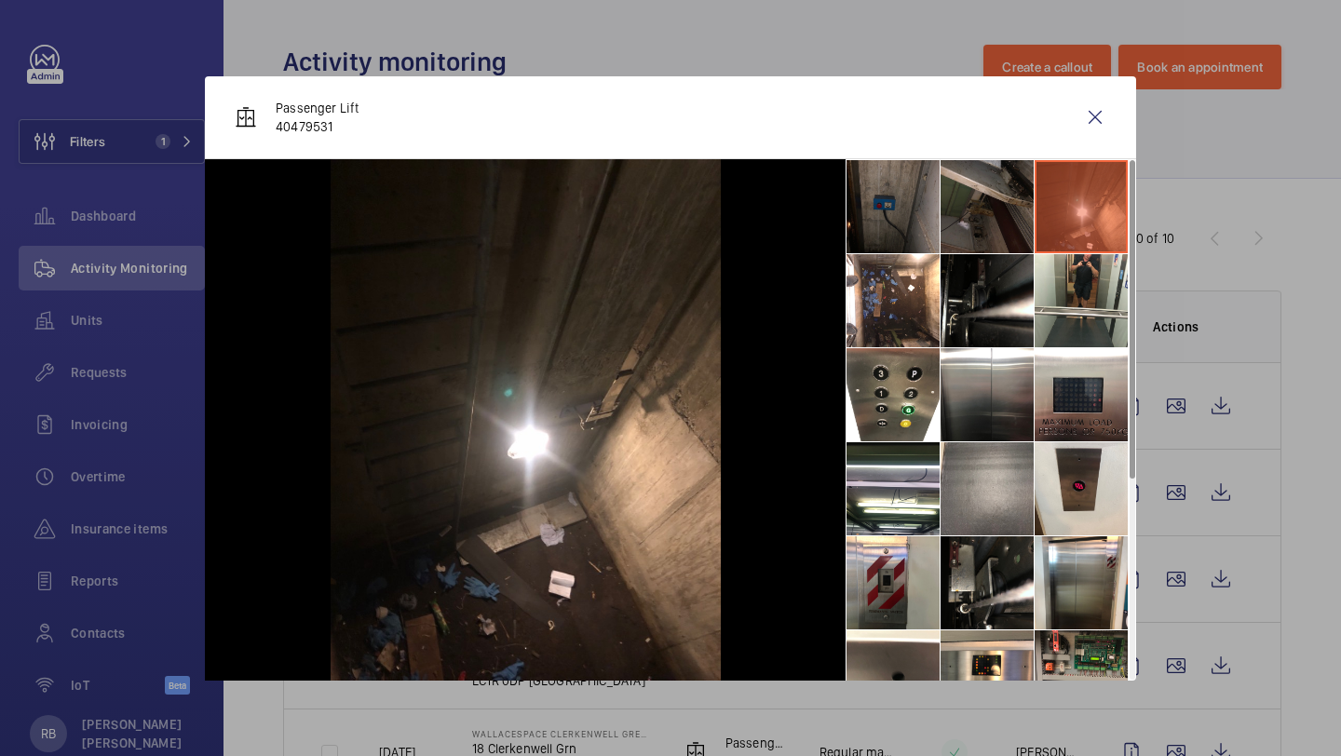
click at [897, 237] on li at bounding box center [892, 206] width 93 height 93
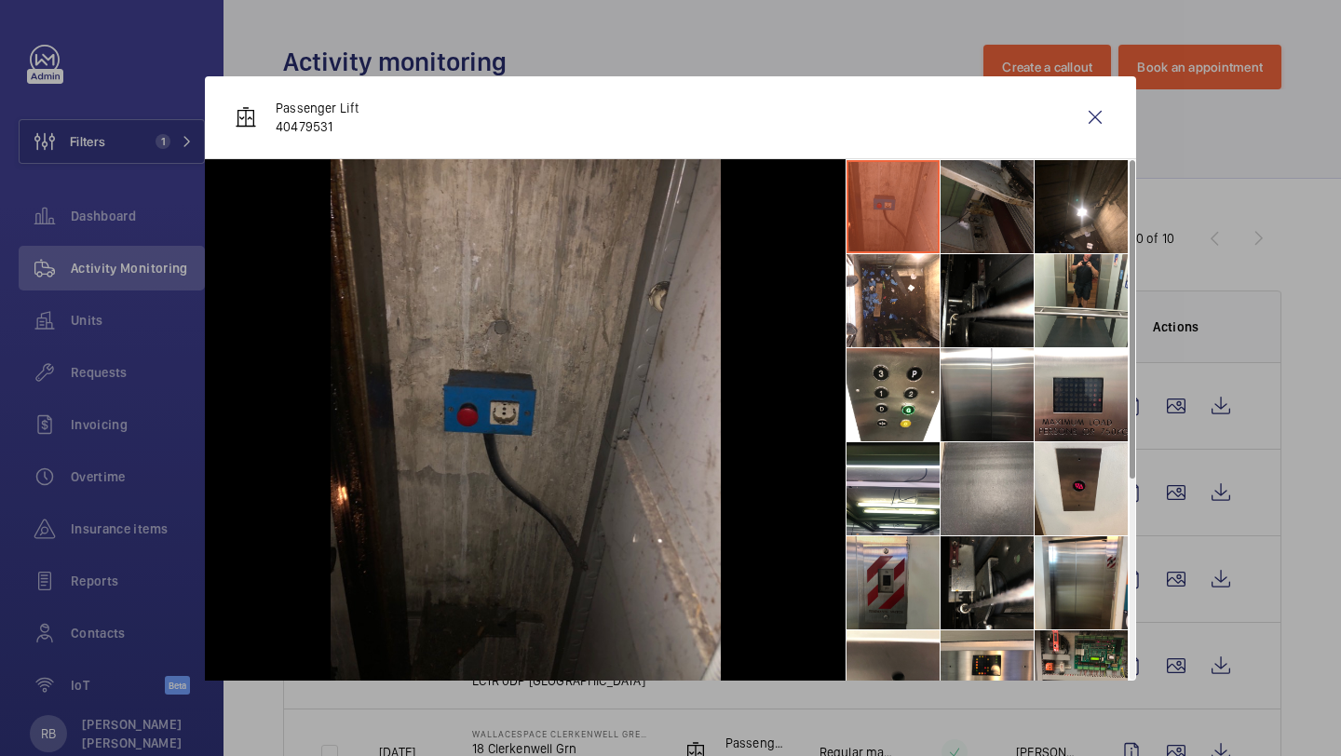
click at [916, 569] on li at bounding box center [892, 582] width 93 height 93
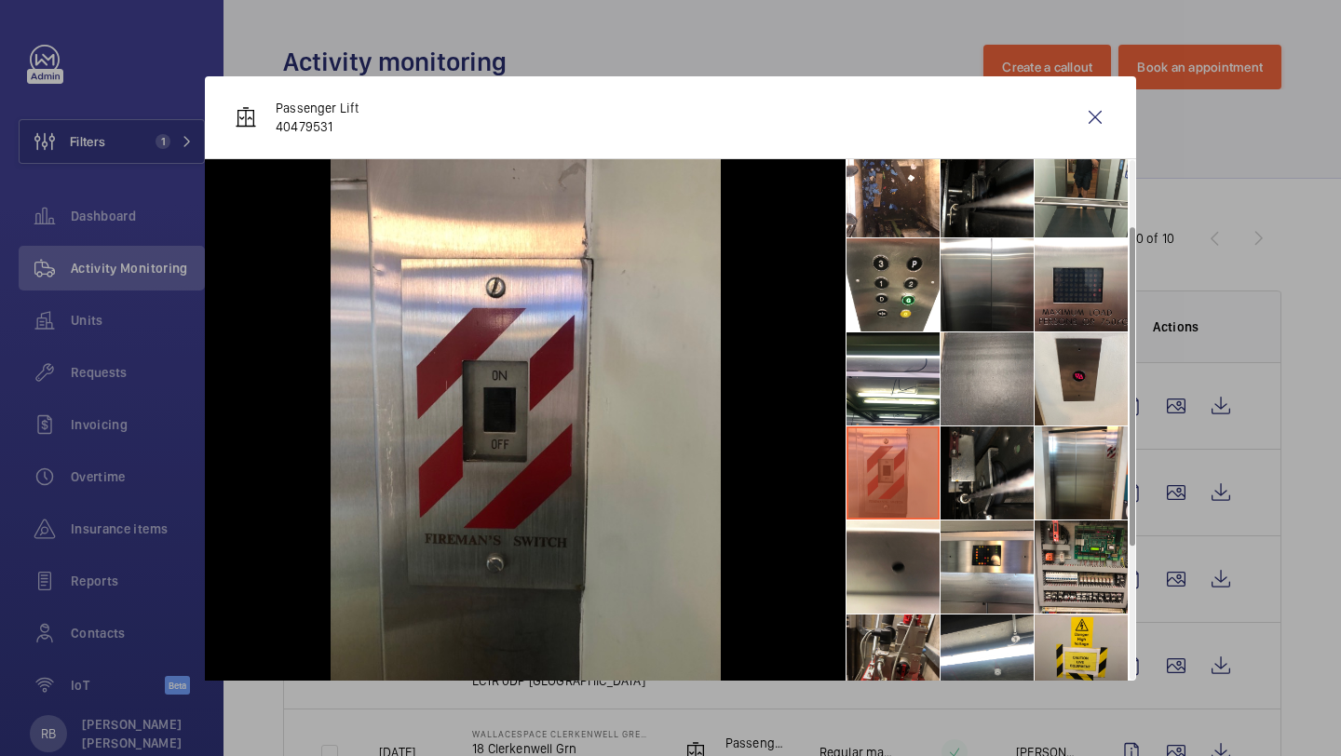
scroll to position [78, 0]
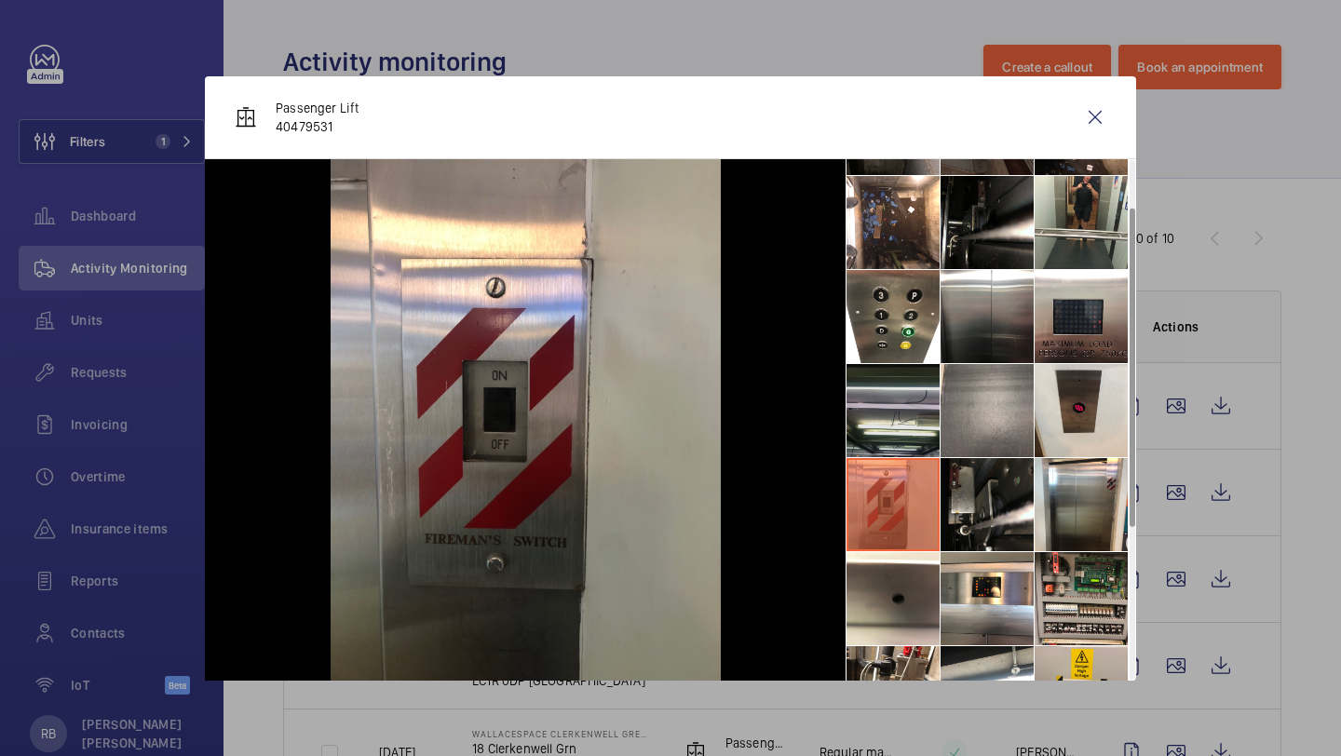
click at [897, 428] on li at bounding box center [892, 410] width 93 height 93
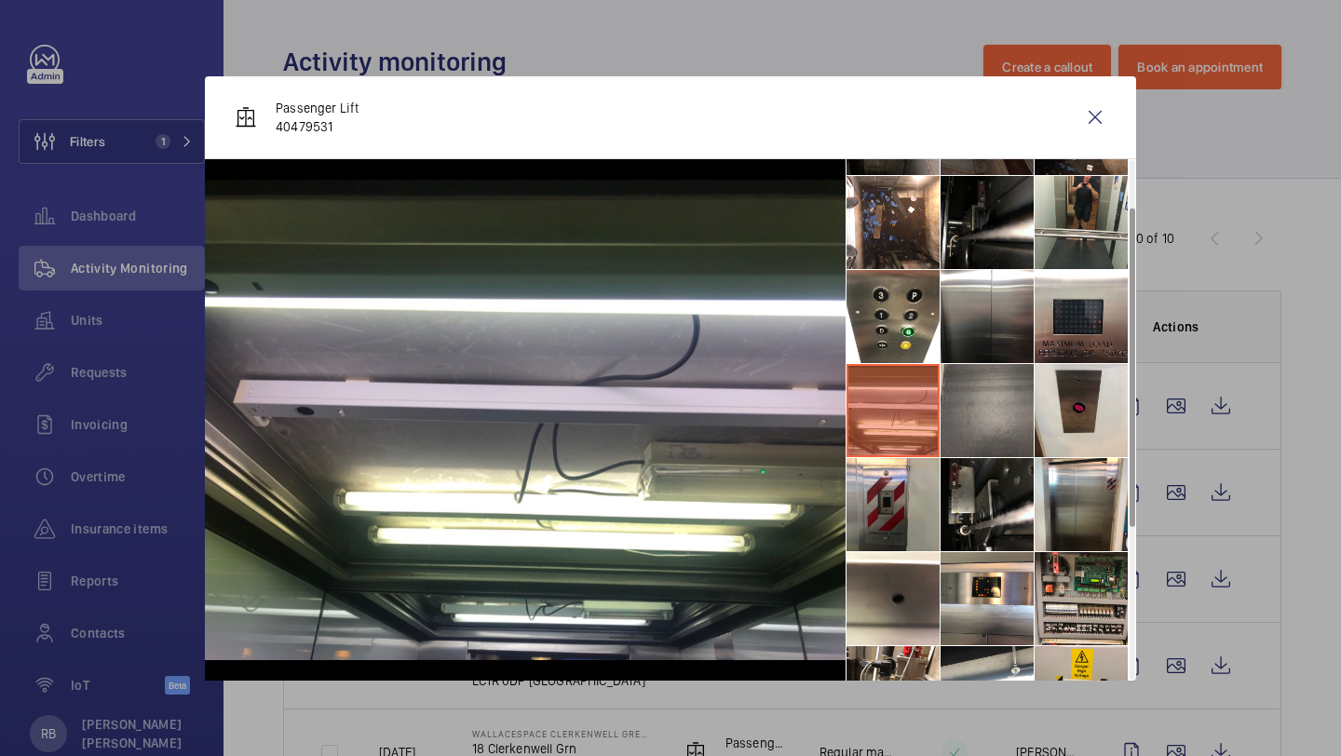
click at [987, 423] on li at bounding box center [986, 410] width 93 height 93
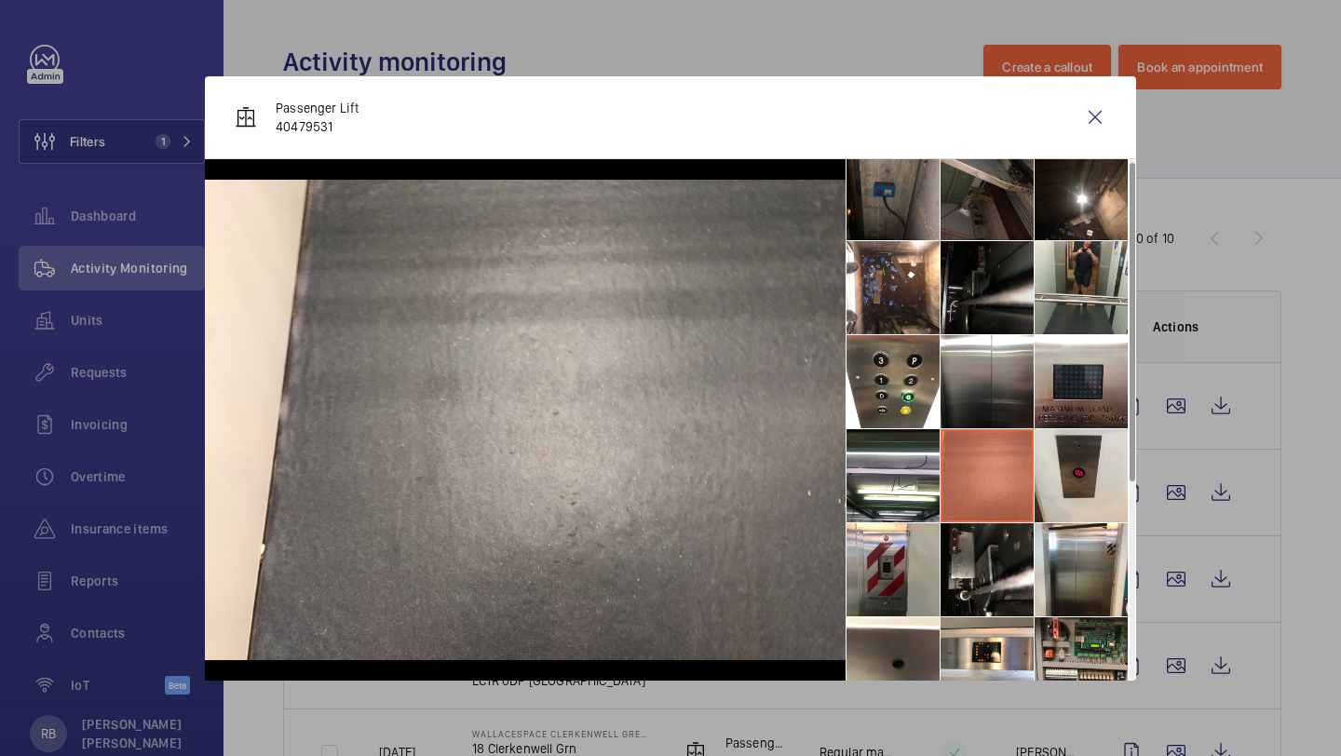
scroll to position [0, 0]
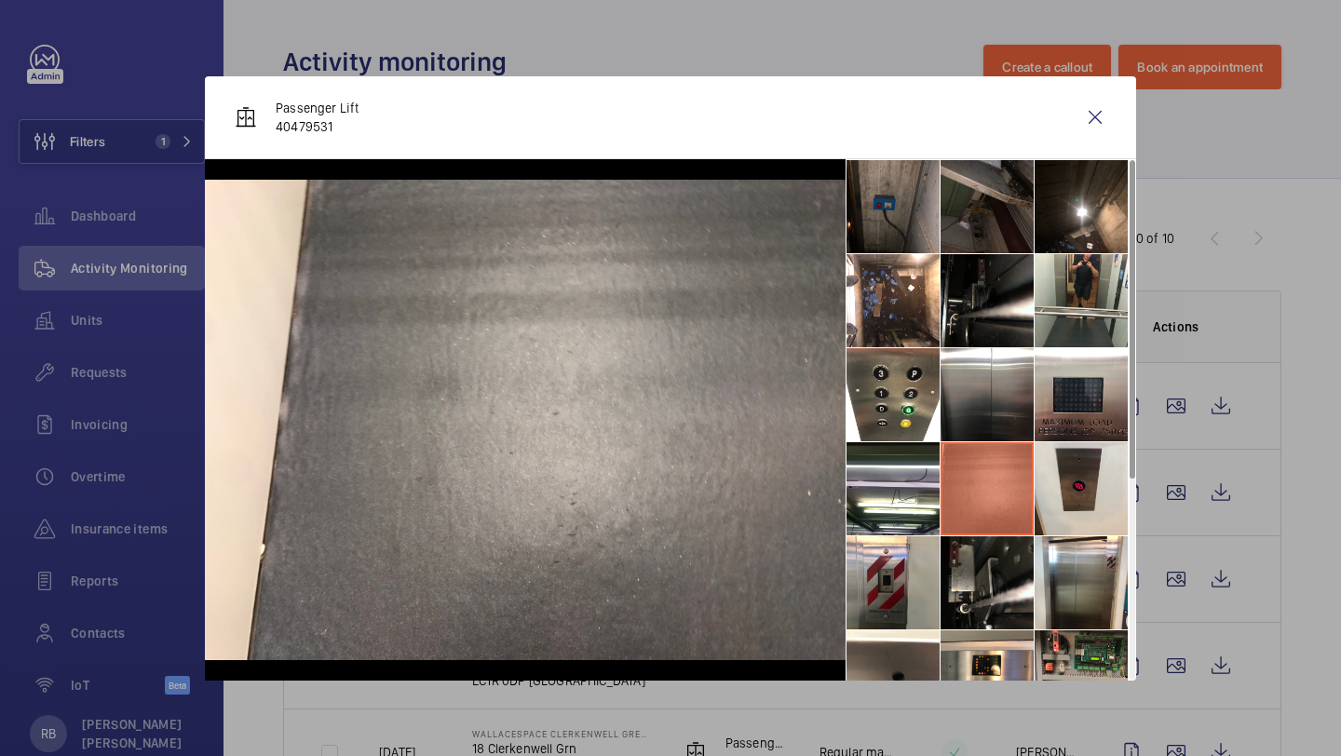
click at [994, 222] on li at bounding box center [986, 206] width 93 height 93
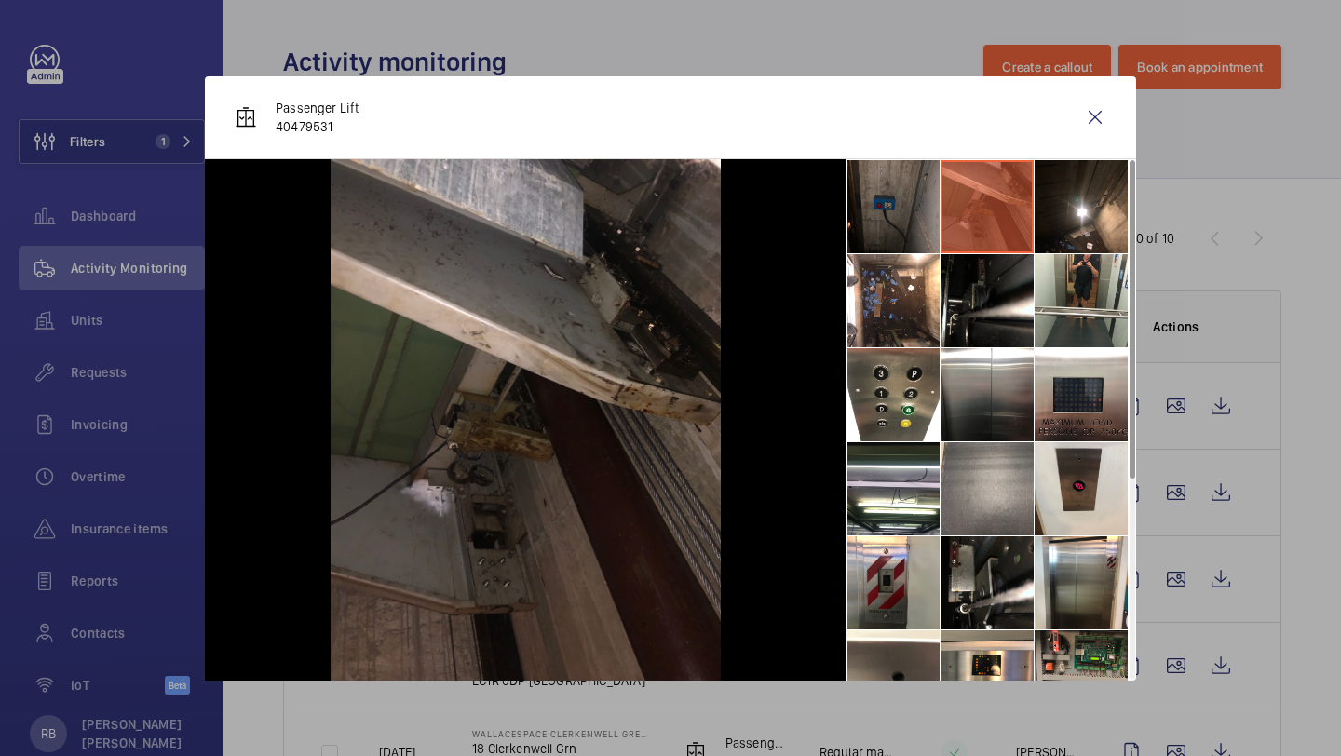
click at [917, 235] on li at bounding box center [892, 206] width 93 height 93
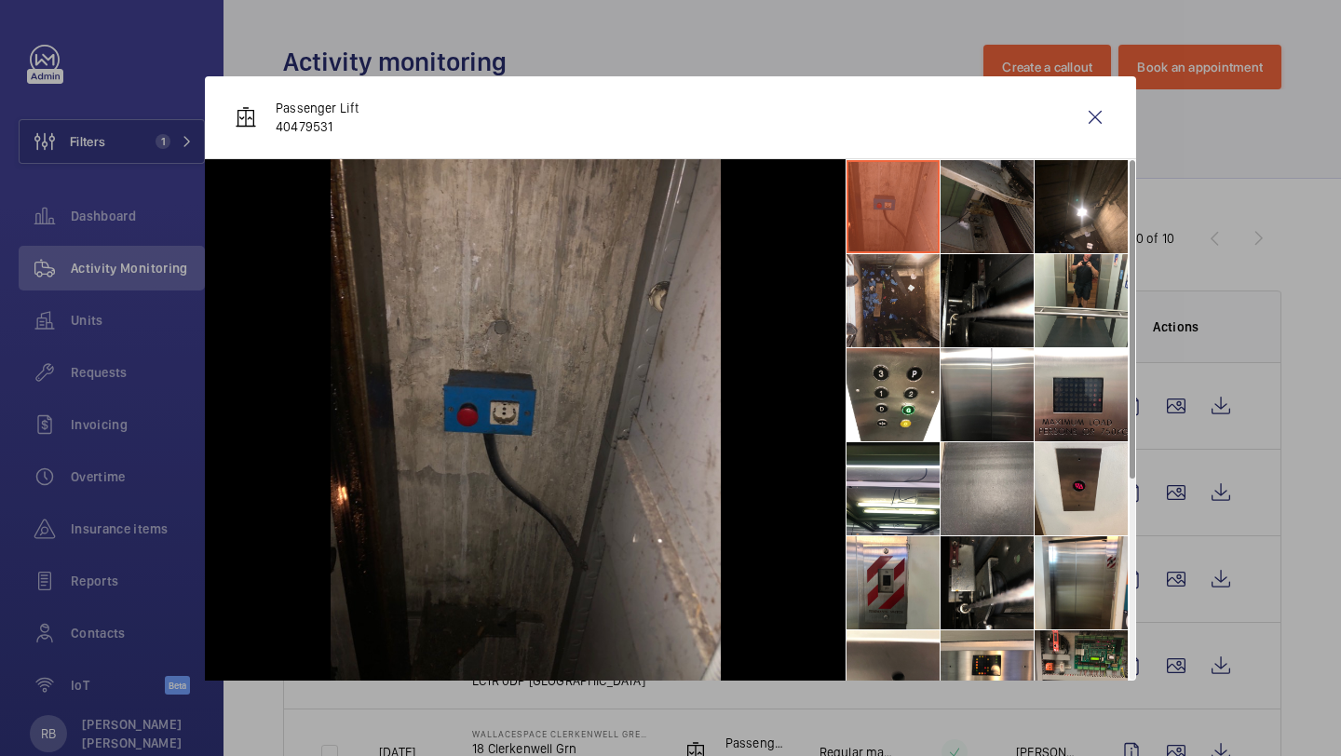
click at [913, 292] on li at bounding box center [892, 300] width 93 height 93
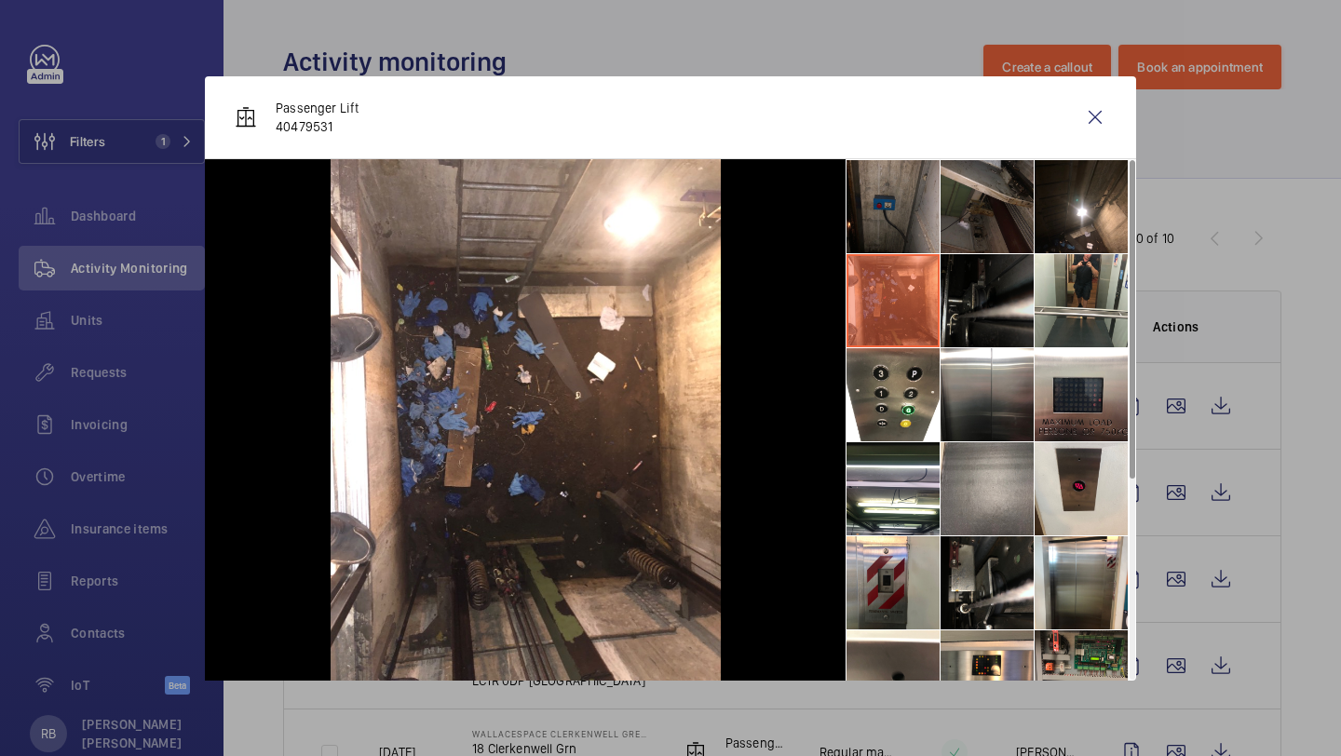
click at [989, 308] on li at bounding box center [986, 300] width 93 height 93
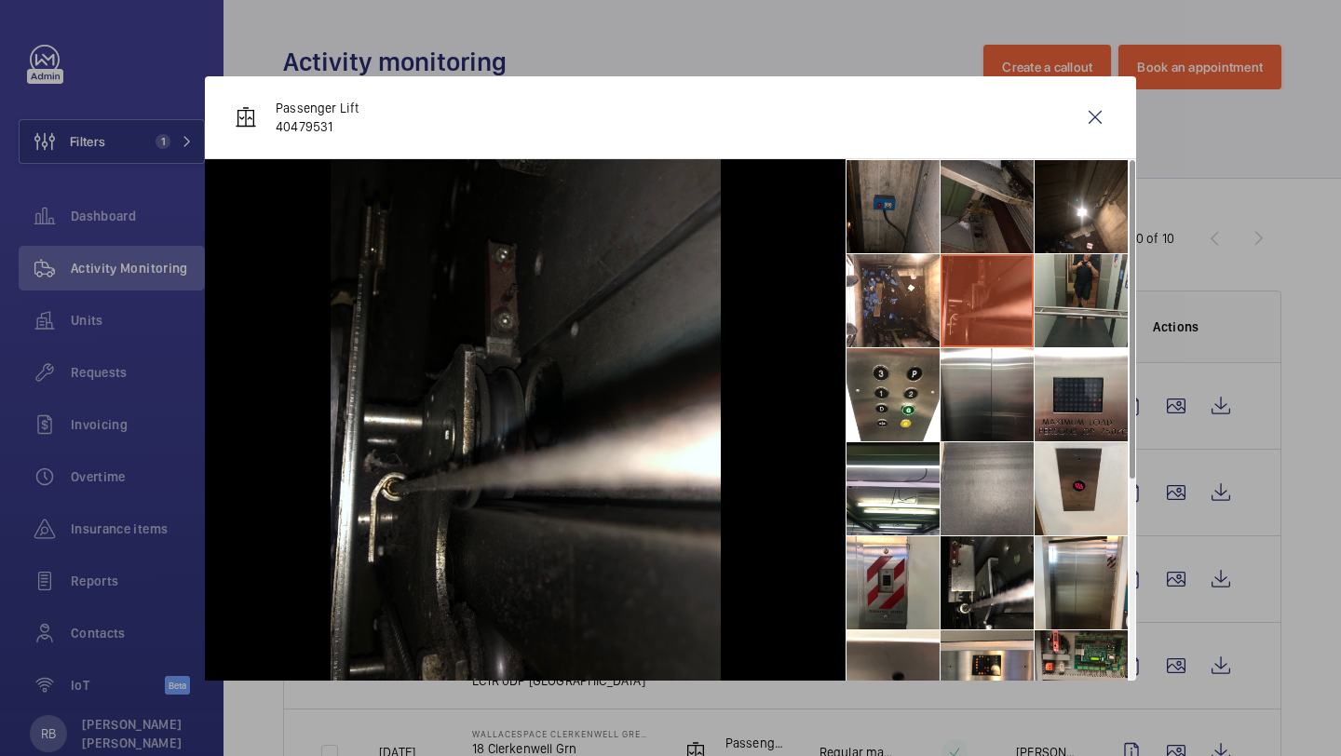
click at [1080, 300] on li at bounding box center [1080, 300] width 93 height 93
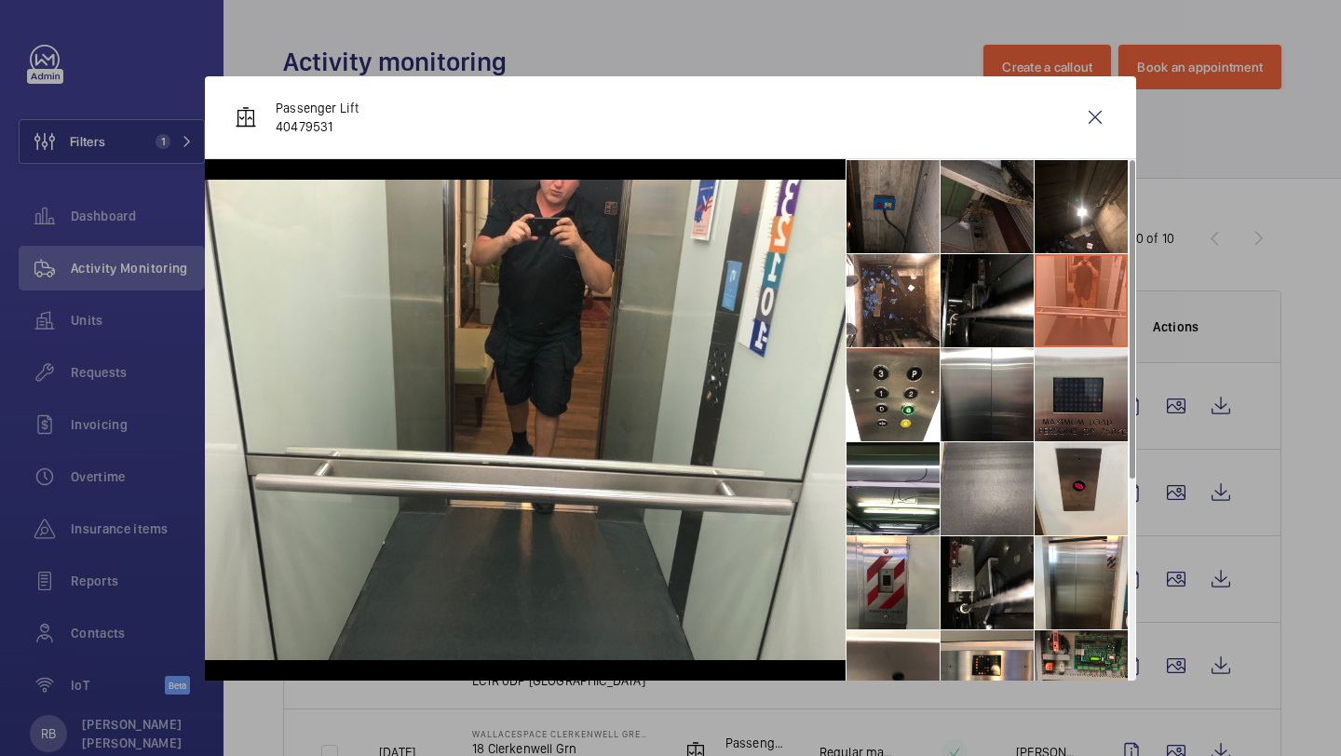
click at [1080, 393] on li at bounding box center [1080, 394] width 93 height 93
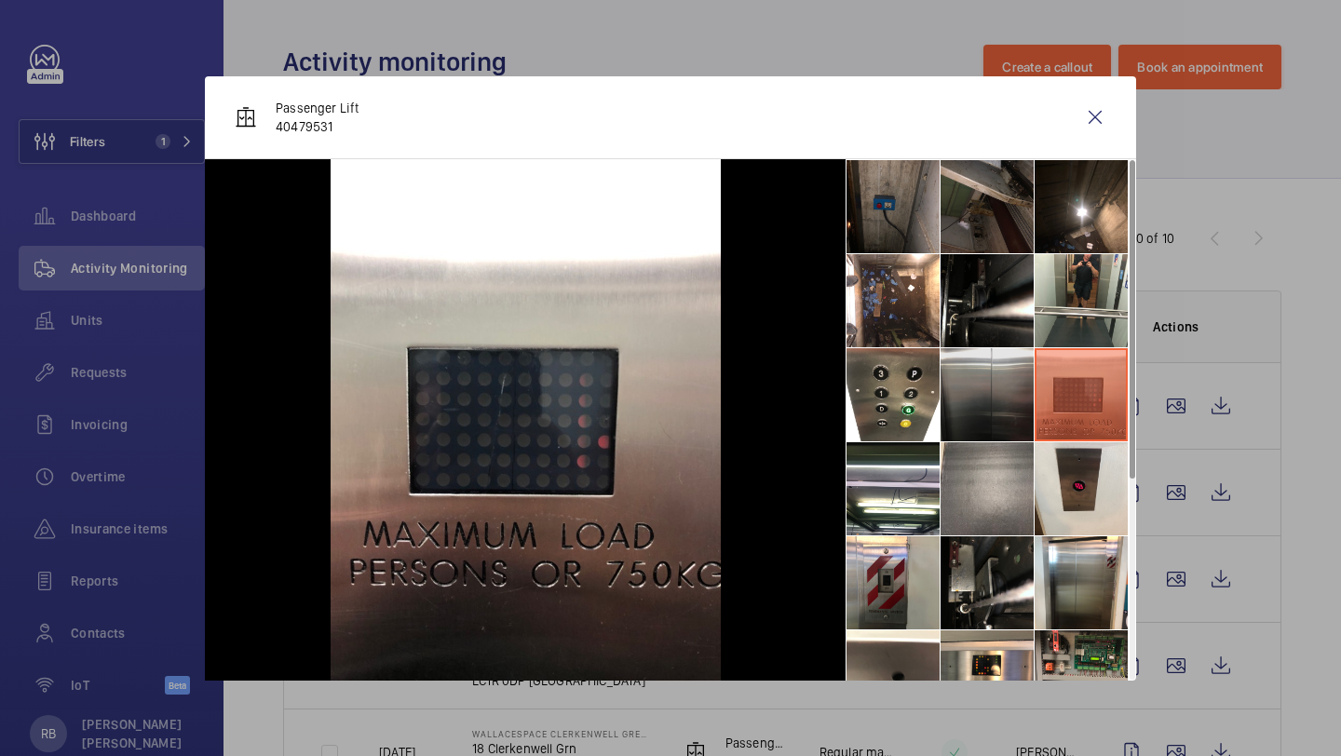
click at [964, 394] on li at bounding box center [986, 394] width 93 height 93
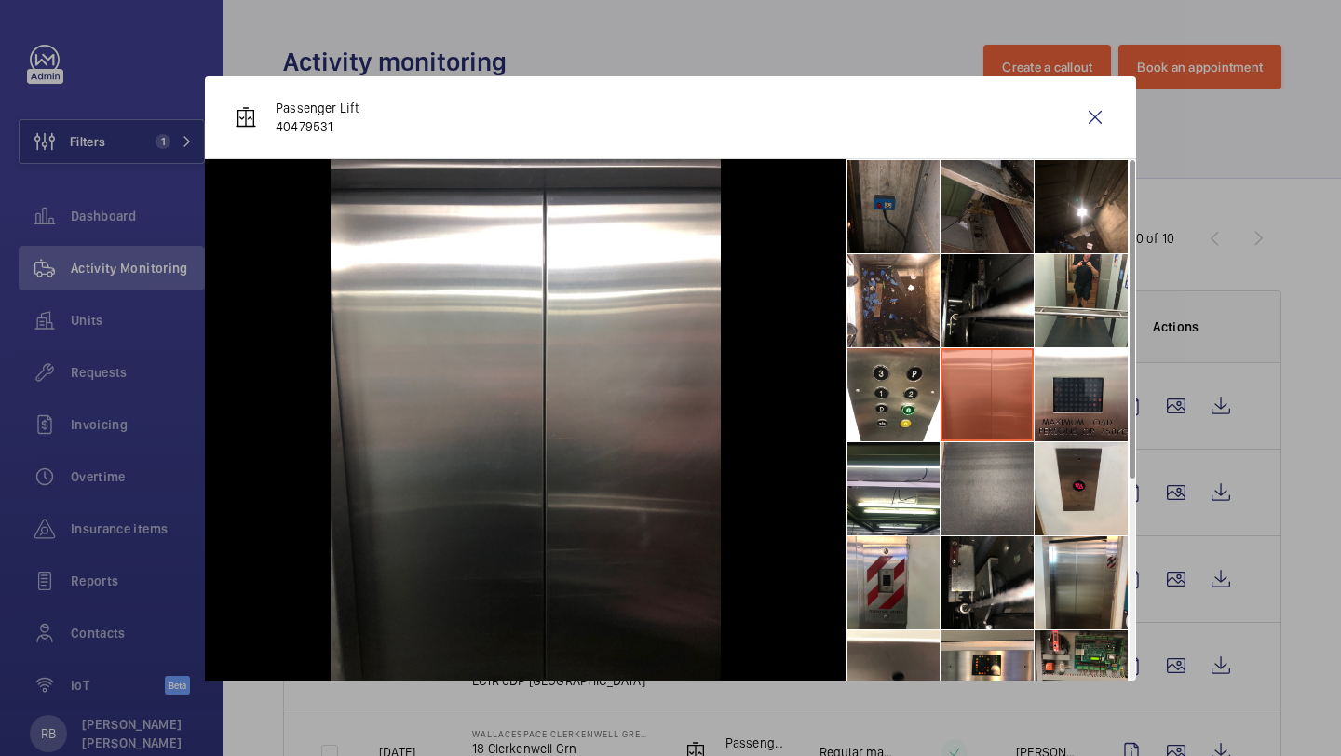
click at [969, 465] on li at bounding box center [986, 488] width 93 height 93
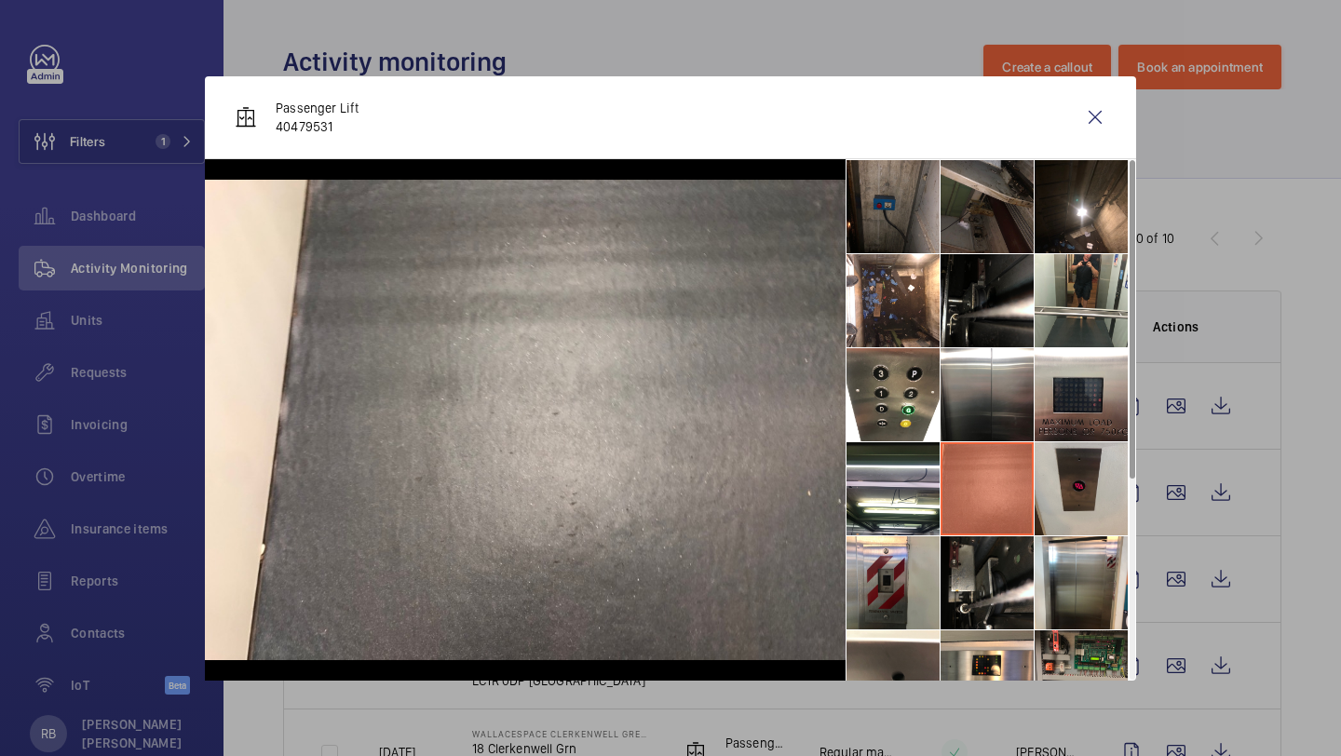
click at [1057, 499] on li at bounding box center [1080, 488] width 93 height 93
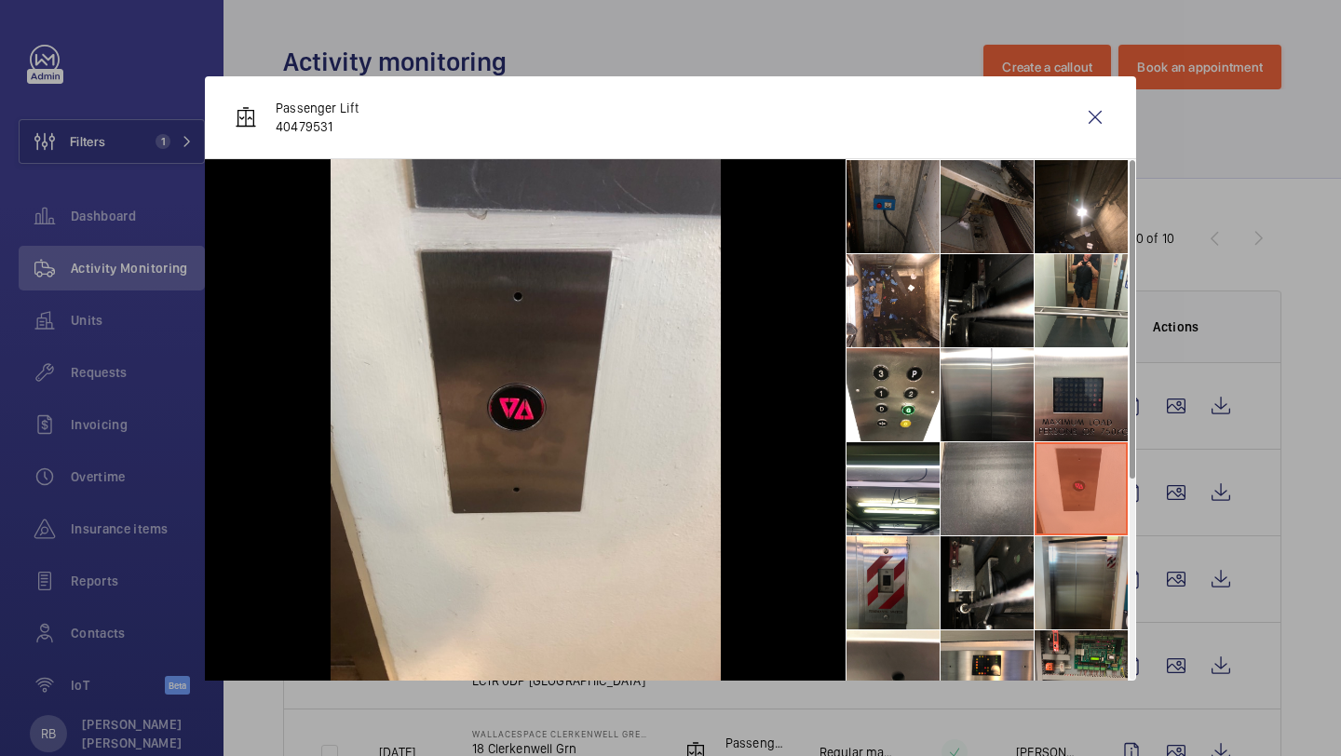
click at [1070, 556] on li at bounding box center [1080, 582] width 93 height 93
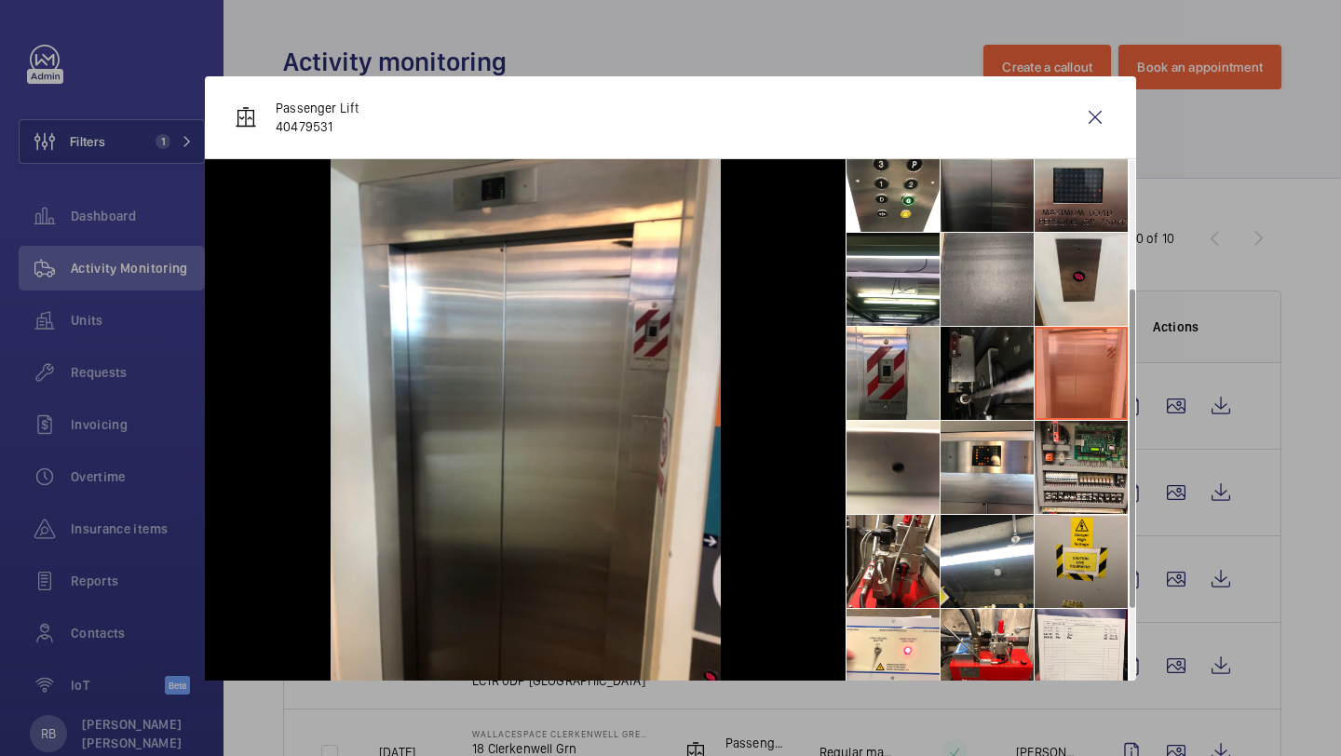
scroll to position [243, 0]
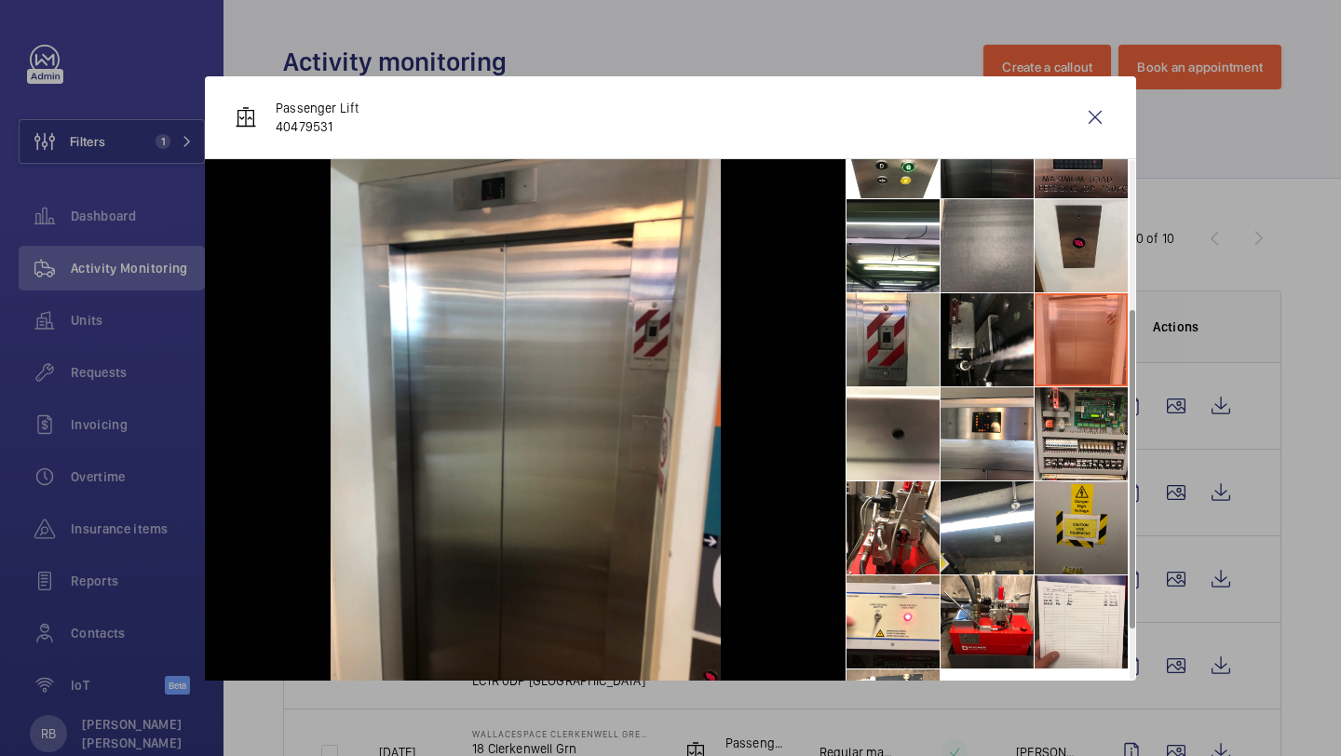
click at [1087, 510] on li at bounding box center [1080, 527] width 93 height 93
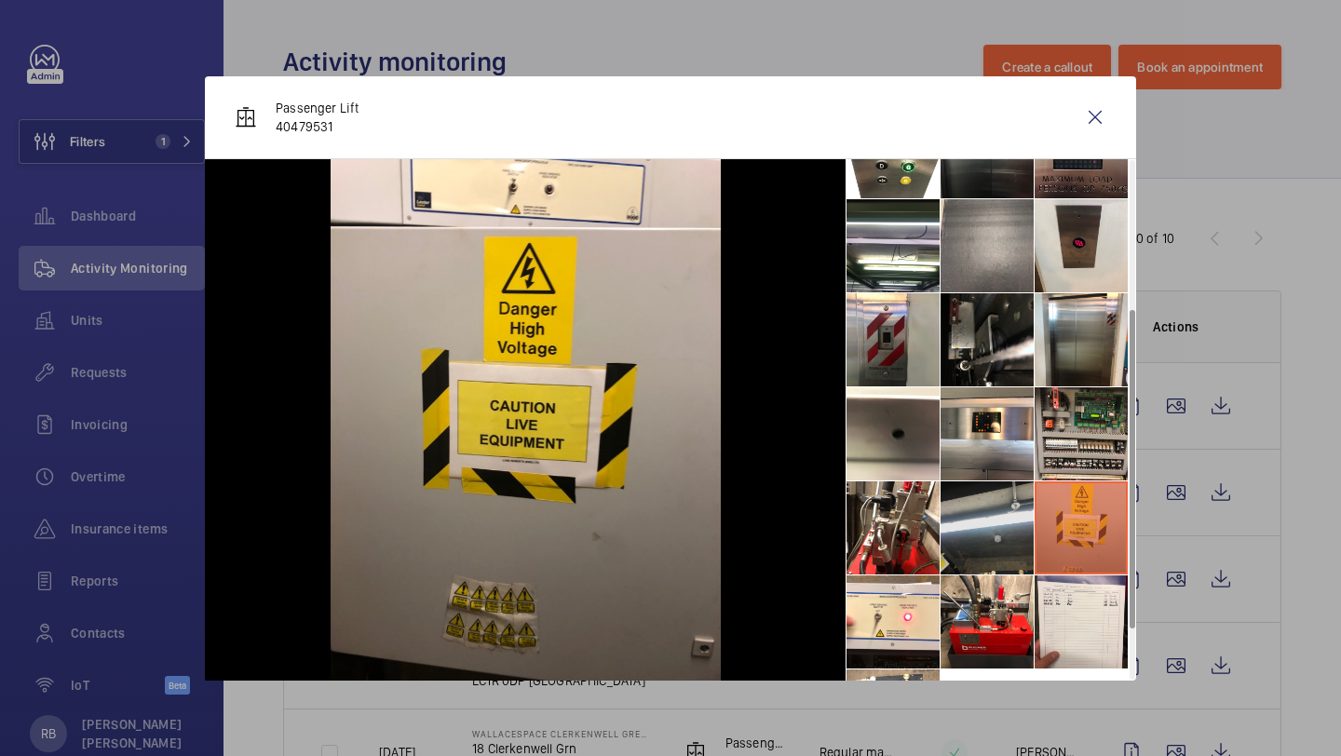
click at [1020, 519] on li at bounding box center [986, 527] width 93 height 93
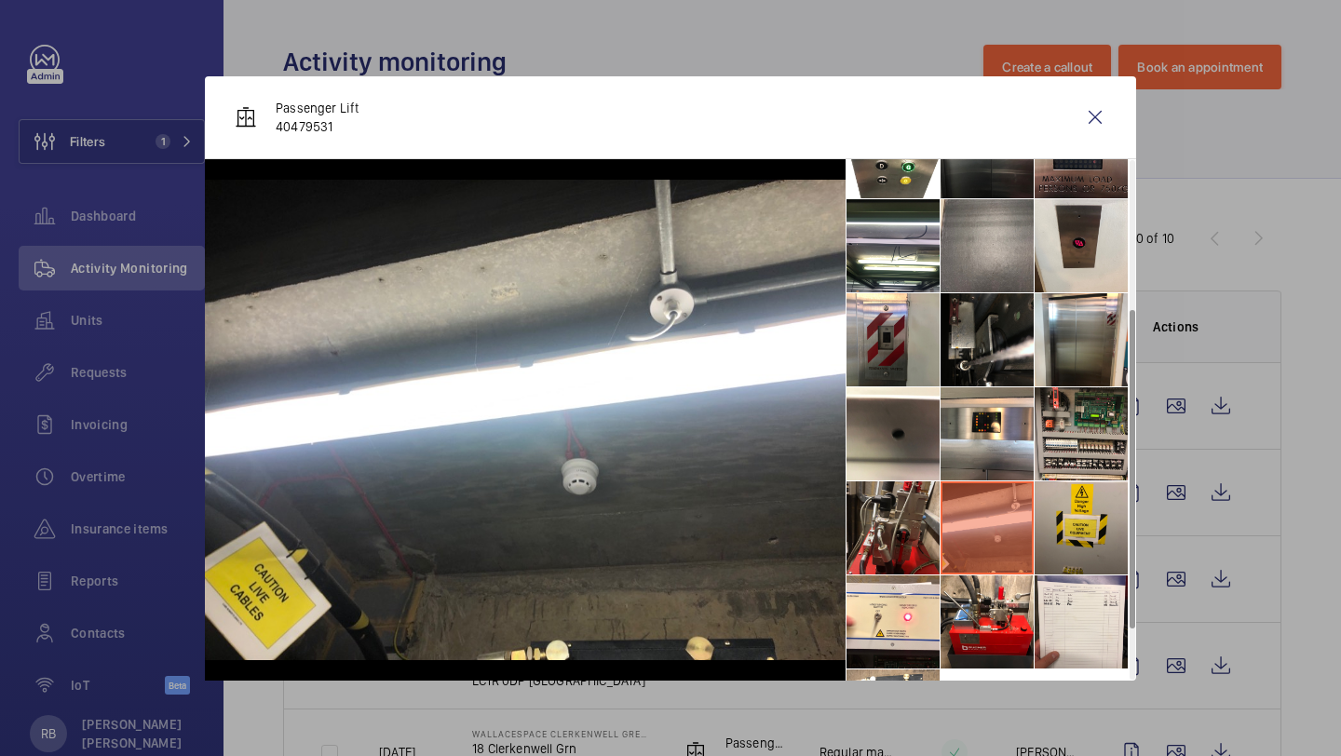
click at [889, 519] on li at bounding box center [892, 527] width 93 height 93
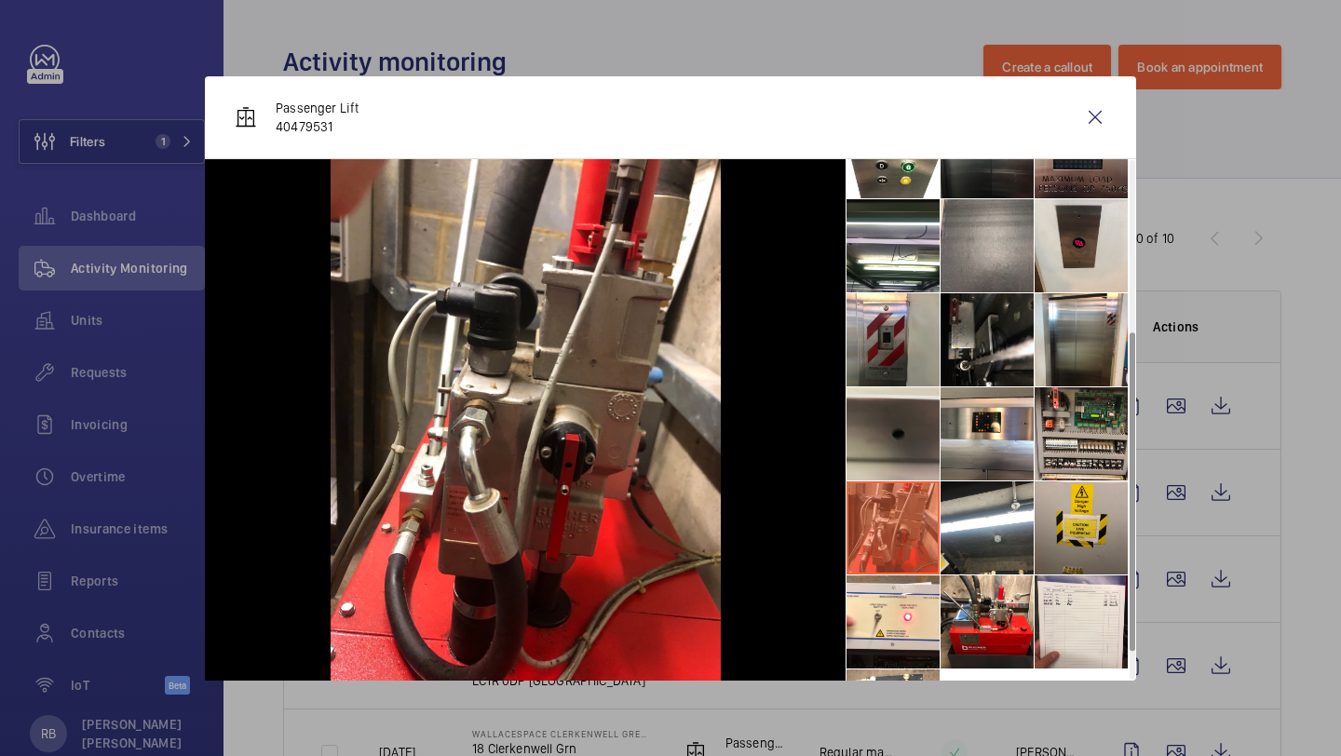
scroll to position [326, 0]
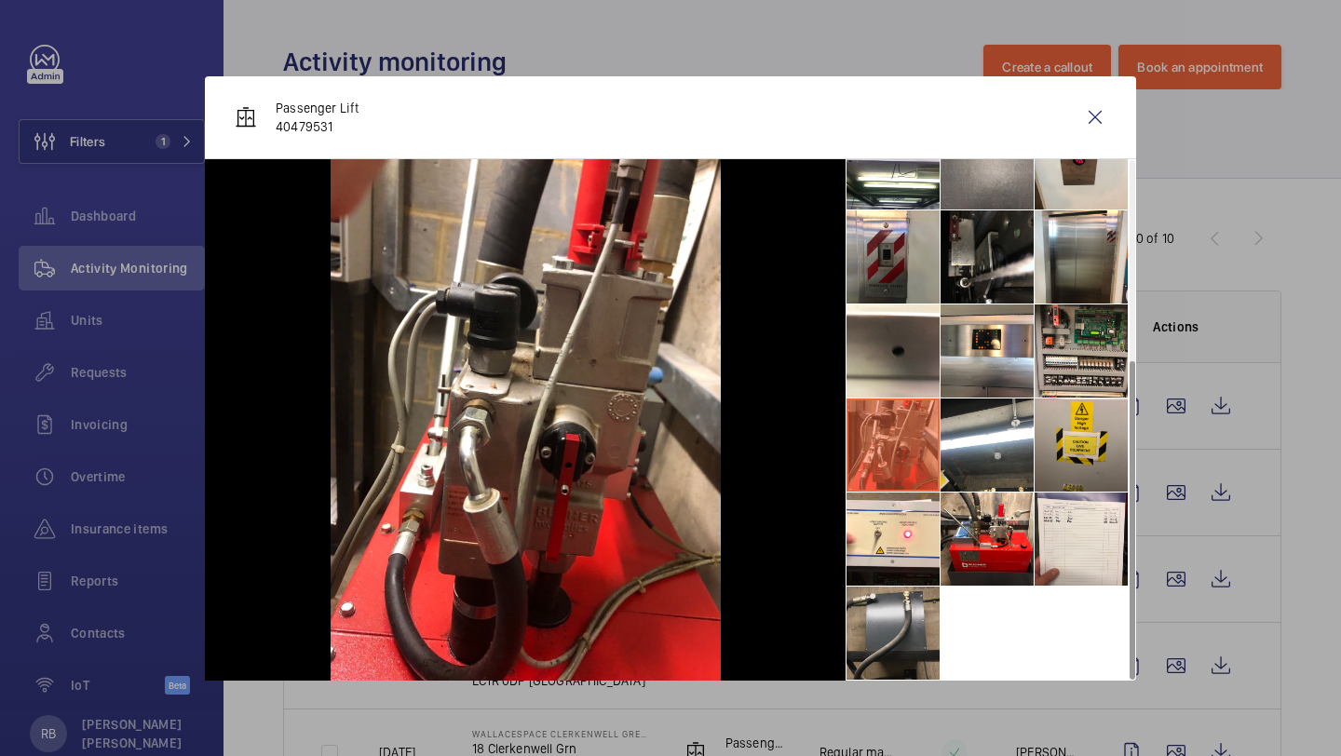
click at [887, 648] on li at bounding box center [892, 633] width 93 height 93
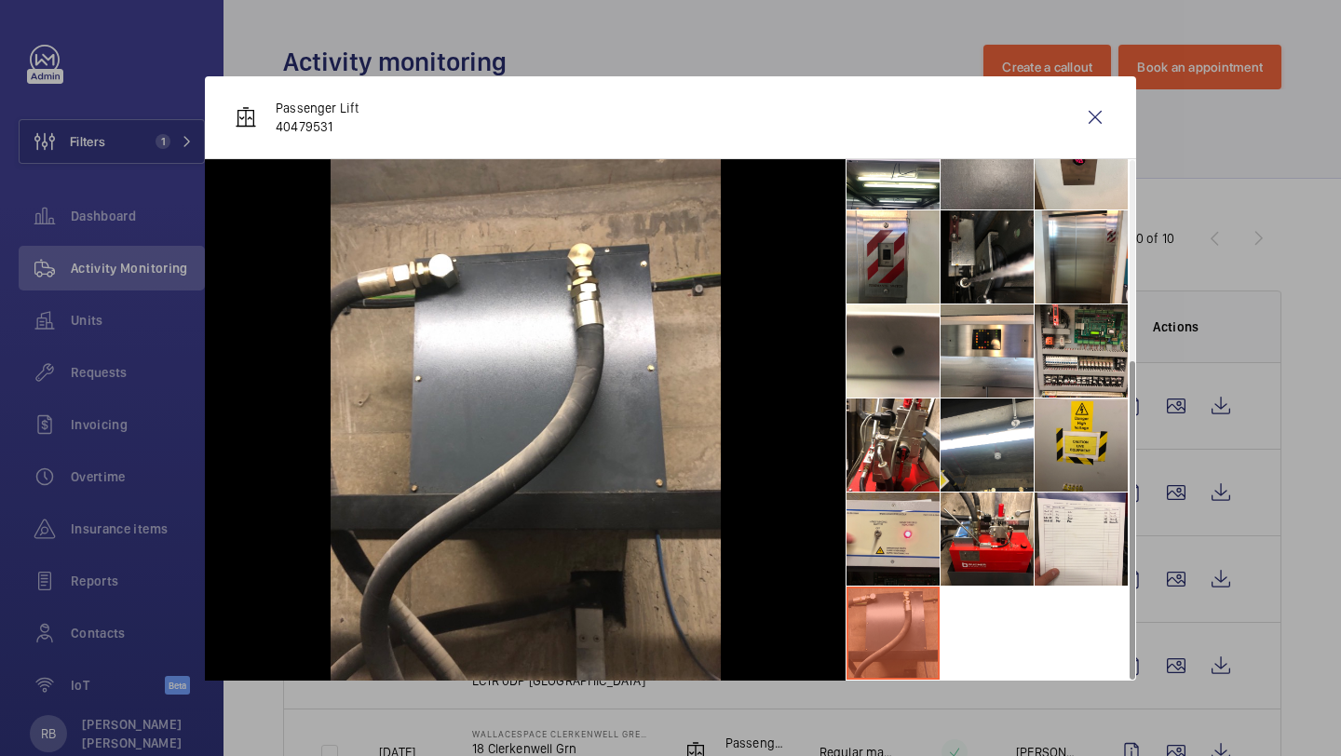
click at [900, 548] on li at bounding box center [892, 539] width 93 height 93
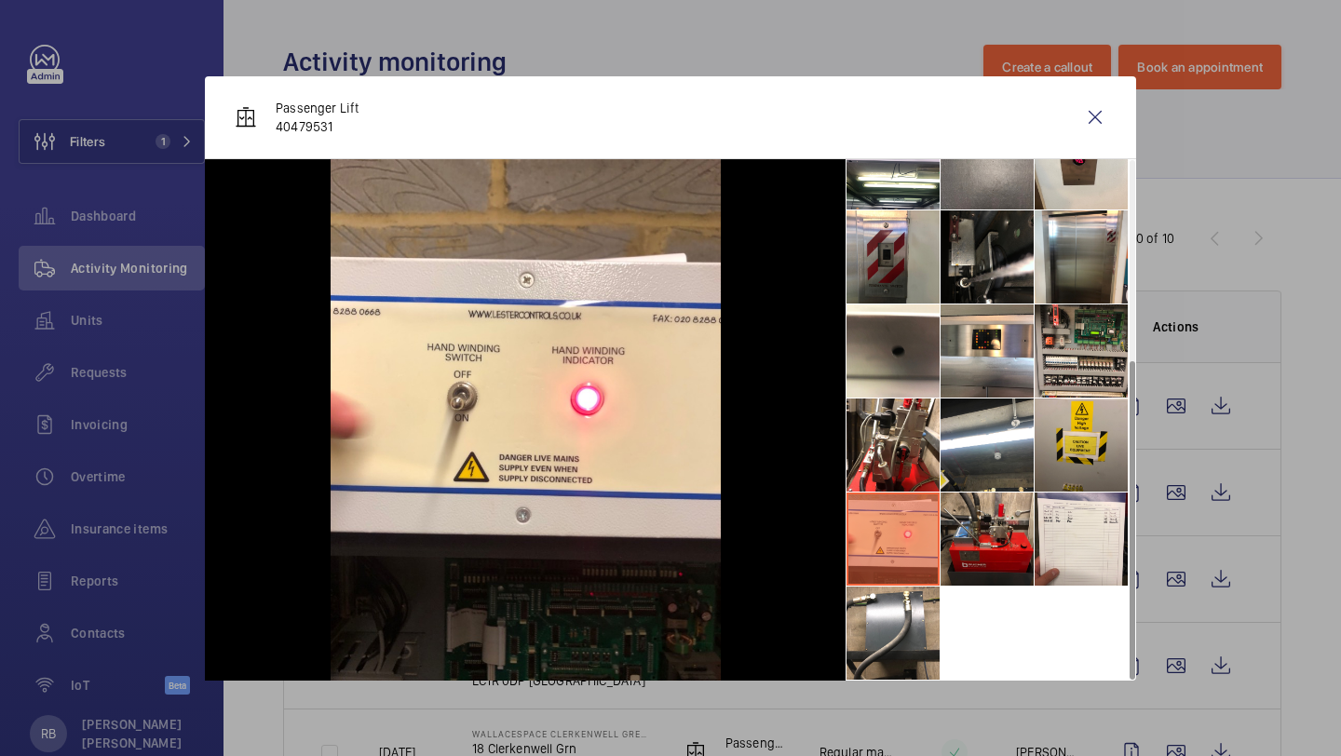
click at [974, 539] on li at bounding box center [986, 539] width 93 height 93
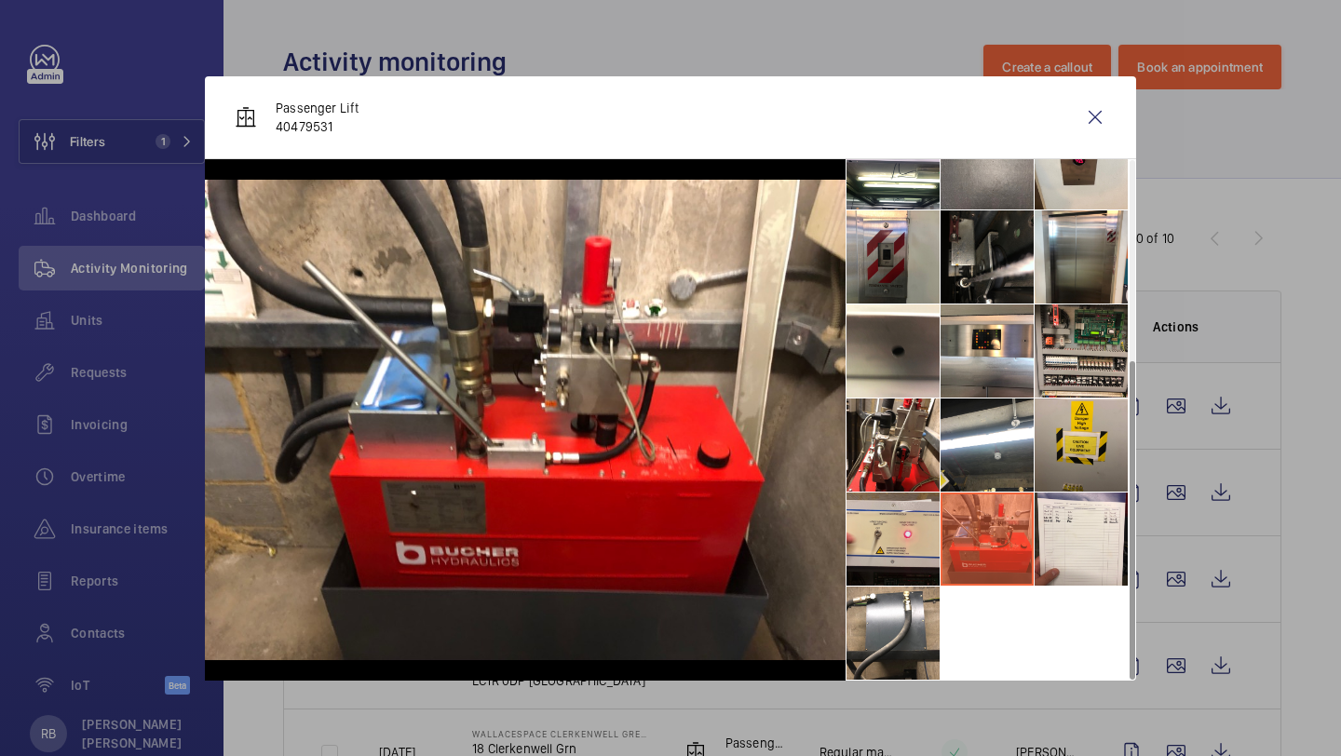
click at [909, 519] on li at bounding box center [892, 539] width 93 height 93
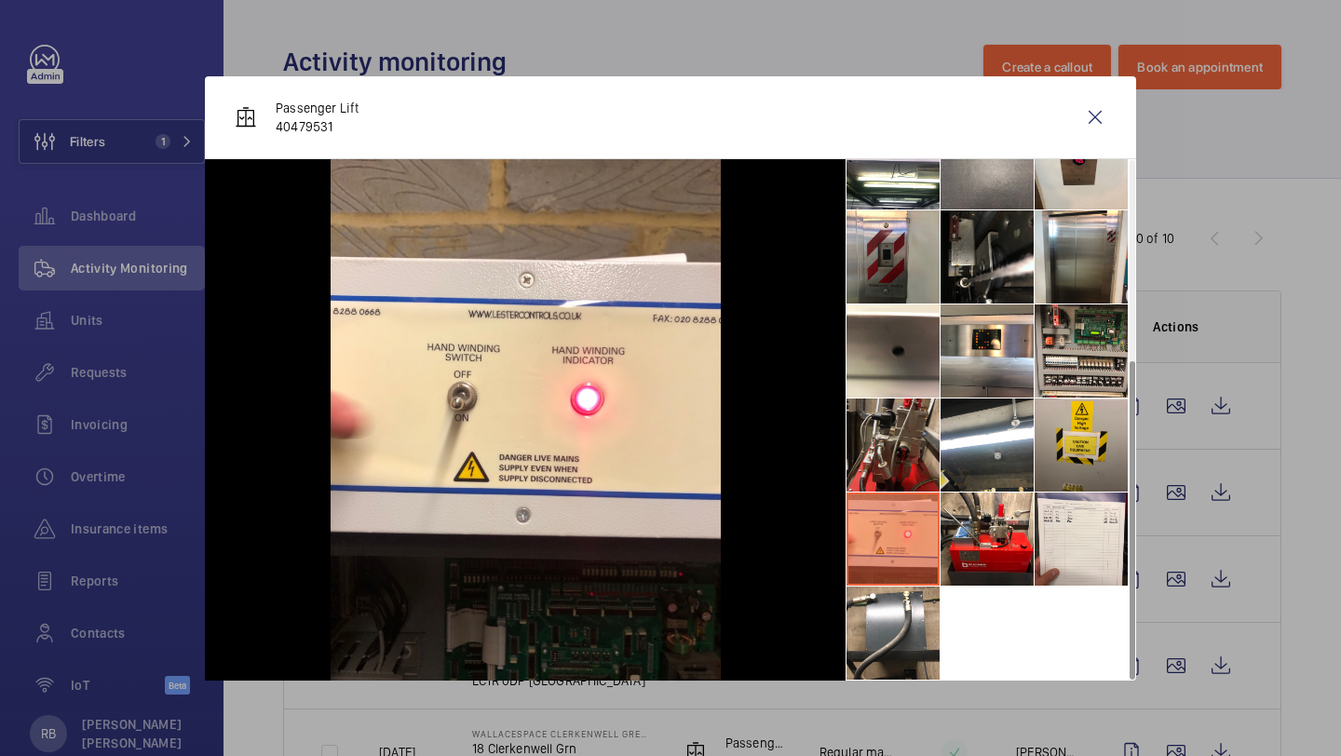
click at [915, 426] on li at bounding box center [892, 445] width 93 height 93
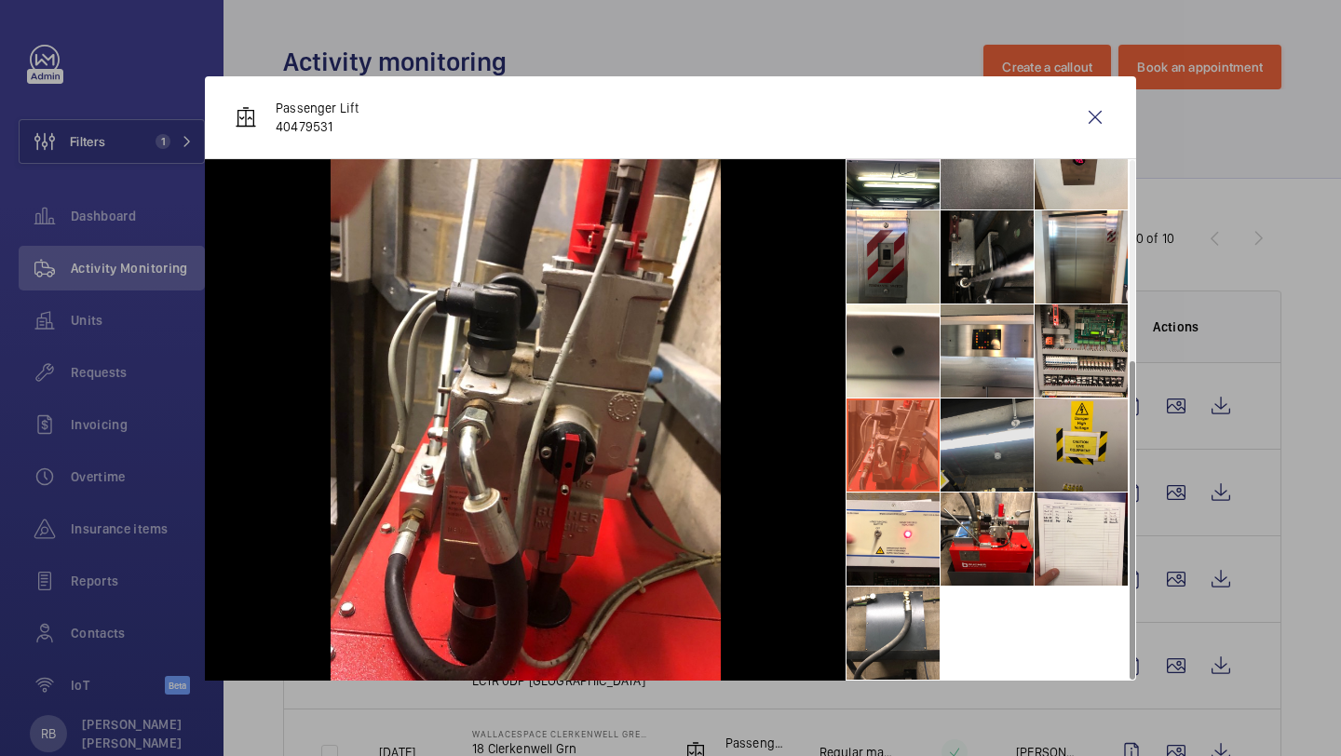
click at [988, 428] on li at bounding box center [986, 445] width 93 height 93
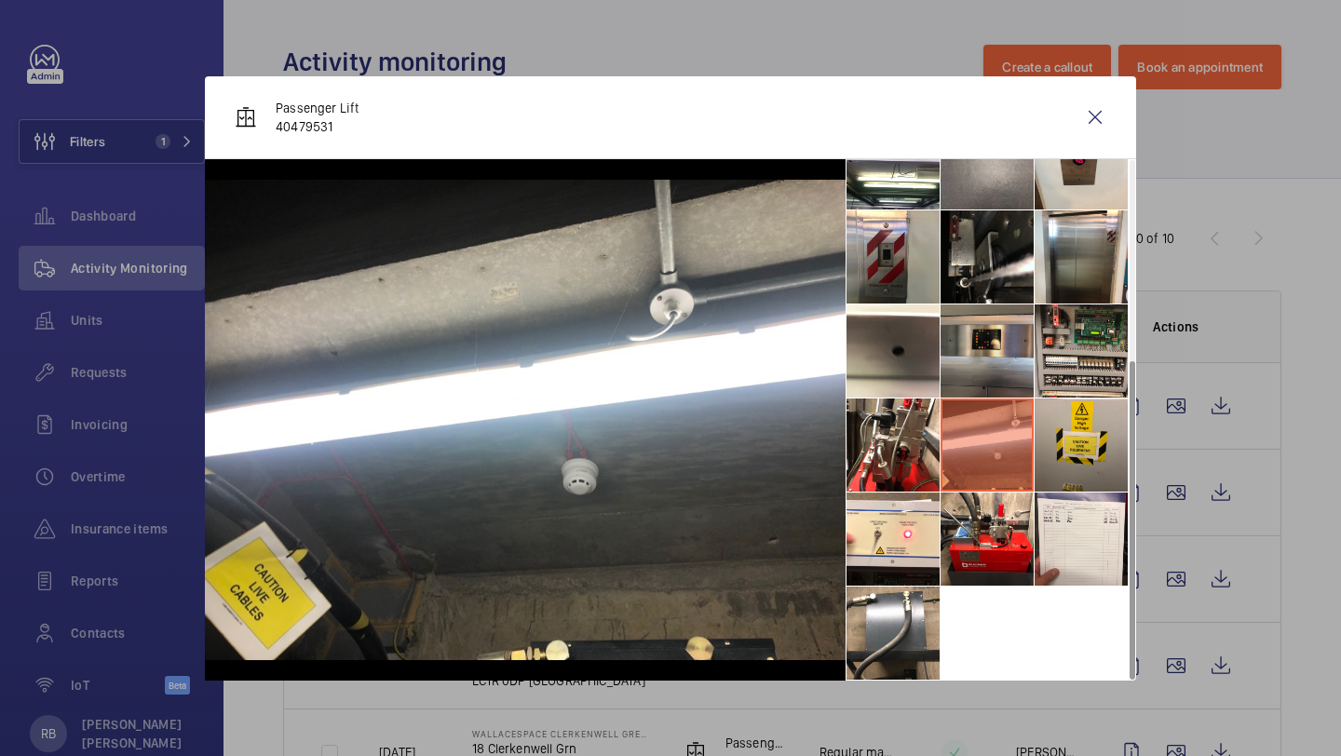
click at [1017, 377] on li at bounding box center [986, 350] width 93 height 93
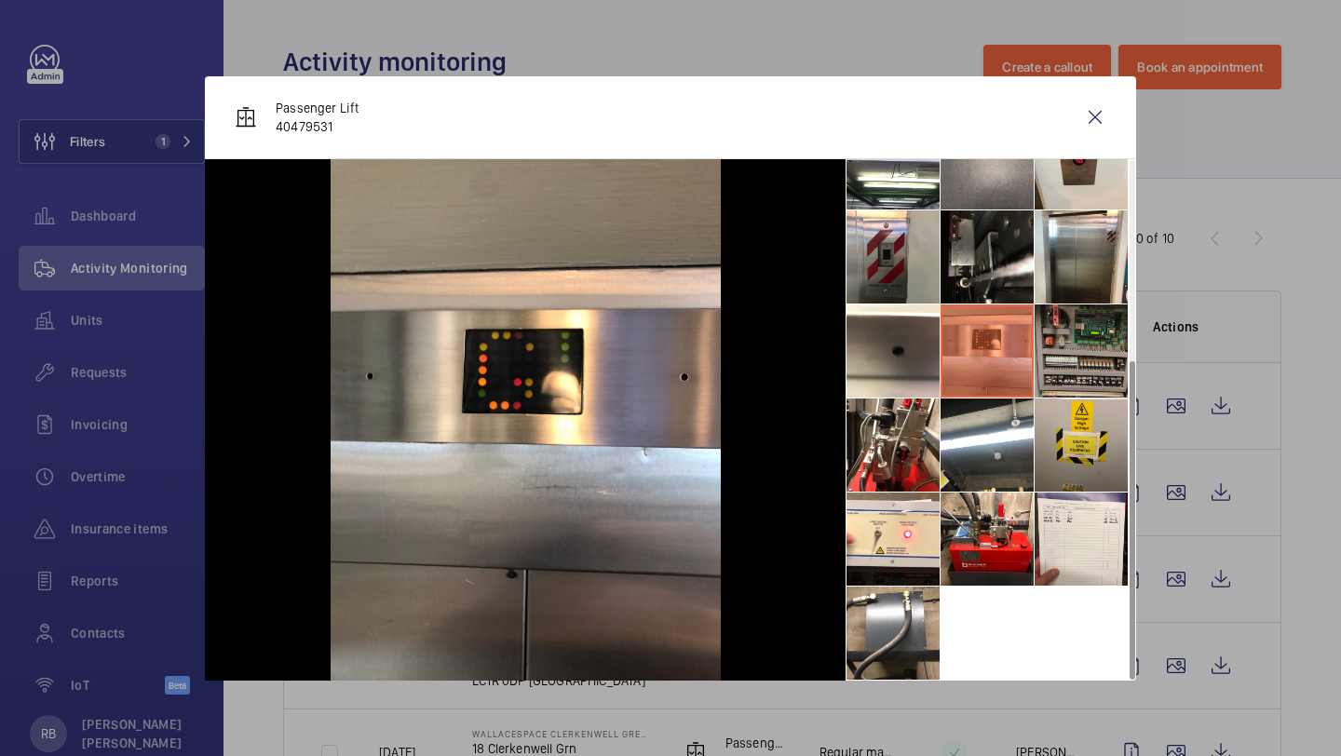
click at [1070, 335] on li at bounding box center [1080, 350] width 93 height 93
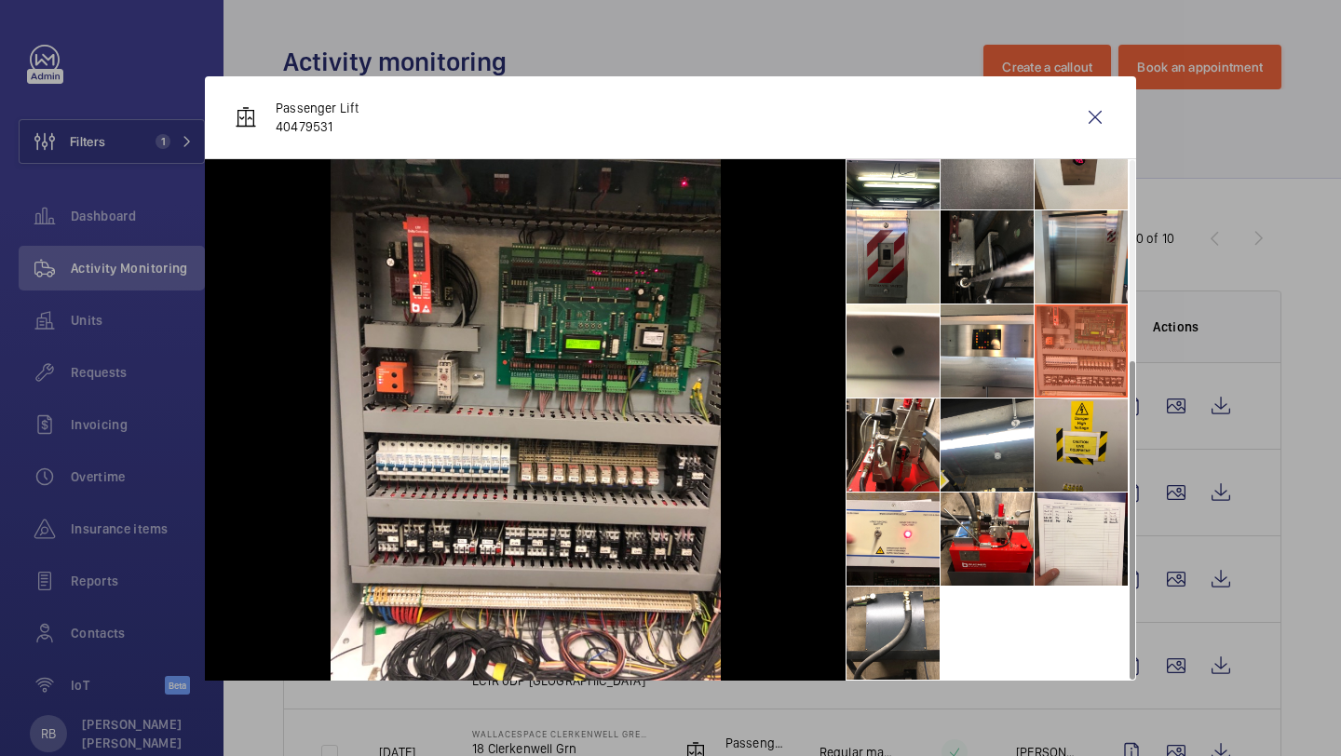
click at [1064, 239] on li at bounding box center [1080, 256] width 93 height 93
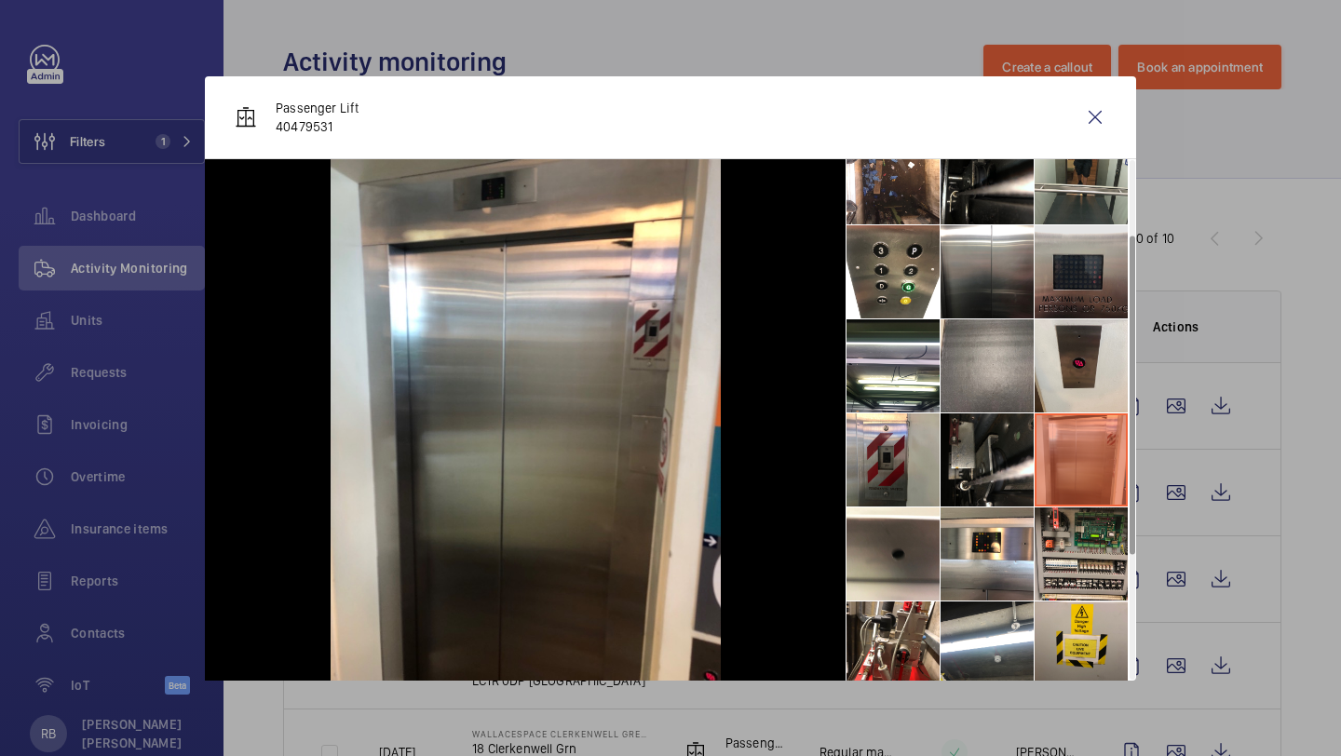
scroll to position [0, 0]
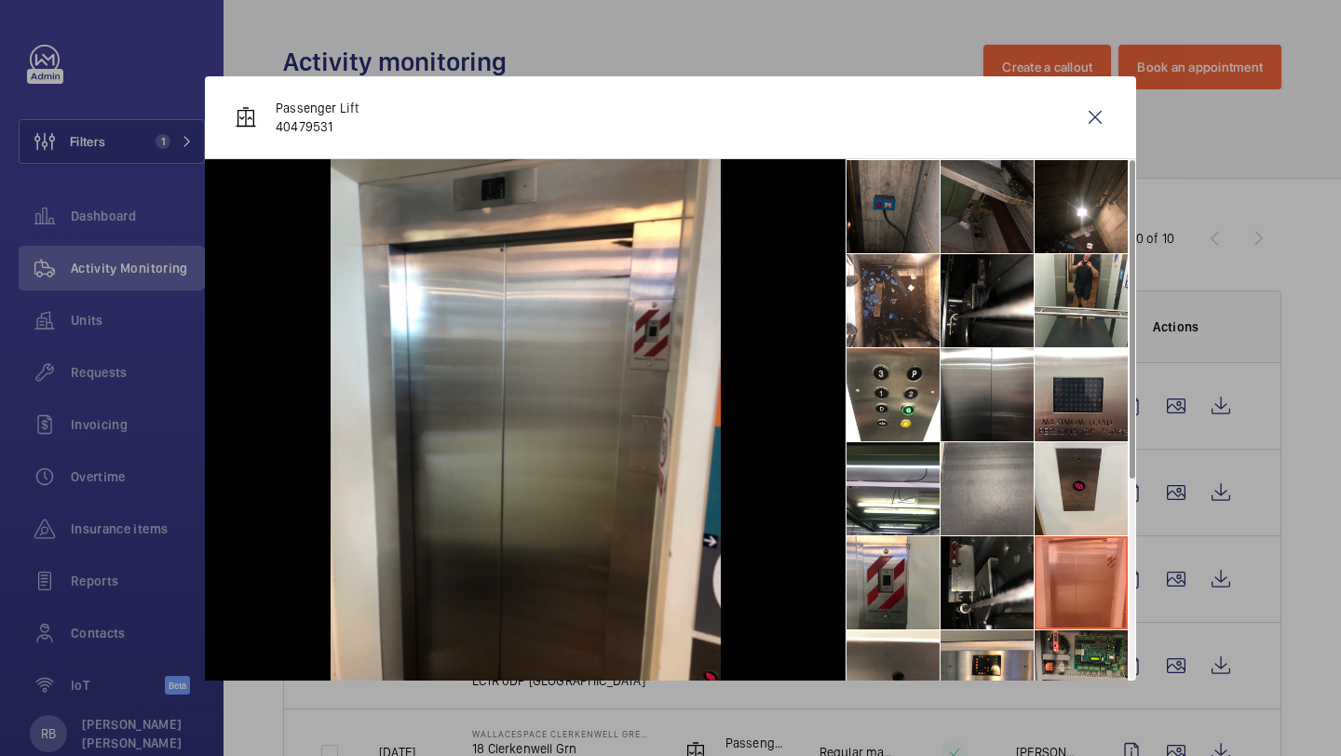
click at [987, 242] on li at bounding box center [986, 206] width 93 height 93
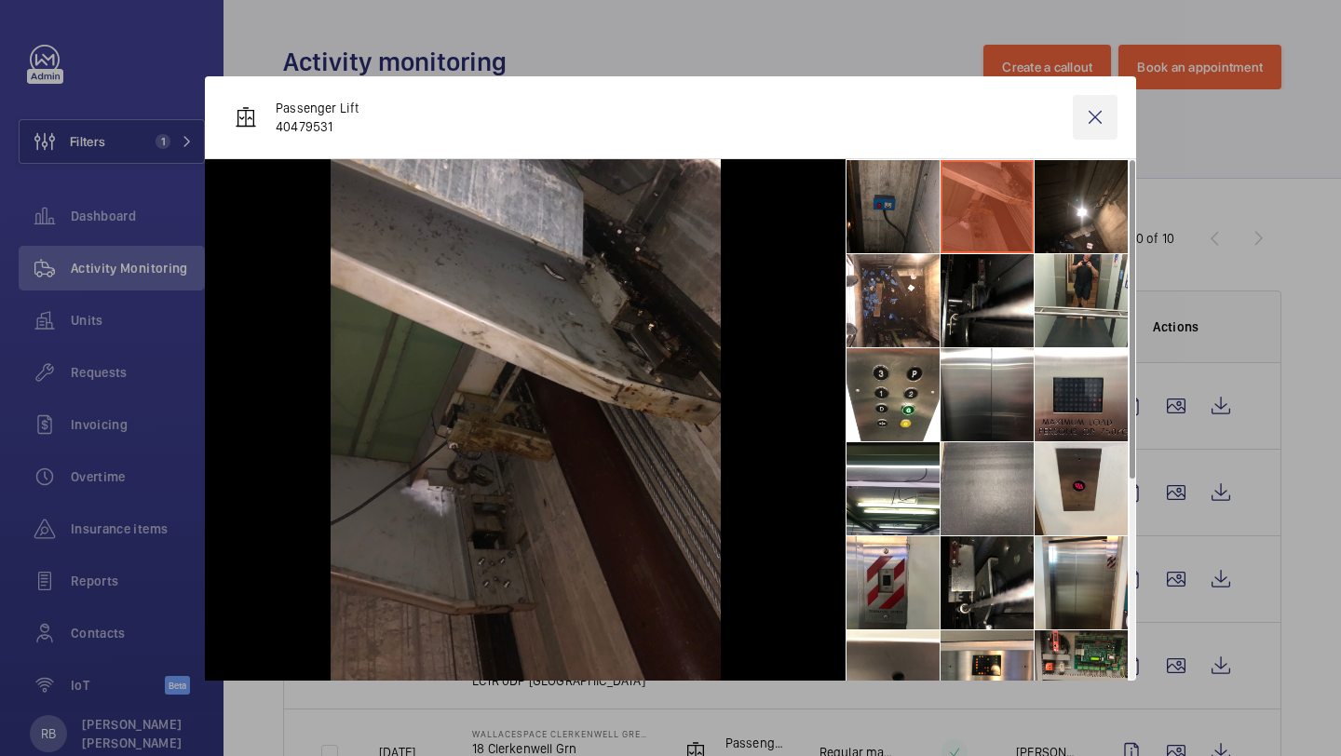
click at [1088, 121] on wm-front-icon-button at bounding box center [1095, 117] width 45 height 45
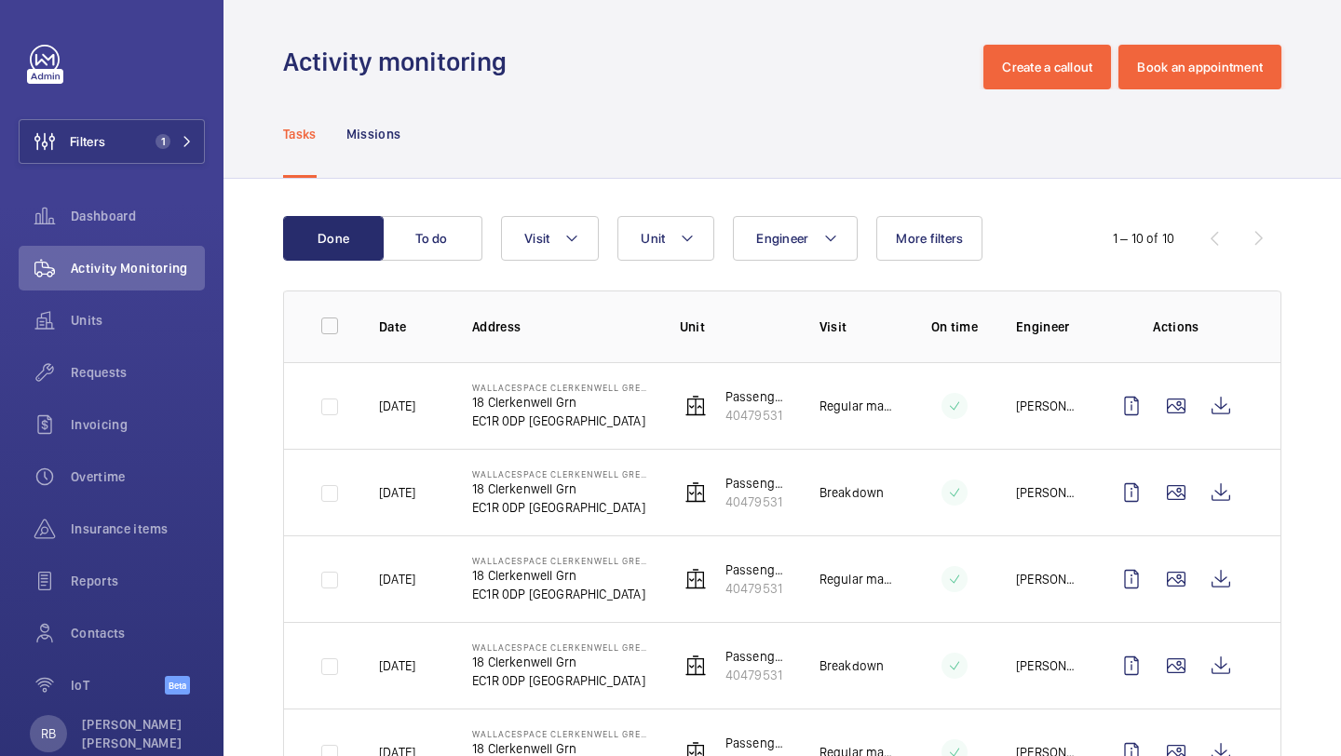
scroll to position [79, 0]
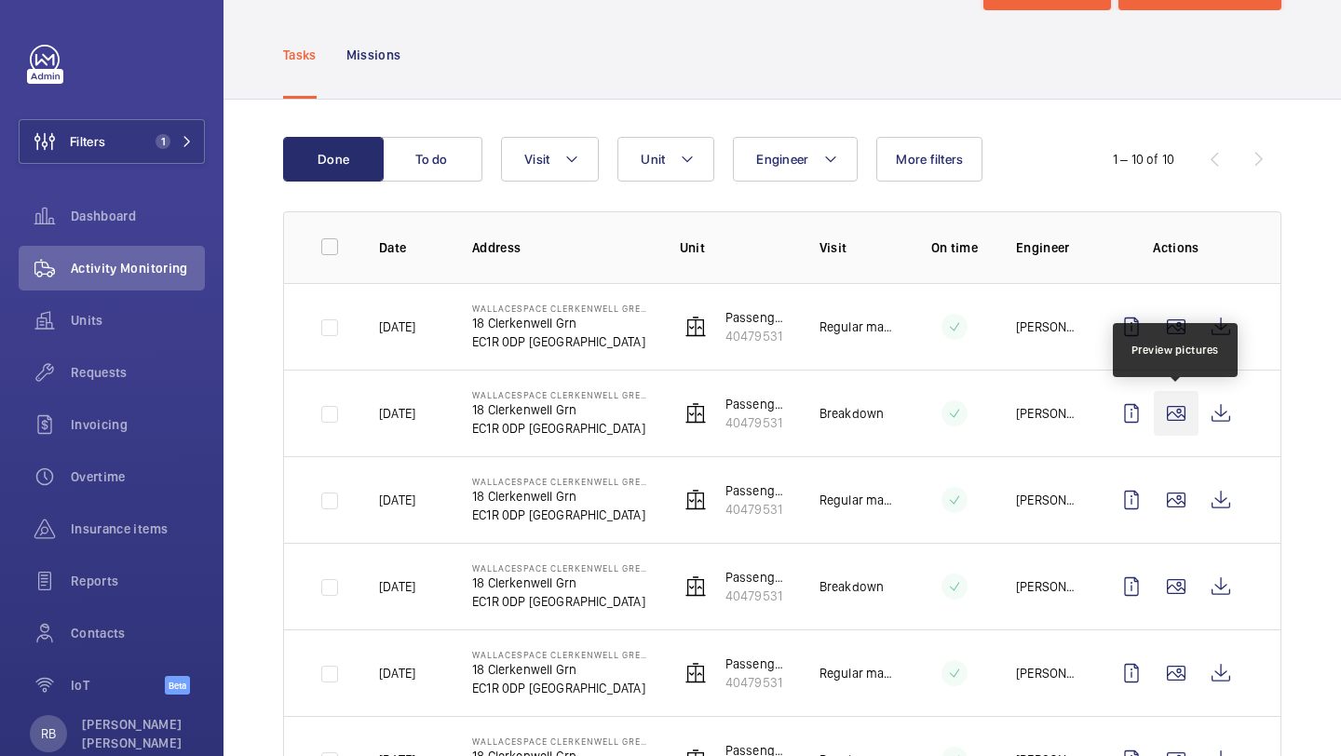
click at [1192, 417] on wm-front-icon-button at bounding box center [1176, 413] width 45 height 45
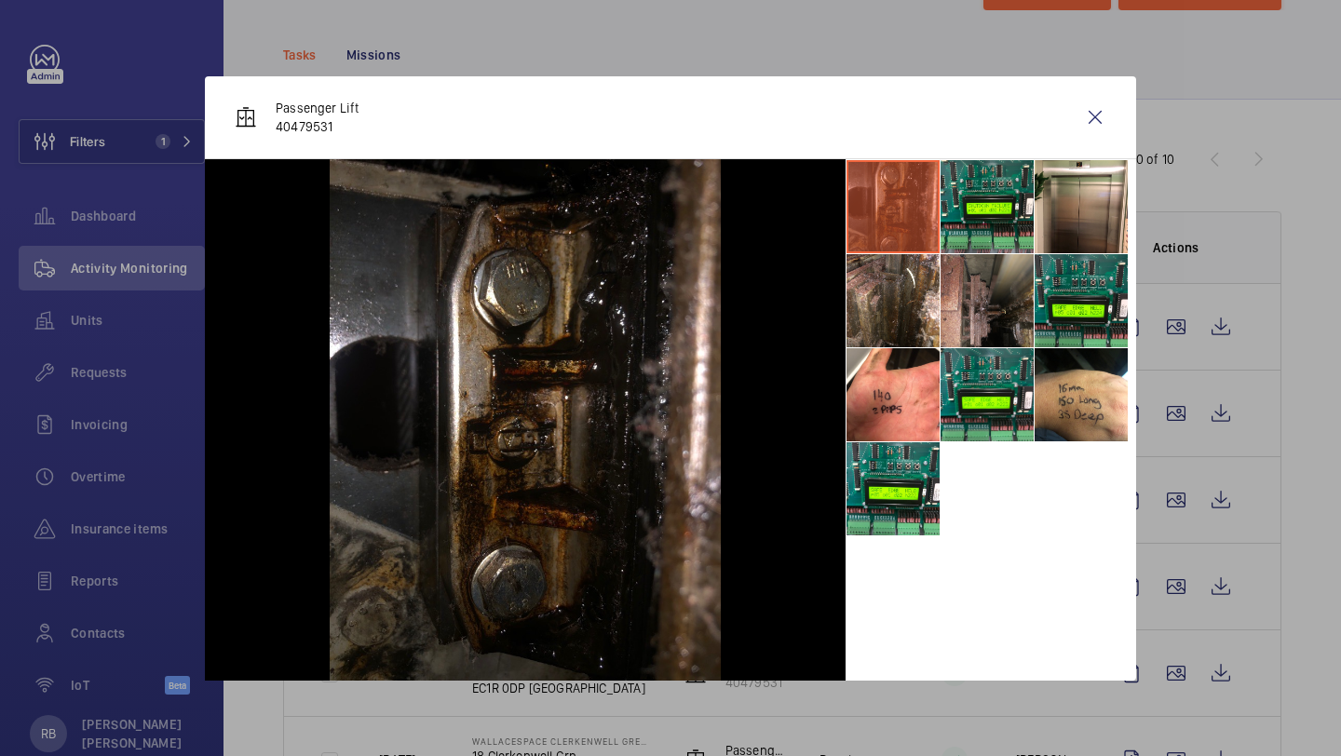
click at [957, 304] on li at bounding box center [986, 300] width 93 height 93
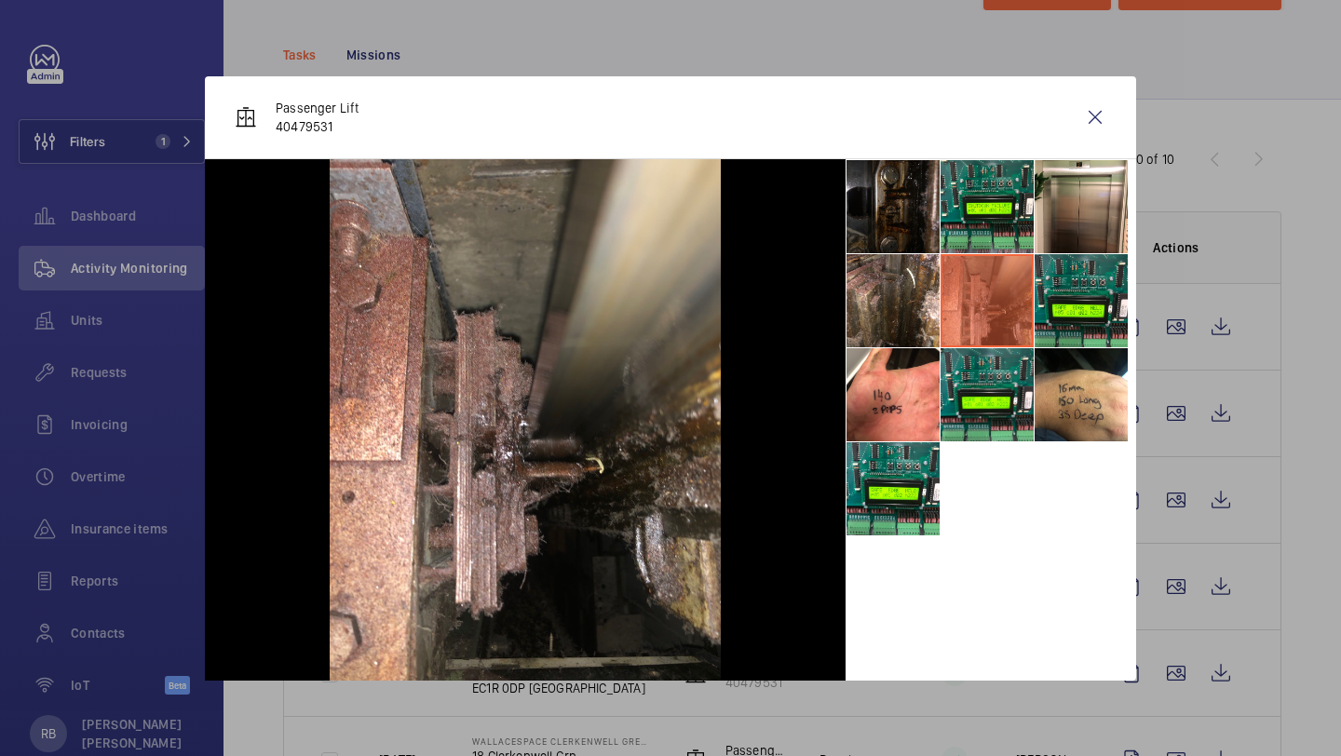
click at [926, 190] on li at bounding box center [892, 206] width 93 height 93
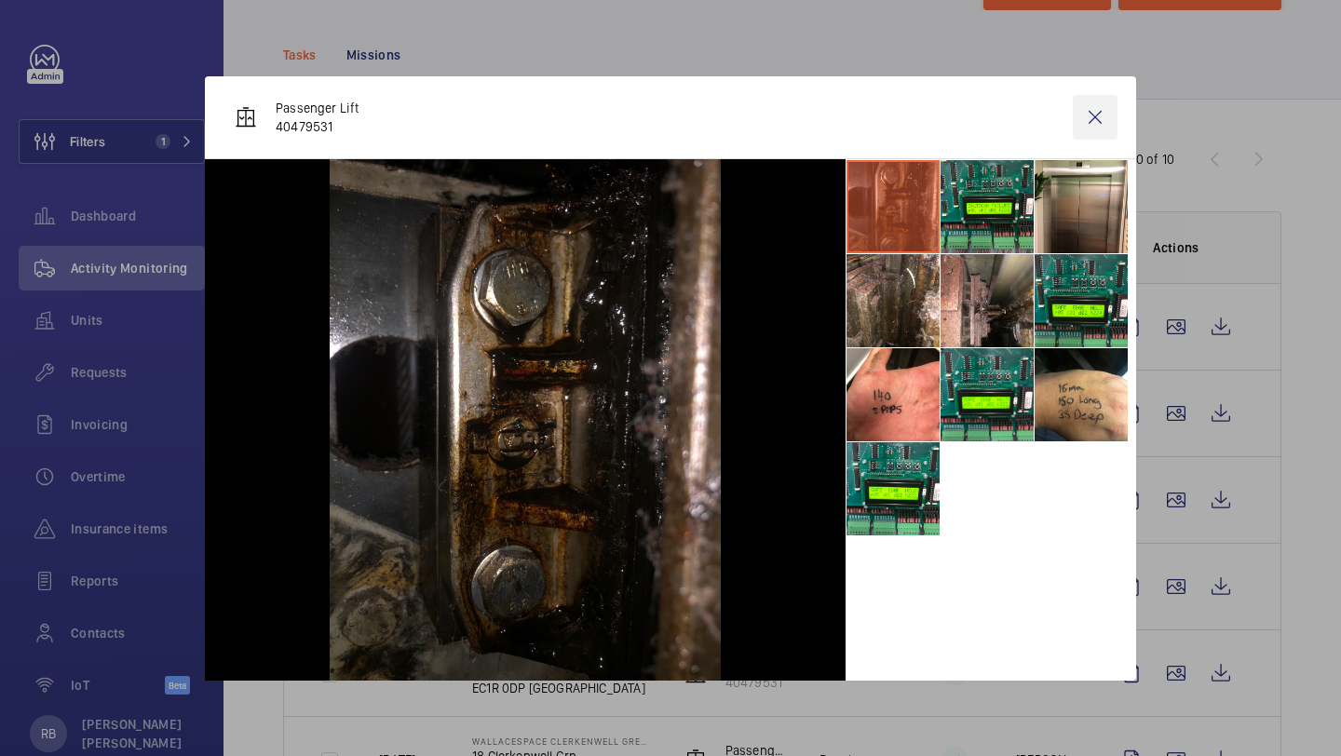
click at [1110, 116] on wm-front-icon-button at bounding box center [1095, 117] width 45 height 45
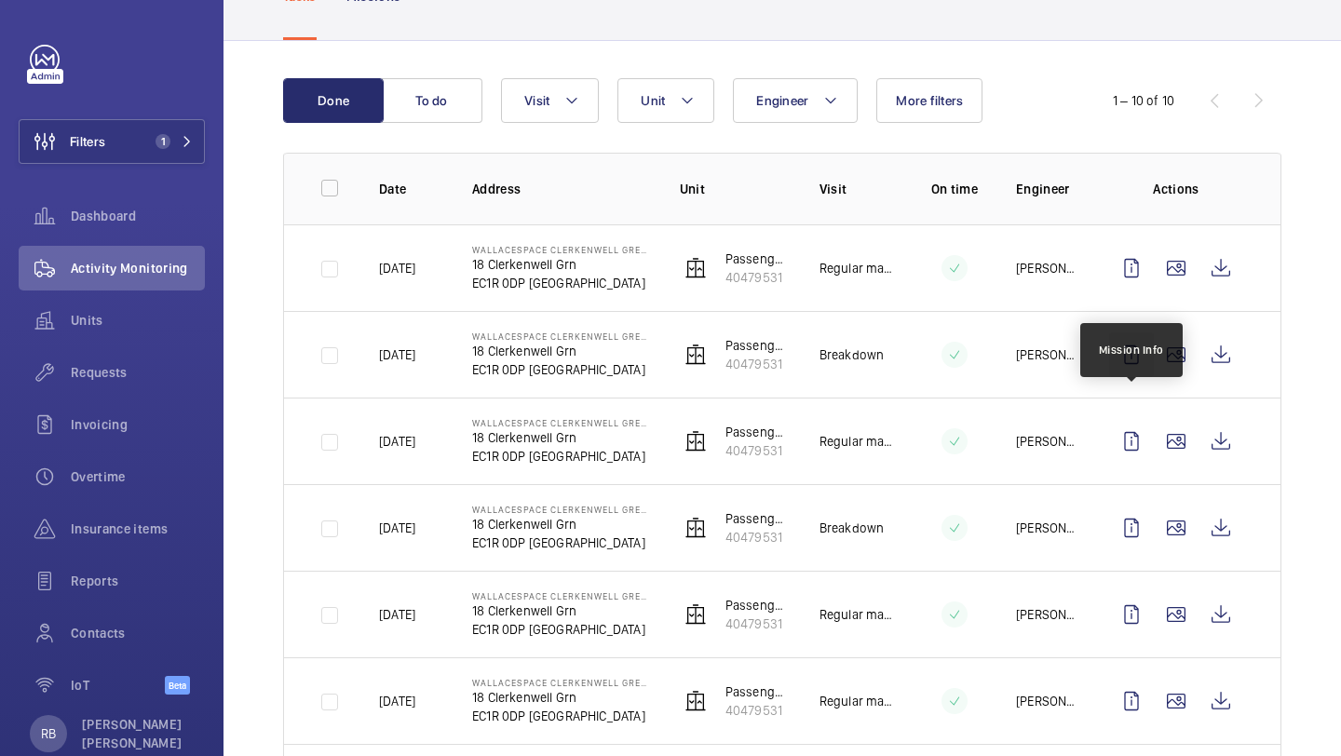
scroll to position [140, 0]
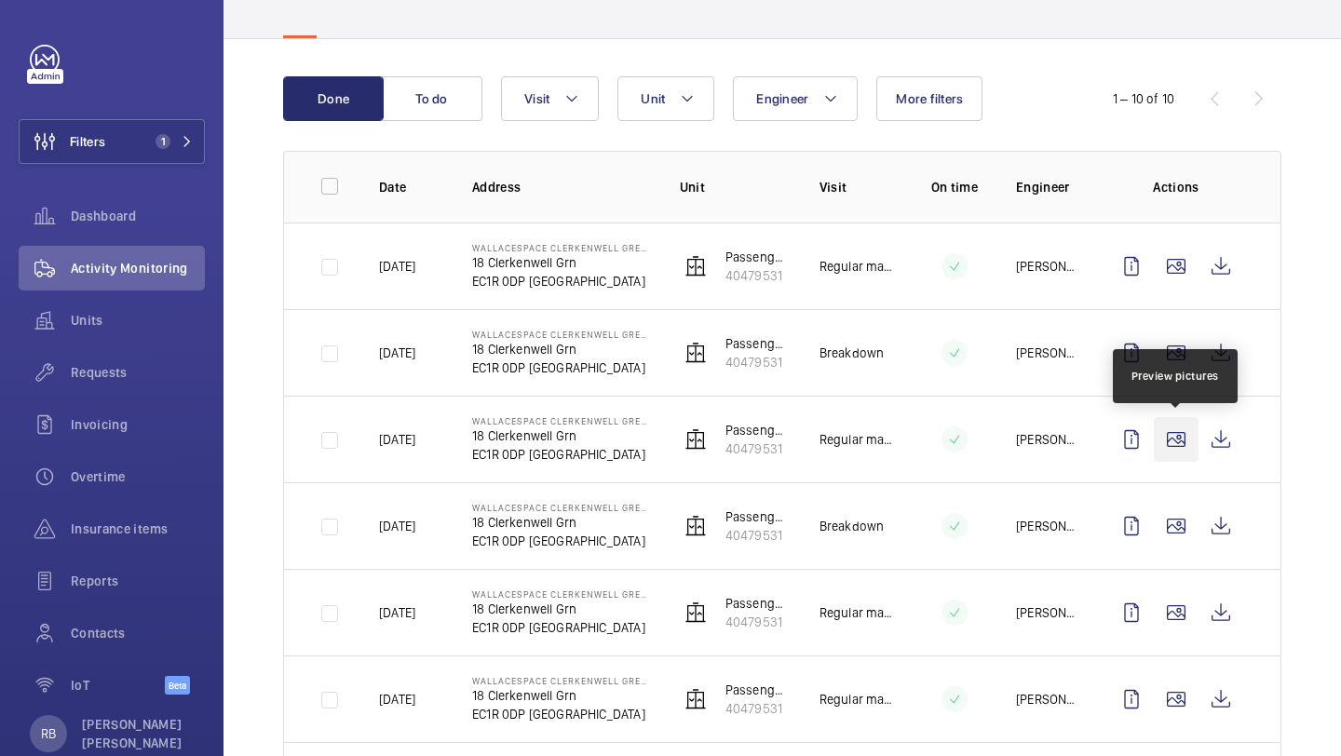
click at [1174, 434] on wm-front-icon-button at bounding box center [1176, 439] width 45 height 45
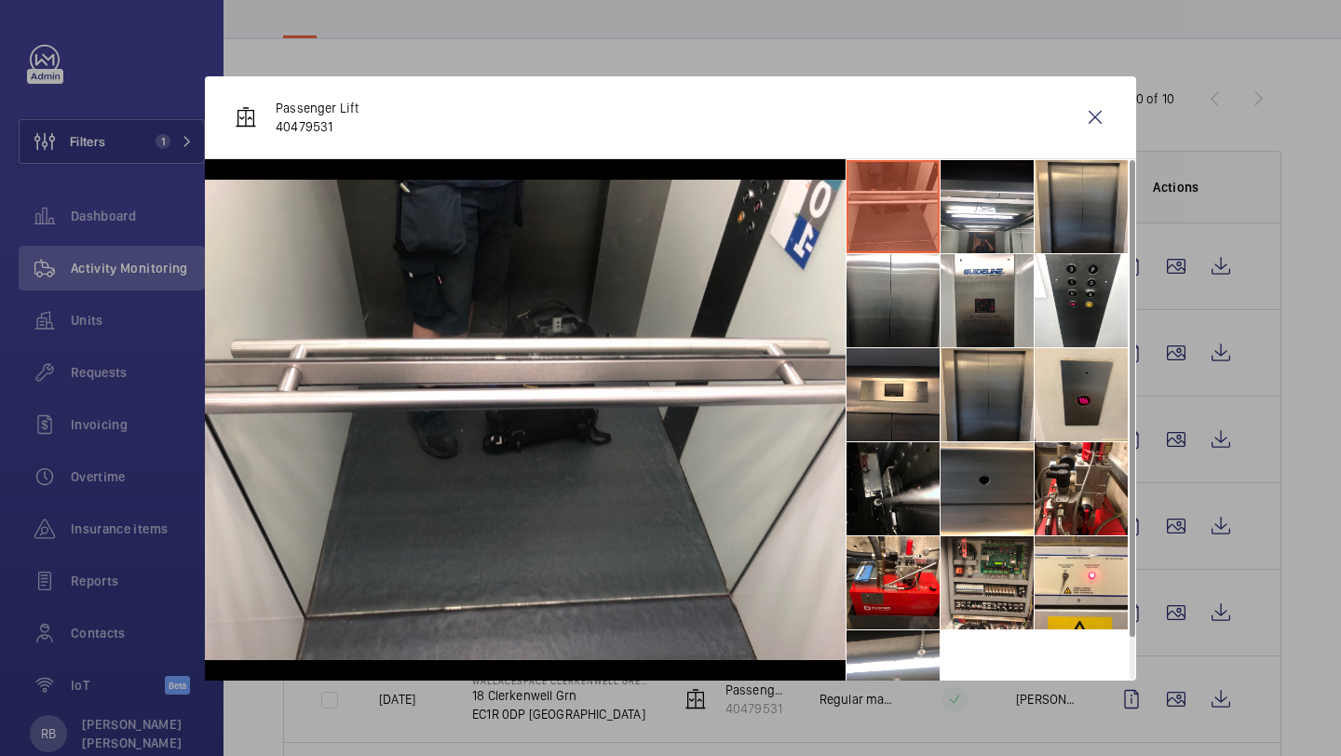
scroll to position [44, 0]
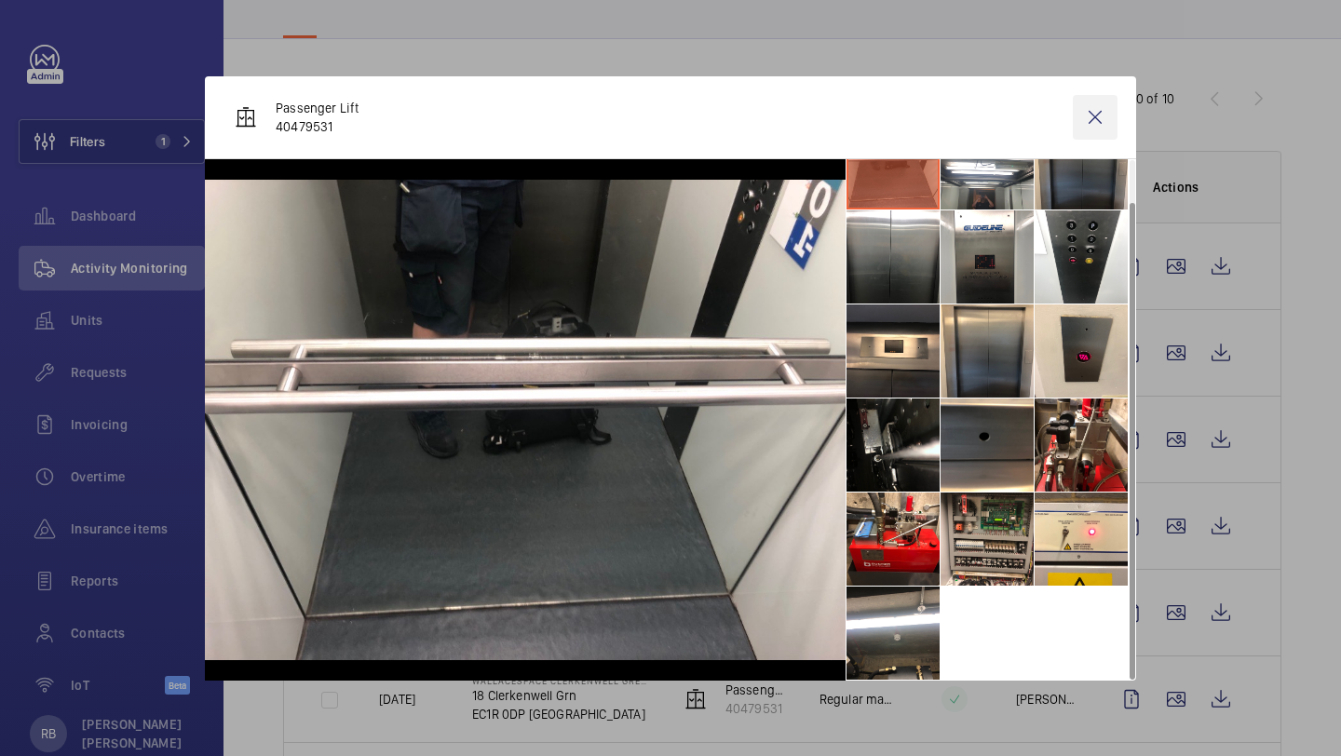
click at [1102, 115] on wm-front-icon-button at bounding box center [1095, 117] width 45 height 45
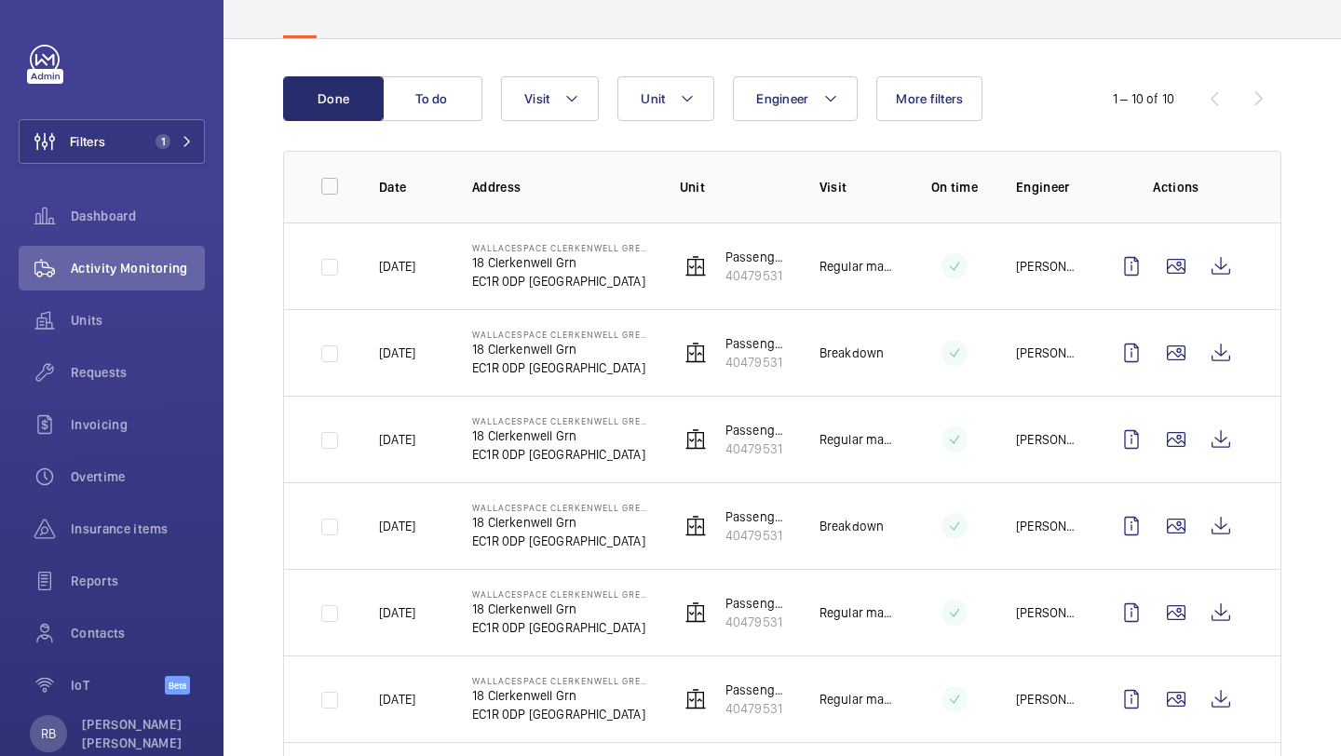
scroll to position [255, 0]
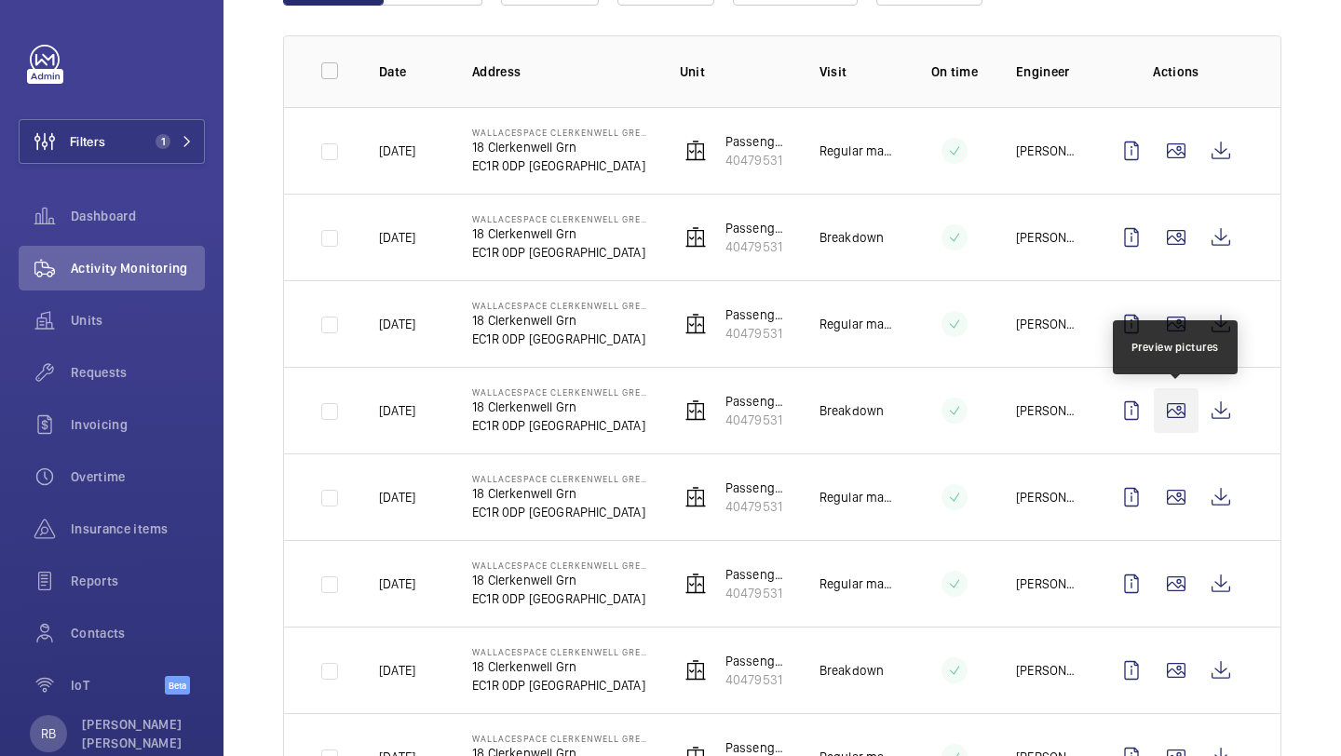
click at [1180, 422] on wm-front-icon-button at bounding box center [1176, 410] width 45 height 45
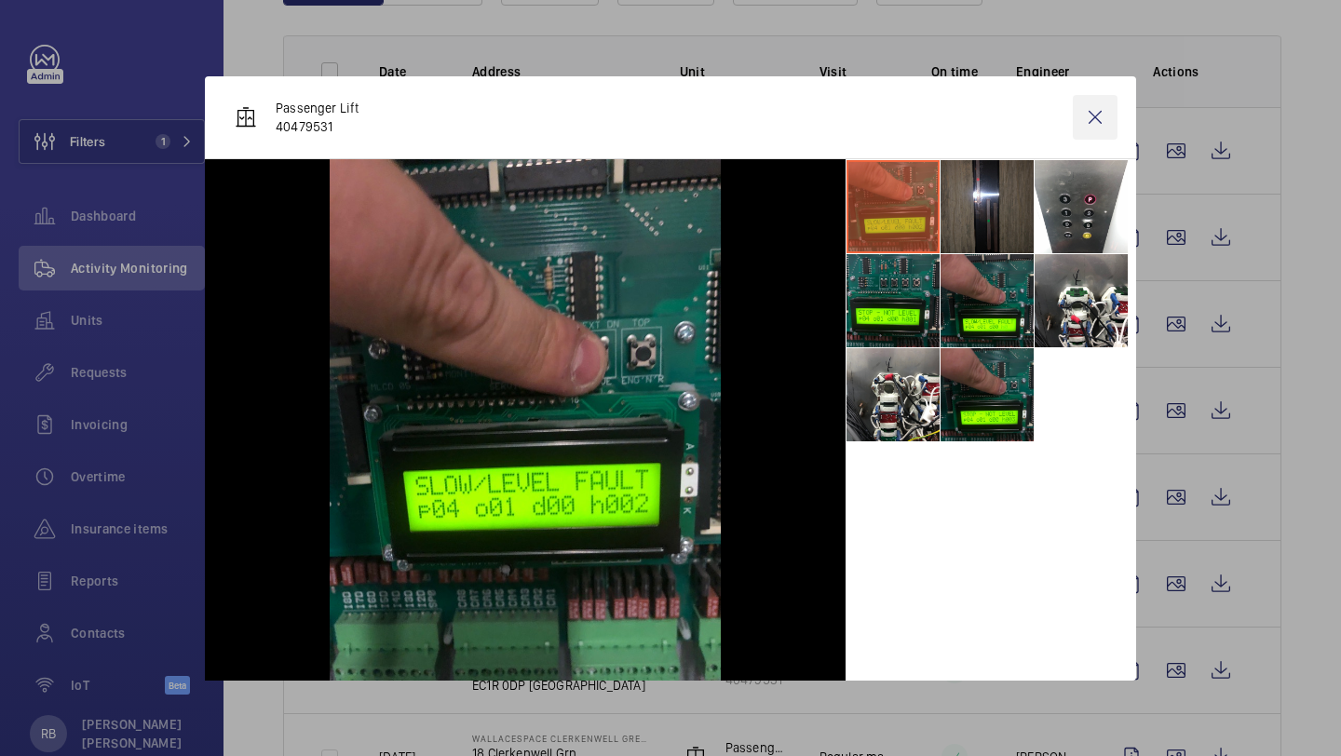
click at [1090, 115] on wm-front-icon-button at bounding box center [1095, 117] width 45 height 45
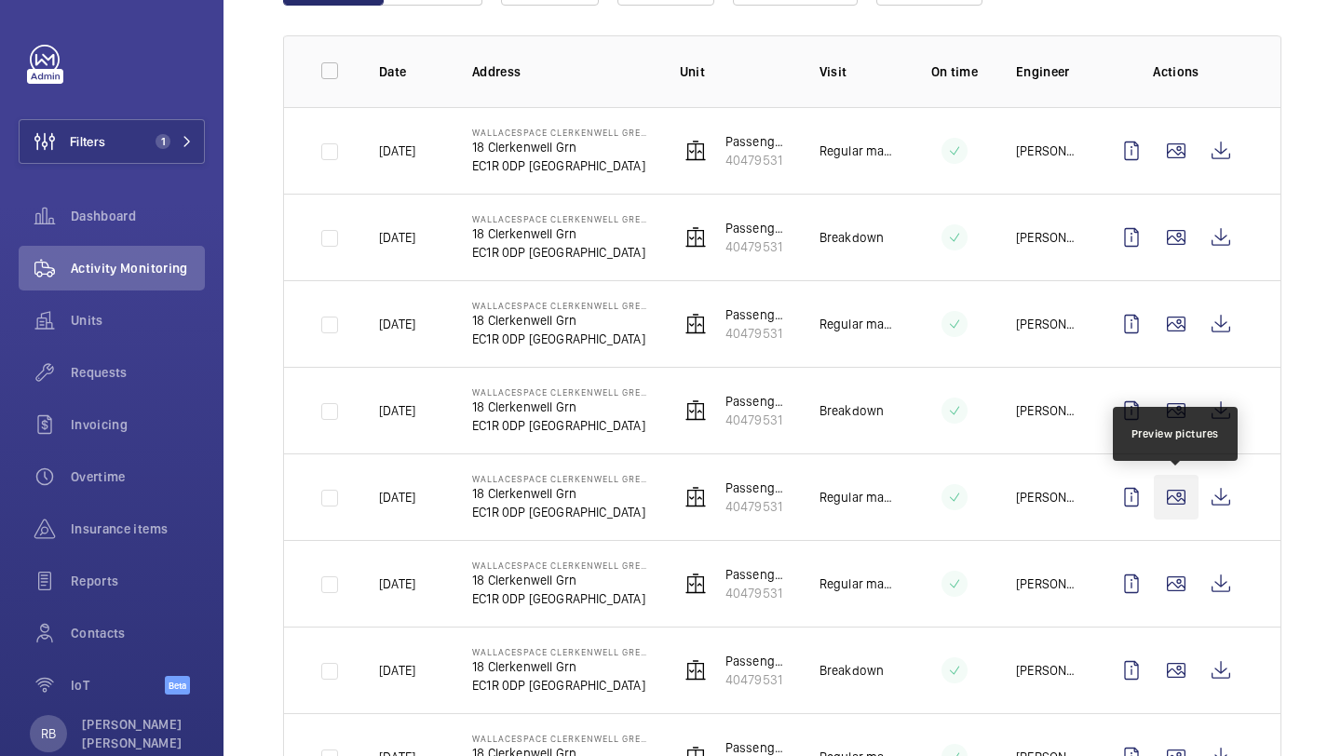
click at [1175, 504] on wm-front-icon-button at bounding box center [1176, 497] width 45 height 45
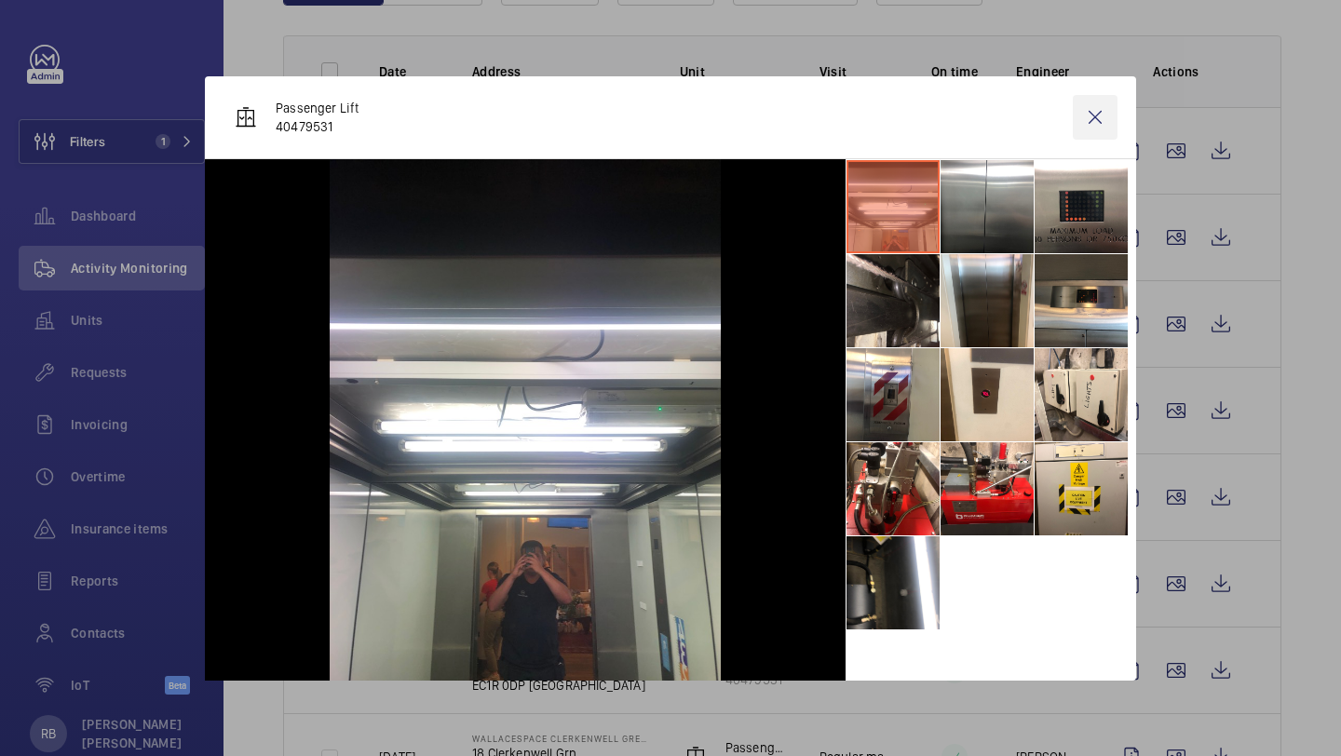
click at [1108, 125] on wm-front-icon-button at bounding box center [1095, 117] width 45 height 45
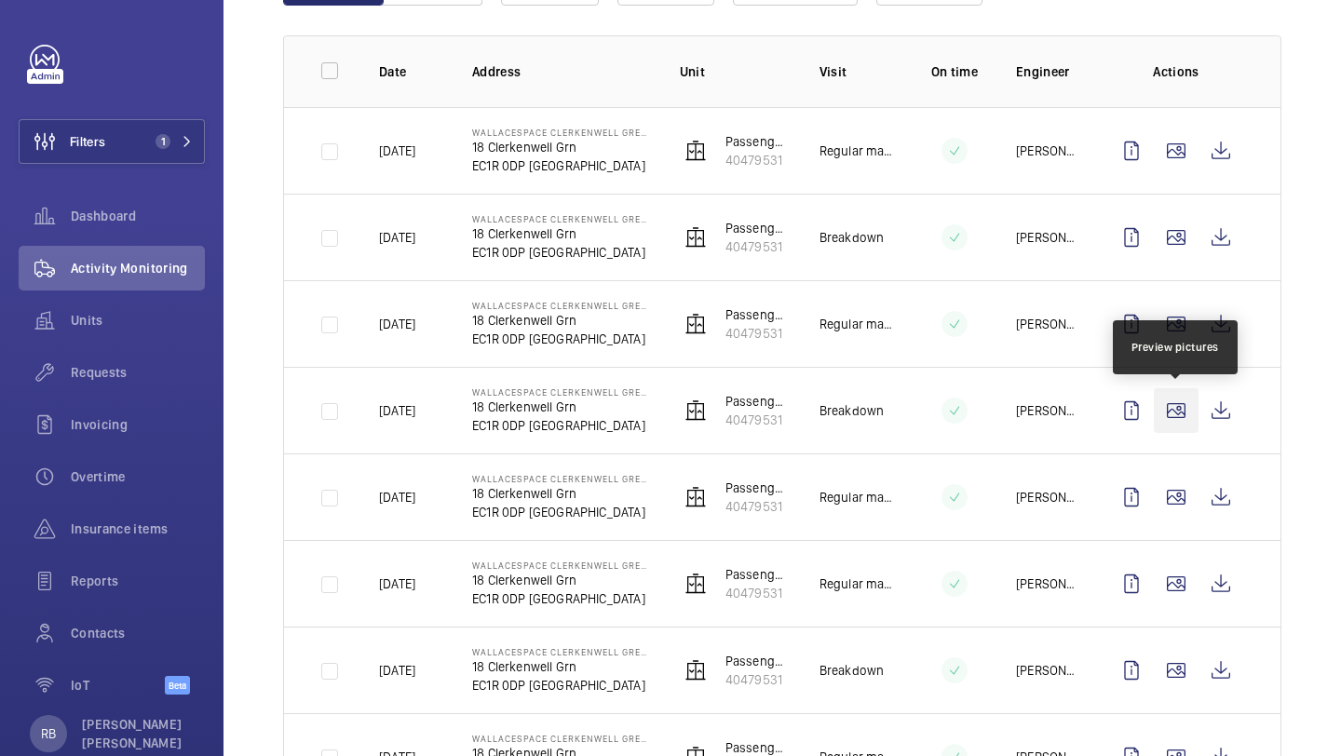
scroll to position [343, 0]
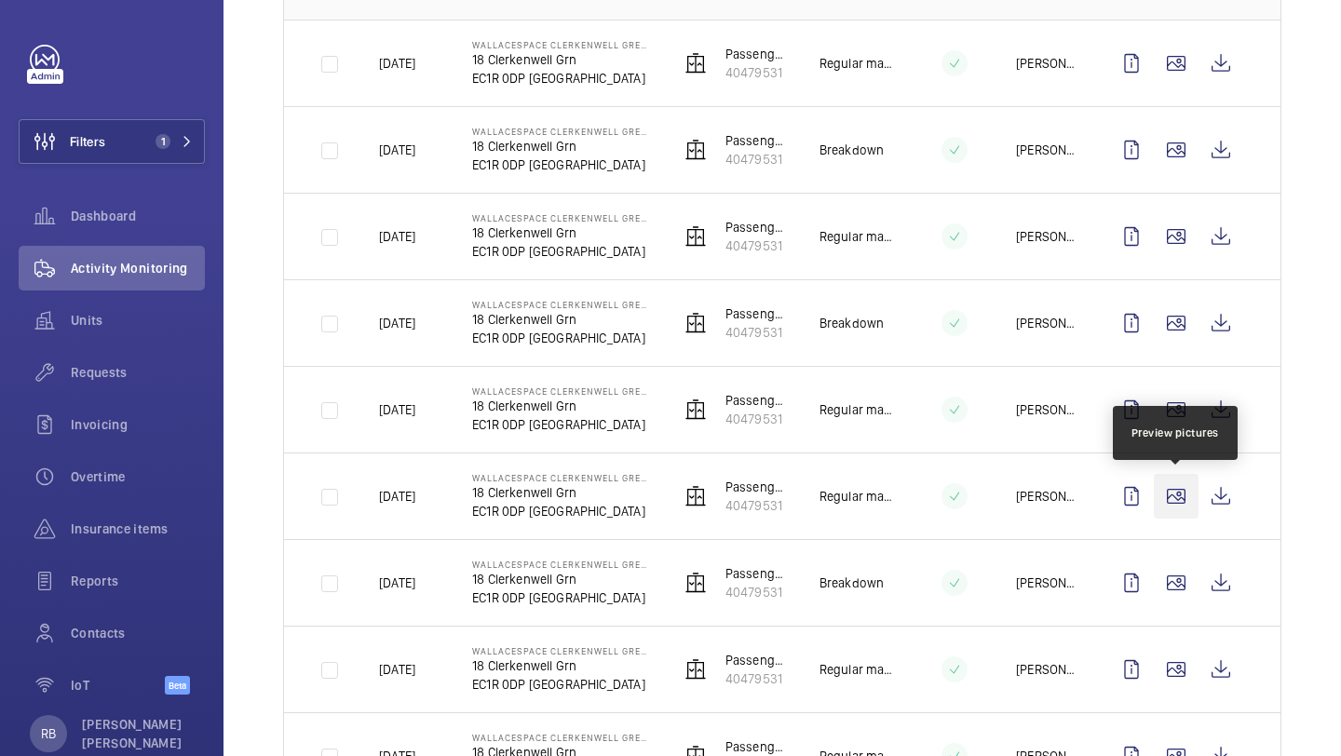
click at [1176, 492] on wm-front-icon-button at bounding box center [1176, 496] width 45 height 45
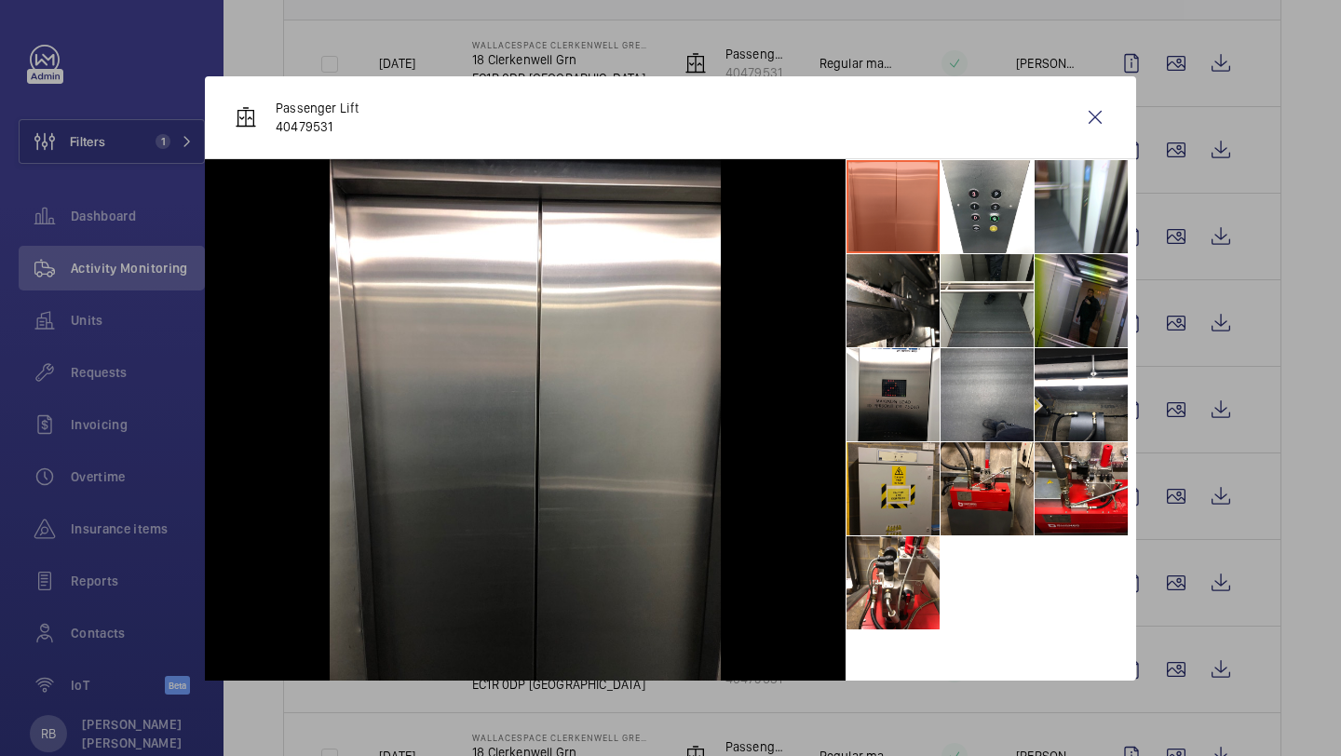
click at [910, 485] on li at bounding box center [892, 488] width 93 height 93
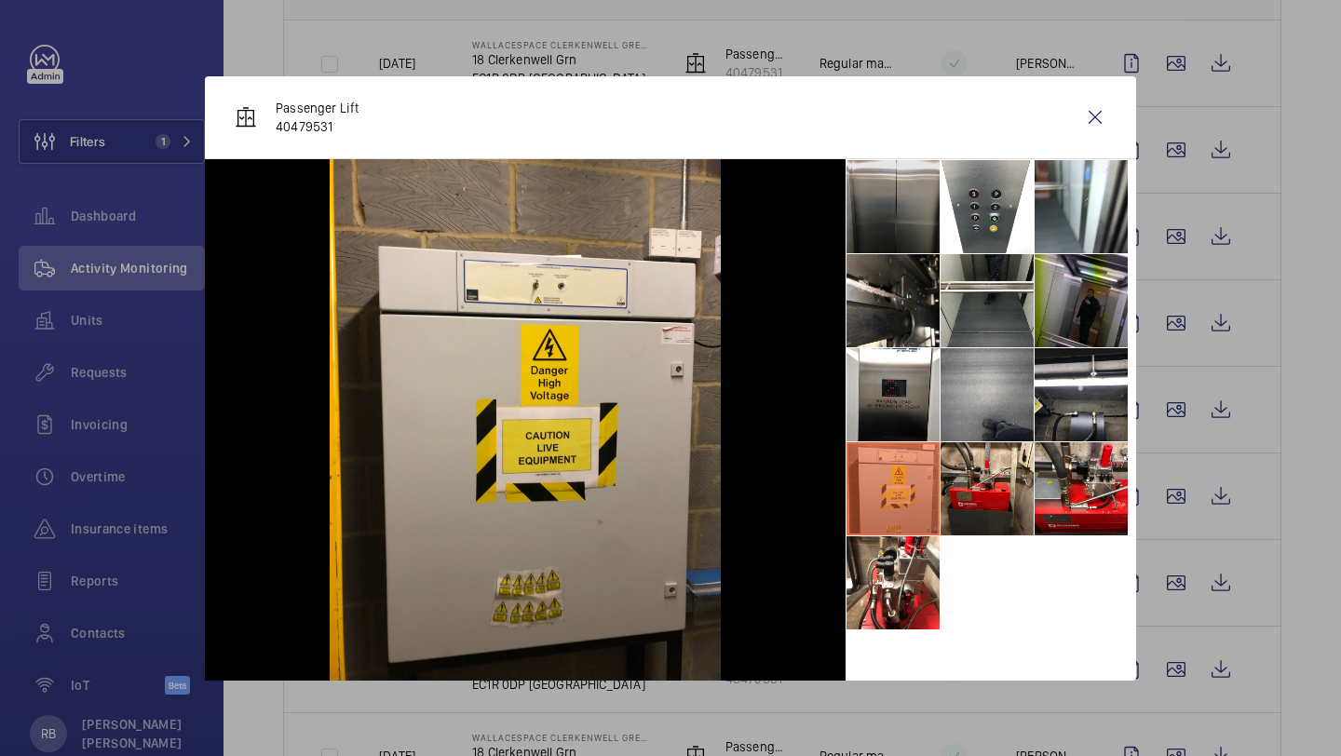
click at [923, 245] on li at bounding box center [892, 206] width 93 height 93
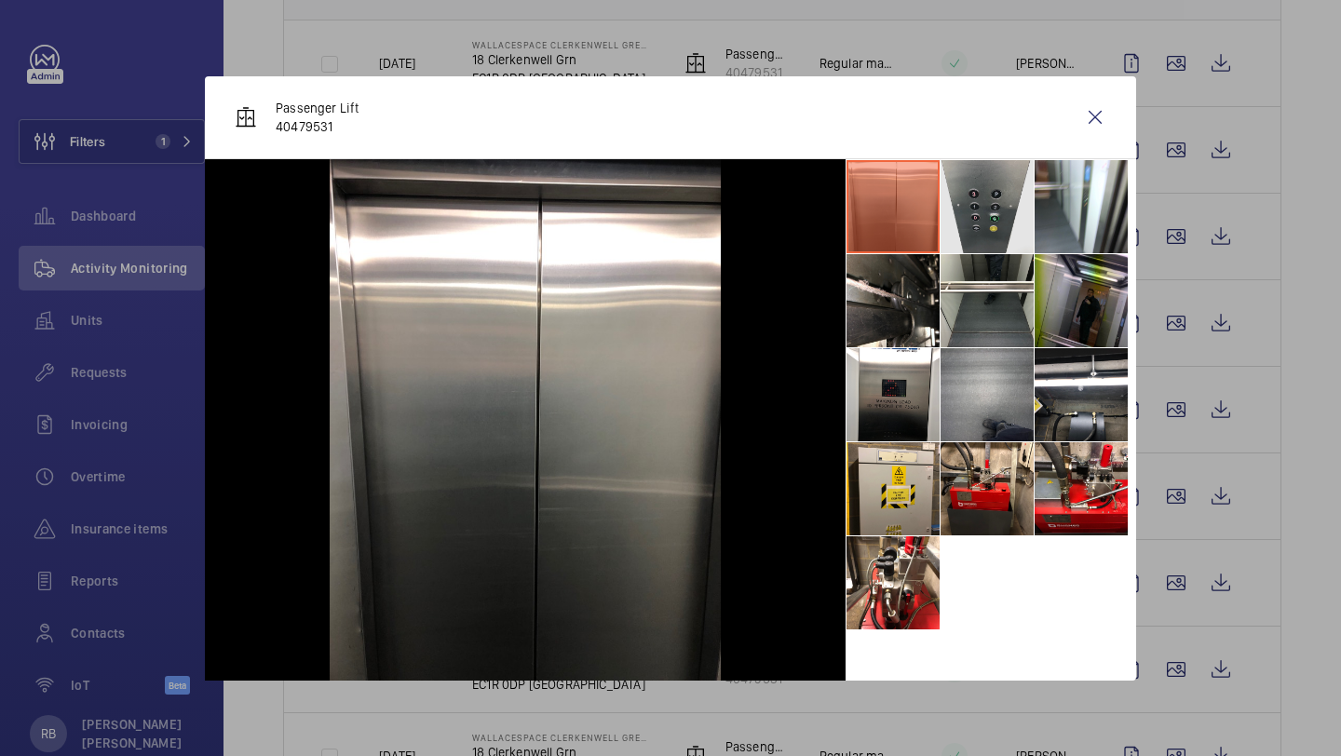
click at [964, 224] on li at bounding box center [986, 206] width 93 height 93
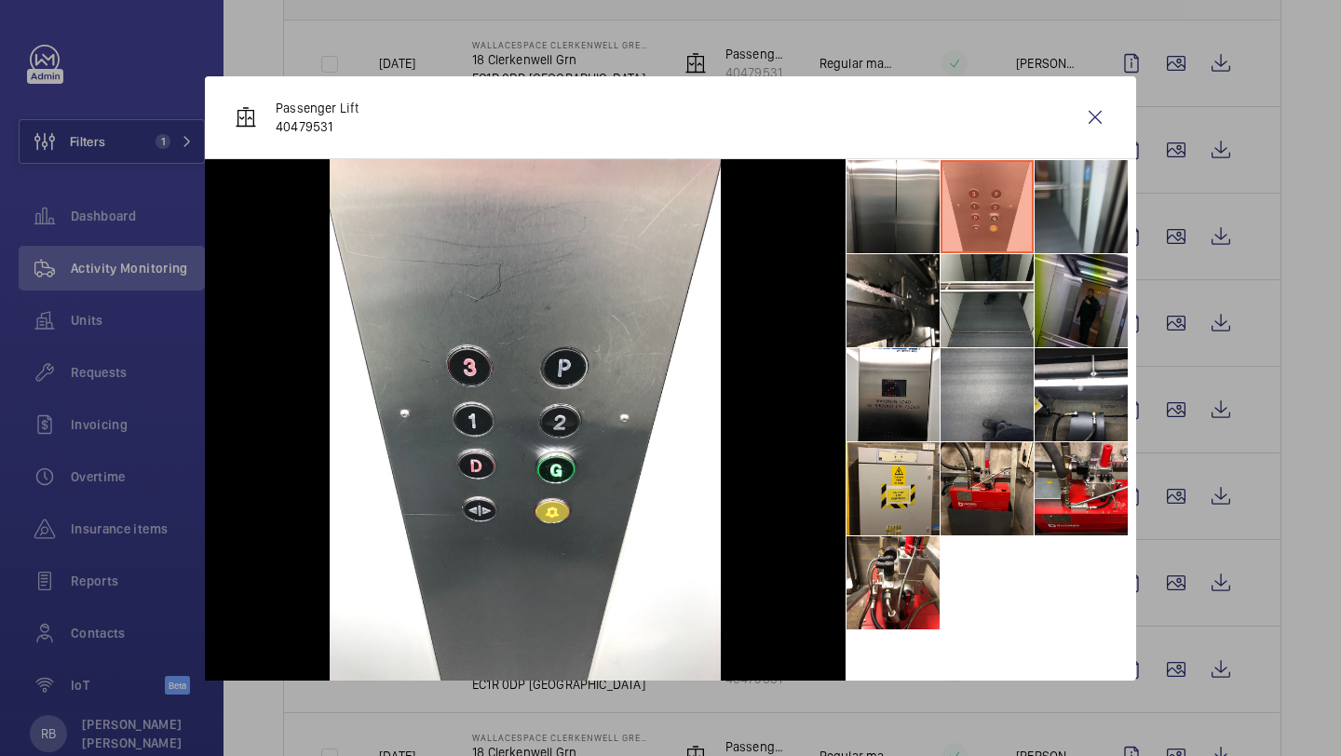
click at [1067, 218] on li at bounding box center [1080, 206] width 93 height 93
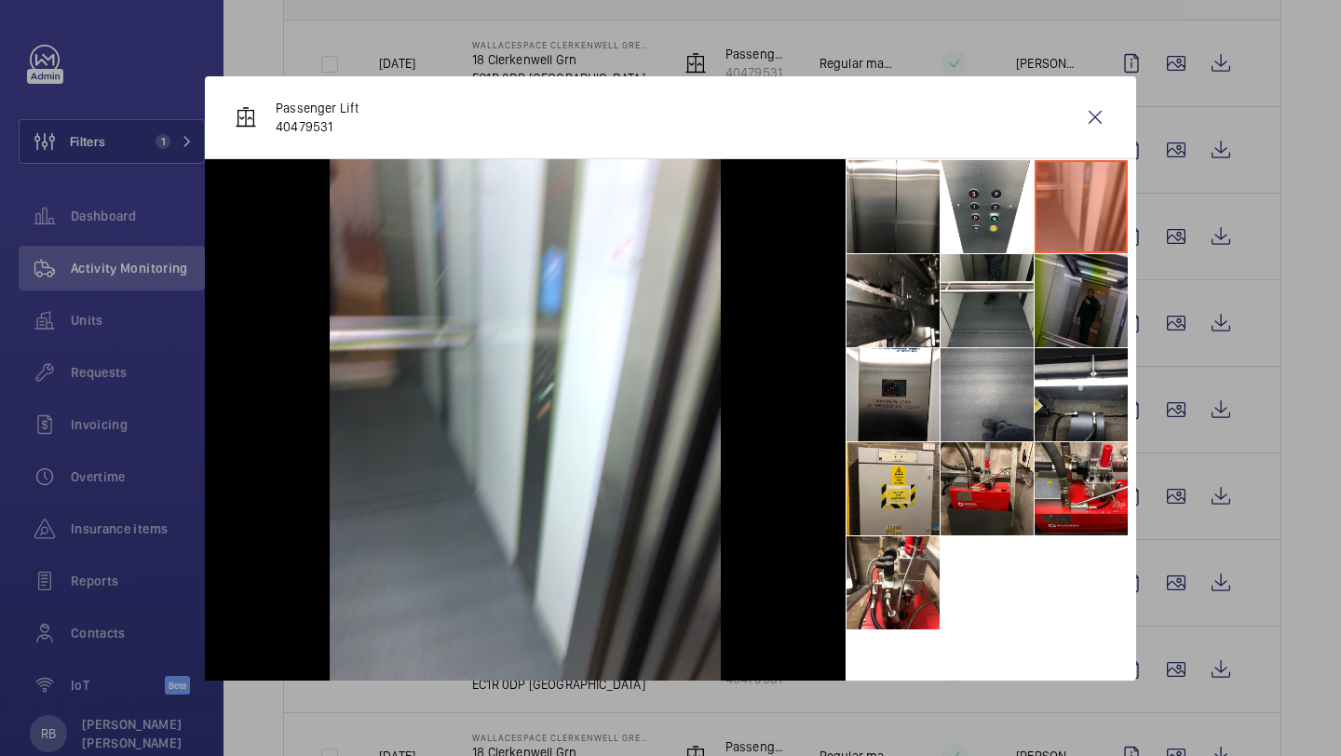
click at [1071, 282] on li at bounding box center [1080, 300] width 93 height 93
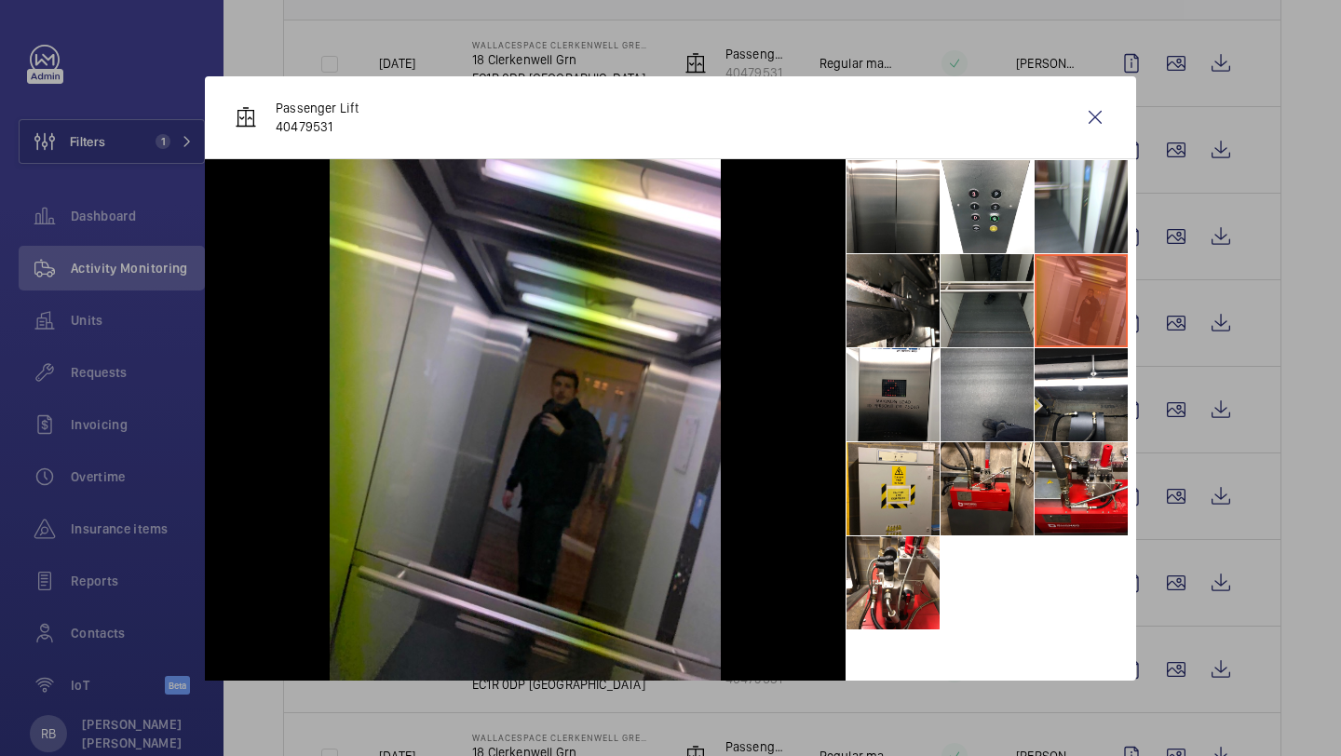
click at [1004, 283] on li at bounding box center [986, 300] width 93 height 93
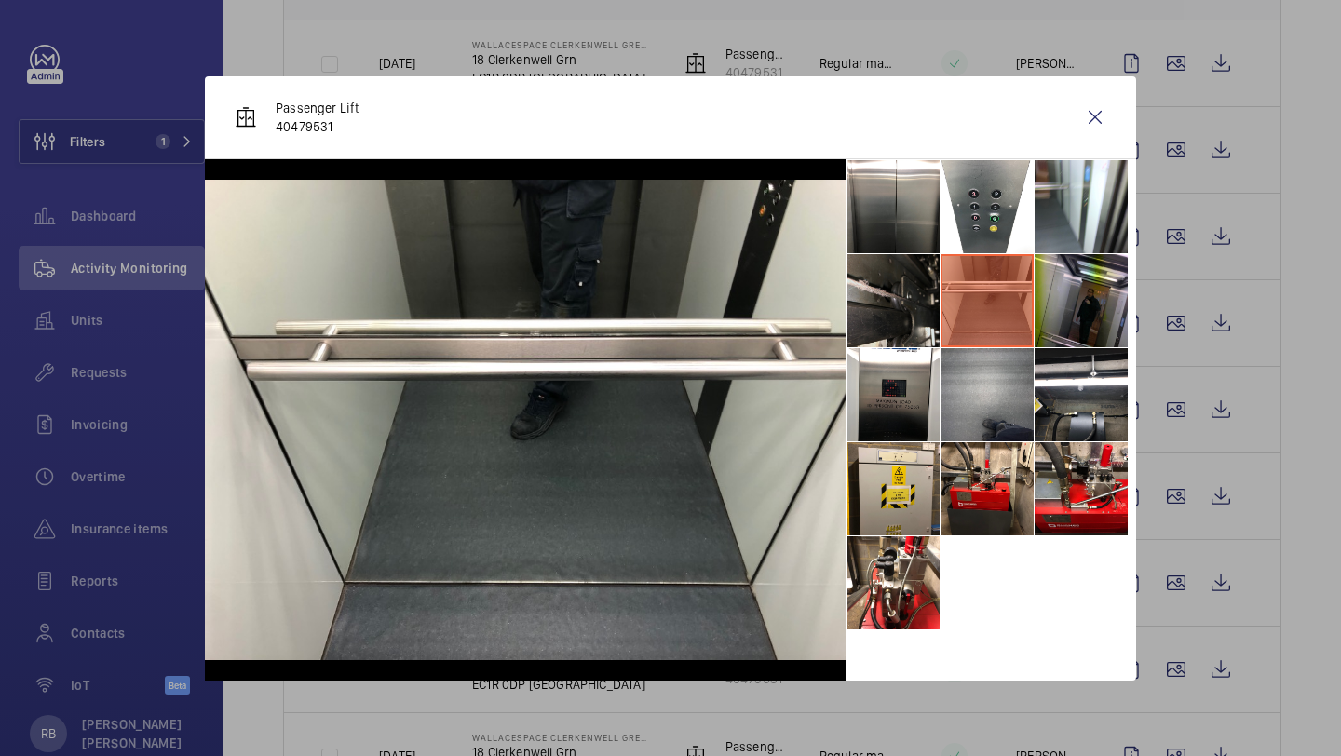
click at [888, 287] on li at bounding box center [892, 300] width 93 height 93
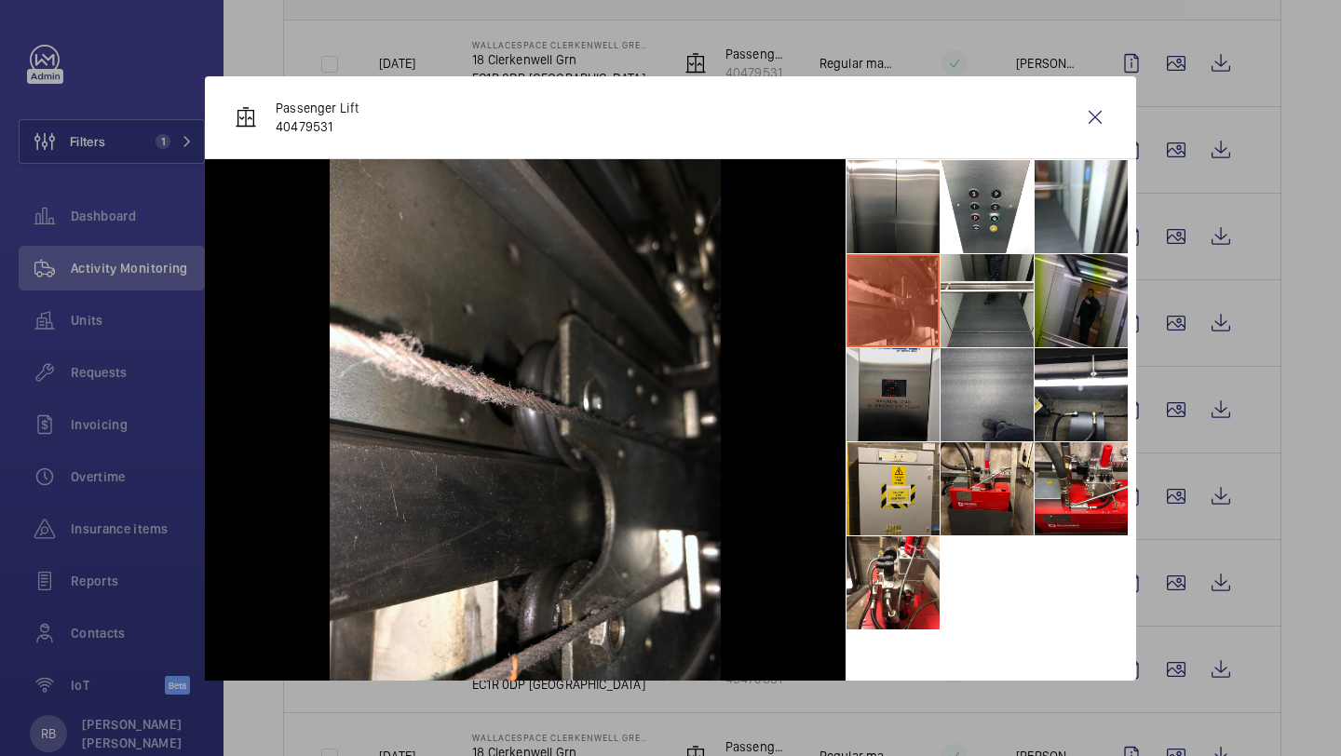
click at [914, 375] on li at bounding box center [892, 394] width 93 height 93
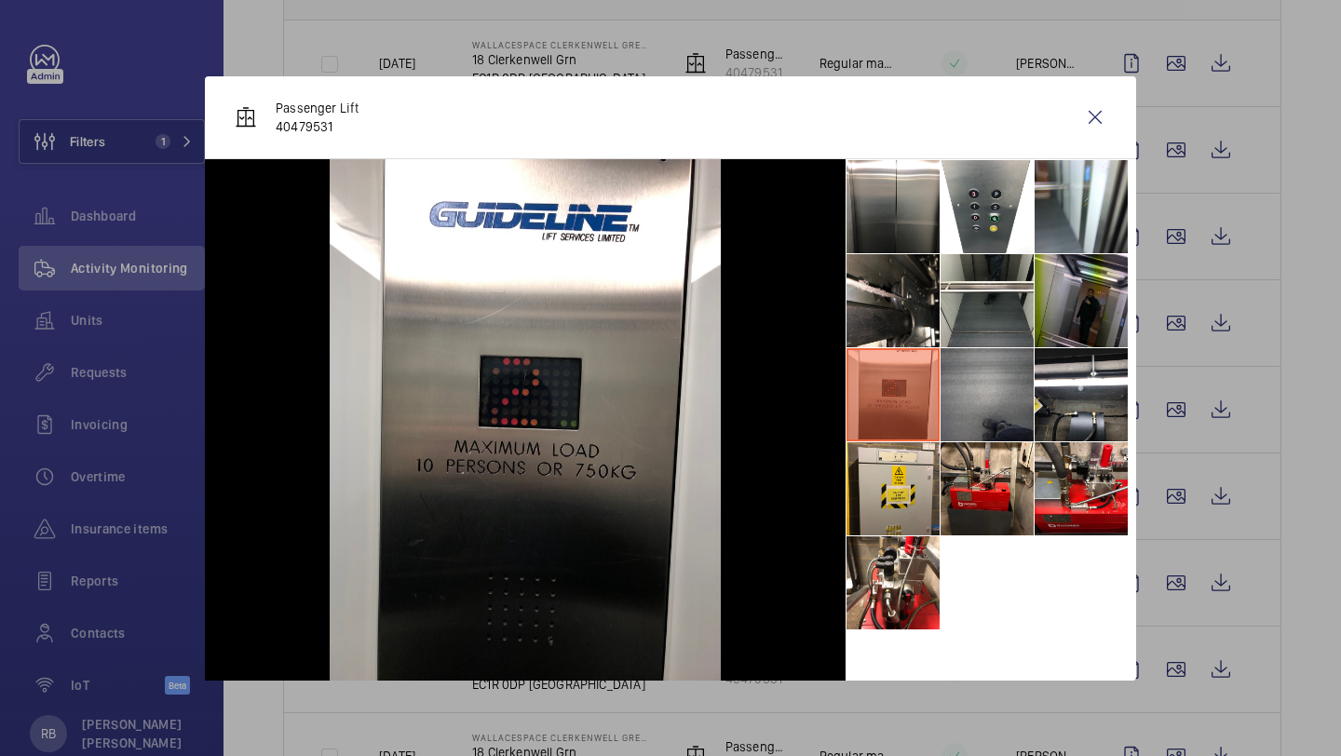
click at [988, 379] on li at bounding box center [986, 394] width 93 height 93
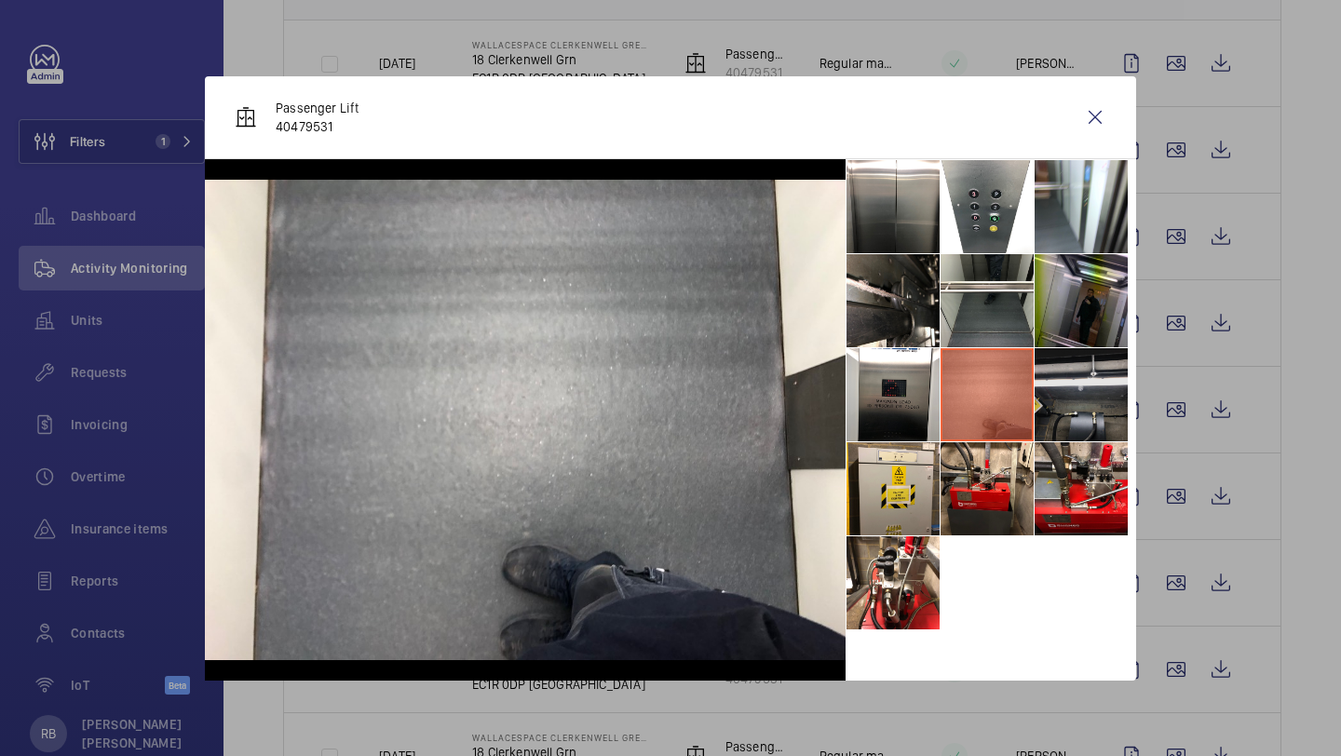
click at [1072, 389] on li at bounding box center [1080, 394] width 93 height 93
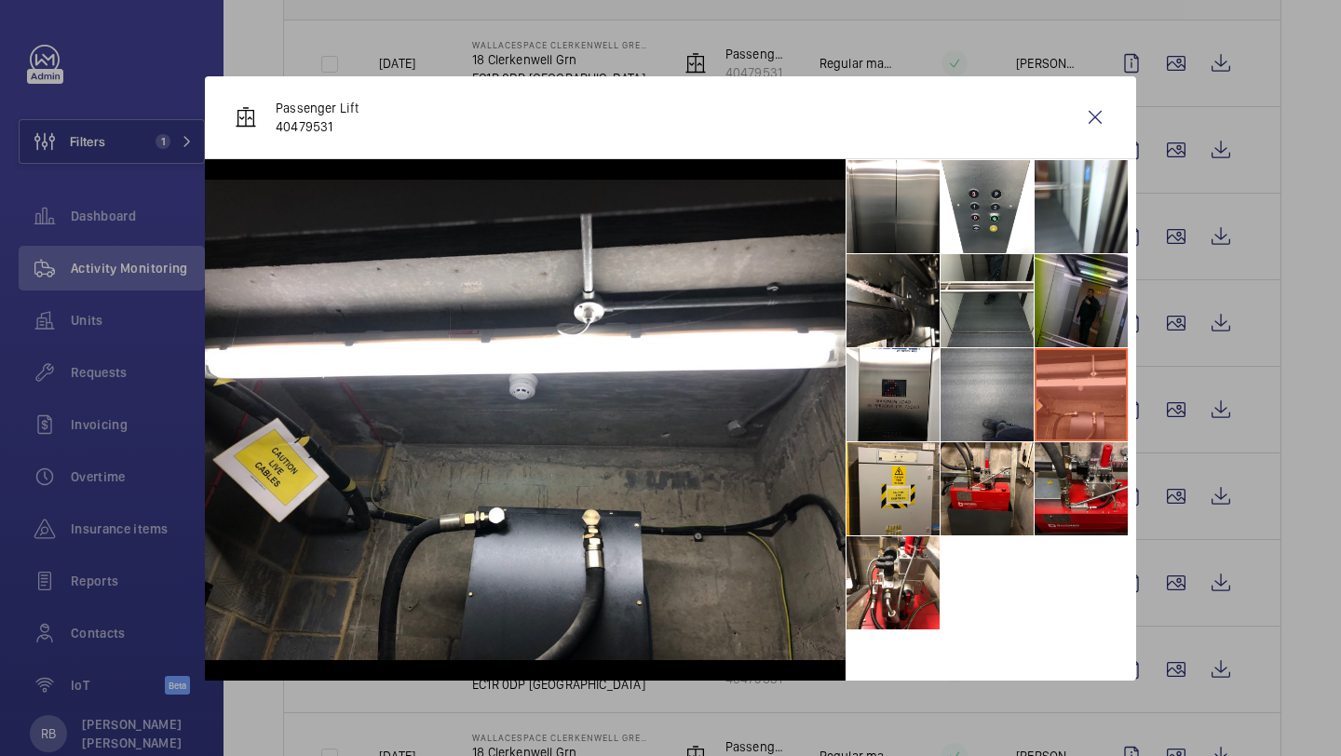
click at [1072, 493] on li at bounding box center [1080, 488] width 93 height 93
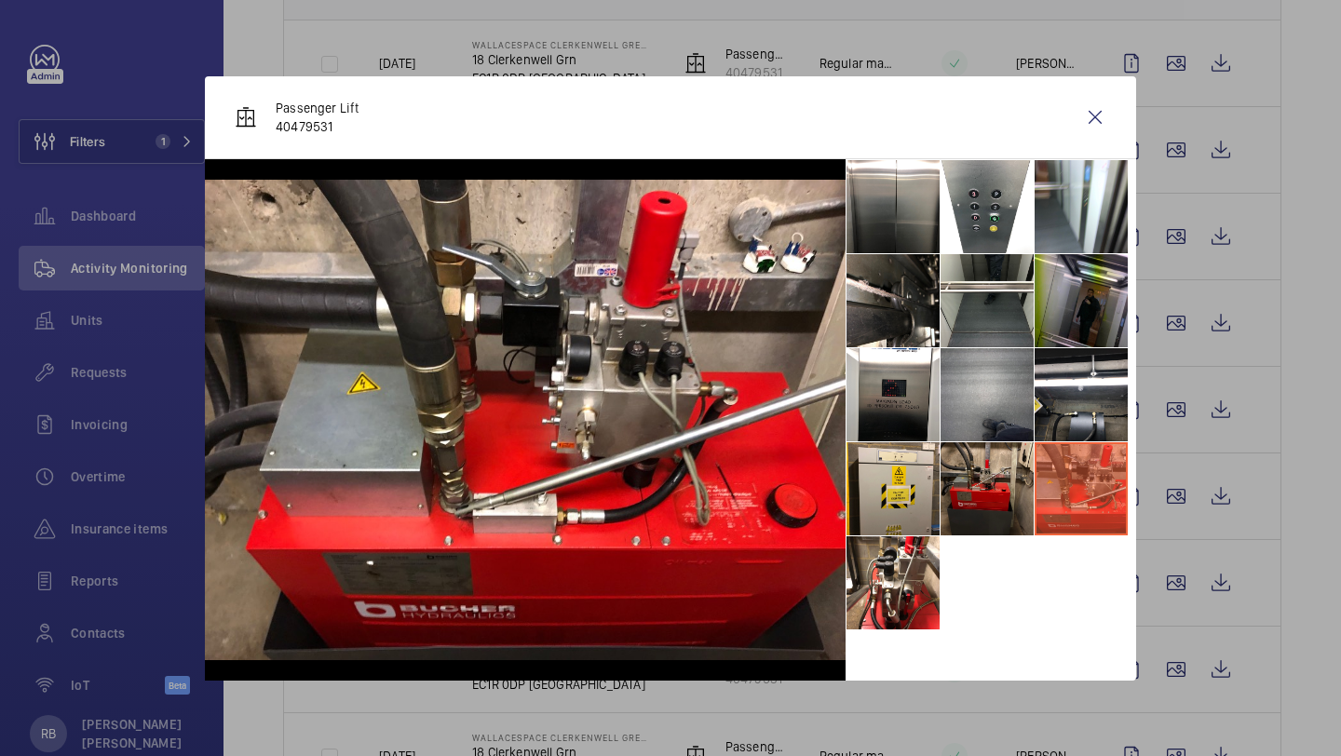
click at [1005, 485] on li at bounding box center [986, 488] width 93 height 93
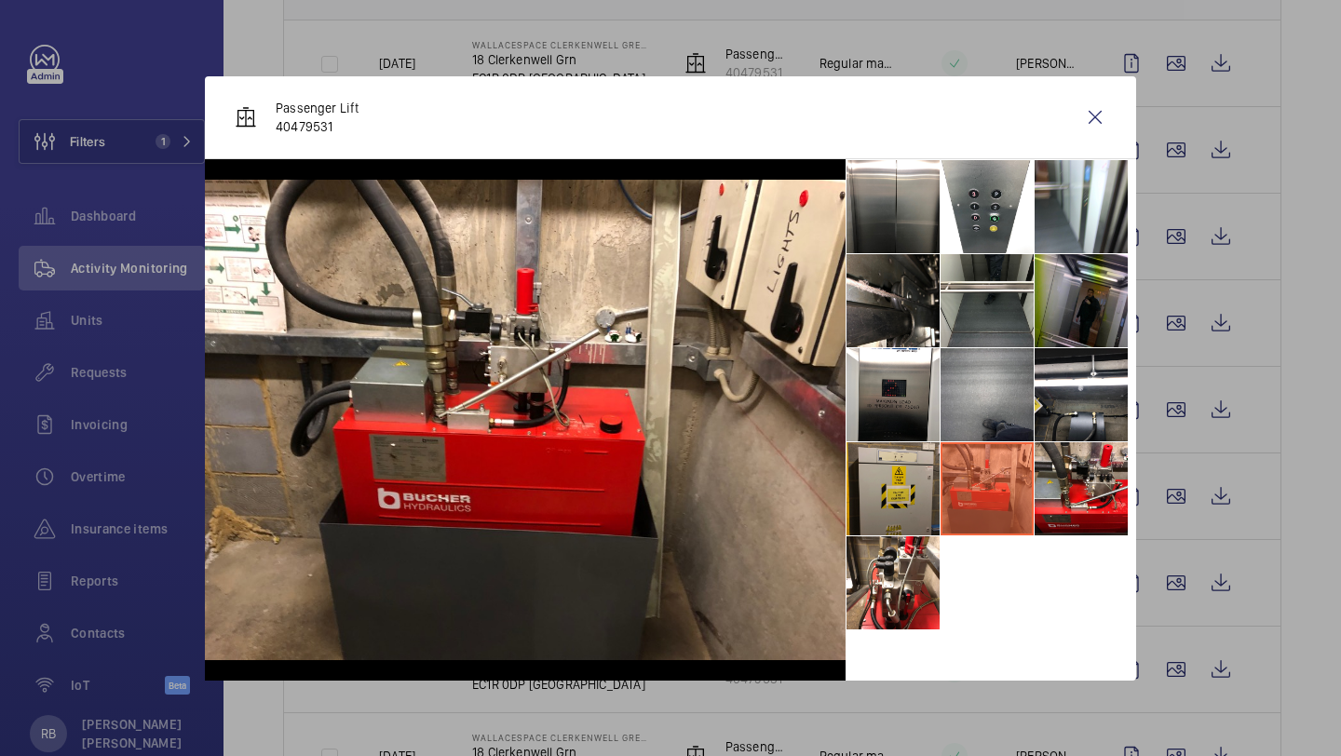
click at [921, 483] on li at bounding box center [892, 488] width 93 height 93
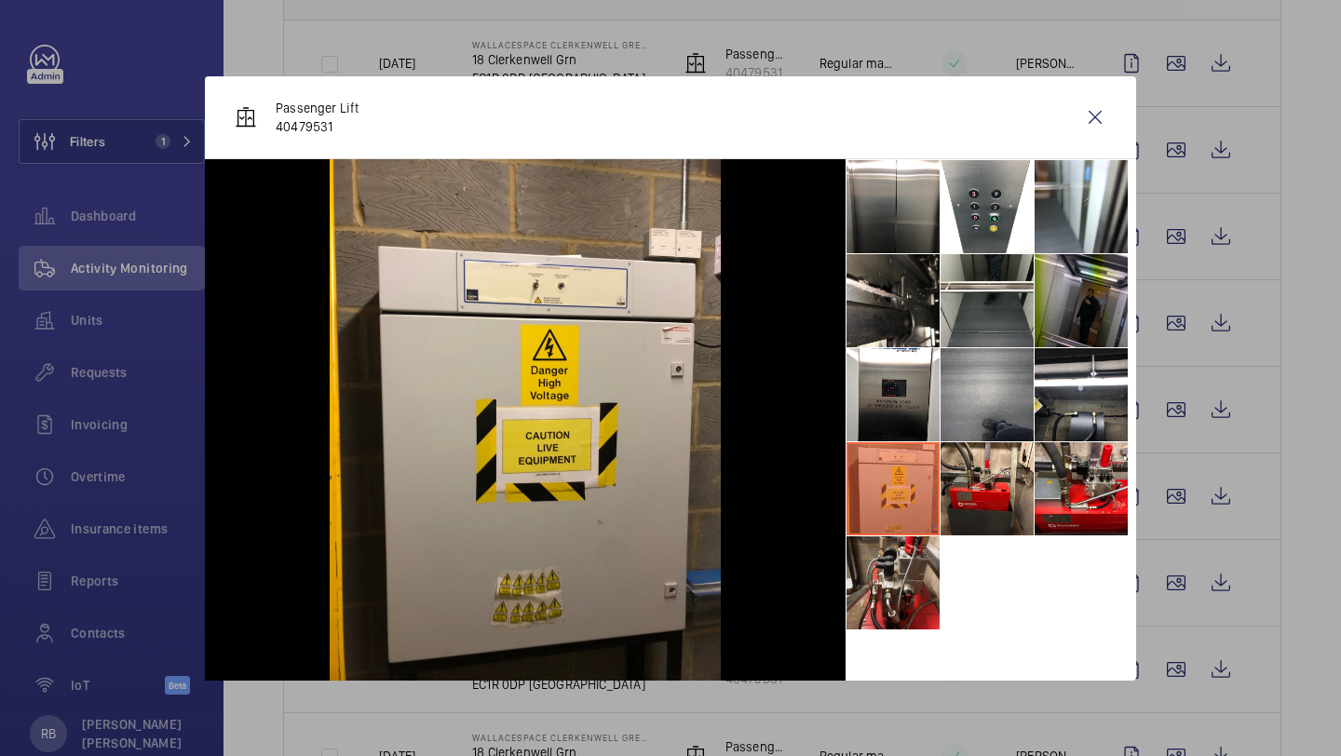
click at [909, 590] on li at bounding box center [892, 582] width 93 height 93
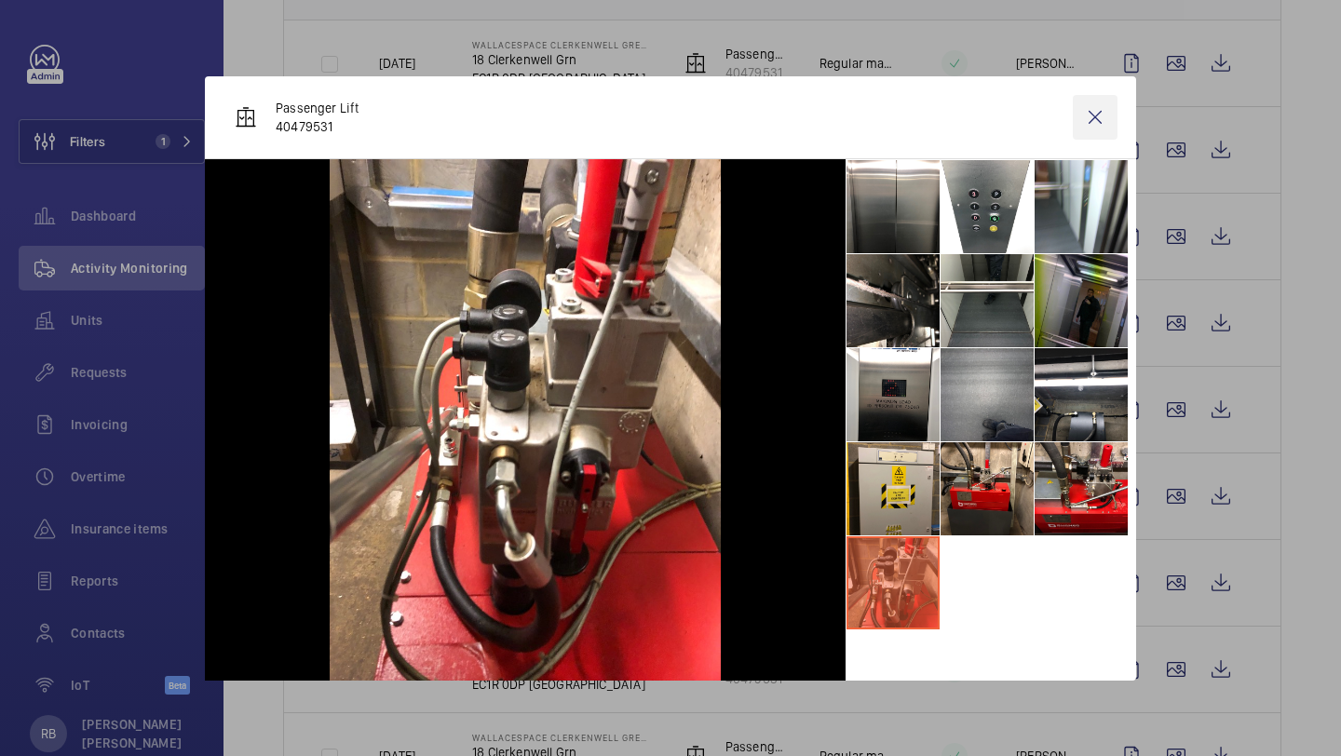
click at [1091, 108] on wm-front-icon-button at bounding box center [1095, 117] width 45 height 45
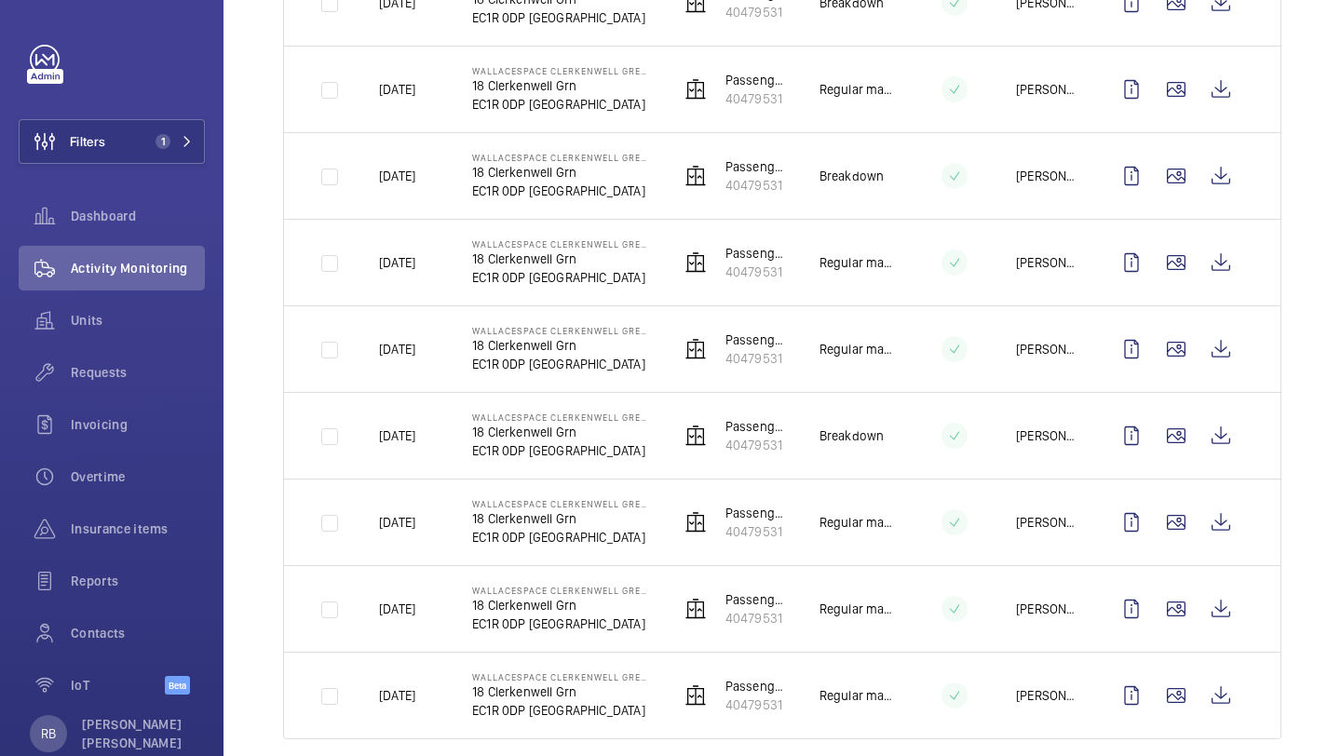
scroll to position [498, 0]
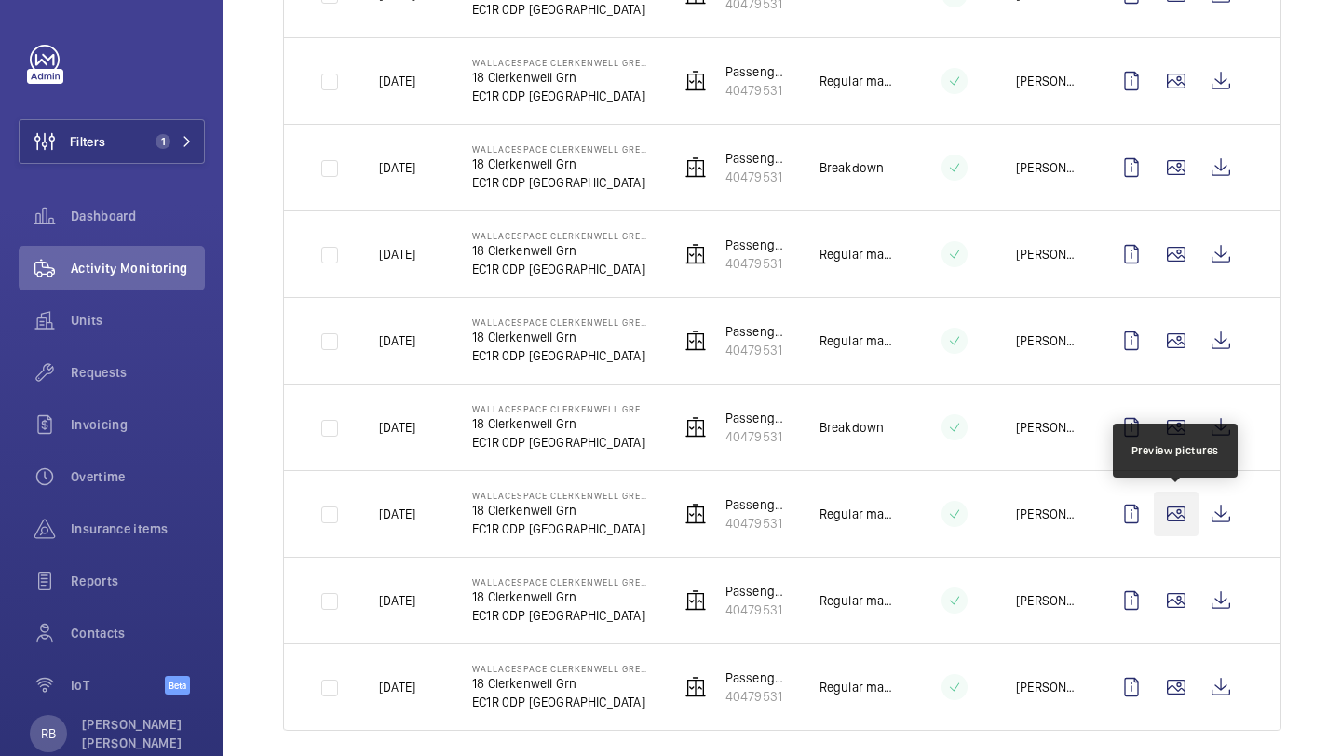
click at [1196, 502] on wm-front-icon-button at bounding box center [1176, 514] width 45 height 45
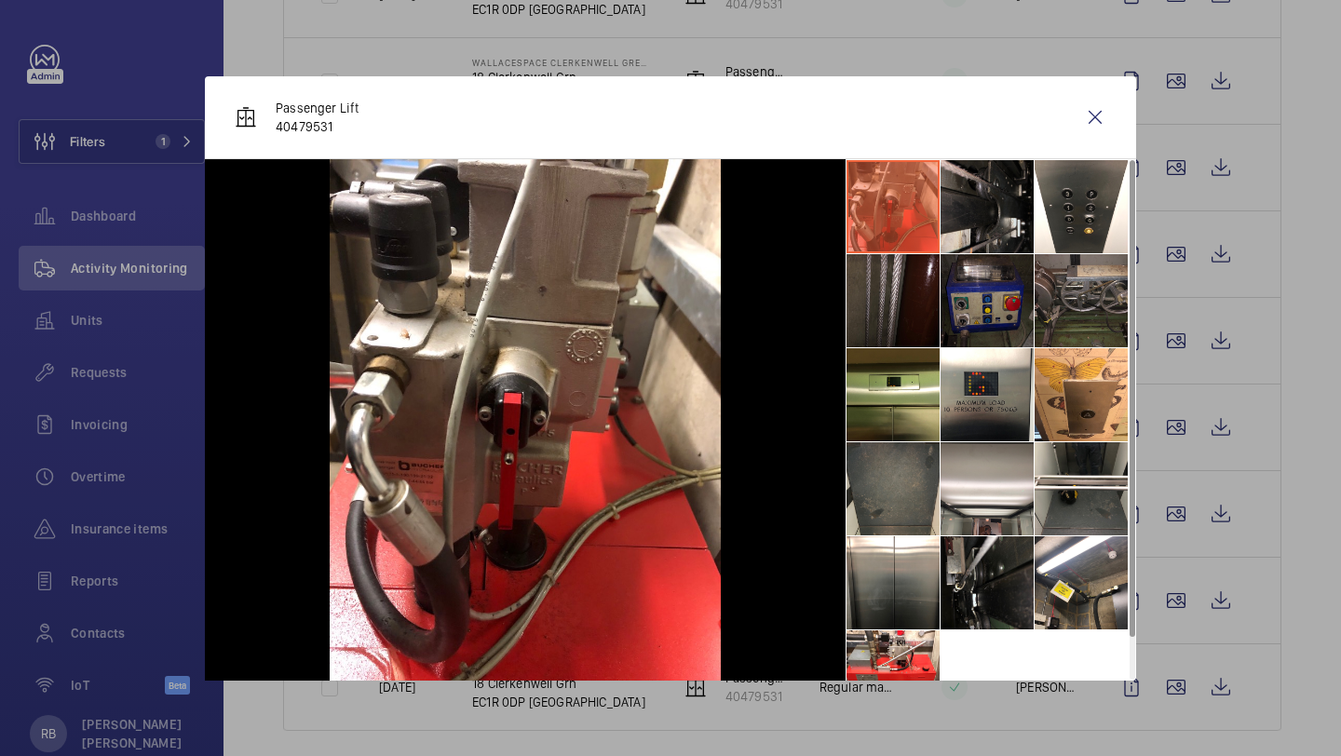
click at [991, 210] on li at bounding box center [986, 206] width 93 height 93
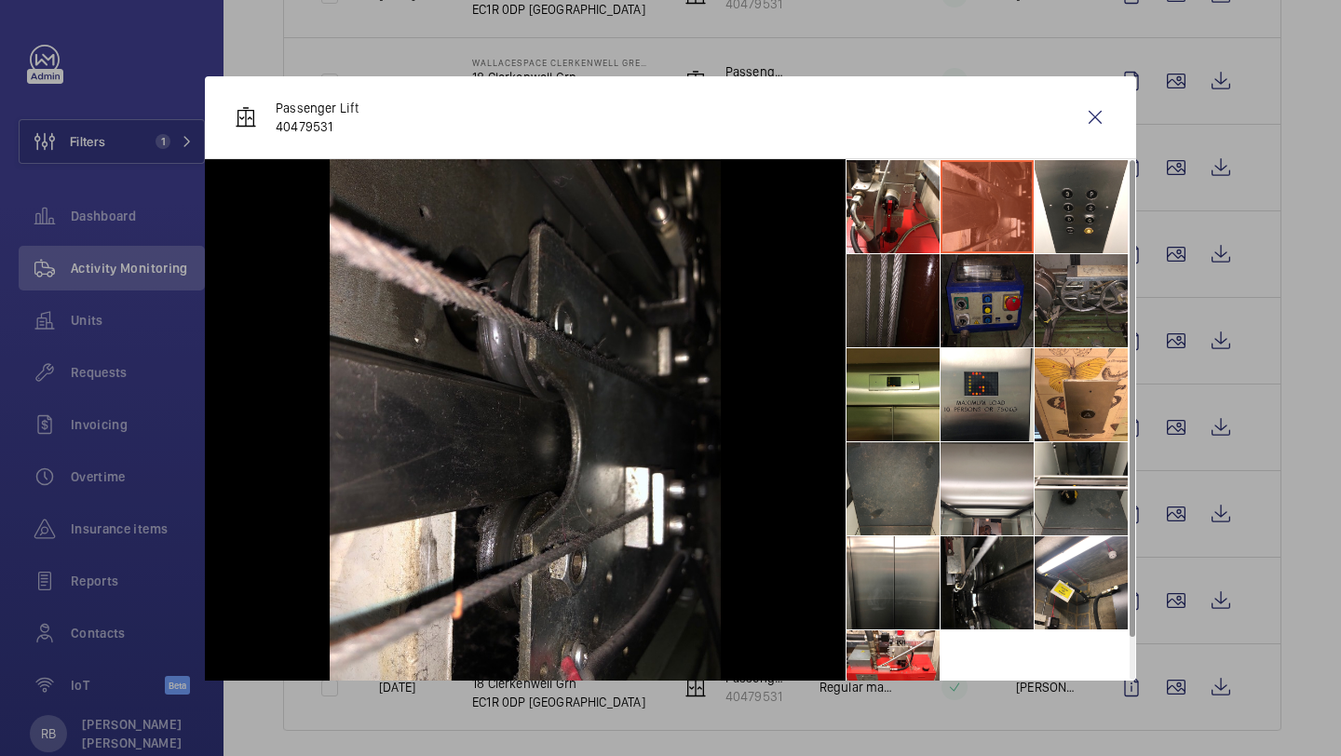
click at [961, 316] on li at bounding box center [986, 300] width 93 height 93
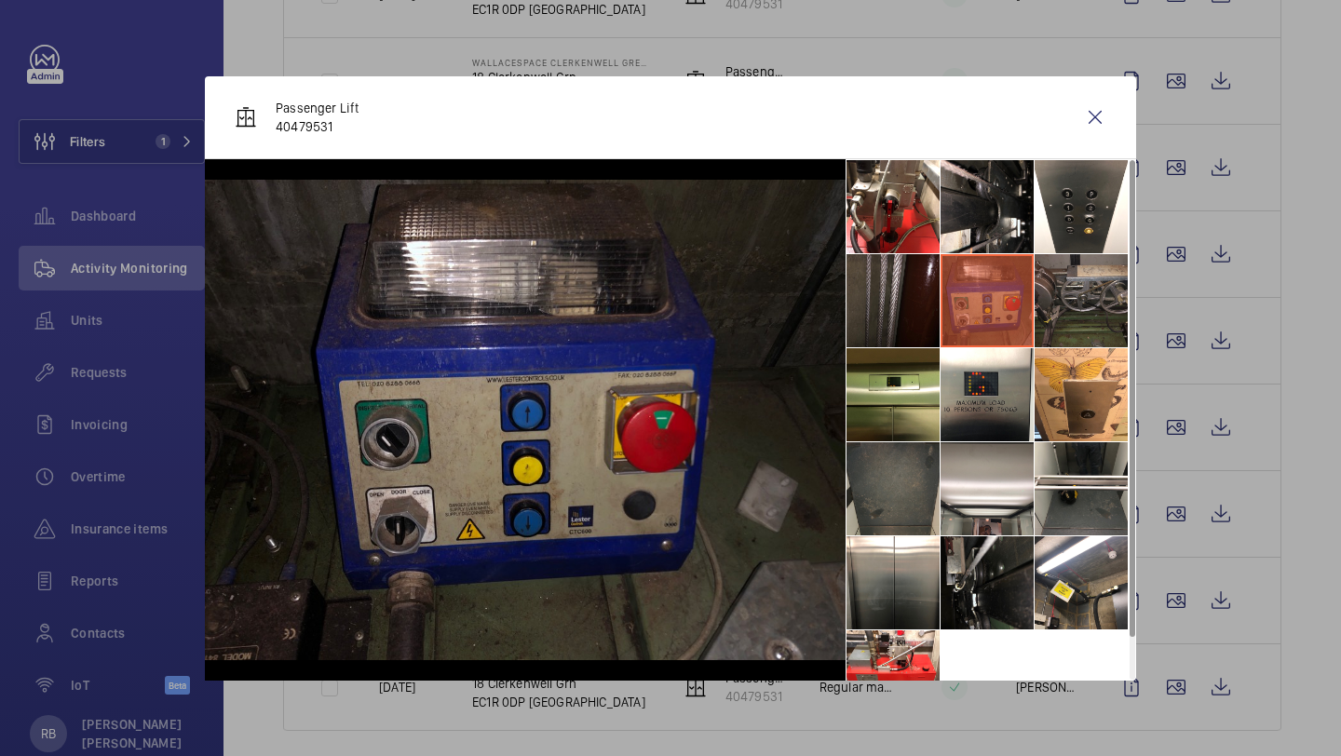
scroll to position [44, 0]
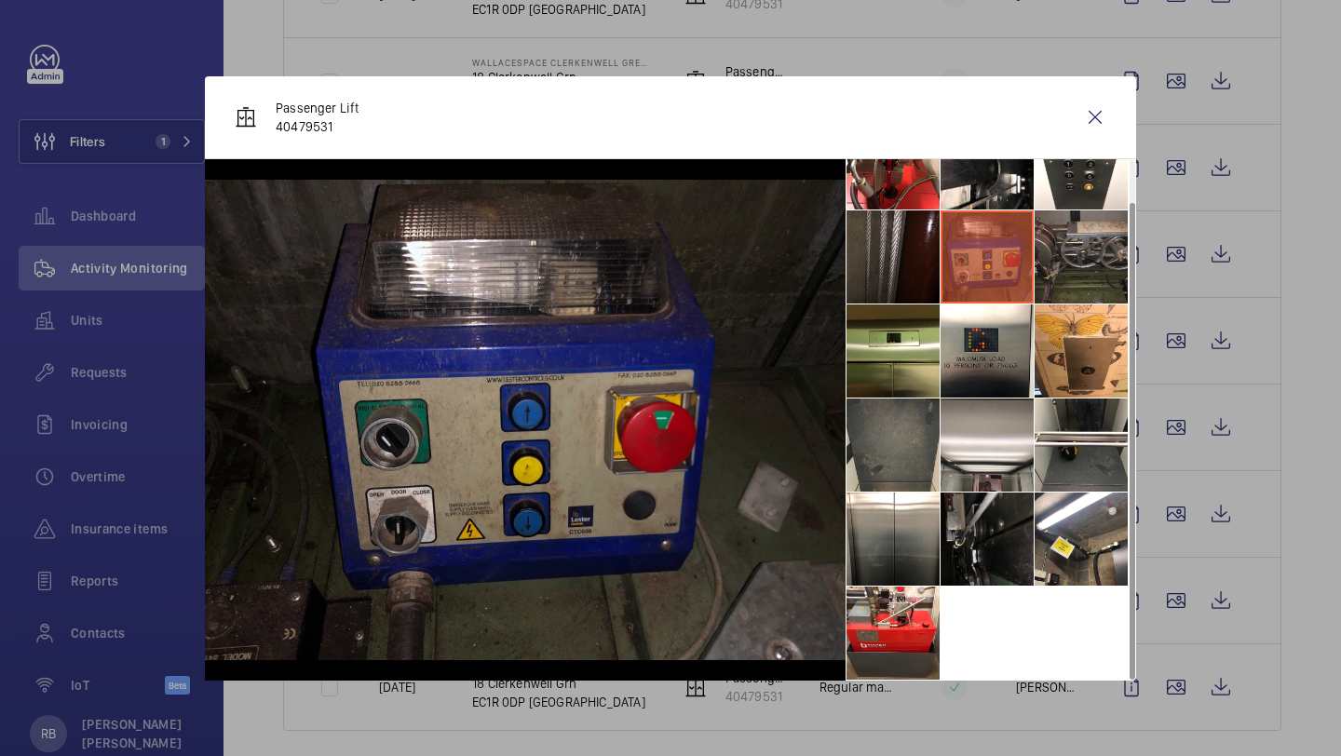
click at [958, 514] on li at bounding box center [986, 539] width 93 height 93
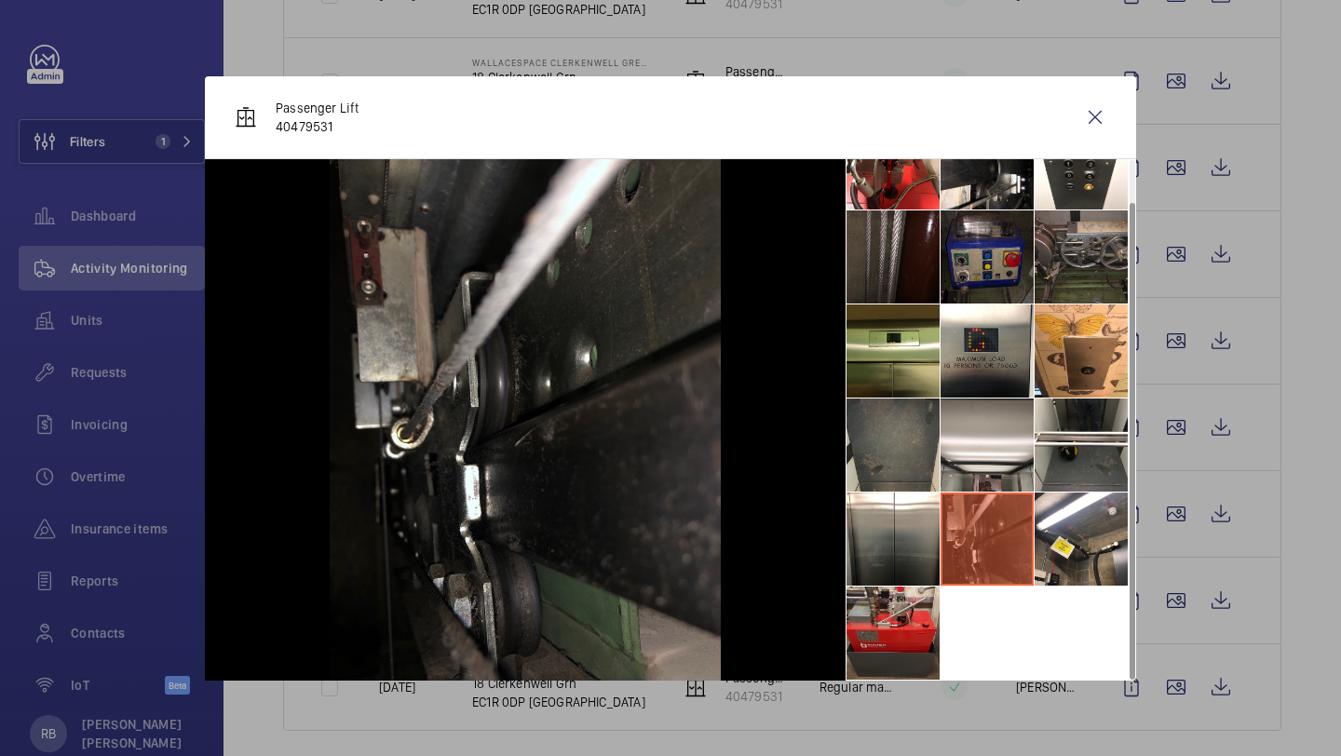
click at [894, 619] on li at bounding box center [892, 633] width 93 height 93
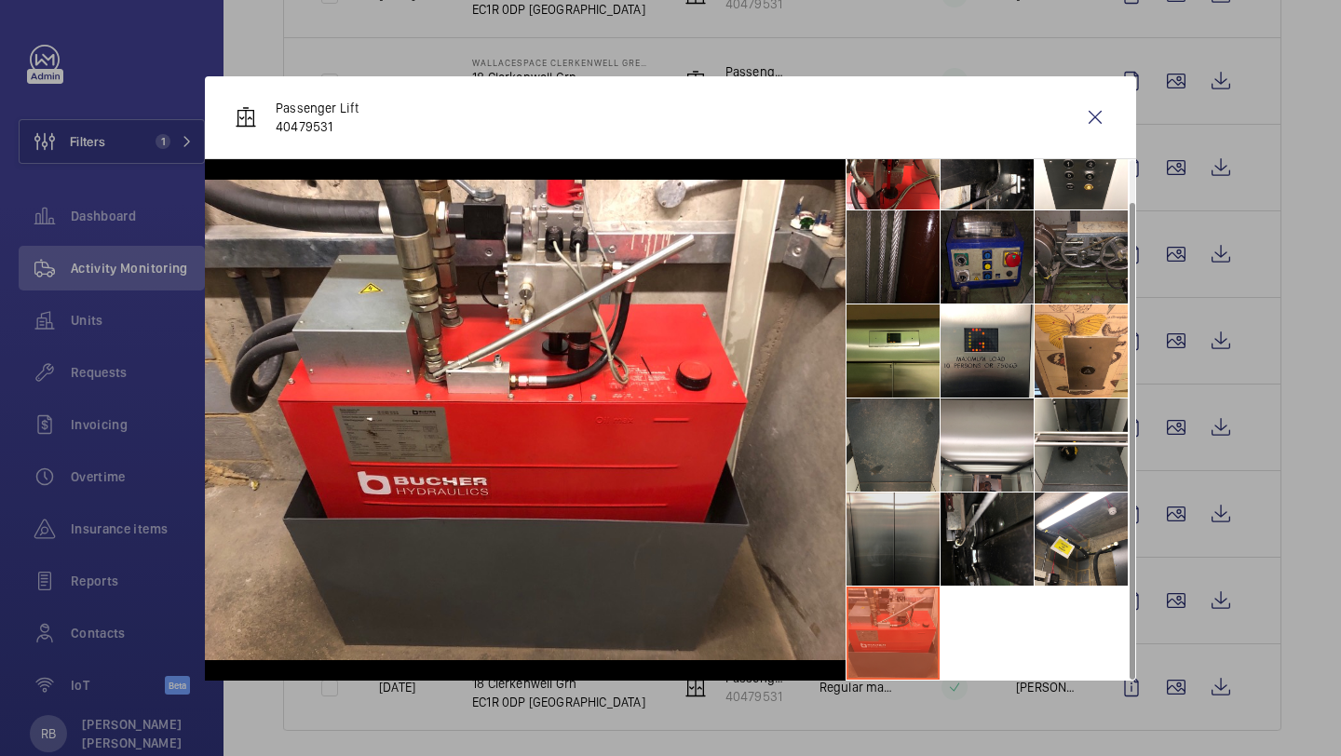
click at [901, 521] on li at bounding box center [892, 539] width 93 height 93
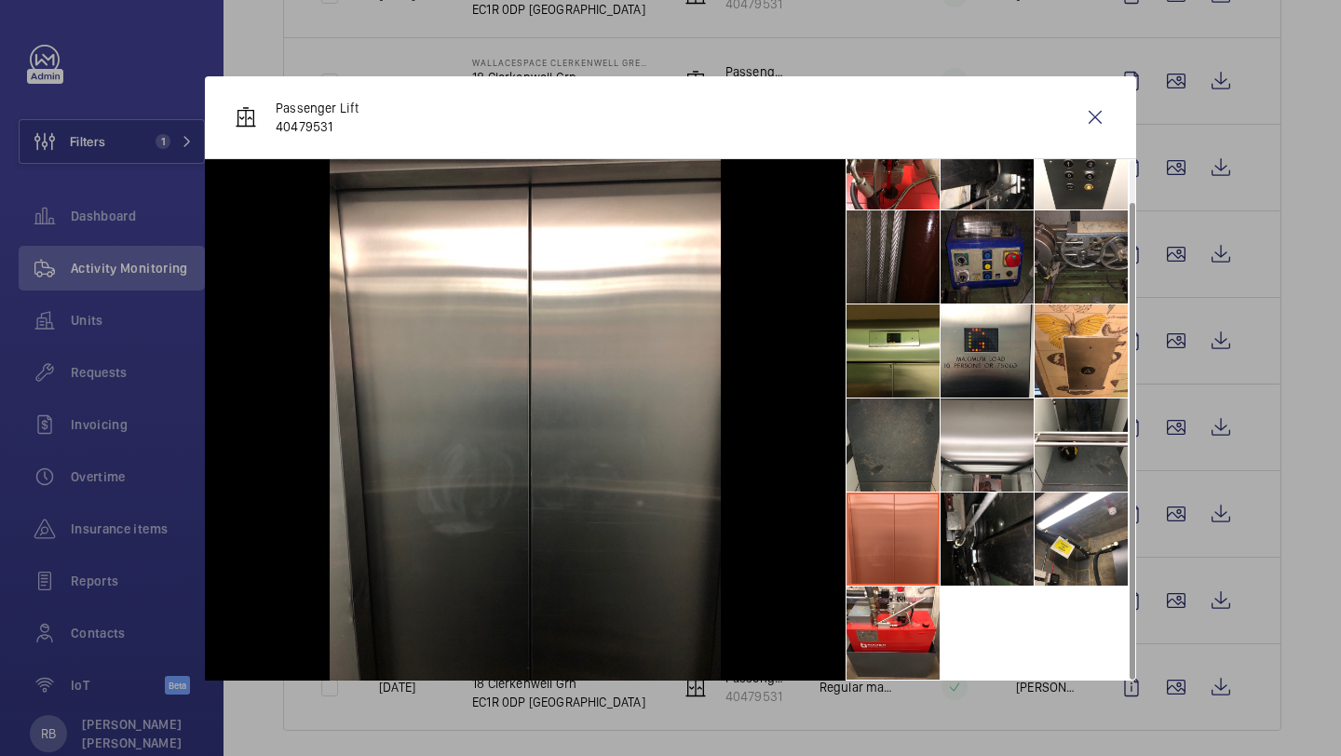
click at [938, 399] on li at bounding box center [892, 445] width 93 height 93
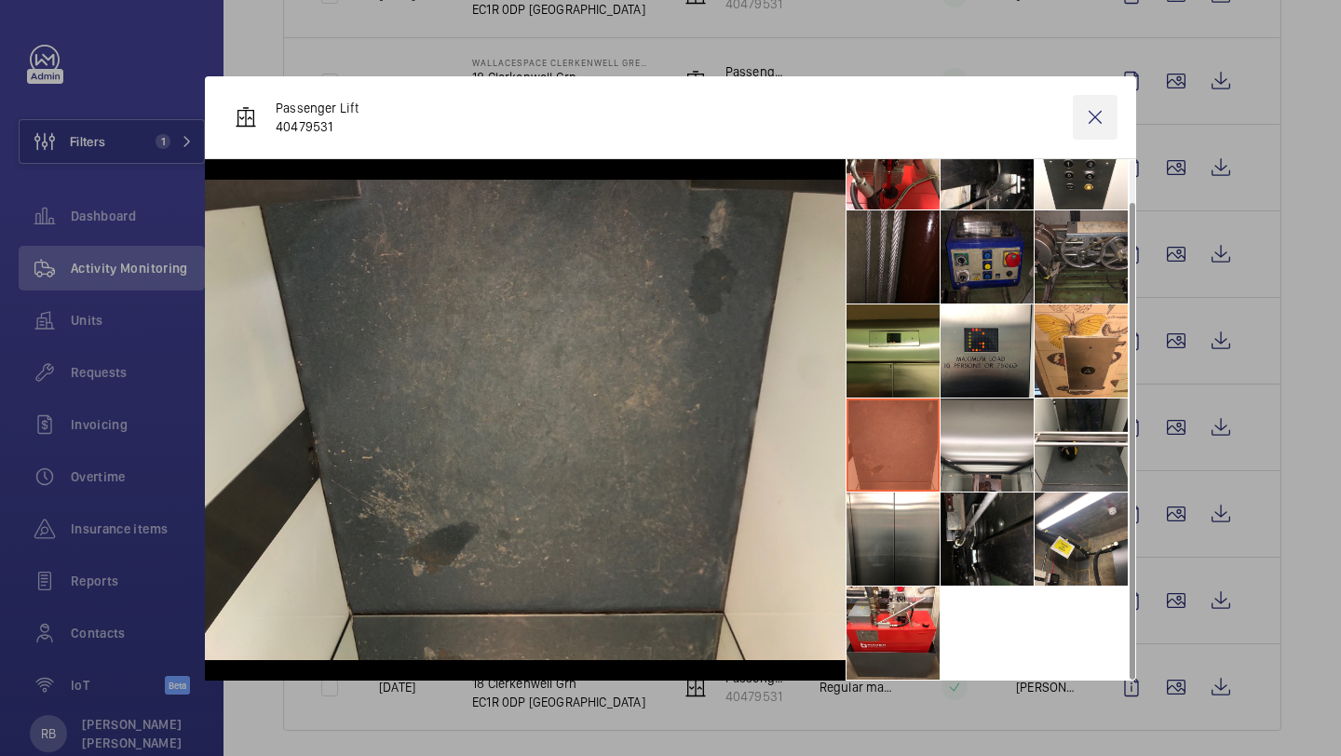
click at [1088, 113] on wm-front-icon-button at bounding box center [1095, 117] width 45 height 45
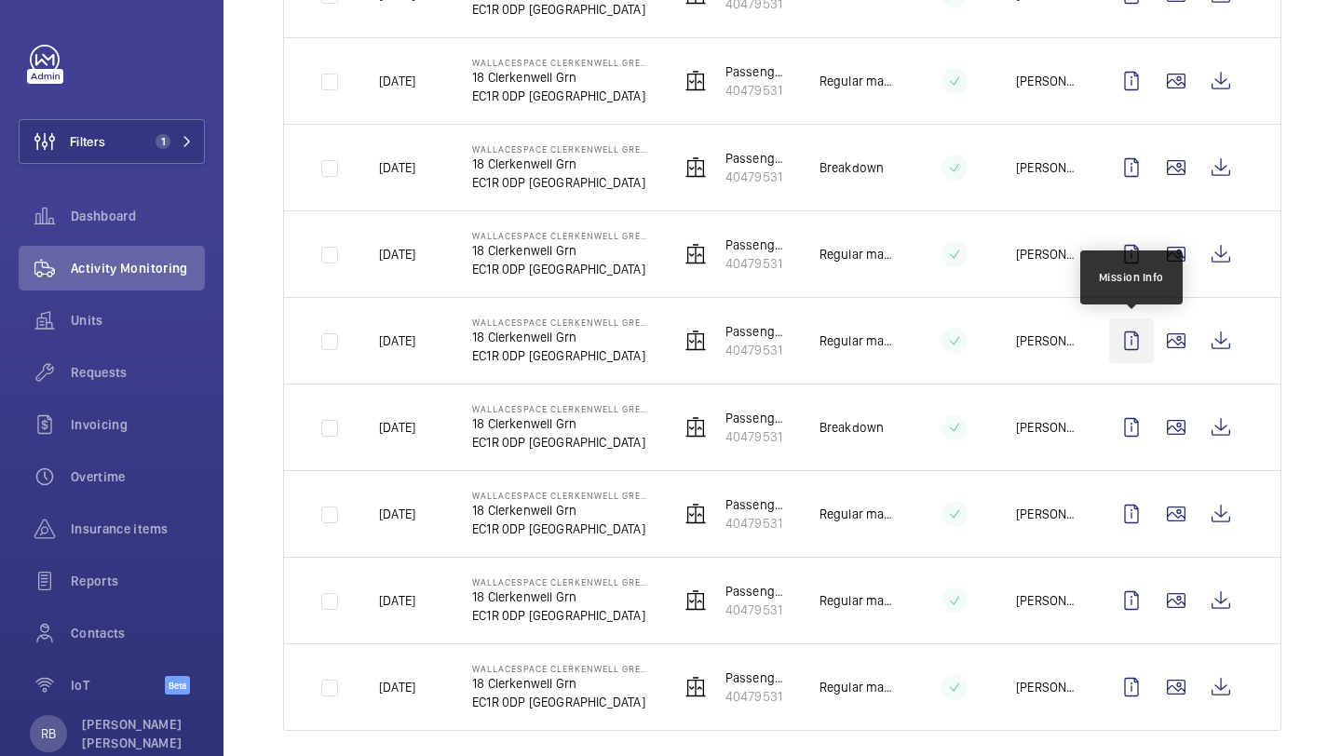
scroll to position [518, 0]
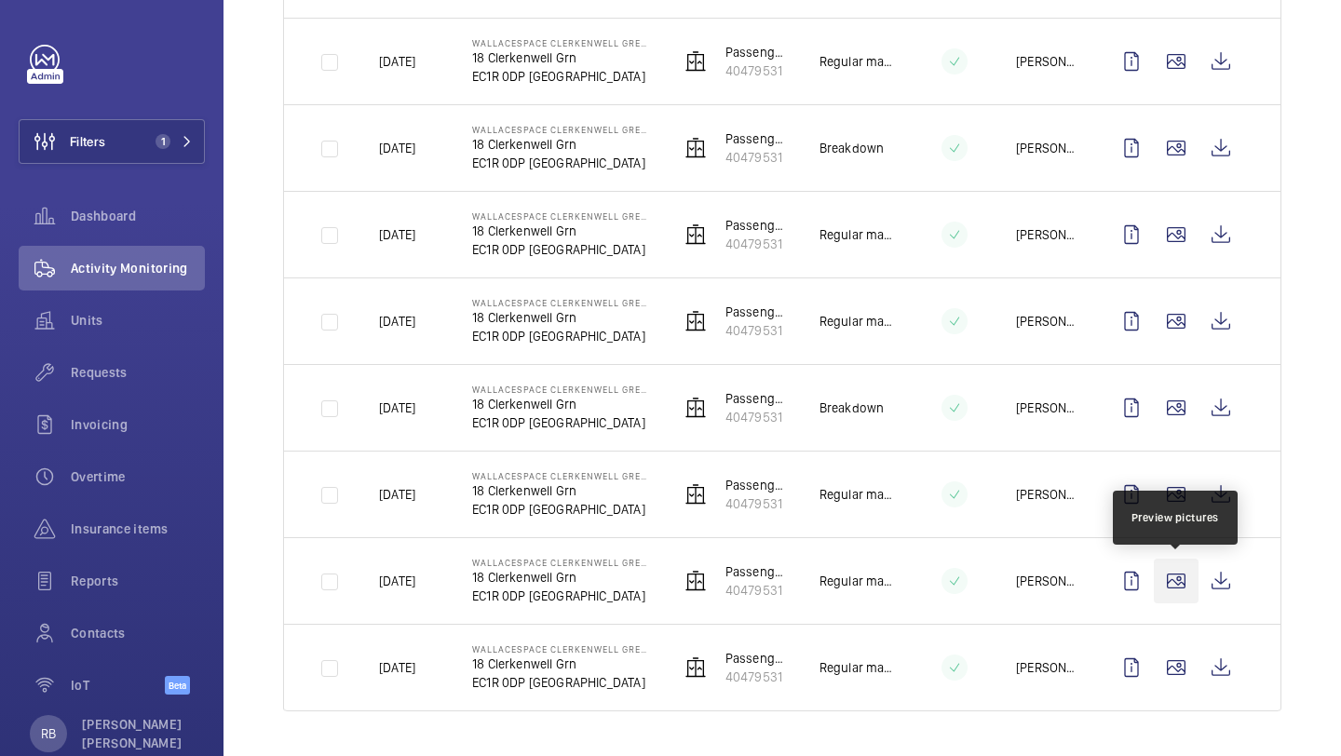
click at [1183, 582] on wm-front-icon-button at bounding box center [1176, 581] width 45 height 45
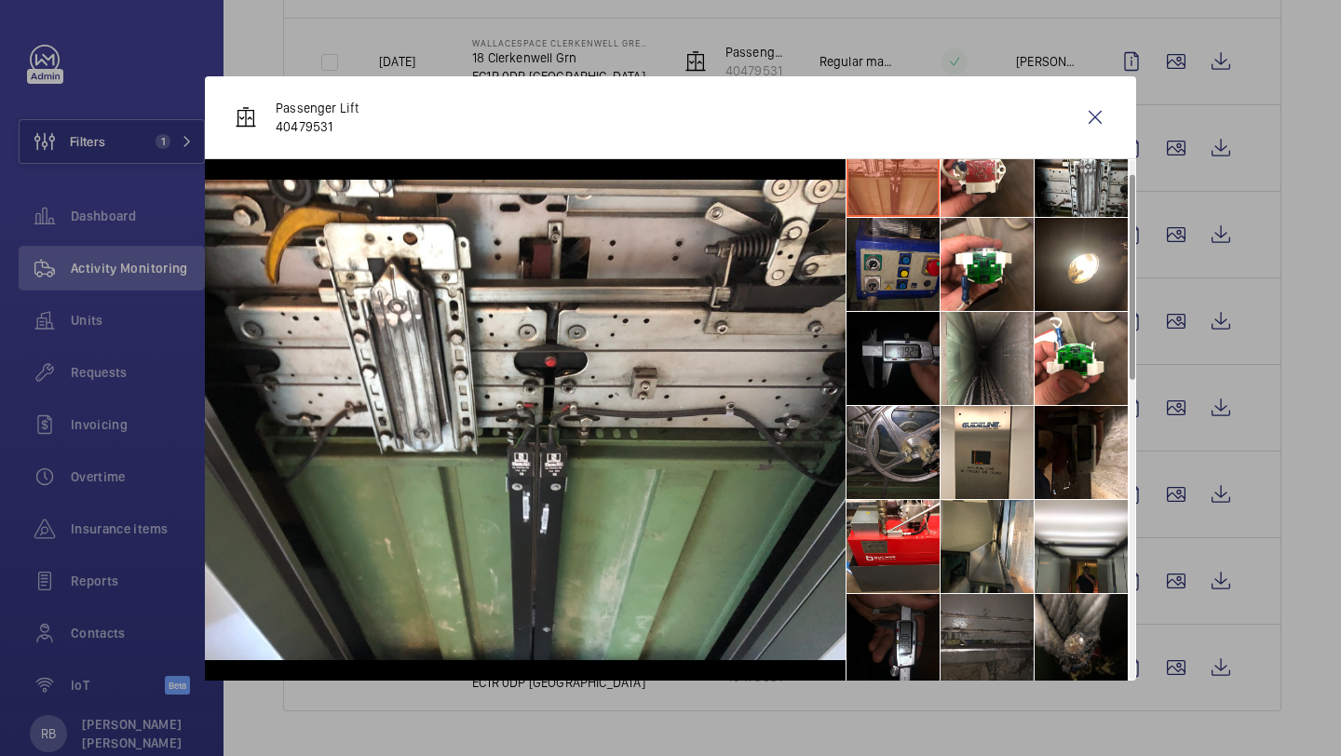
scroll to position [37, 0]
click at [913, 422] on li at bounding box center [892, 451] width 93 height 93
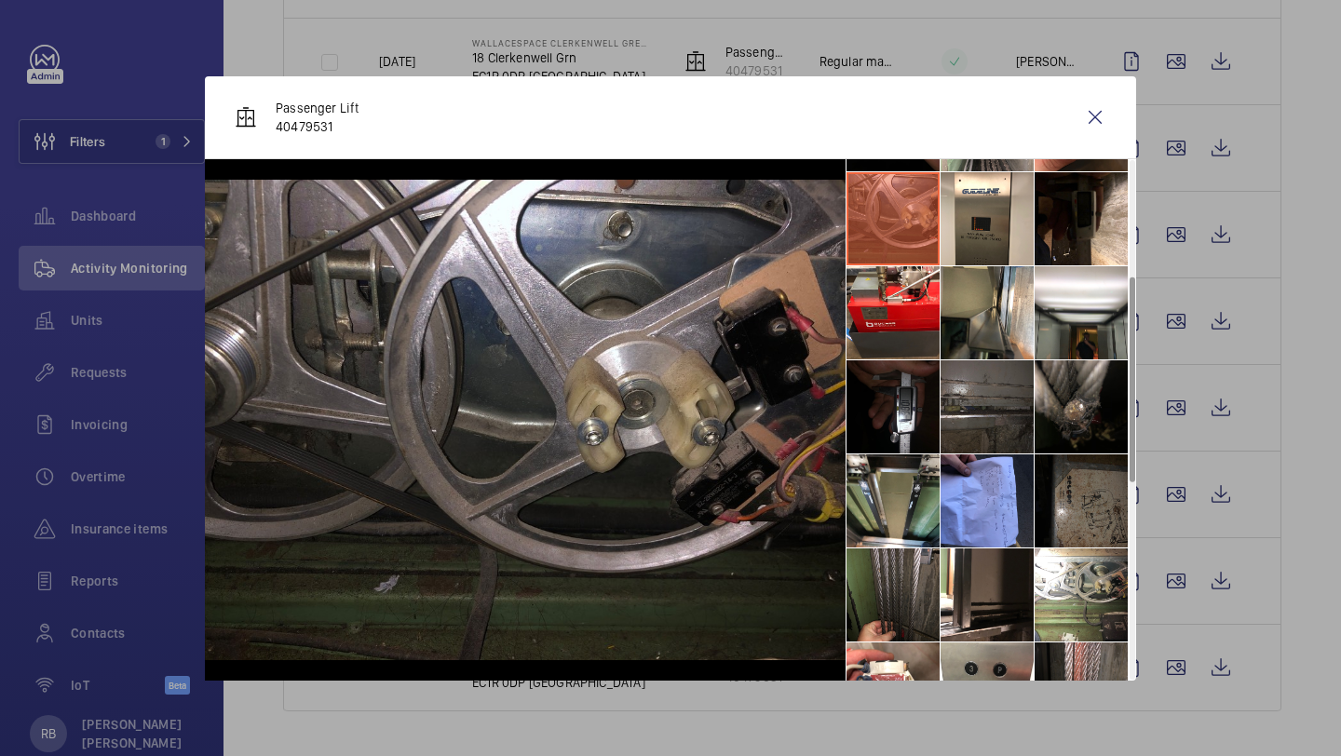
scroll to position [318, 0]
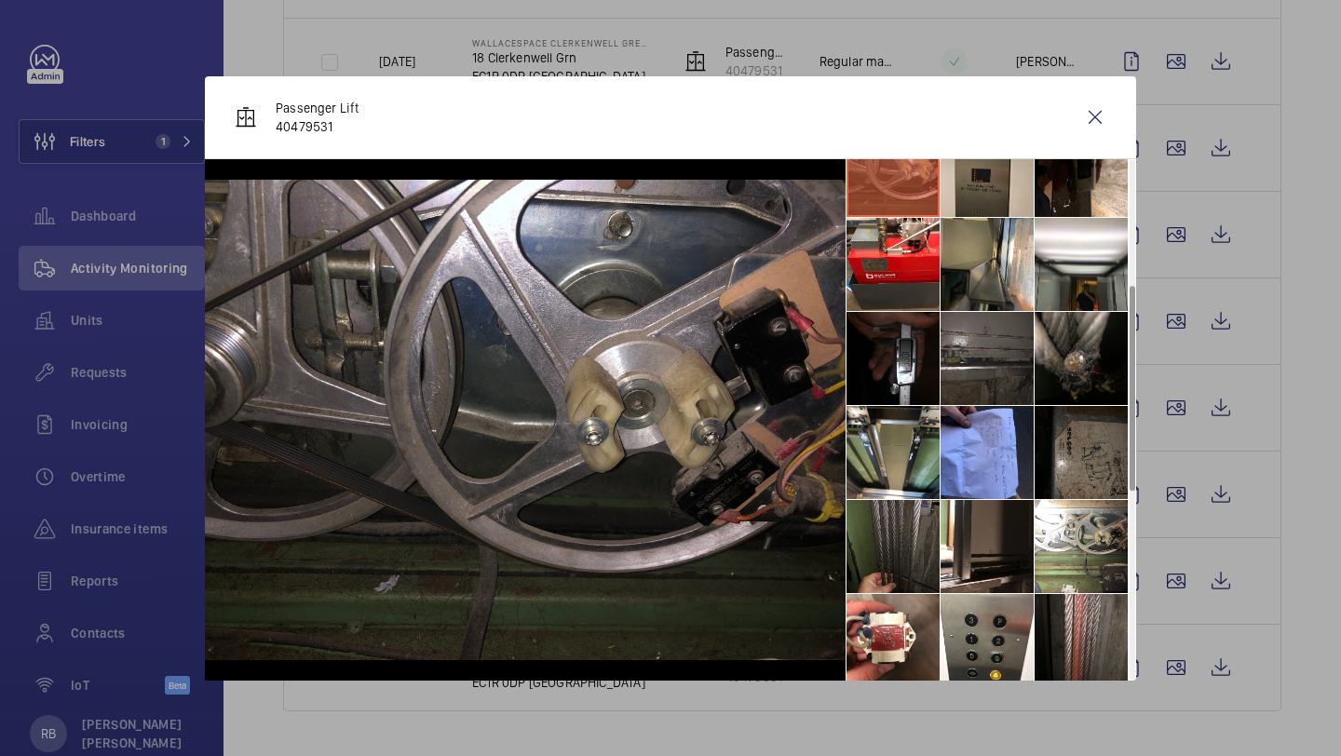
click at [892, 564] on li at bounding box center [892, 546] width 93 height 93
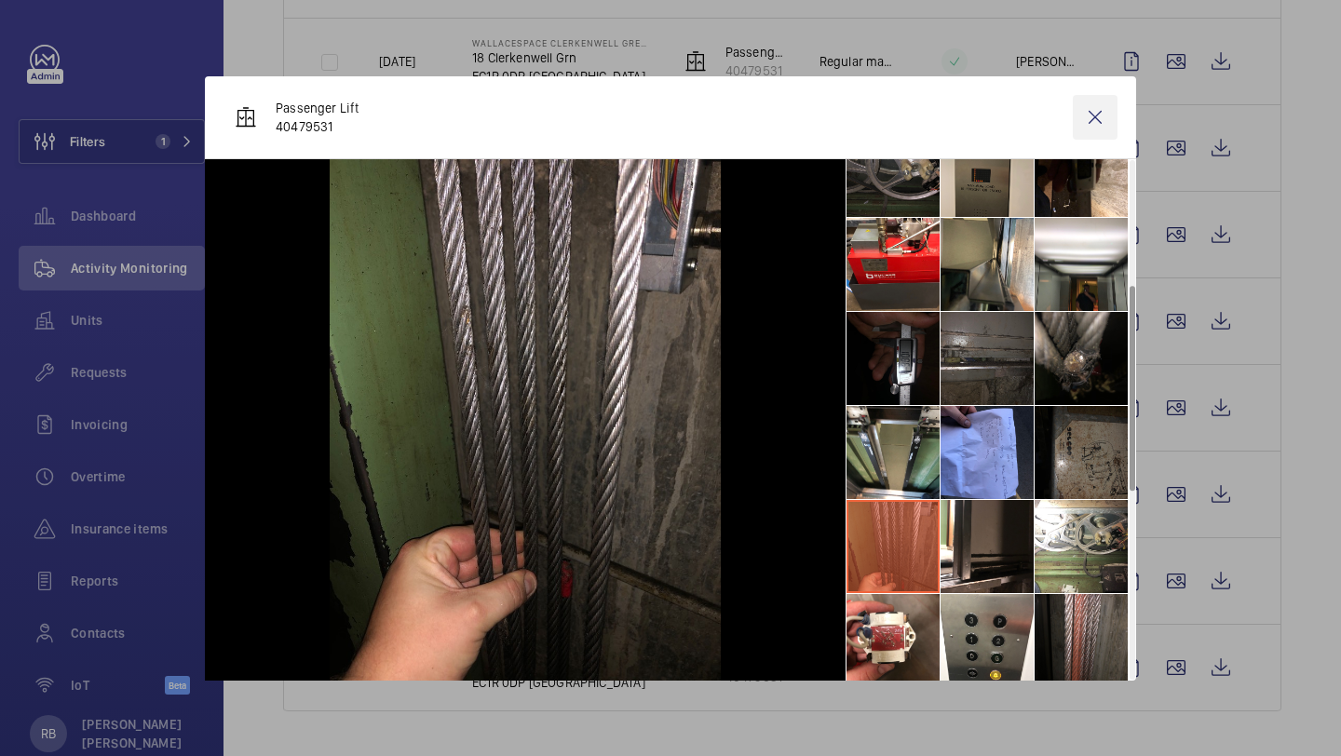
click at [1100, 105] on wm-front-icon-button at bounding box center [1095, 117] width 45 height 45
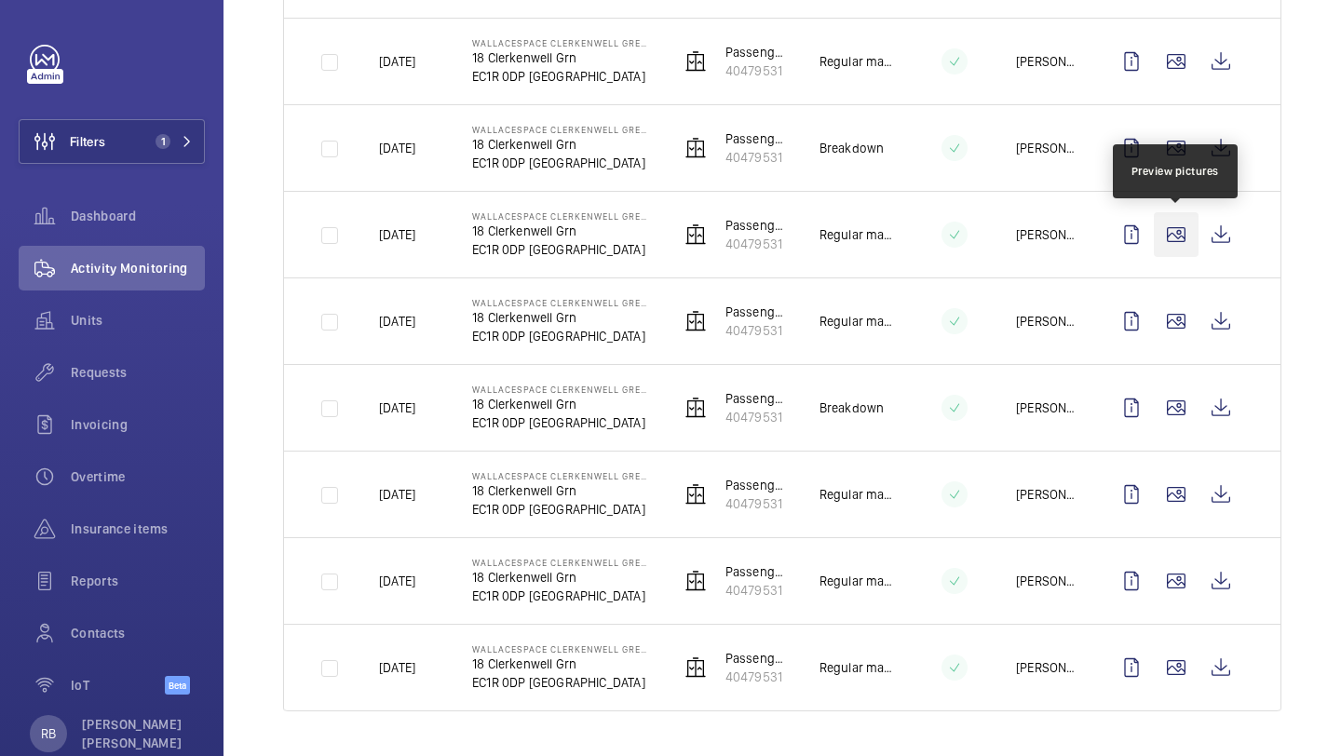
click at [1172, 233] on wm-front-icon-button at bounding box center [1176, 234] width 45 height 45
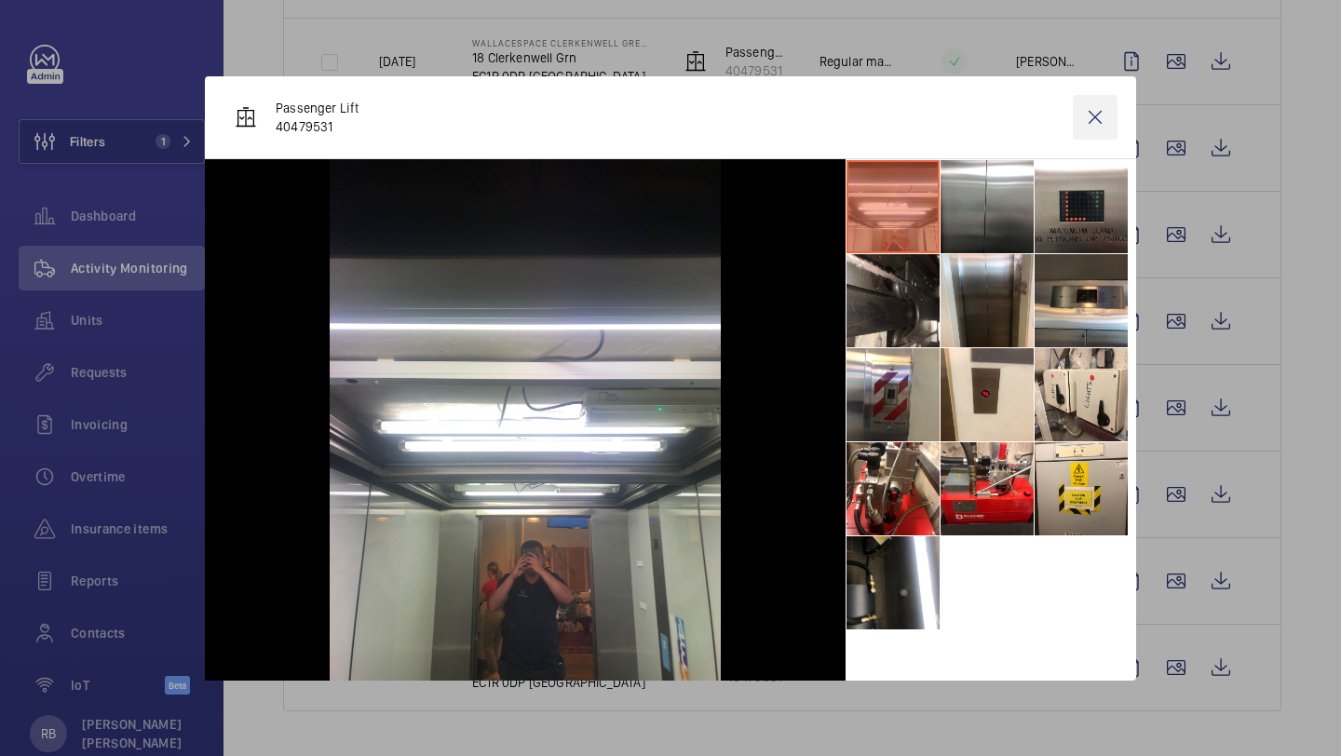
click at [1093, 110] on wm-front-icon-button at bounding box center [1095, 117] width 45 height 45
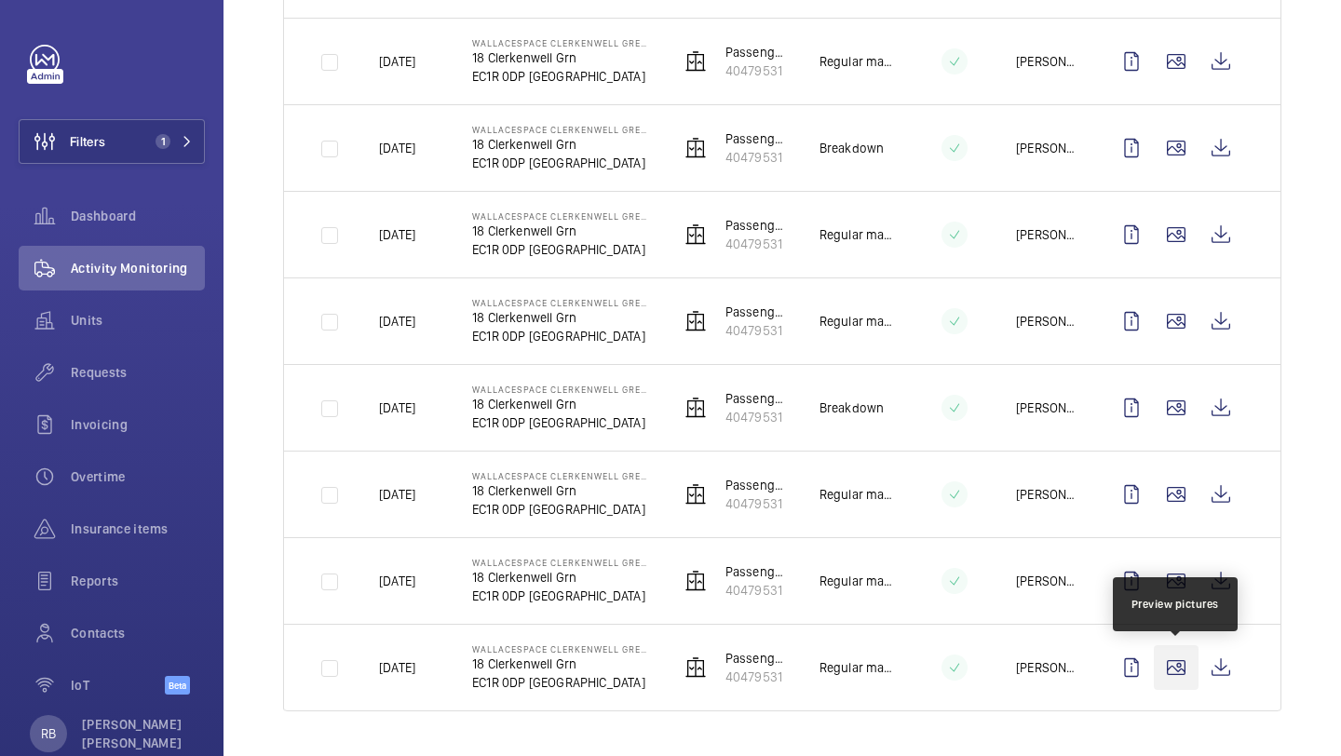
click at [1188, 657] on wm-front-icon-button at bounding box center [1176, 667] width 45 height 45
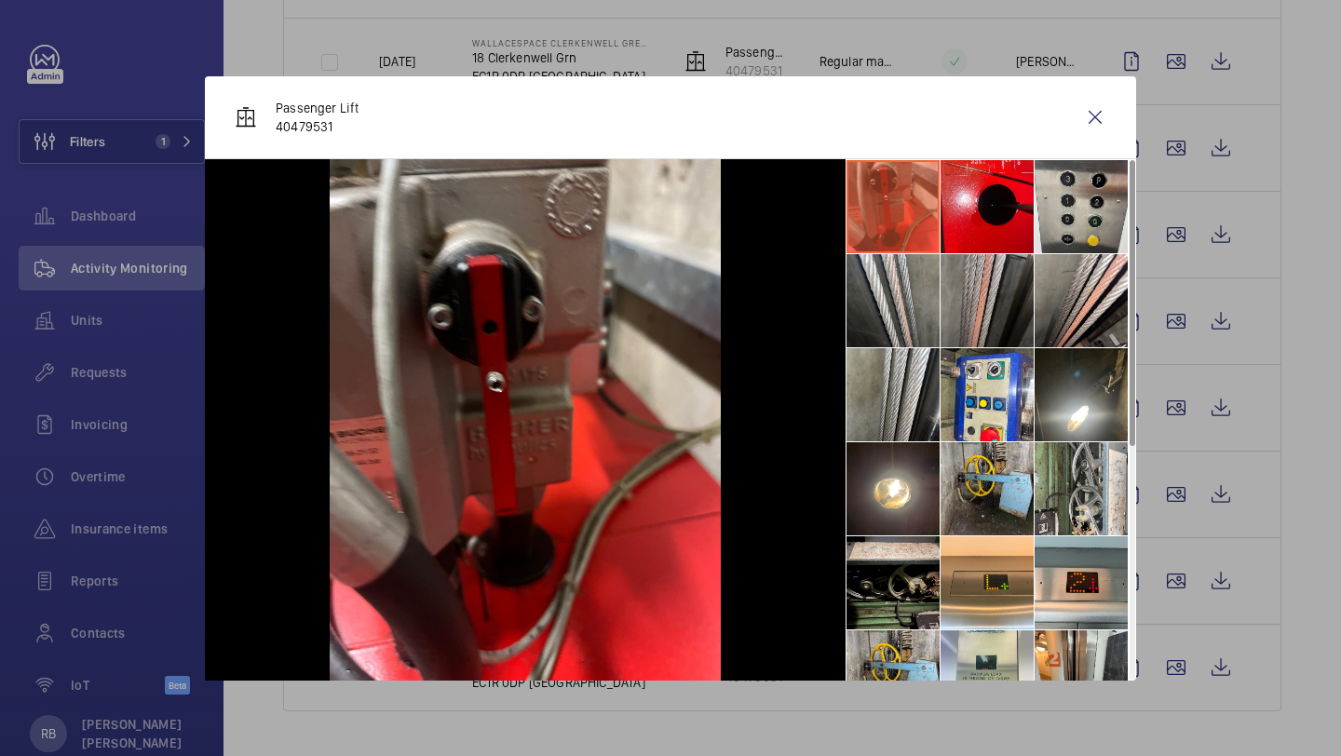
click at [996, 328] on li at bounding box center [986, 300] width 93 height 93
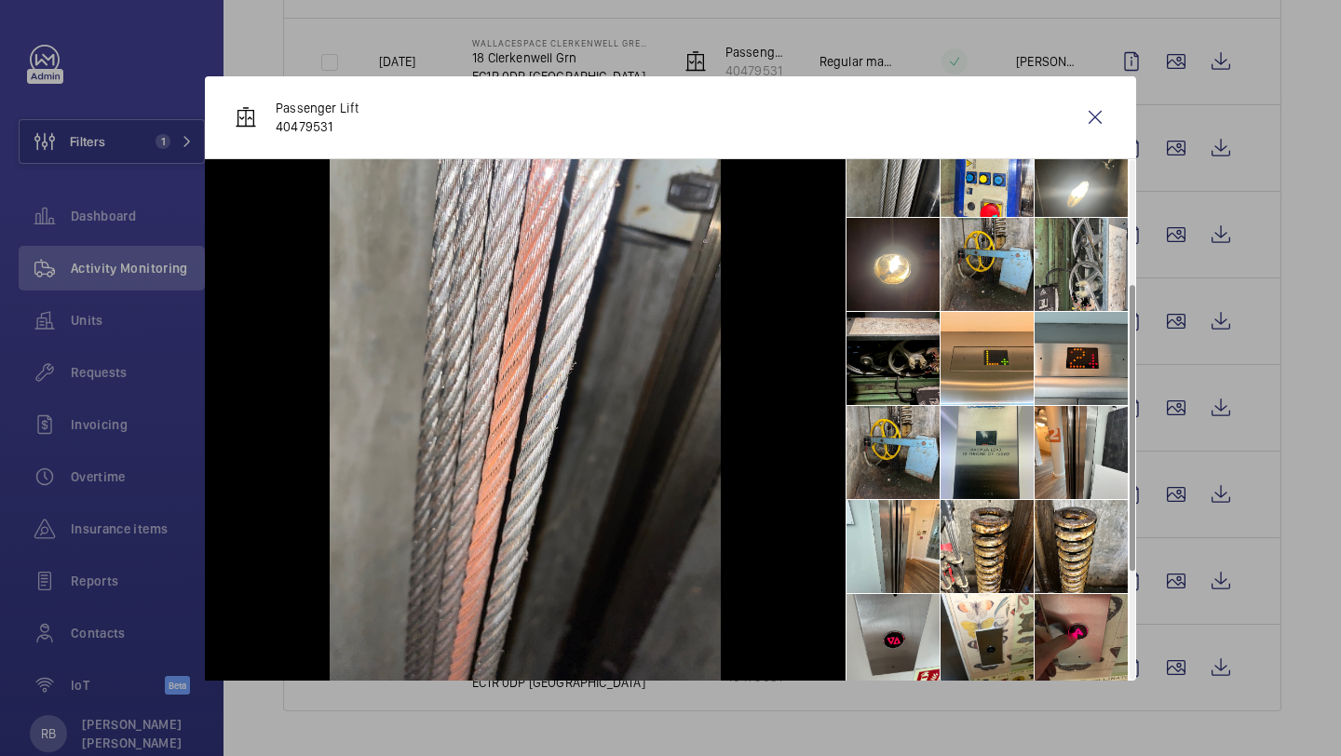
scroll to position [227, 0]
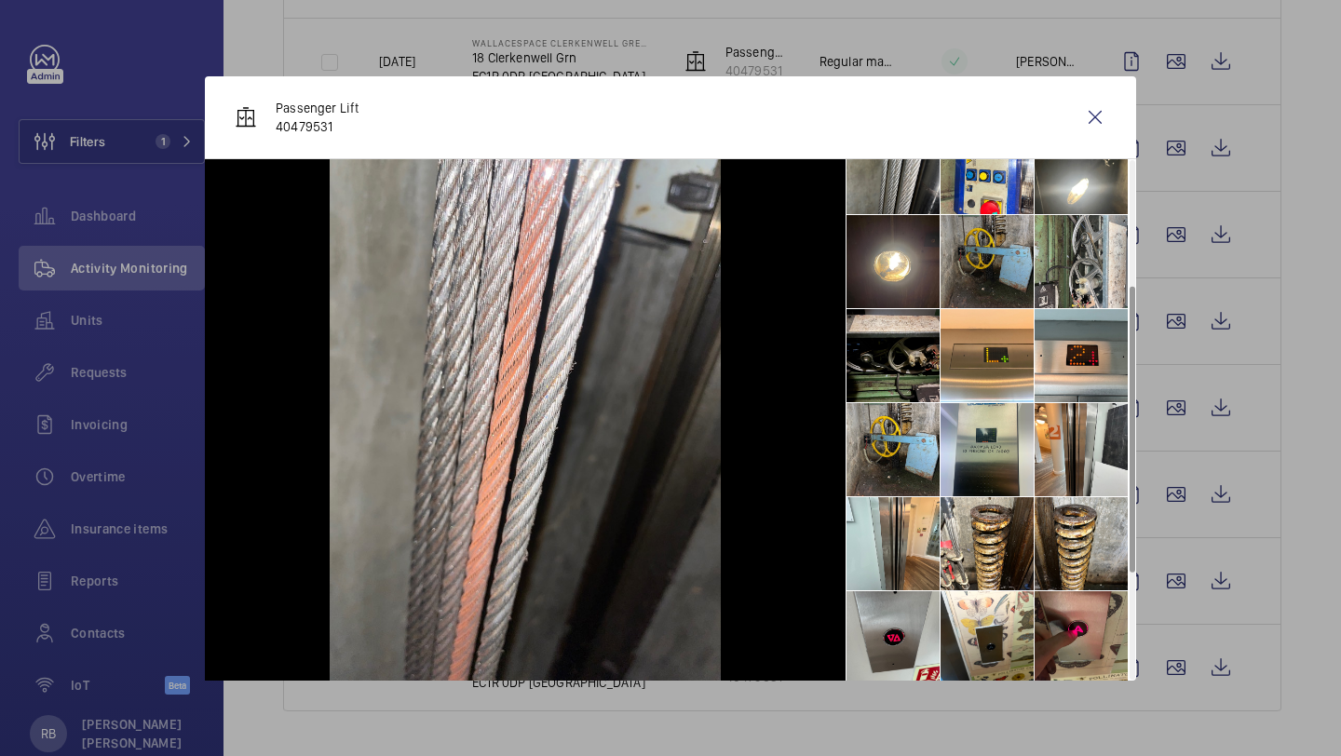
click at [980, 244] on li at bounding box center [986, 261] width 93 height 93
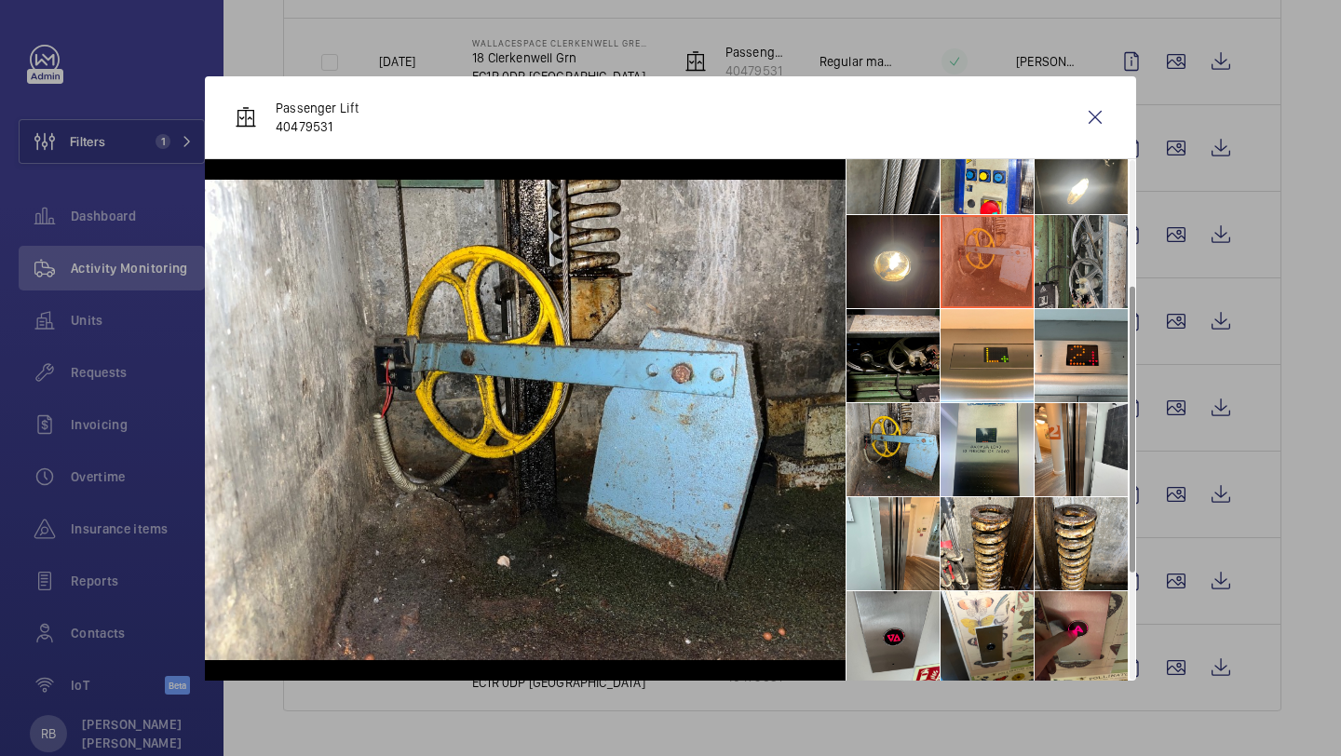
click at [1065, 281] on li at bounding box center [1080, 261] width 93 height 93
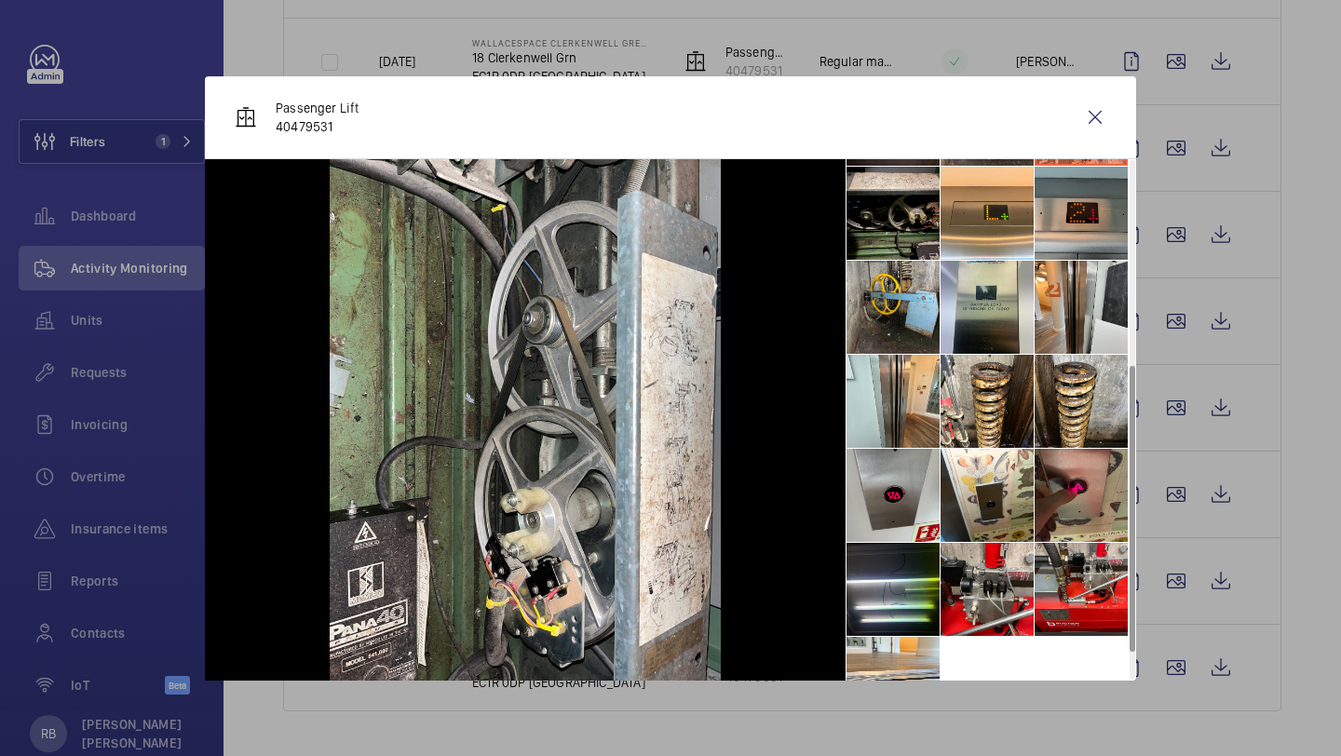
scroll to position [420, 0]
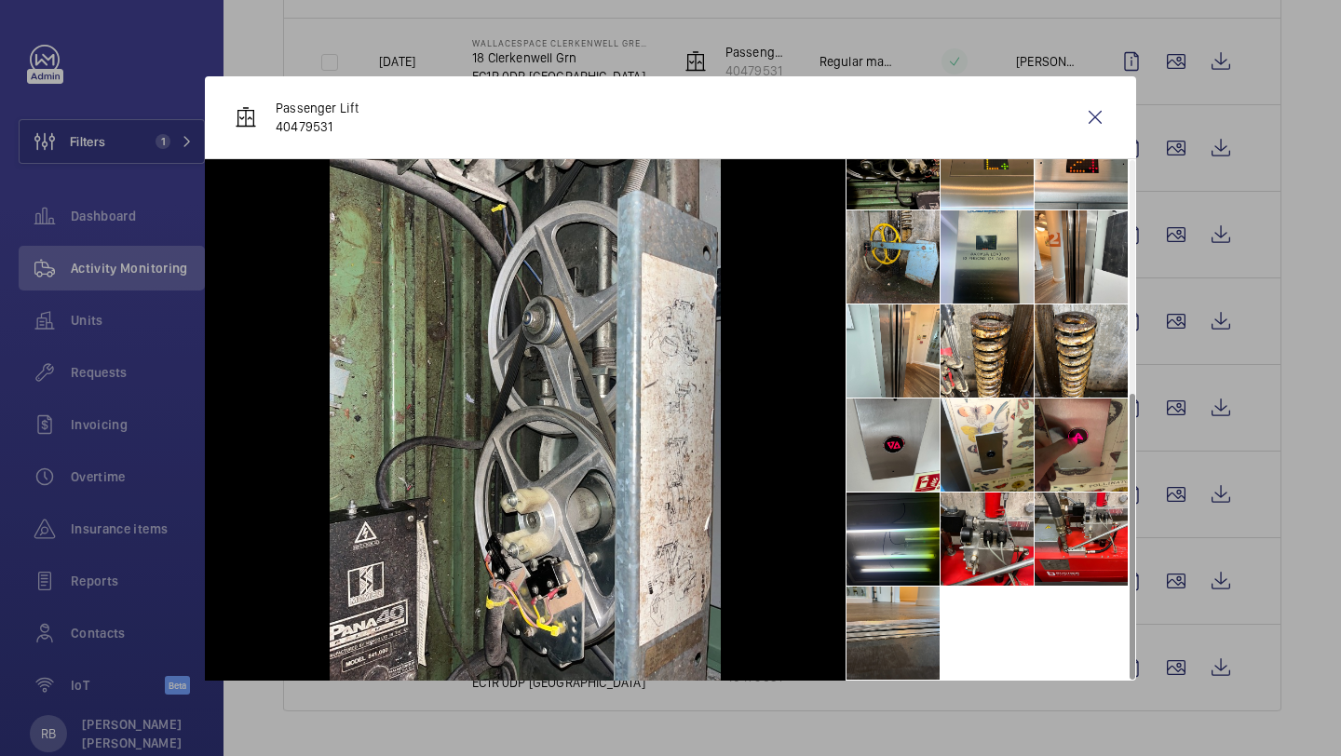
click at [874, 613] on li at bounding box center [892, 633] width 93 height 93
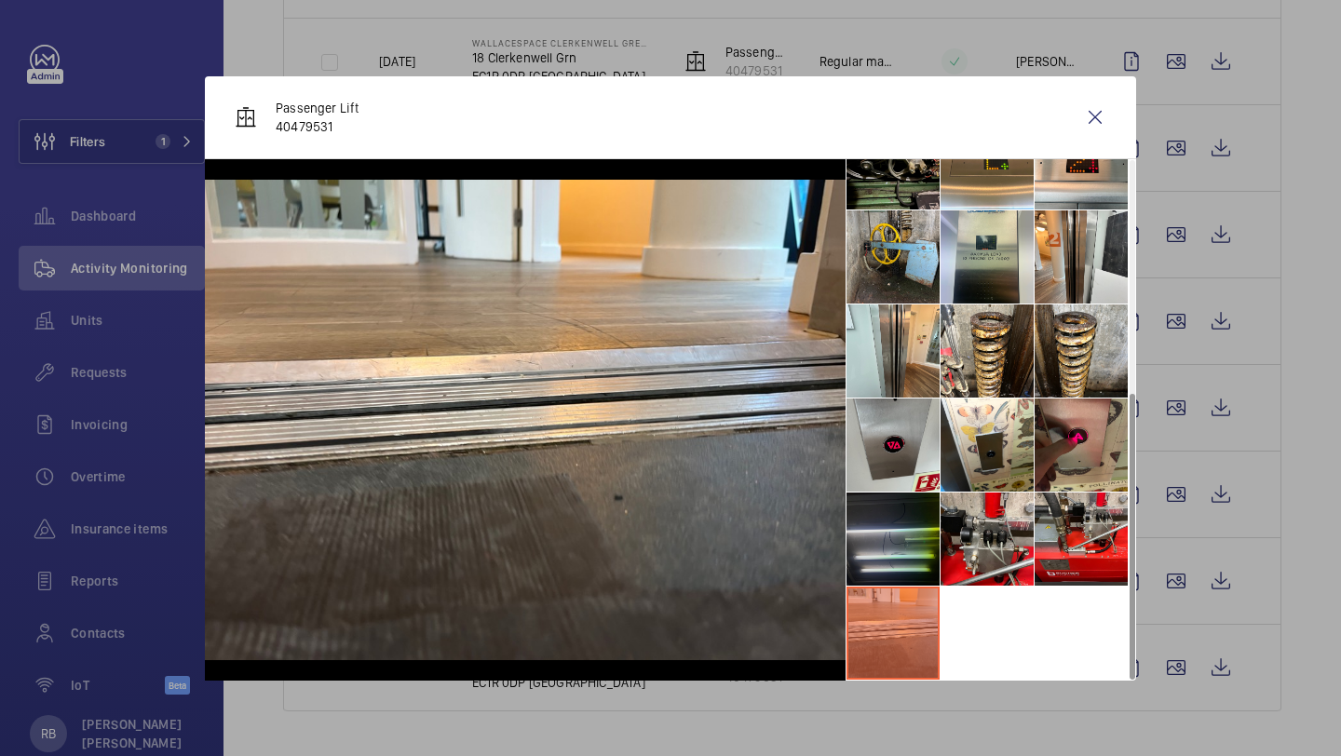
click at [889, 544] on li at bounding box center [892, 539] width 93 height 93
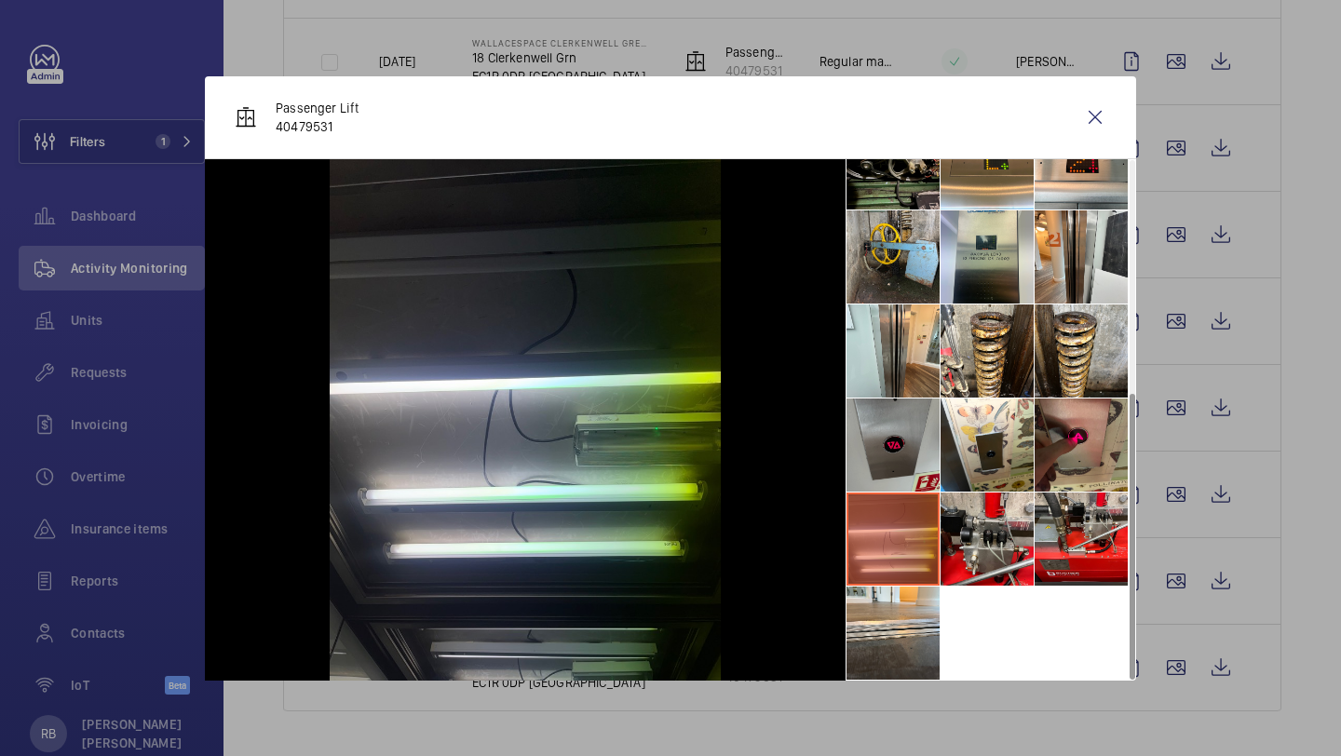
click at [889, 487] on li at bounding box center [892, 445] width 93 height 93
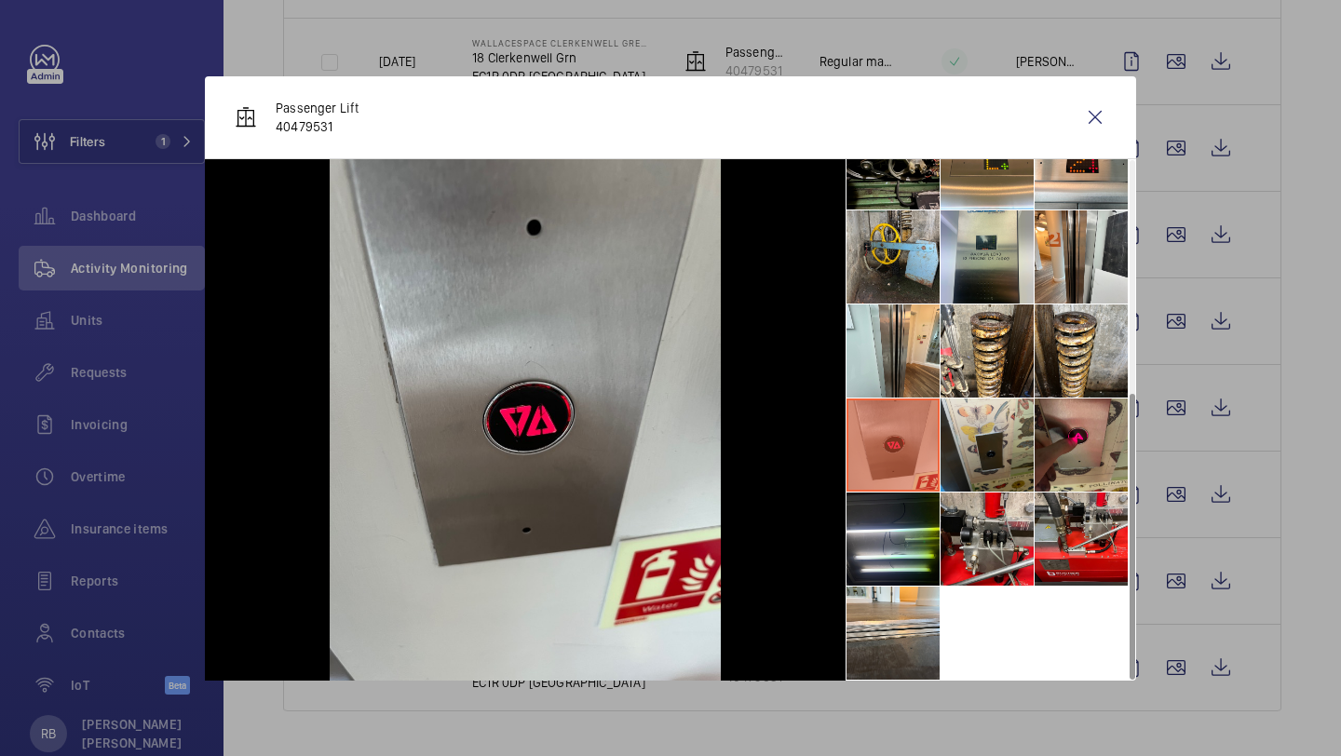
click at [1007, 435] on li at bounding box center [986, 445] width 93 height 93
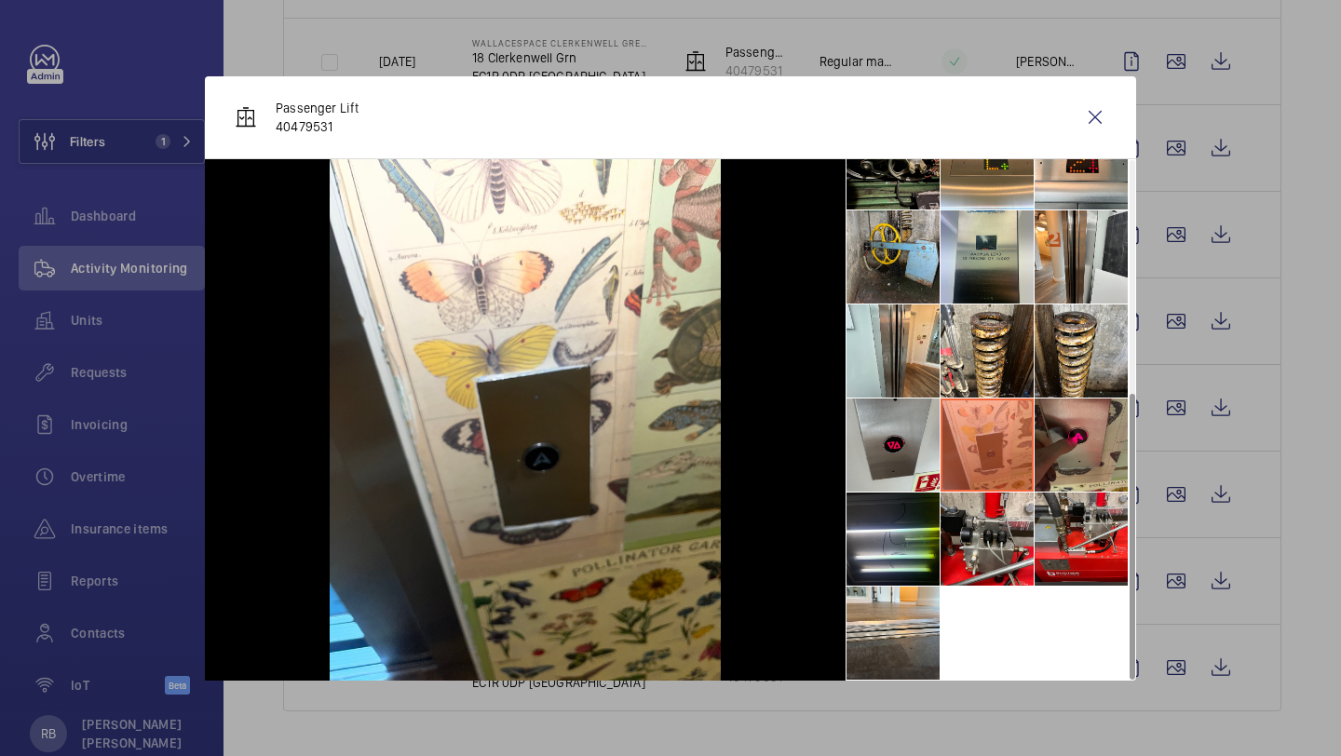
click at [1032, 409] on li at bounding box center [986, 445] width 93 height 93
click at [998, 295] on li at bounding box center [986, 256] width 93 height 93
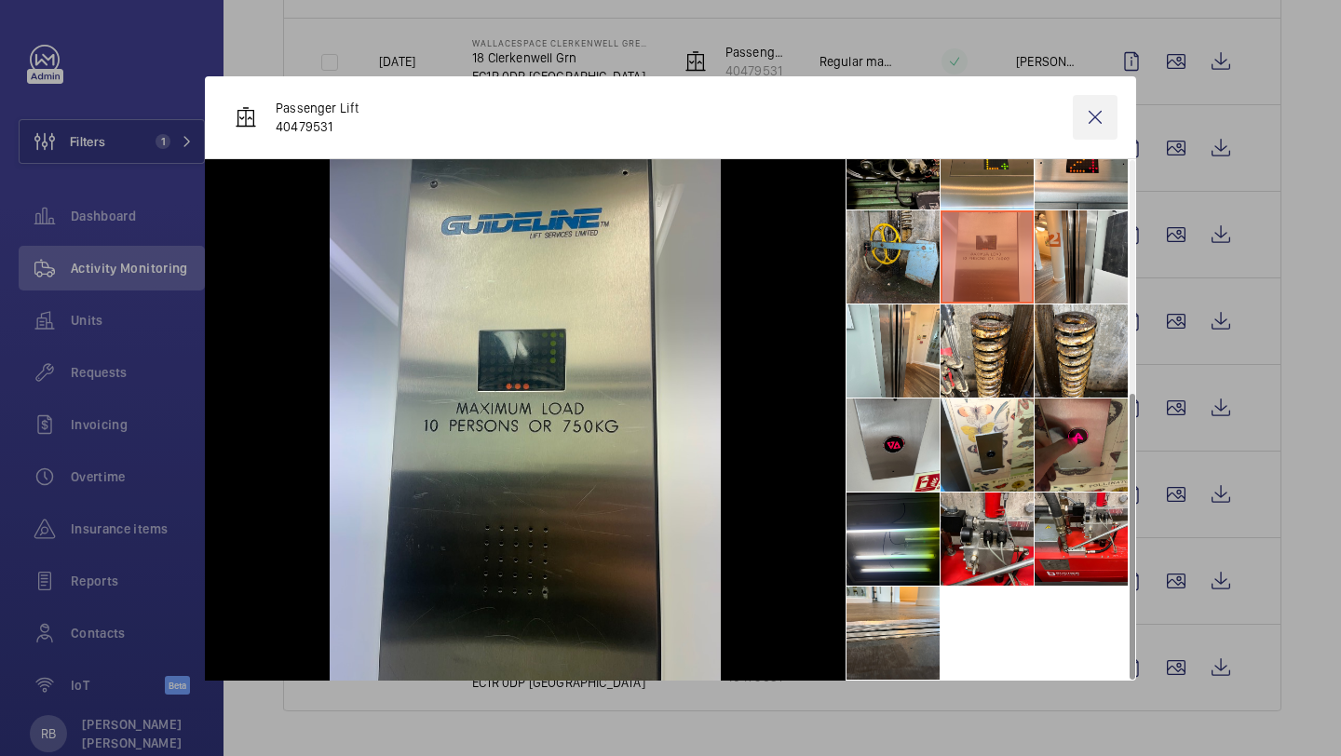
click at [1100, 113] on wm-front-icon-button at bounding box center [1095, 117] width 45 height 45
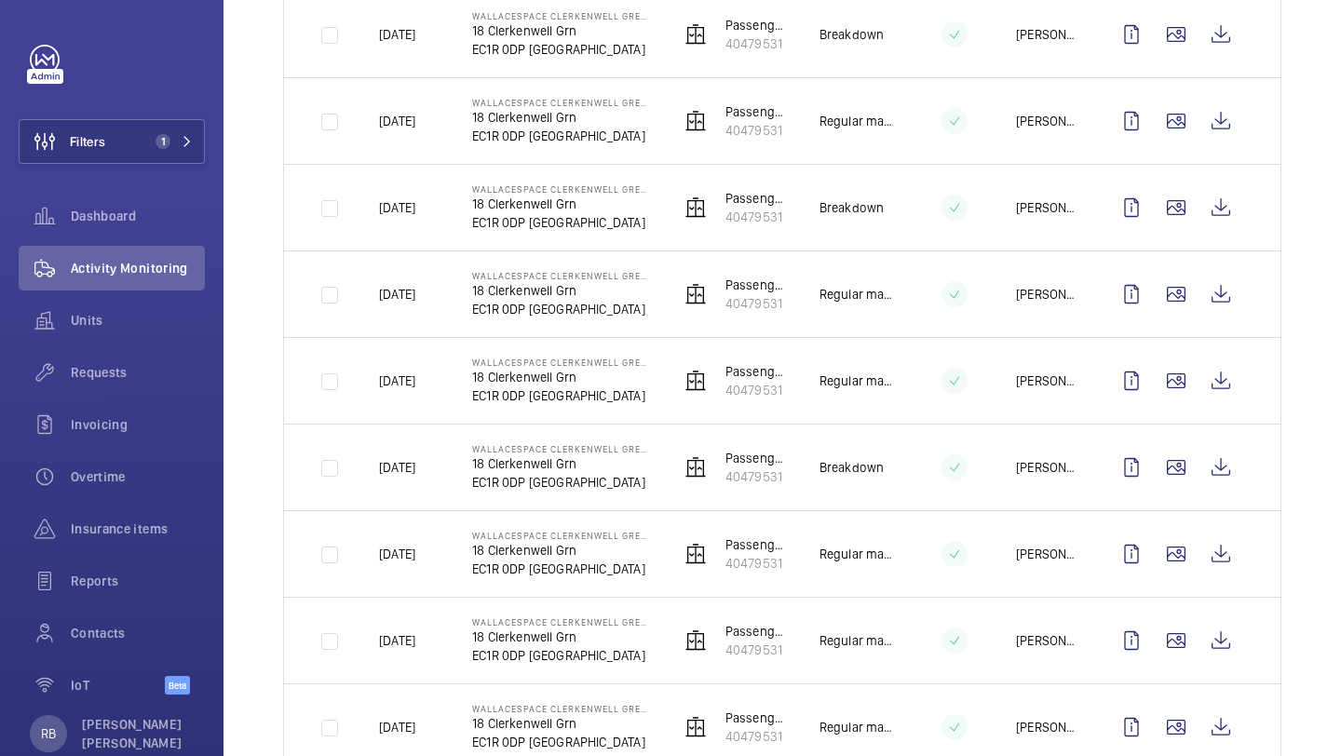
scroll to position [518, 0]
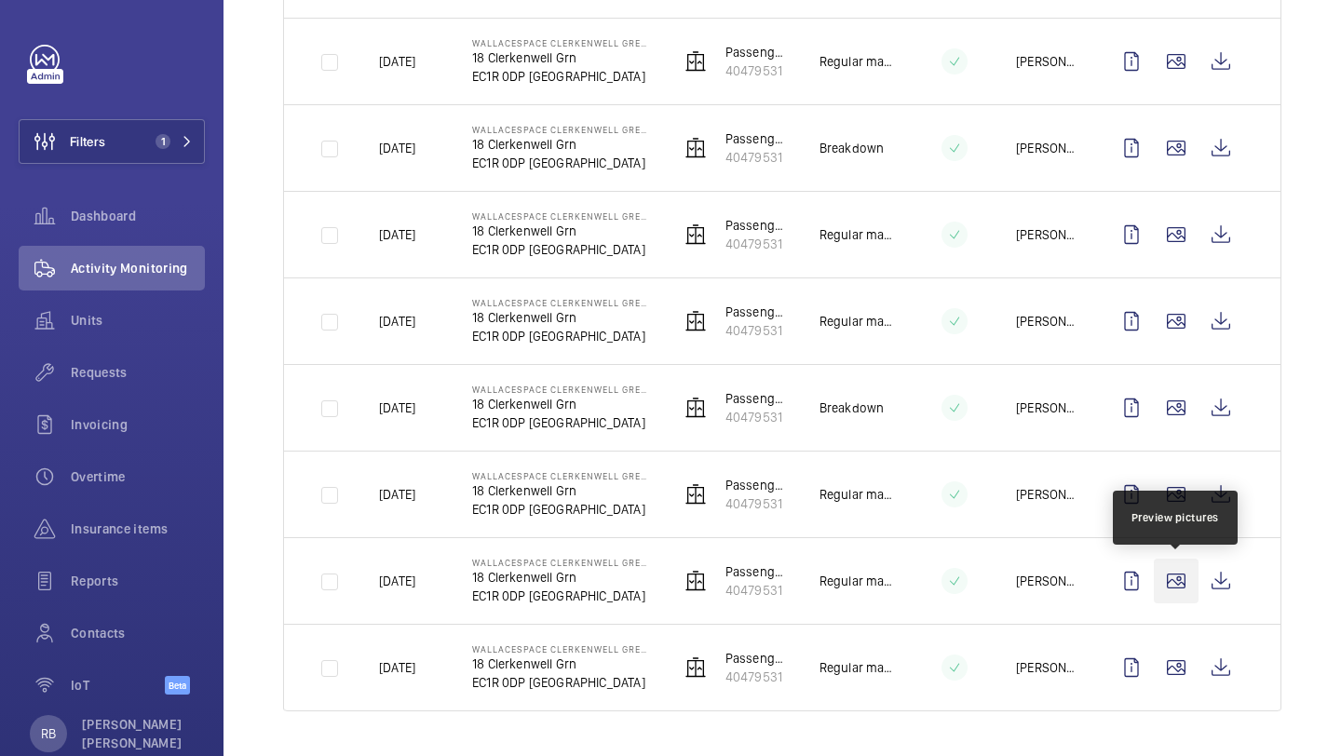
click at [1177, 590] on wm-front-icon-button at bounding box center [1176, 581] width 45 height 45
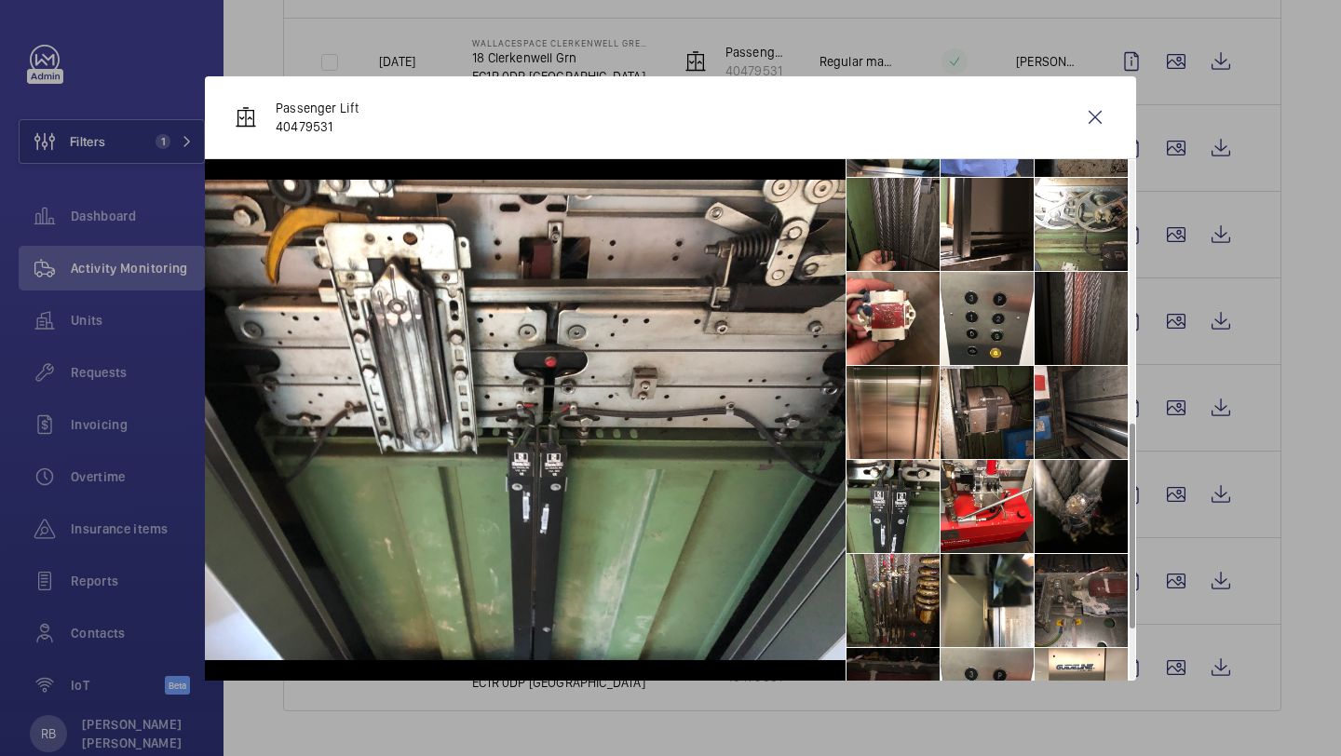
scroll to position [796, 0]
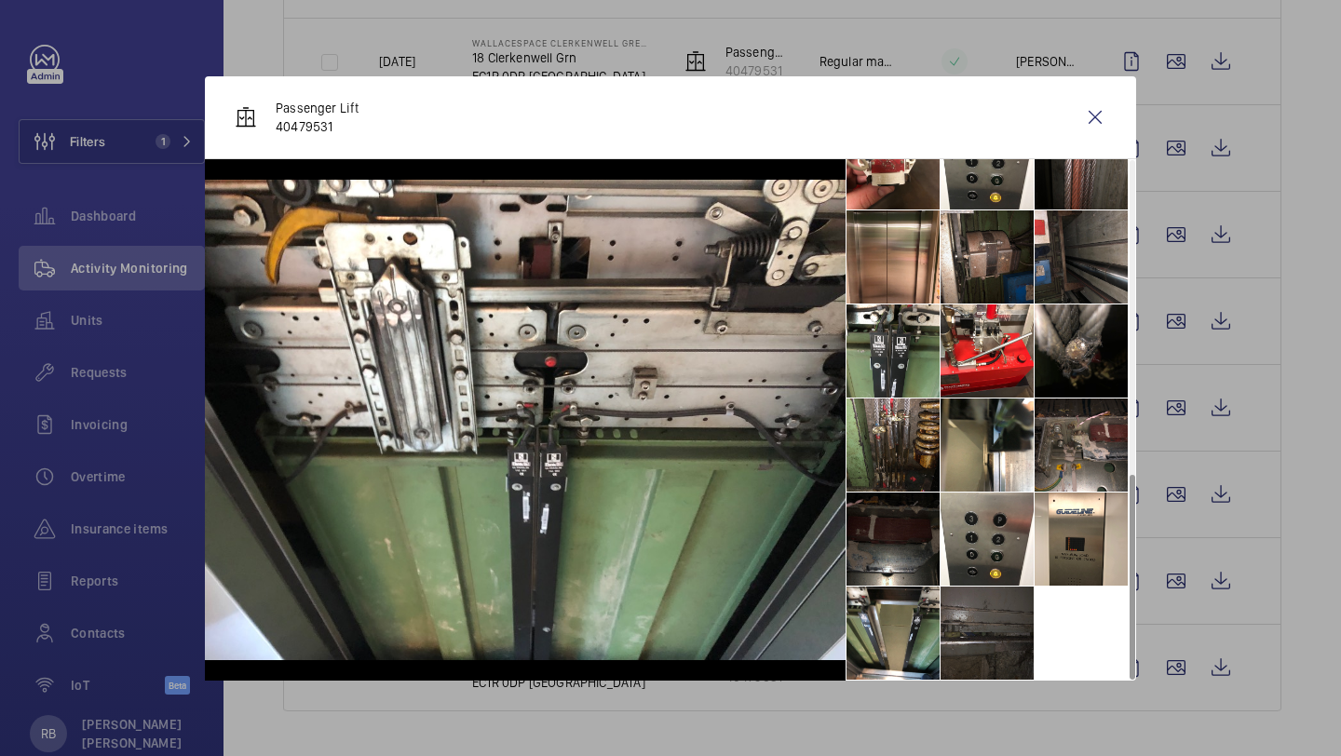
click at [1007, 633] on li at bounding box center [986, 633] width 93 height 93
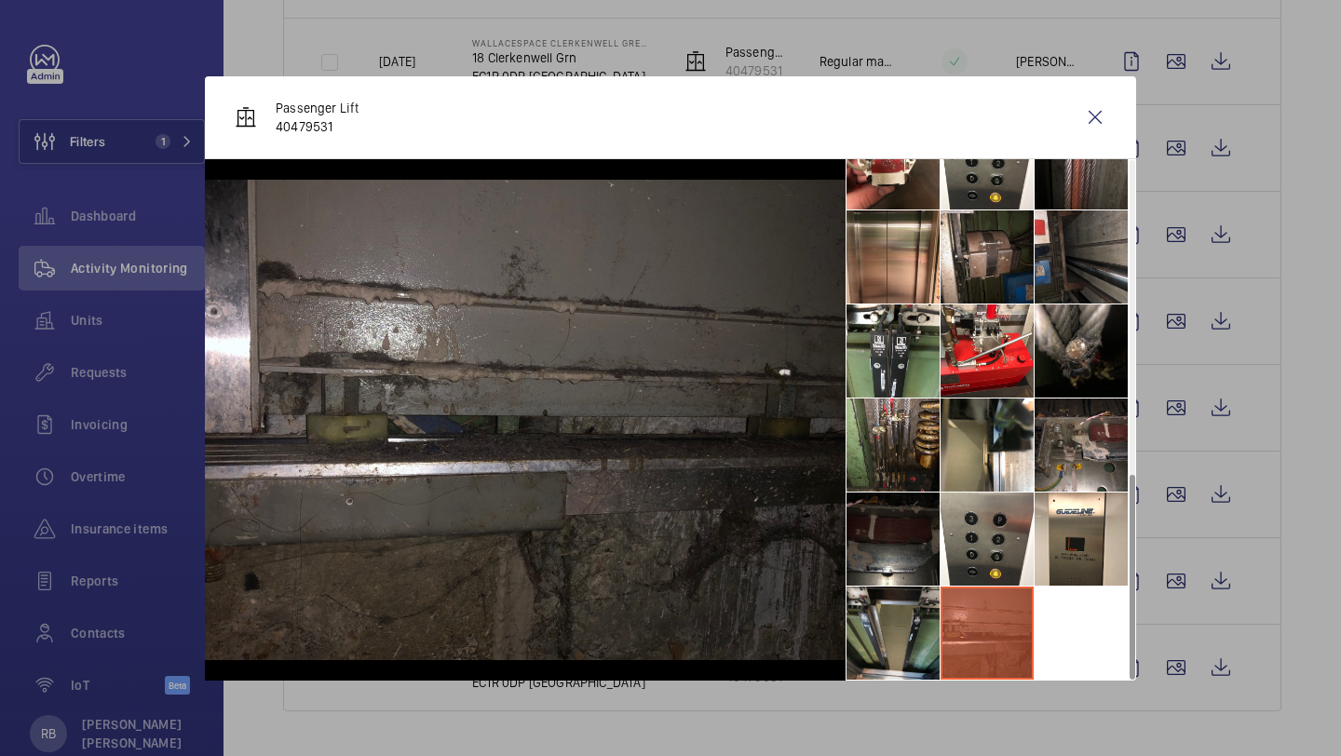
click at [926, 622] on li at bounding box center [892, 633] width 93 height 93
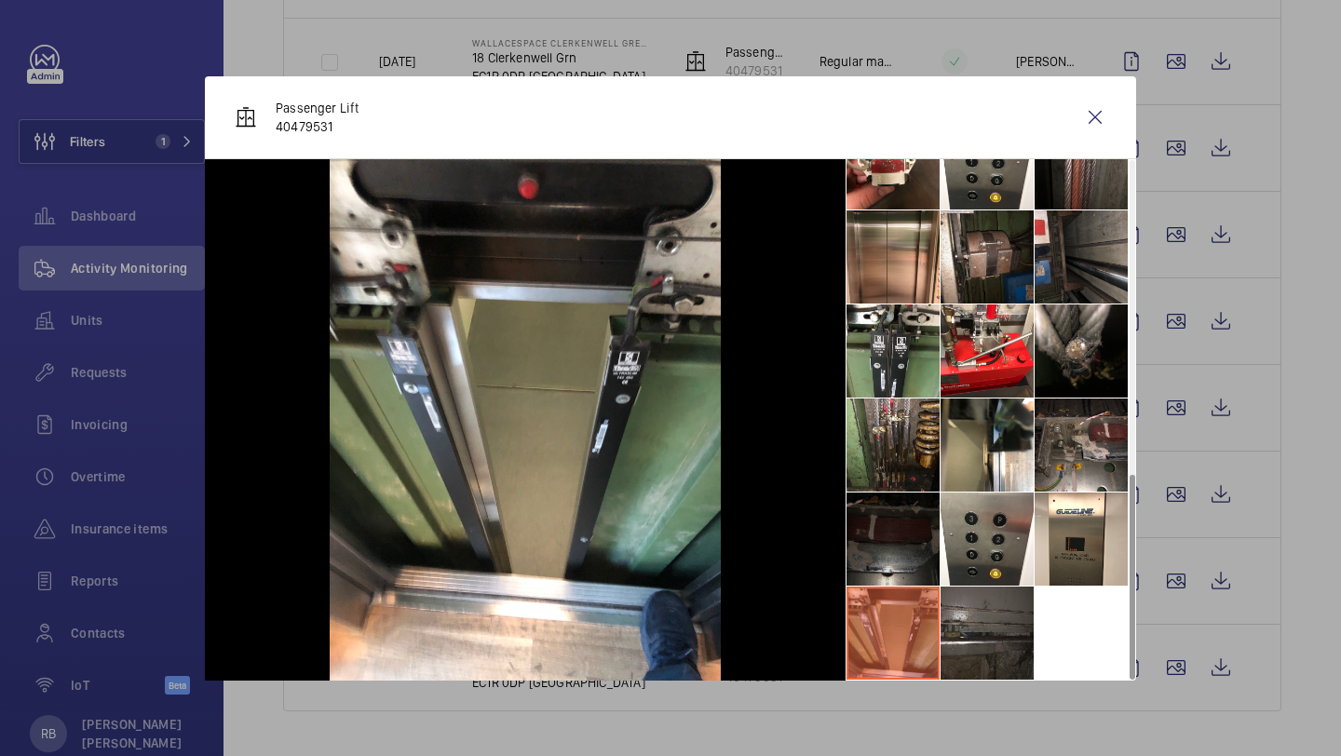
click at [922, 516] on li at bounding box center [892, 539] width 93 height 93
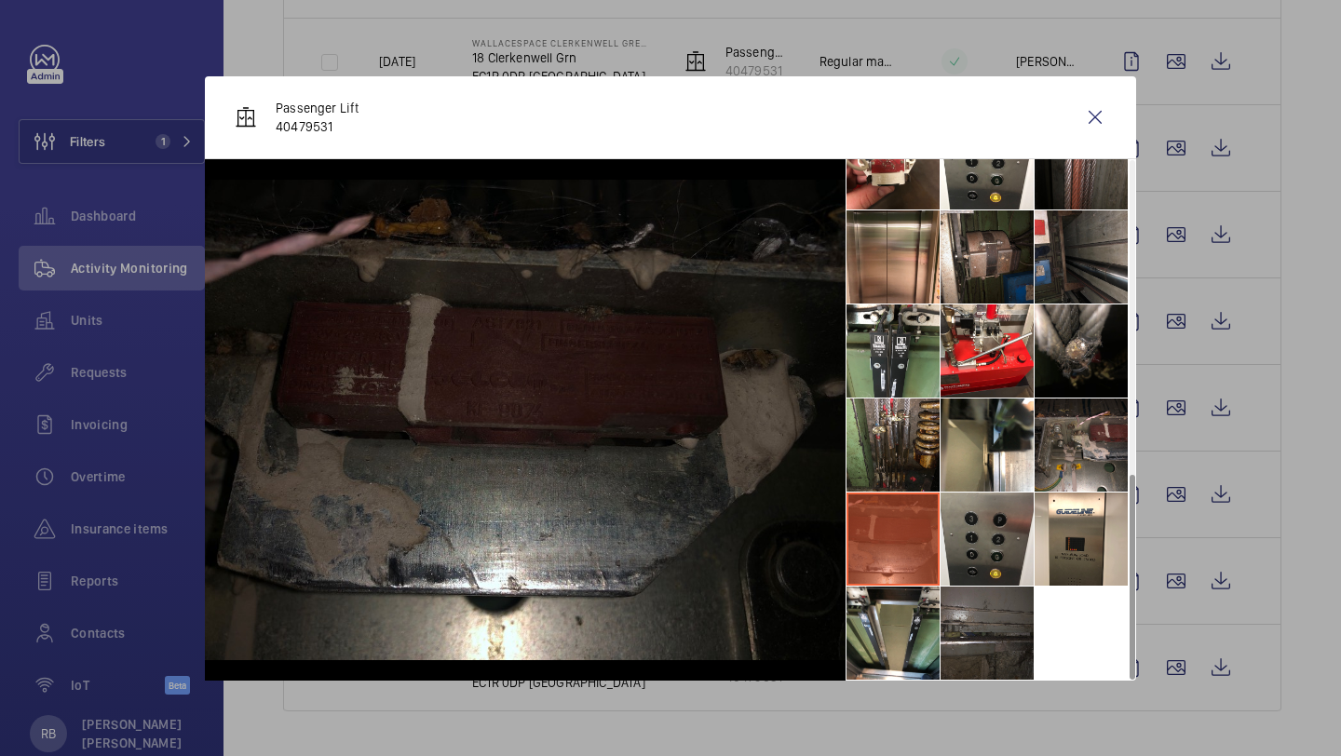
click at [994, 515] on li at bounding box center [986, 539] width 93 height 93
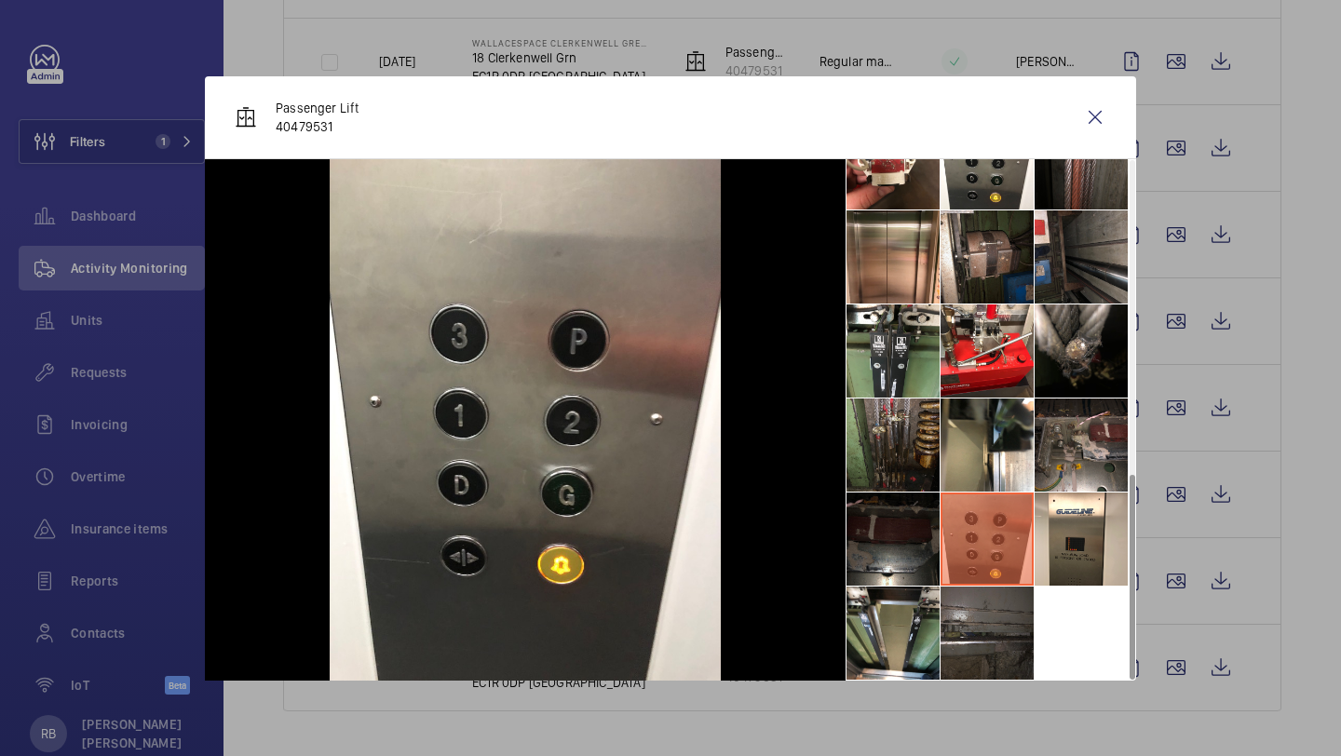
click at [908, 438] on li at bounding box center [892, 445] width 93 height 93
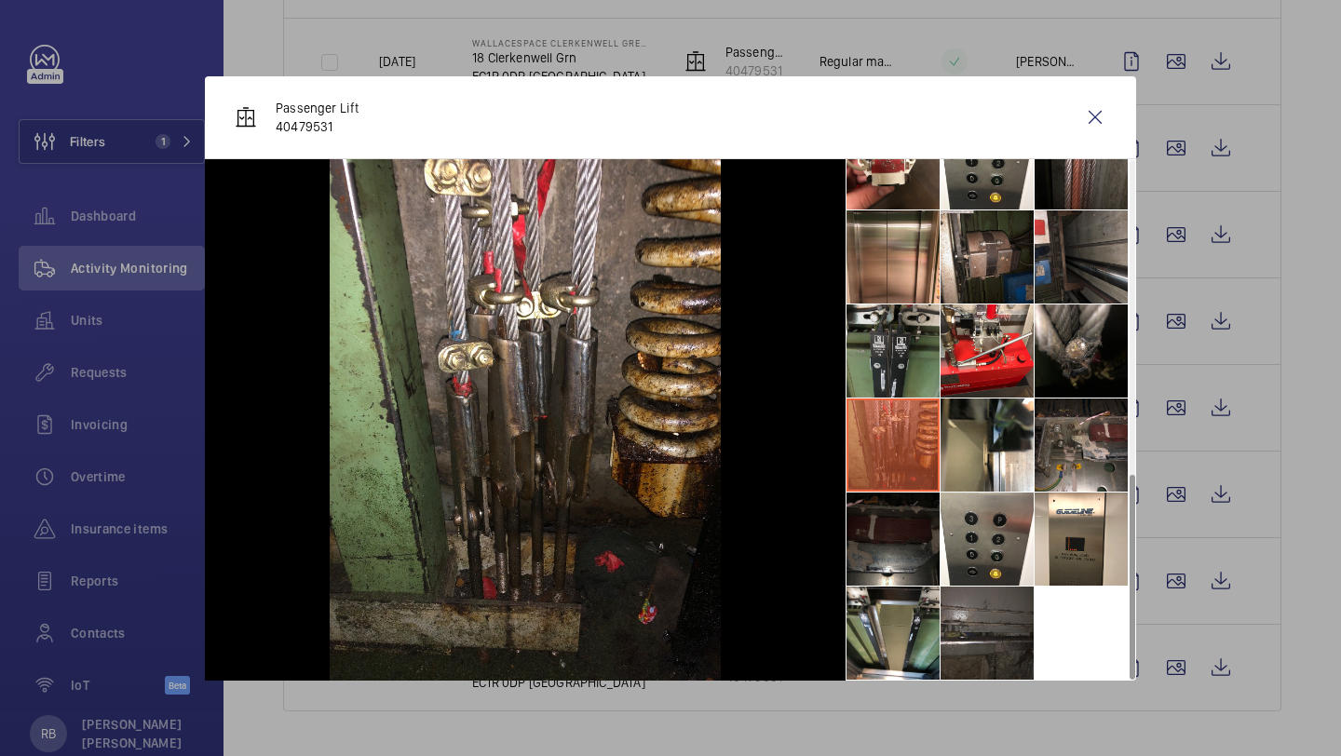
click at [910, 386] on li at bounding box center [892, 350] width 93 height 93
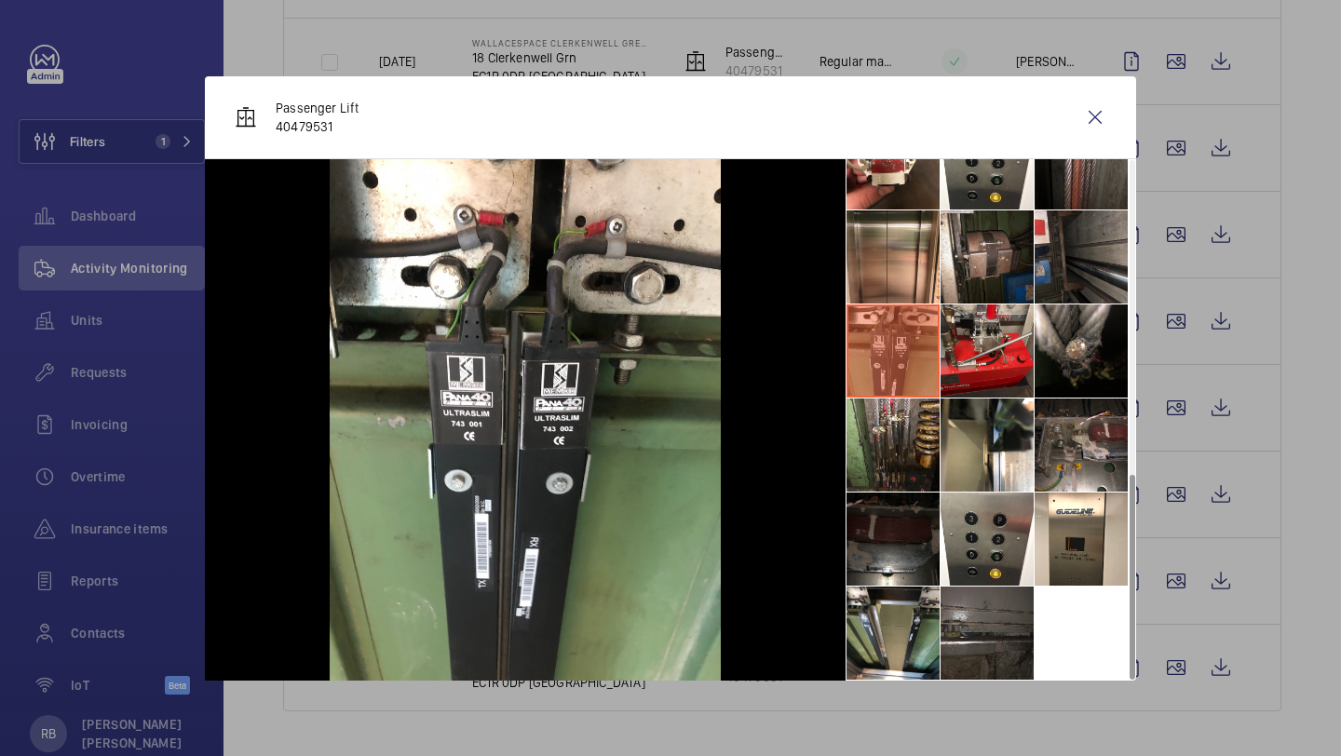
click at [975, 359] on li at bounding box center [986, 350] width 93 height 93
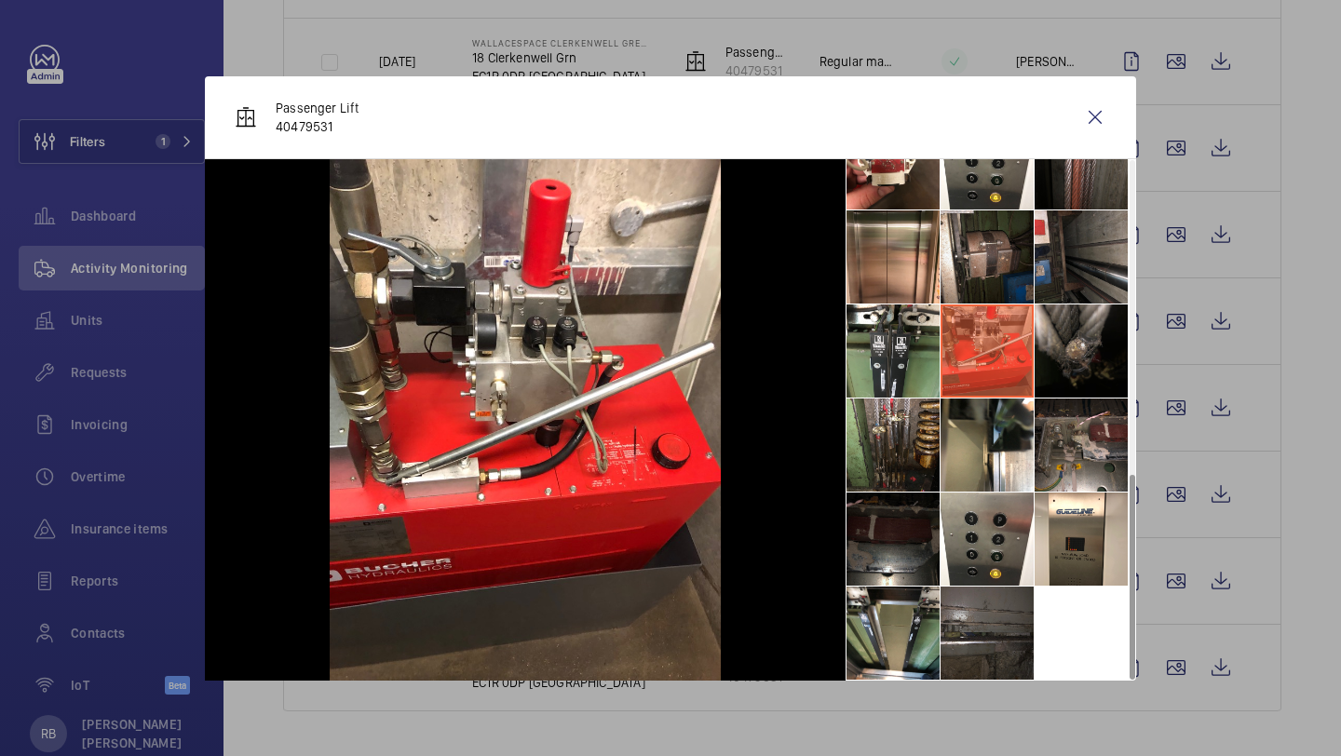
click at [1089, 342] on li at bounding box center [1080, 350] width 93 height 93
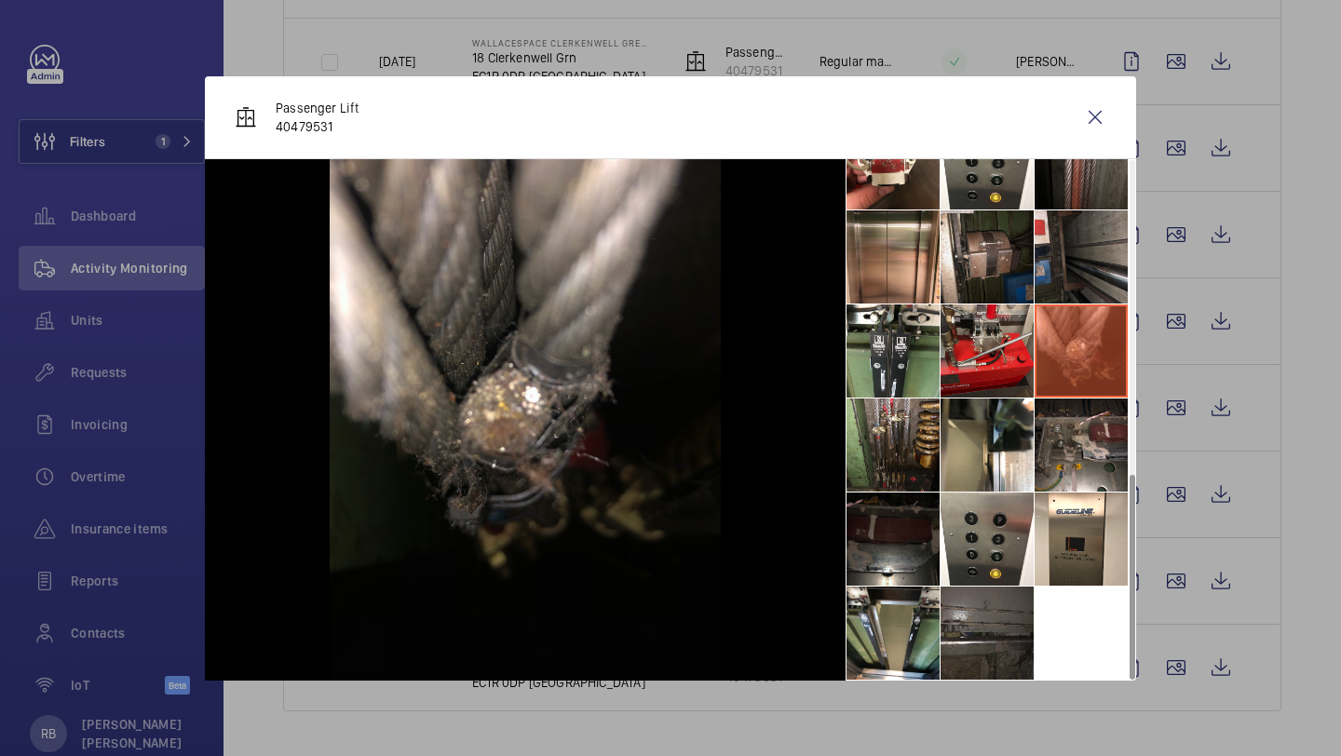
click at [1000, 355] on li at bounding box center [986, 350] width 93 height 93
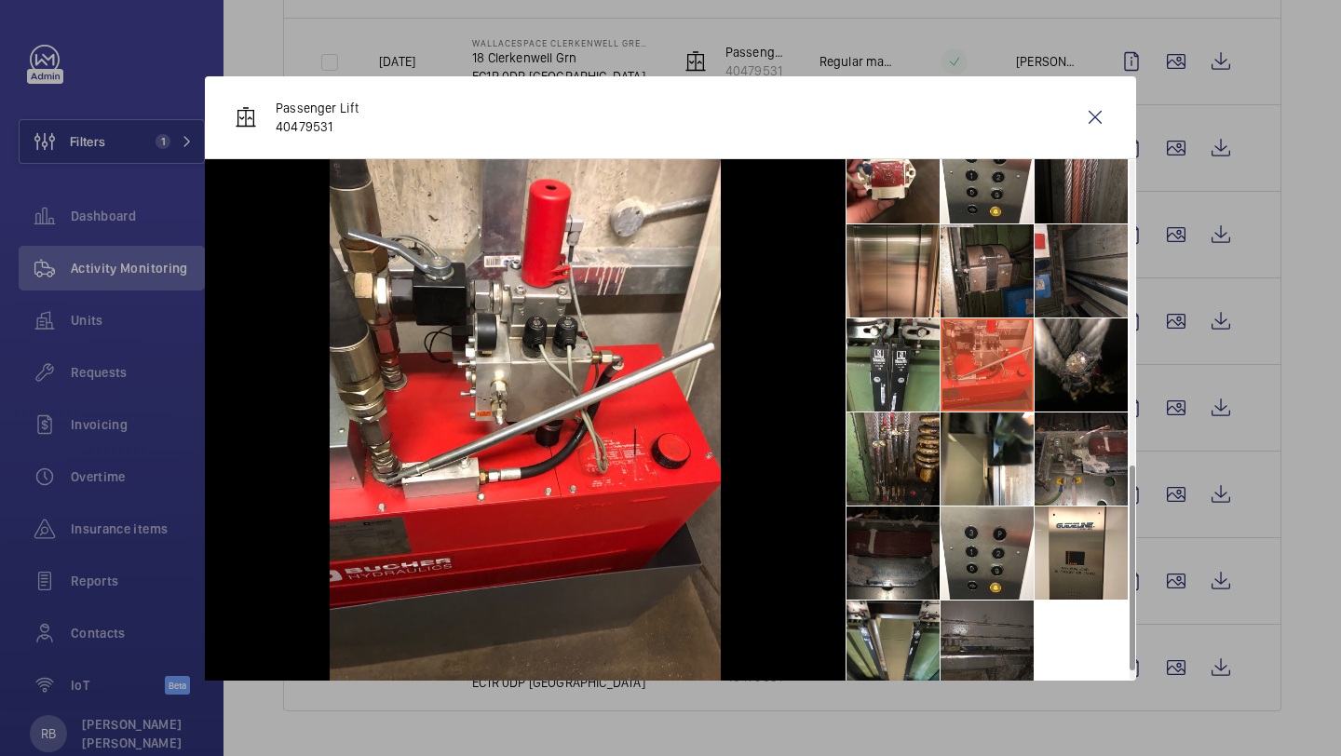
scroll to position [770, 0]
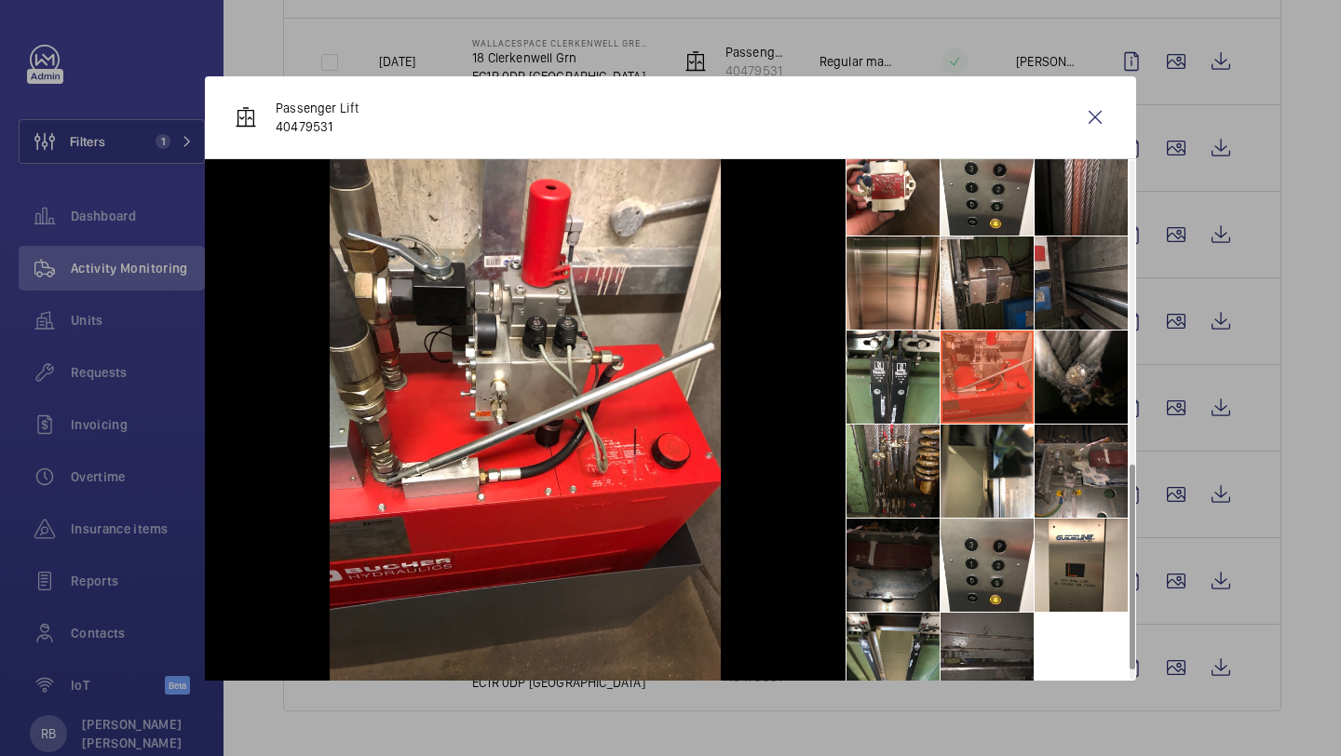
click at [1083, 299] on li at bounding box center [1080, 283] width 93 height 93
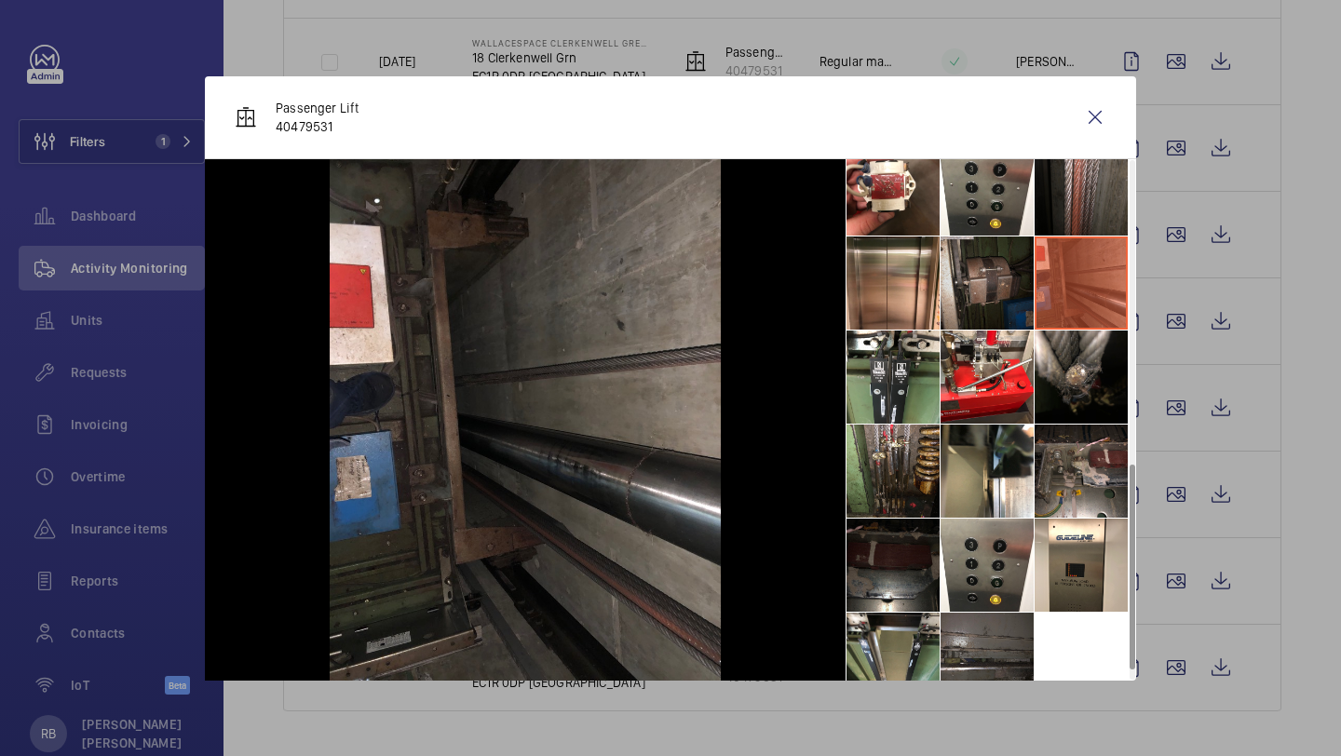
click at [1009, 287] on li at bounding box center [986, 283] width 93 height 93
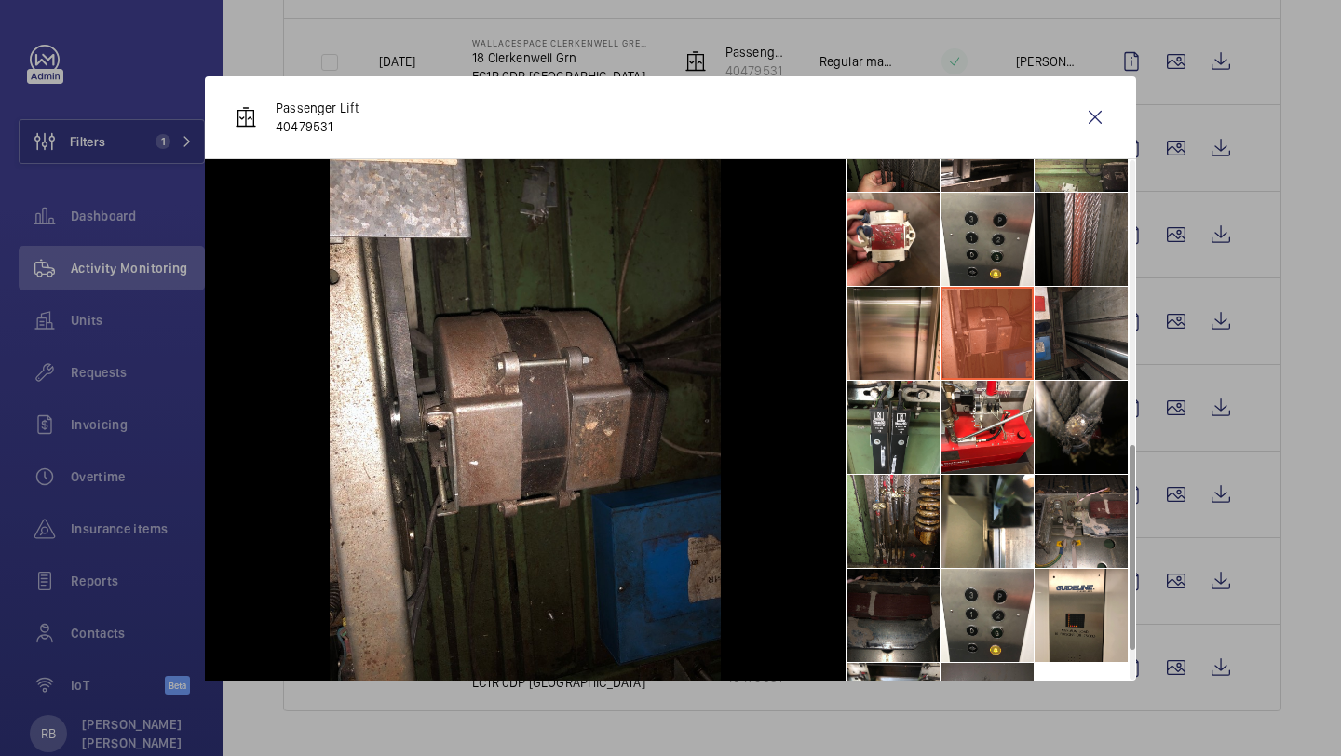
scroll to position [719, 0]
click at [879, 337] on li at bounding box center [892, 334] width 93 height 93
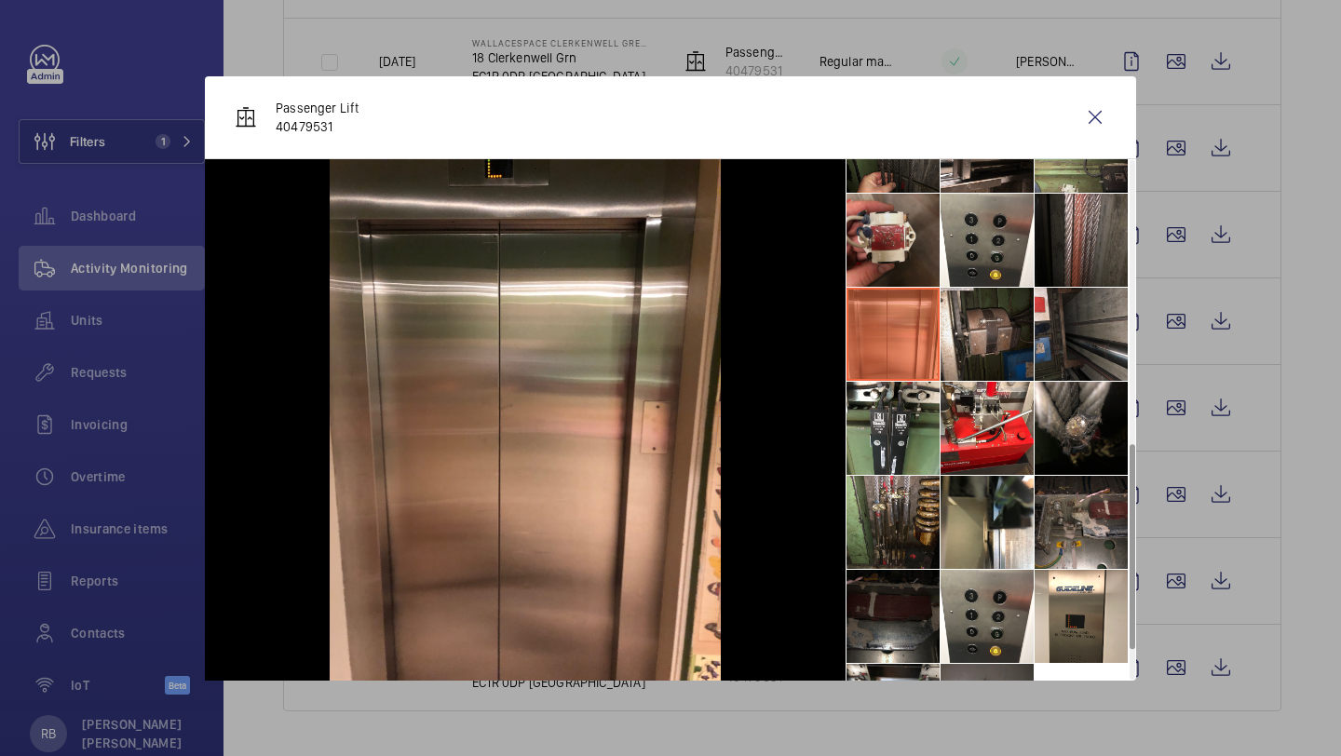
click at [897, 265] on li at bounding box center [892, 240] width 93 height 93
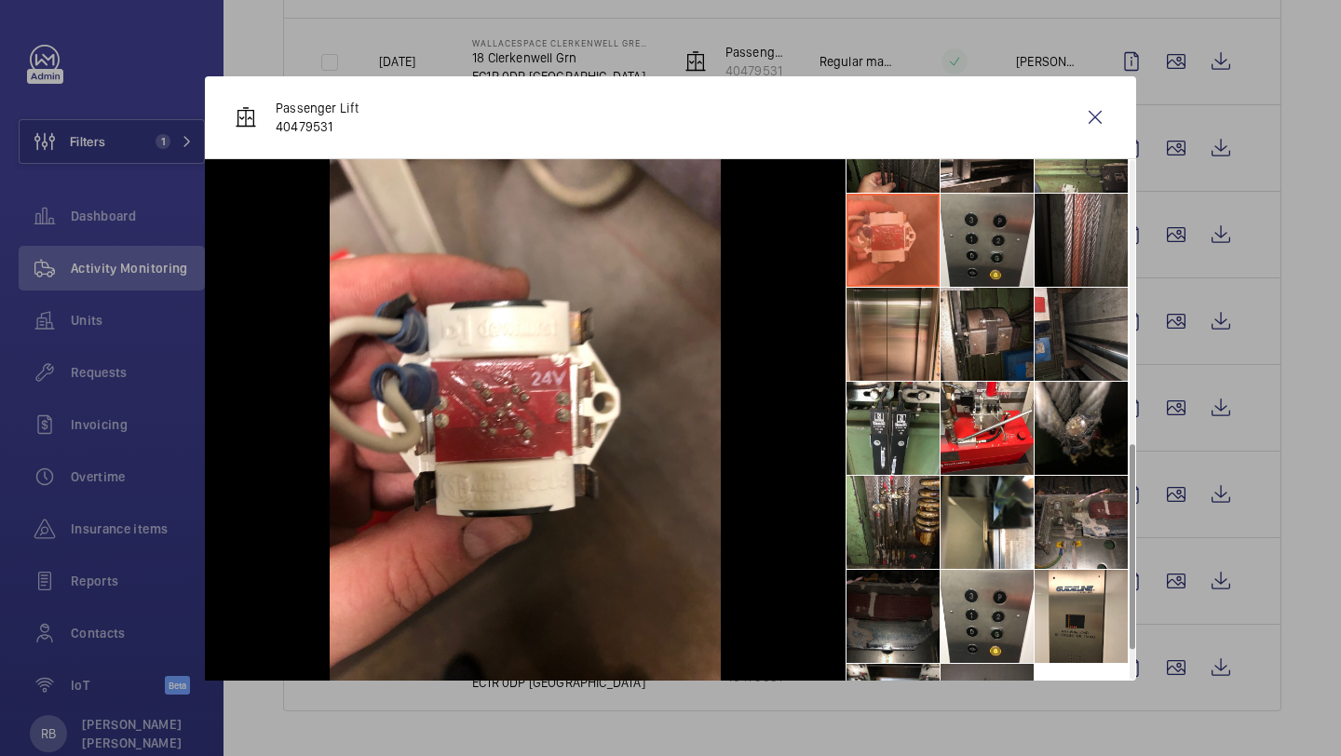
click at [980, 242] on li at bounding box center [986, 240] width 93 height 93
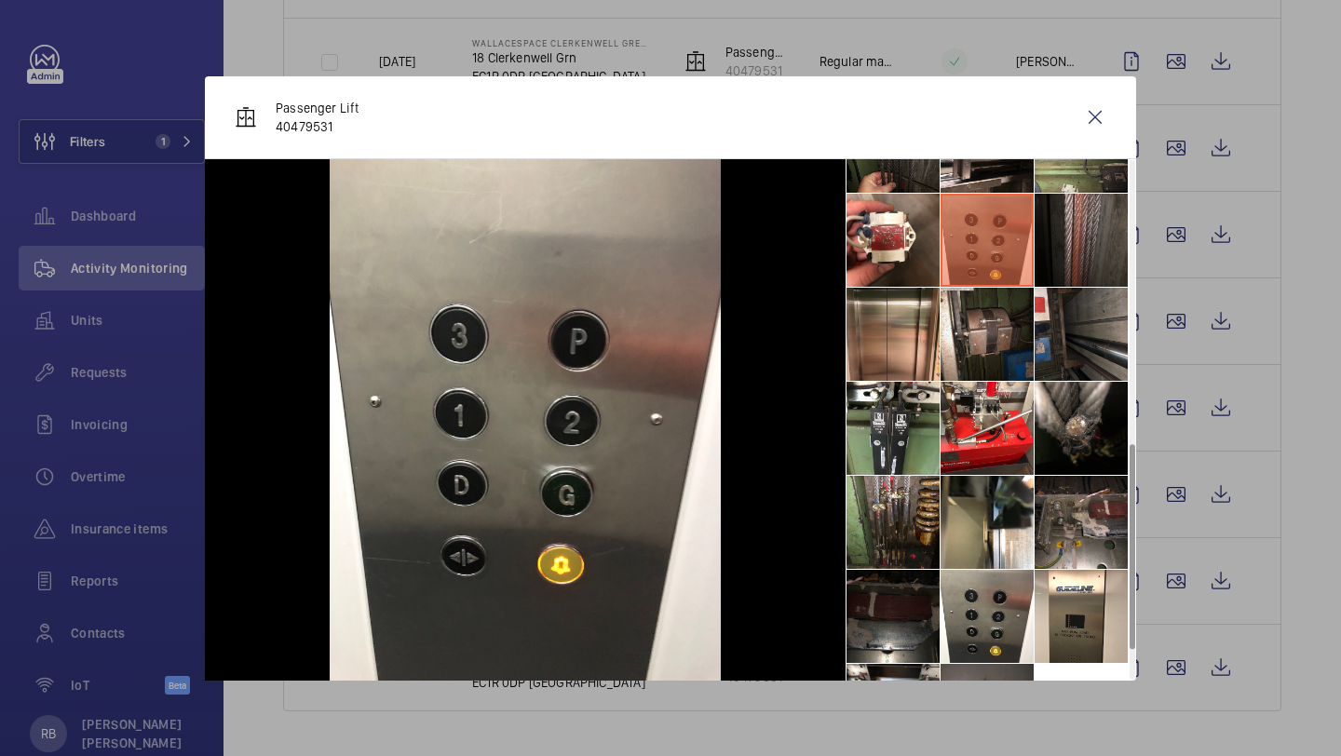
click at [1080, 242] on li at bounding box center [1080, 240] width 93 height 93
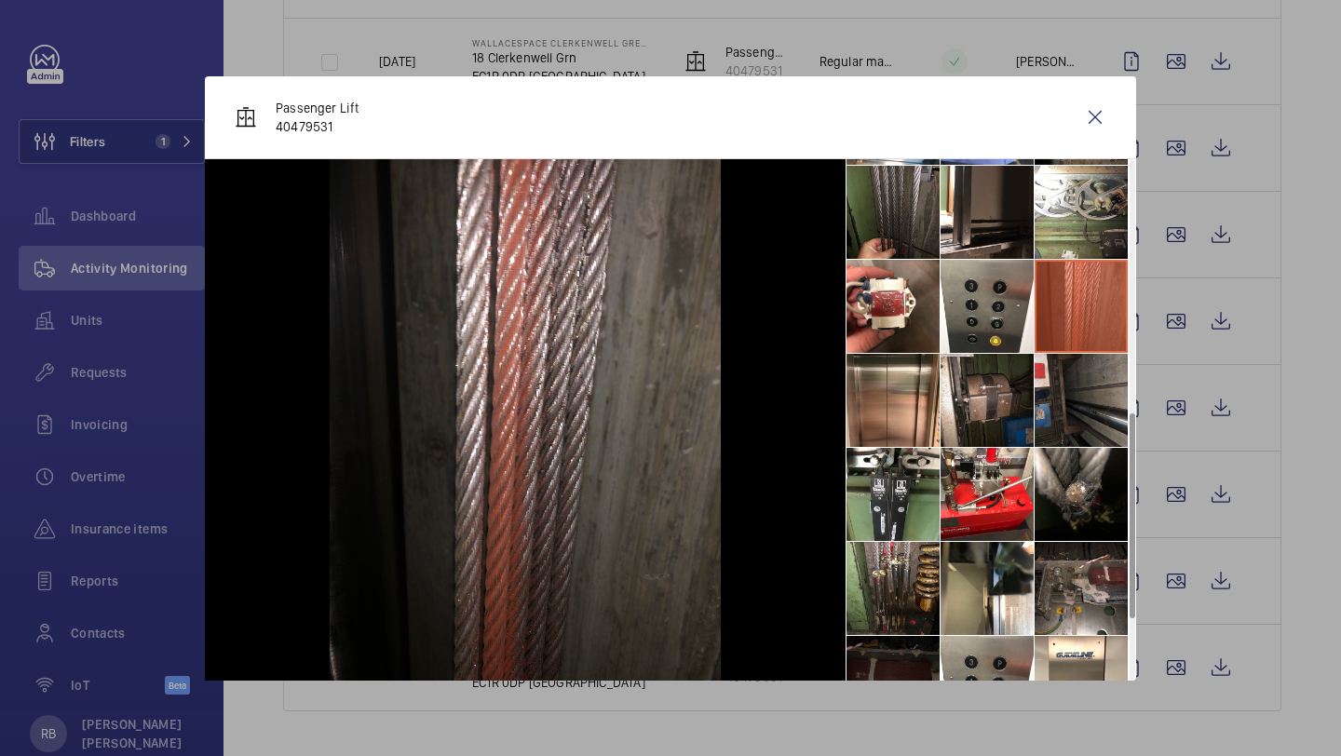
scroll to position [583, 0]
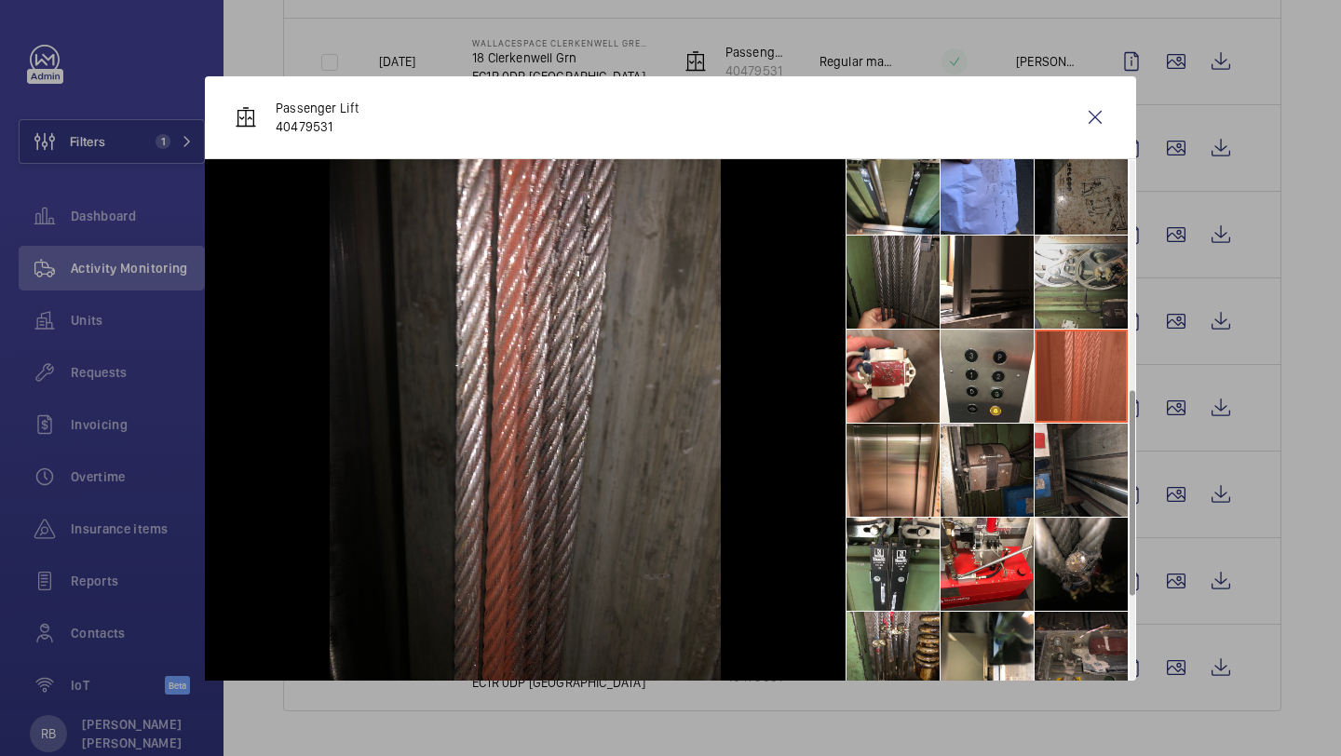
click at [1082, 277] on li at bounding box center [1080, 282] width 93 height 93
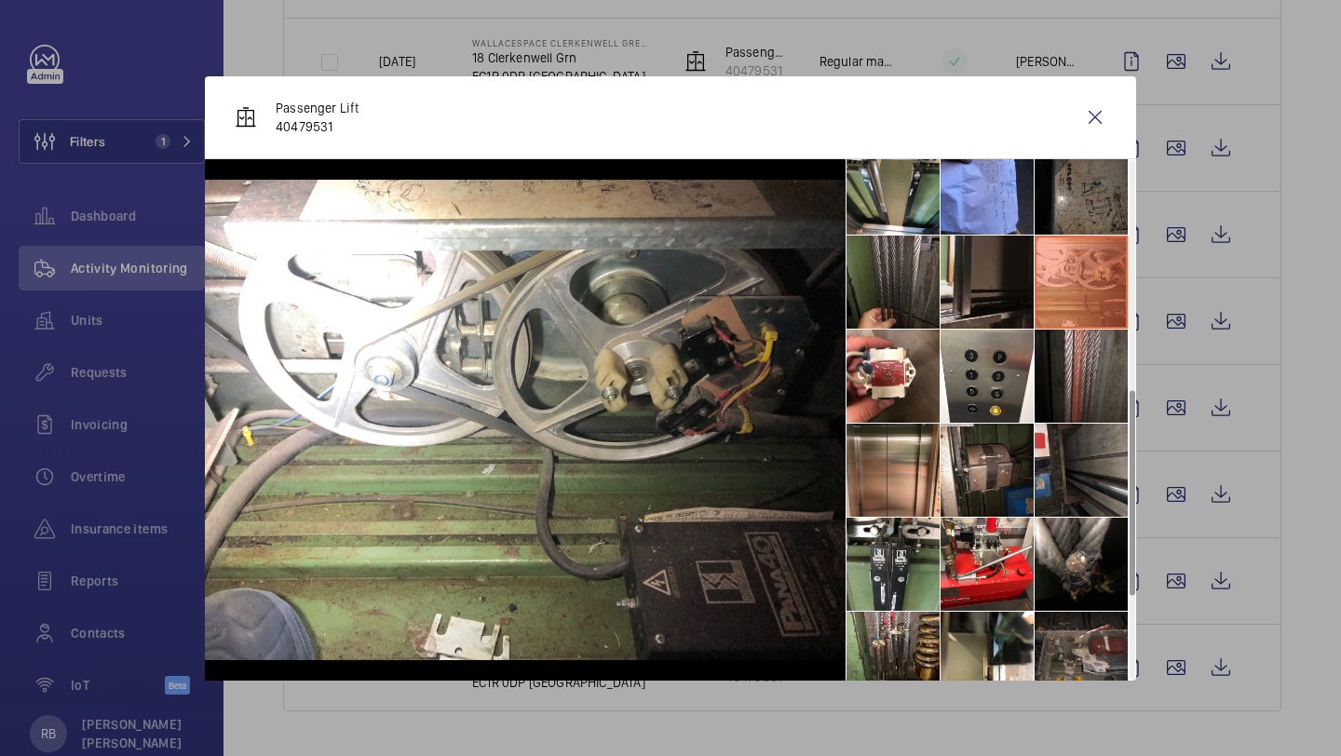
click at [1002, 277] on li at bounding box center [986, 282] width 93 height 93
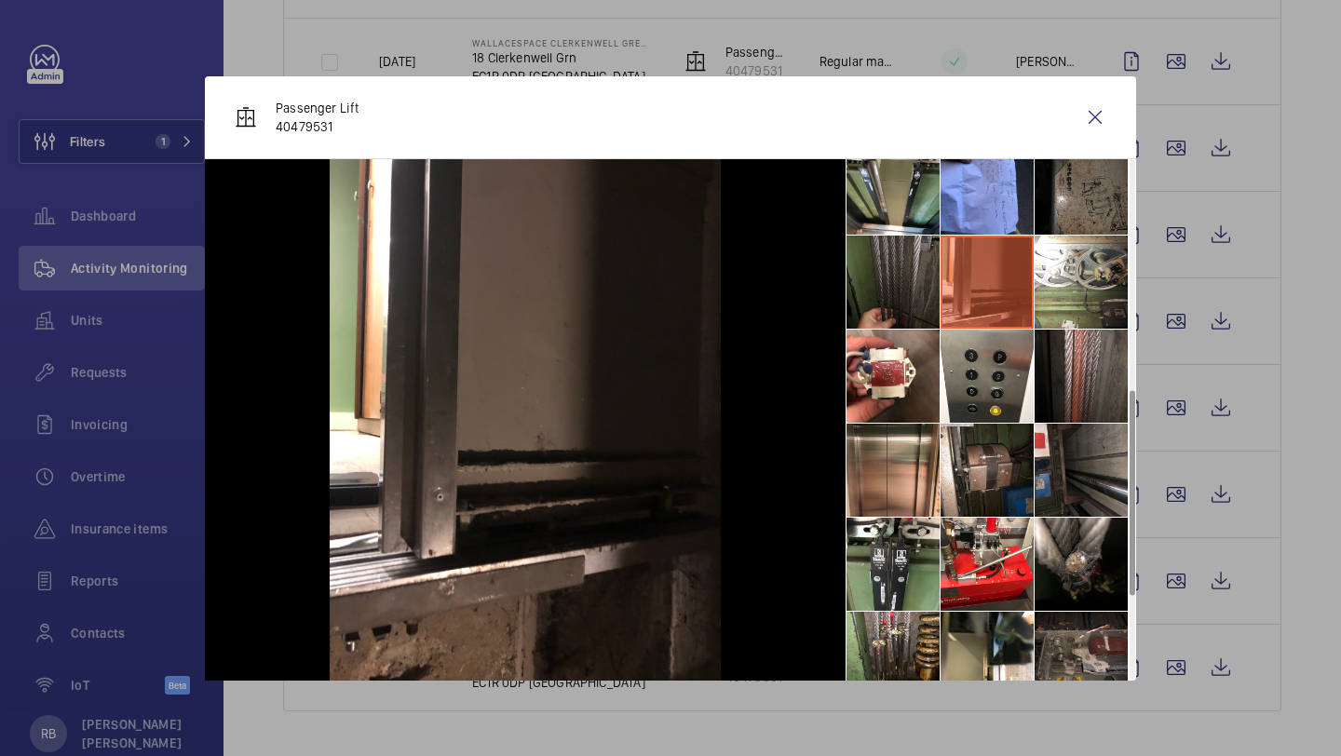
click at [914, 269] on li at bounding box center [892, 282] width 93 height 93
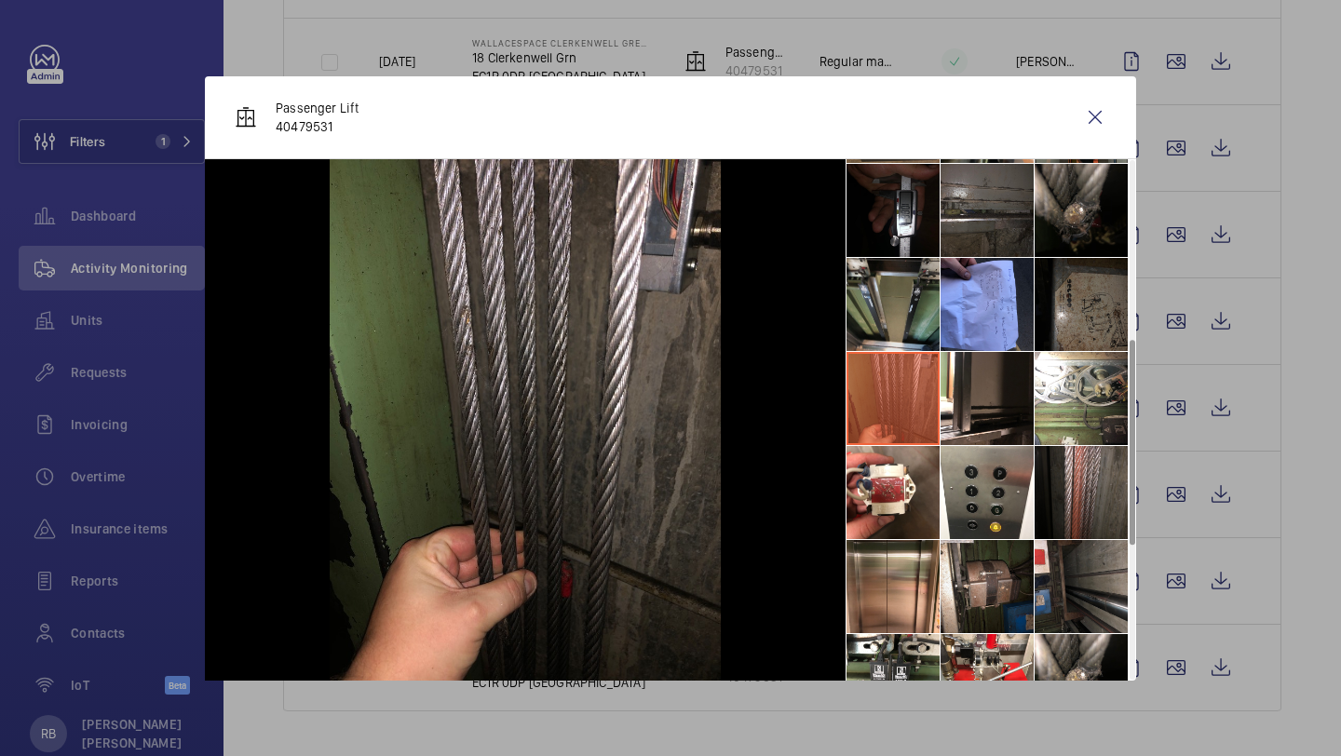
scroll to position [453, 0]
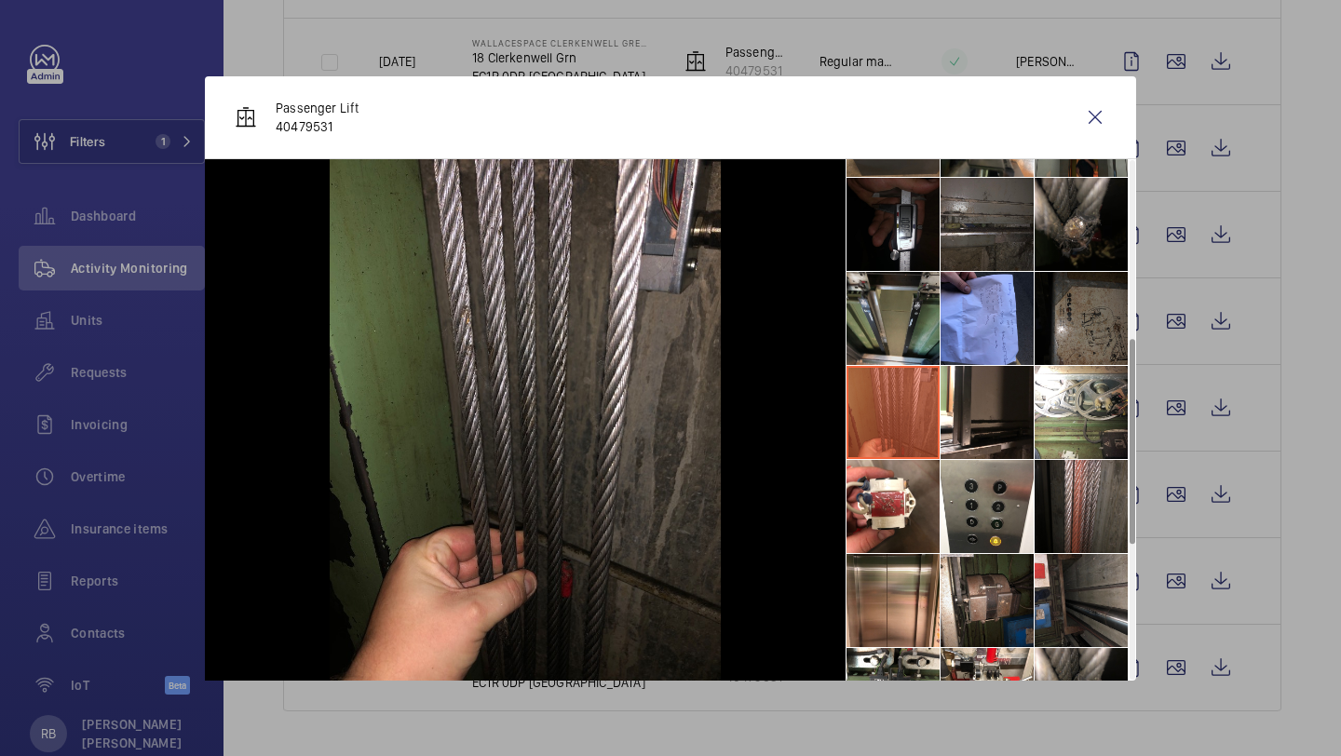
click at [916, 301] on li at bounding box center [892, 318] width 93 height 93
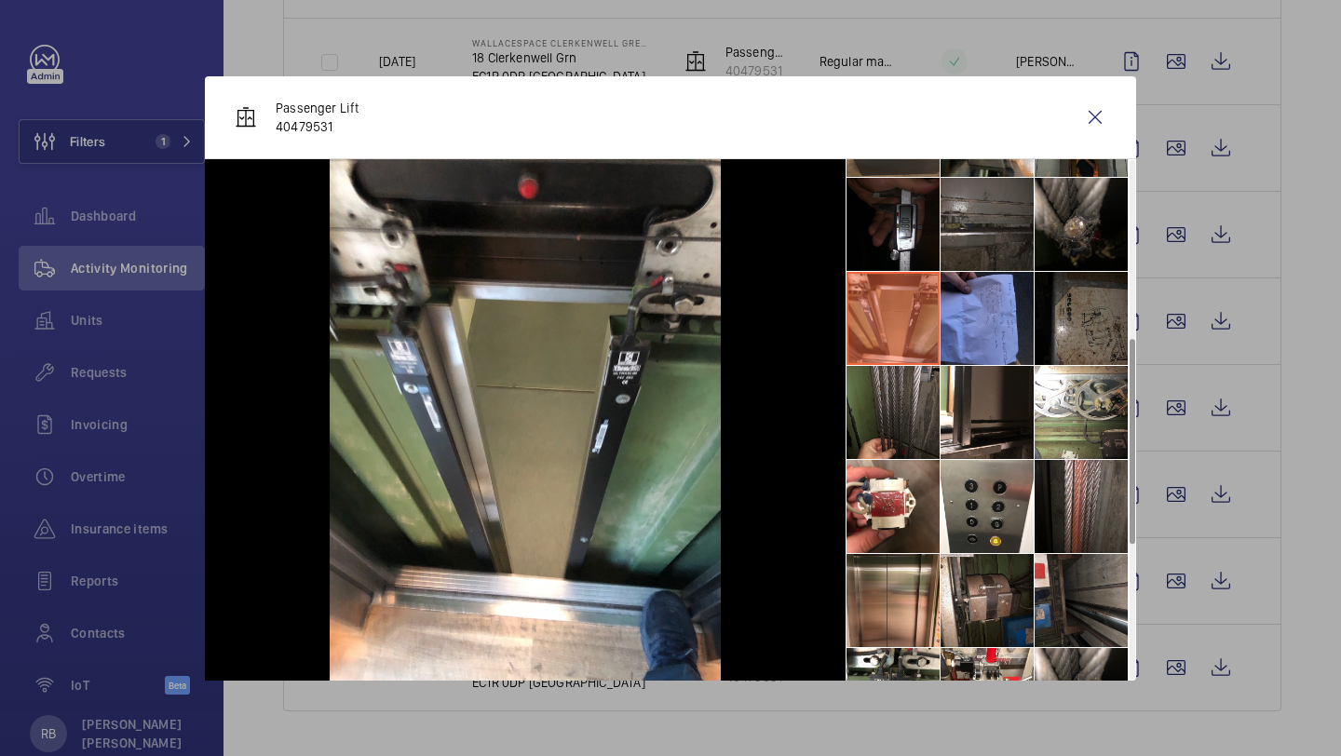
click at [995, 300] on li at bounding box center [986, 318] width 93 height 93
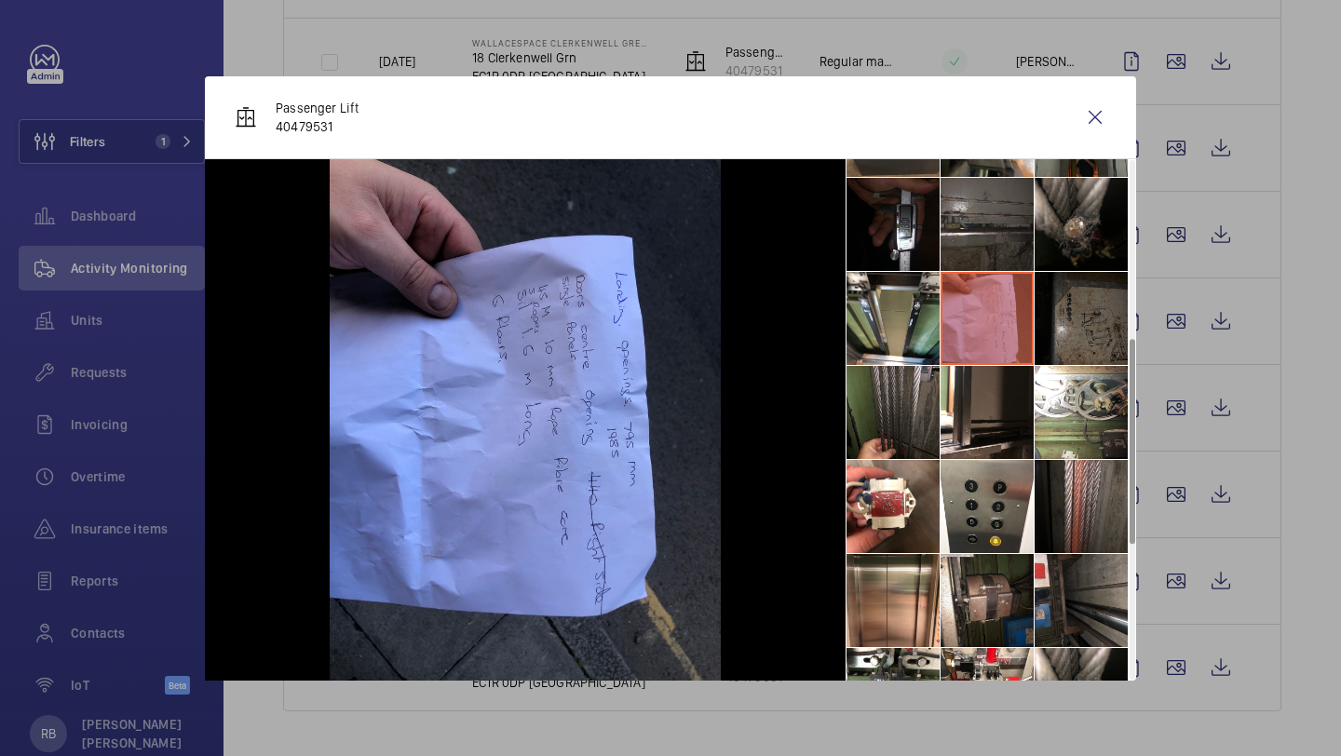
click at [1069, 297] on li at bounding box center [1080, 318] width 93 height 93
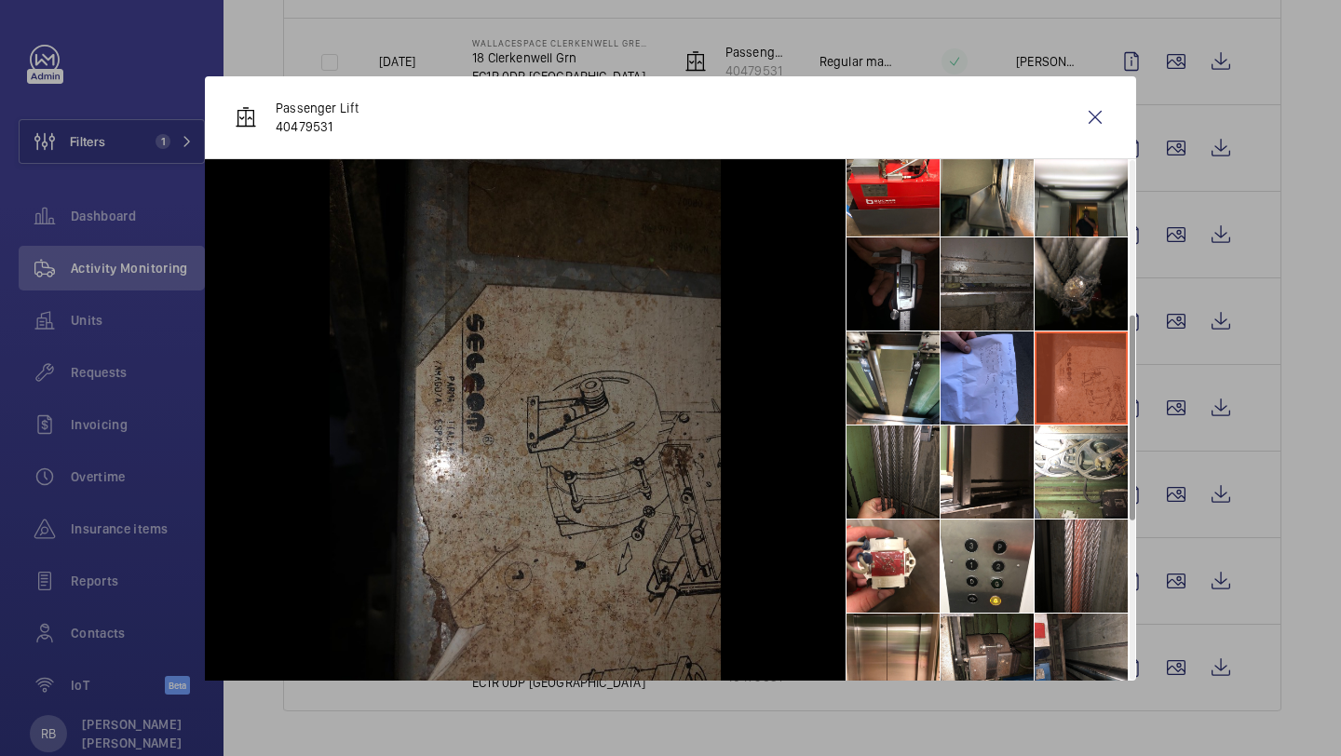
scroll to position [395, 0]
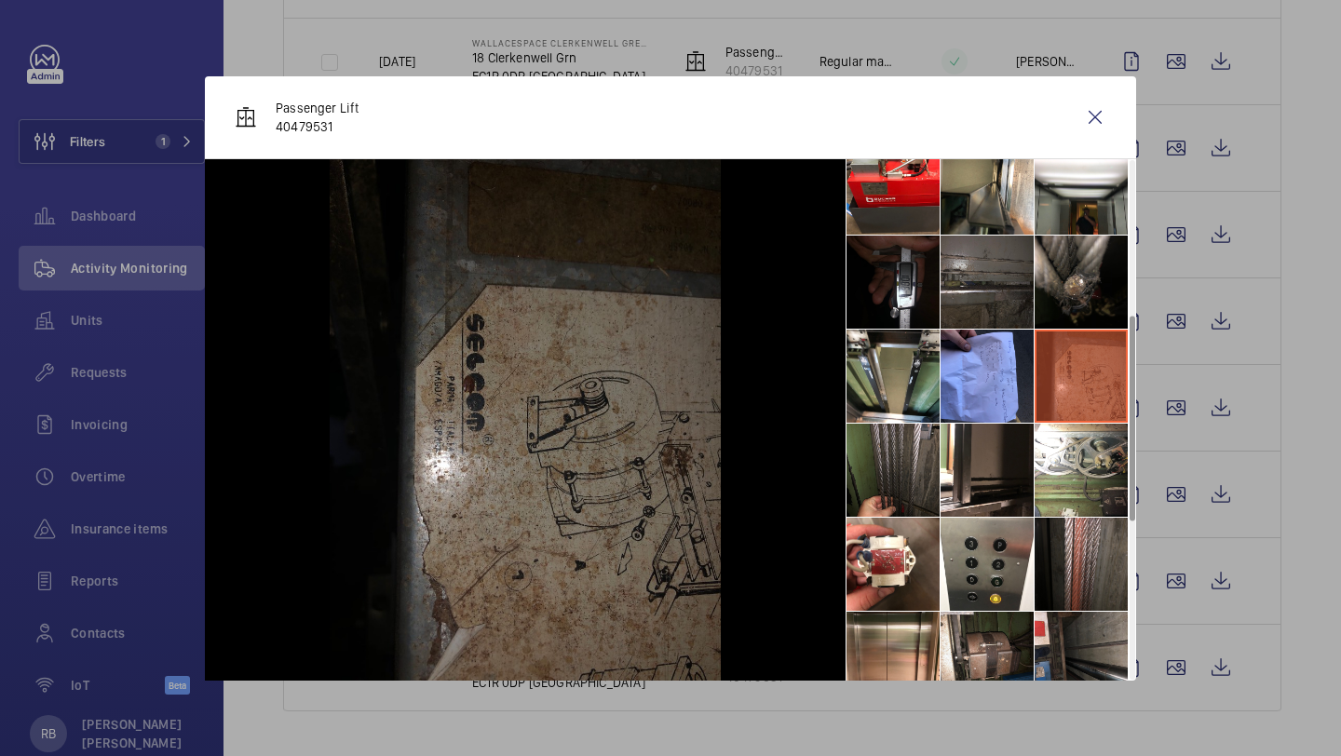
click at [1069, 297] on li at bounding box center [1080, 282] width 93 height 93
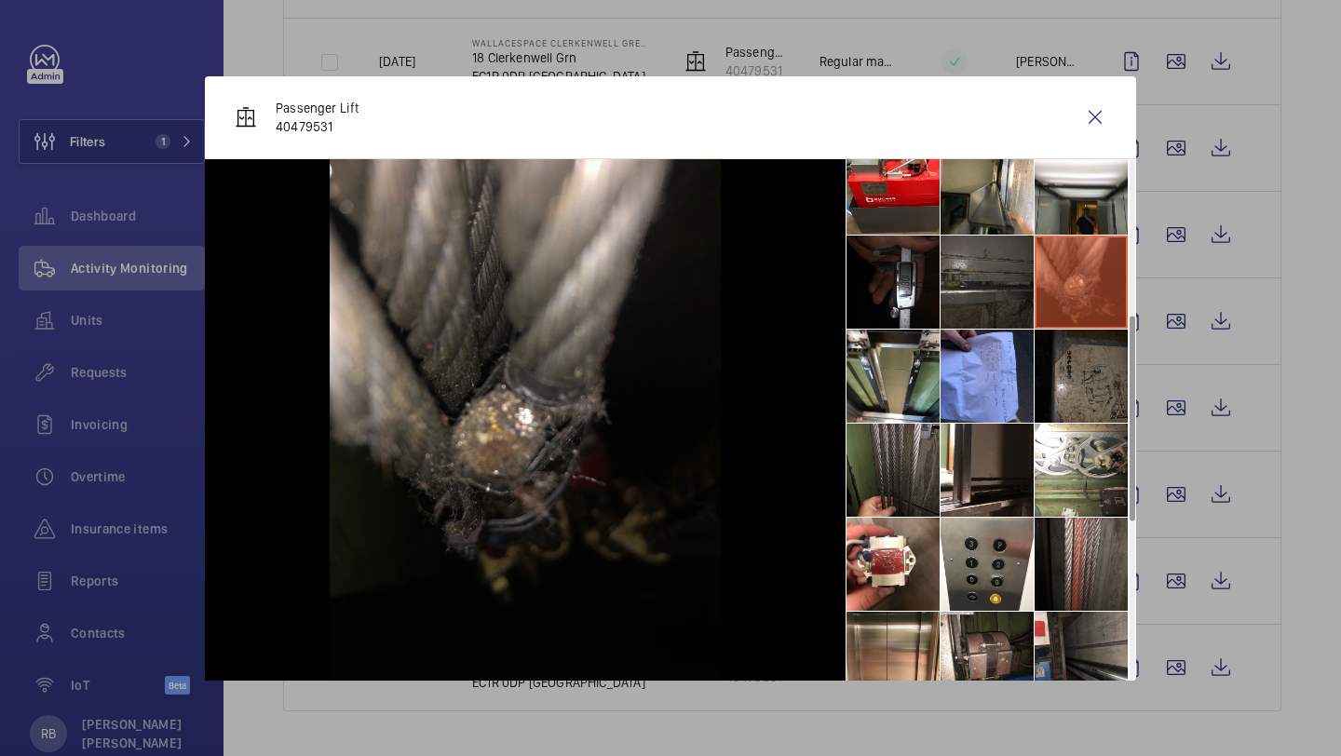
click at [994, 291] on li at bounding box center [986, 282] width 93 height 93
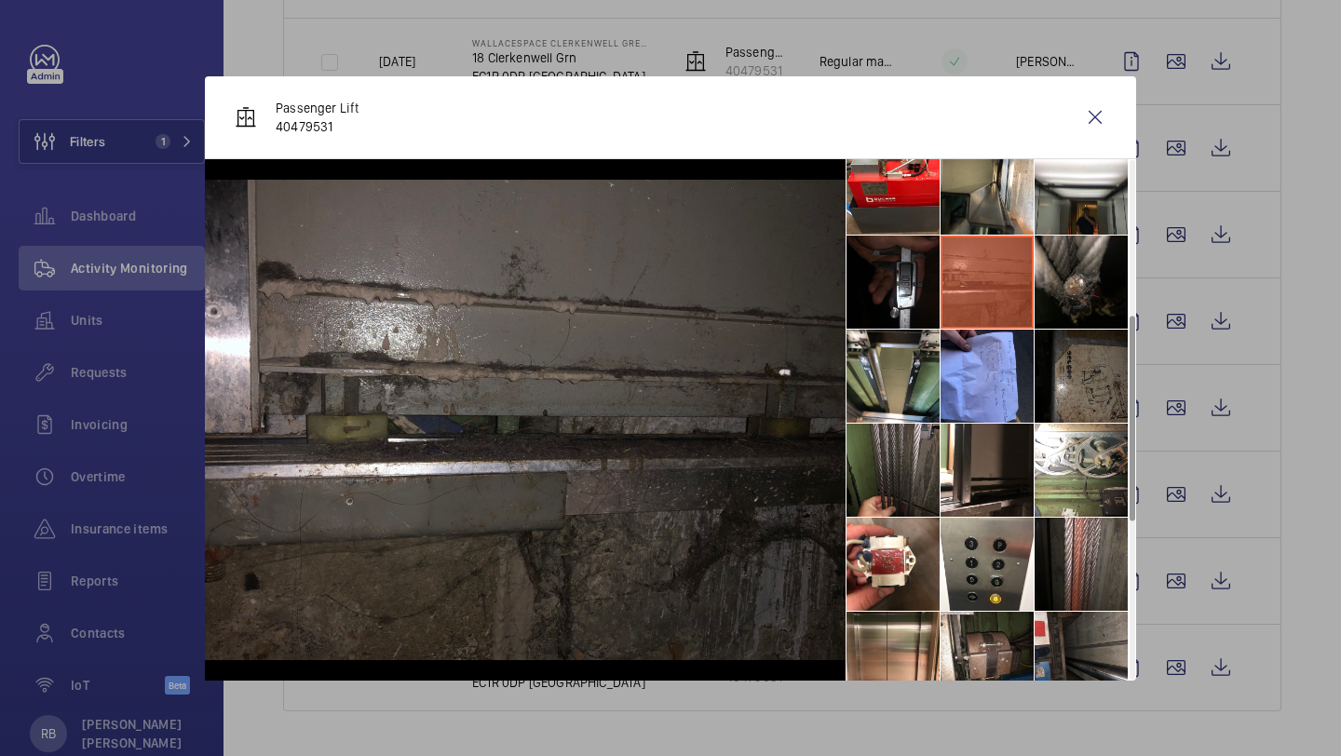
click at [845, 291] on img at bounding box center [525, 420] width 641 height 480
click at [873, 290] on li at bounding box center [892, 282] width 93 height 93
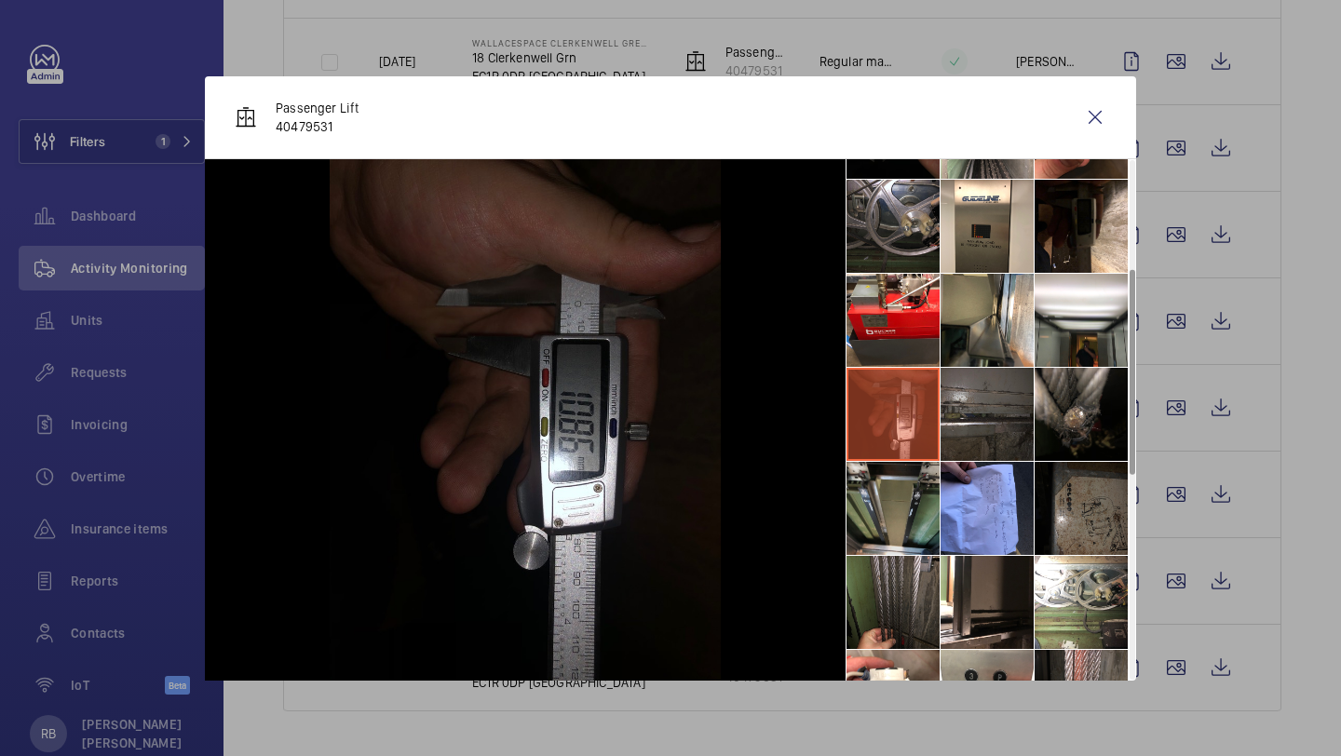
scroll to position [255, 0]
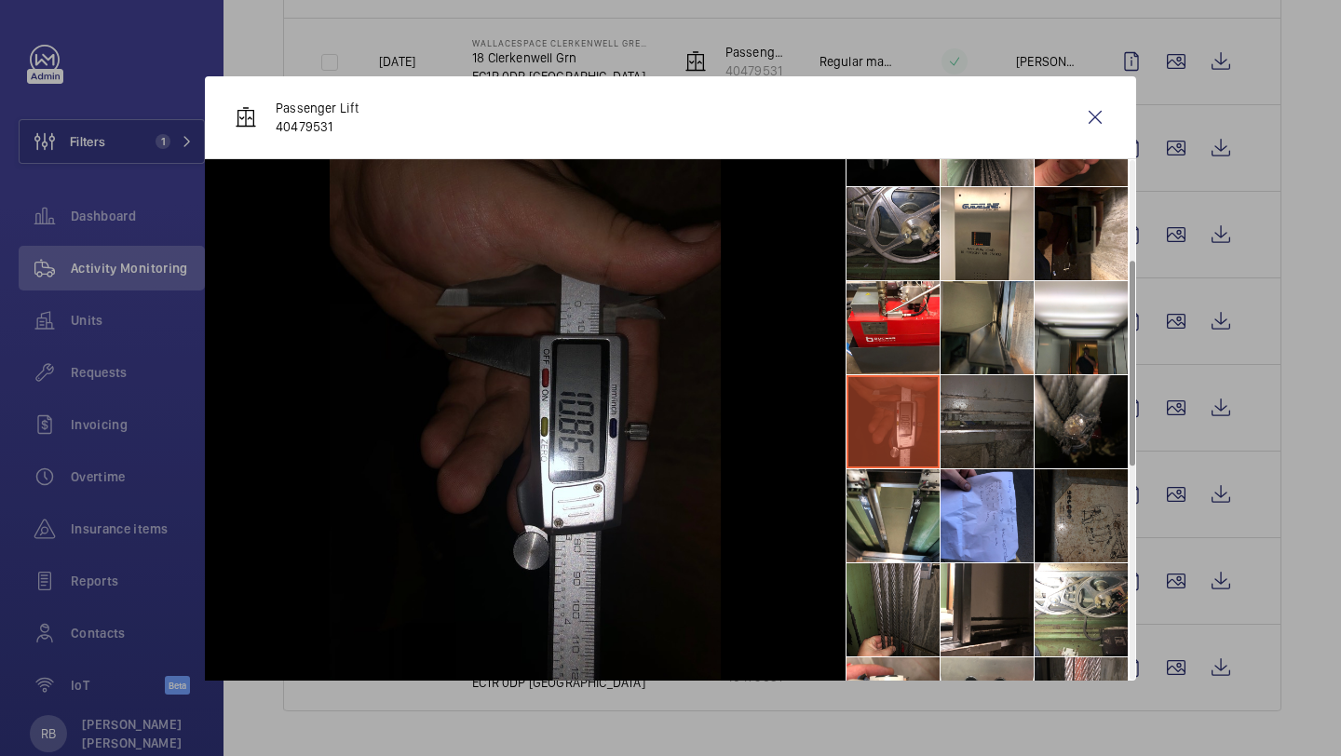
click at [959, 340] on li at bounding box center [986, 327] width 93 height 93
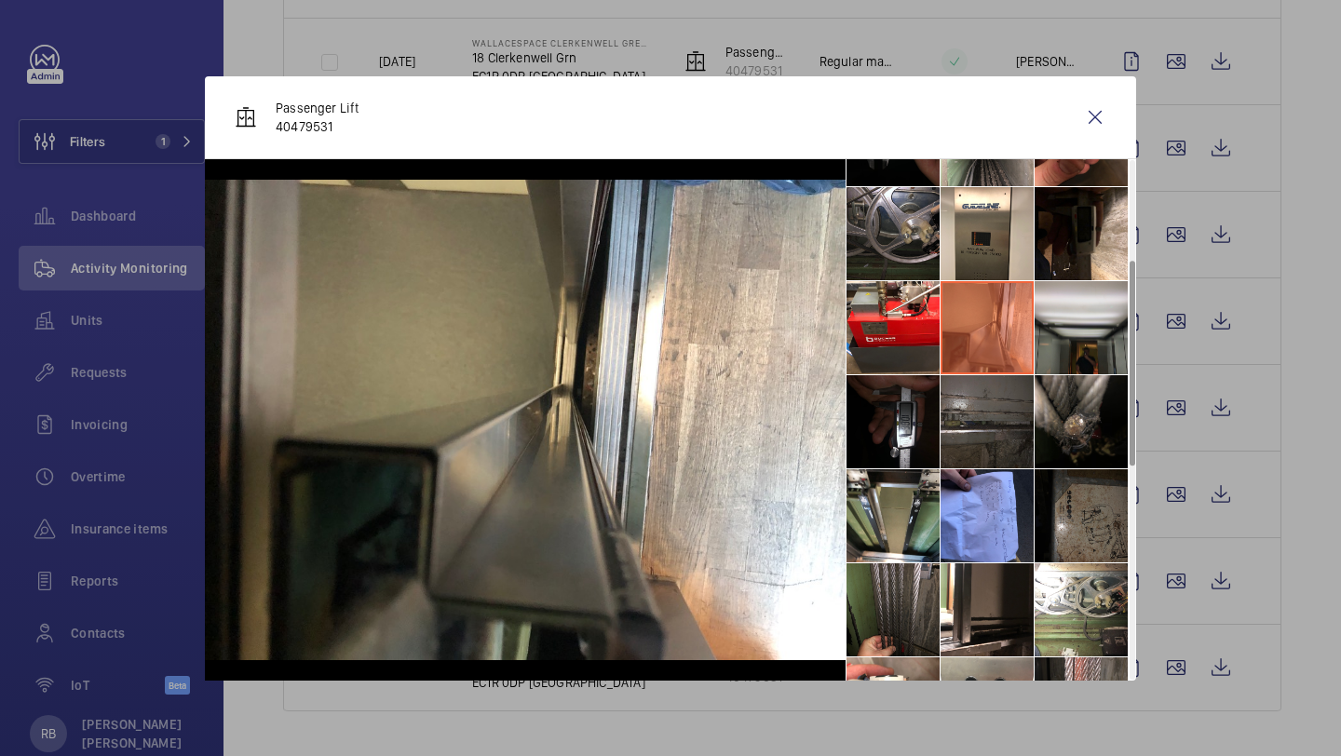
click at [1061, 332] on li at bounding box center [1080, 327] width 93 height 93
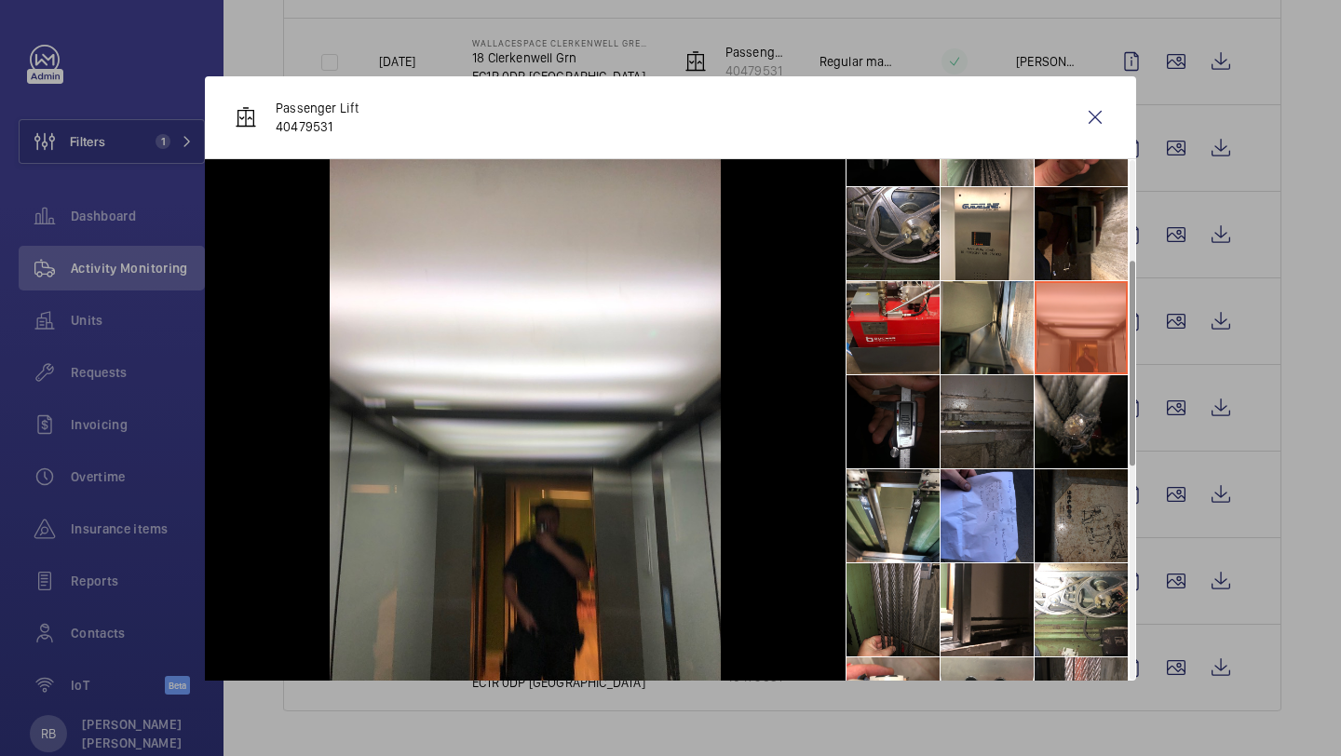
click at [887, 319] on li at bounding box center [892, 327] width 93 height 93
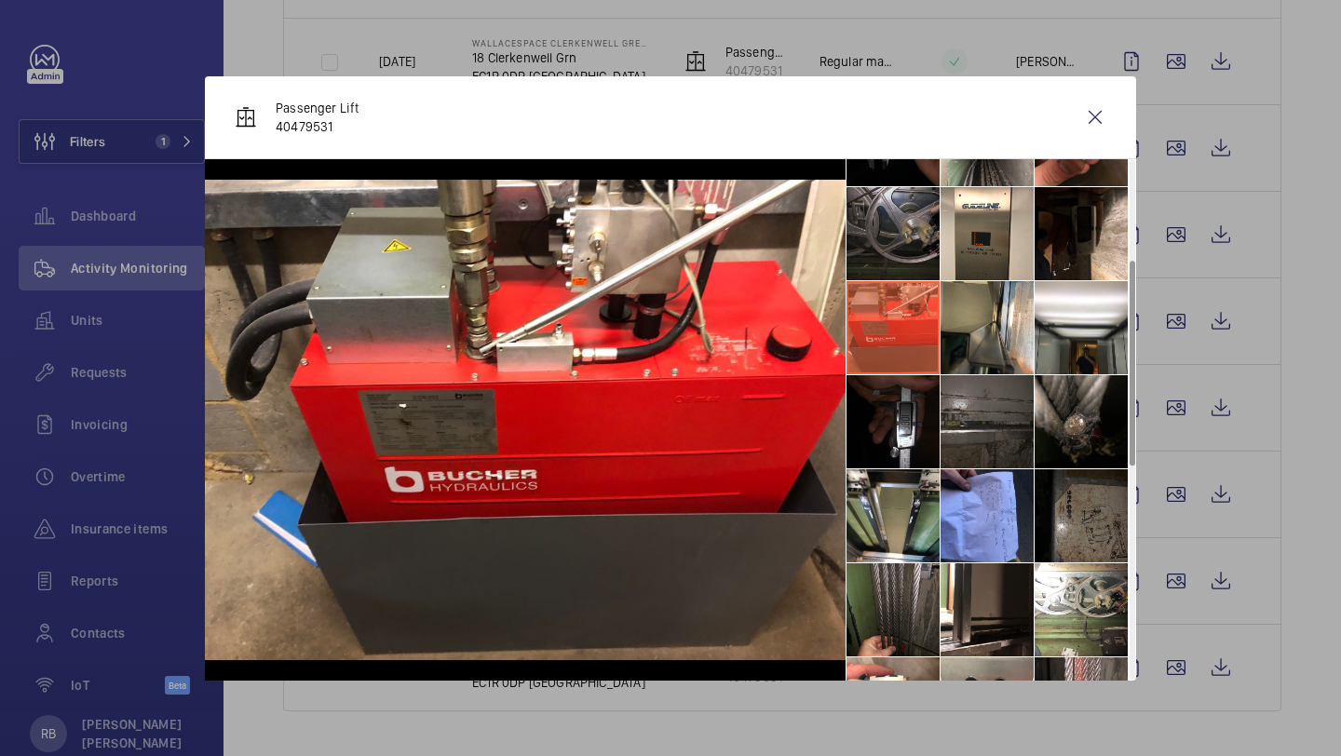
click at [903, 253] on li at bounding box center [892, 233] width 93 height 93
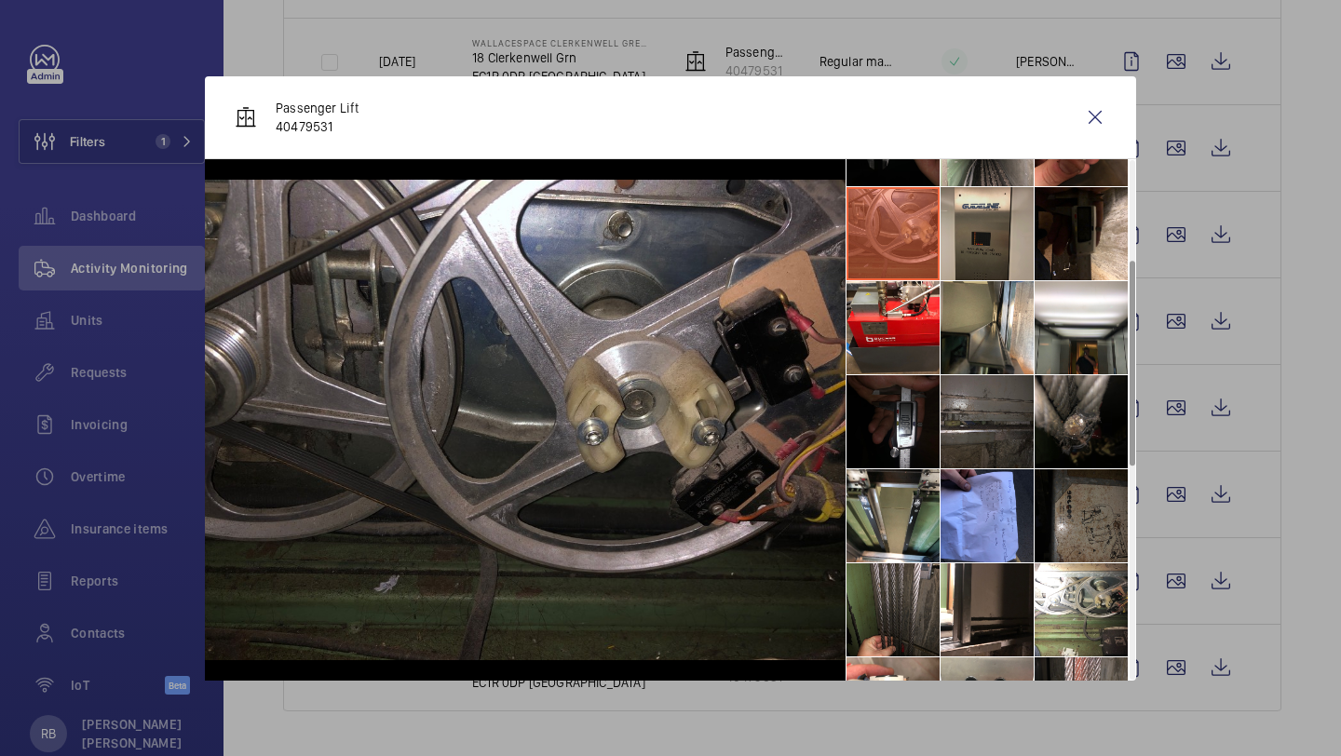
click at [970, 244] on li at bounding box center [986, 233] width 93 height 93
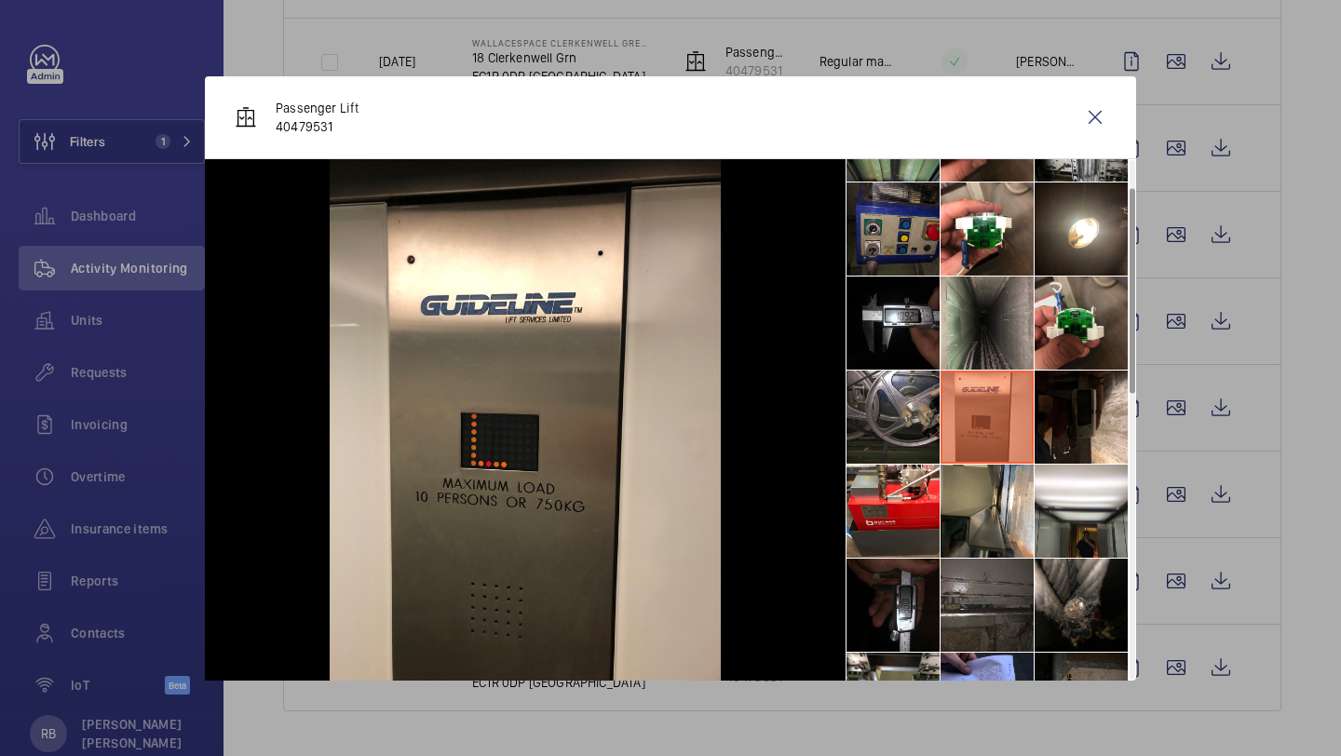
click at [1058, 363] on li at bounding box center [1080, 323] width 93 height 93
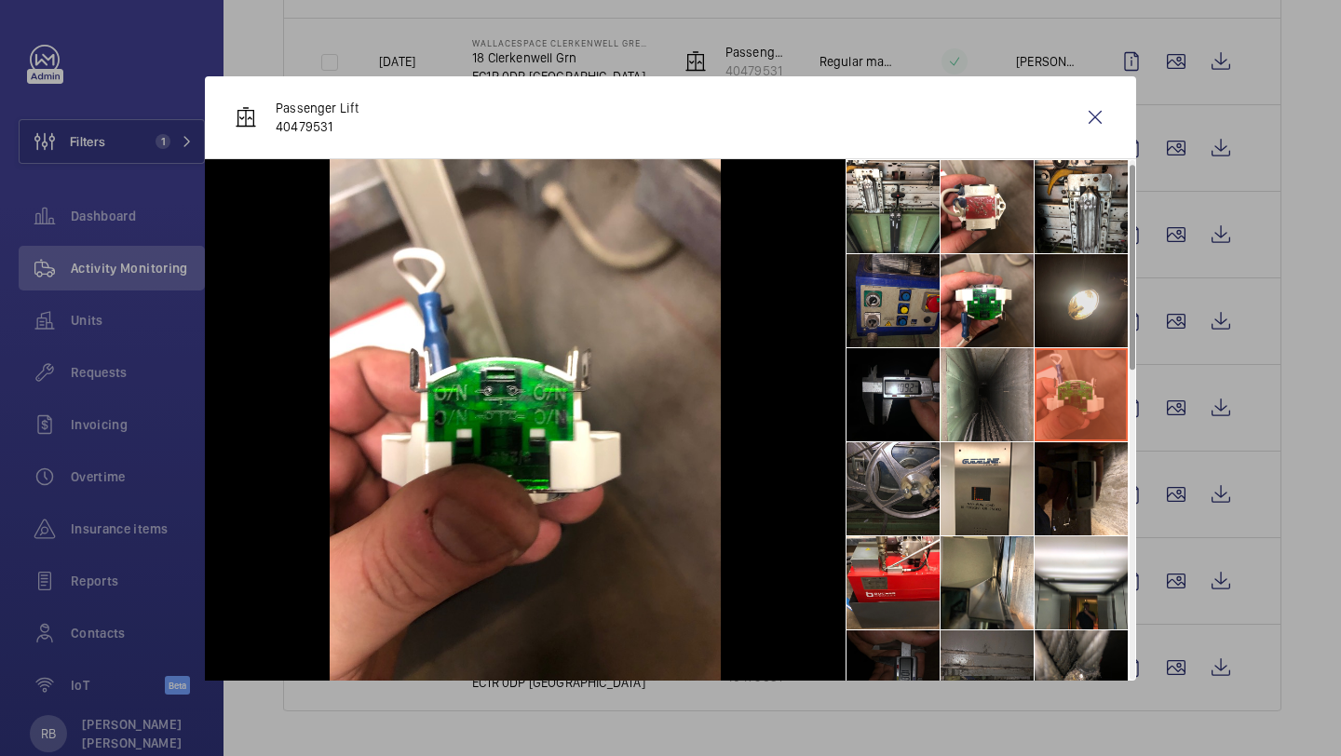
scroll to position [20, 0]
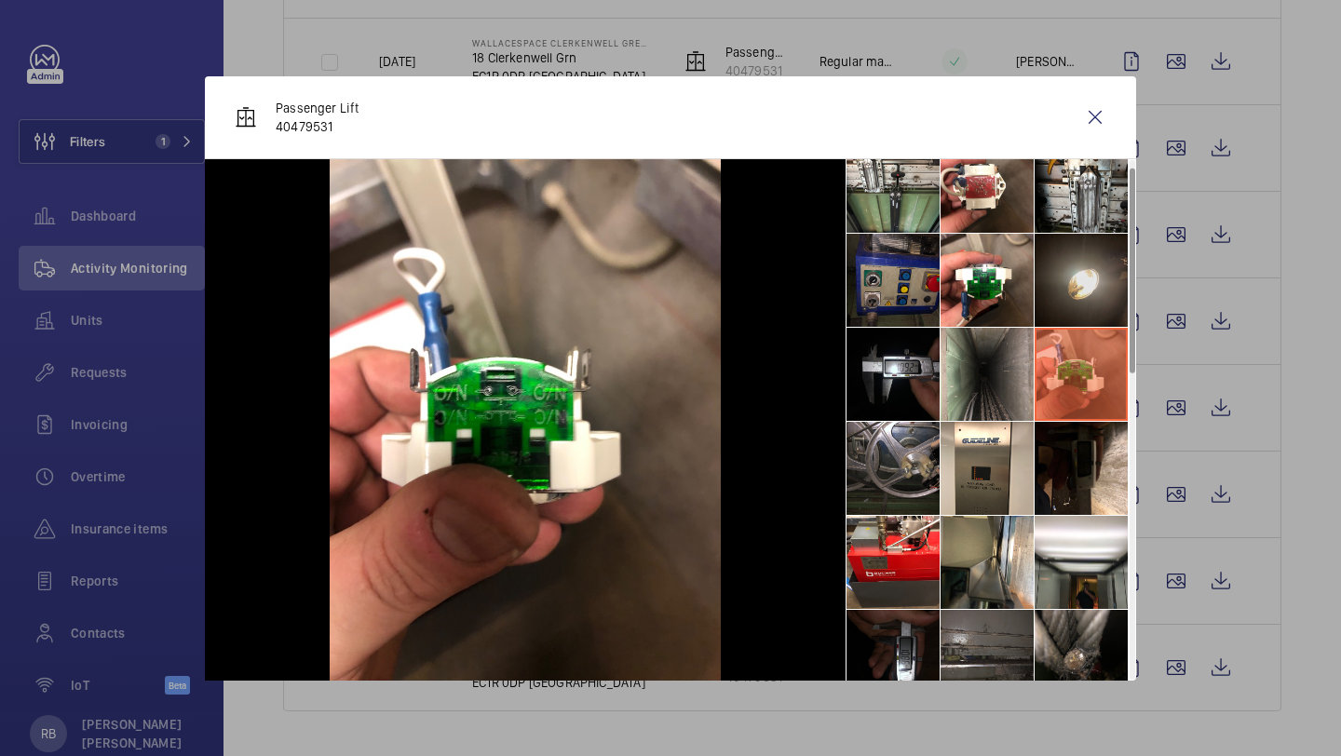
click at [1086, 299] on li at bounding box center [1080, 280] width 93 height 93
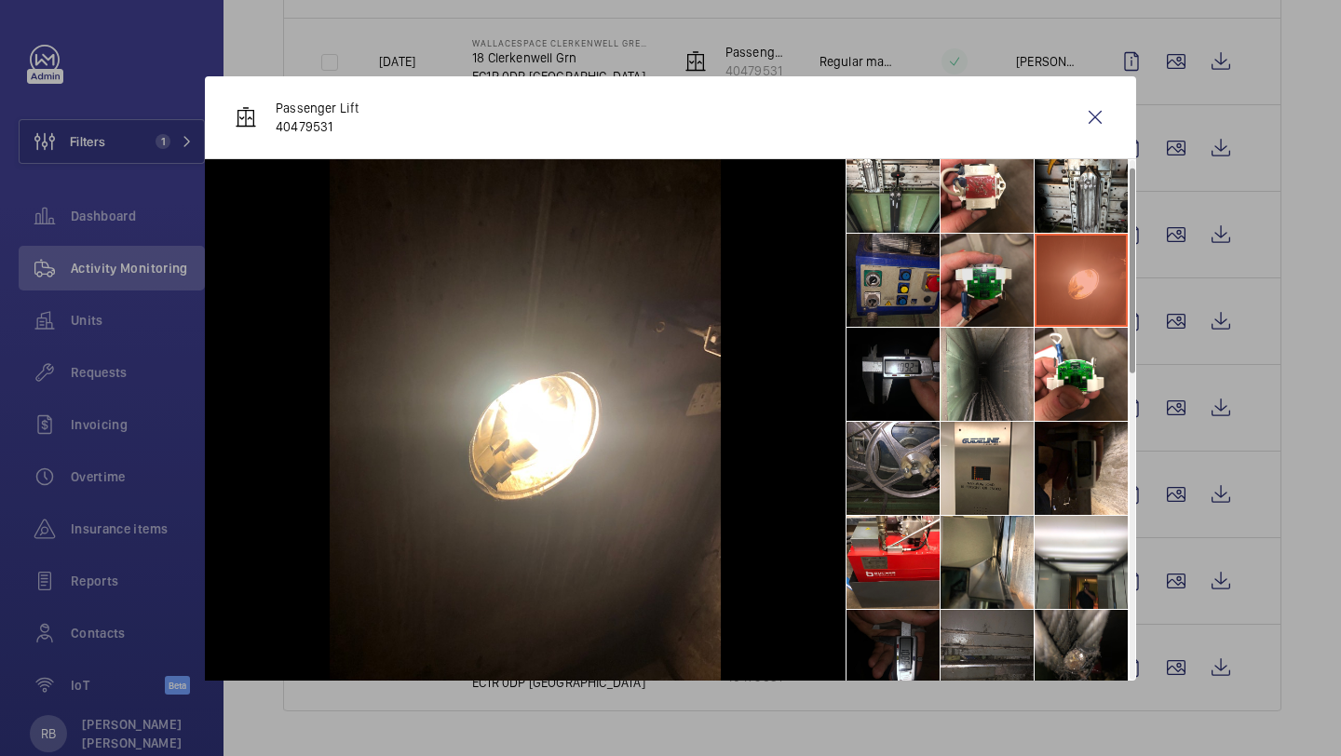
click at [988, 288] on li at bounding box center [986, 280] width 93 height 93
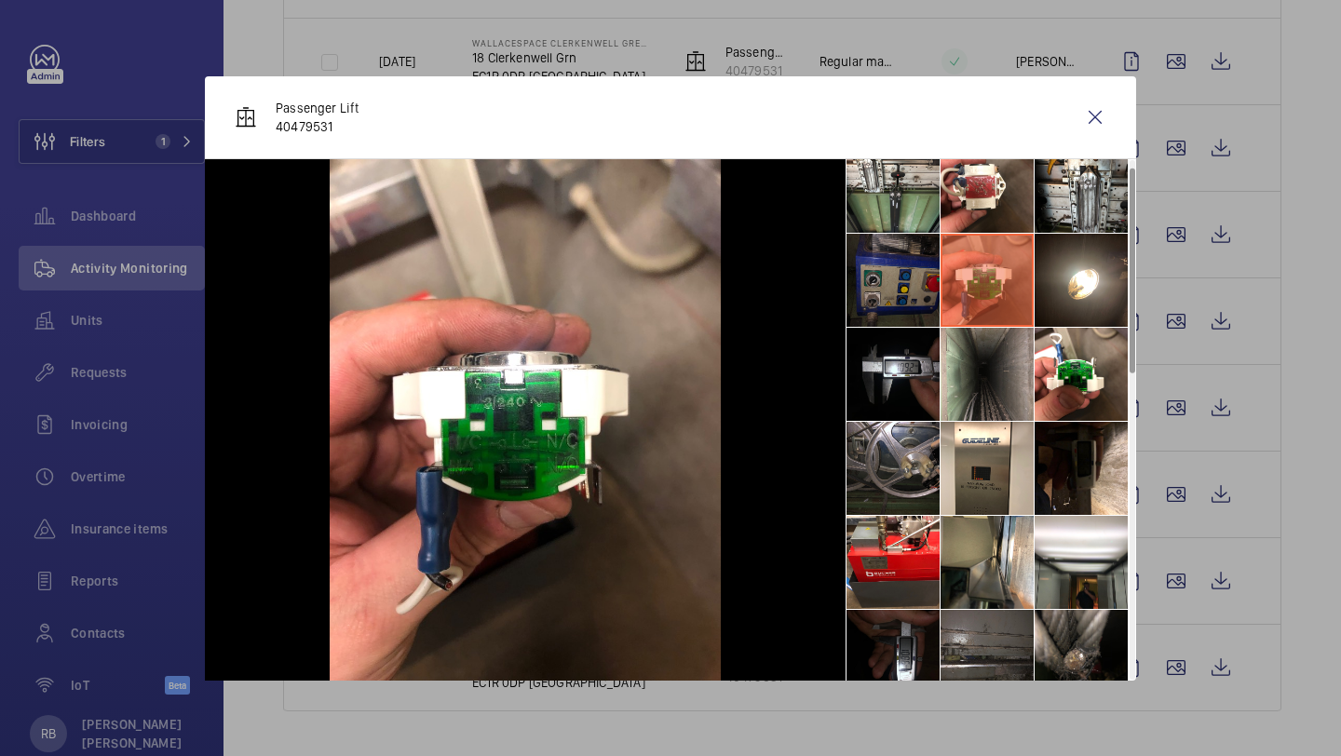
click at [908, 292] on li at bounding box center [892, 280] width 93 height 93
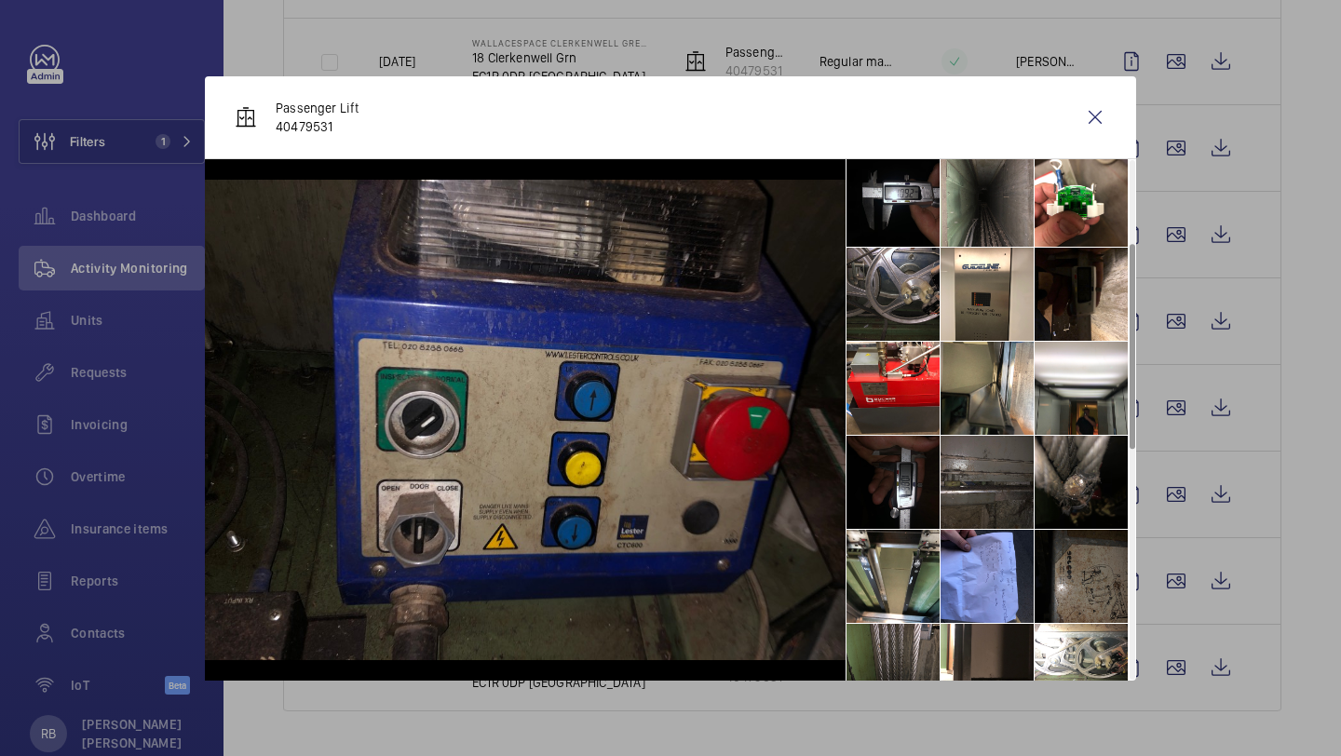
scroll to position [223, 0]
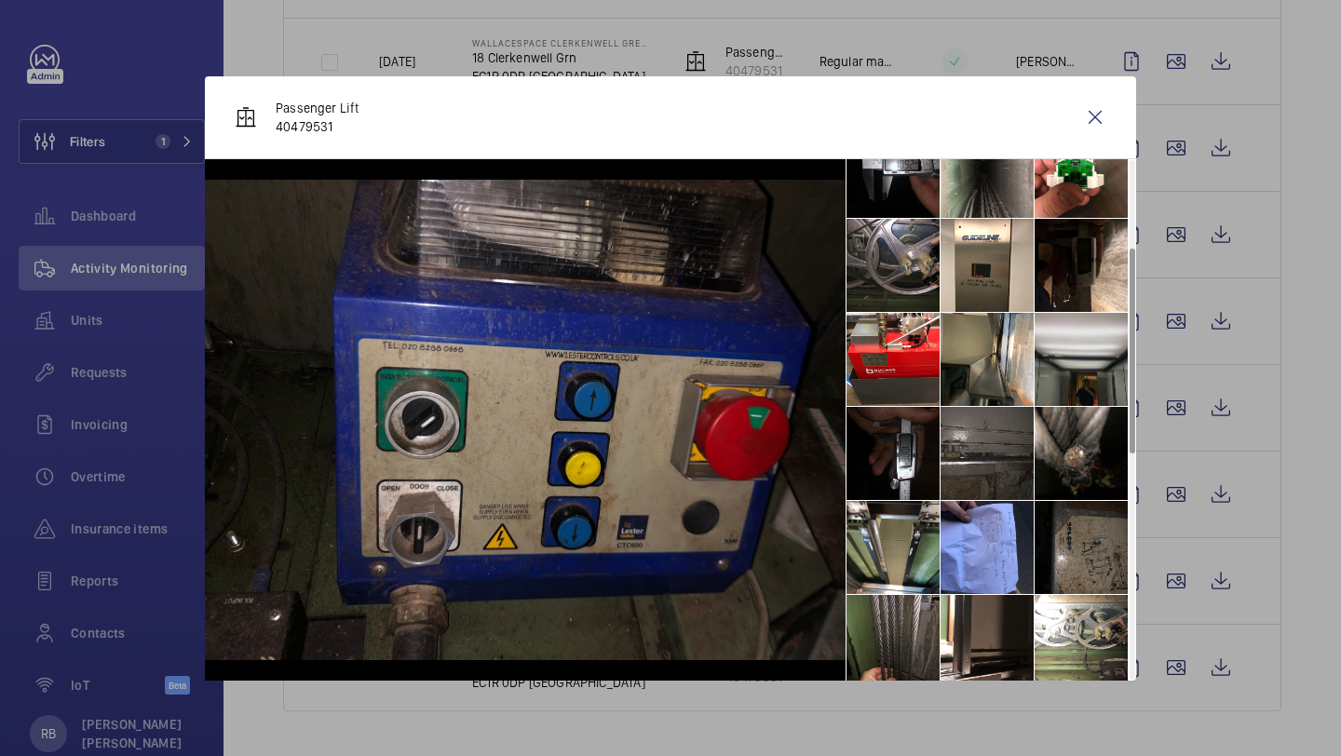
click at [1064, 355] on li at bounding box center [1080, 359] width 93 height 93
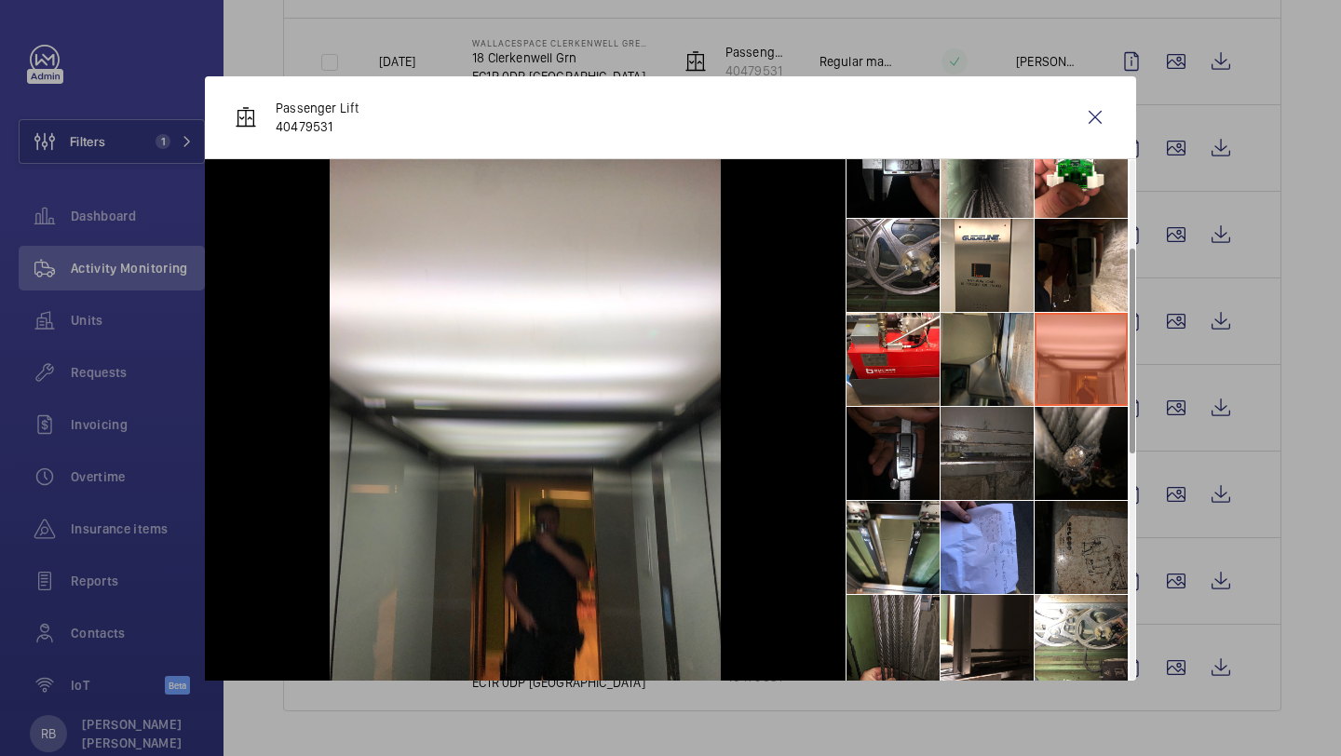
click at [978, 357] on li at bounding box center [986, 359] width 93 height 93
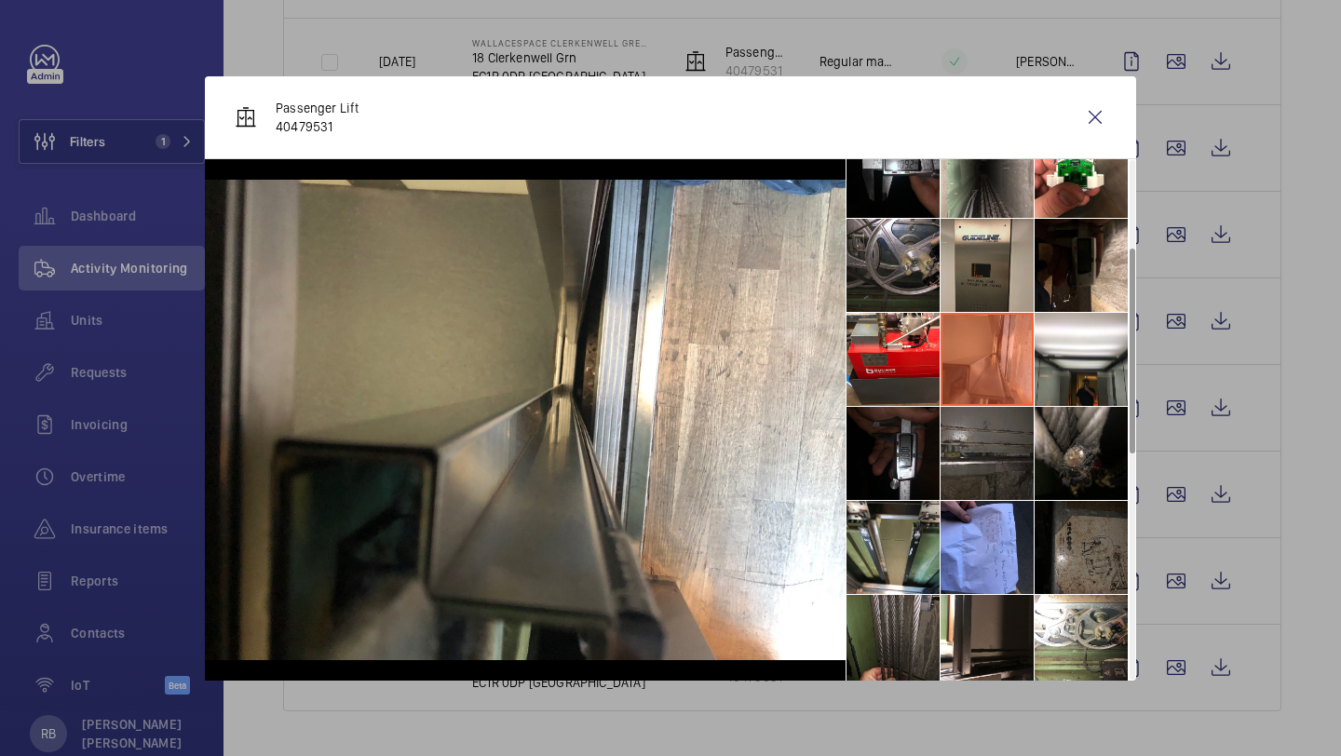
click at [1001, 271] on li at bounding box center [986, 265] width 93 height 93
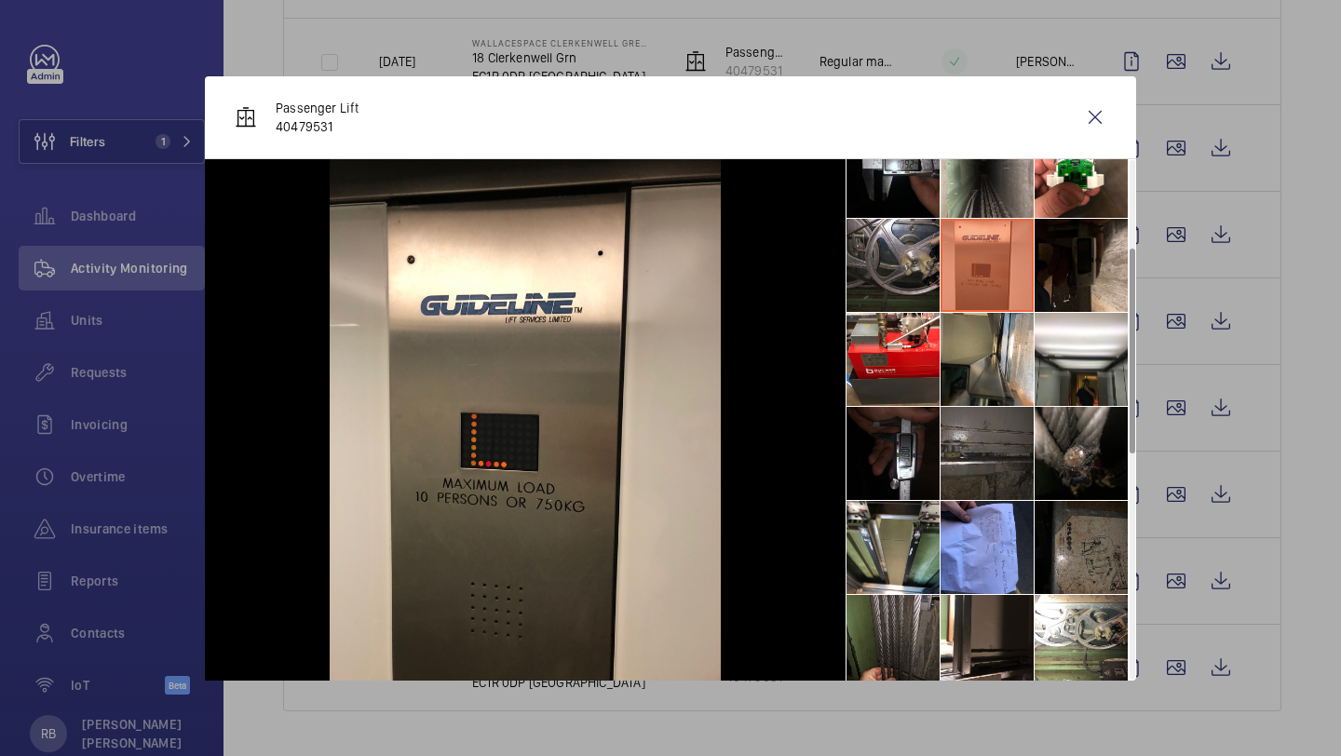
click at [1039, 270] on li at bounding box center [1080, 265] width 93 height 93
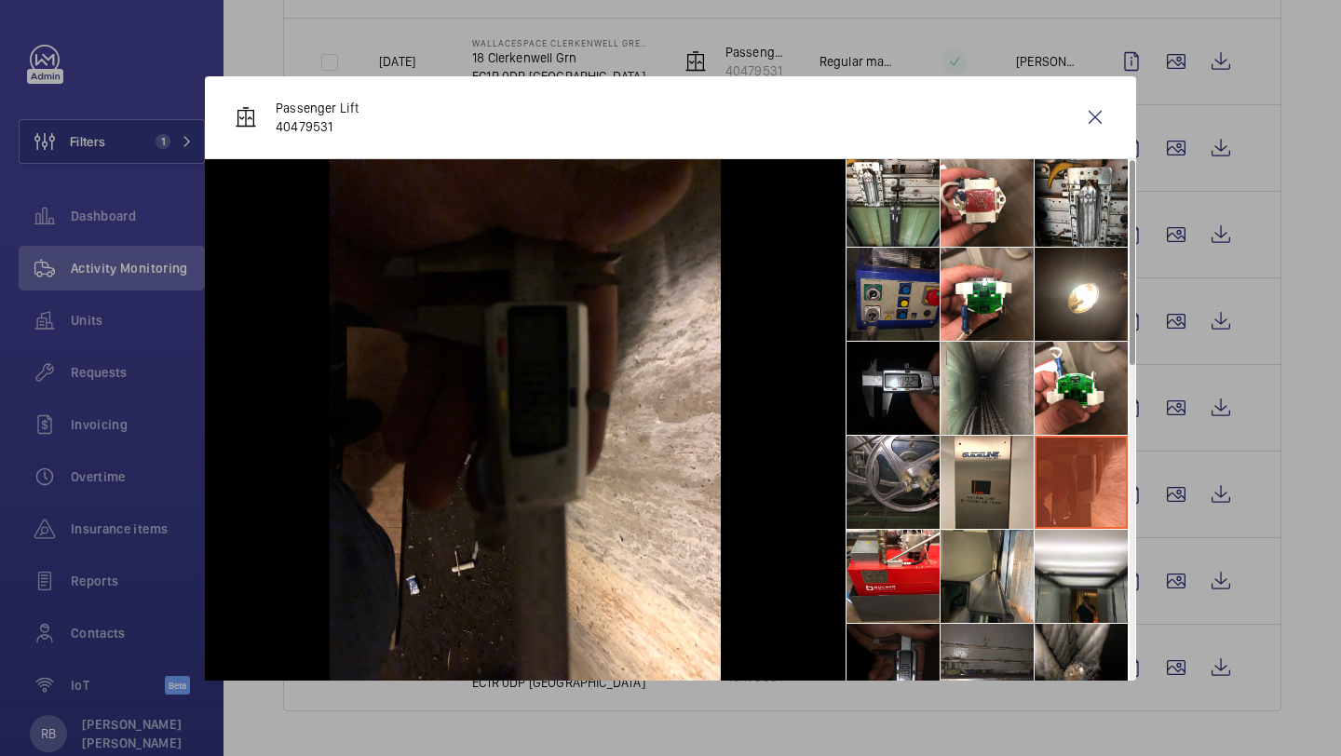
scroll to position [0, 0]
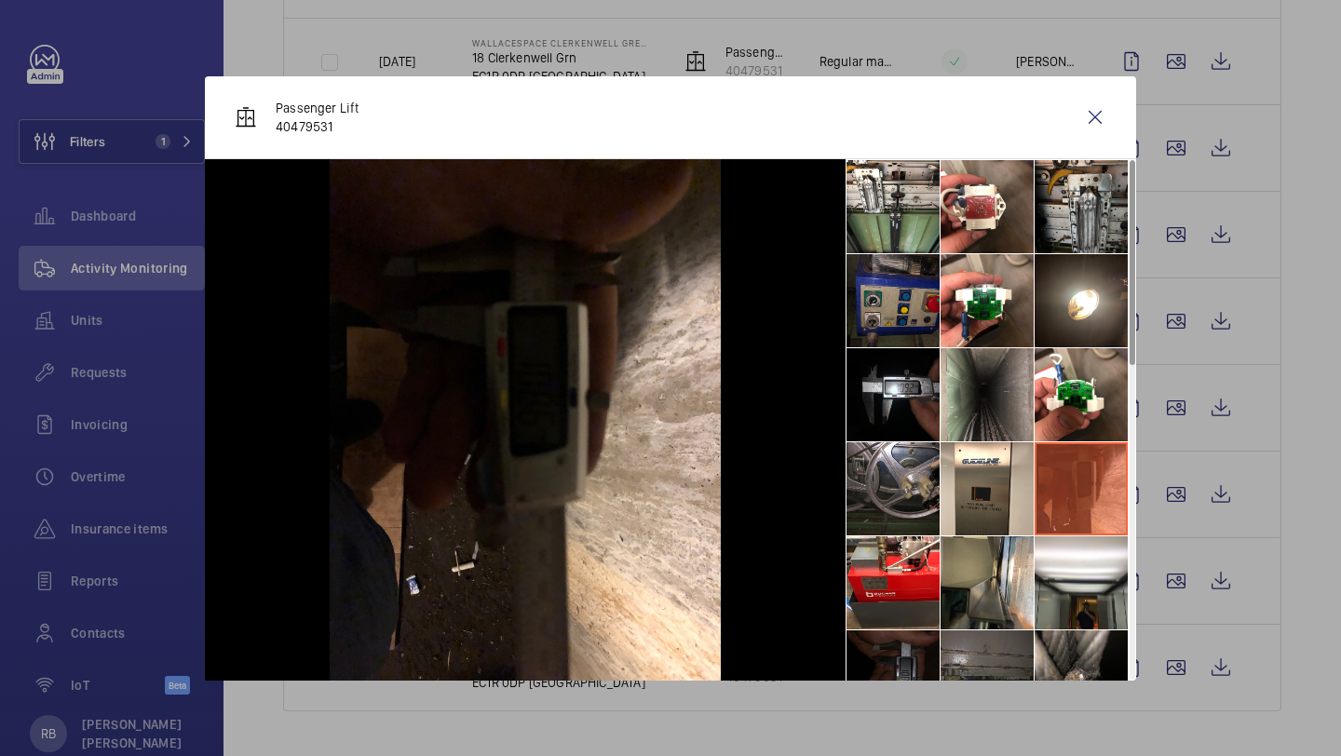
click at [1061, 248] on li at bounding box center [1080, 206] width 93 height 93
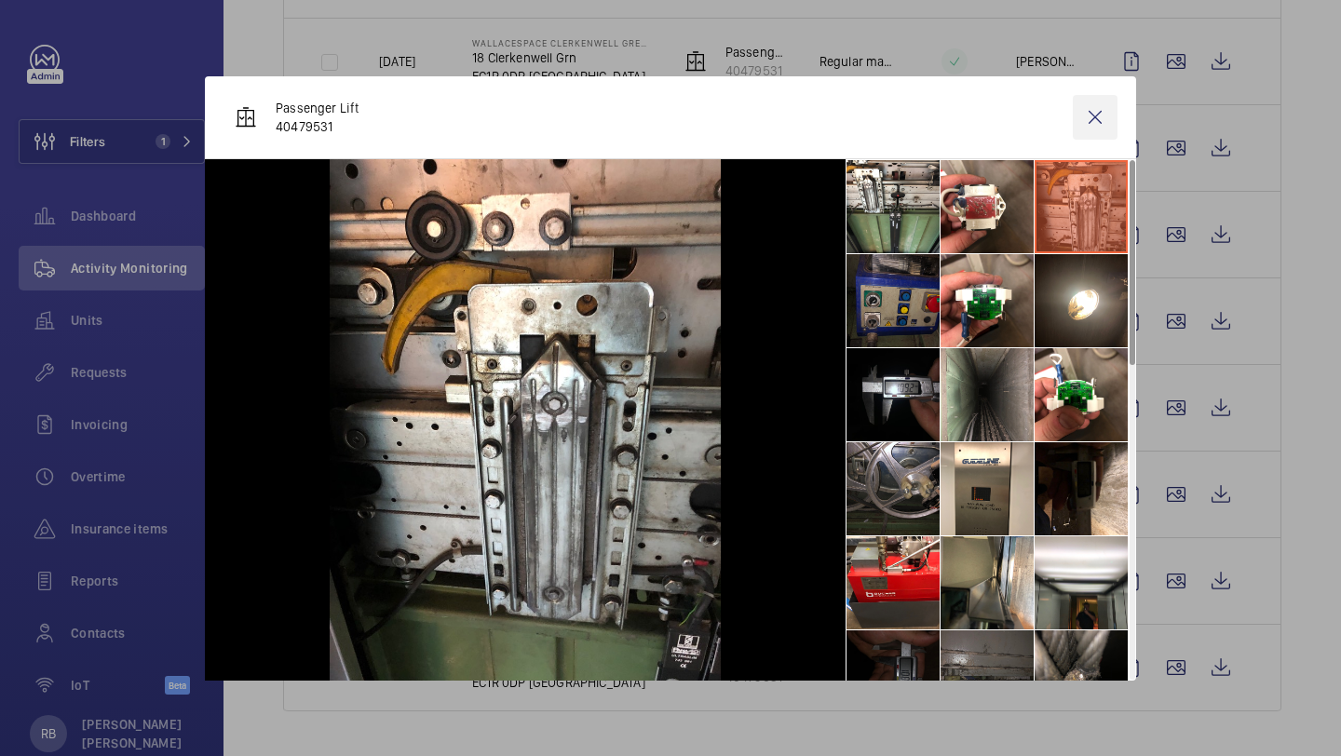
click at [1087, 120] on wm-front-icon-button at bounding box center [1095, 117] width 45 height 45
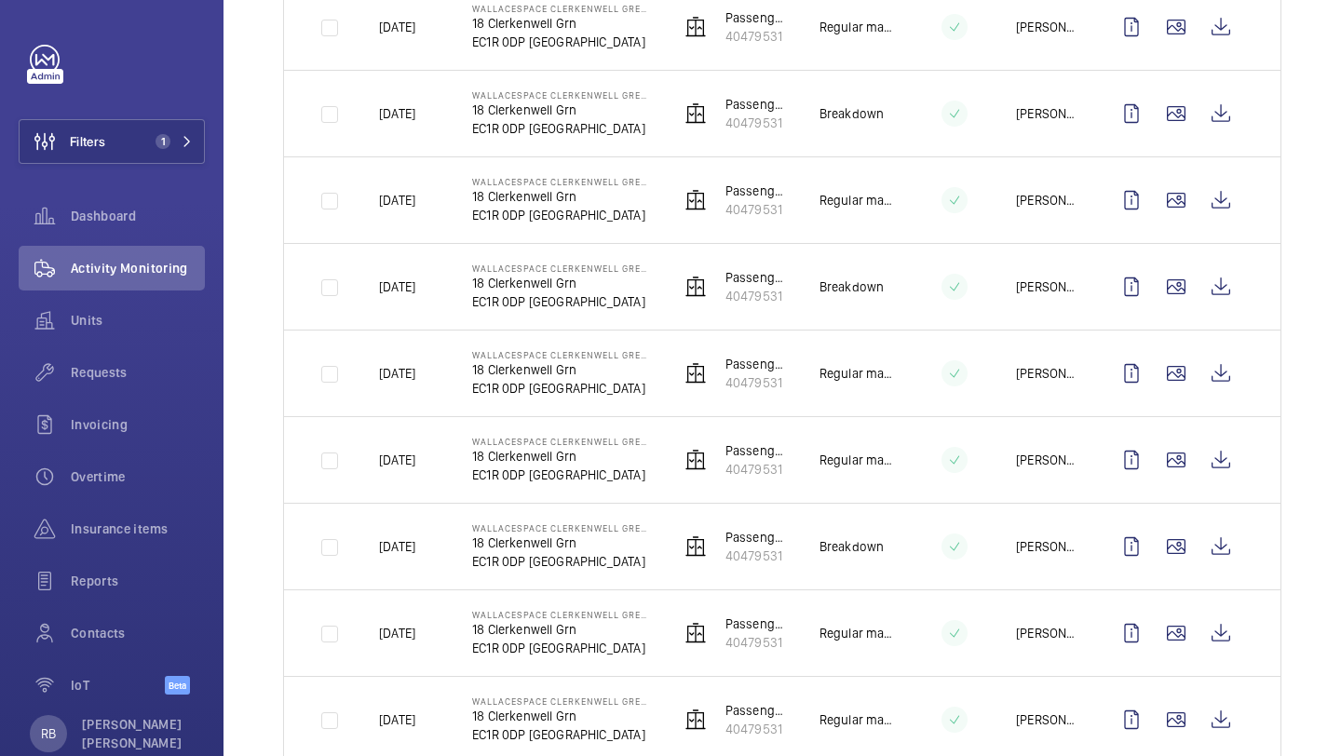
scroll to position [369, 0]
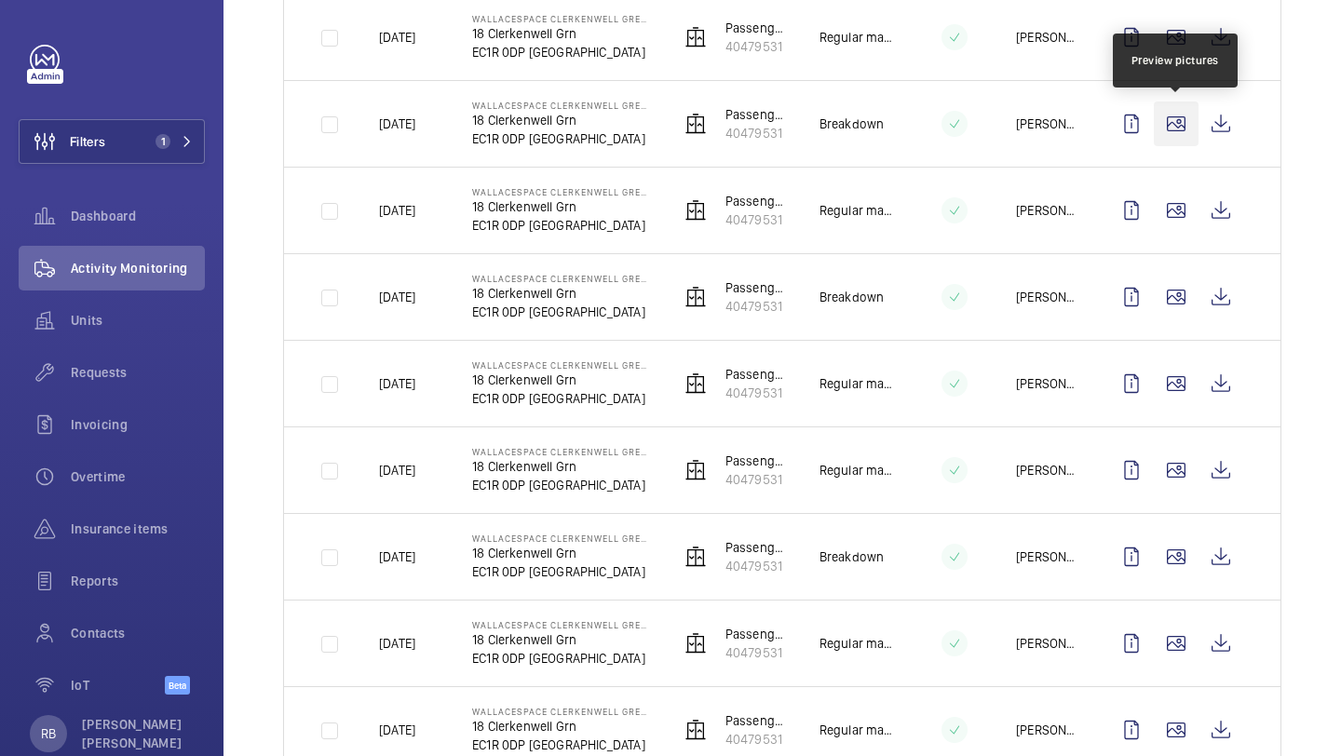
click at [1165, 128] on wm-front-icon-button at bounding box center [1176, 123] width 45 height 45
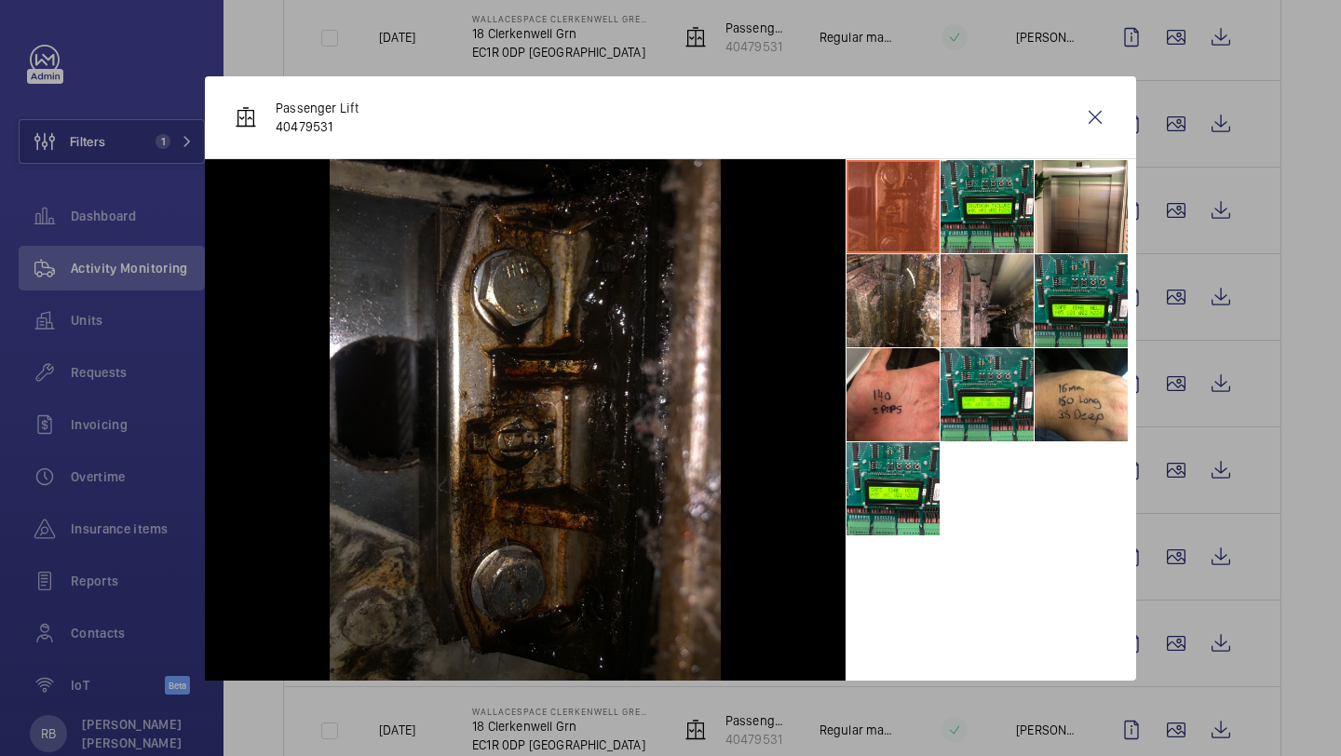
click at [895, 386] on li at bounding box center [892, 394] width 93 height 93
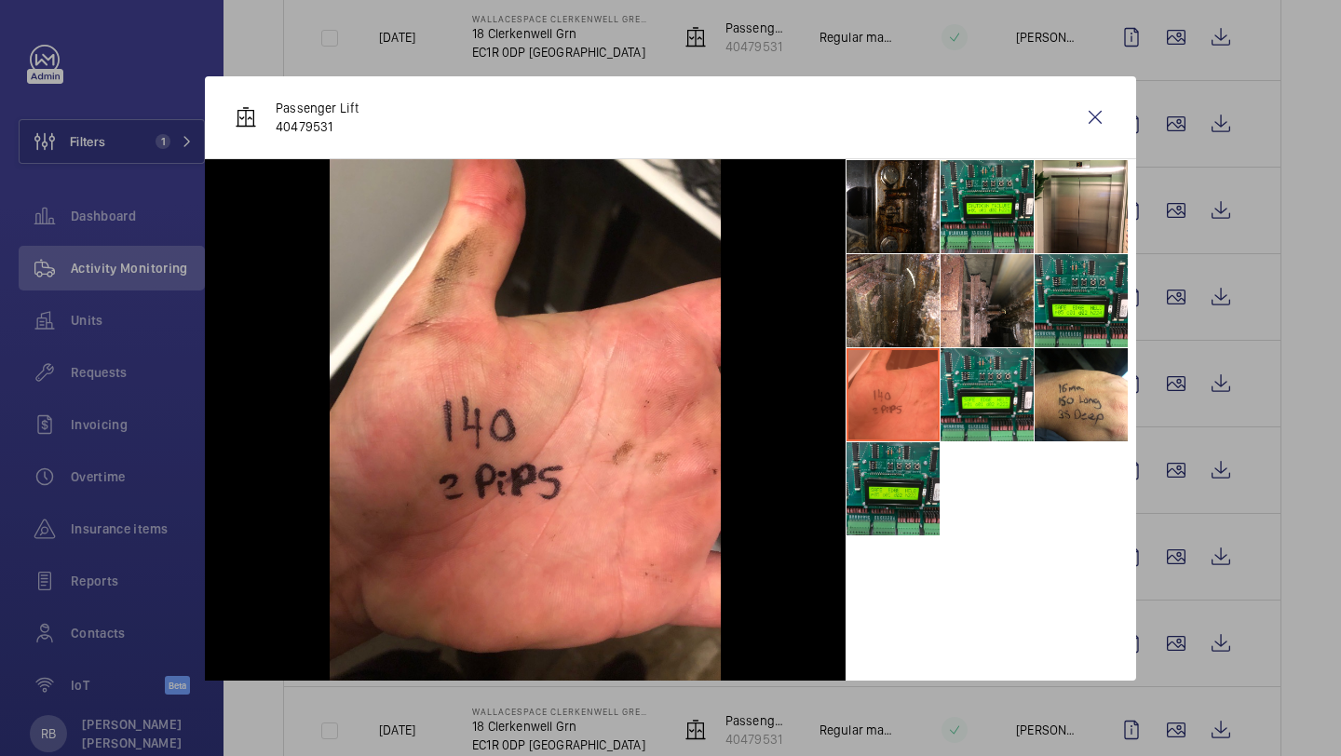
click at [901, 471] on li at bounding box center [892, 488] width 93 height 93
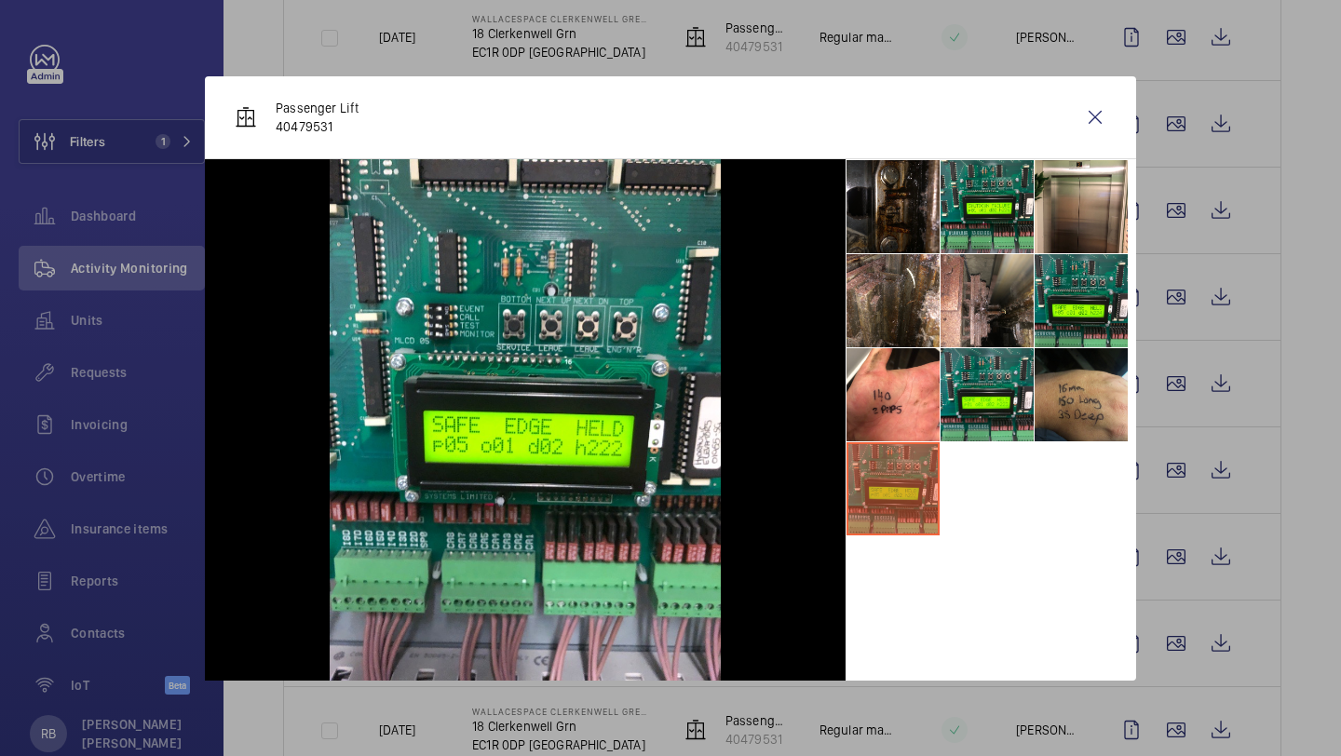
click at [1048, 357] on li at bounding box center [1080, 394] width 93 height 93
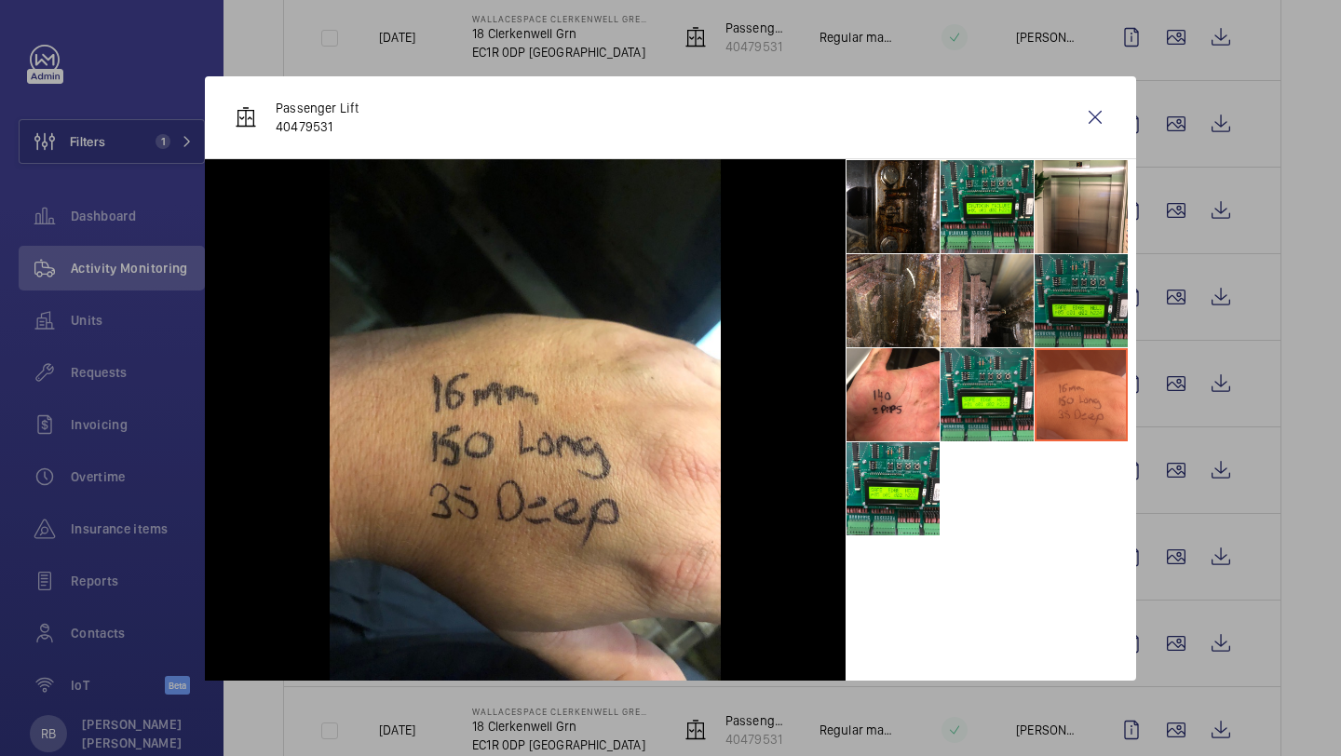
click at [1061, 314] on li at bounding box center [1080, 300] width 93 height 93
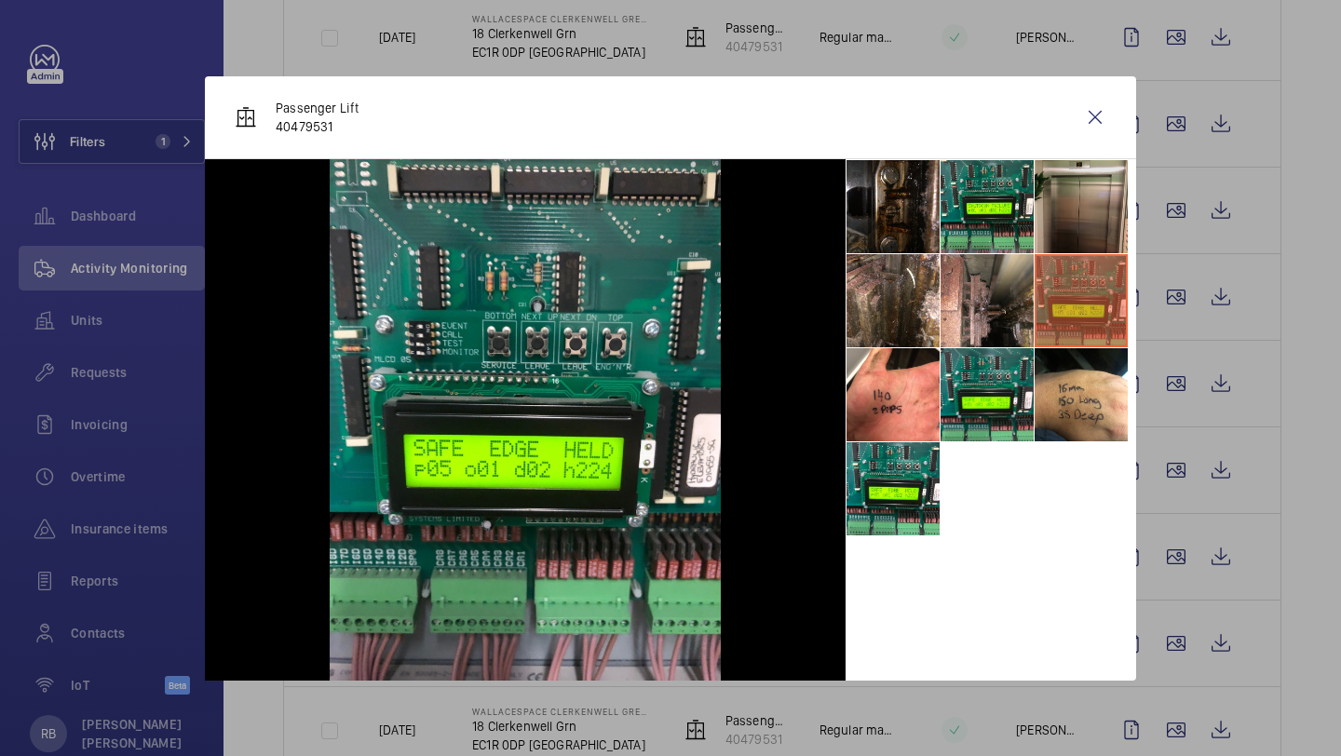
click at [1061, 215] on li at bounding box center [1080, 206] width 93 height 93
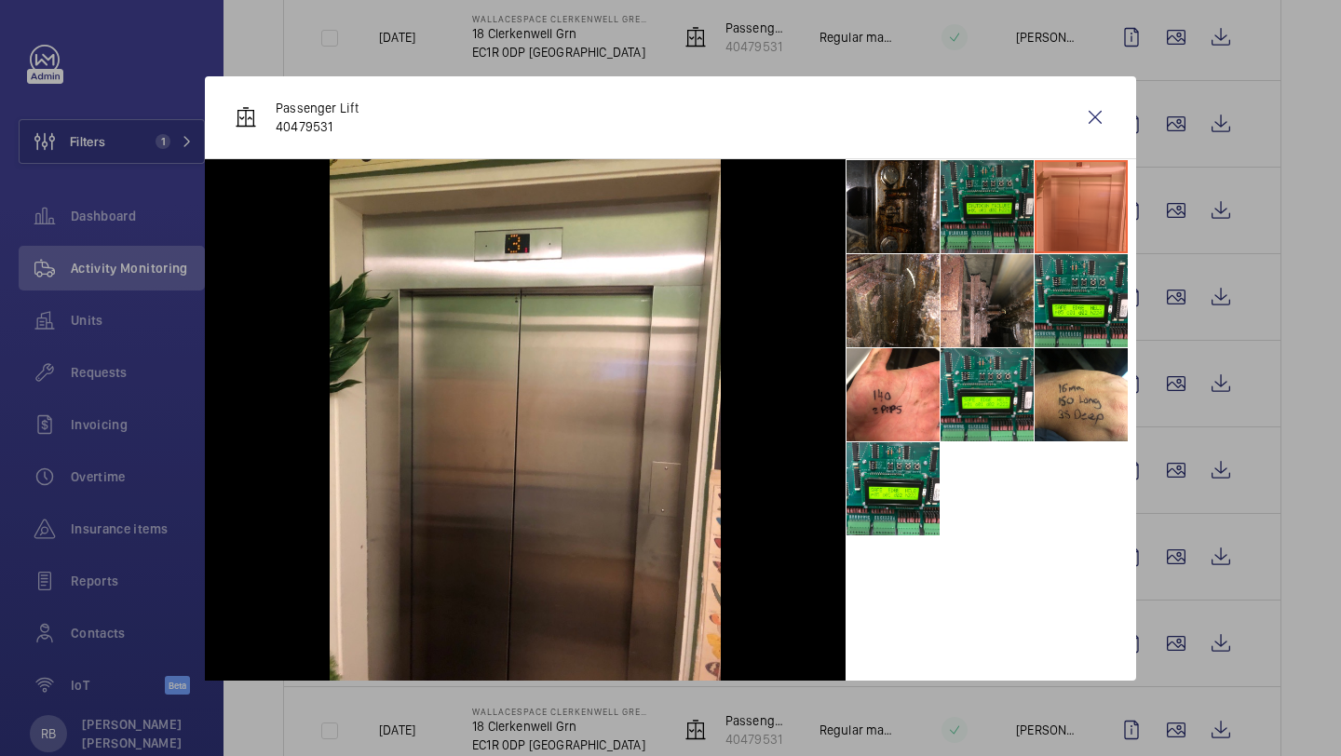
click at [983, 221] on li at bounding box center [986, 206] width 93 height 93
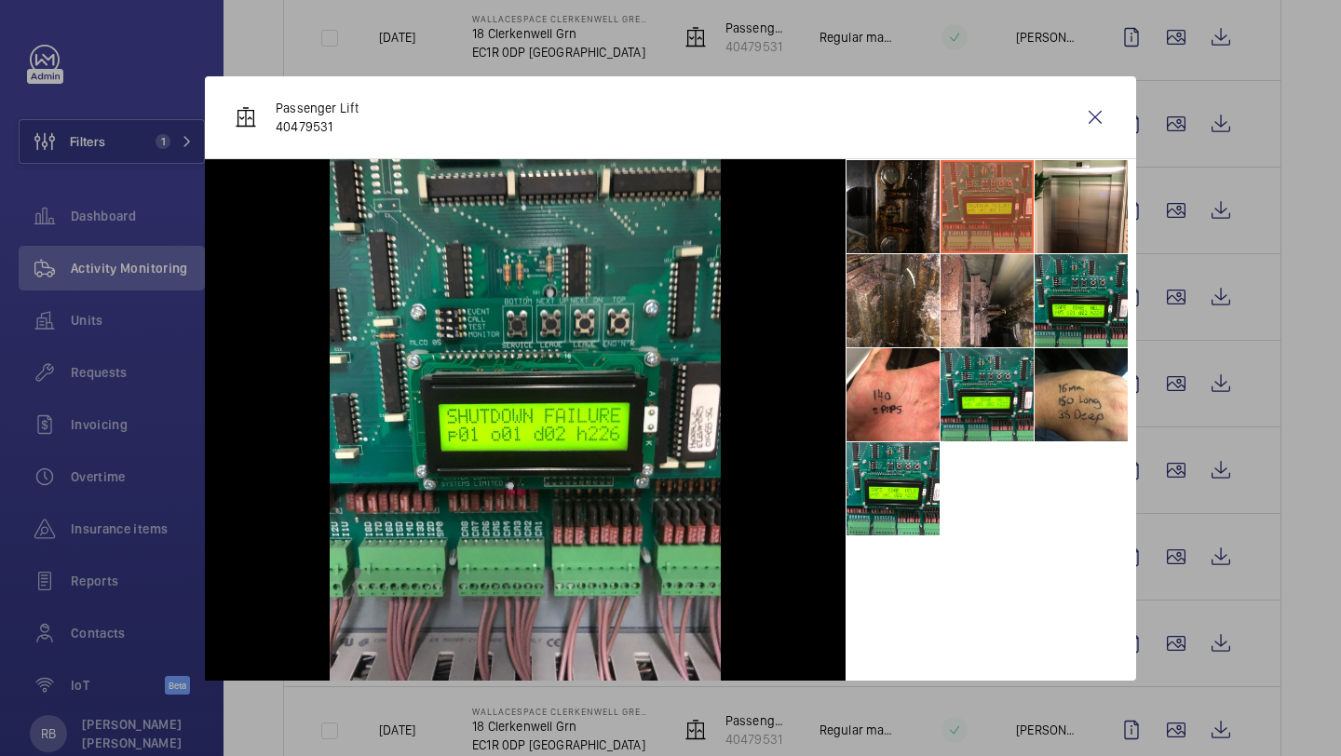
click at [908, 210] on li at bounding box center [892, 206] width 93 height 93
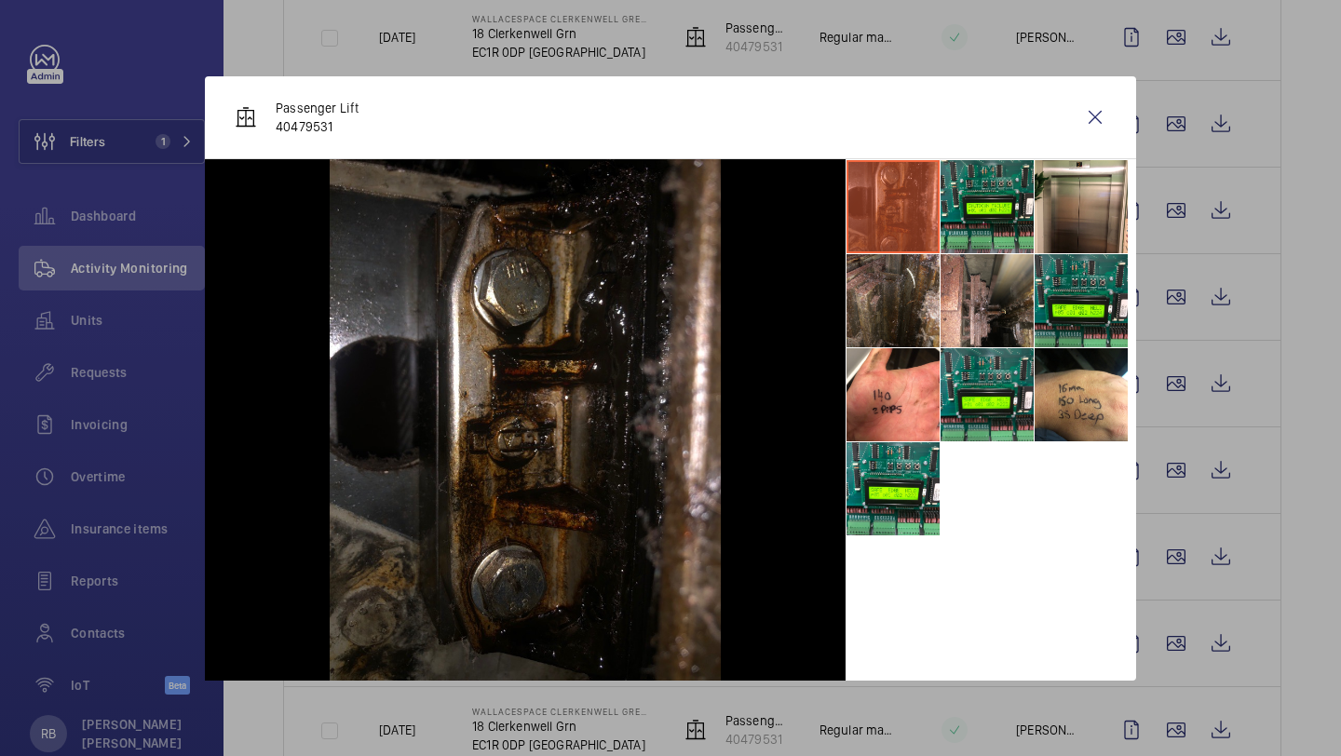
click at [920, 273] on li at bounding box center [892, 300] width 93 height 93
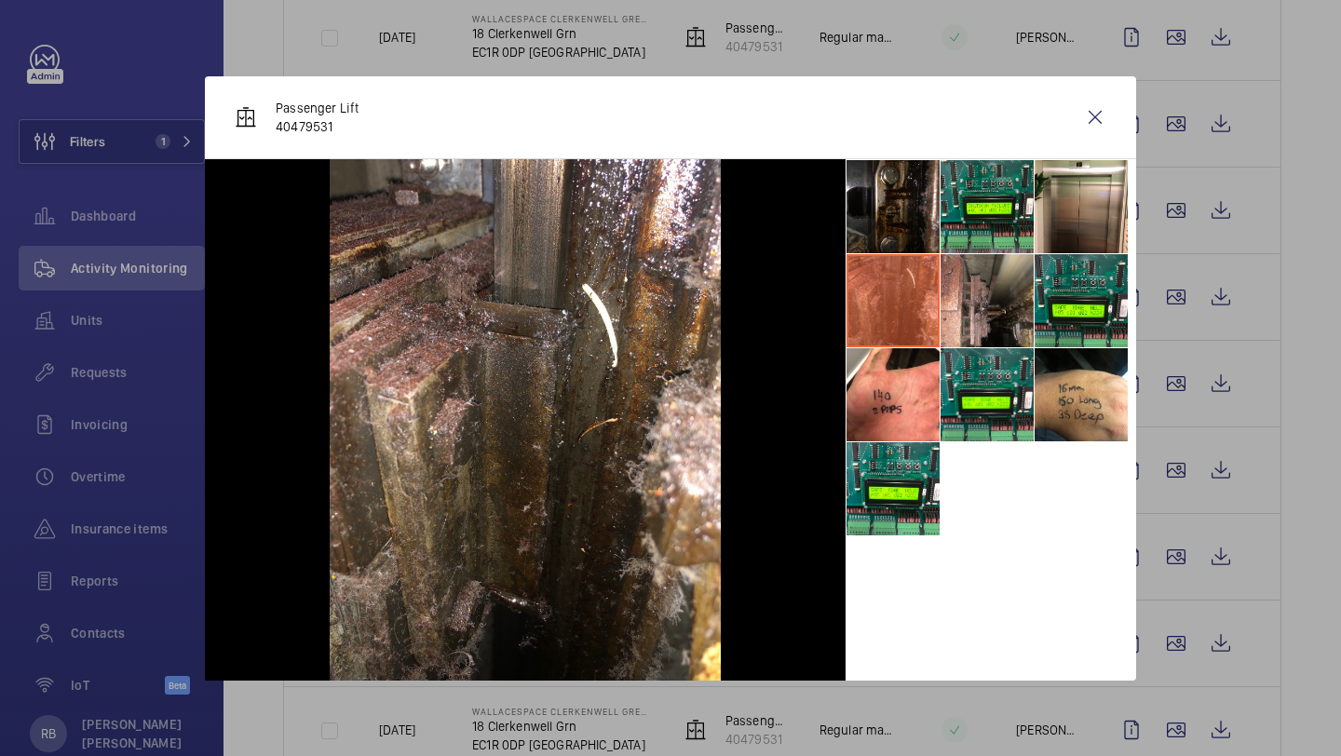
click at [1111, 88] on div "Passenger Lift 40479531" at bounding box center [670, 117] width 931 height 83
click at [1095, 156] on div "Passenger Lift 40479531" at bounding box center [670, 117] width 931 height 83
click at [1096, 145] on div "Passenger Lift 40479531" at bounding box center [670, 117] width 931 height 83
click at [1096, 119] on wm-front-icon-button at bounding box center [1095, 117] width 45 height 45
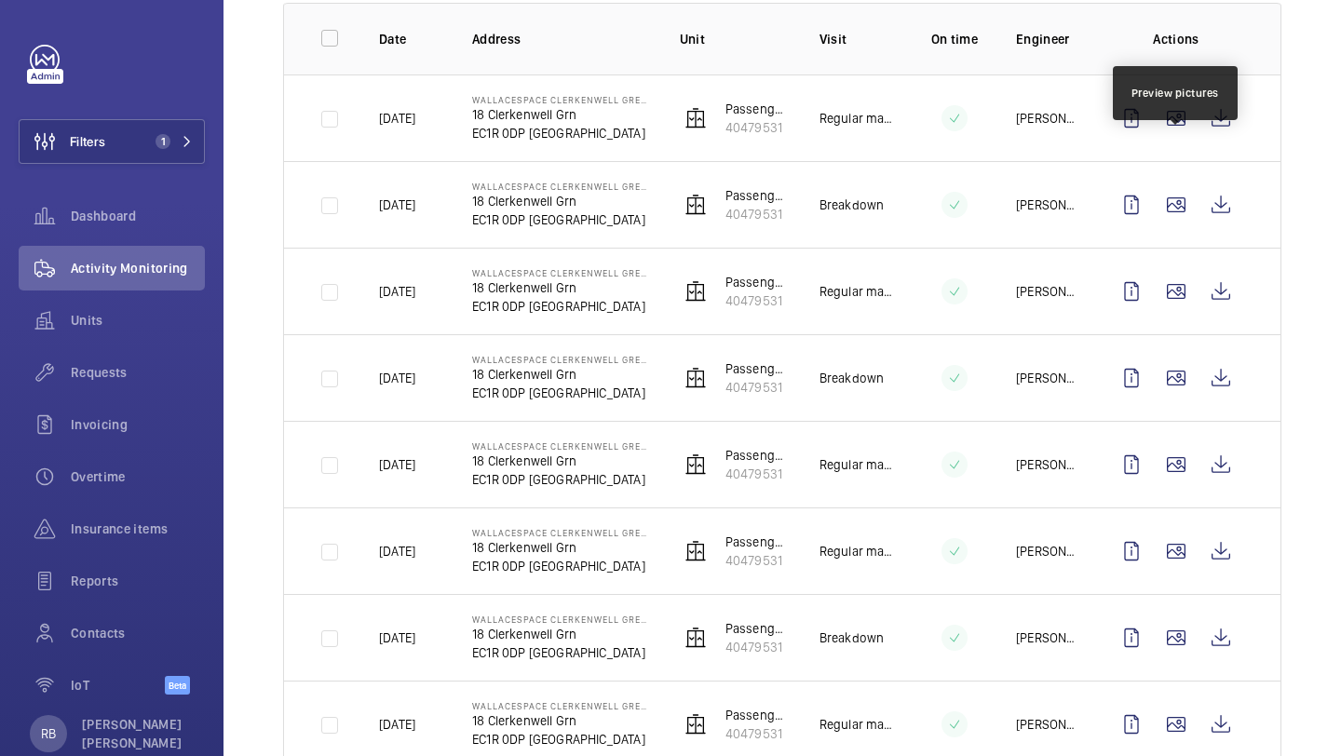
scroll to position [250, 0]
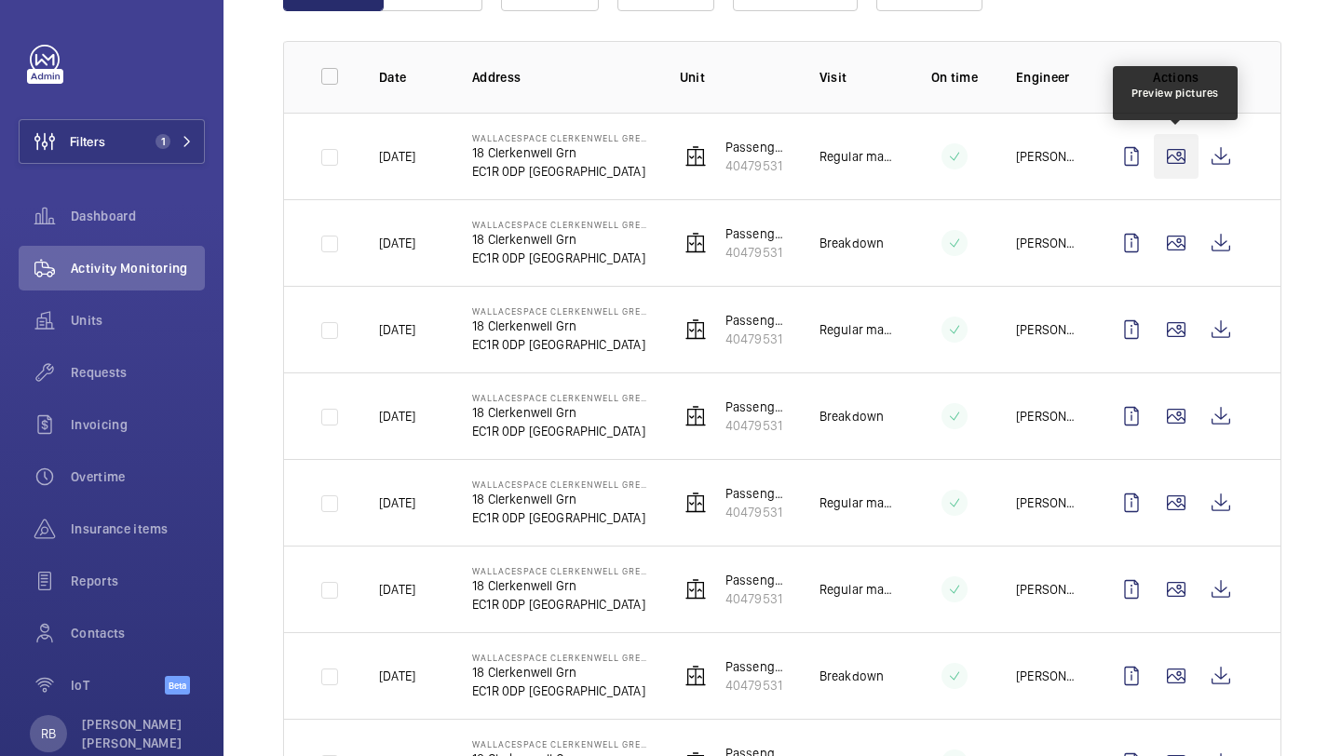
click at [1170, 151] on wm-front-icon-button at bounding box center [1176, 156] width 45 height 45
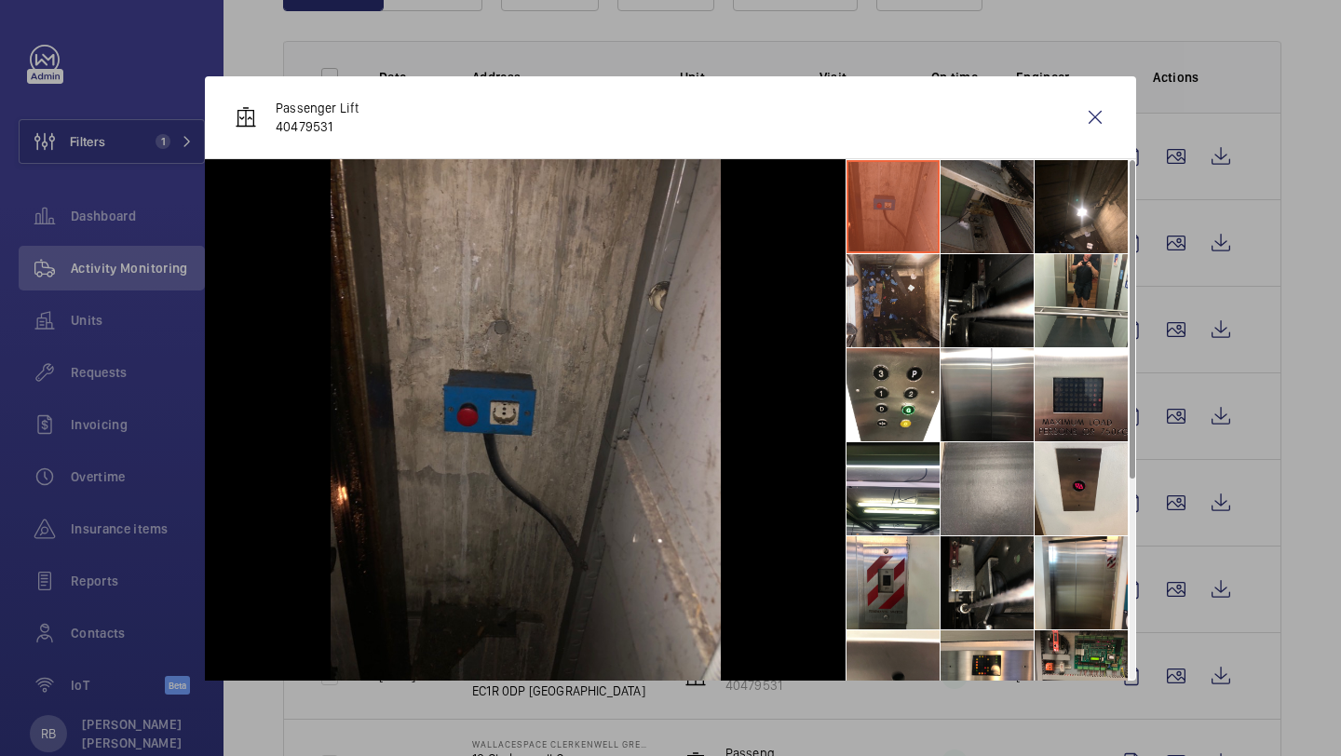
click at [913, 292] on li at bounding box center [892, 300] width 93 height 93
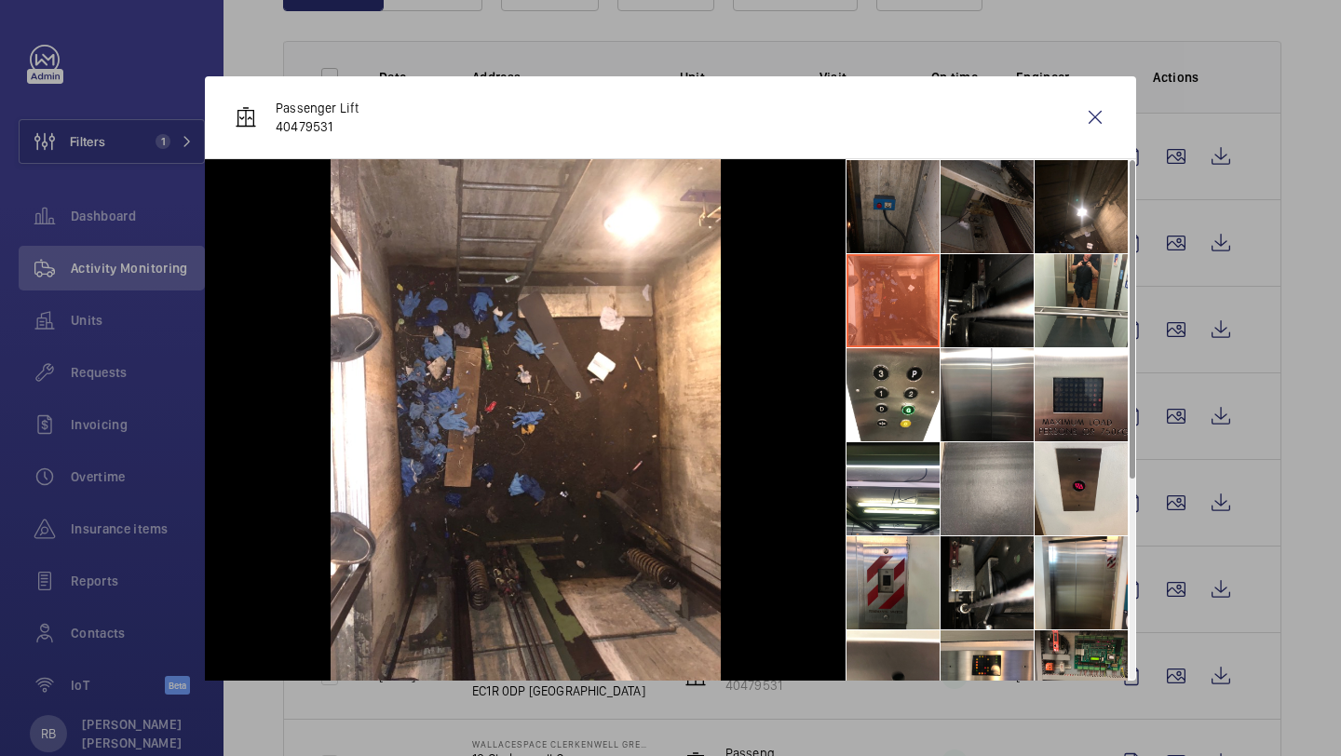
click at [948, 206] on li at bounding box center [986, 206] width 93 height 93
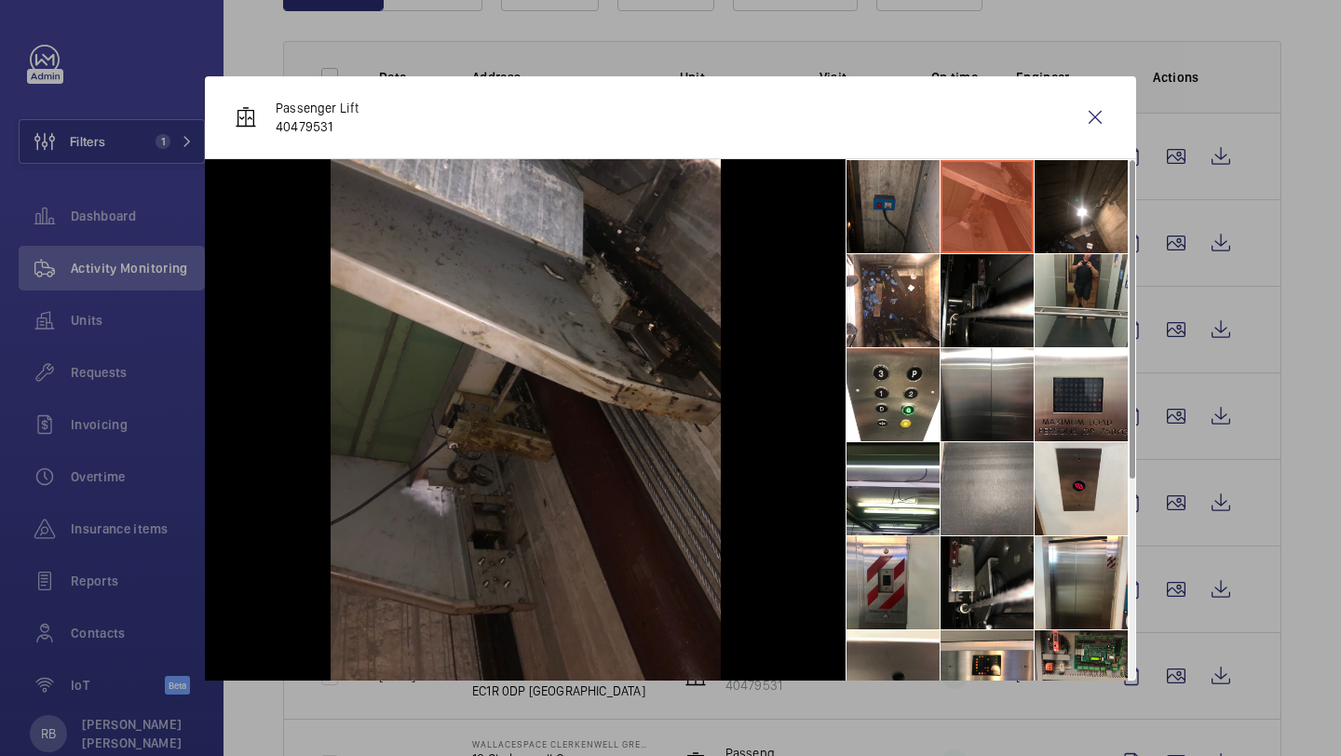
click at [1061, 301] on li at bounding box center [1080, 300] width 93 height 93
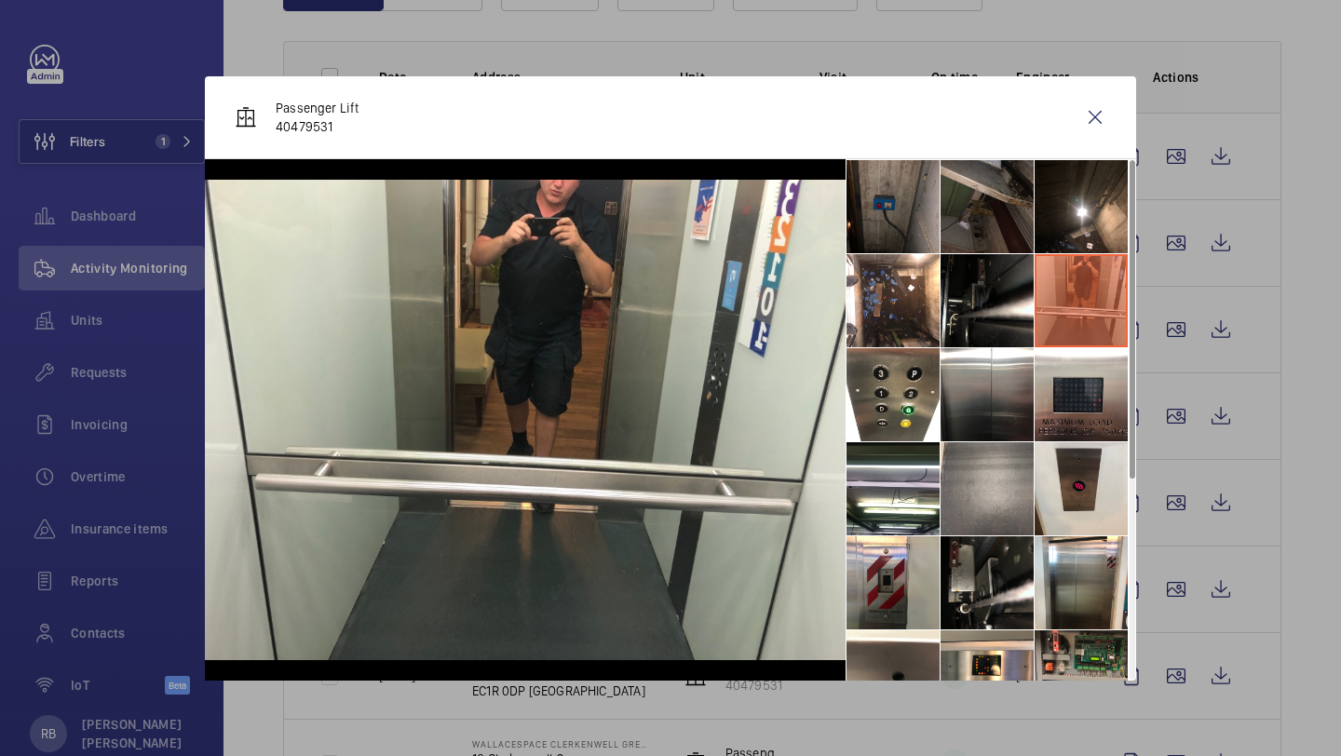
click at [1041, 291] on li at bounding box center [1080, 300] width 93 height 93
click at [1066, 239] on li at bounding box center [1080, 206] width 93 height 93
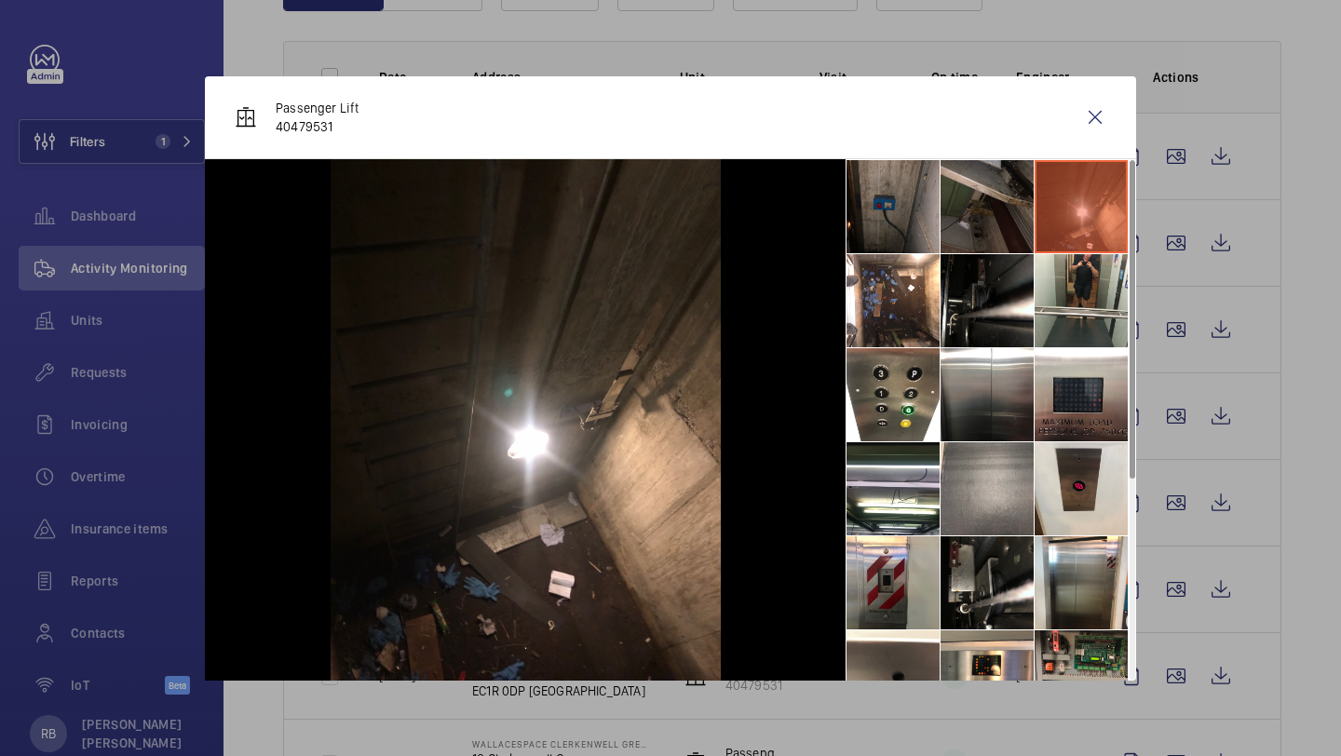
click at [1041, 229] on li at bounding box center [1080, 206] width 93 height 93
click at [998, 209] on li at bounding box center [986, 206] width 93 height 93
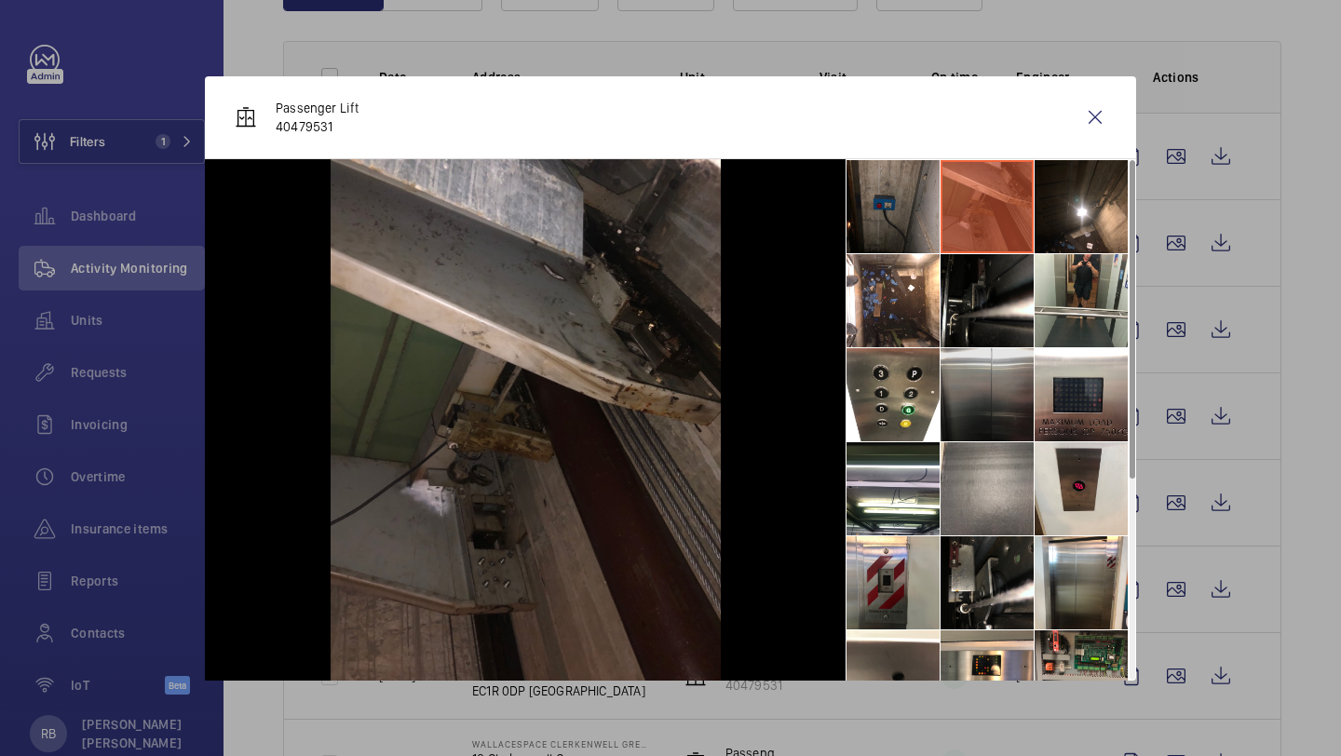
click at [993, 413] on li at bounding box center [986, 394] width 93 height 93
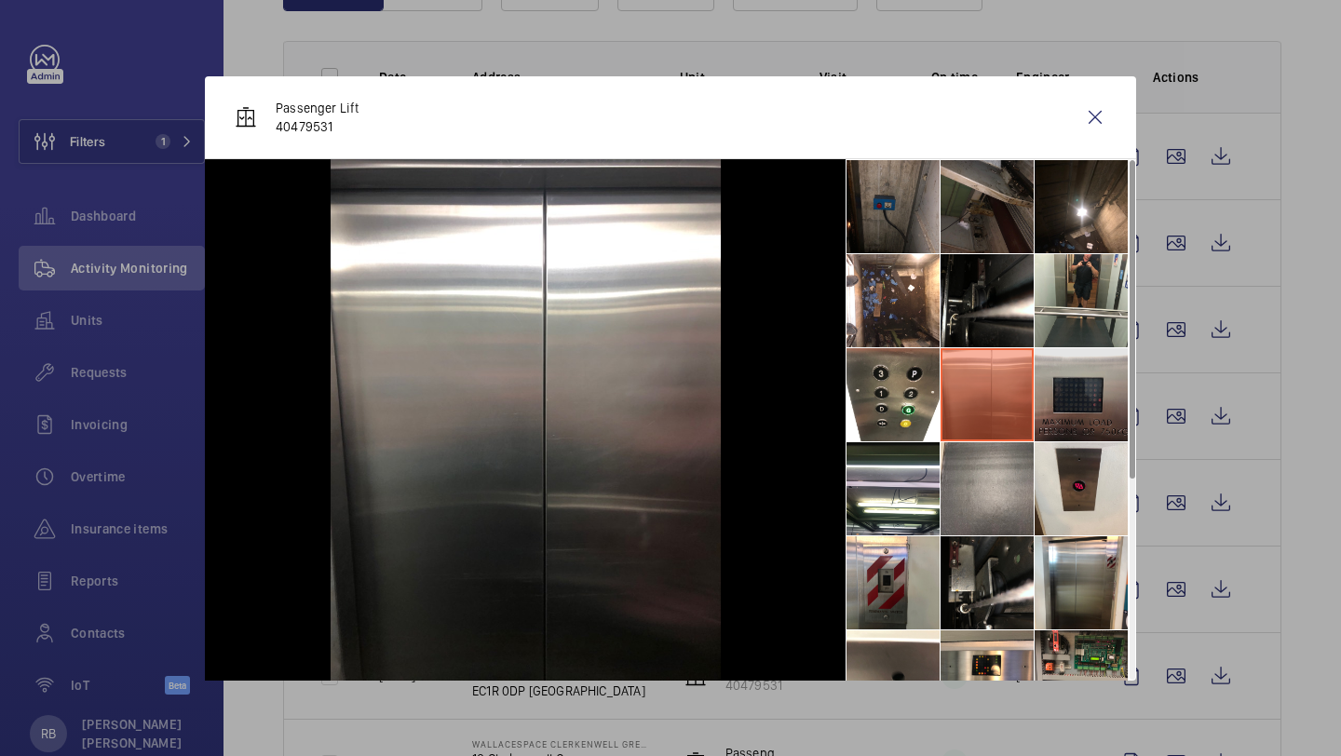
click at [1092, 413] on li at bounding box center [1080, 394] width 93 height 93
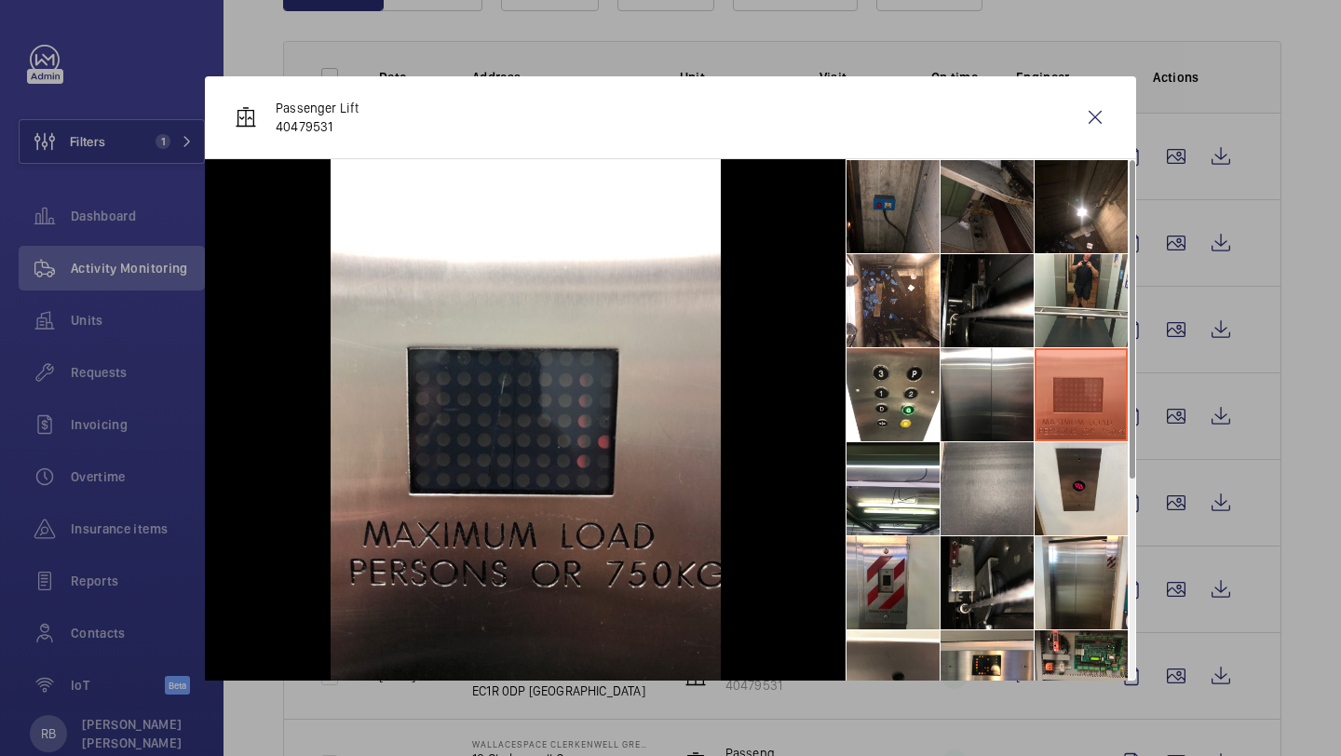
click at [1088, 439] on li at bounding box center [1080, 394] width 93 height 93
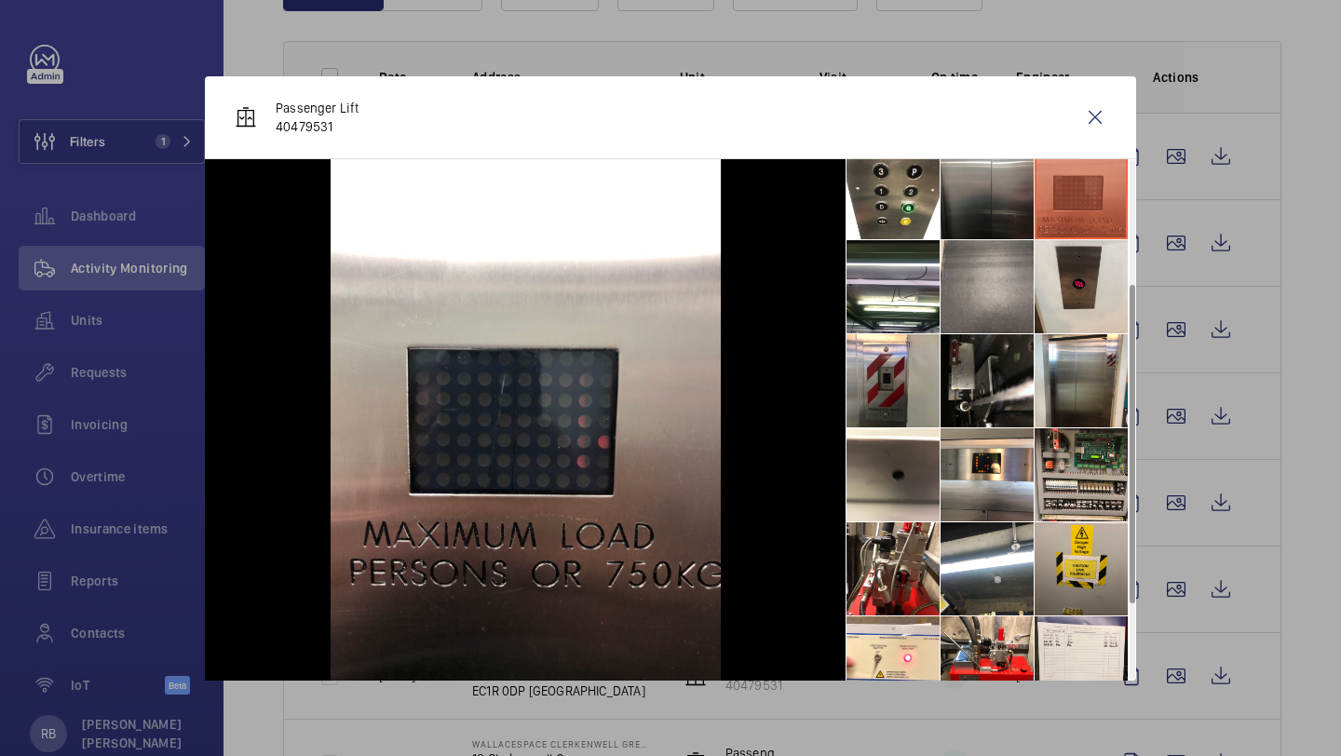
scroll to position [209, 0]
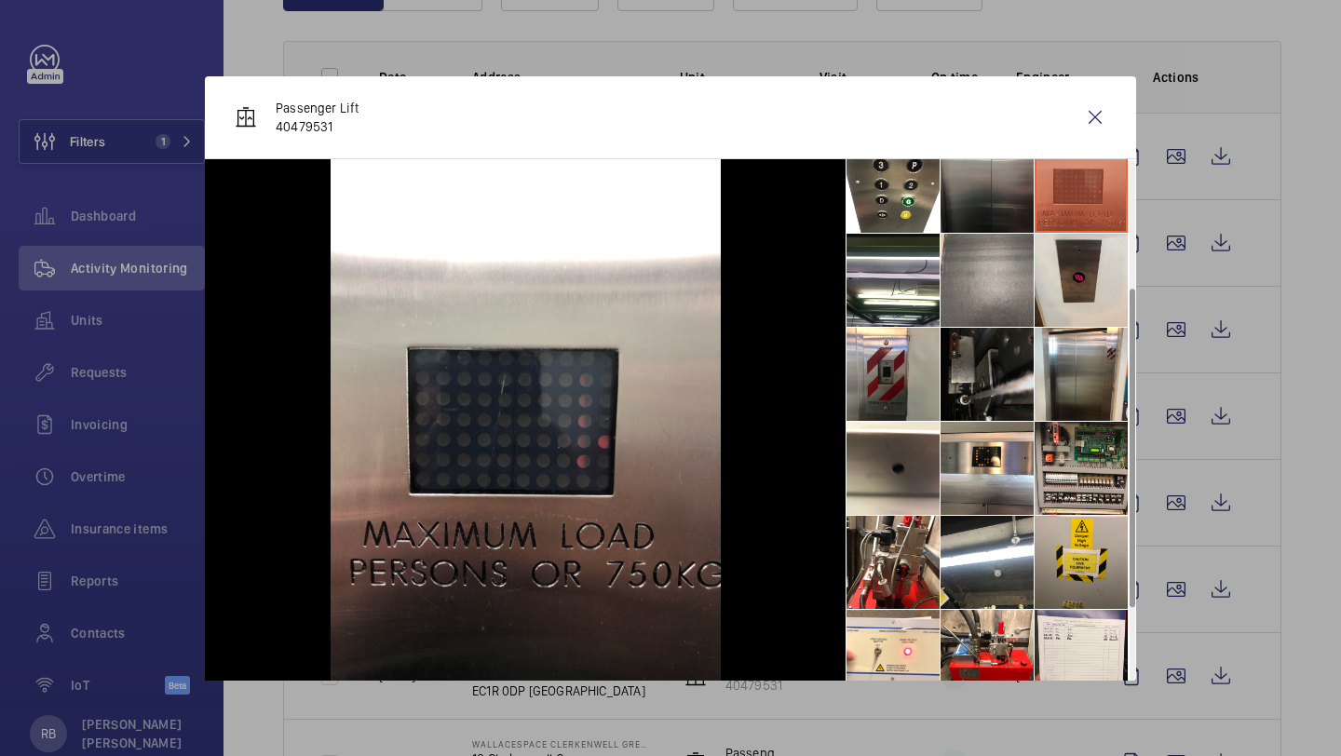
click at [996, 332] on li at bounding box center [986, 374] width 93 height 93
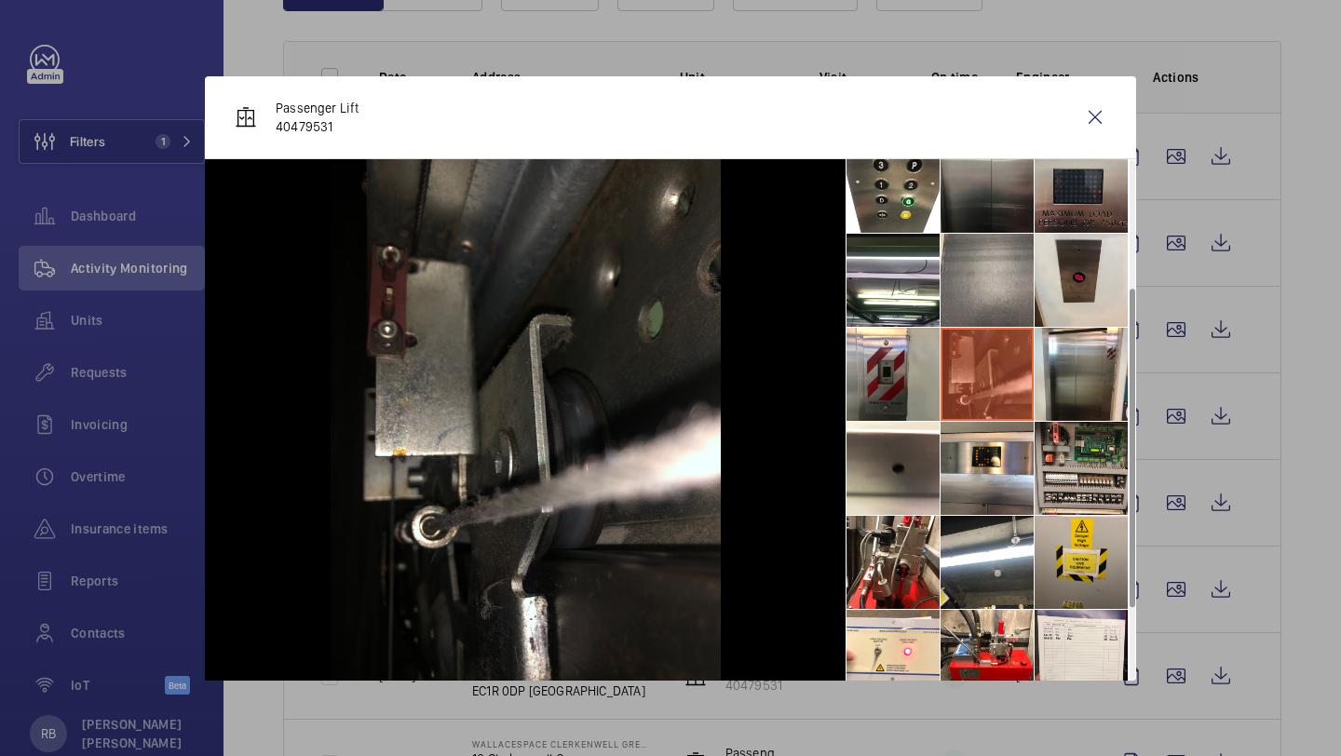
click at [809, 361] on div at bounding box center [525, 419] width 641 height 521
click at [872, 361] on li at bounding box center [892, 374] width 93 height 93
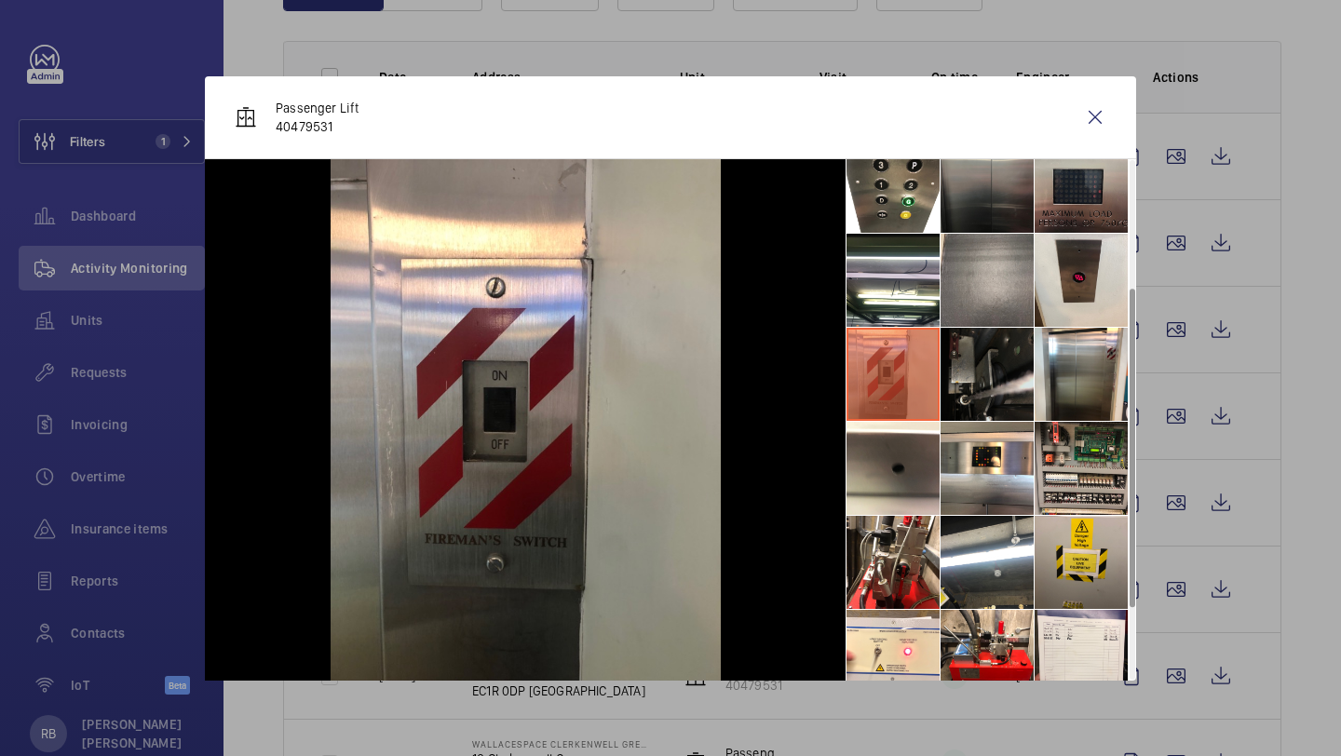
scroll to position [326, 0]
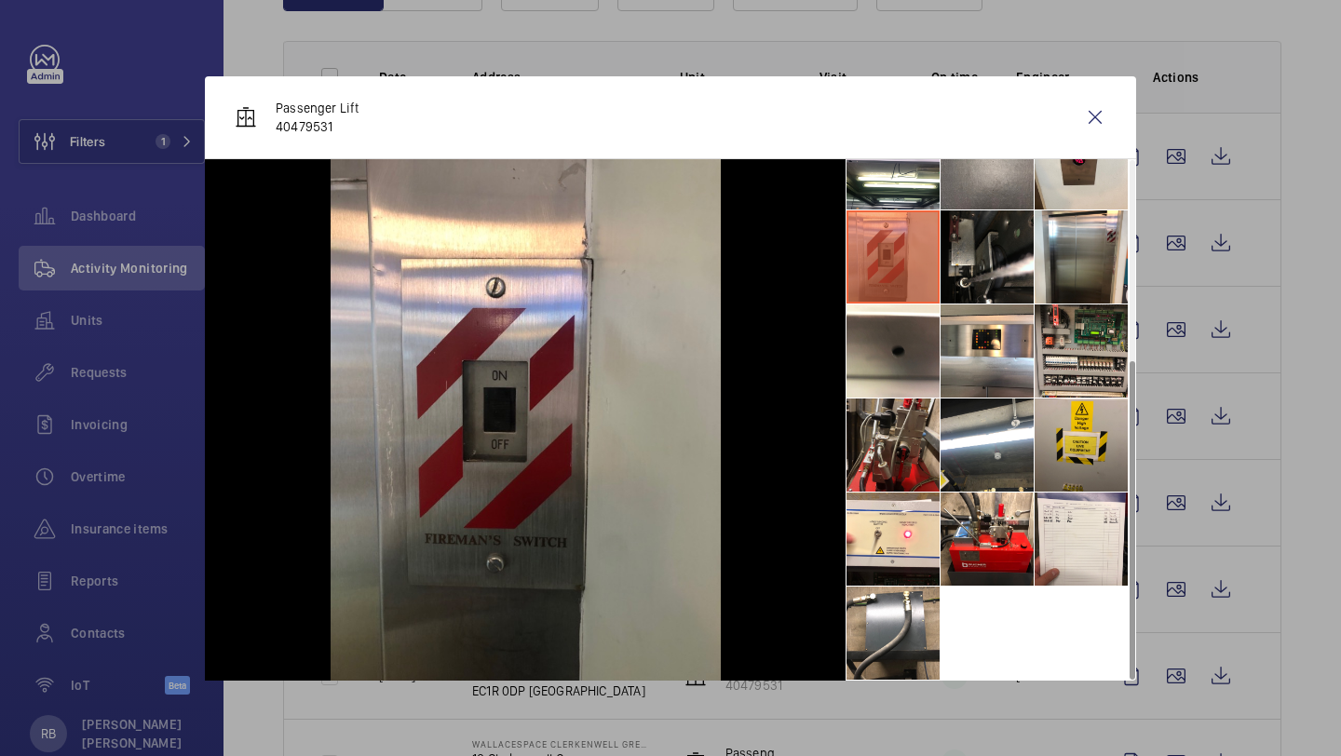
click at [894, 424] on li at bounding box center [892, 445] width 93 height 93
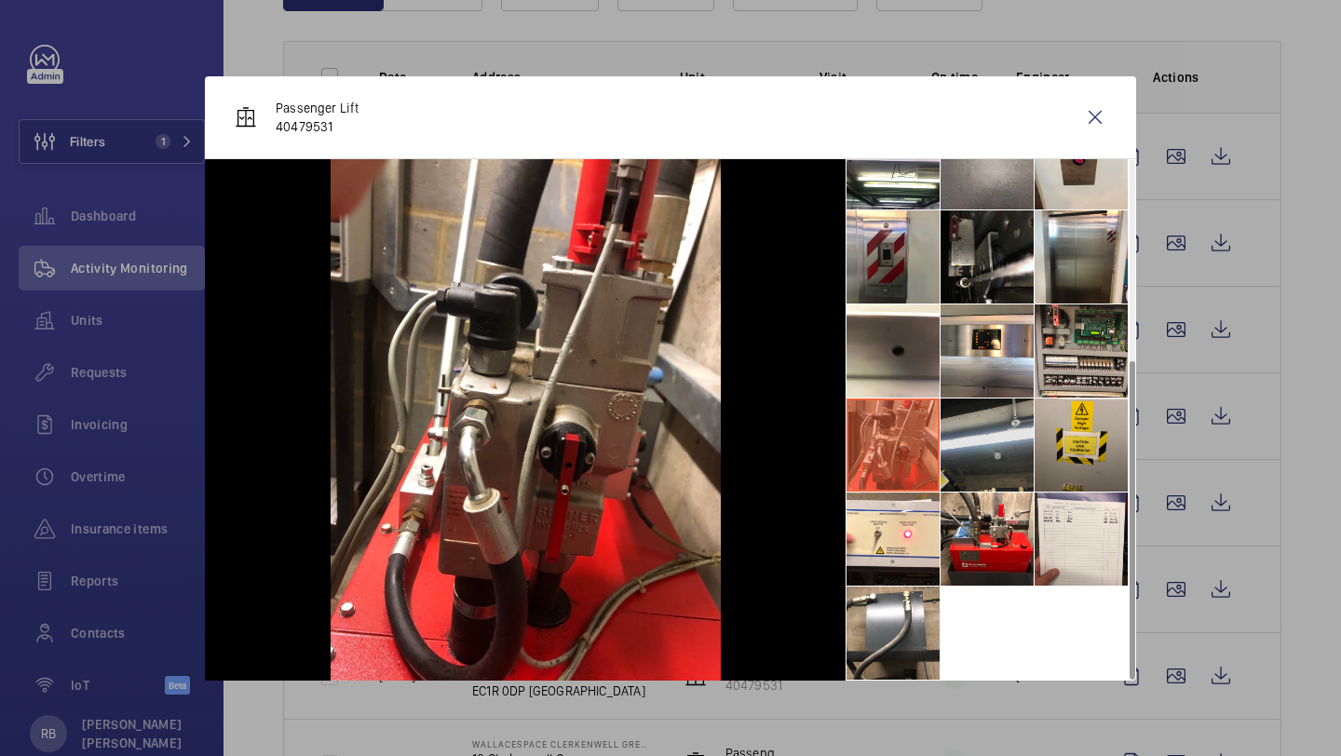
click at [974, 430] on li at bounding box center [986, 445] width 93 height 93
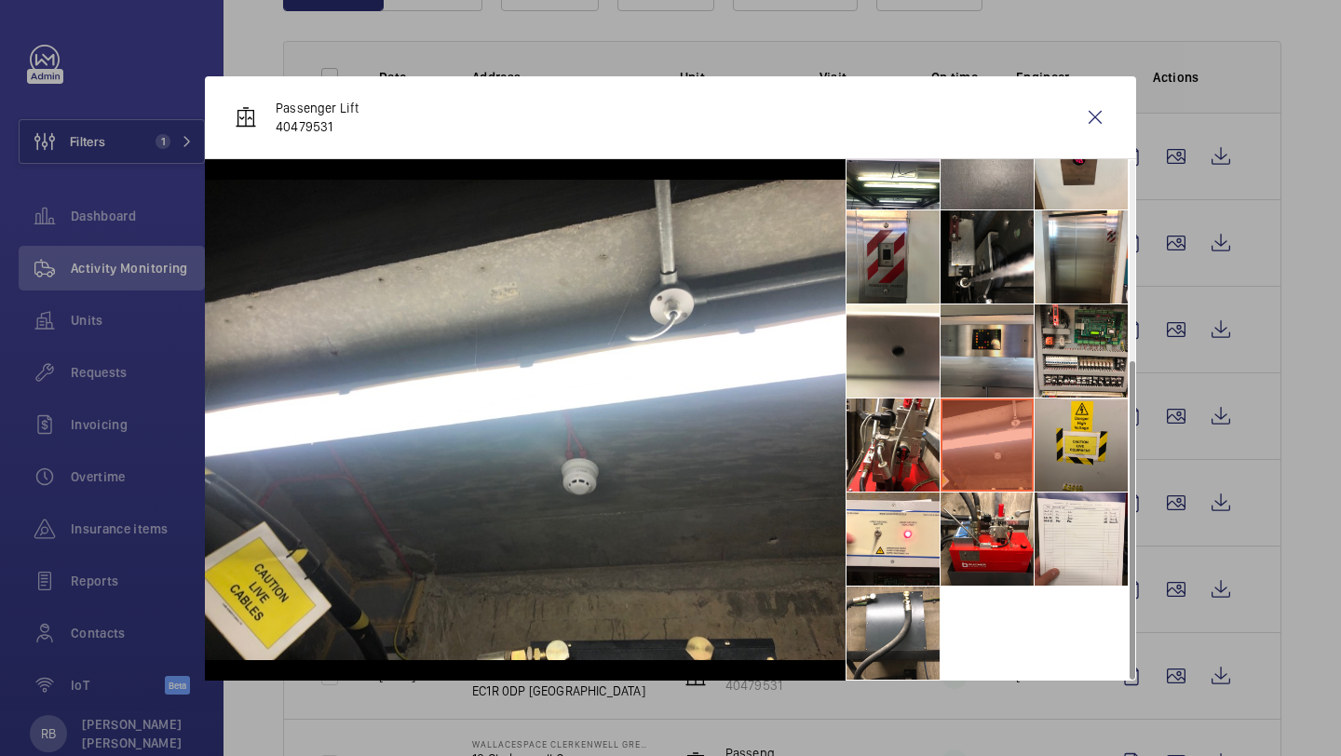
click at [1010, 385] on li at bounding box center [986, 350] width 93 height 93
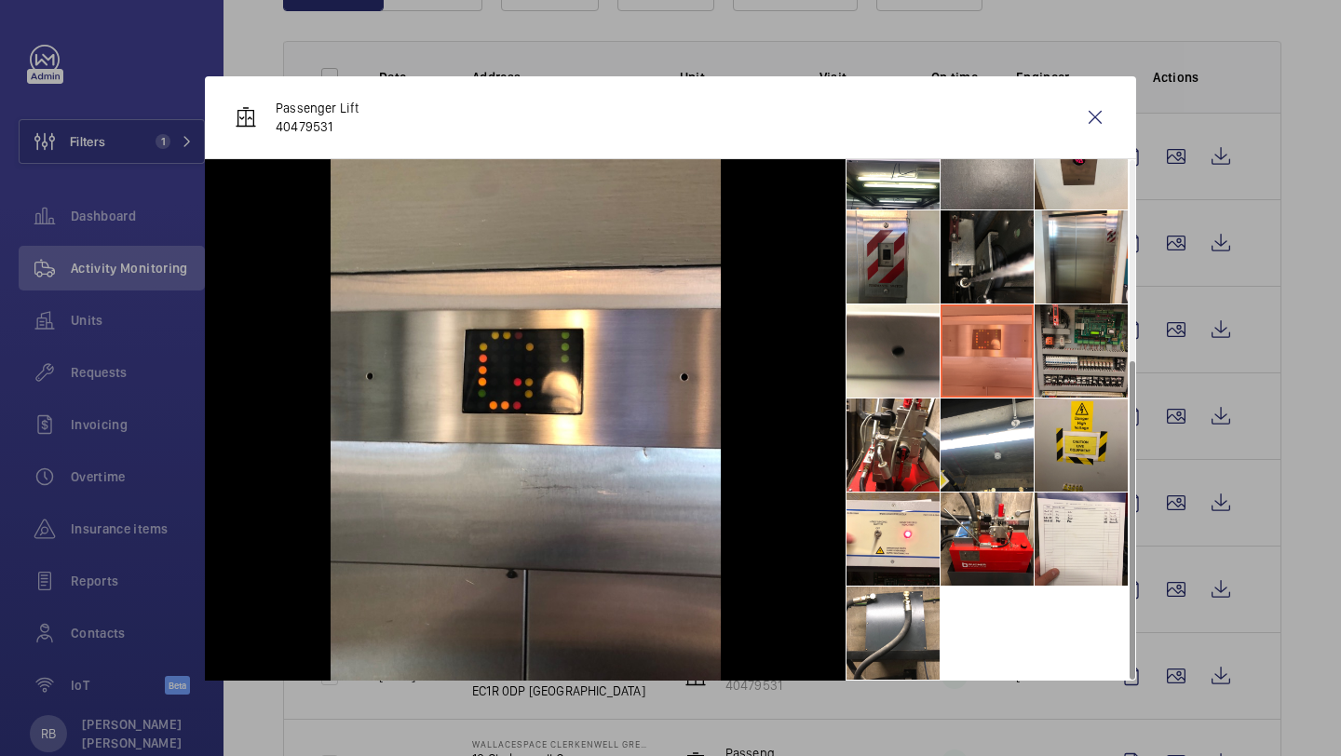
click at [1062, 372] on li at bounding box center [1080, 350] width 93 height 93
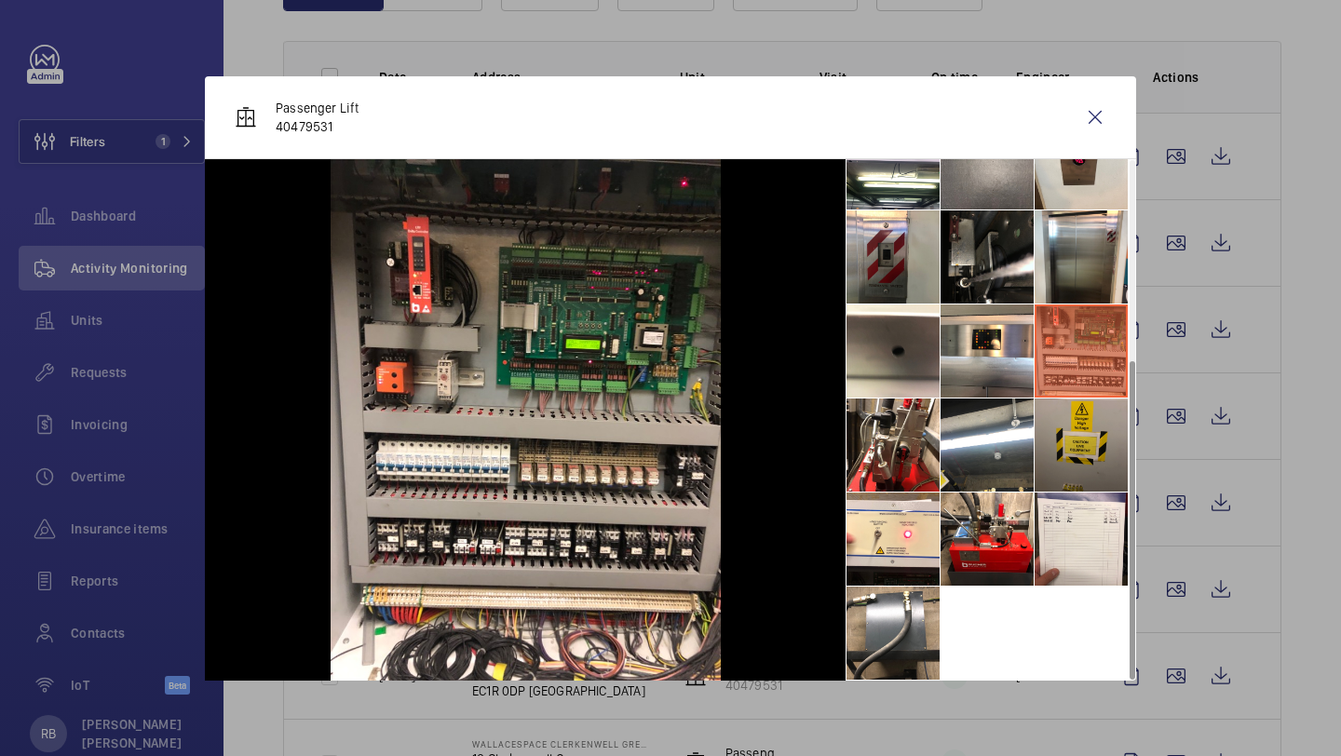
click at [1068, 423] on li at bounding box center [1080, 445] width 93 height 93
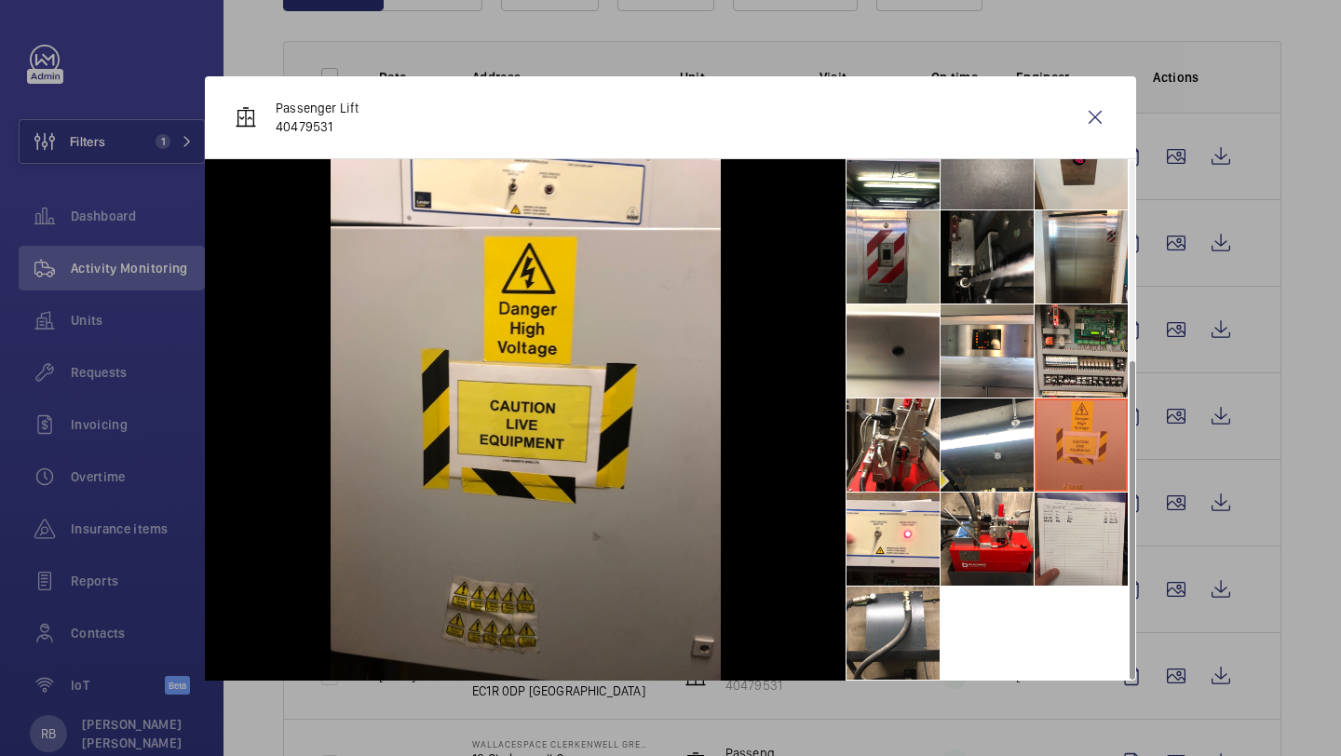
click at [1069, 507] on li at bounding box center [1080, 539] width 93 height 93
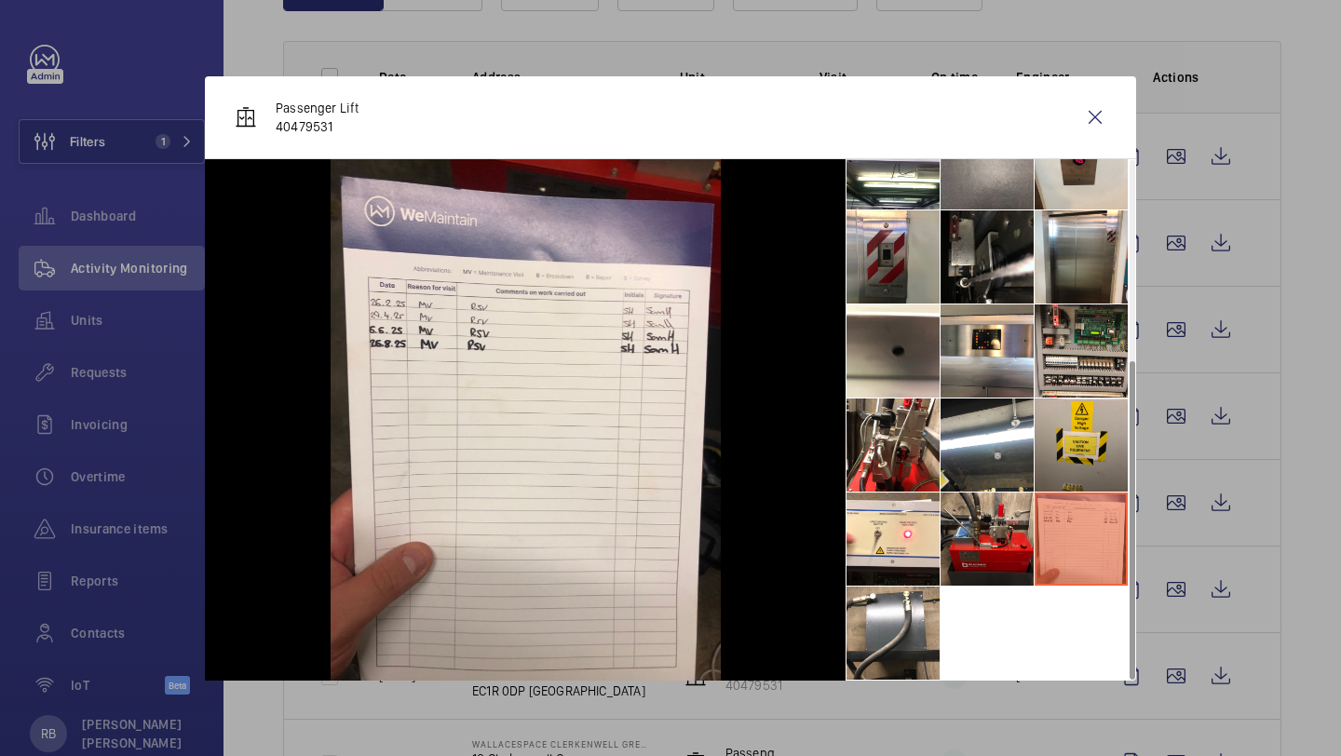
click at [997, 533] on li at bounding box center [986, 539] width 93 height 93
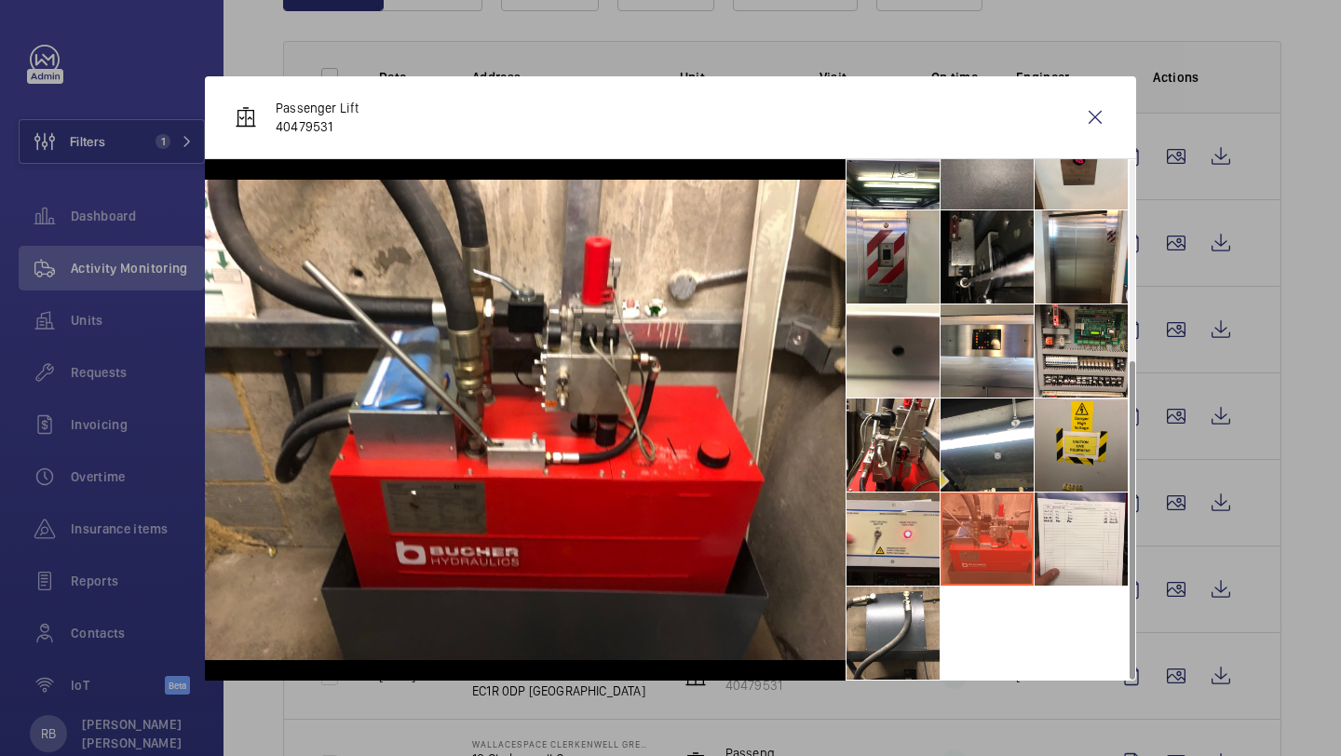
click at [886, 545] on li at bounding box center [892, 539] width 93 height 93
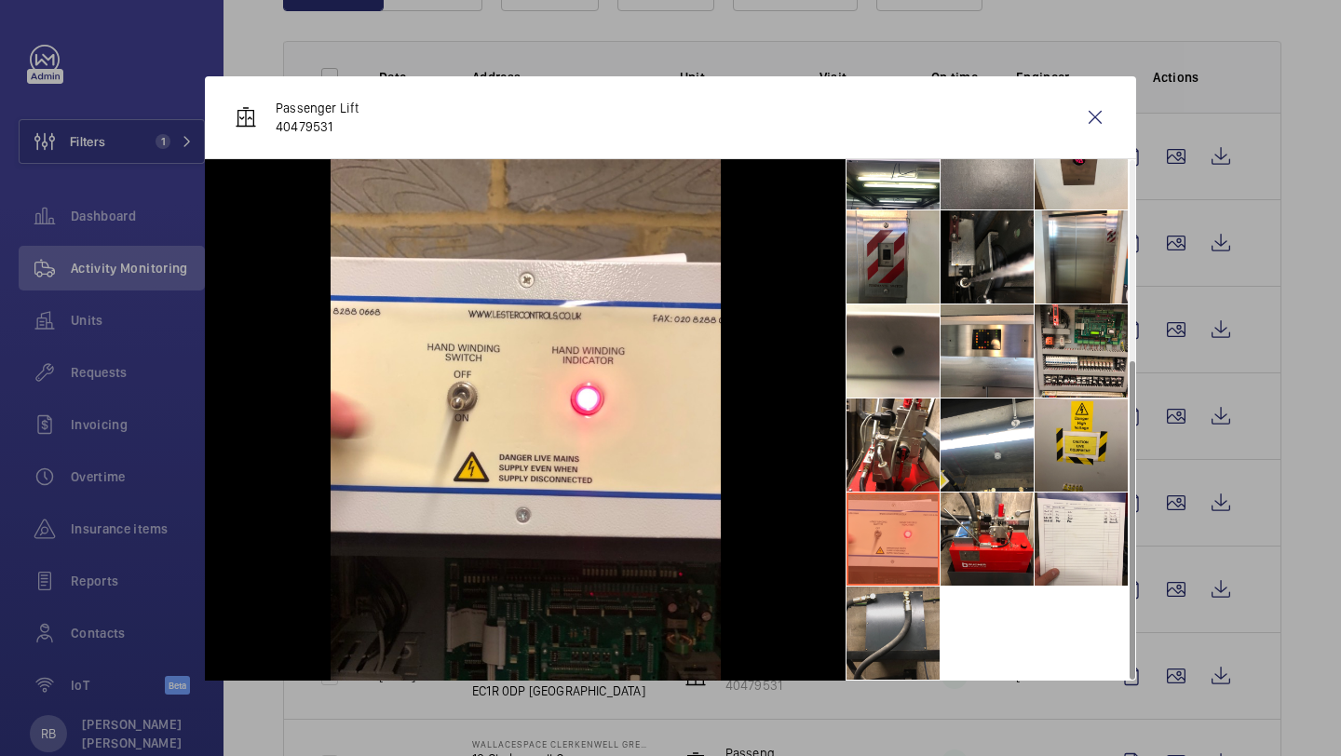
click at [886, 647] on li at bounding box center [892, 633] width 93 height 93
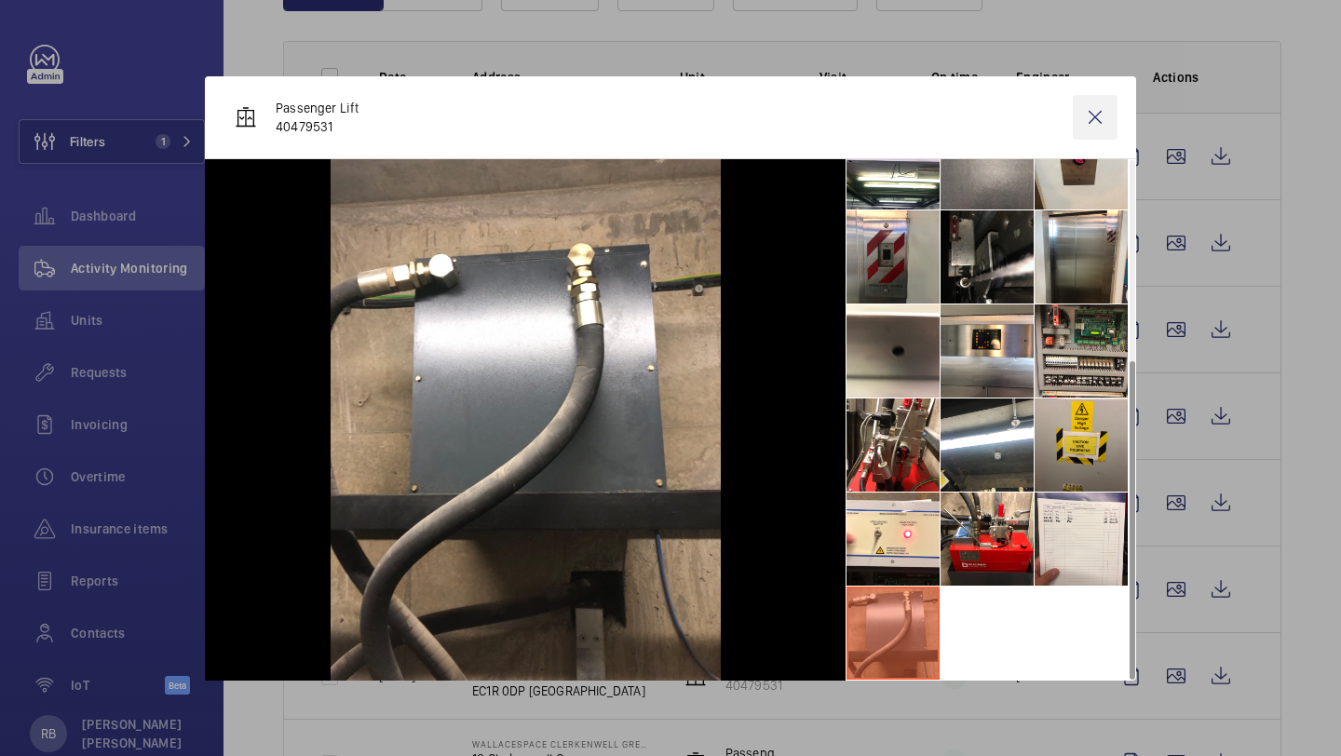
click at [1092, 124] on wm-front-icon-button at bounding box center [1095, 117] width 45 height 45
